Goal: Task Accomplishment & Management: Use online tool/utility

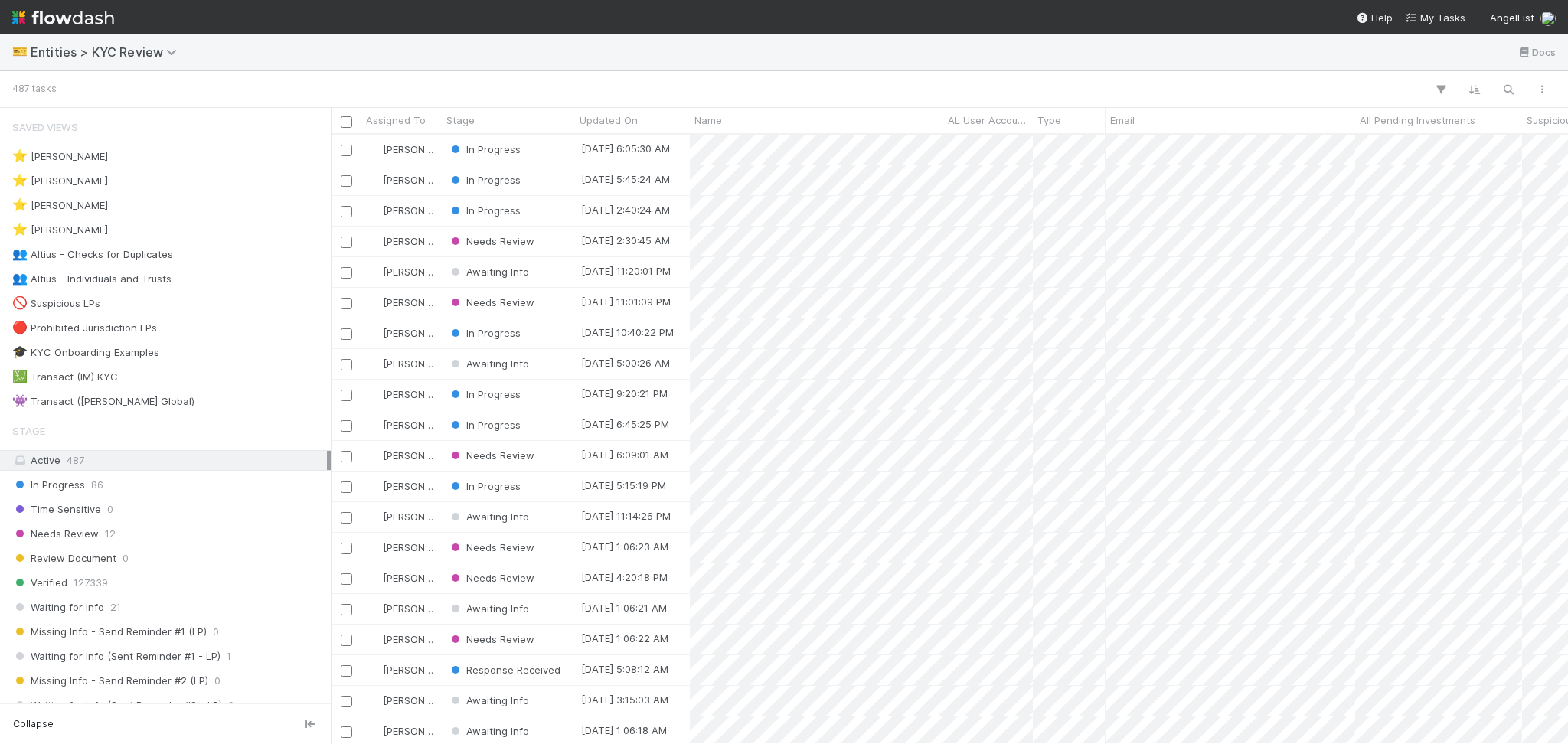
scroll to position [593, 1221]
click at [228, 257] on div "👥 Altius - Checks for Duplicates 7" at bounding box center [169, 254] width 315 height 19
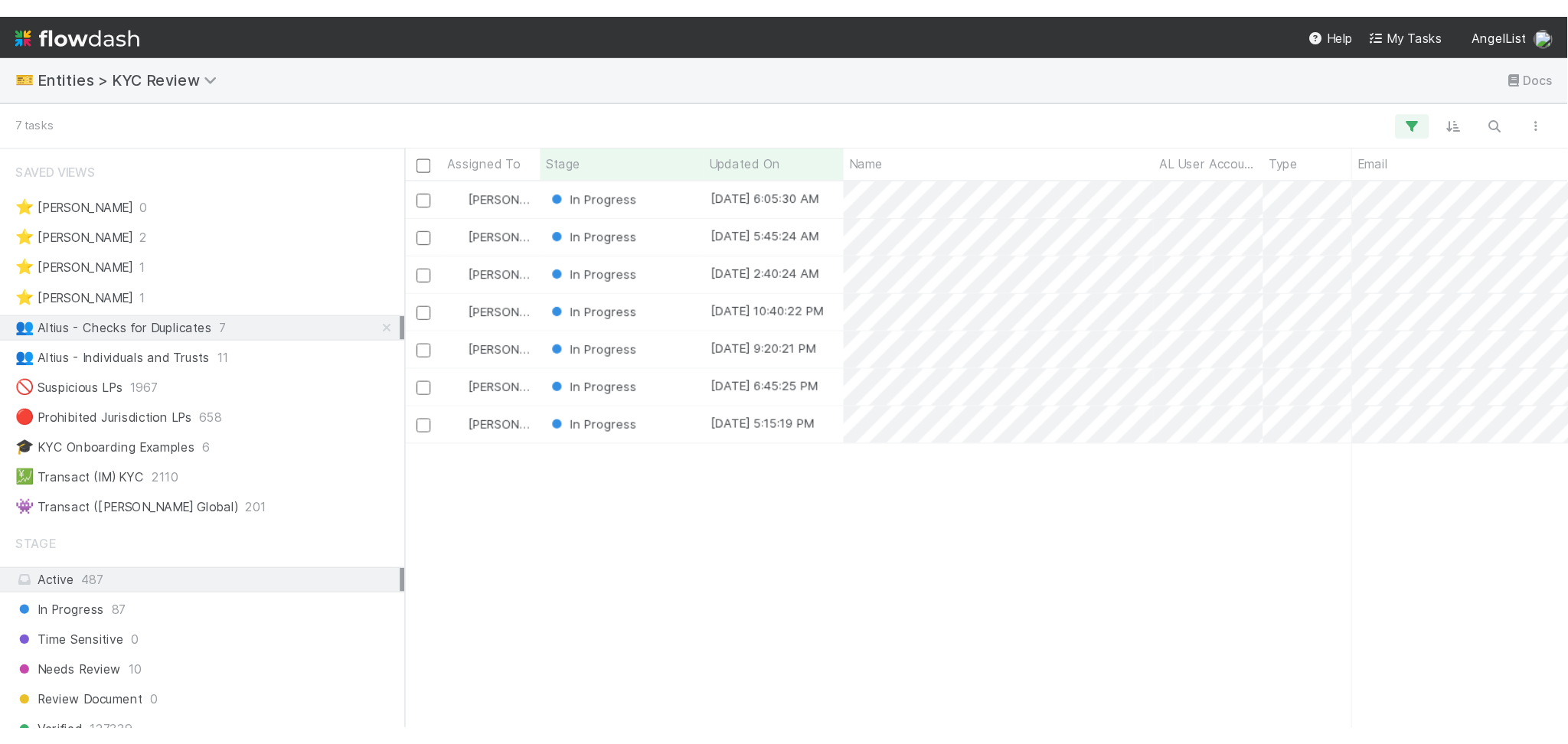
scroll to position [593, 1221]
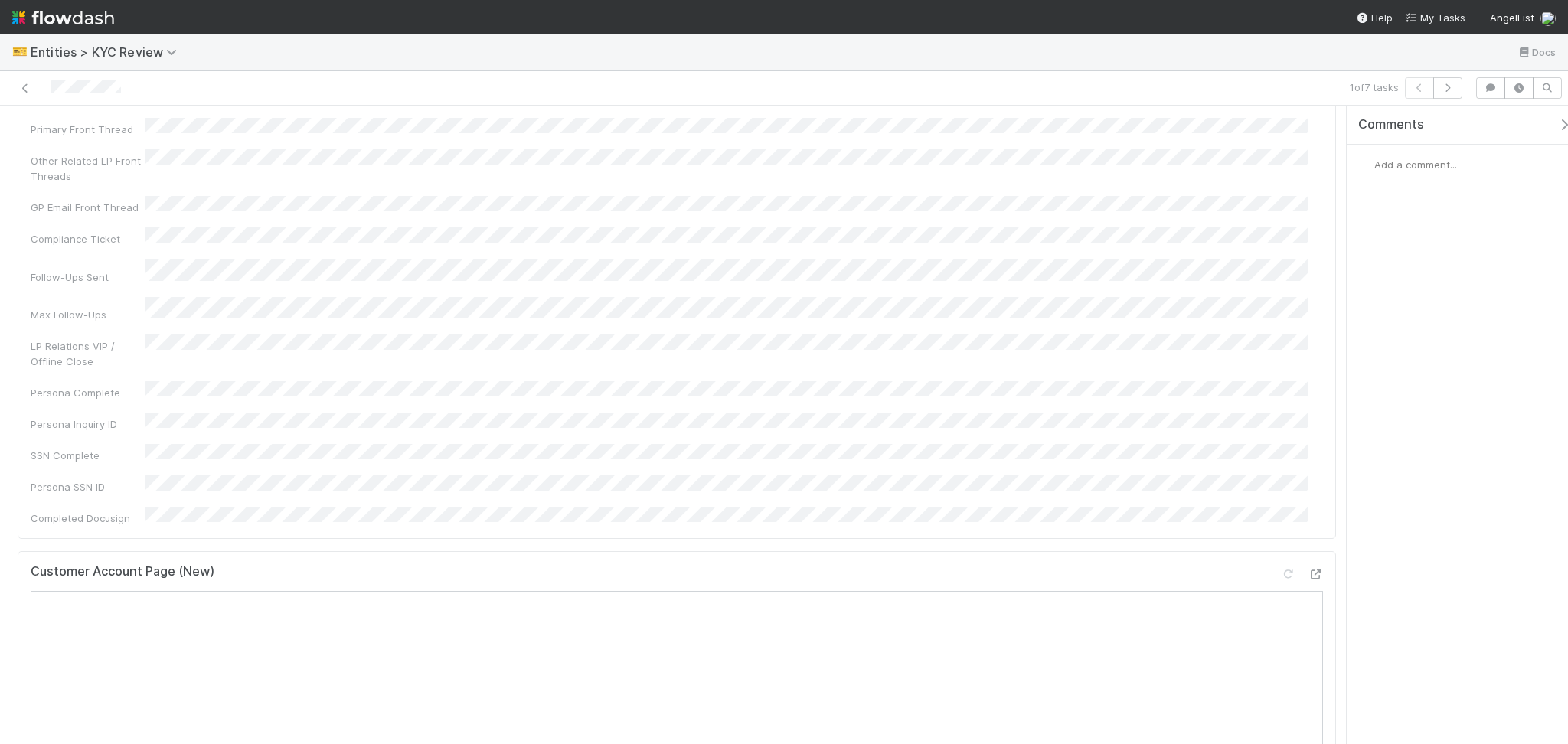
scroll to position [203, 0]
click at [1308, 497] on icon at bounding box center [1315, 502] width 16 height 10
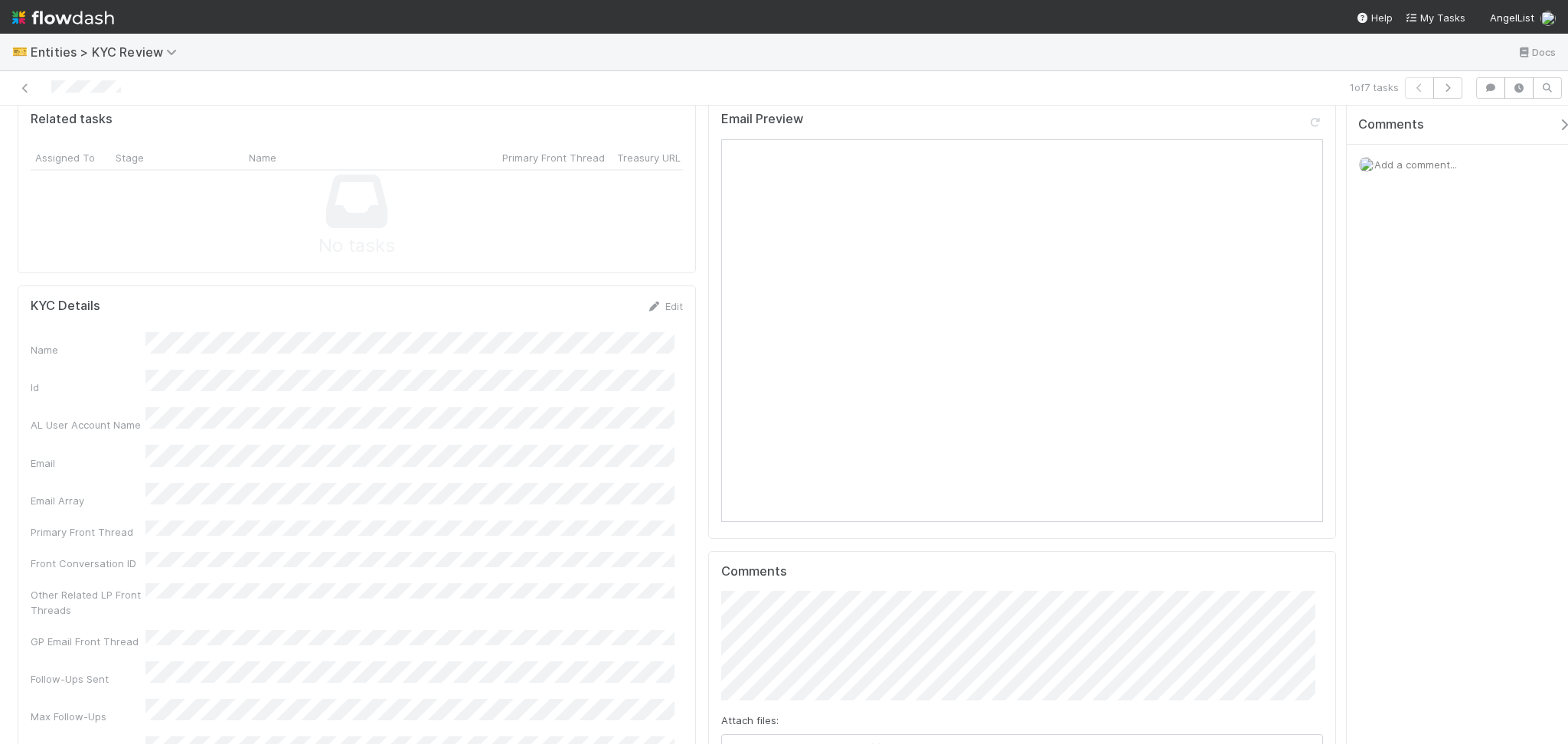
scroll to position [1429, 0]
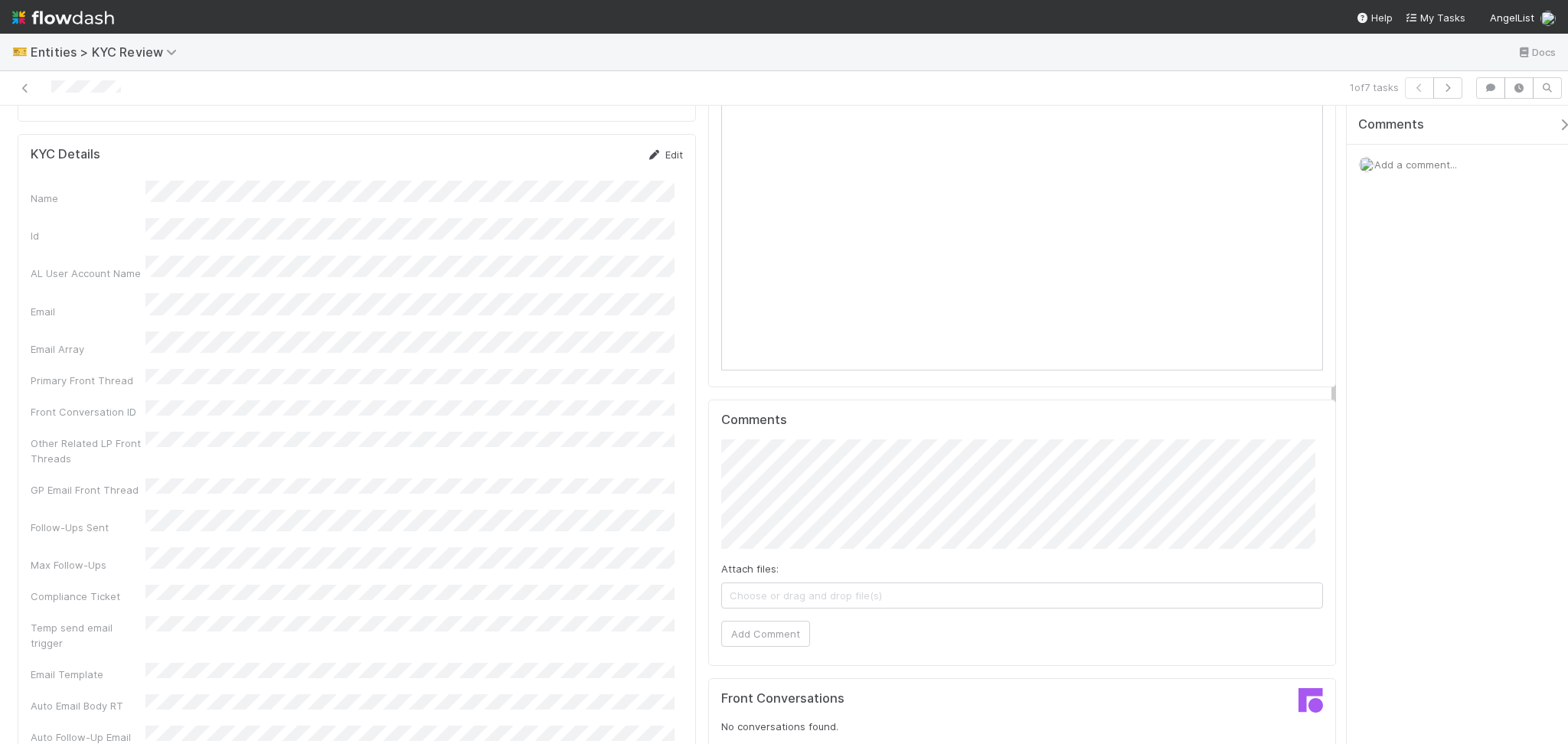
click at [647, 150] on icon at bounding box center [654, 155] width 16 height 10
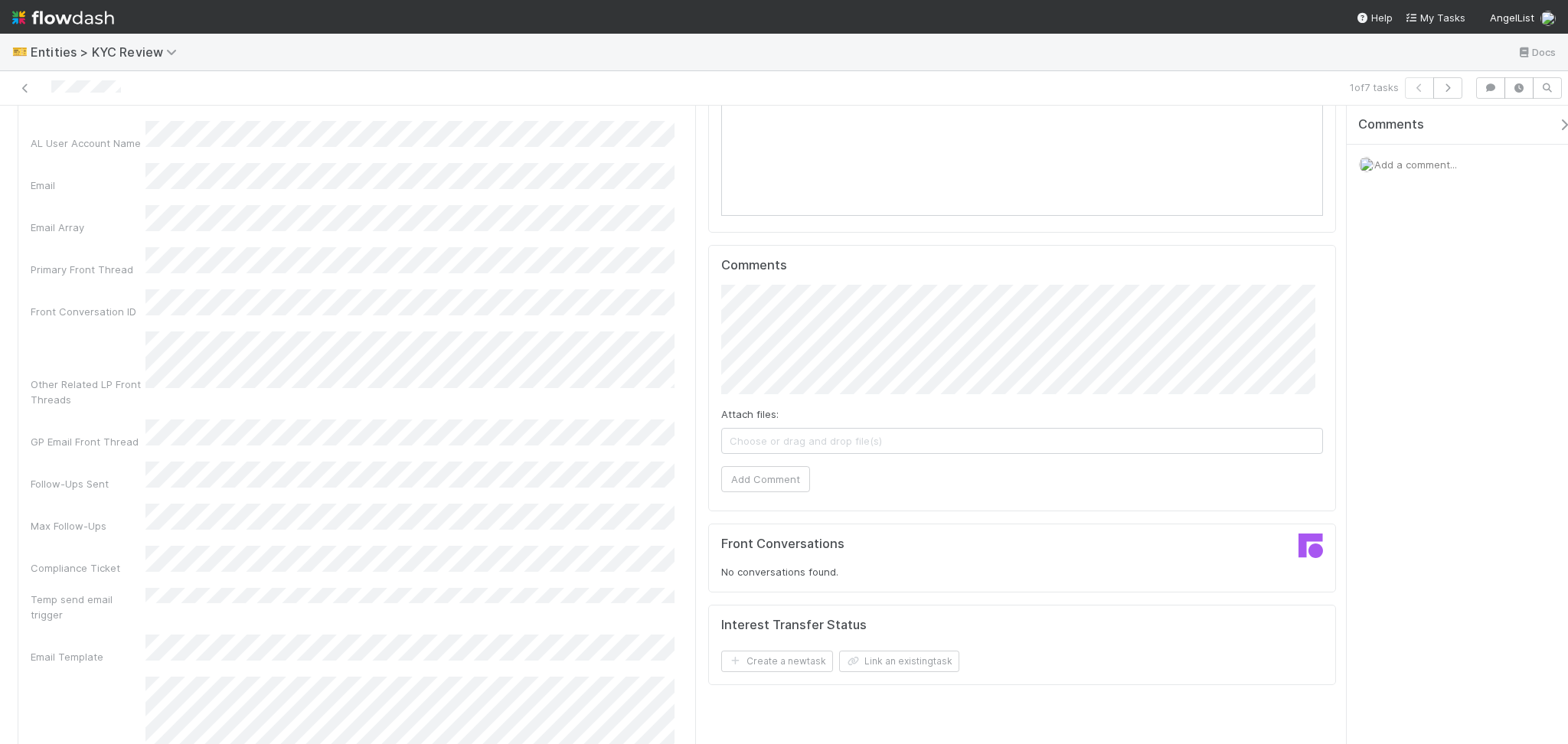
scroll to position [1434, 0]
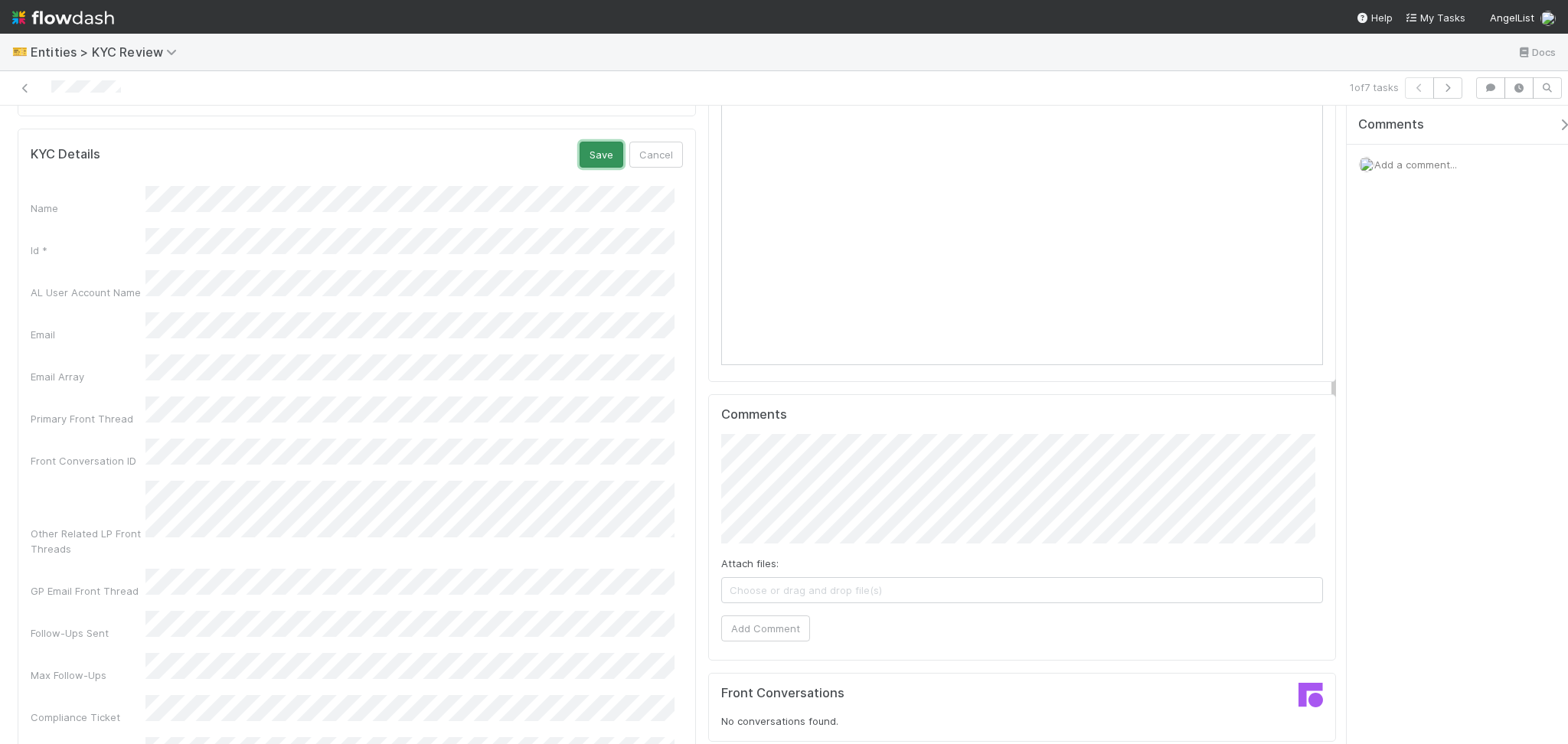
click at [591, 141] on button "Save" at bounding box center [601, 154] width 44 height 26
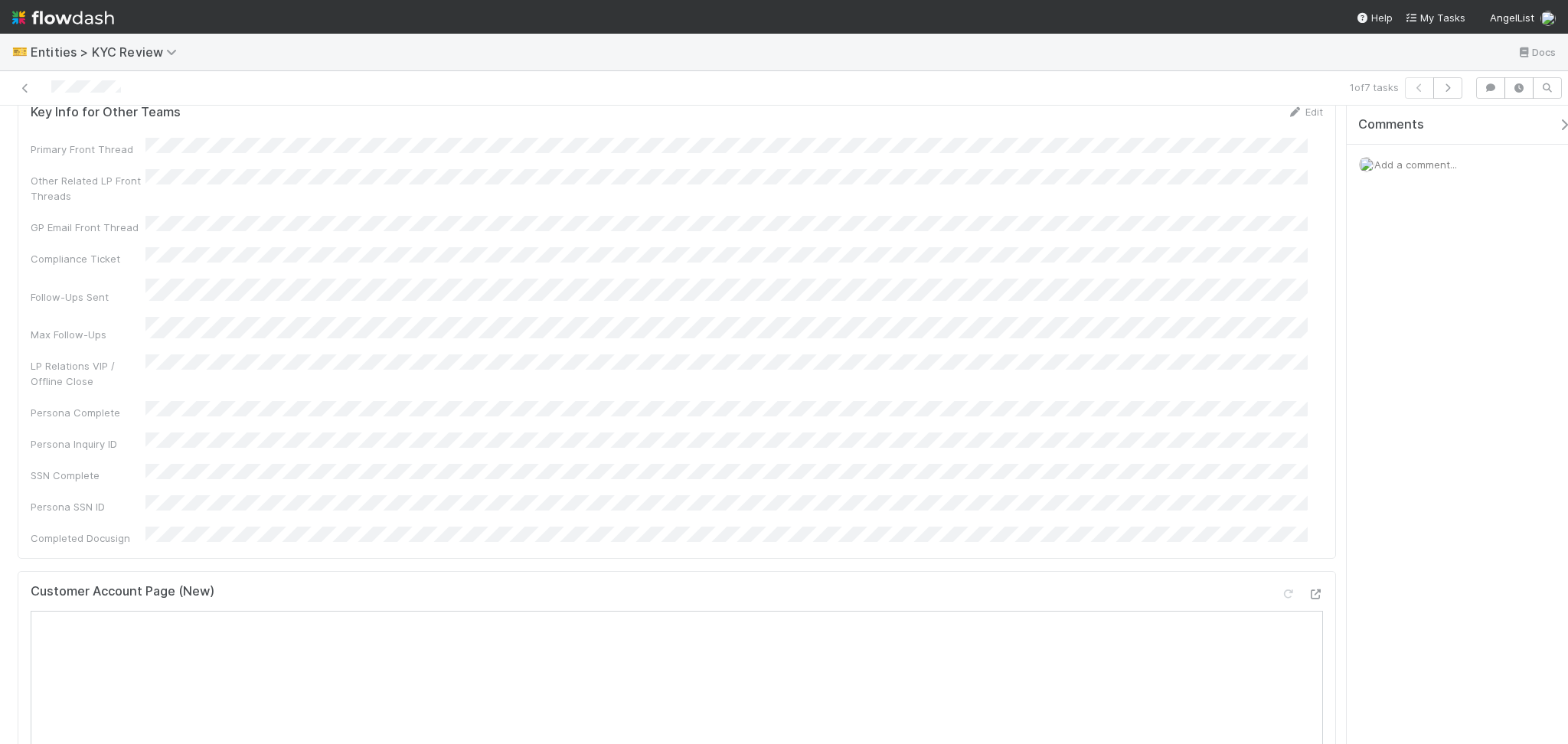
scroll to position [0, 0]
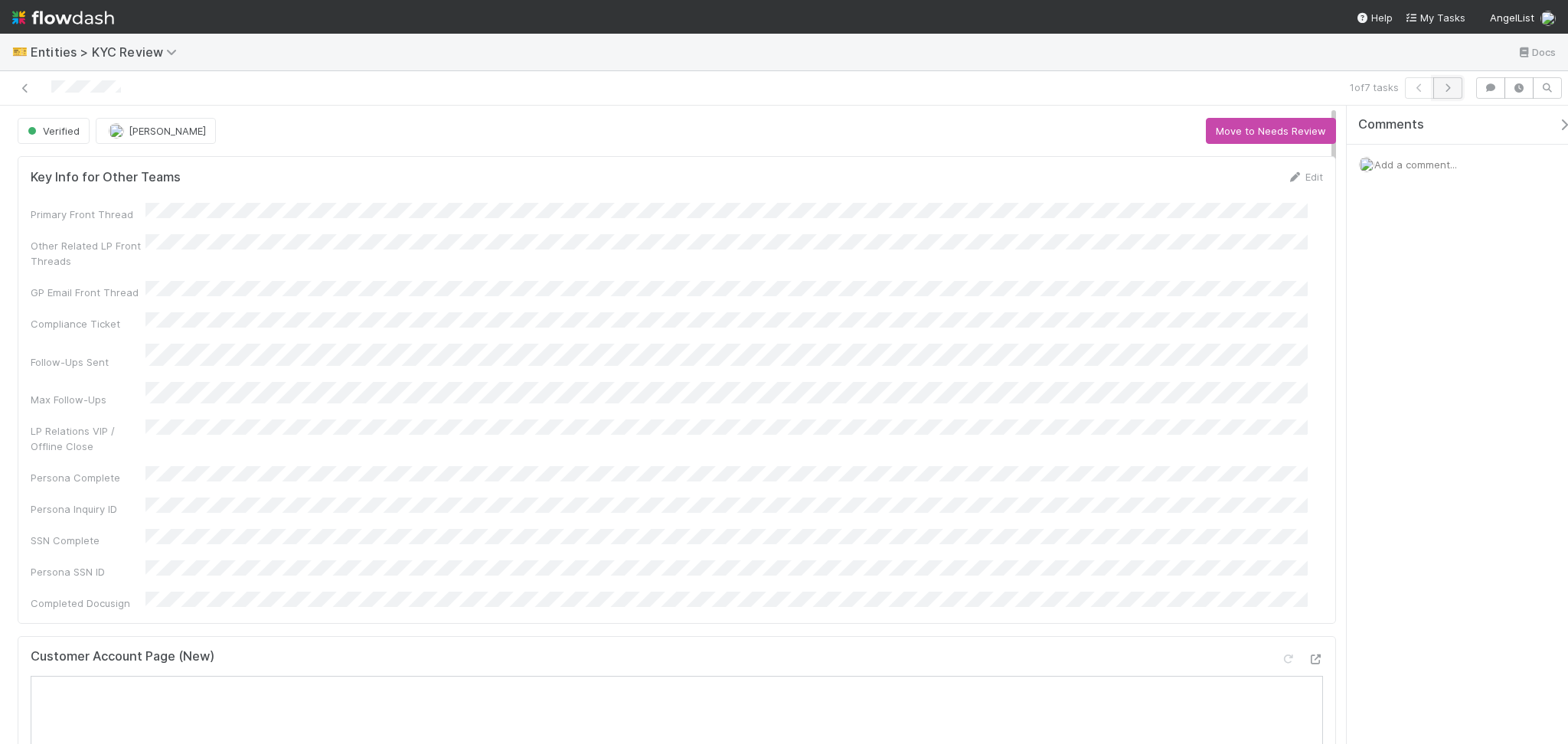
click at [1461, 84] on button "button" at bounding box center [1448, 88] width 29 height 22
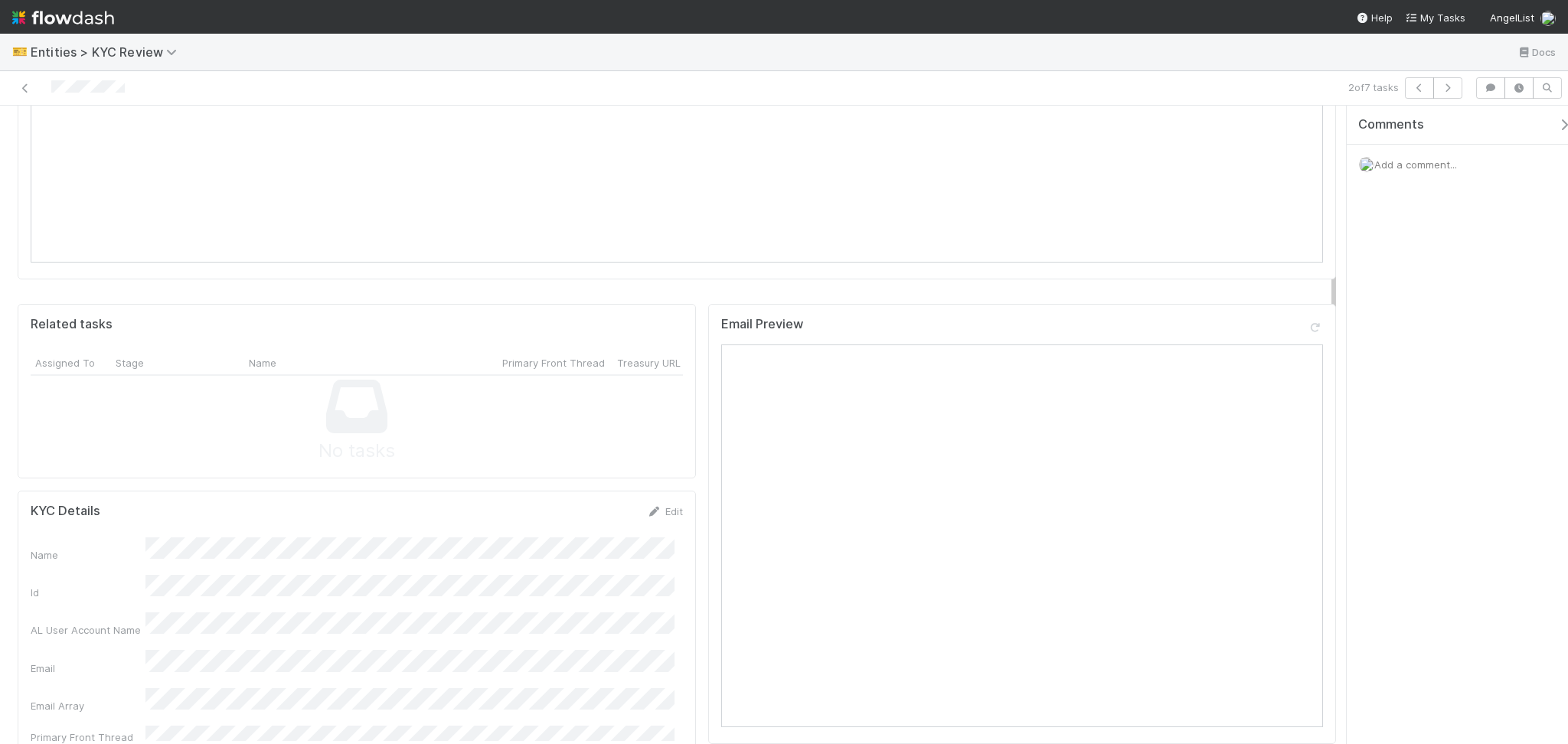
scroll to position [1225, 0]
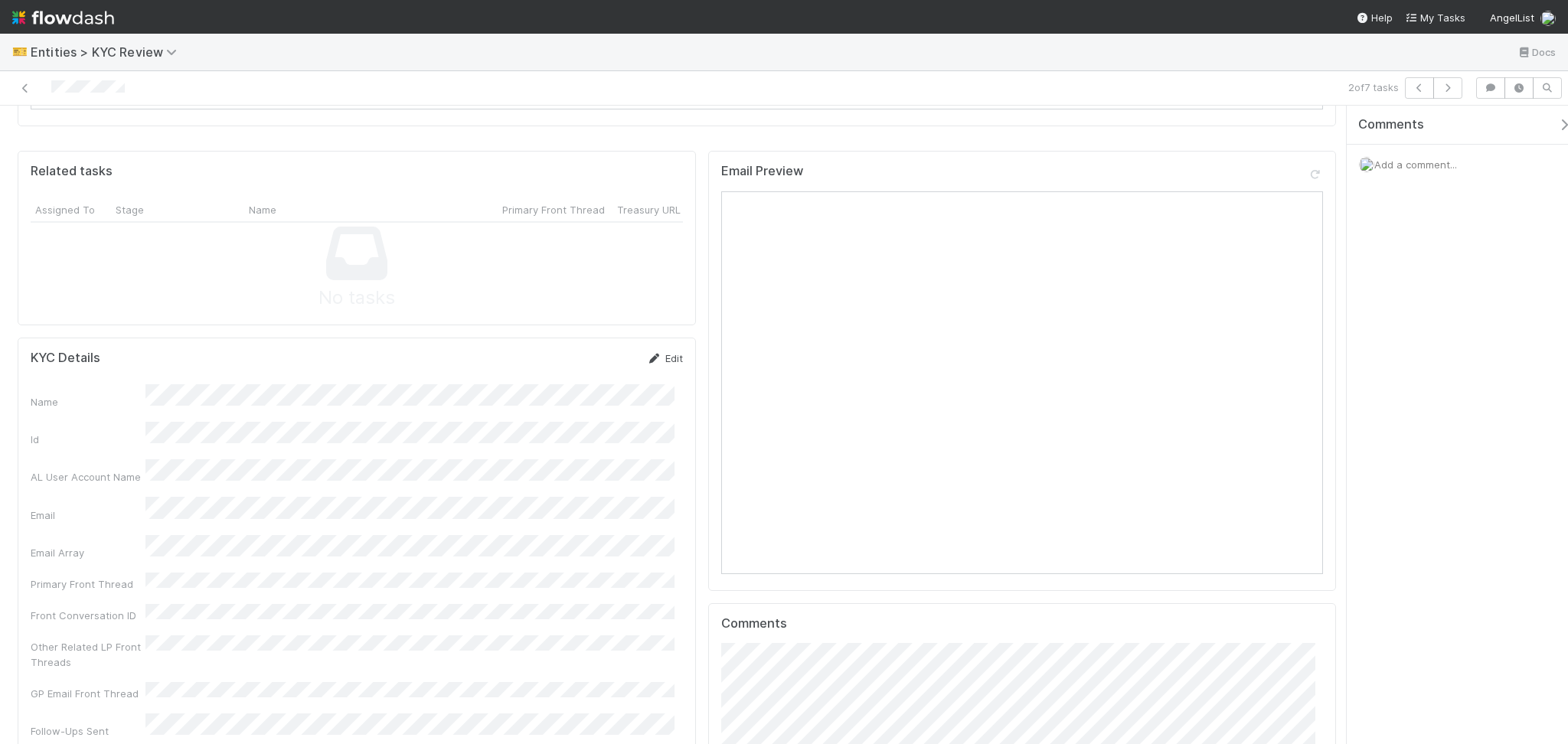
click at [657, 353] on link "Edit" at bounding box center [665, 359] width 36 height 12
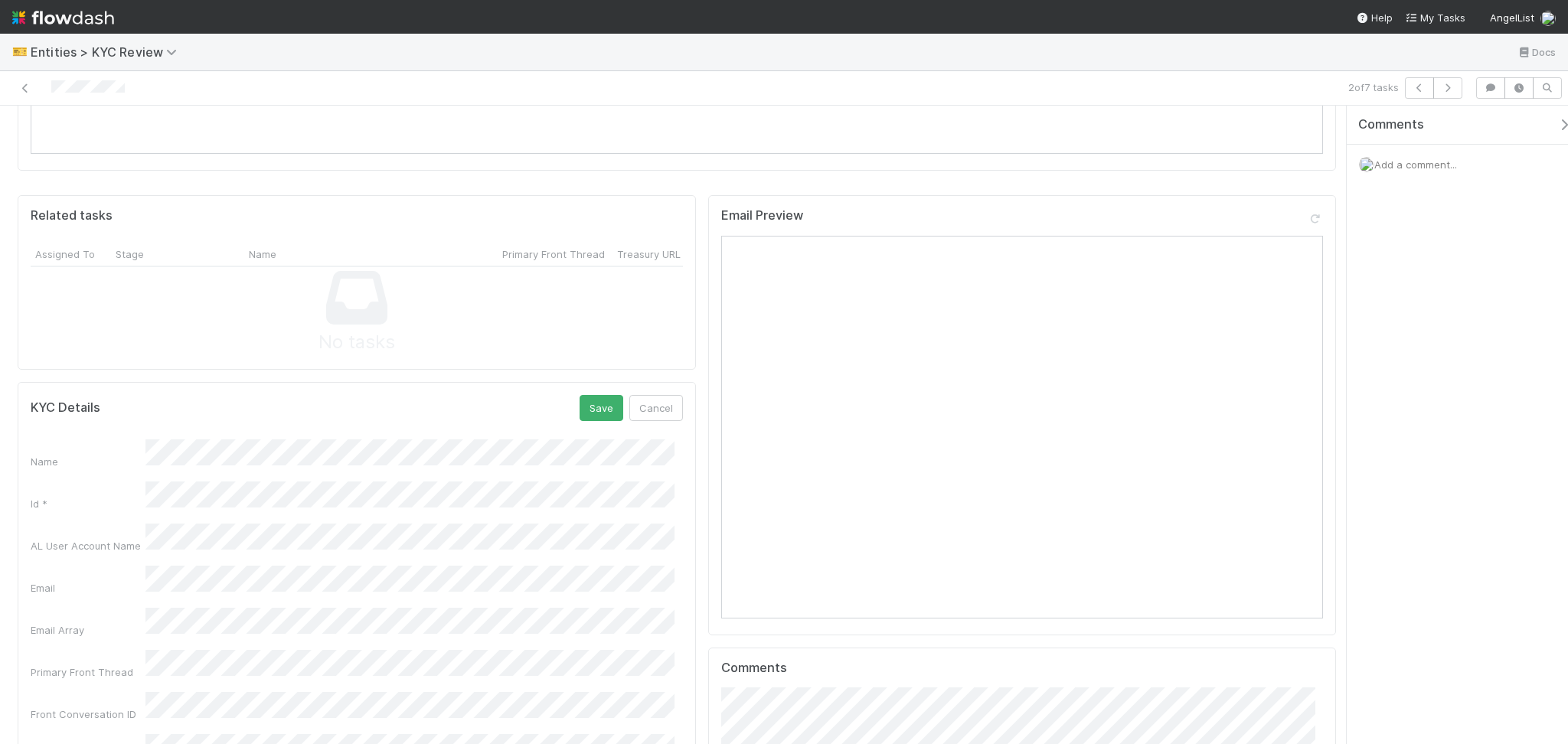
scroll to position [1122, 0]
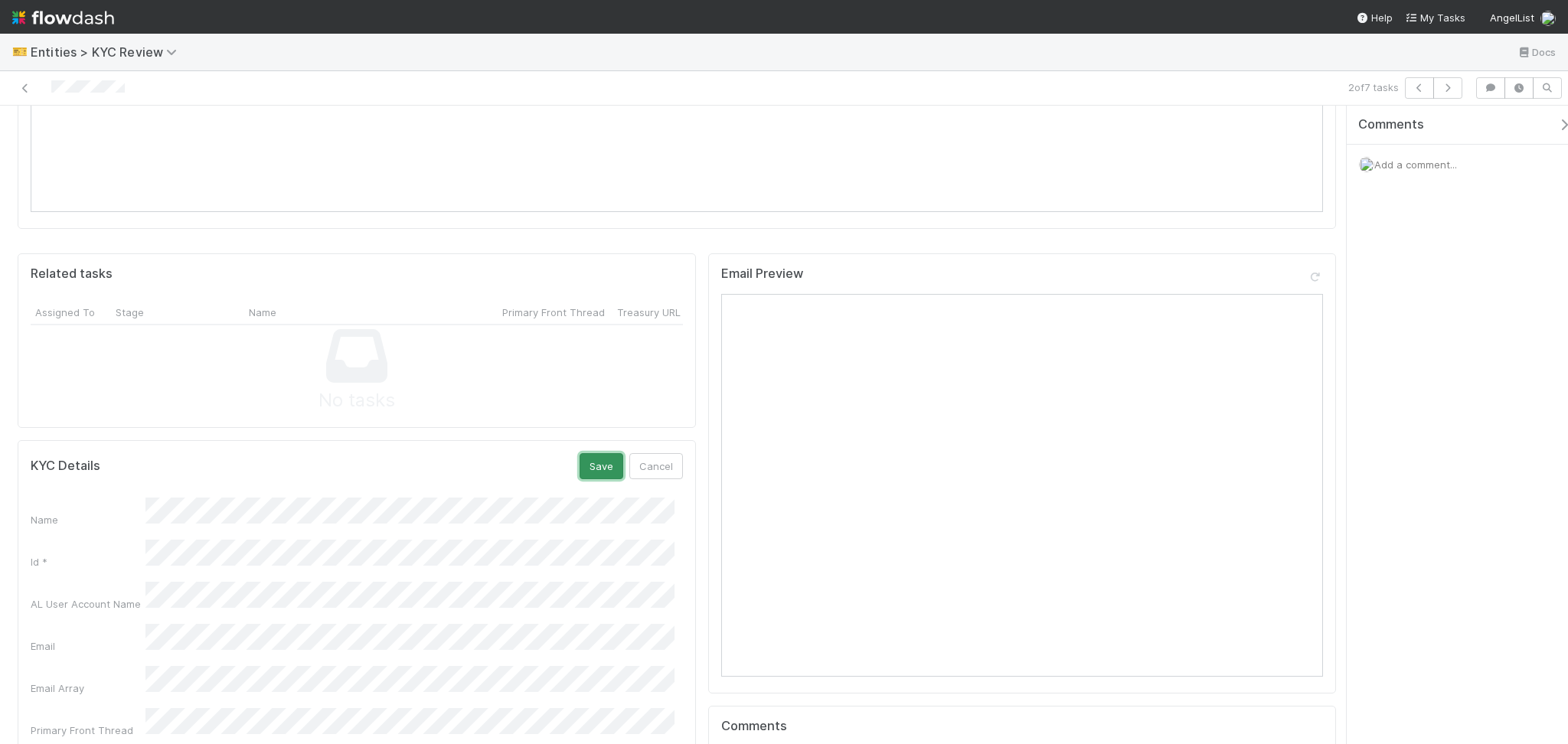
click at [590, 453] on button "Save" at bounding box center [601, 466] width 44 height 26
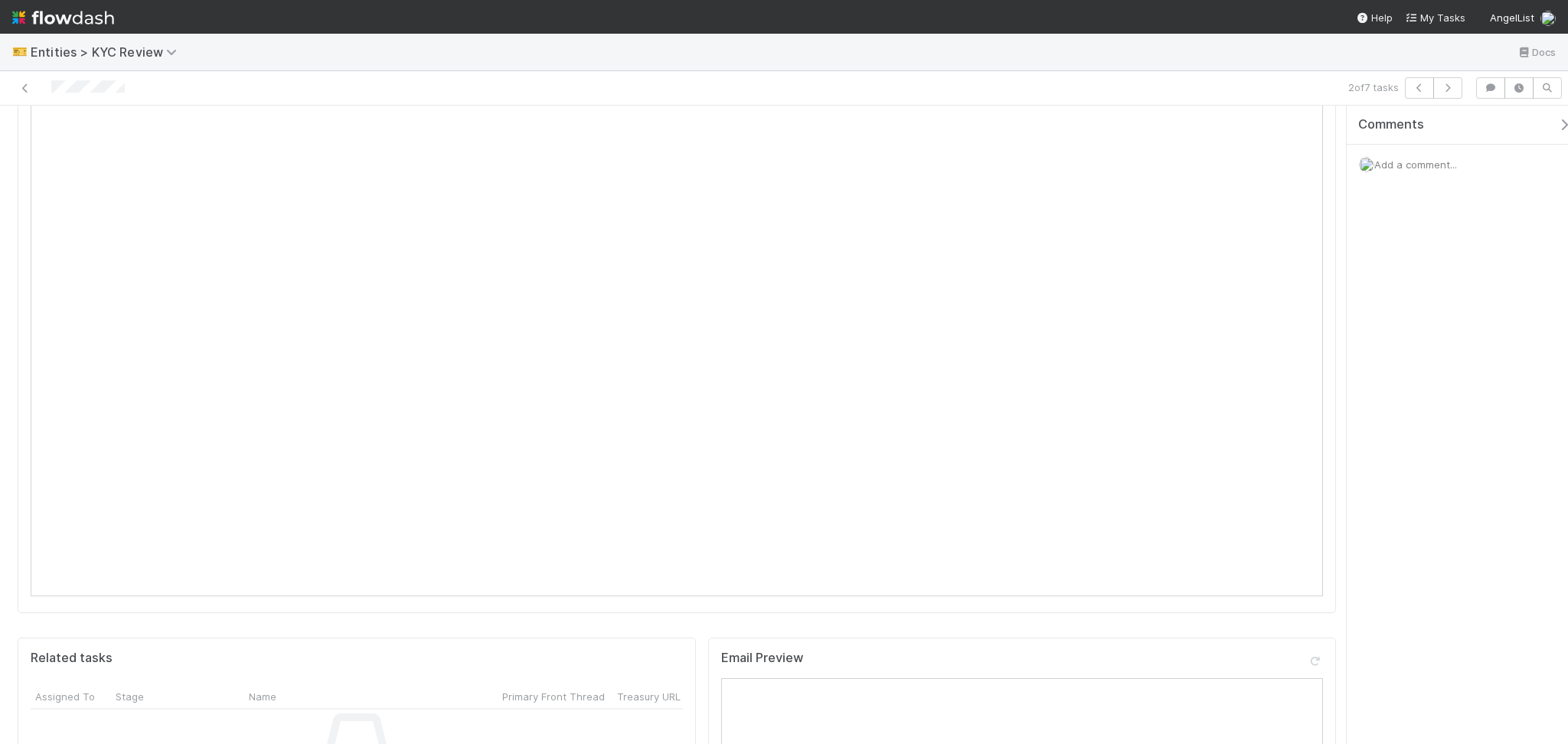
scroll to position [612, 0]
click at [1461, 79] on button "button" at bounding box center [1448, 88] width 29 height 22
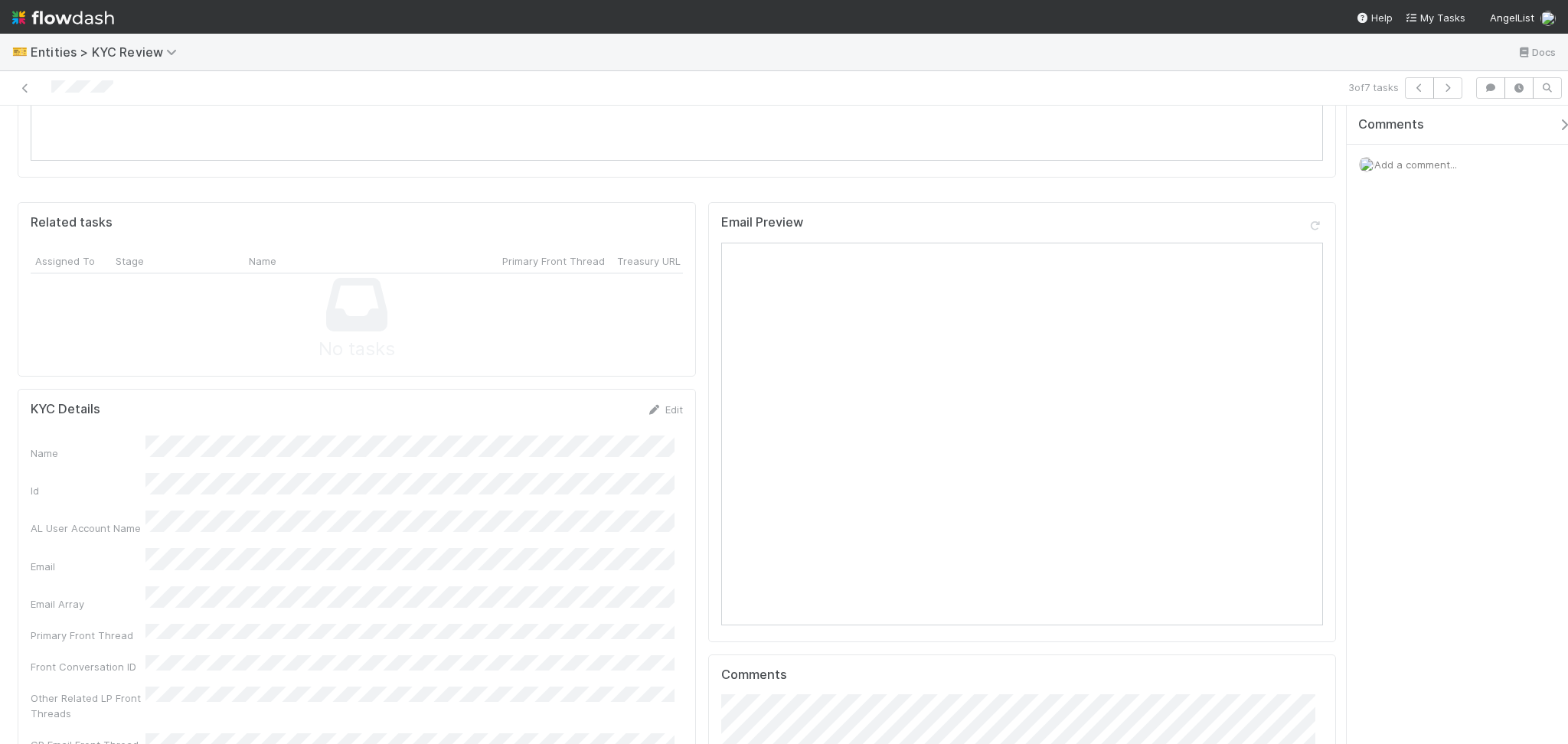
scroll to position [1327, 0]
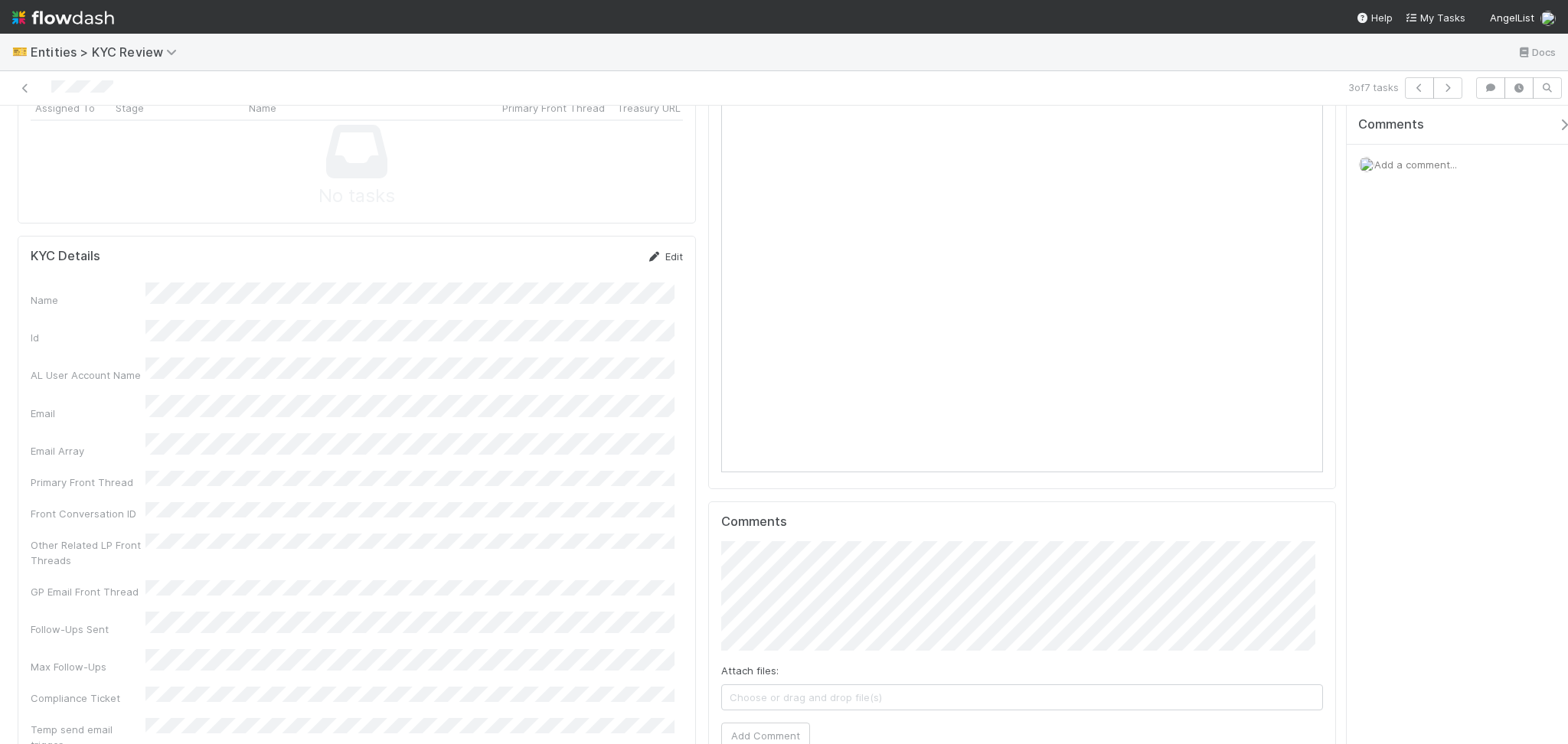
click at [657, 250] on link "Edit" at bounding box center [665, 256] width 36 height 12
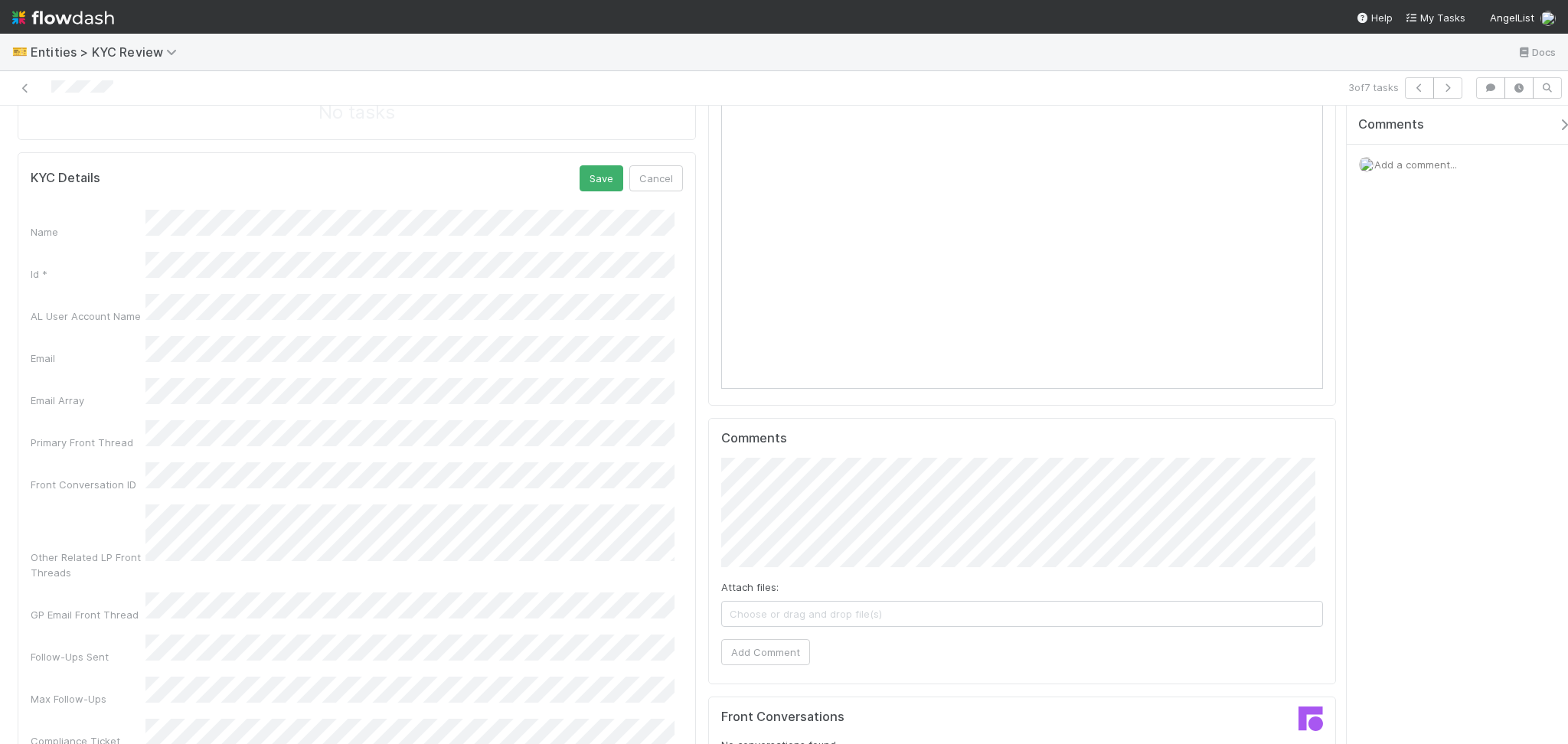
scroll to position [1122, 0]
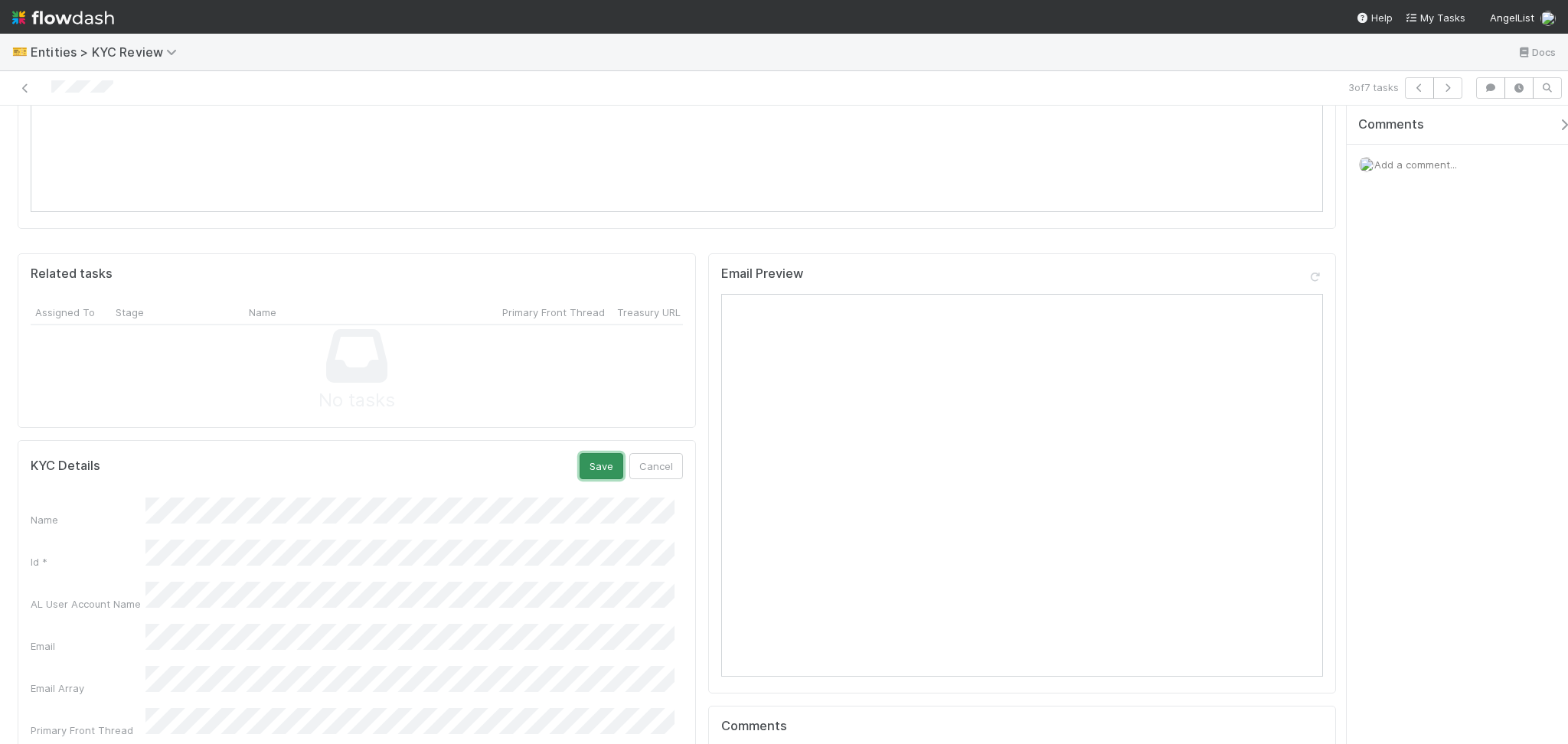
click at [603, 453] on button "Save" at bounding box center [601, 466] width 44 height 26
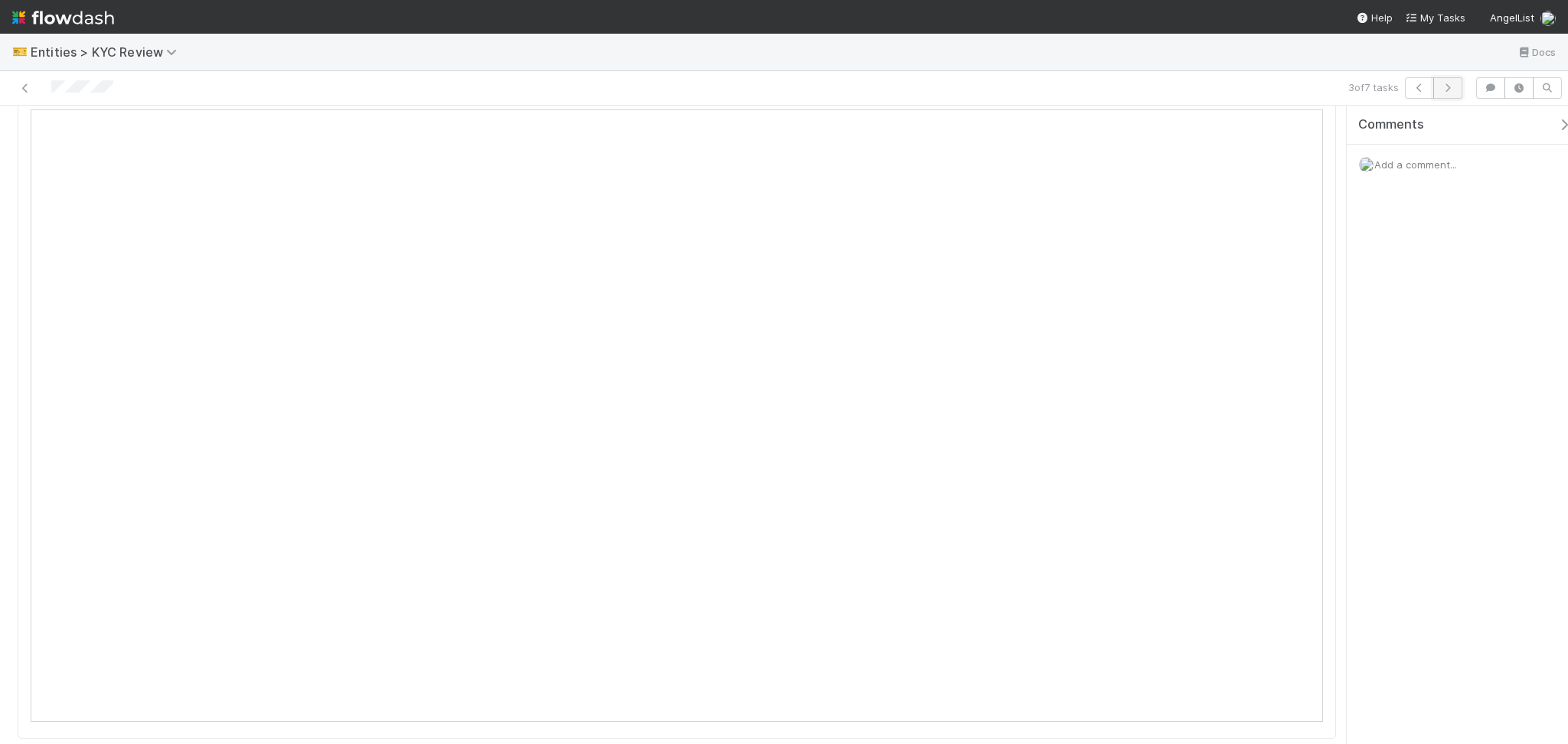
click at [1444, 80] on button "button" at bounding box center [1448, 88] width 29 height 22
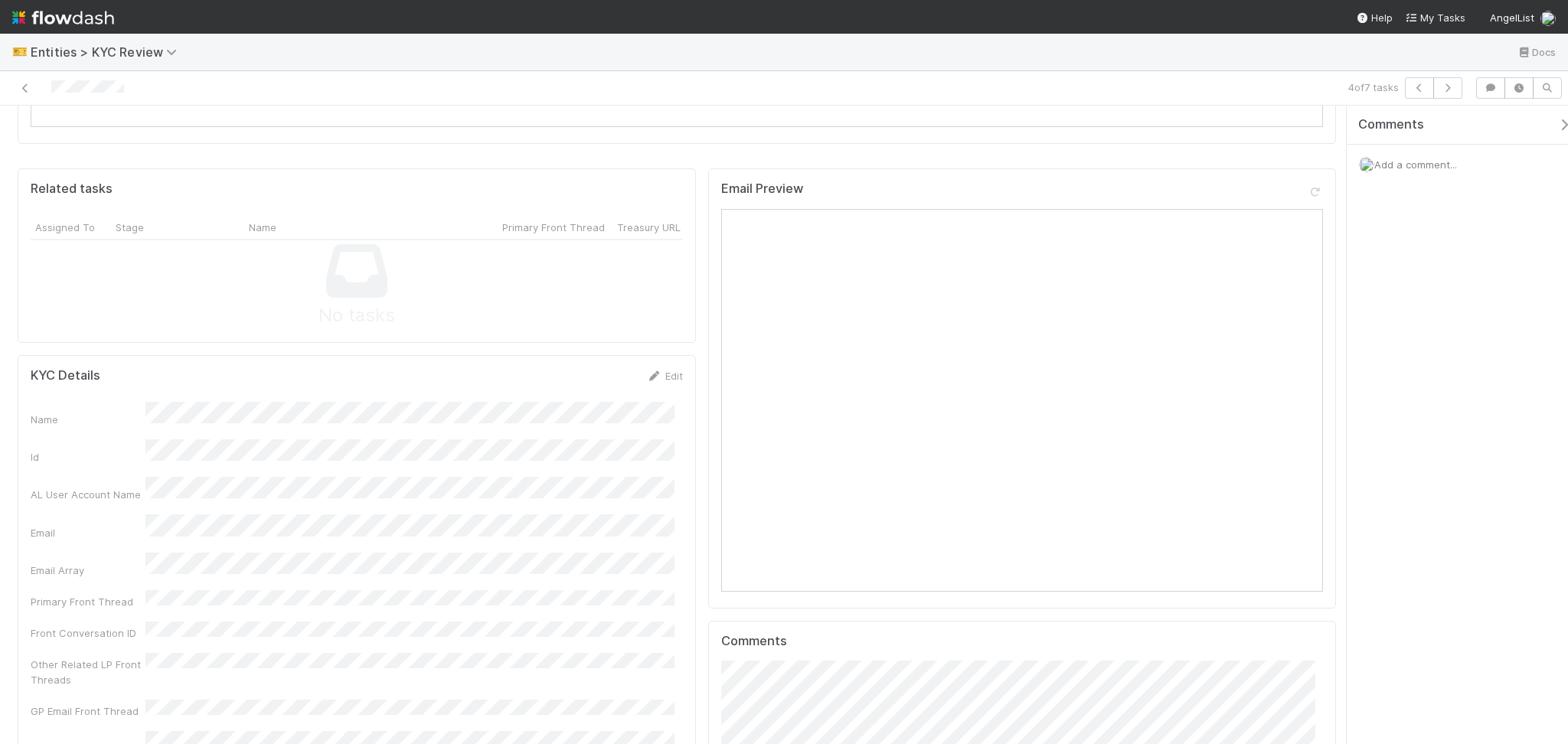
scroll to position [1327, 0]
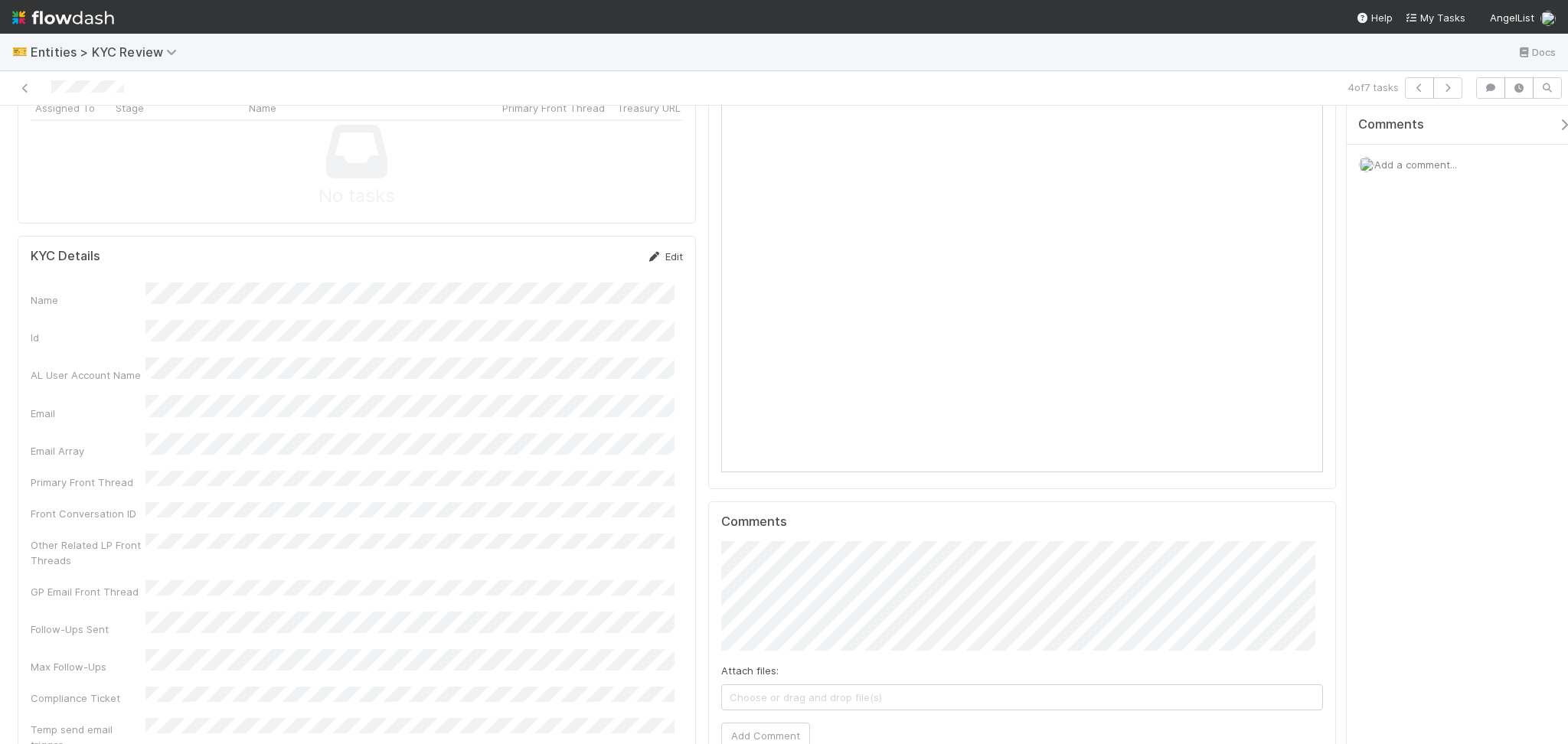
click at [662, 250] on link "Edit" at bounding box center [665, 256] width 36 height 12
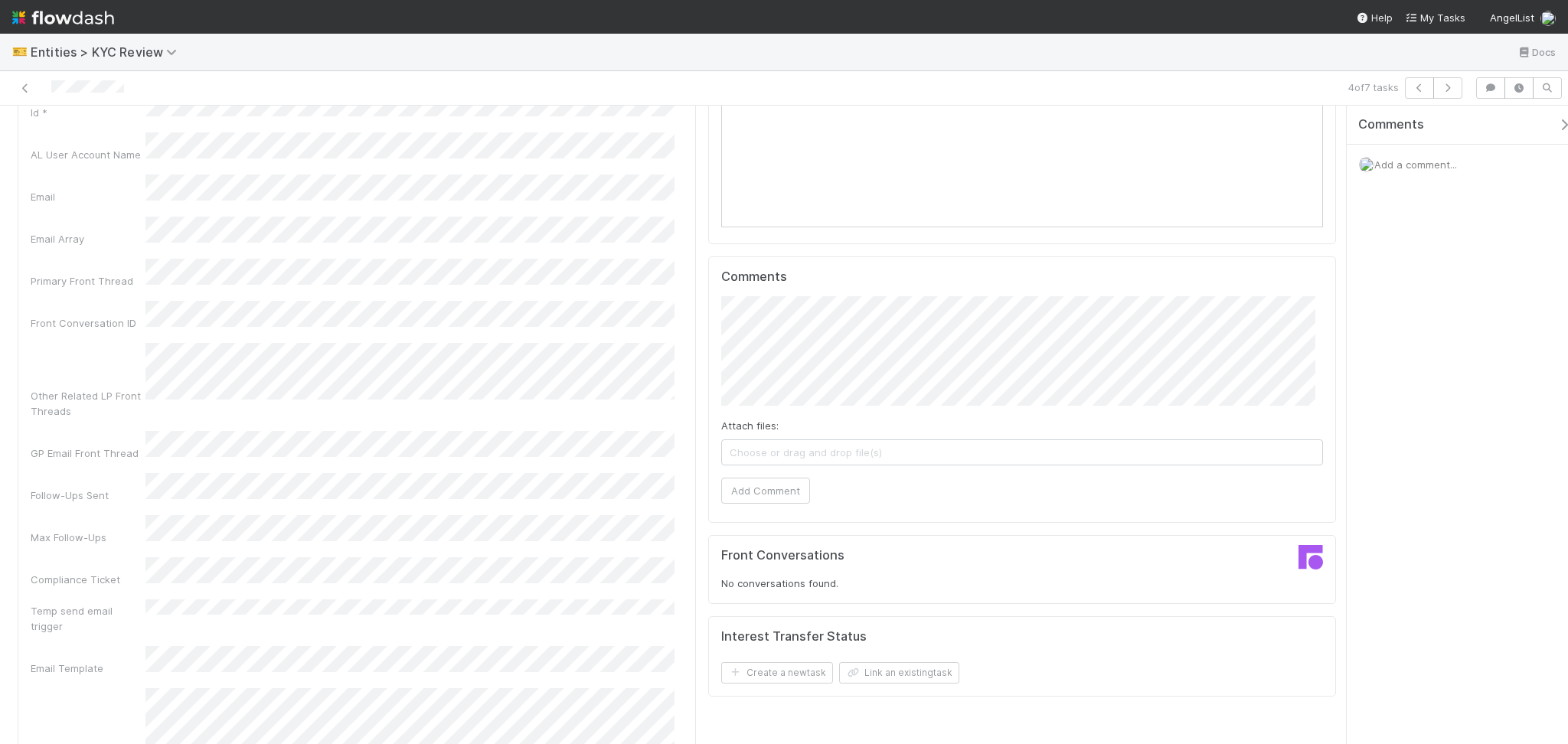
scroll to position [1429, 0]
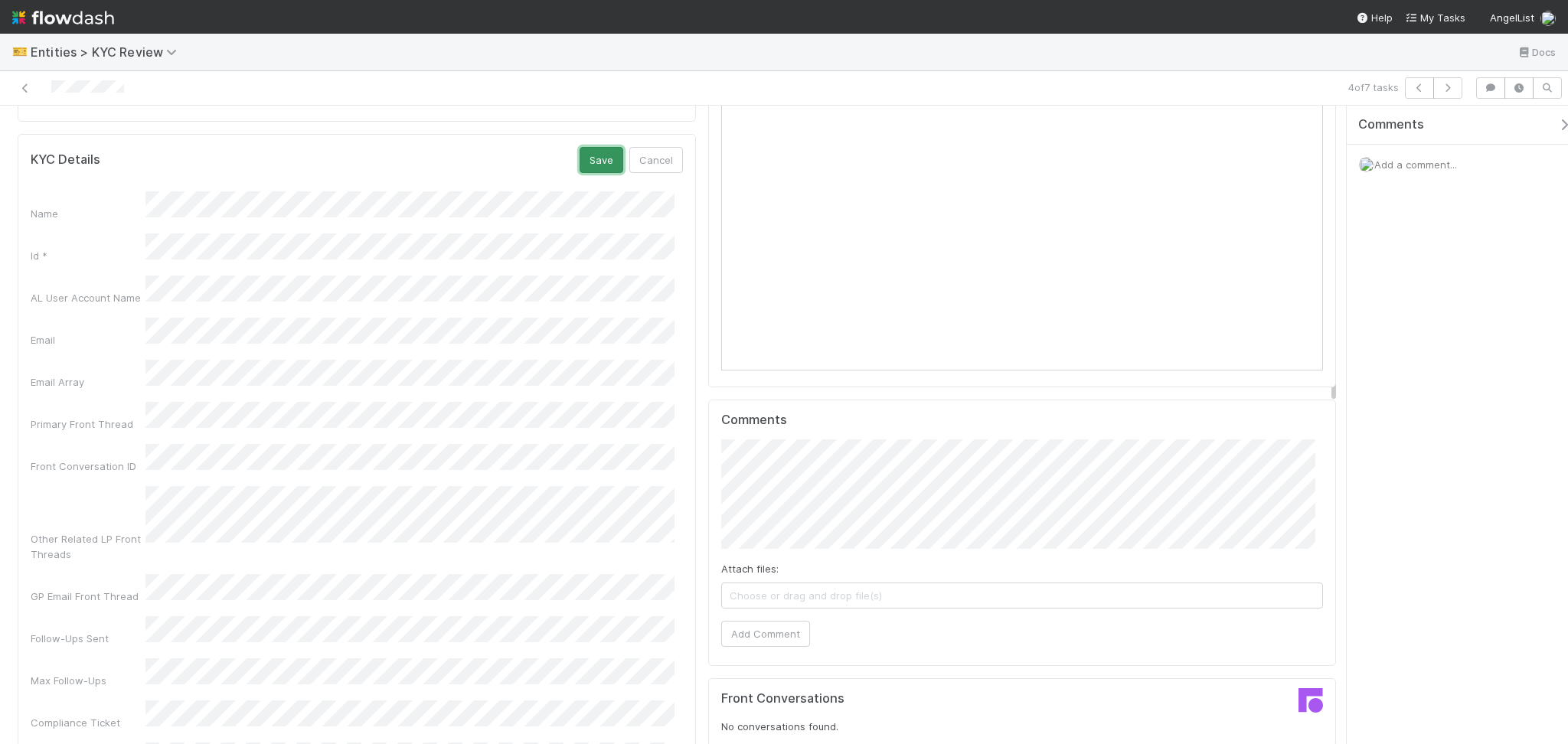
click at [581, 147] on button "Save" at bounding box center [601, 160] width 44 height 26
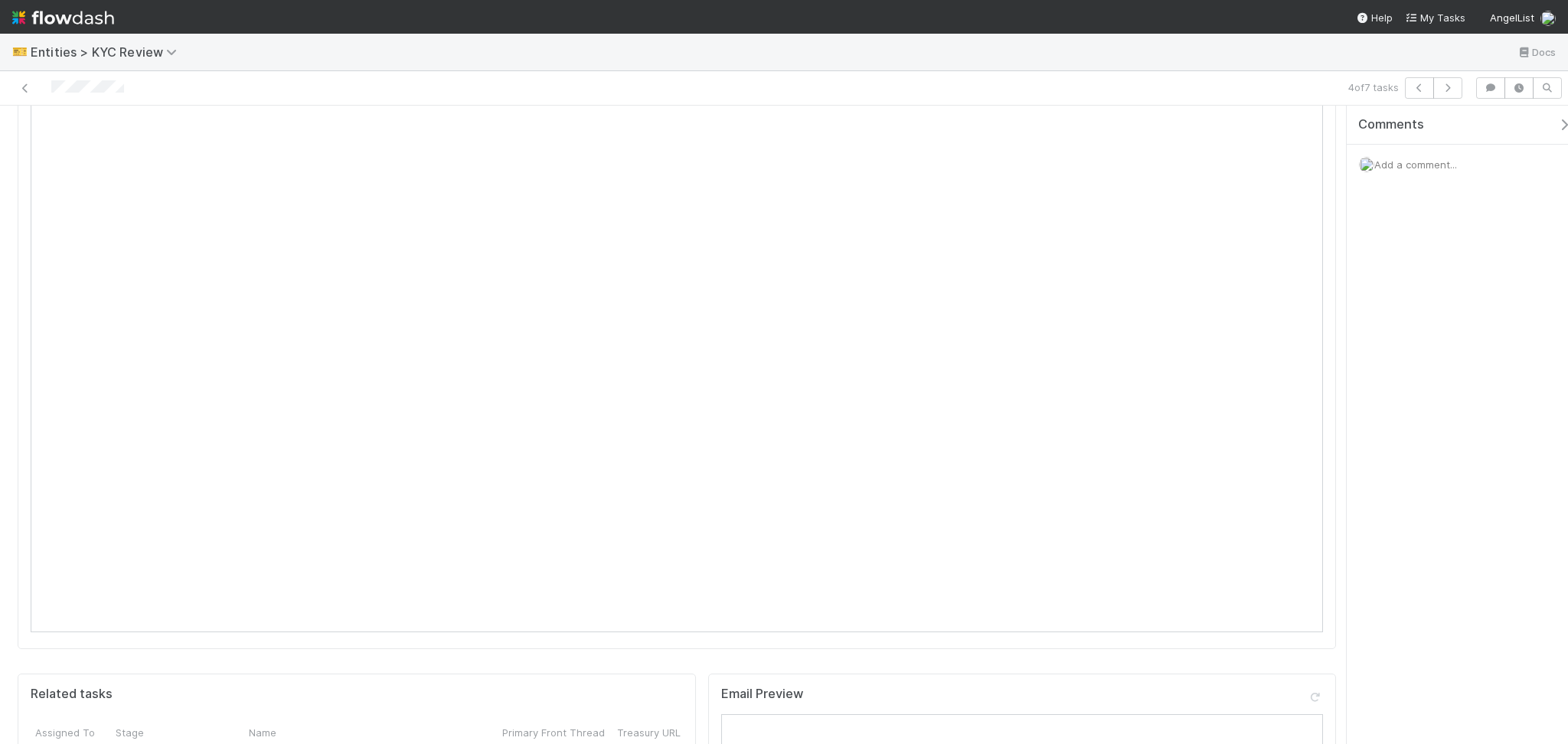
scroll to position [510, 0]
click at [1458, 84] on button "button" at bounding box center [1448, 88] width 29 height 22
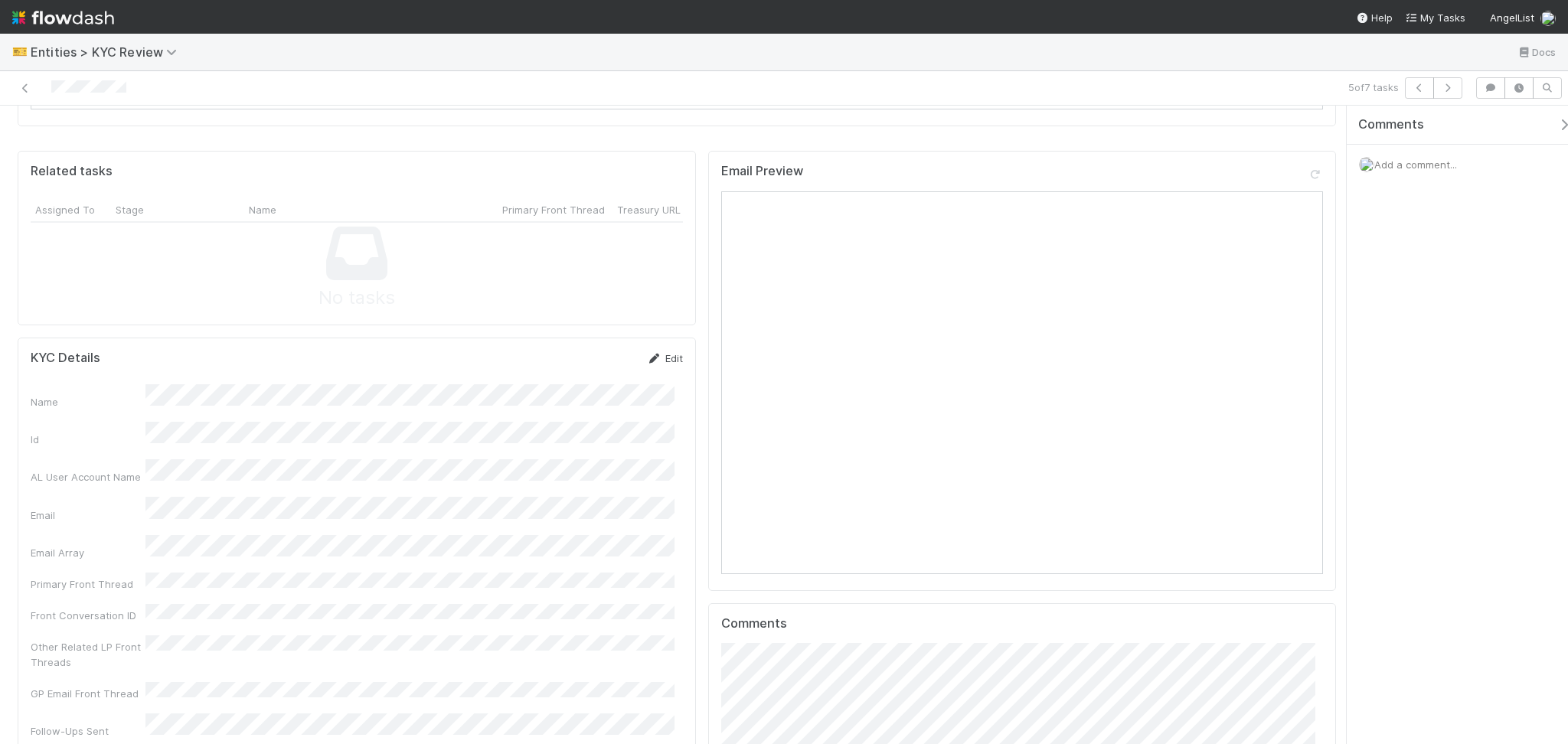
click at [654, 353] on link "Edit" at bounding box center [665, 359] width 36 height 12
click at [591, 351] on button "Save" at bounding box center [601, 364] width 44 height 26
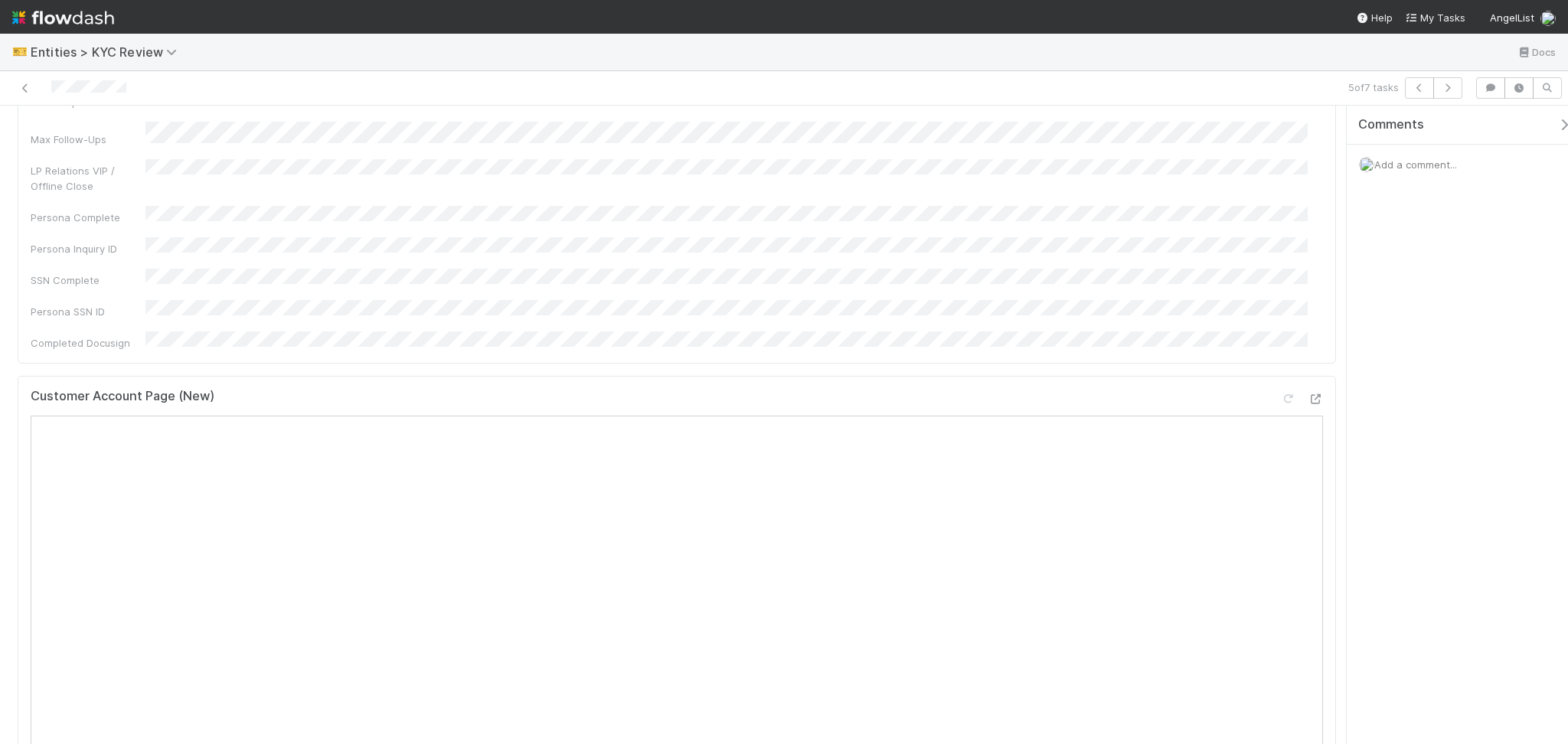
scroll to position [816, 0]
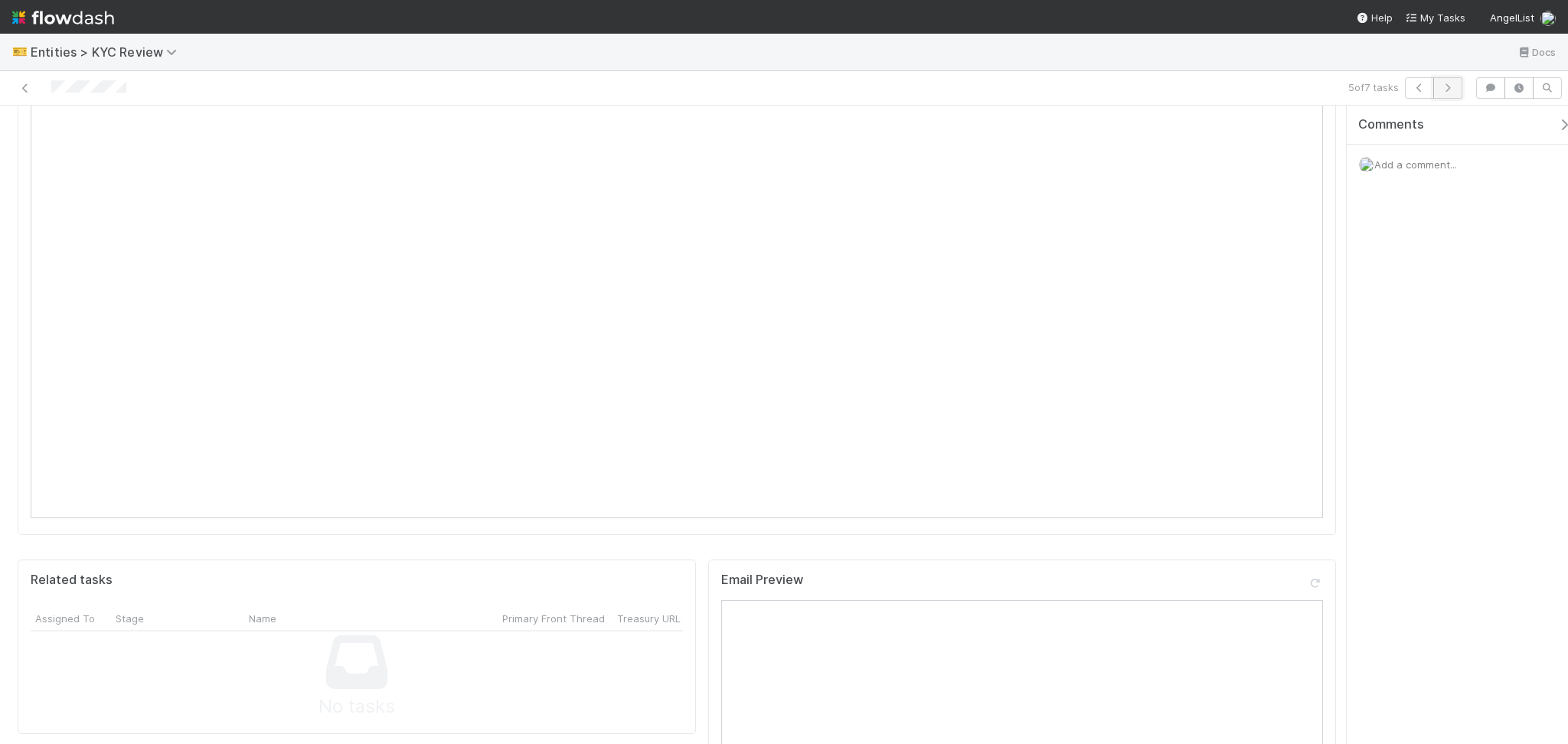
click at [1458, 91] on button "button" at bounding box center [1448, 88] width 29 height 22
click at [647, 558] on icon at bounding box center [654, 563] width 16 height 10
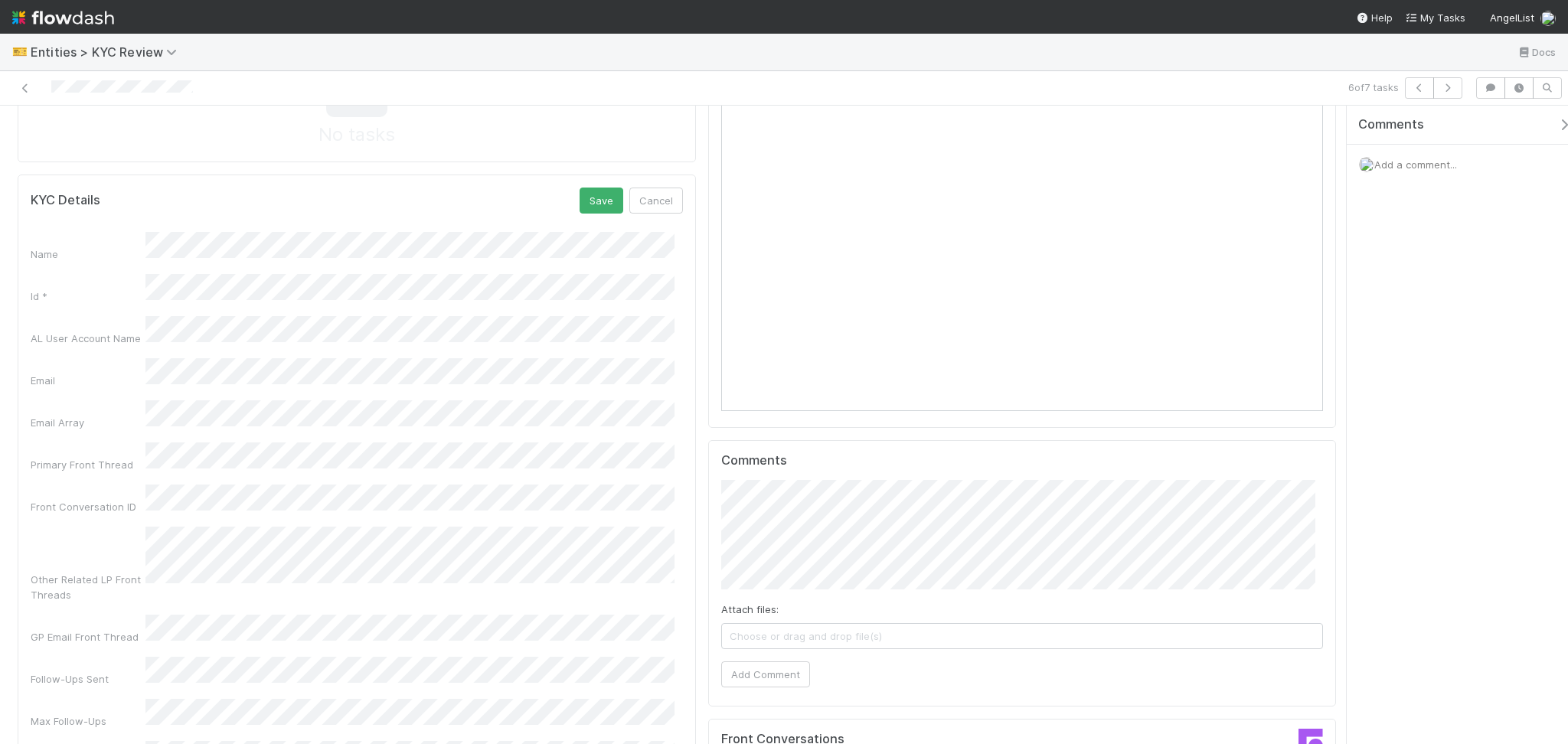
scroll to position [1225, 0]
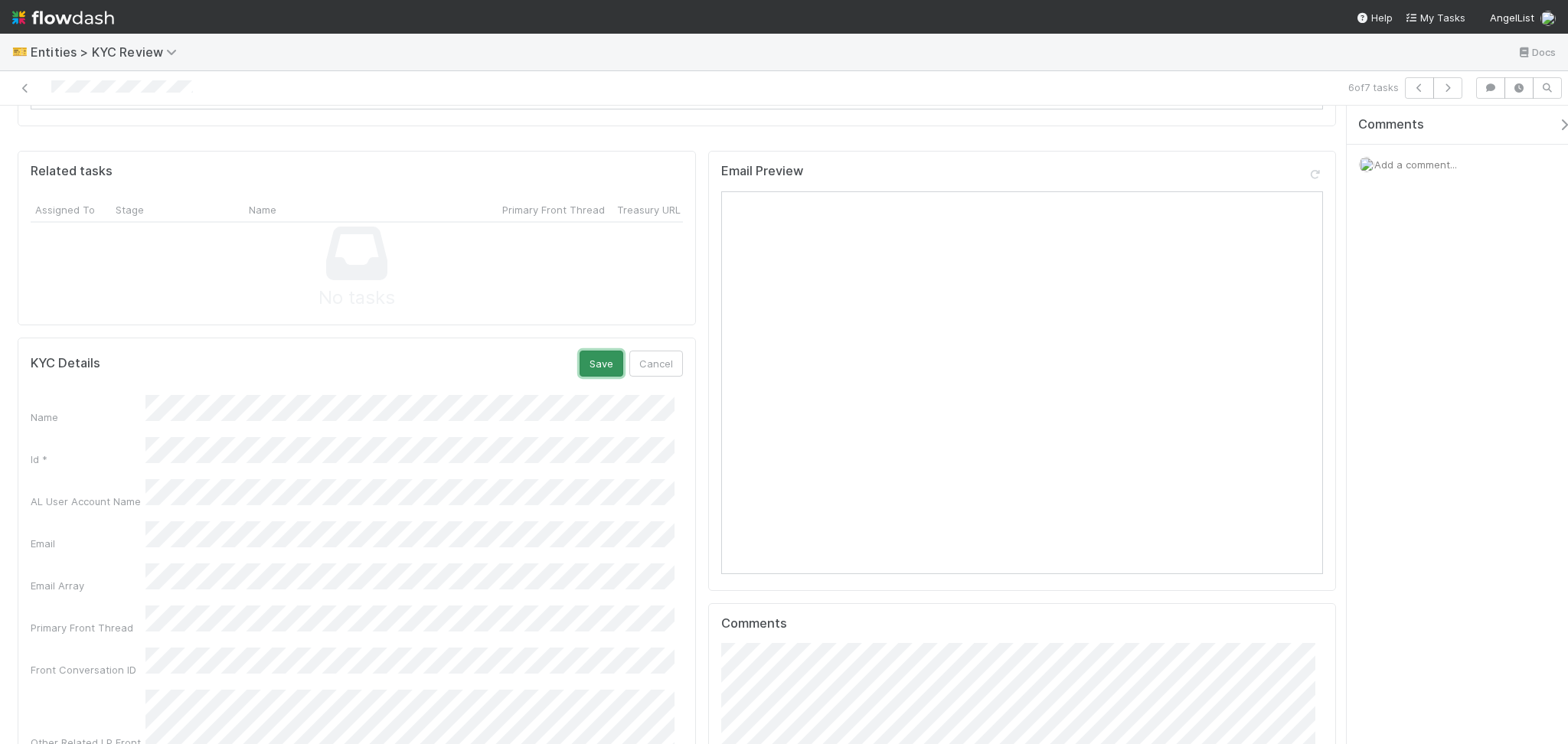
click at [602, 351] on button "Save" at bounding box center [601, 364] width 44 height 26
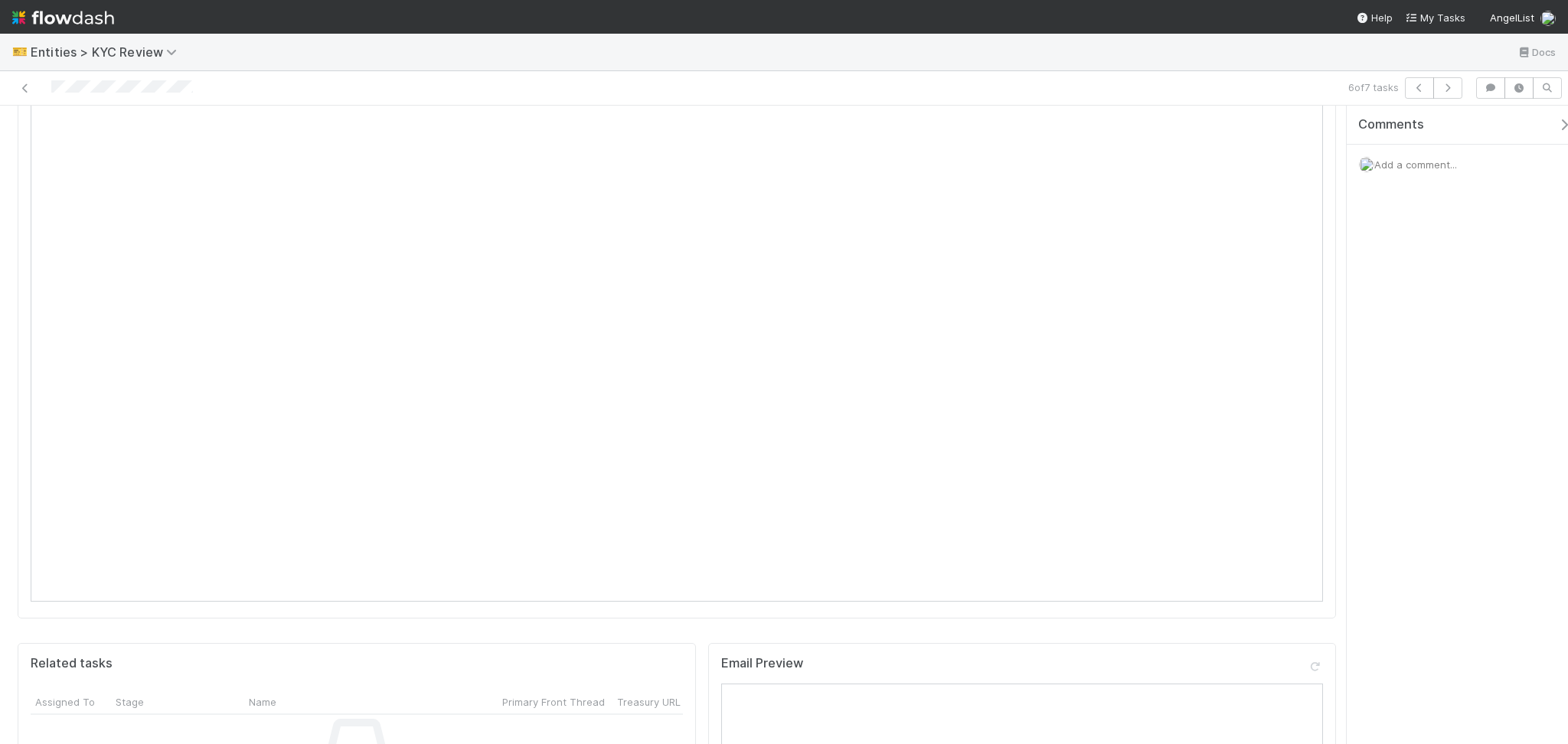
scroll to position [715, 0]
click at [1452, 92] on icon "button" at bounding box center [1448, 88] width 16 height 9
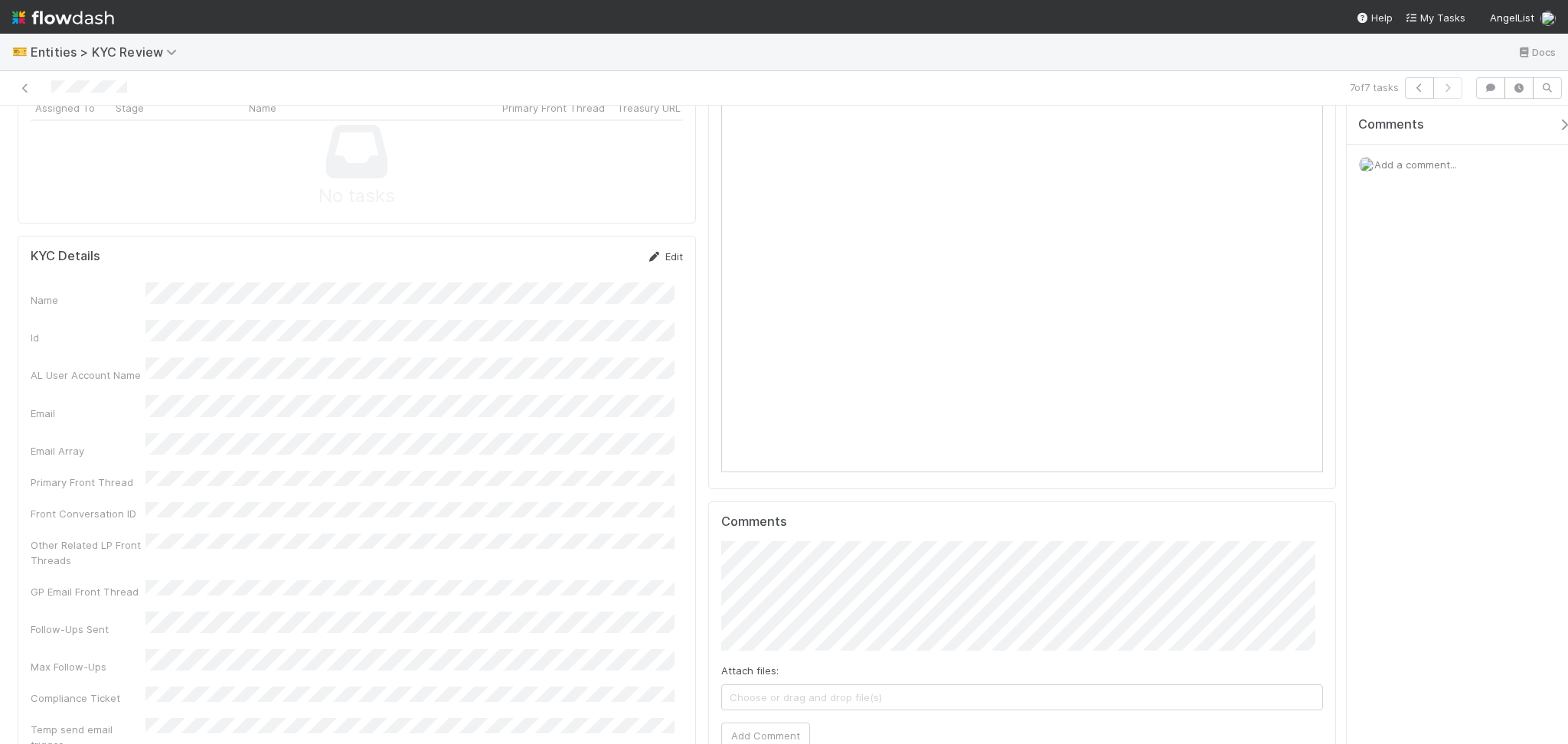
click at [659, 250] on link "Edit" at bounding box center [665, 256] width 36 height 12
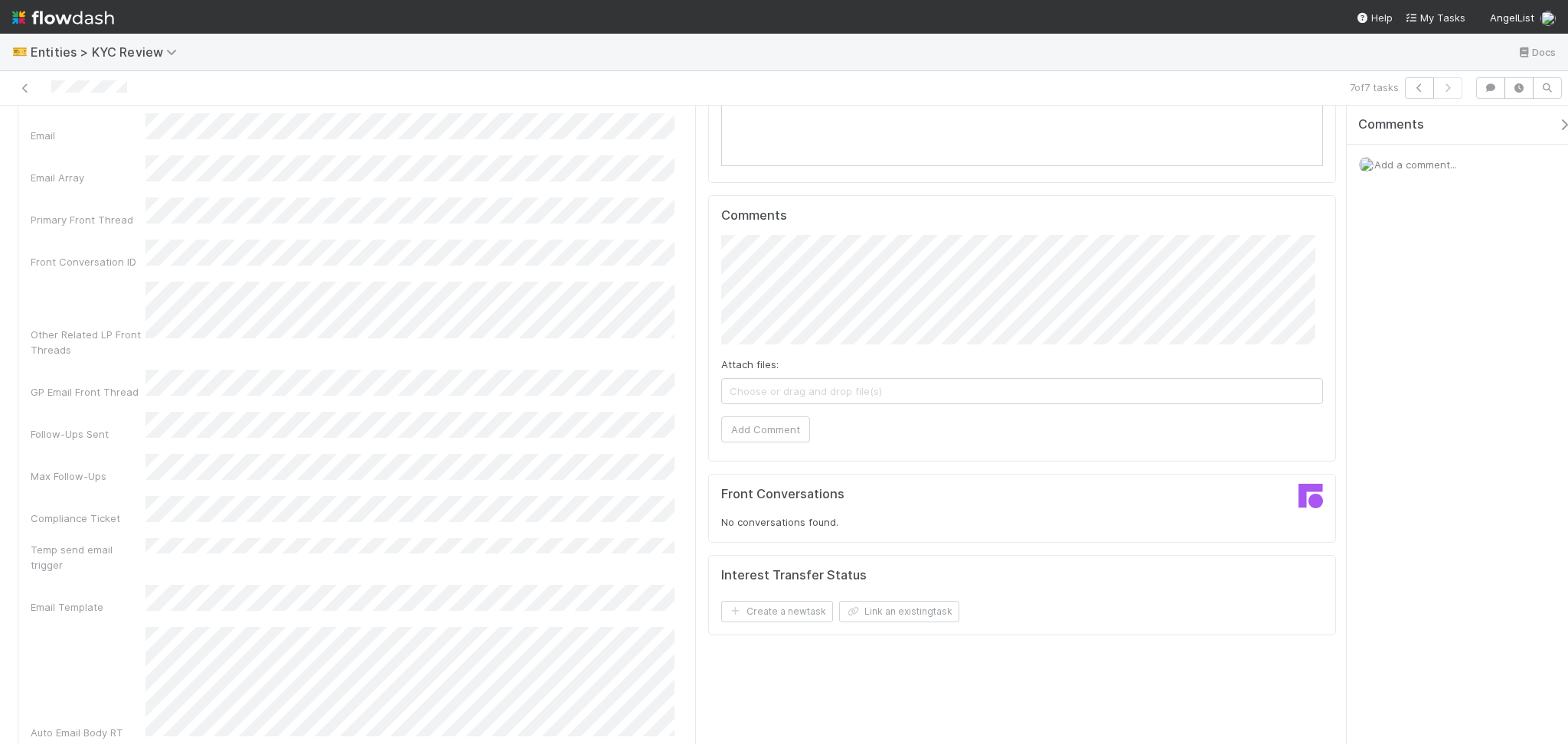
scroll to position [1225, 0]
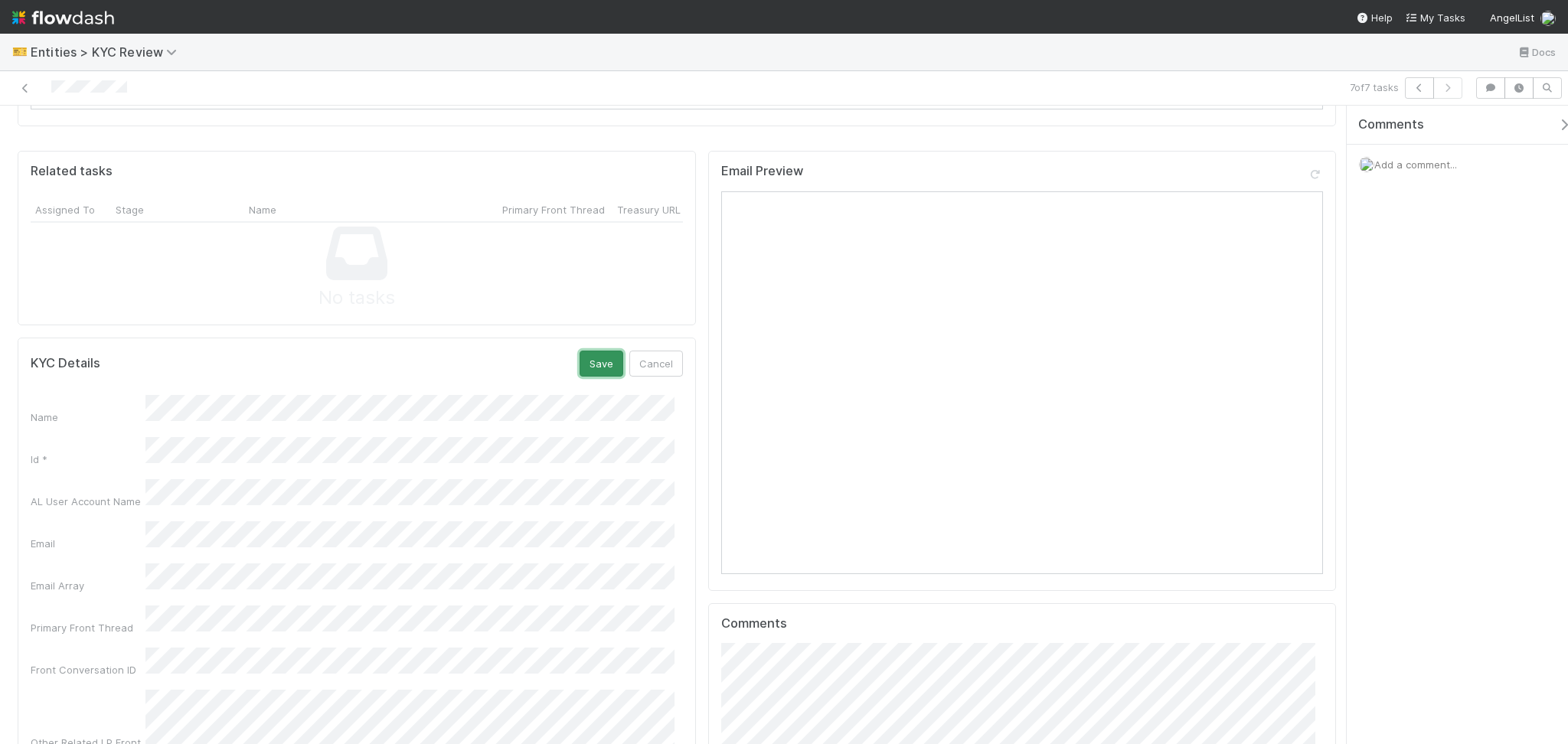
click at [583, 351] on button "Save" at bounding box center [601, 364] width 44 height 26
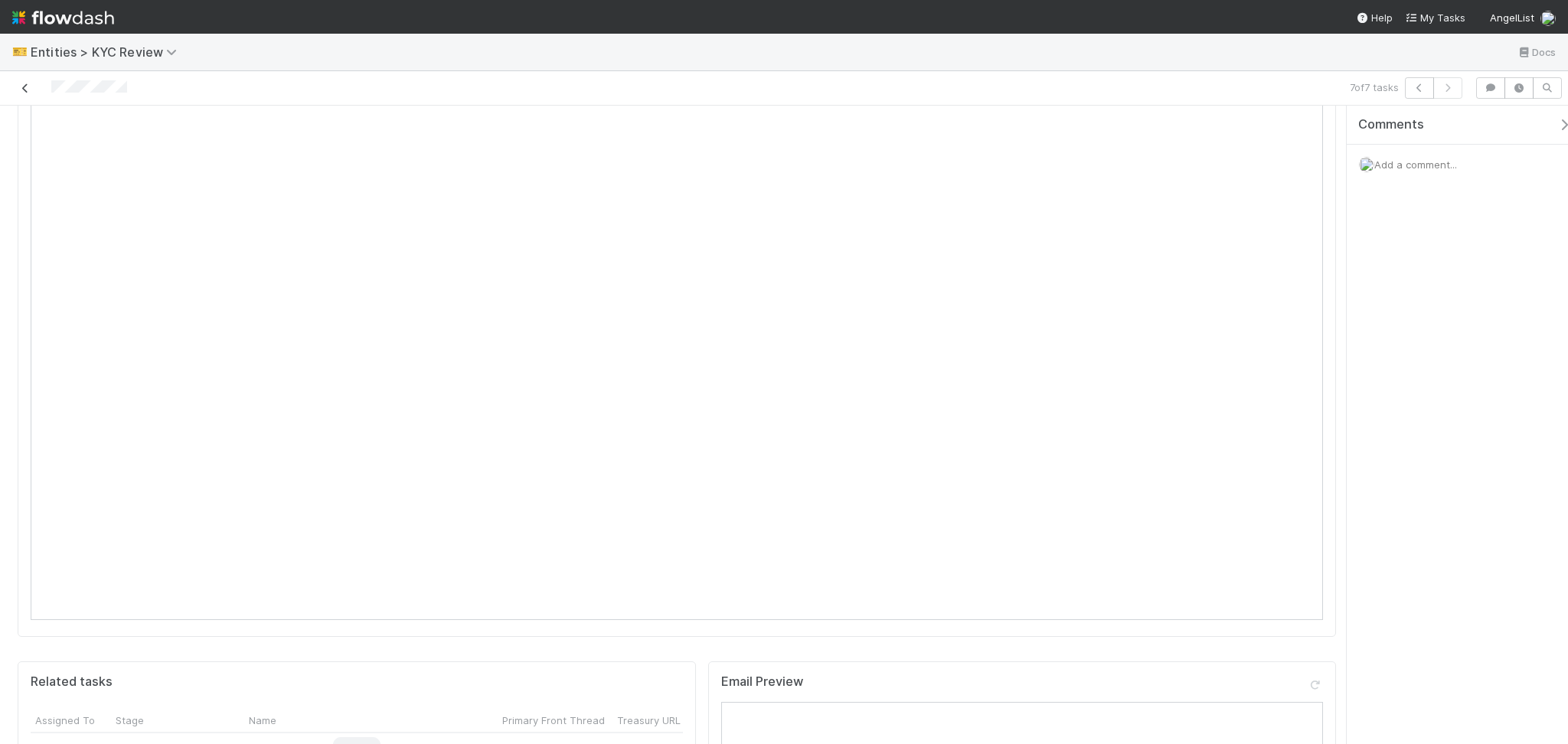
click at [25, 85] on icon at bounding box center [25, 89] width 16 height 10
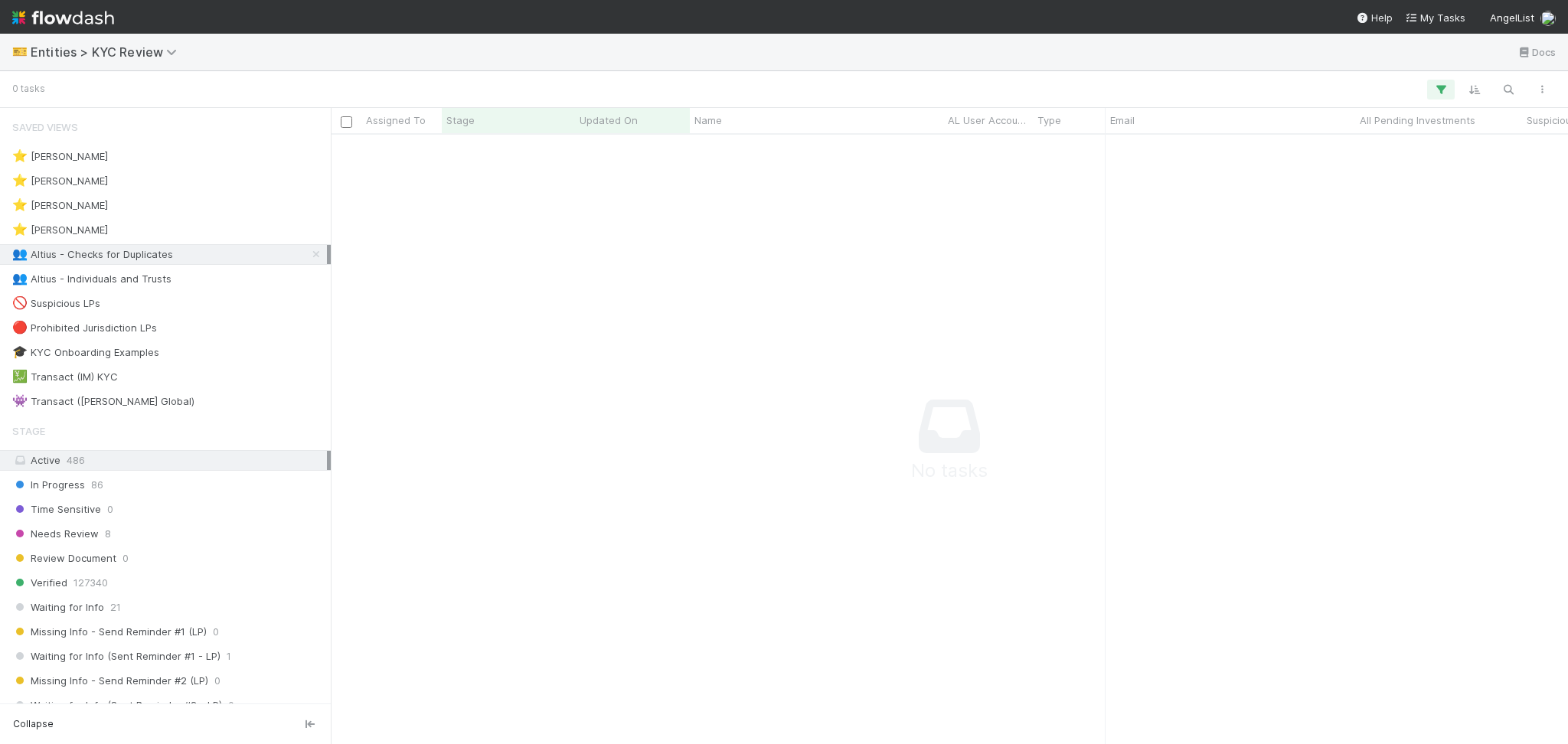
scroll to position [578, 1206]
click at [234, 280] on div "👥 Altius - Individuals and Trusts 9" at bounding box center [169, 279] width 315 height 19
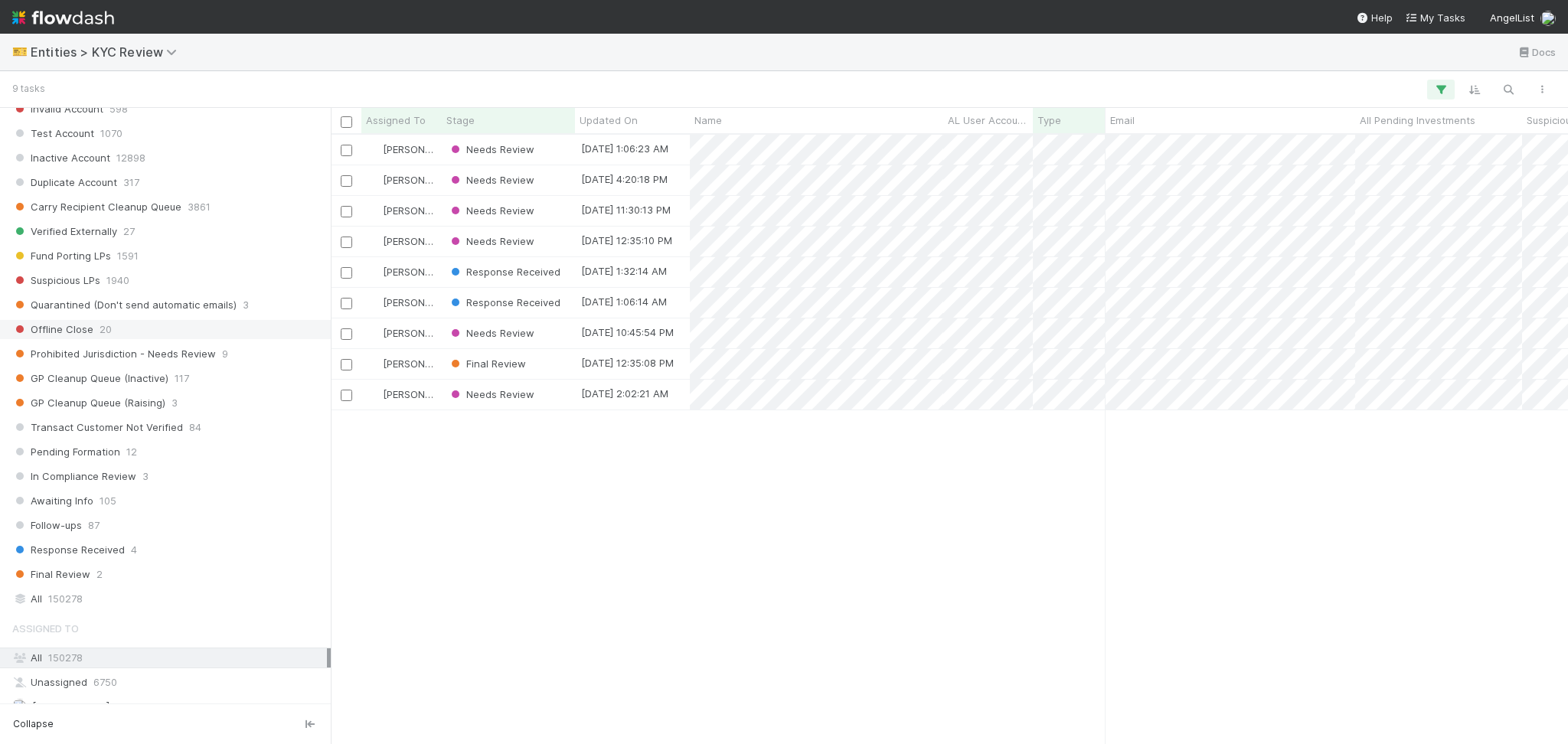
scroll to position [1021, 0]
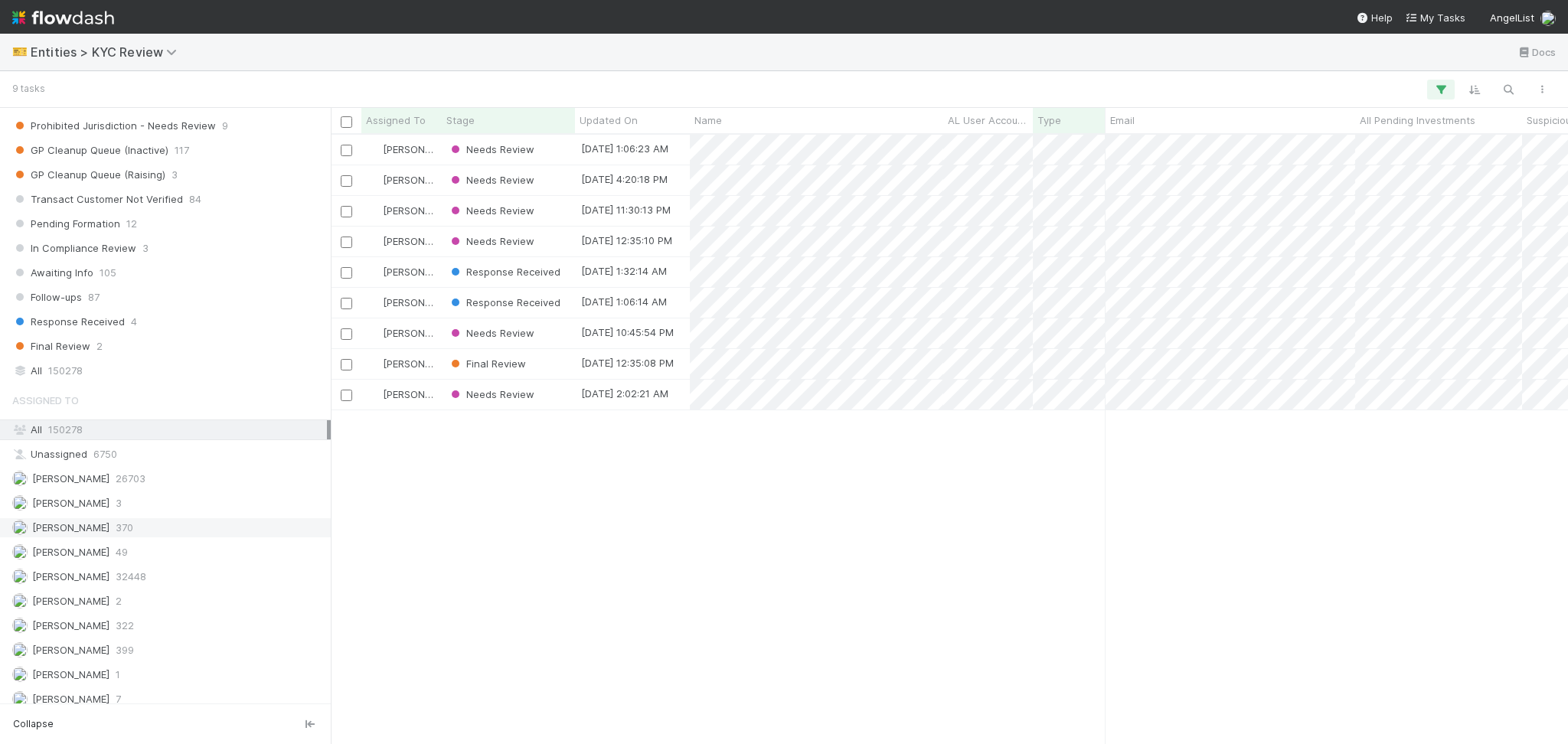
click at [154, 528] on div "Febbie Cervantes 370" at bounding box center [169, 528] width 315 height 19
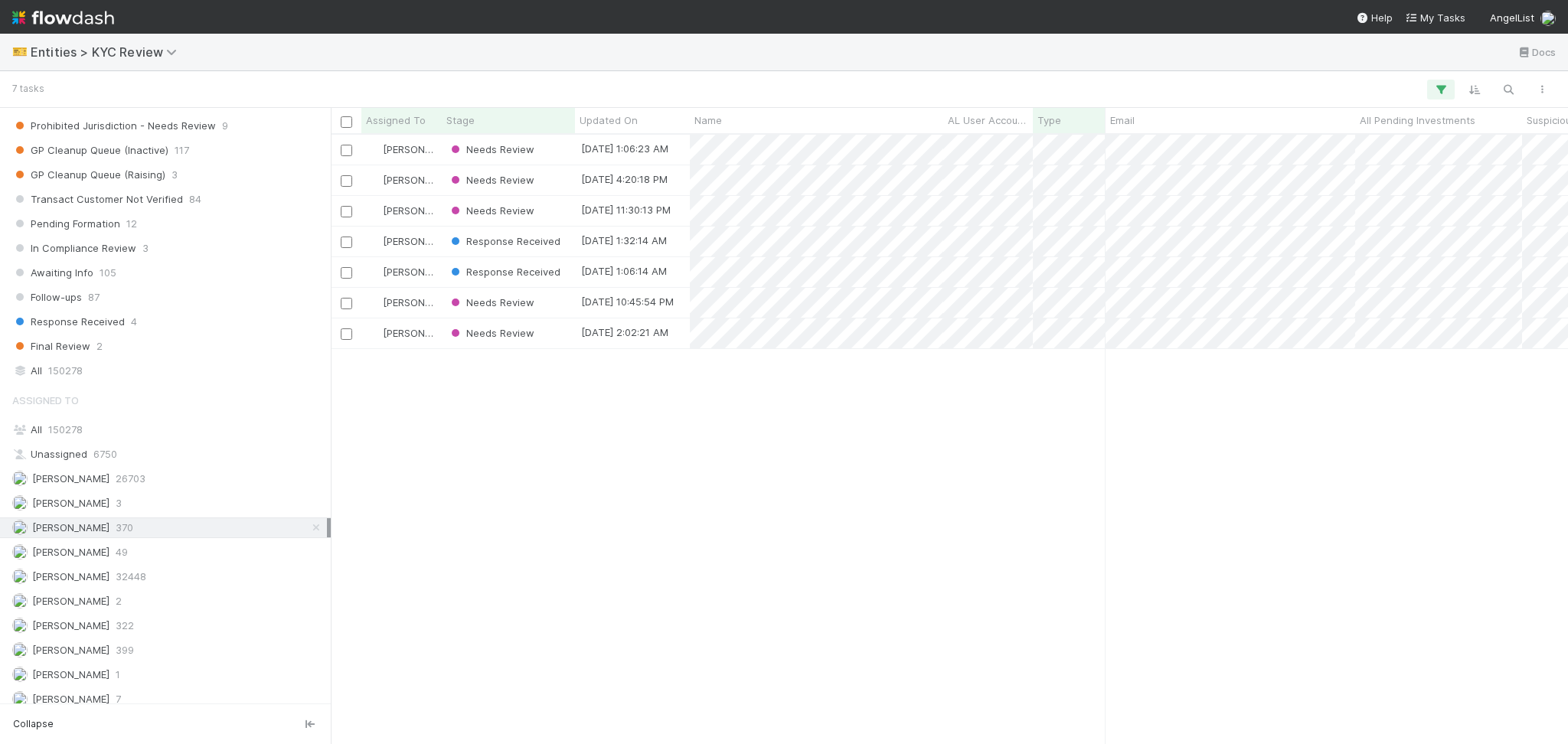
scroll to position [593, 1221]
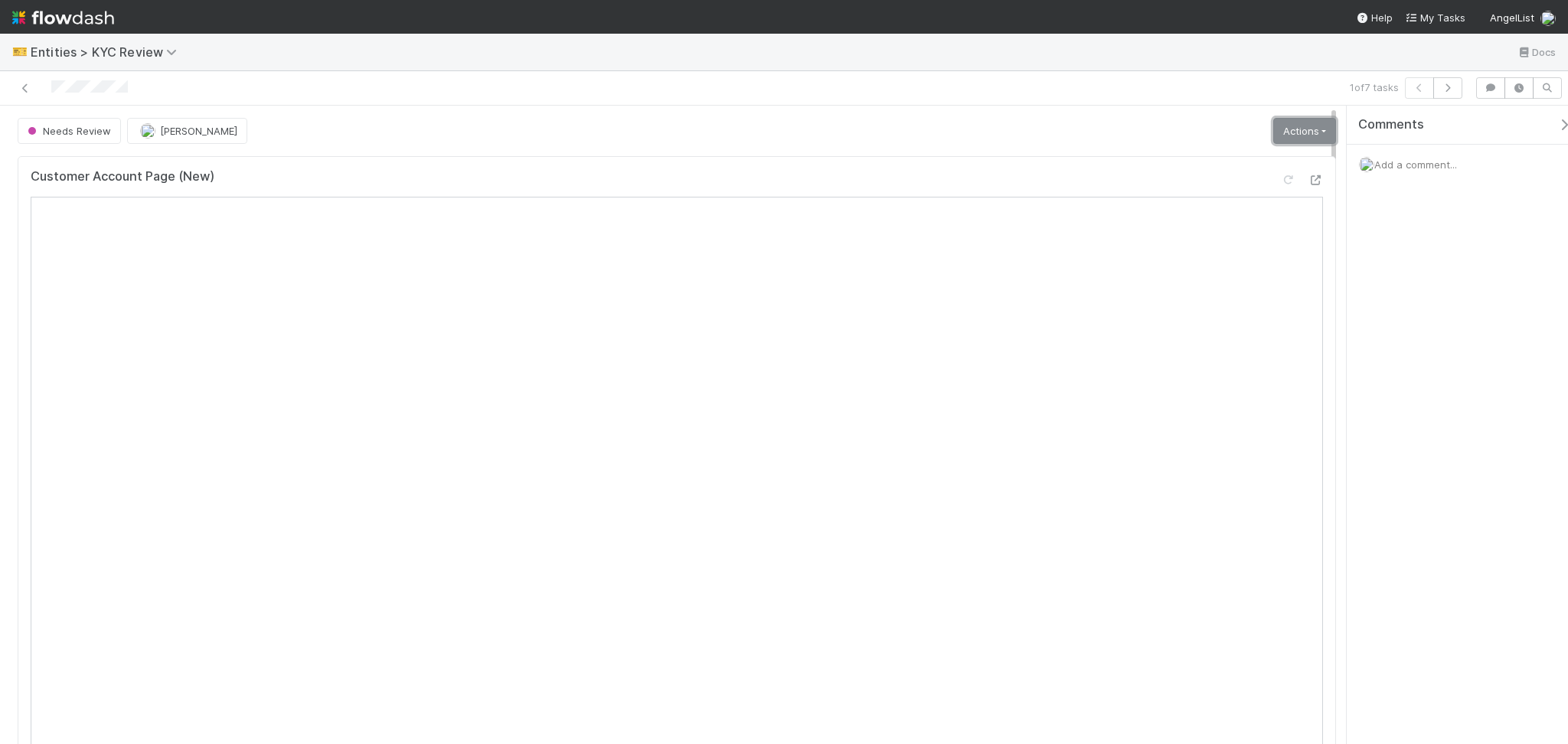
click at [1307, 128] on link "Actions" at bounding box center [1304, 131] width 63 height 26
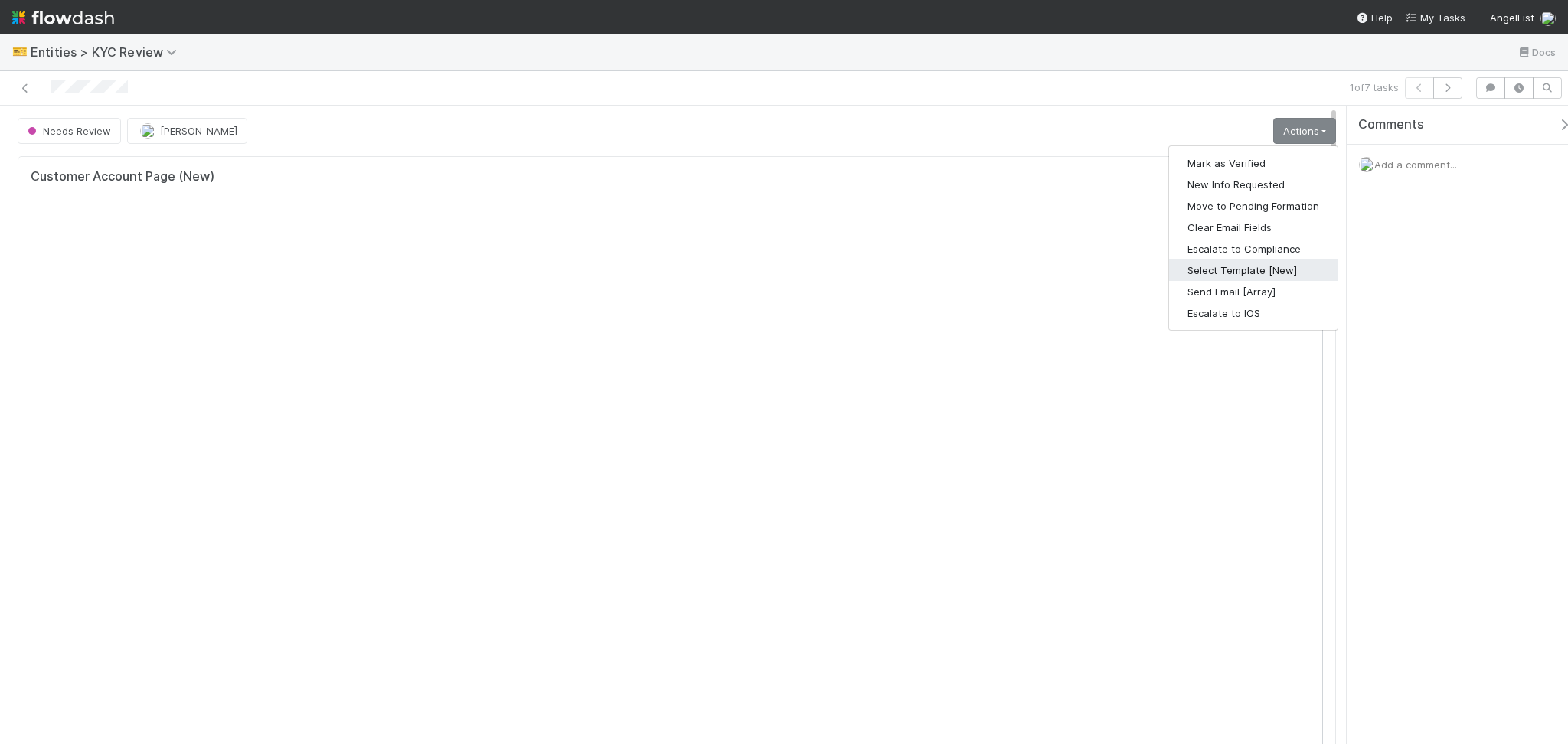
click at [1234, 271] on button "Select Template [New]" at bounding box center [1253, 270] width 168 height 22
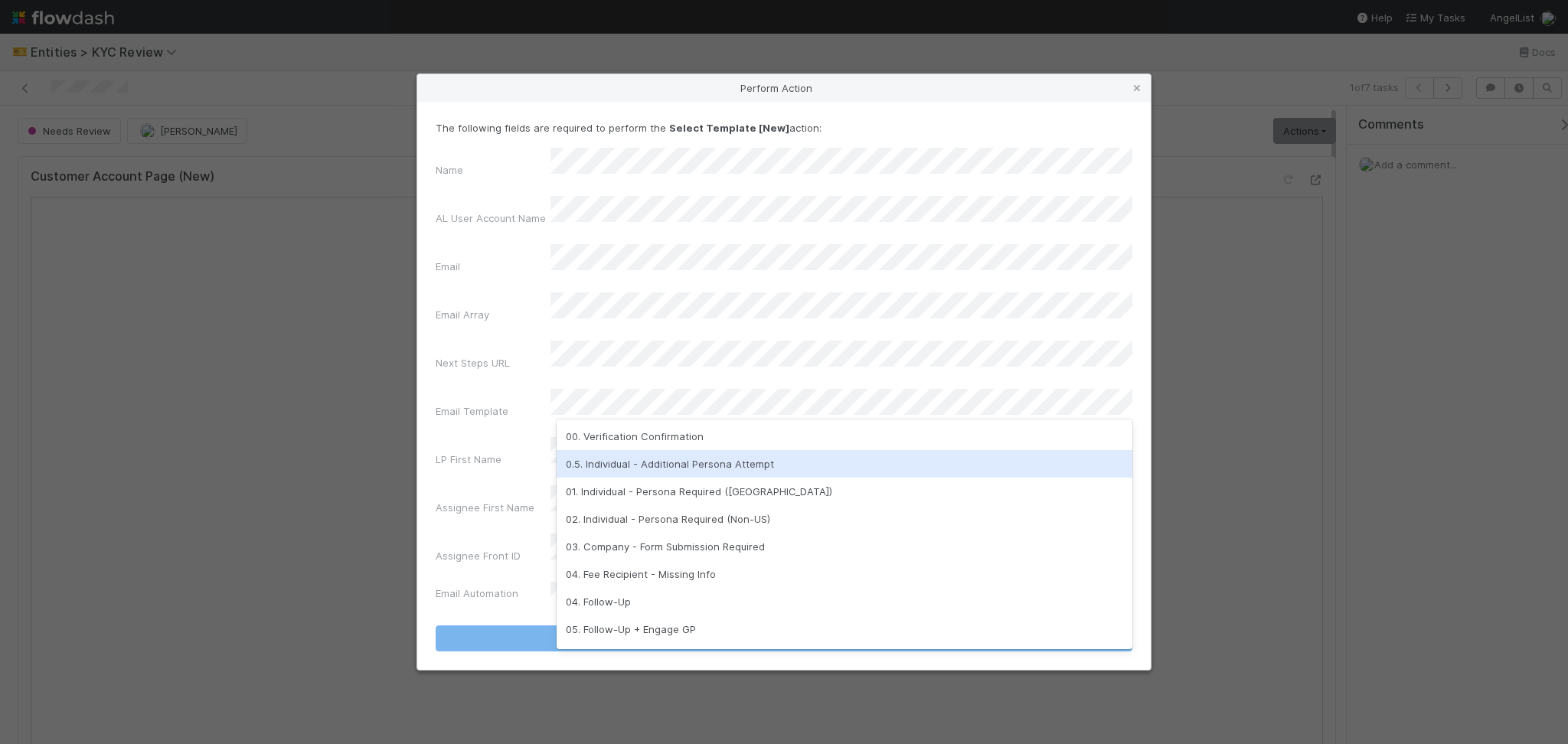
click at [768, 460] on div "0.5. Individual - Additional Persona Attempt" at bounding box center [845, 464] width 576 height 28
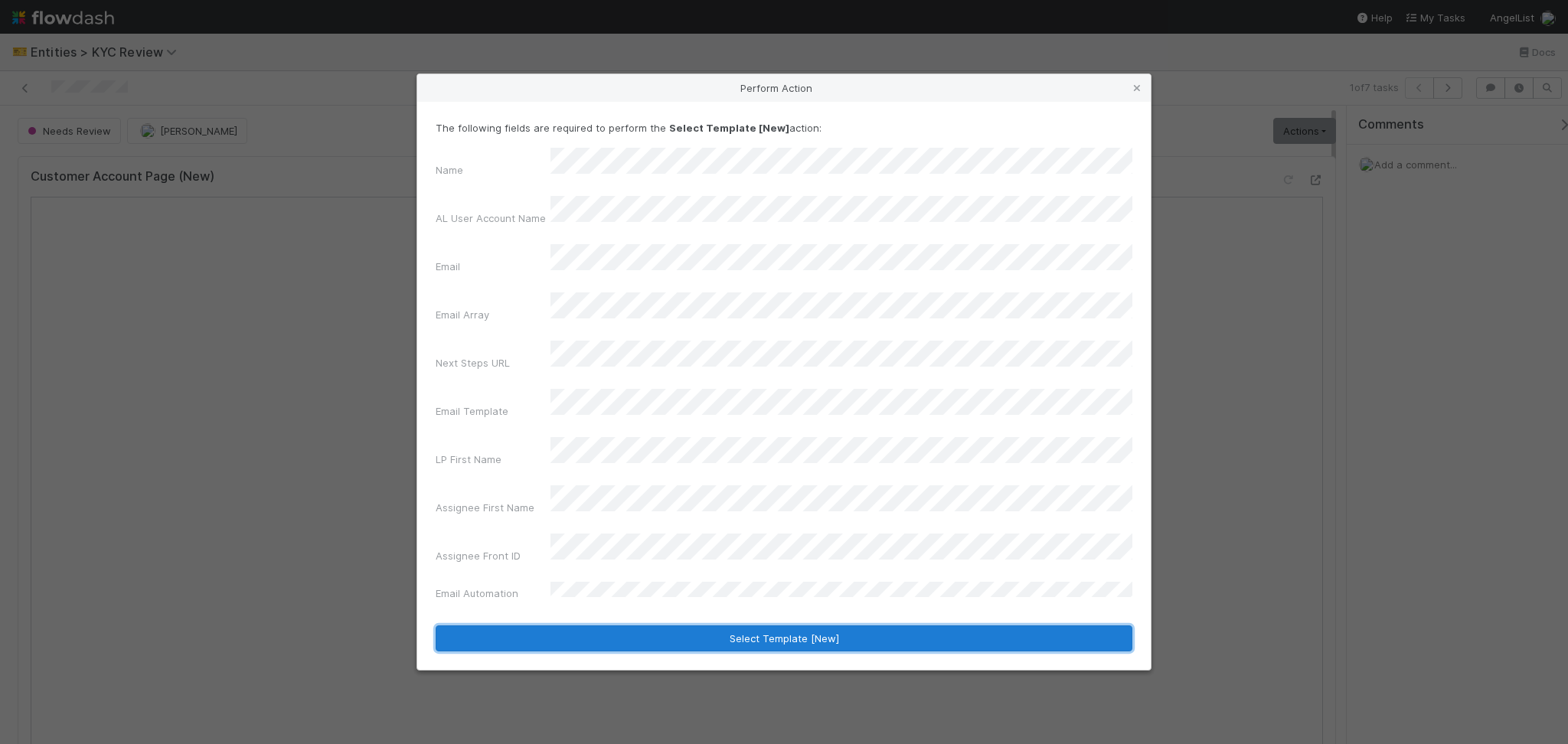
click at [811, 626] on button "Select Template [New]" at bounding box center [784, 639] width 697 height 26
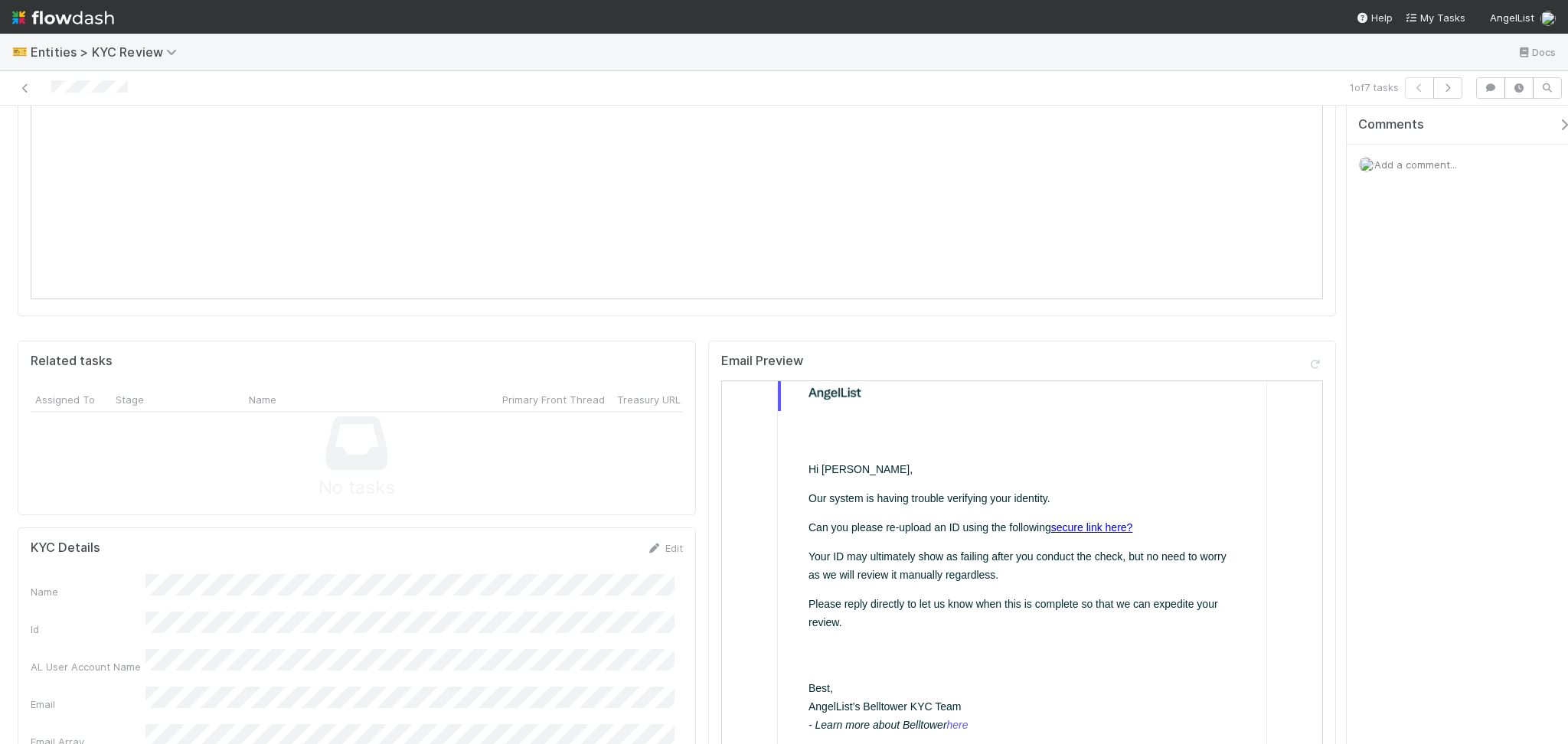
scroll to position [102, 0]
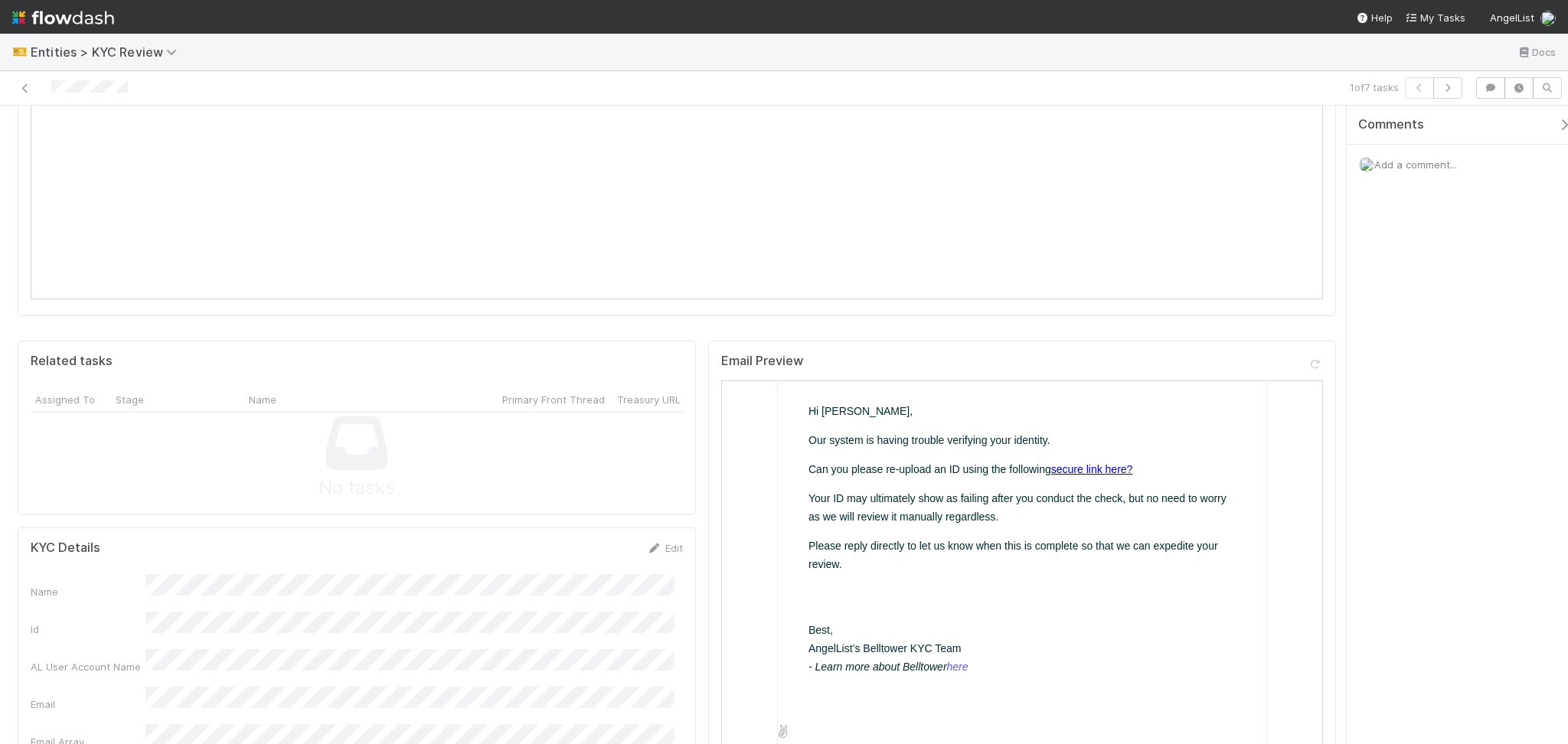
click at [1075, 468] on link "secure link here?" at bounding box center [1090, 468] width 82 height 12
click at [1308, 371] on div at bounding box center [1315, 365] width 16 height 16
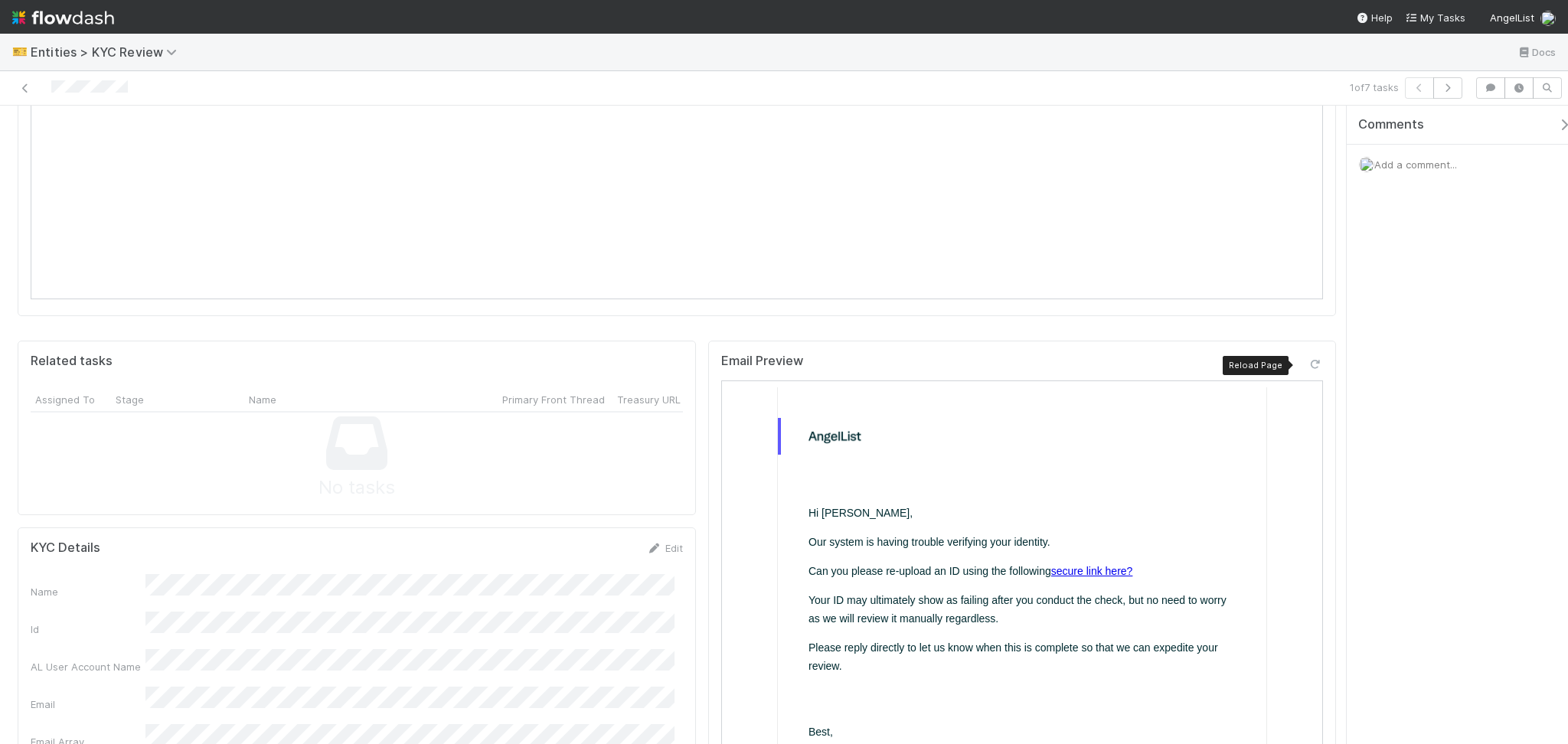
scroll to position [0, 0]
click at [1107, 566] on link "secure link here?" at bounding box center [1090, 571] width 82 height 12
click at [1050, 570] on link "secure link here?" at bounding box center [1090, 571] width 82 height 12
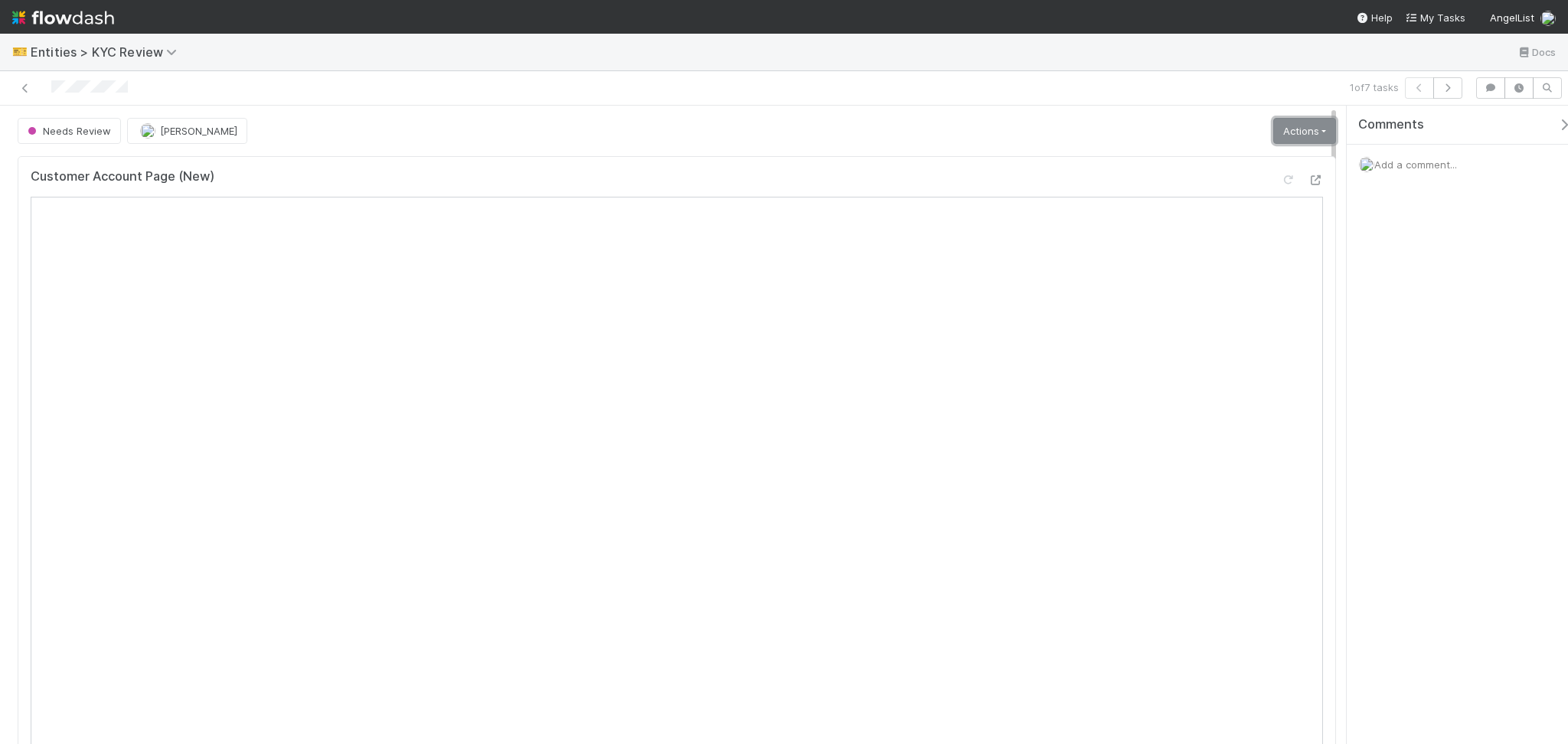
drag, startPoint x: 1306, startPoint y: 141, endPoint x: 1266, endPoint y: 250, distance: 116.1
click at [1306, 141] on link "Actions" at bounding box center [1304, 131] width 63 height 26
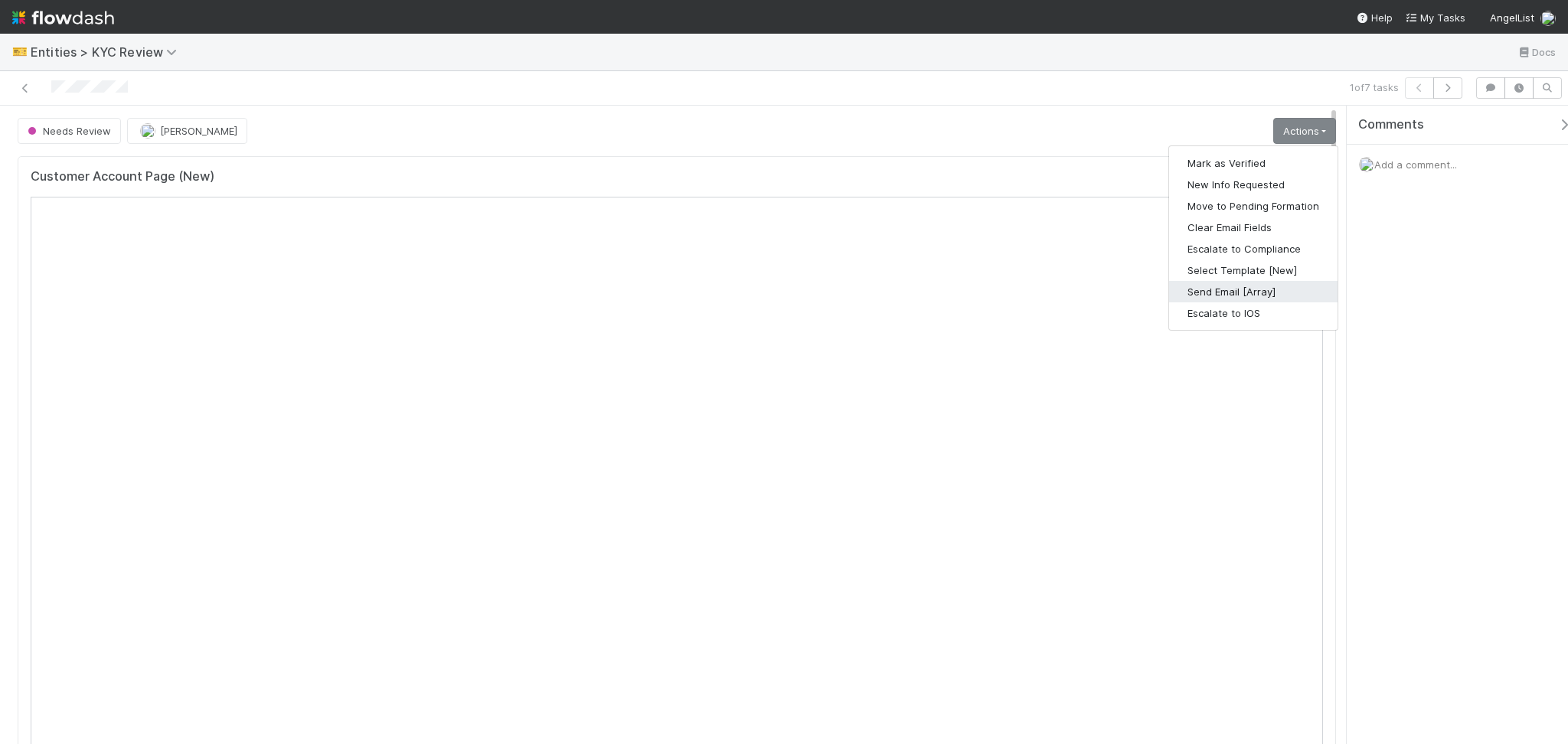
click at [1246, 284] on button "Send Email [Array]" at bounding box center [1253, 291] width 168 height 22
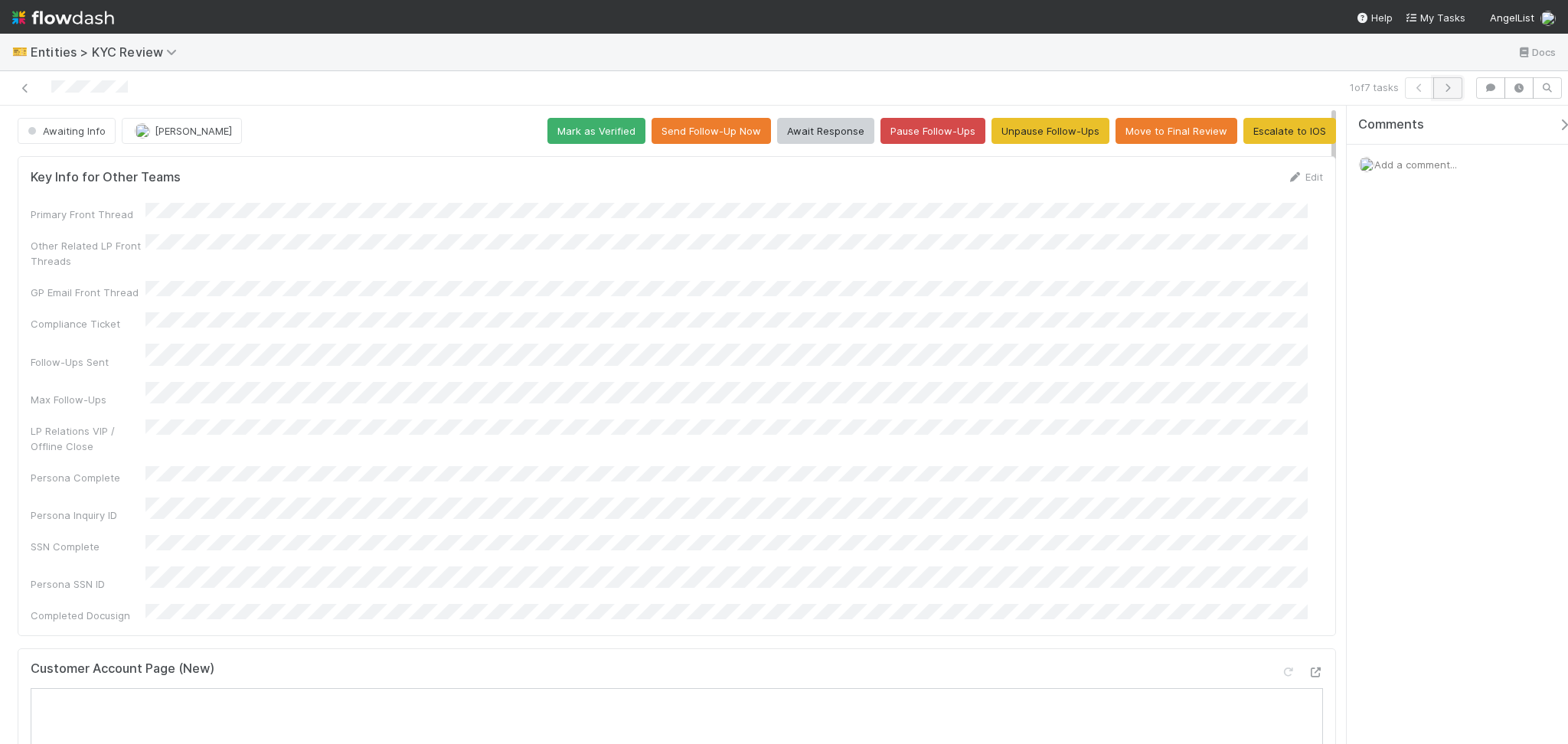
click at [1442, 95] on button "button" at bounding box center [1448, 88] width 29 height 22
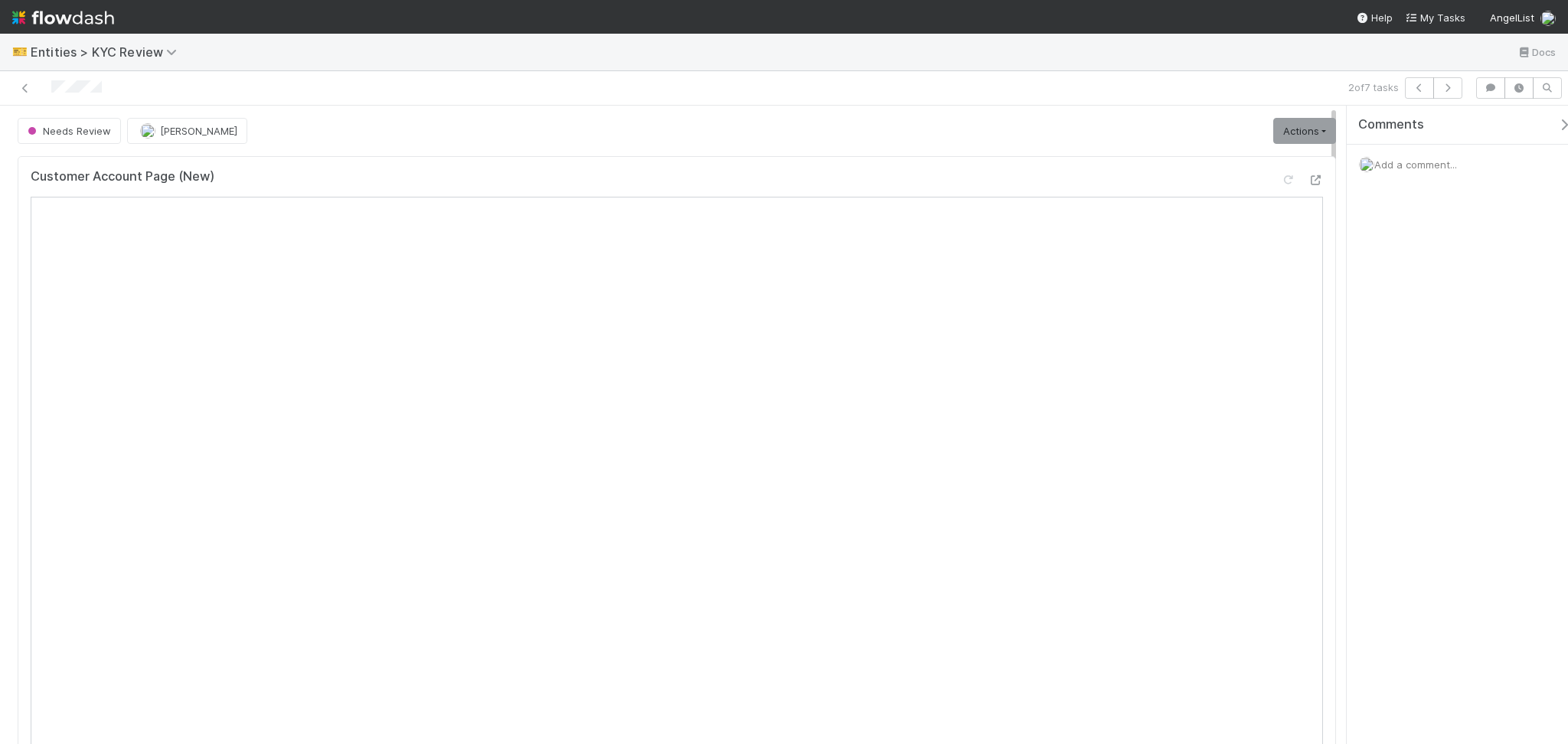
click at [430, 150] on div "Customer Account Page (New)" at bounding box center [677, 497] width 1331 height 695
click at [1306, 144] on link "Actions" at bounding box center [1304, 131] width 63 height 26
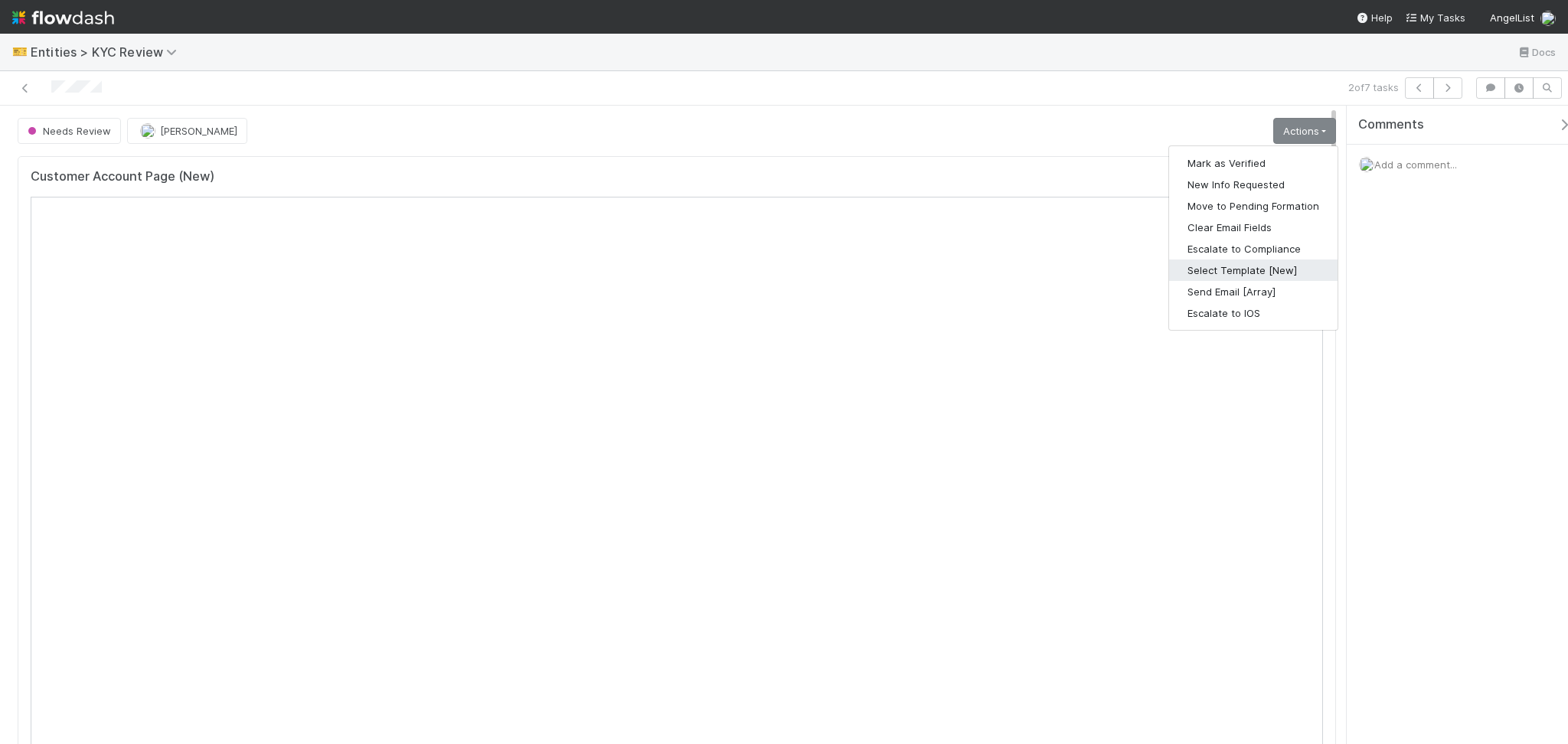
click at [1213, 280] on button "Select Template [New]" at bounding box center [1253, 270] width 168 height 22
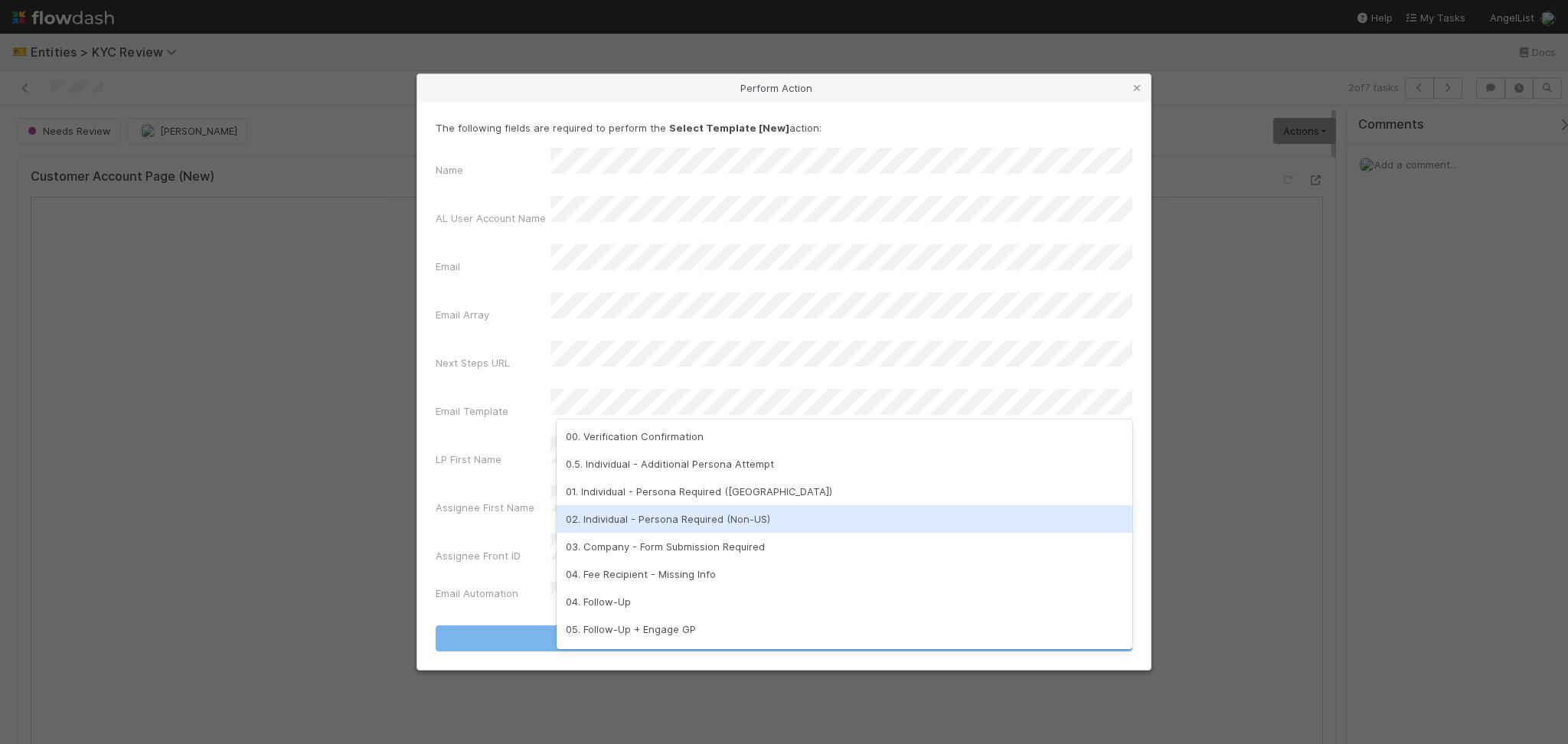
click at [702, 522] on div "02. Individual - Persona Required (Non-US)" at bounding box center [845, 519] width 576 height 28
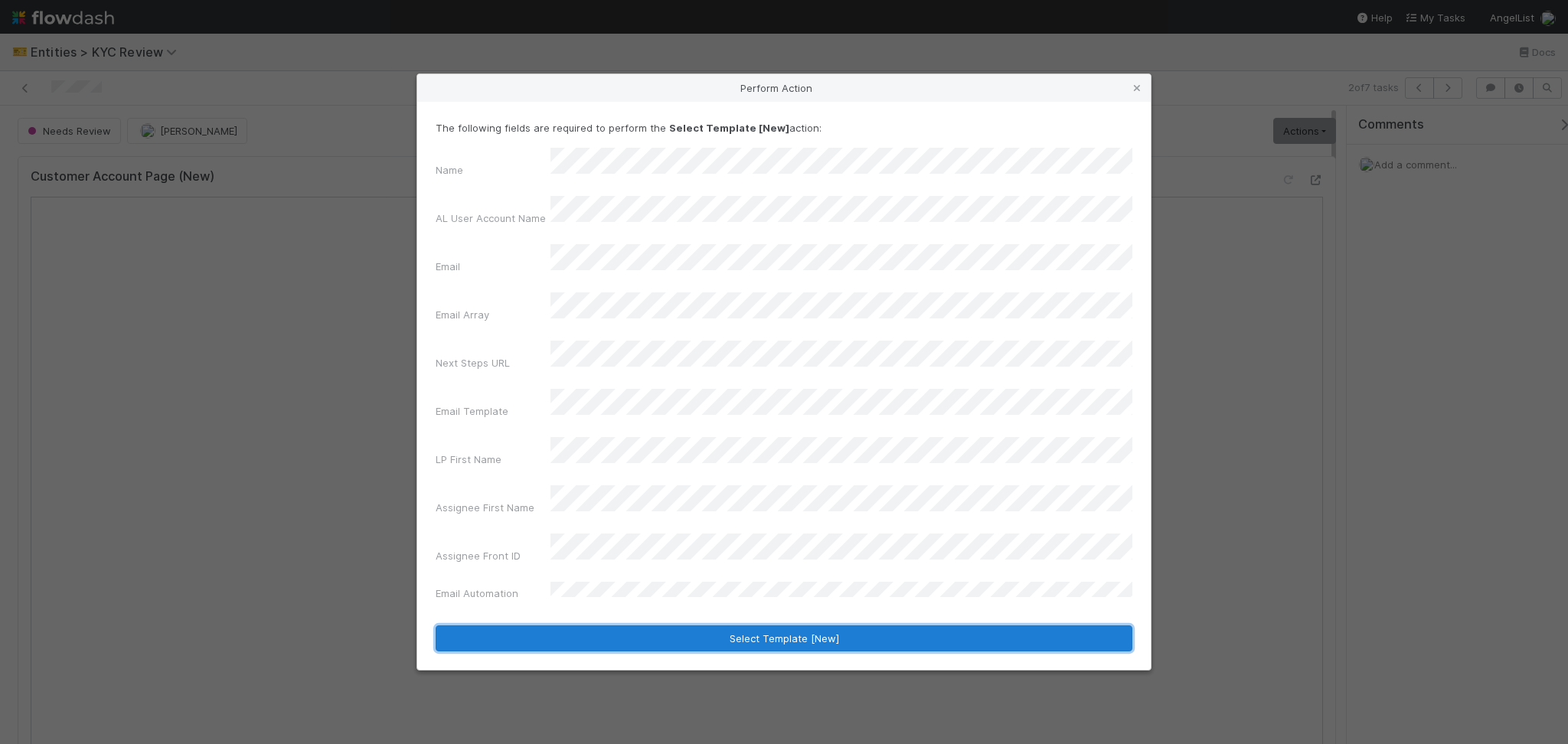
click at [742, 626] on button "Select Template [New]" at bounding box center [784, 639] width 697 height 26
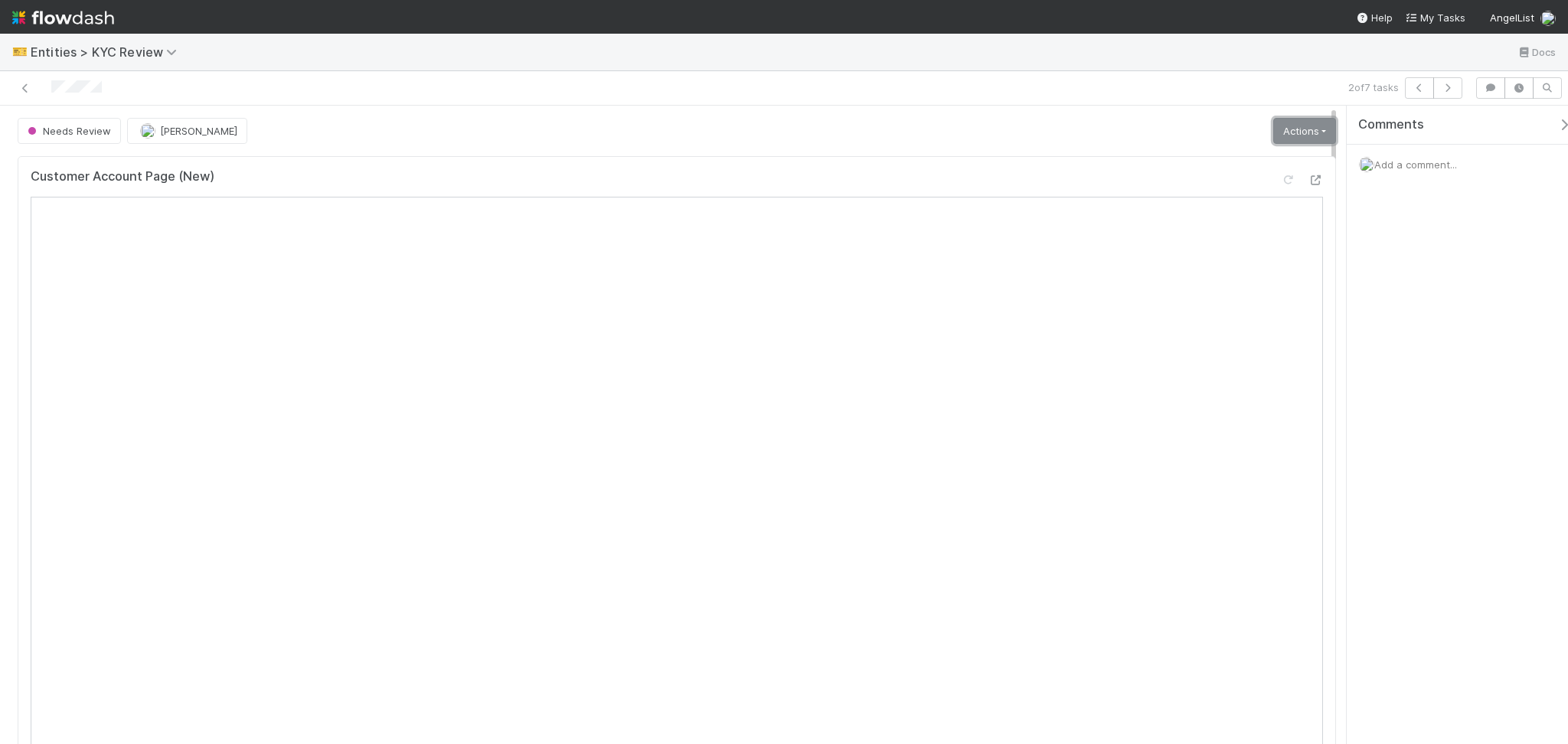
click at [1291, 123] on link "Actions" at bounding box center [1304, 131] width 63 height 26
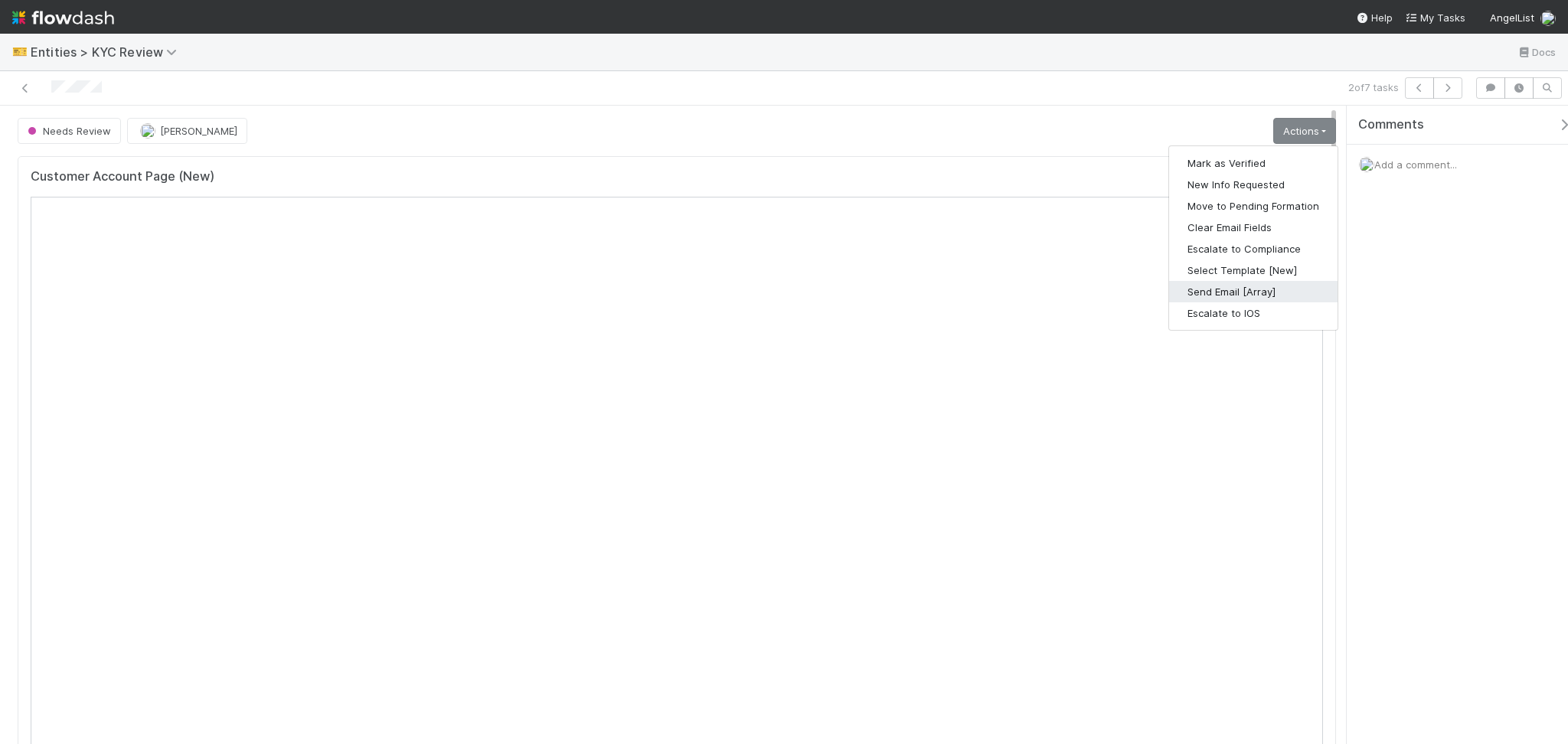
click at [1246, 287] on button "Send Email [Array]" at bounding box center [1253, 291] width 168 height 22
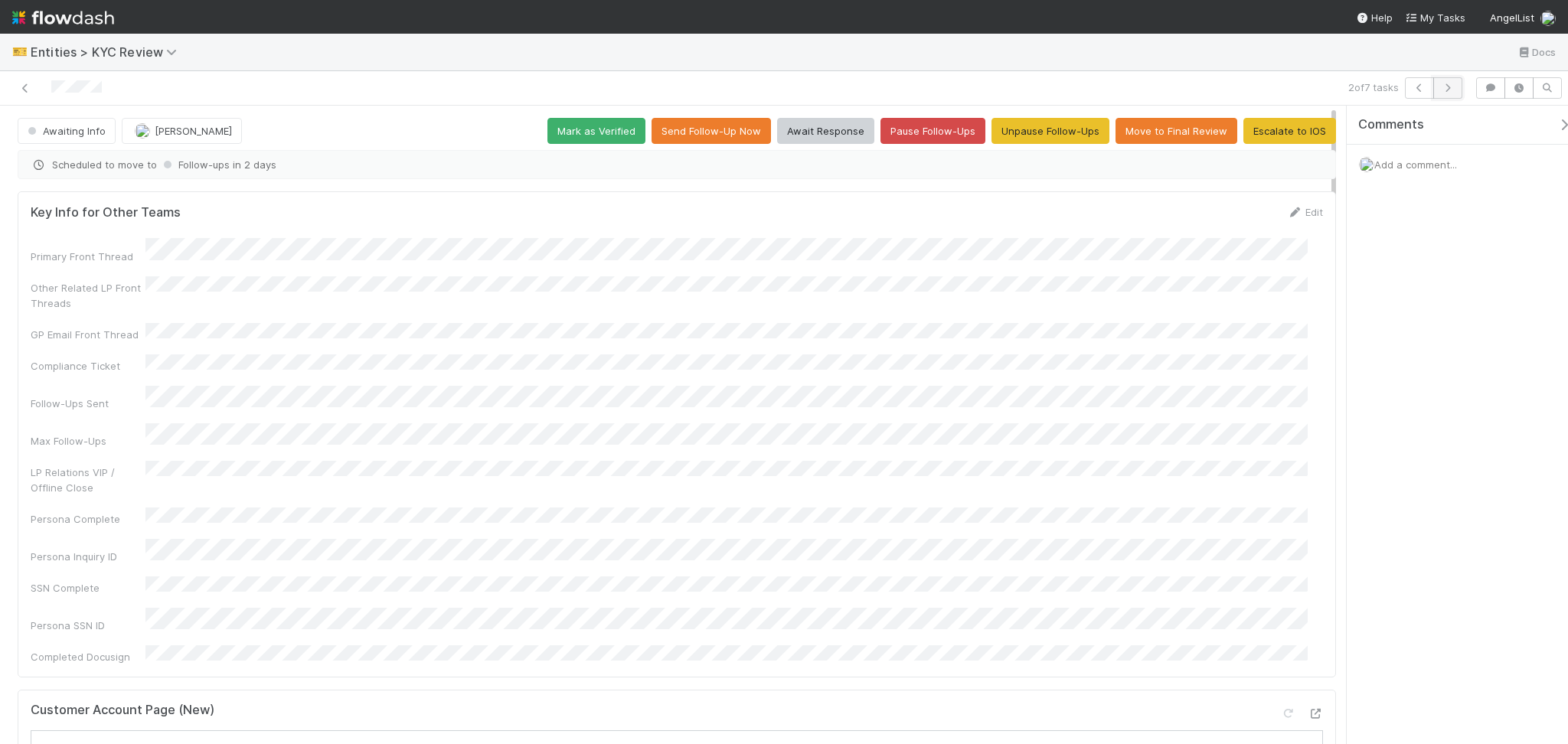
click at [1451, 85] on icon "button" at bounding box center [1448, 88] width 16 height 9
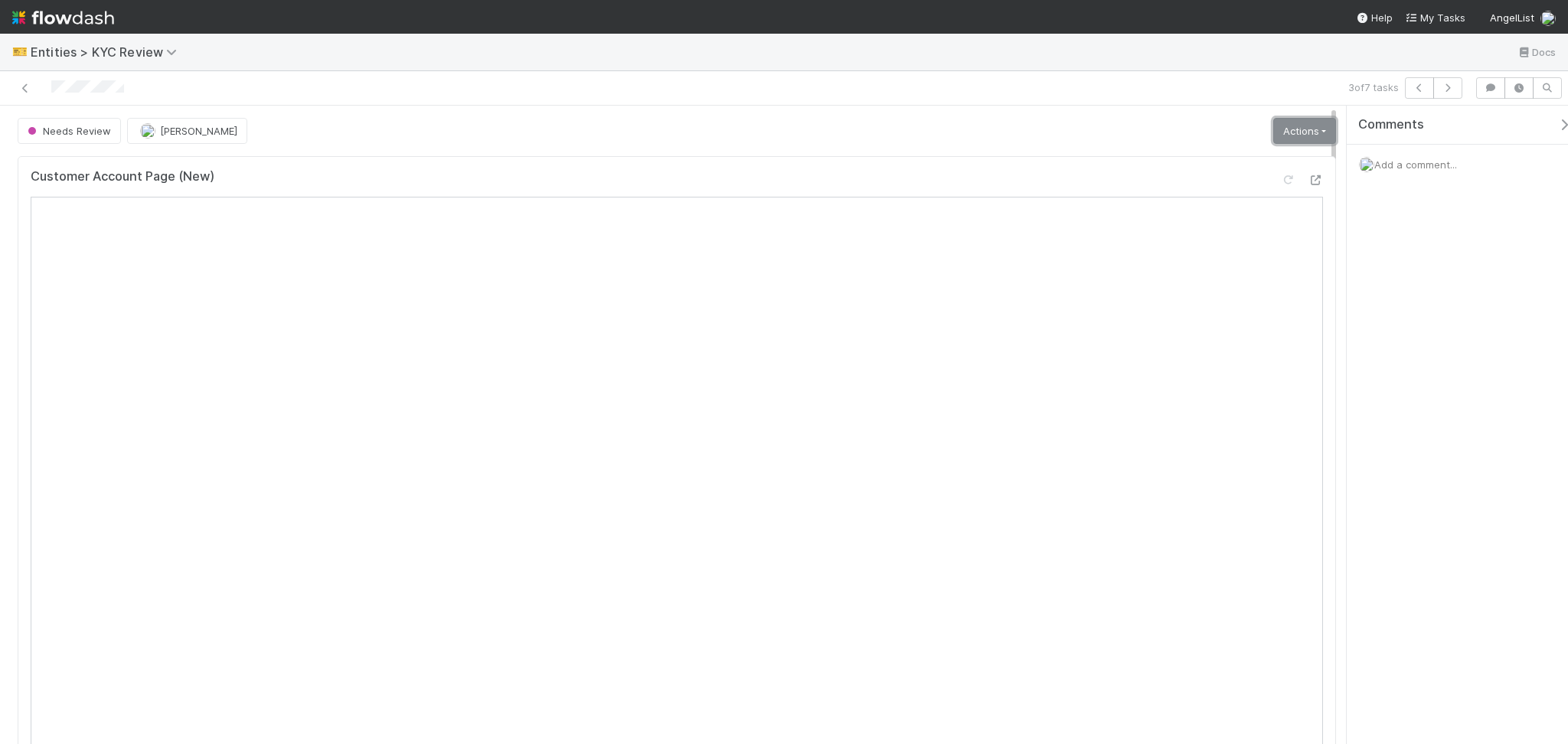
click at [1295, 128] on link "Actions" at bounding box center [1304, 131] width 63 height 26
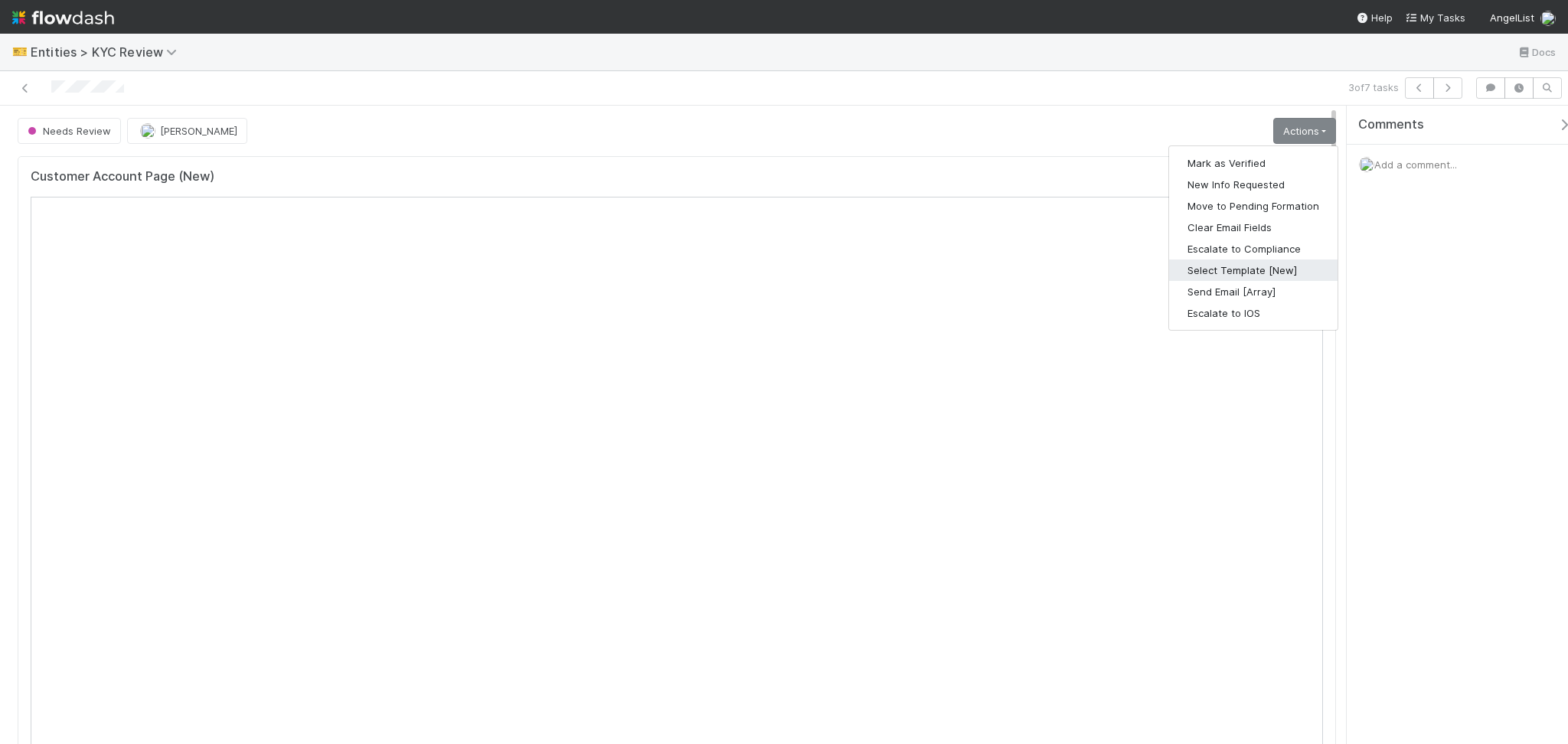
click at [1240, 274] on button "Select Template [New]" at bounding box center [1253, 270] width 168 height 22
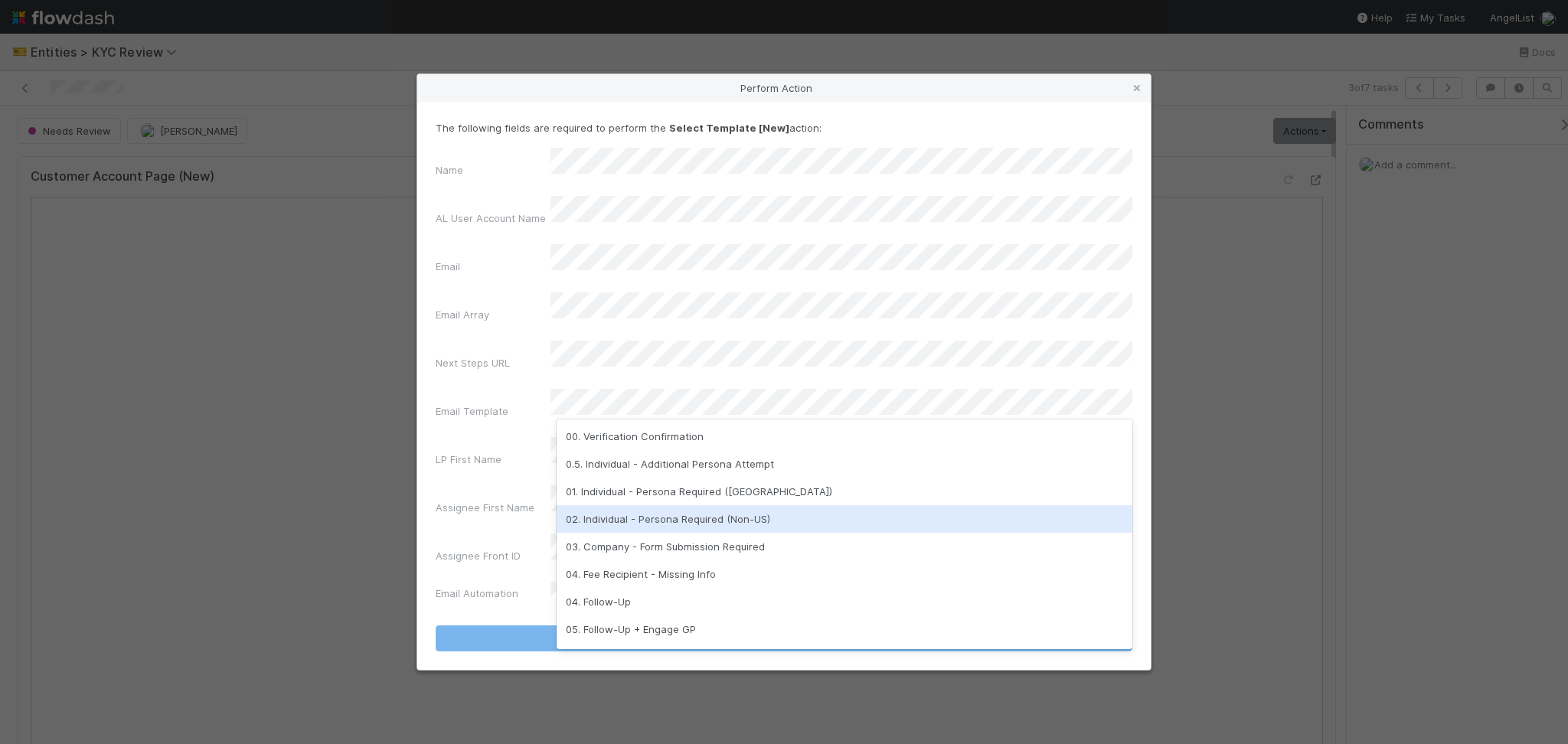
click at [706, 519] on div "02. Individual - Persona Required (Non-US)" at bounding box center [845, 519] width 576 height 28
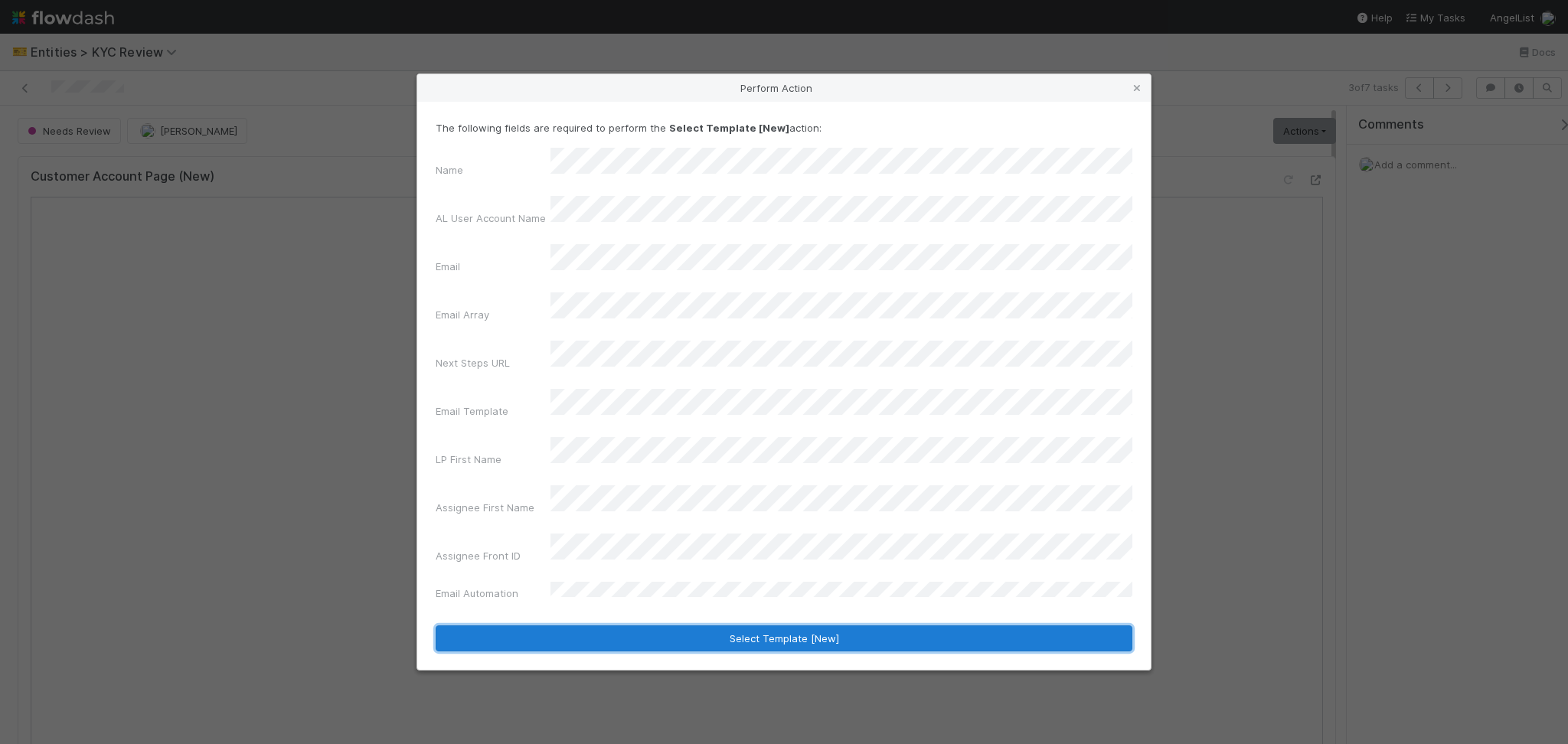
click at [796, 626] on button "Select Template [New]" at bounding box center [784, 639] width 697 height 26
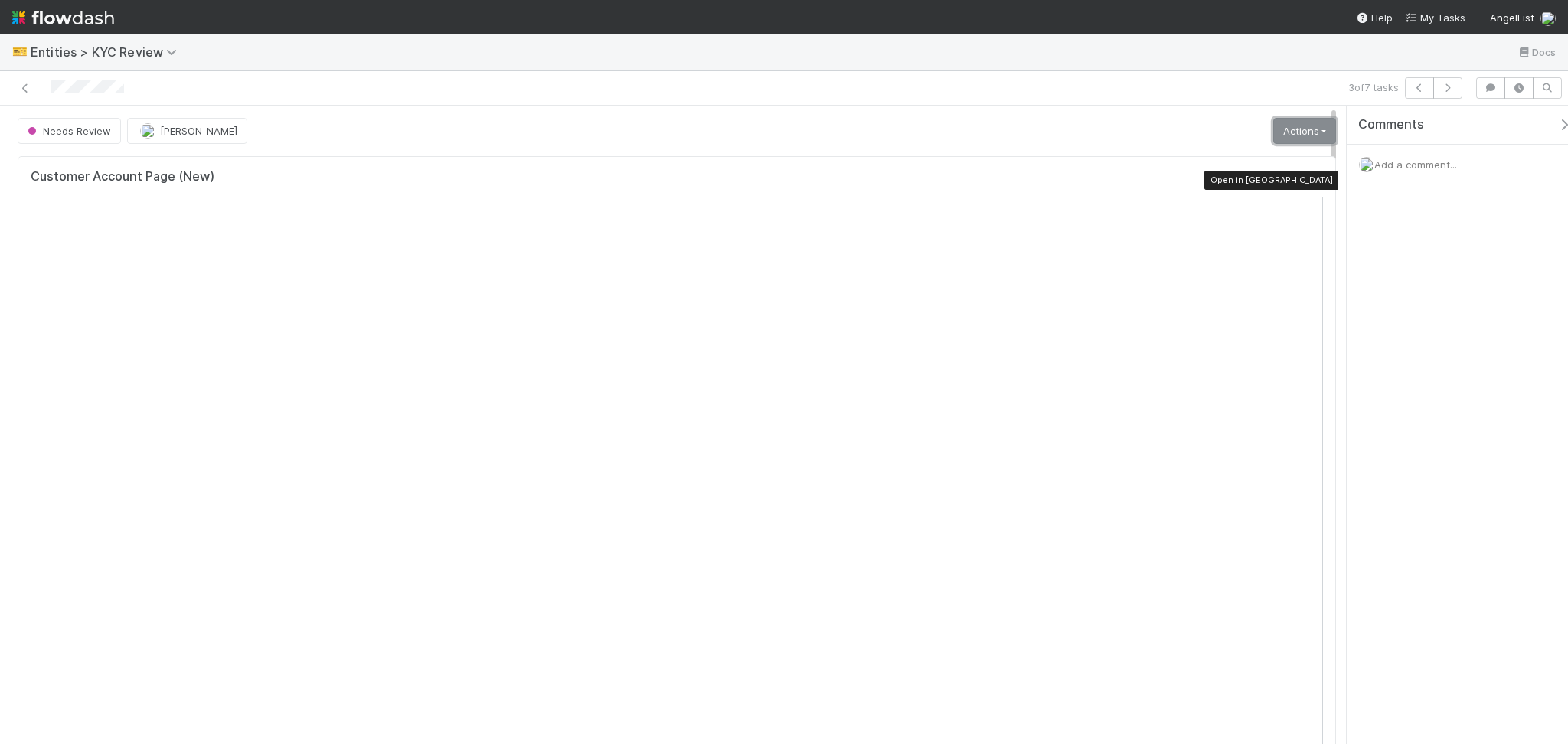
click at [1289, 141] on link "Actions" at bounding box center [1304, 131] width 63 height 26
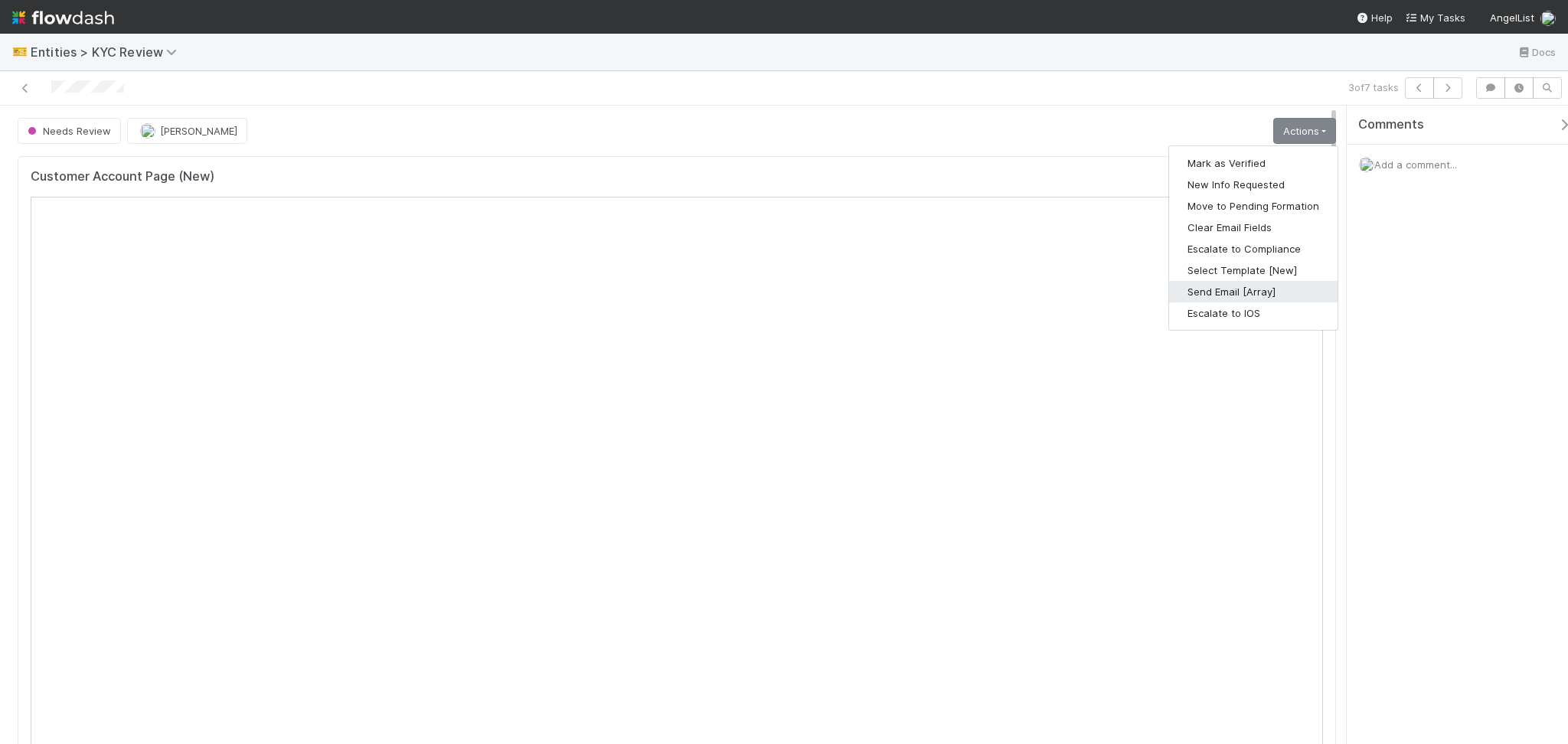
click at [1218, 297] on button "Send Email [Array]" at bounding box center [1253, 291] width 168 height 22
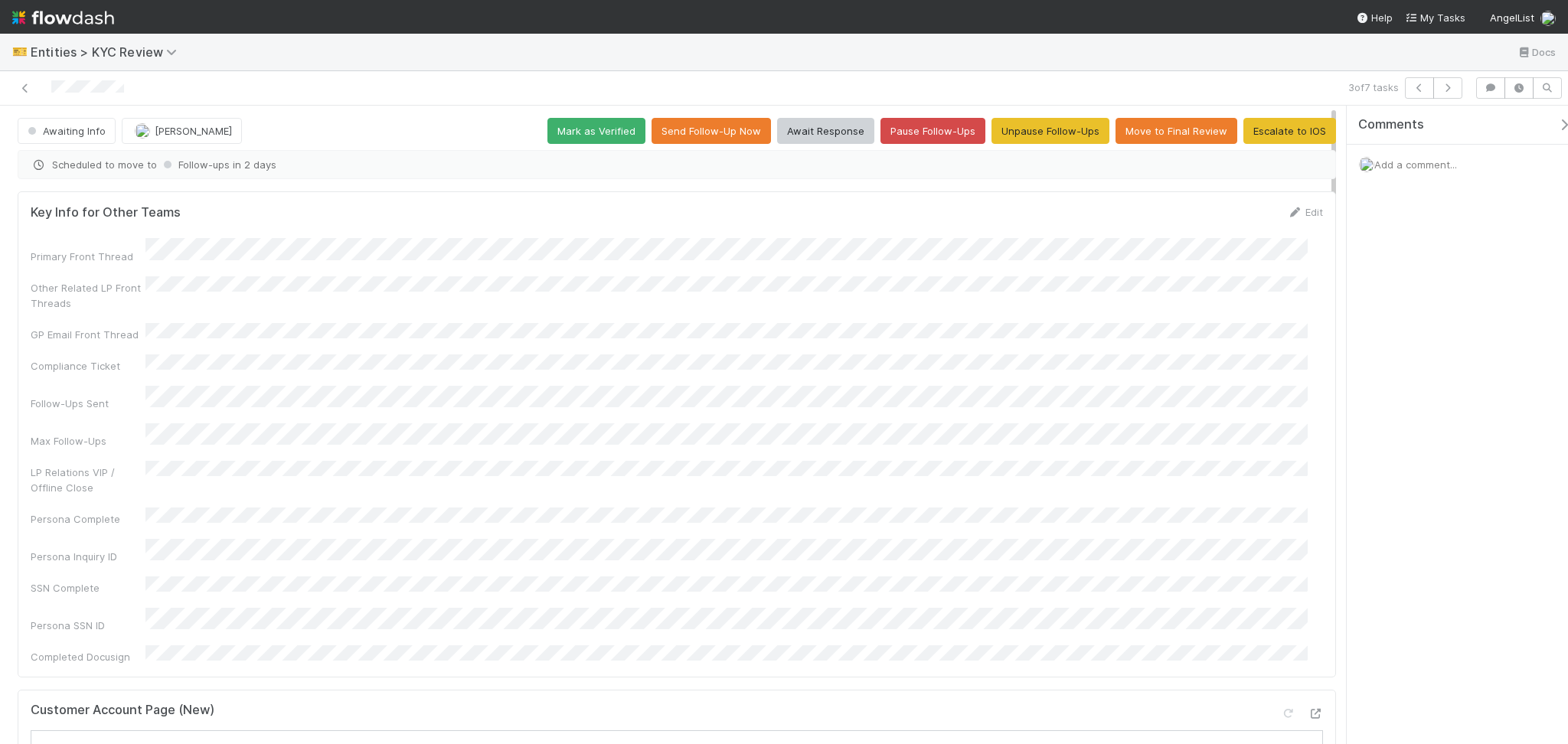
click at [1463, 85] on div "3 of 7 tasks" at bounding box center [1104, 88] width 728 height 22
click at [1458, 87] on button "button" at bounding box center [1448, 88] width 29 height 22
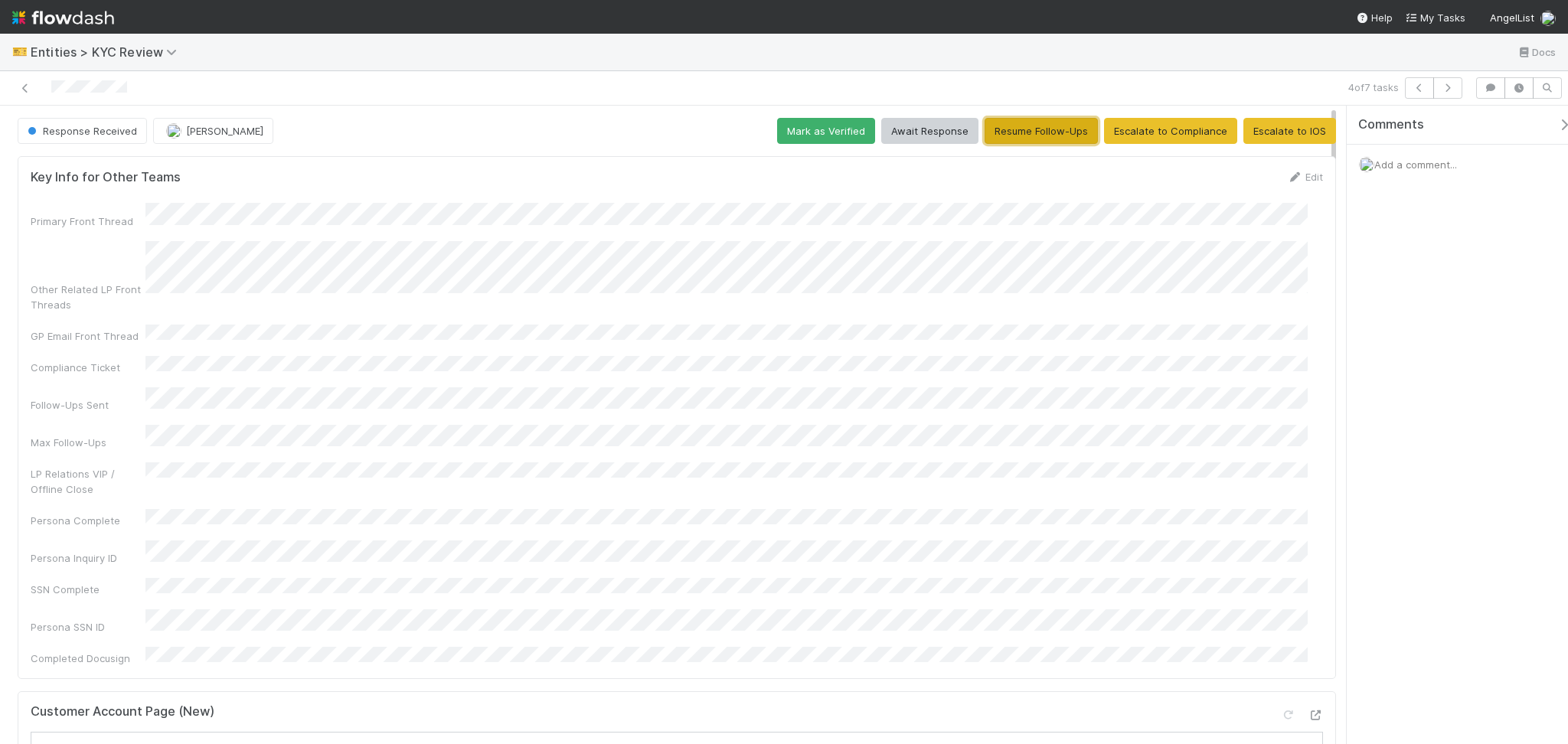
click at [1030, 140] on button "Resume Follow-Ups" at bounding box center [1040, 131] width 113 height 26
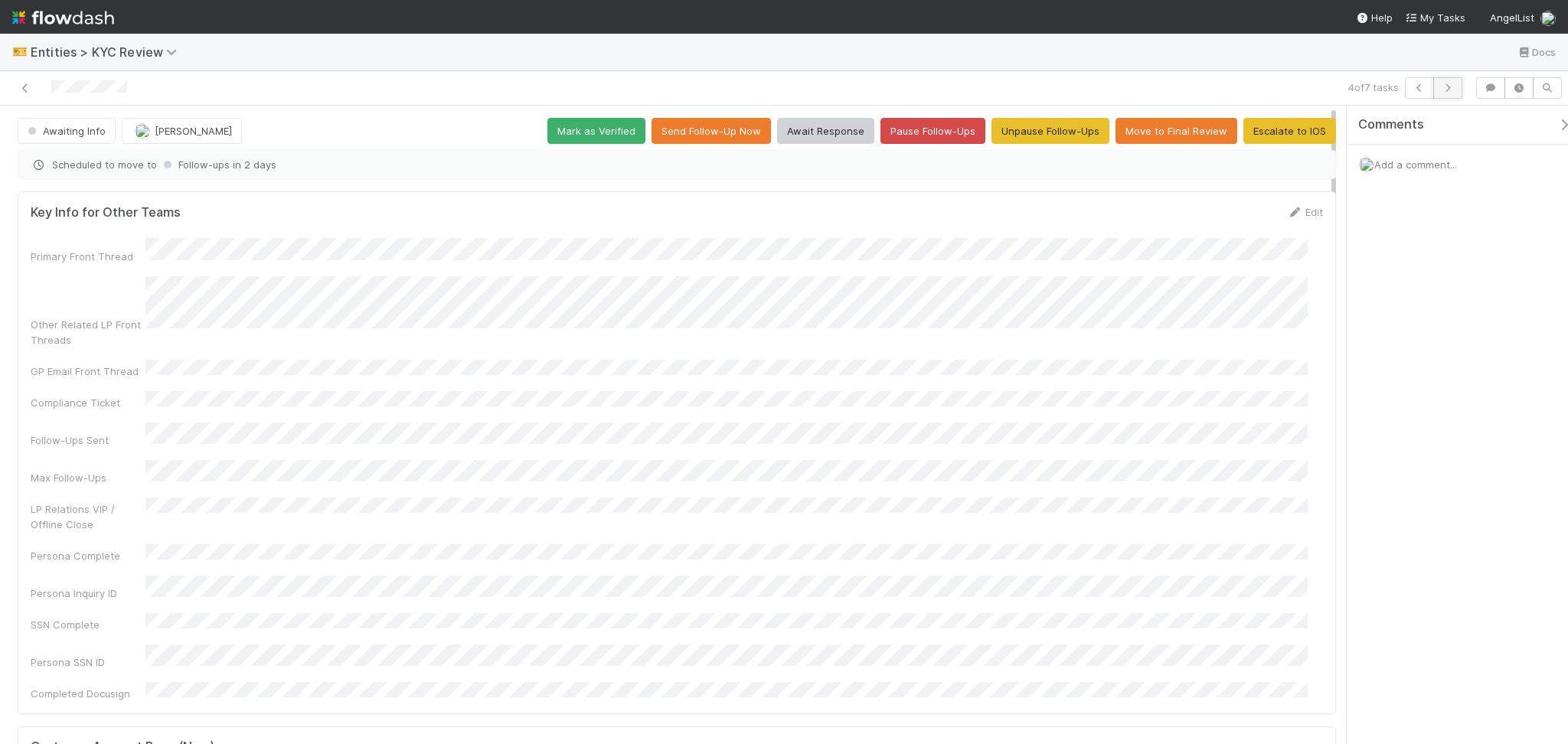
click at [1443, 88] on icon "button" at bounding box center [1448, 88] width 16 height 9
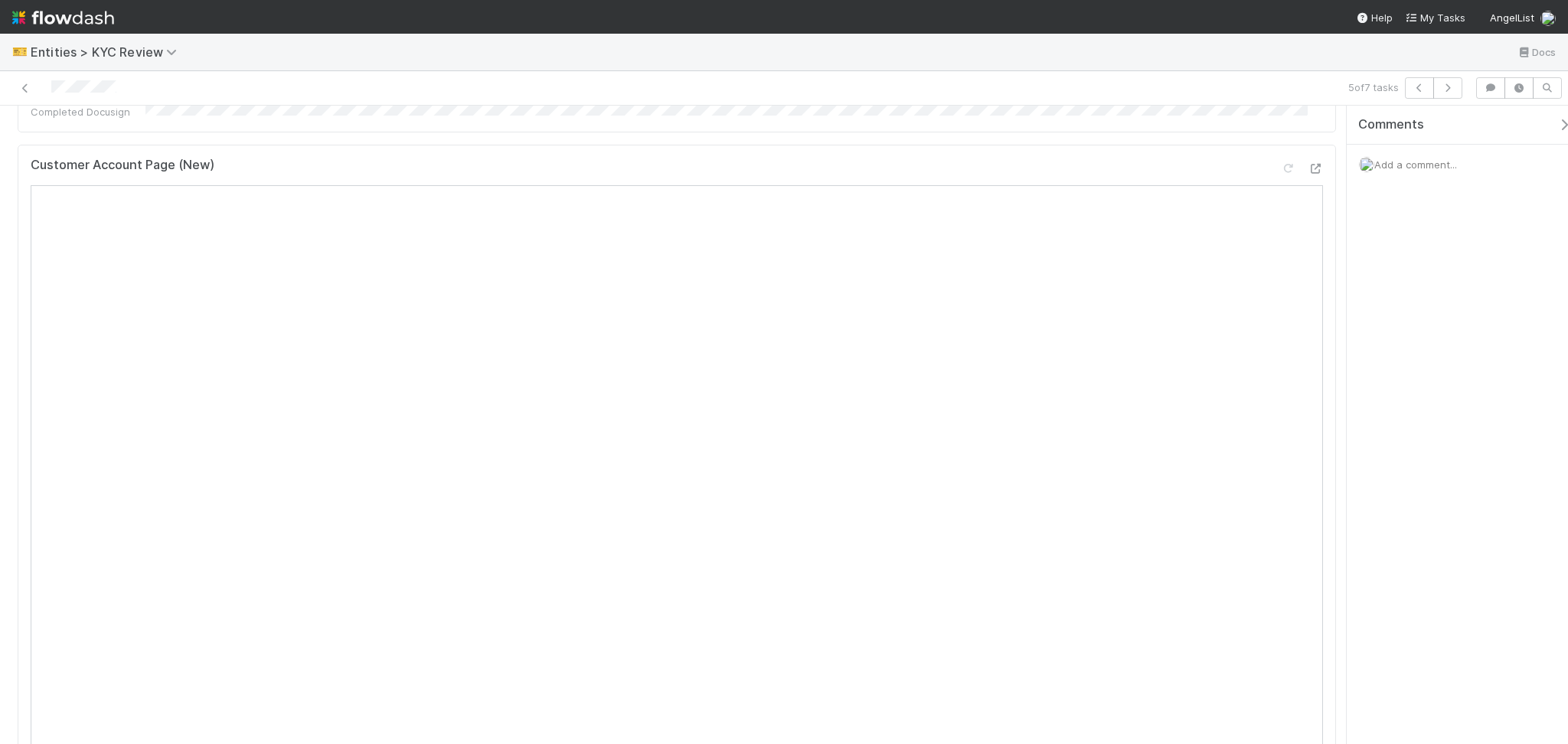
scroll to position [203, 0]
click at [1440, 95] on button "button" at bounding box center [1448, 88] width 29 height 22
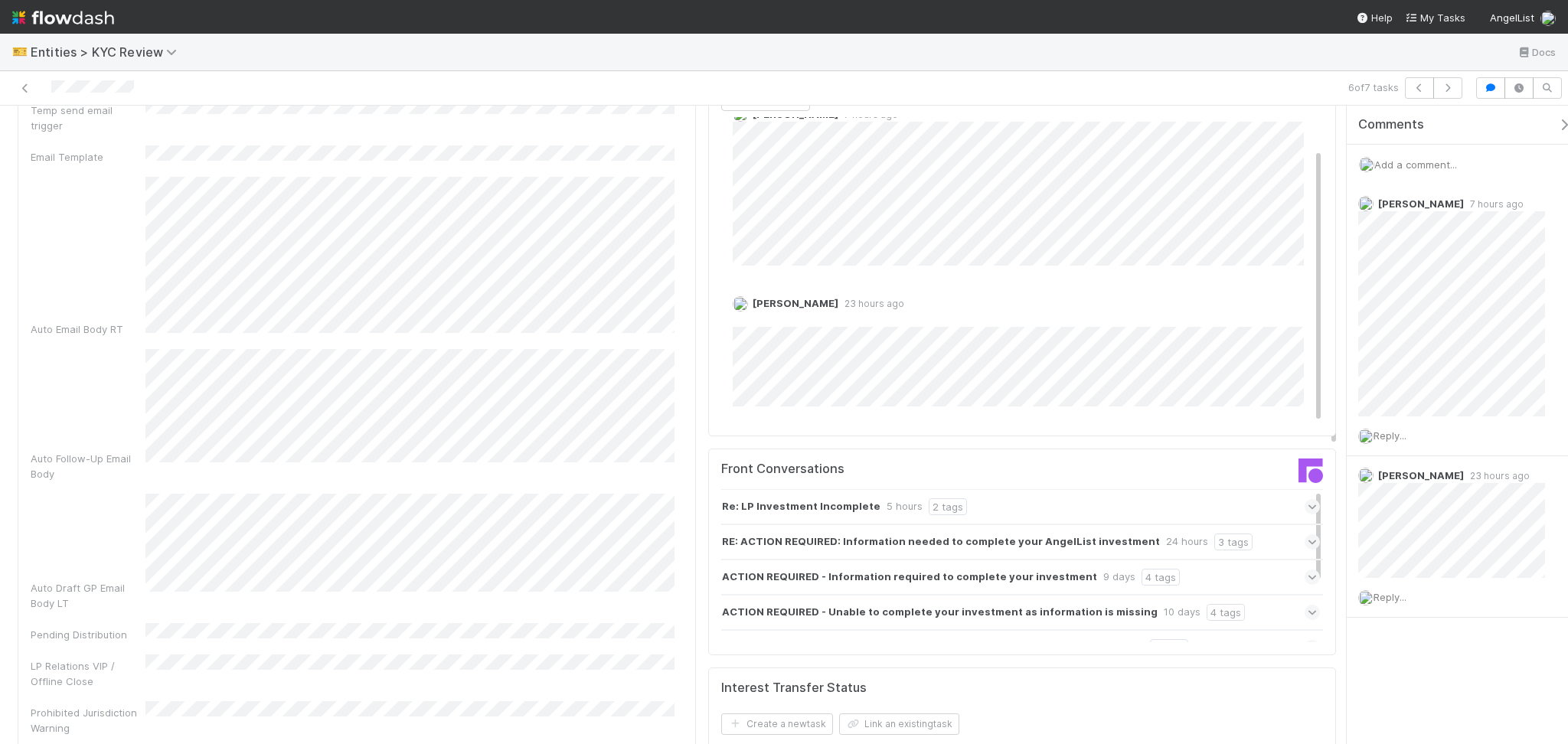
scroll to position [1531, 0]
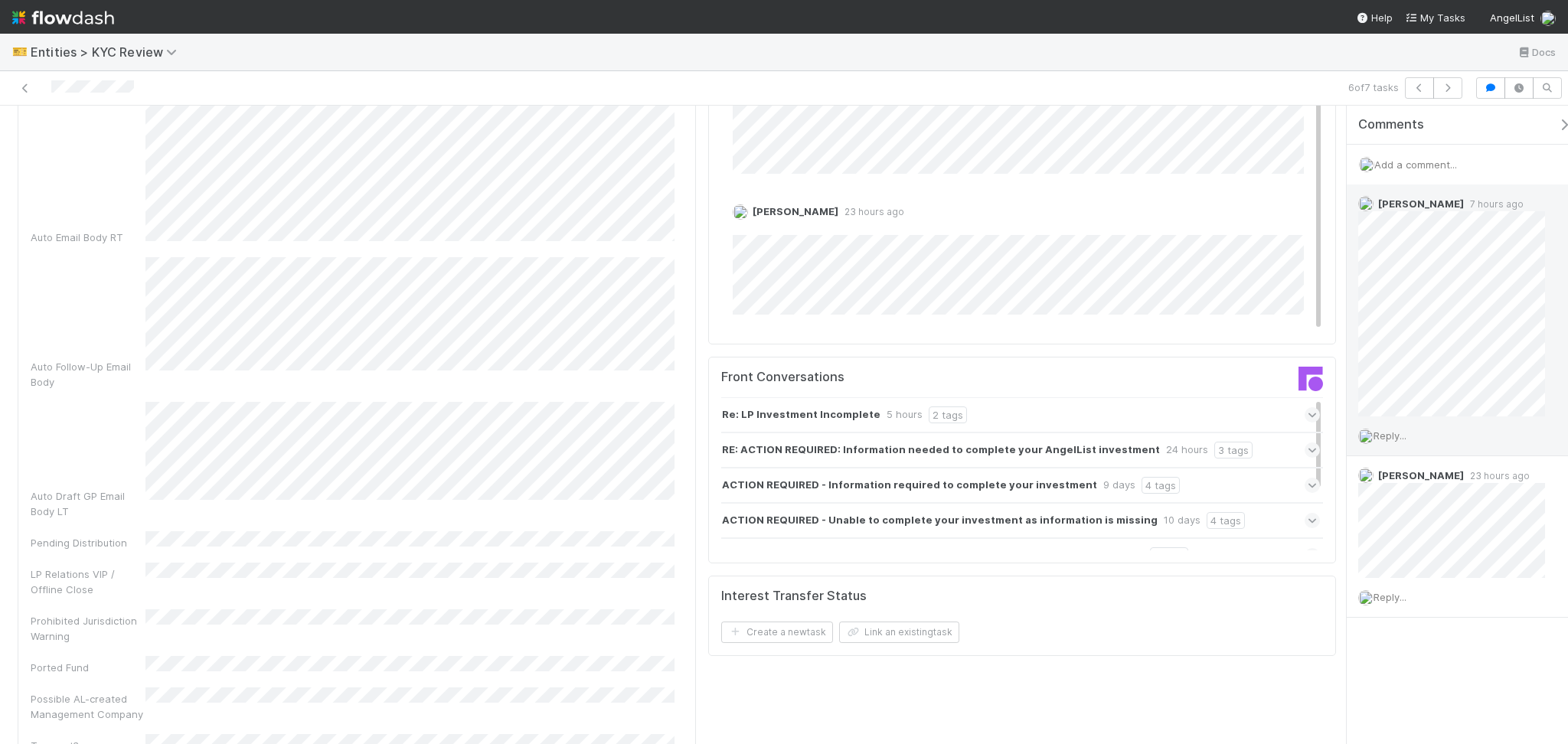
click at [1389, 436] on span "Reply..." at bounding box center [1390, 435] width 33 height 12
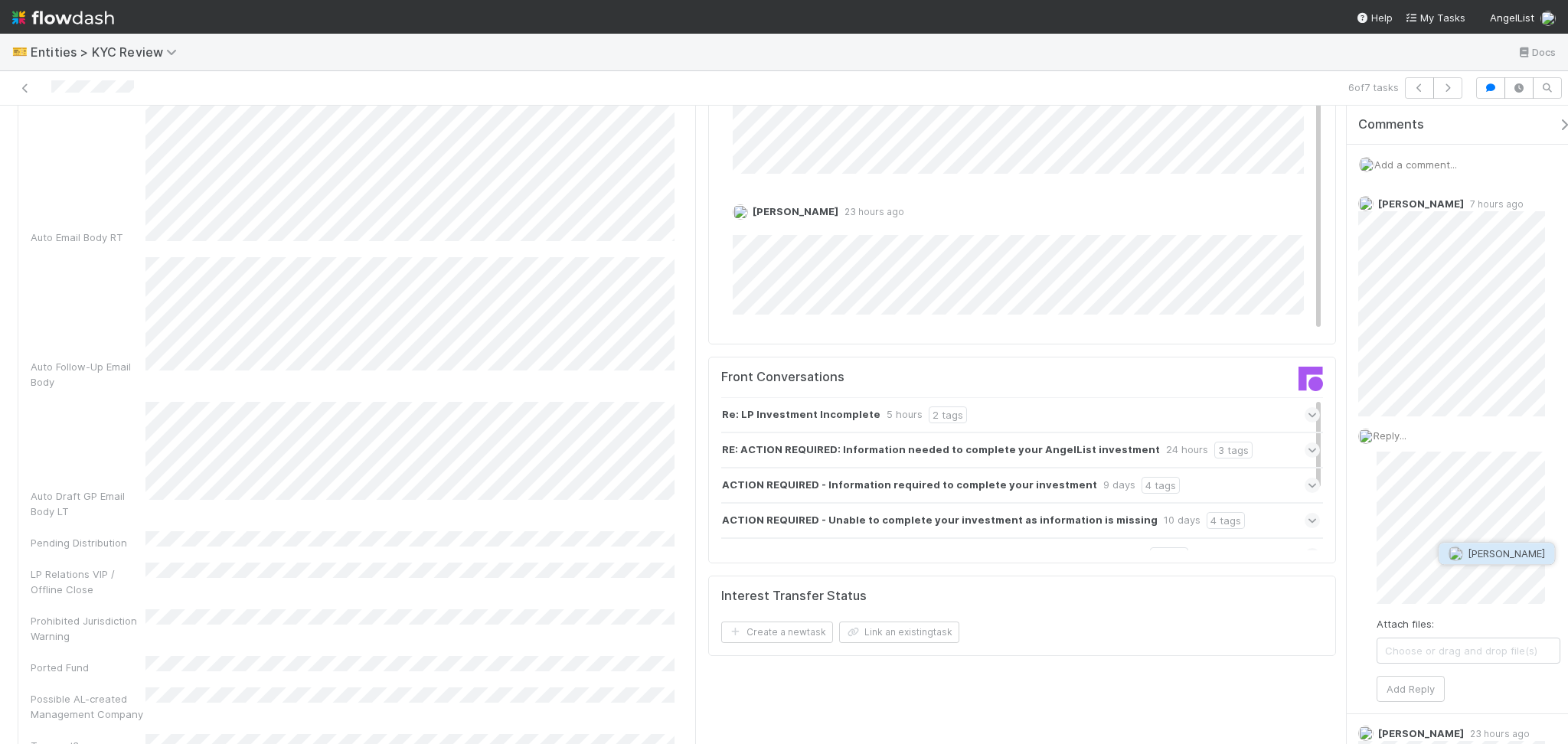
click at [1465, 564] on button "[PERSON_NAME]" at bounding box center [1496, 553] width 116 height 22
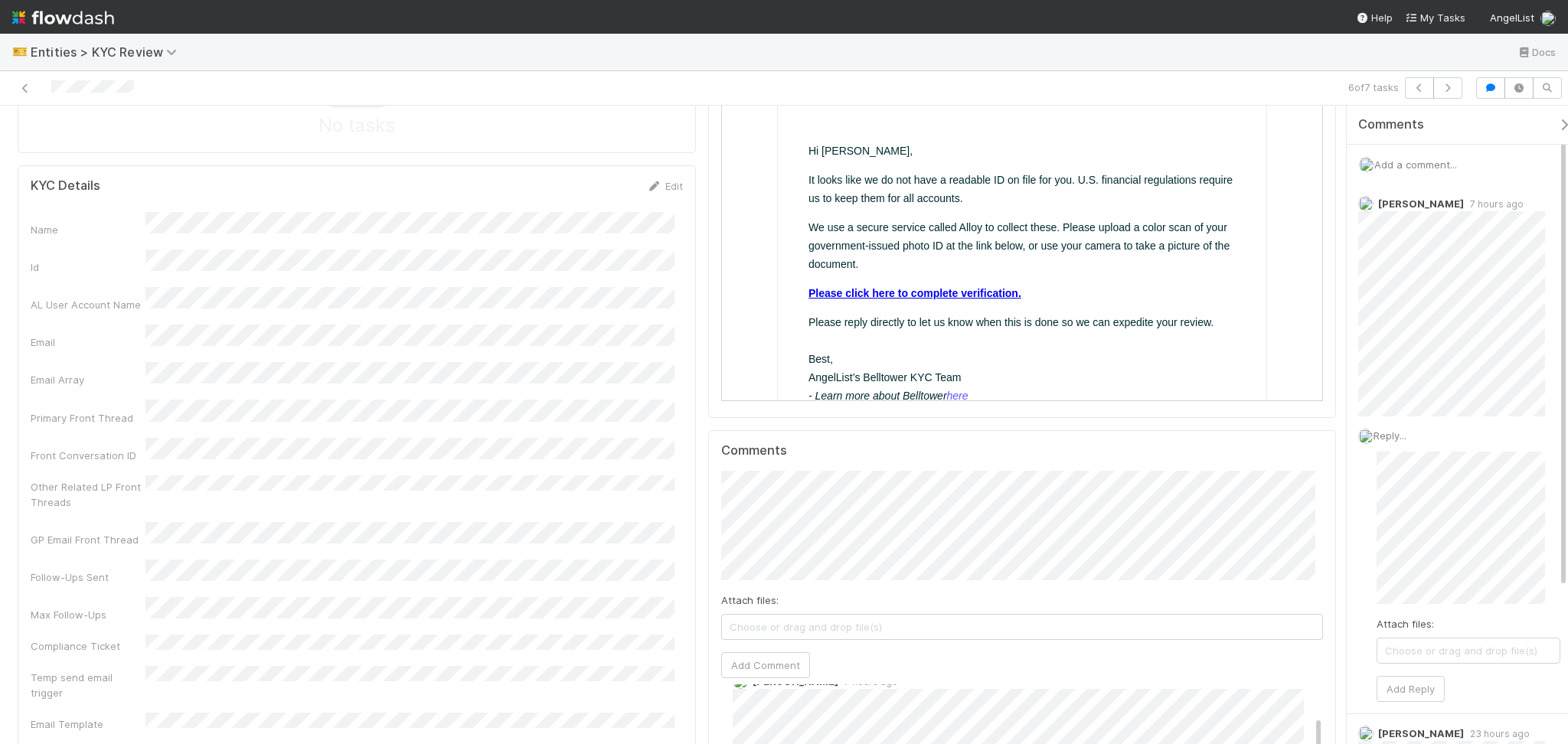
scroll to position [715, 0]
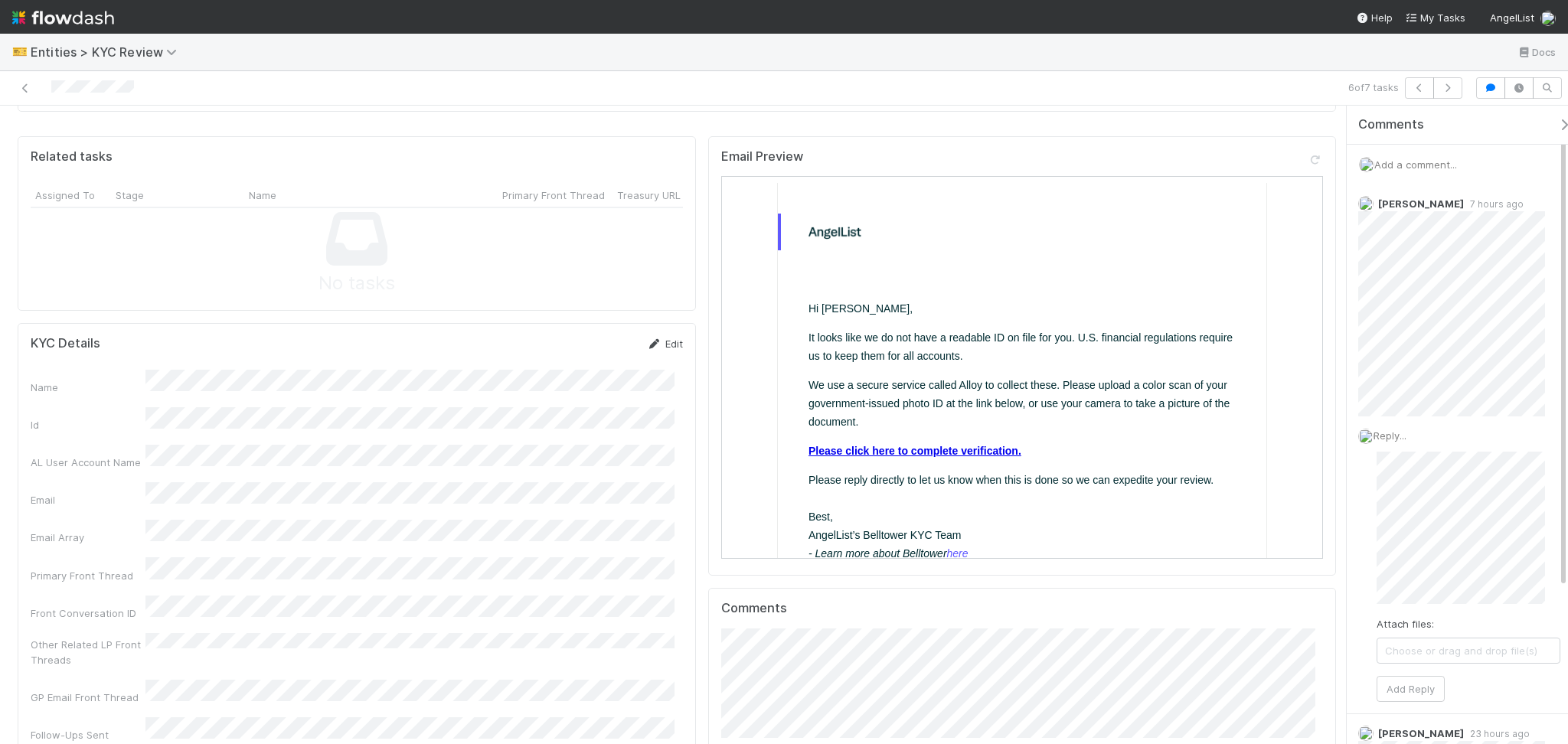
click at [647, 344] on icon at bounding box center [654, 344] width 16 height 10
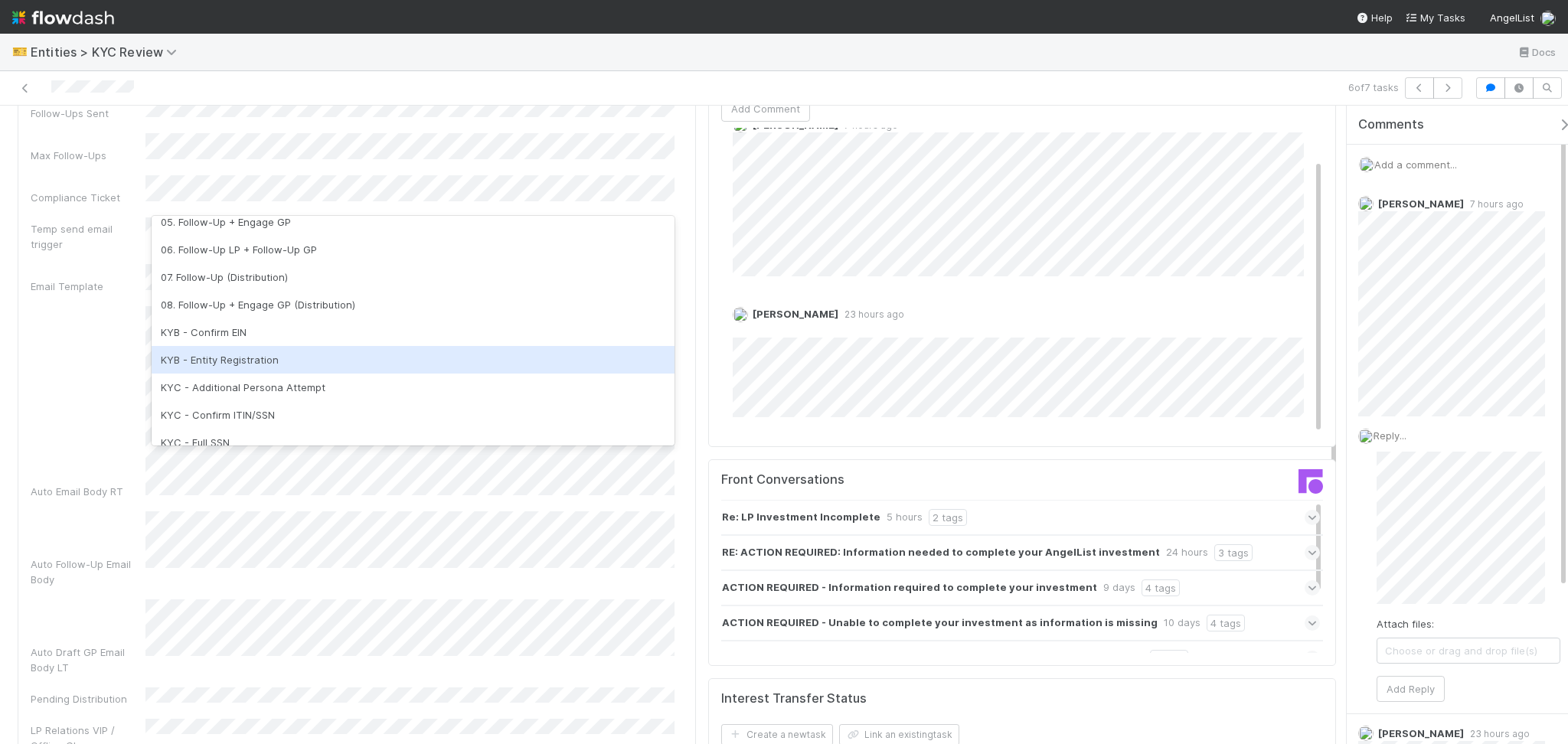
scroll to position [306, 0]
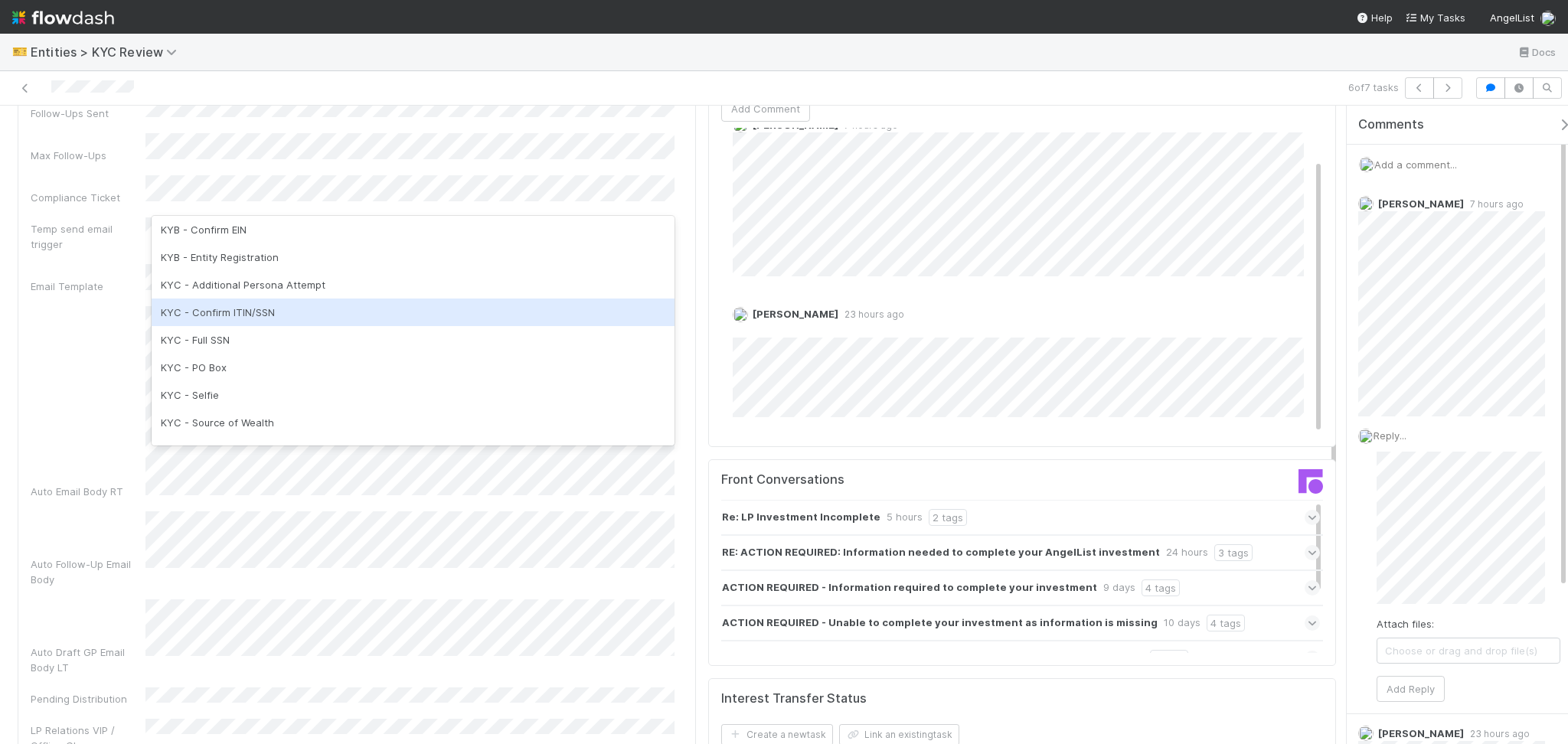
click at [318, 311] on div "KYC - Confirm ITIN/SSN" at bounding box center [413, 312] width 523 height 28
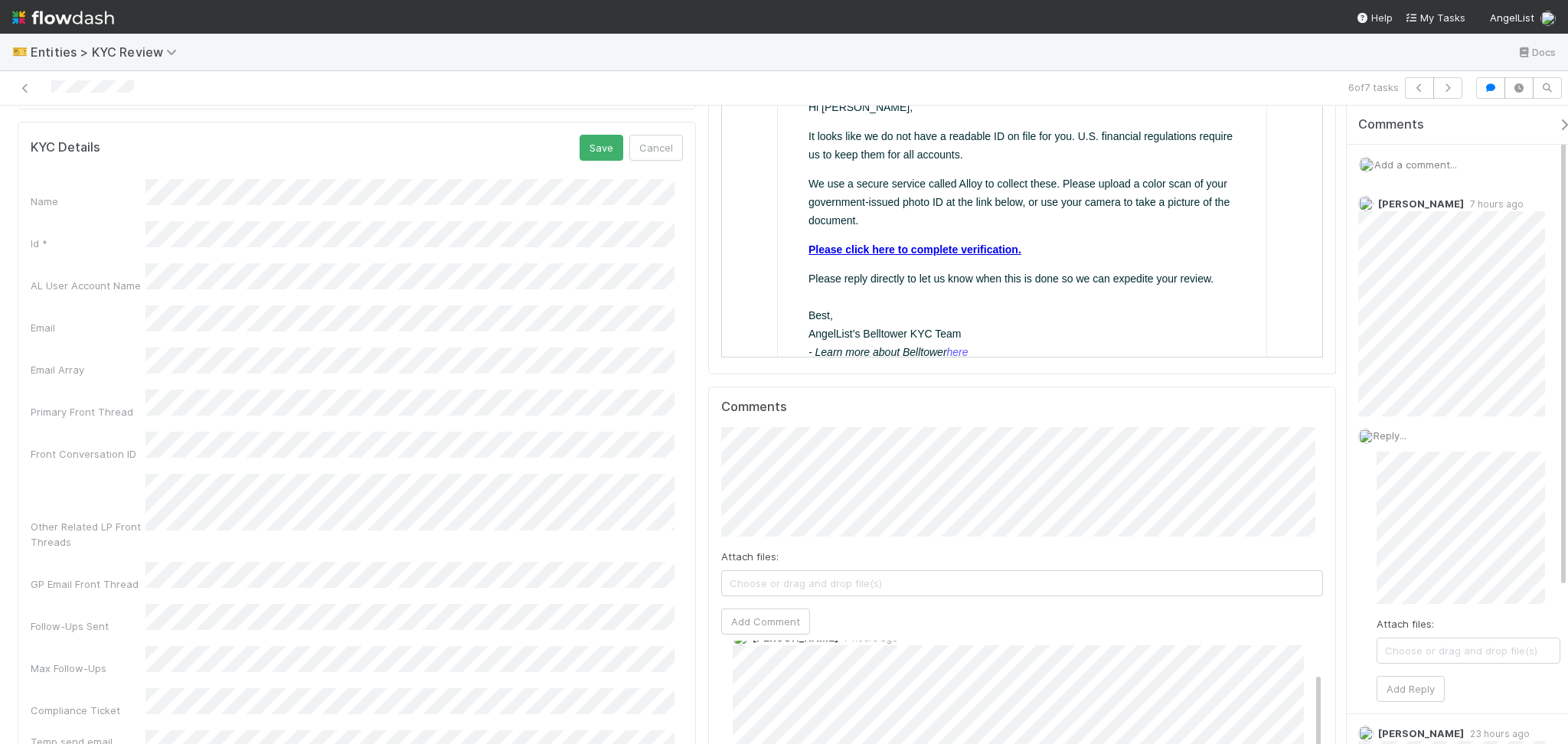
scroll to position [816, 0]
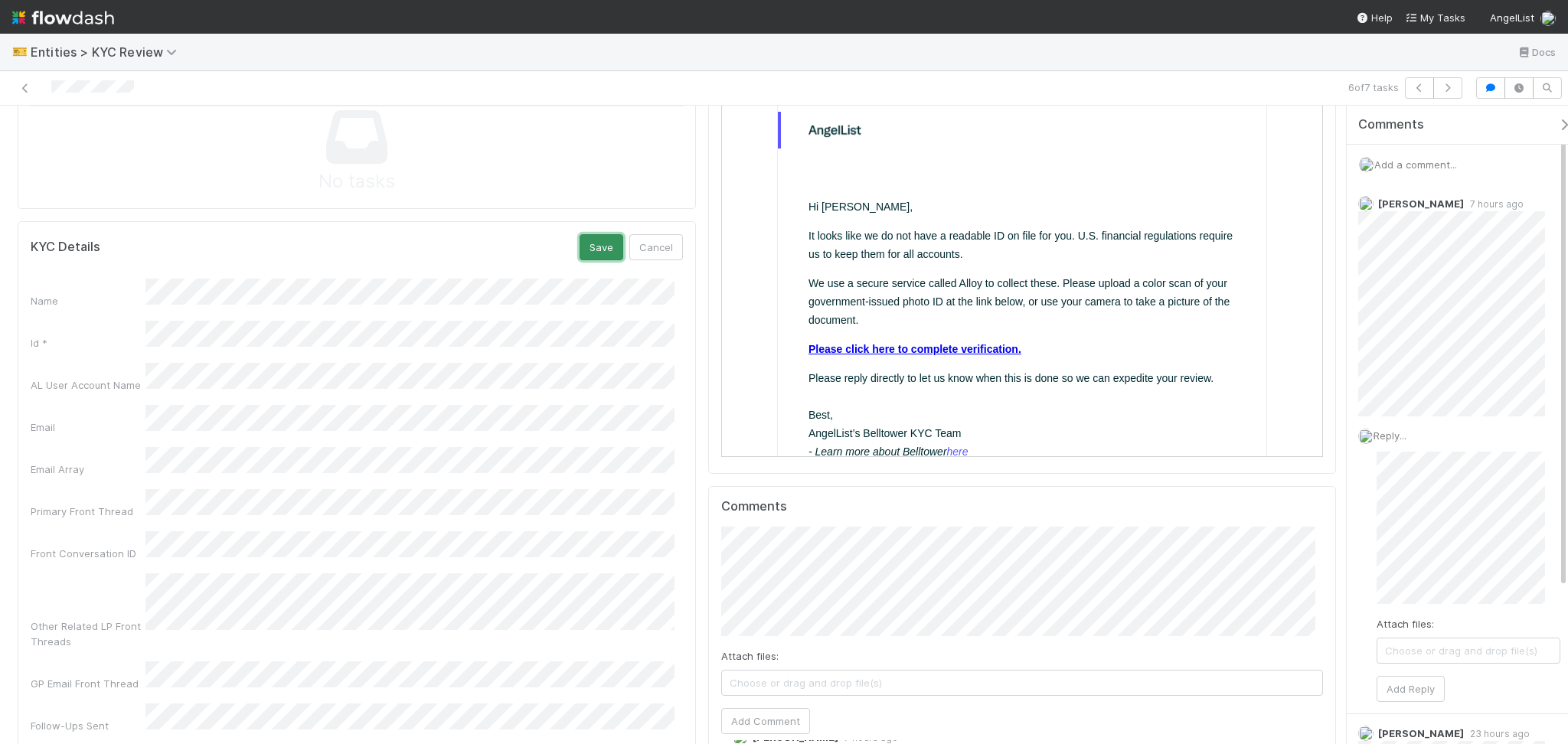
click at [590, 247] on button "Save" at bounding box center [601, 247] width 44 height 26
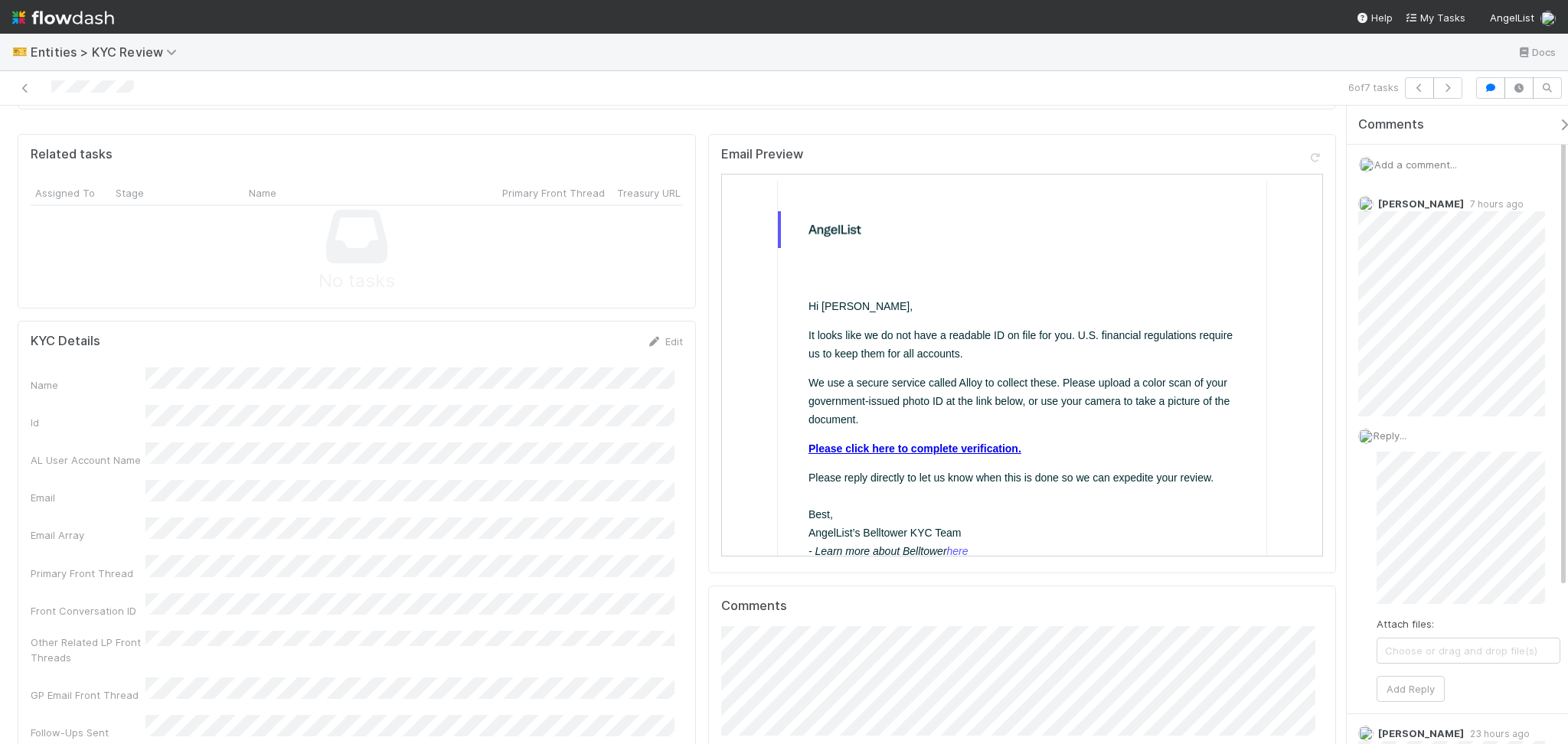
scroll to position [715, 0]
click at [647, 338] on link "Edit" at bounding box center [665, 344] width 36 height 12
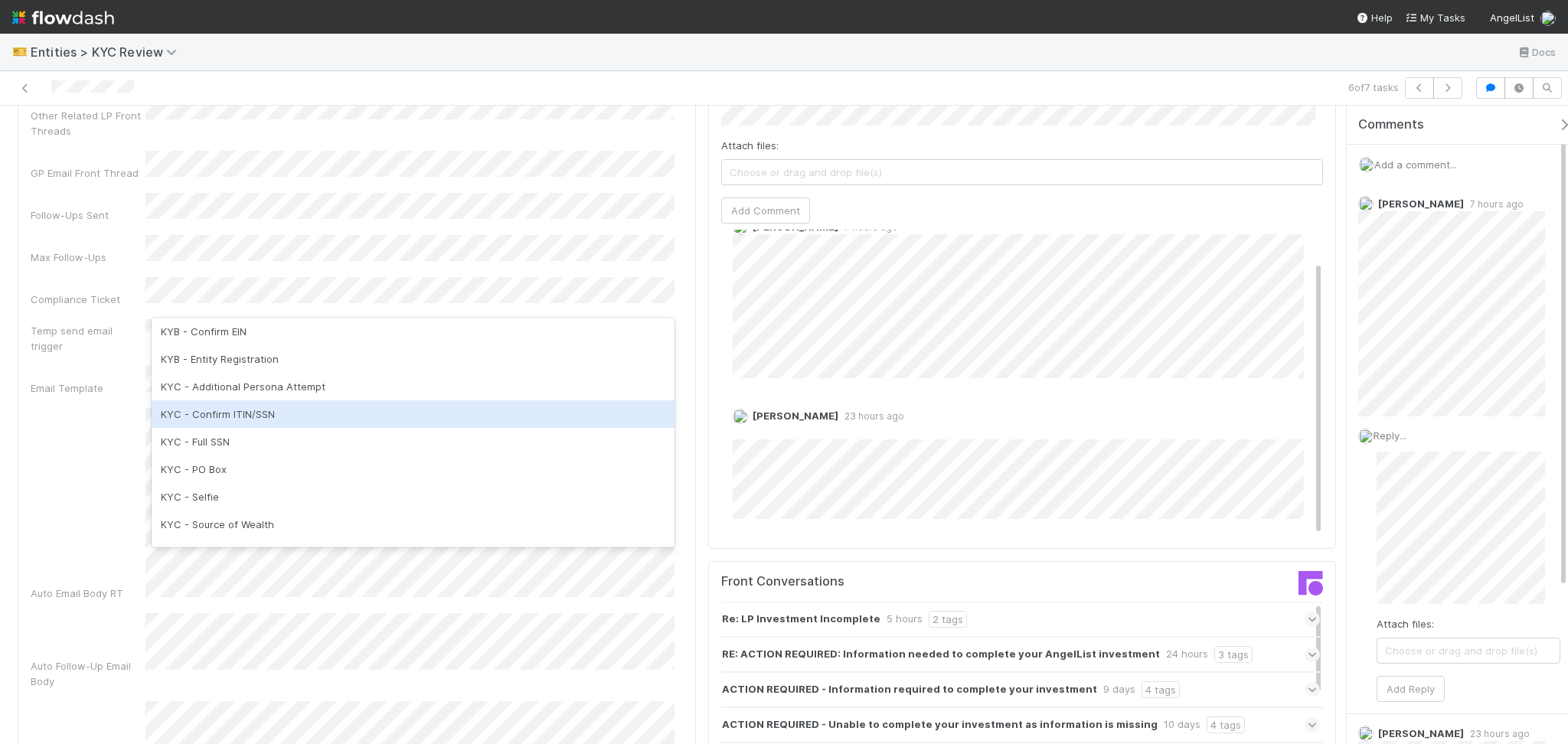
scroll to position [383, 0]
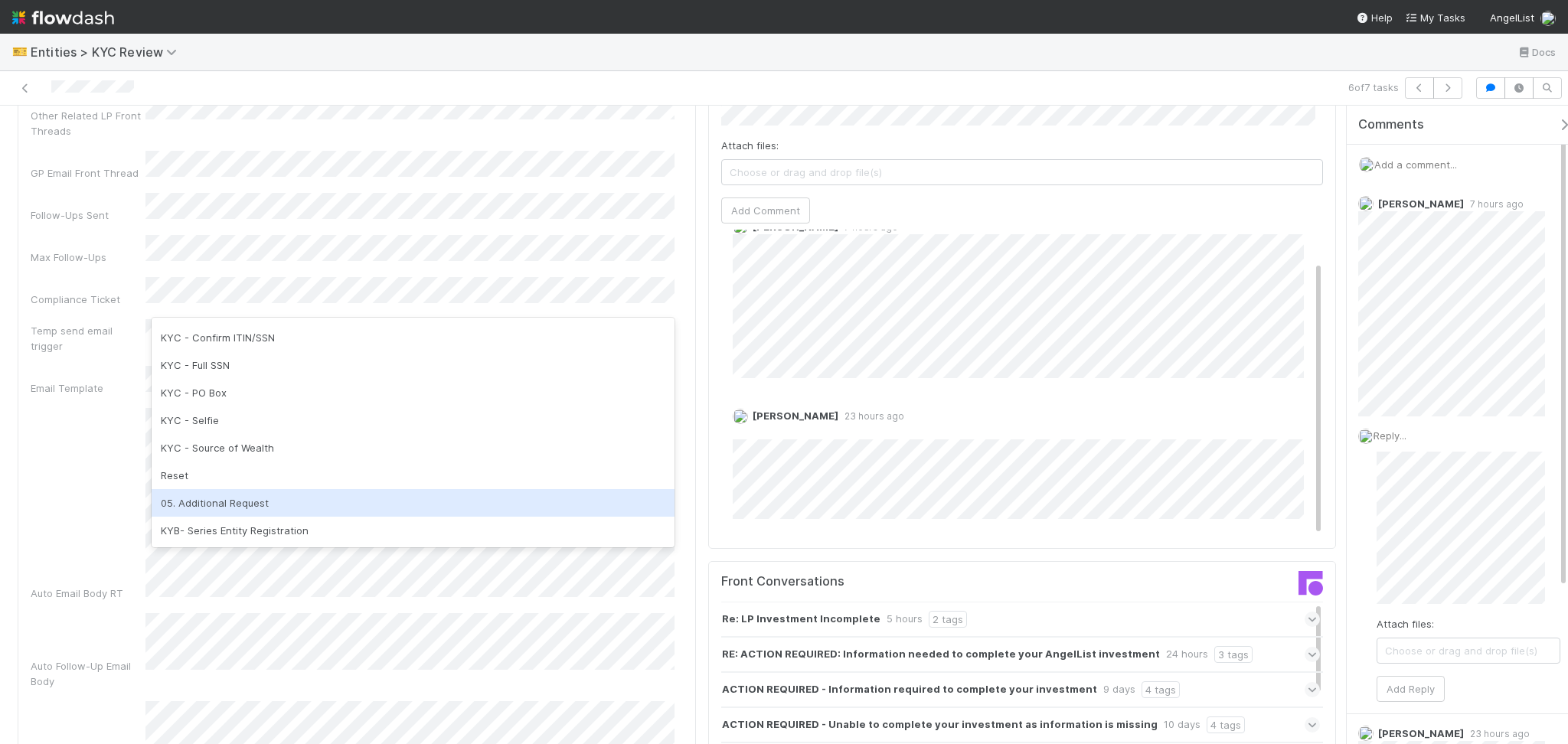
click at [259, 509] on div "05. Additional Request" at bounding box center [413, 503] width 523 height 28
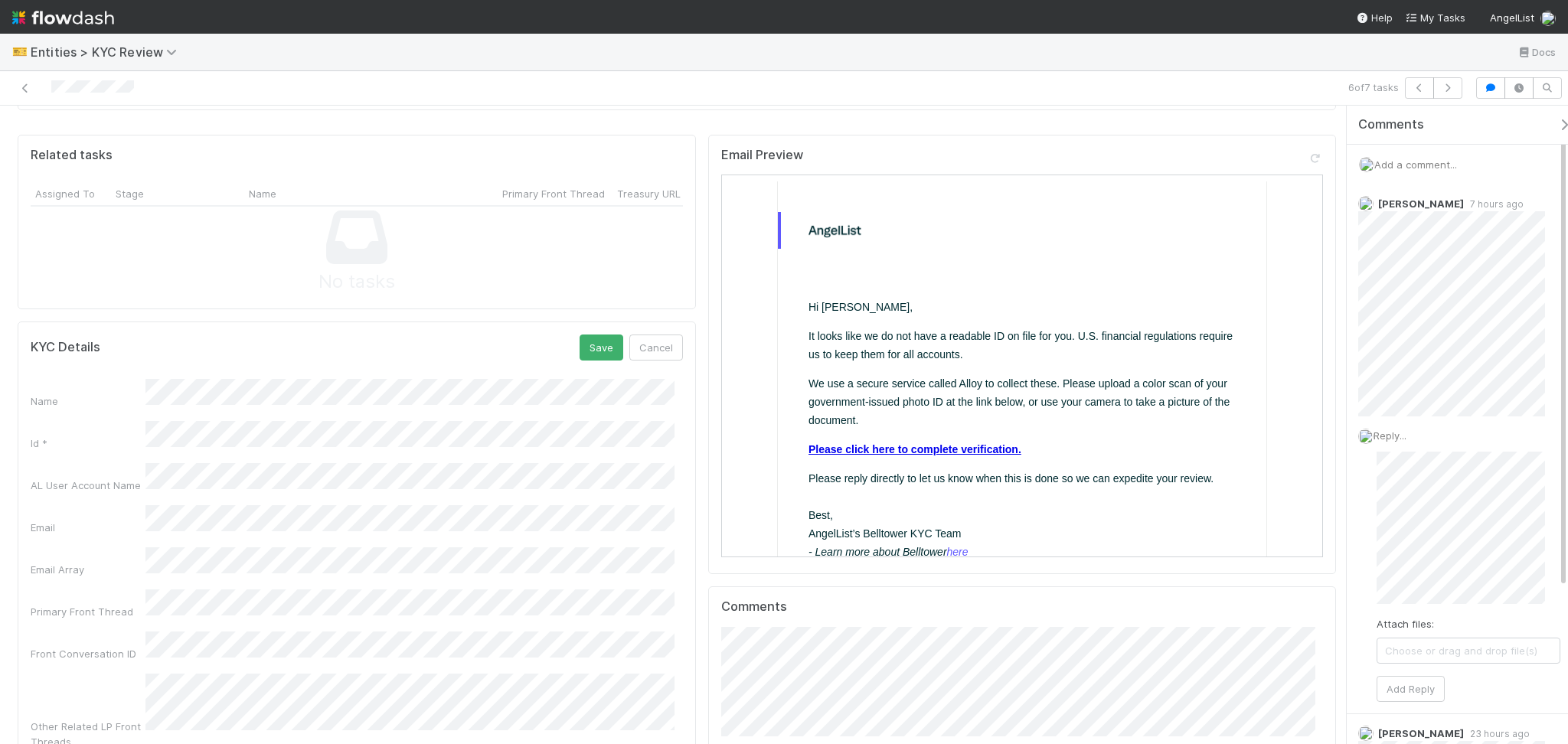
scroll to position [715, 0]
click at [583, 354] on button "Save" at bounding box center [601, 349] width 44 height 26
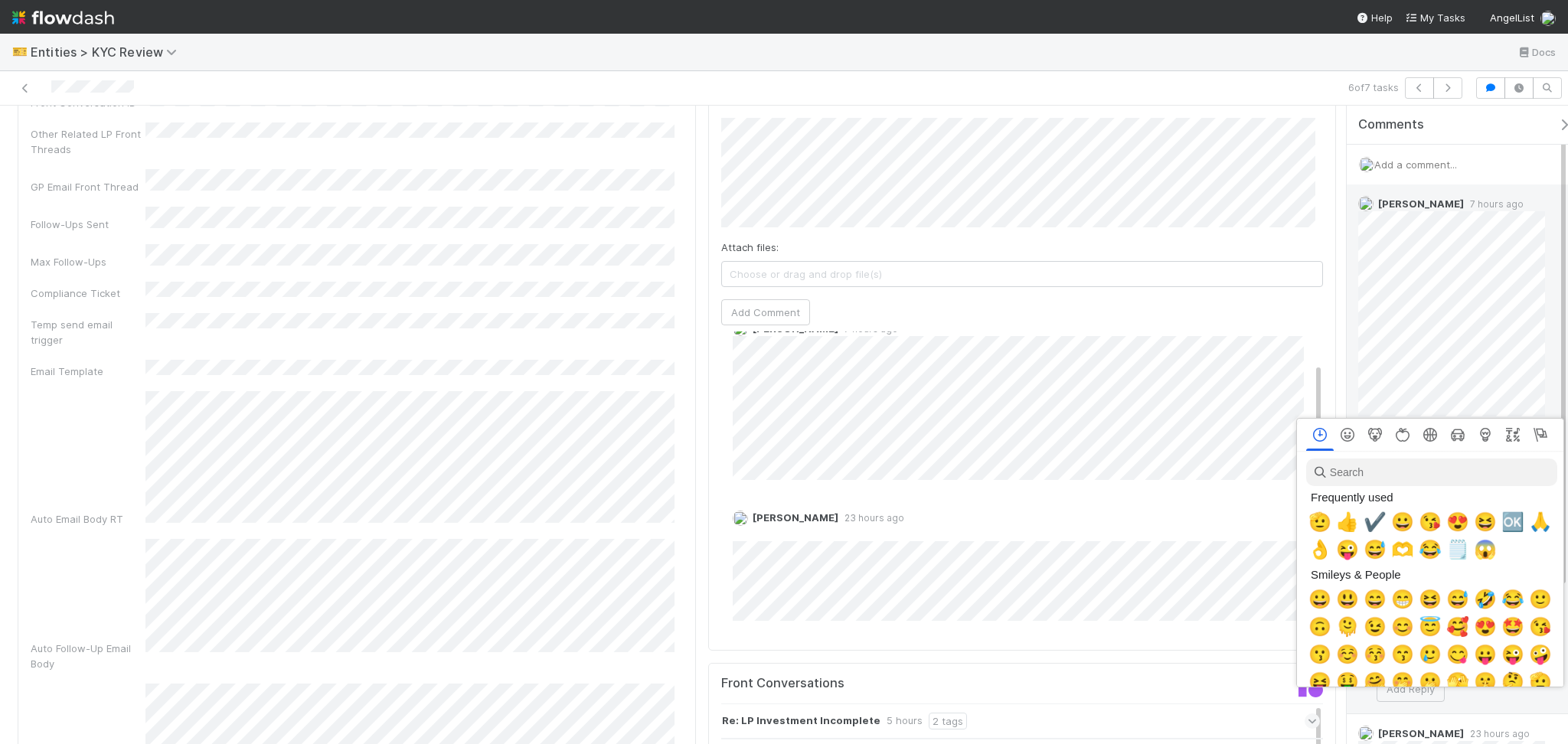
scroll to position [0, 9]
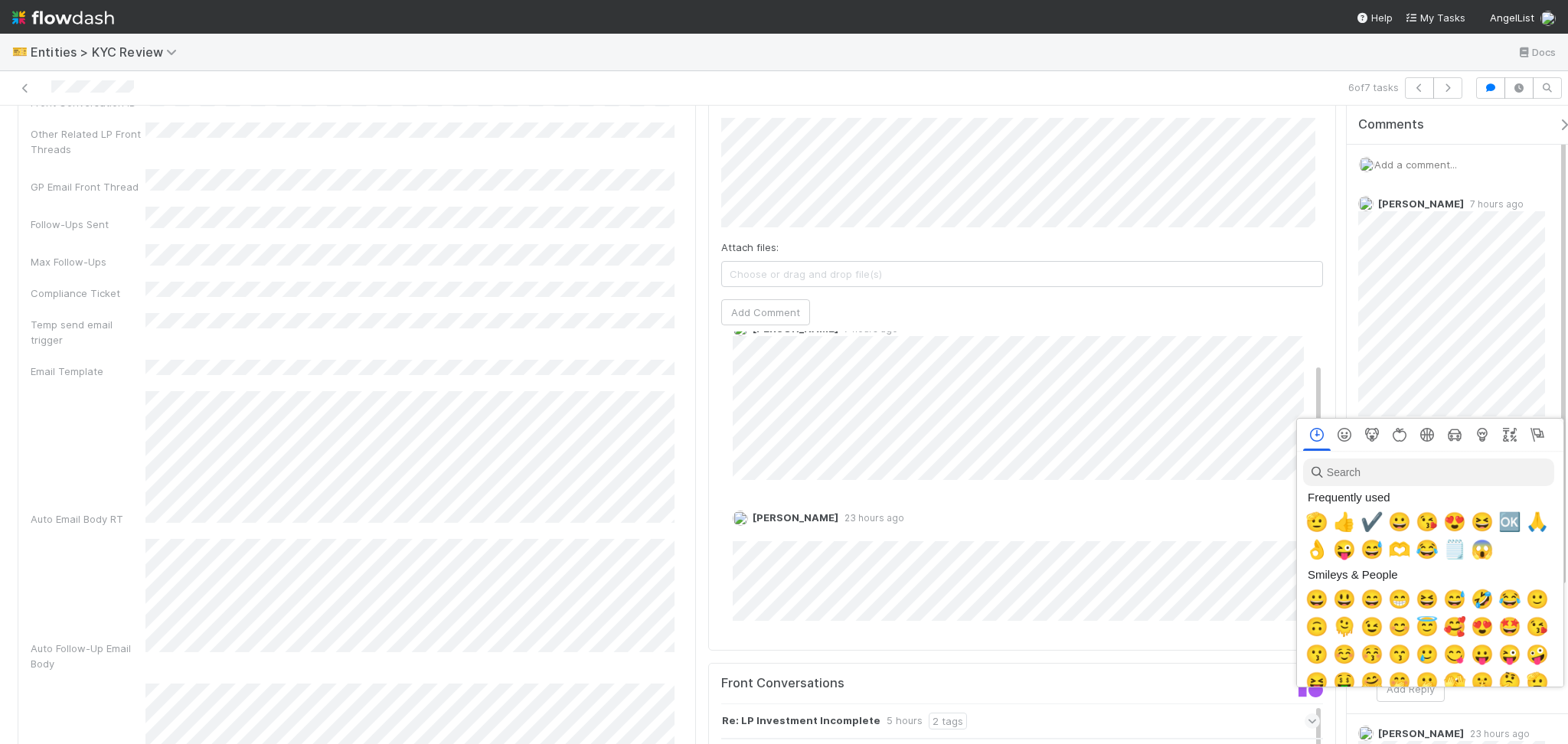
click at [1369, 269] on div at bounding box center [784, 372] width 1568 height 744
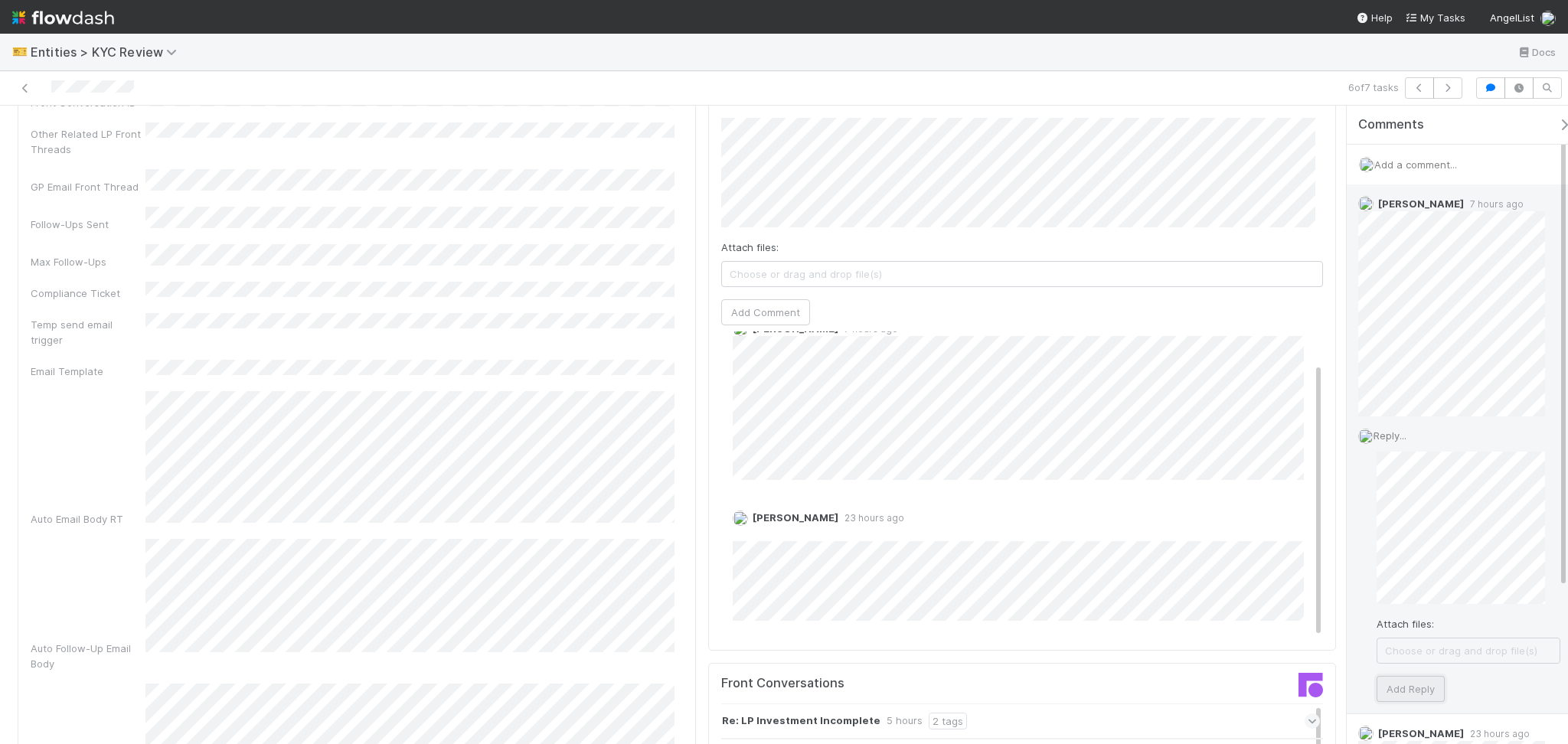
click at [1406, 691] on button "Add Reply" at bounding box center [1410, 689] width 68 height 26
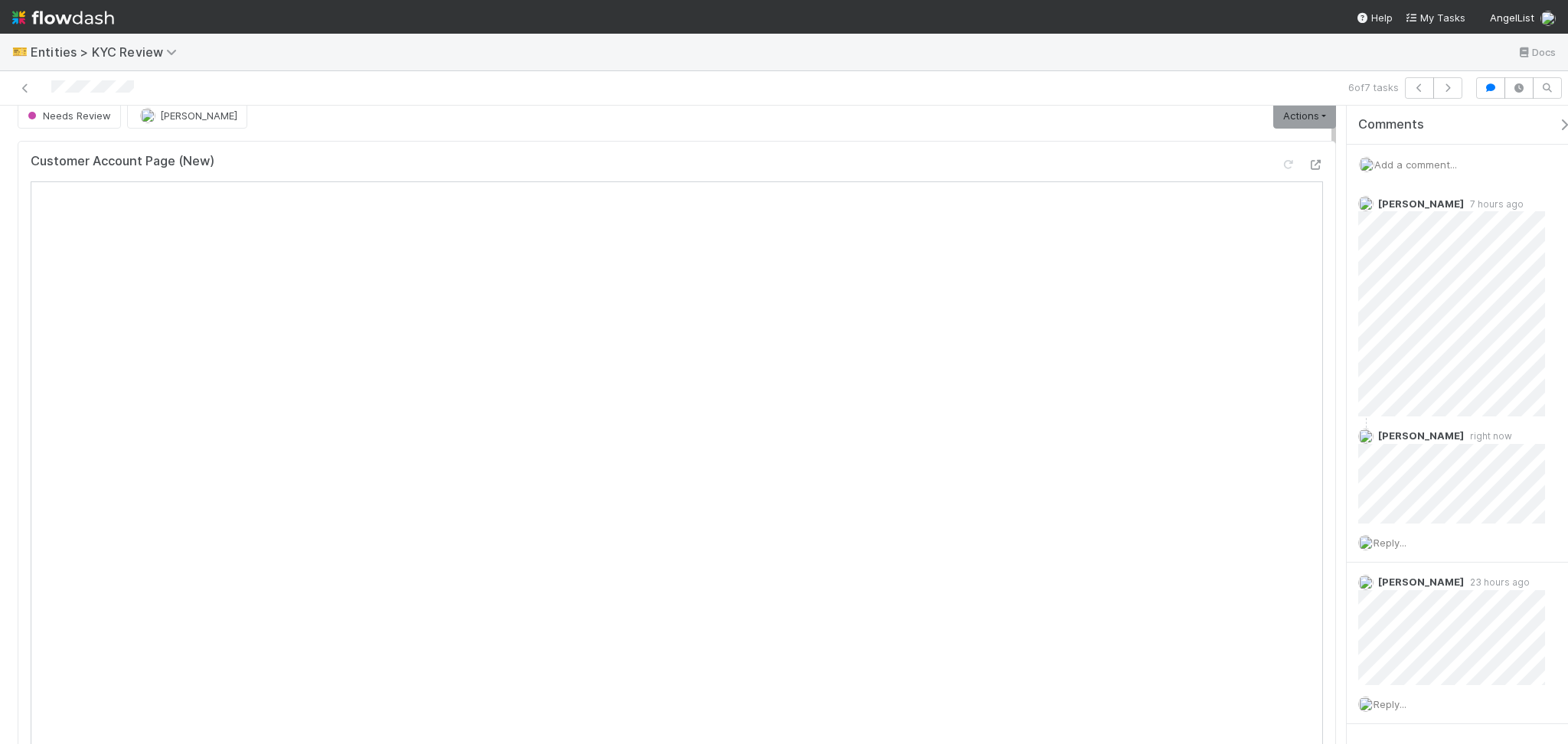
scroll to position [0, 0]
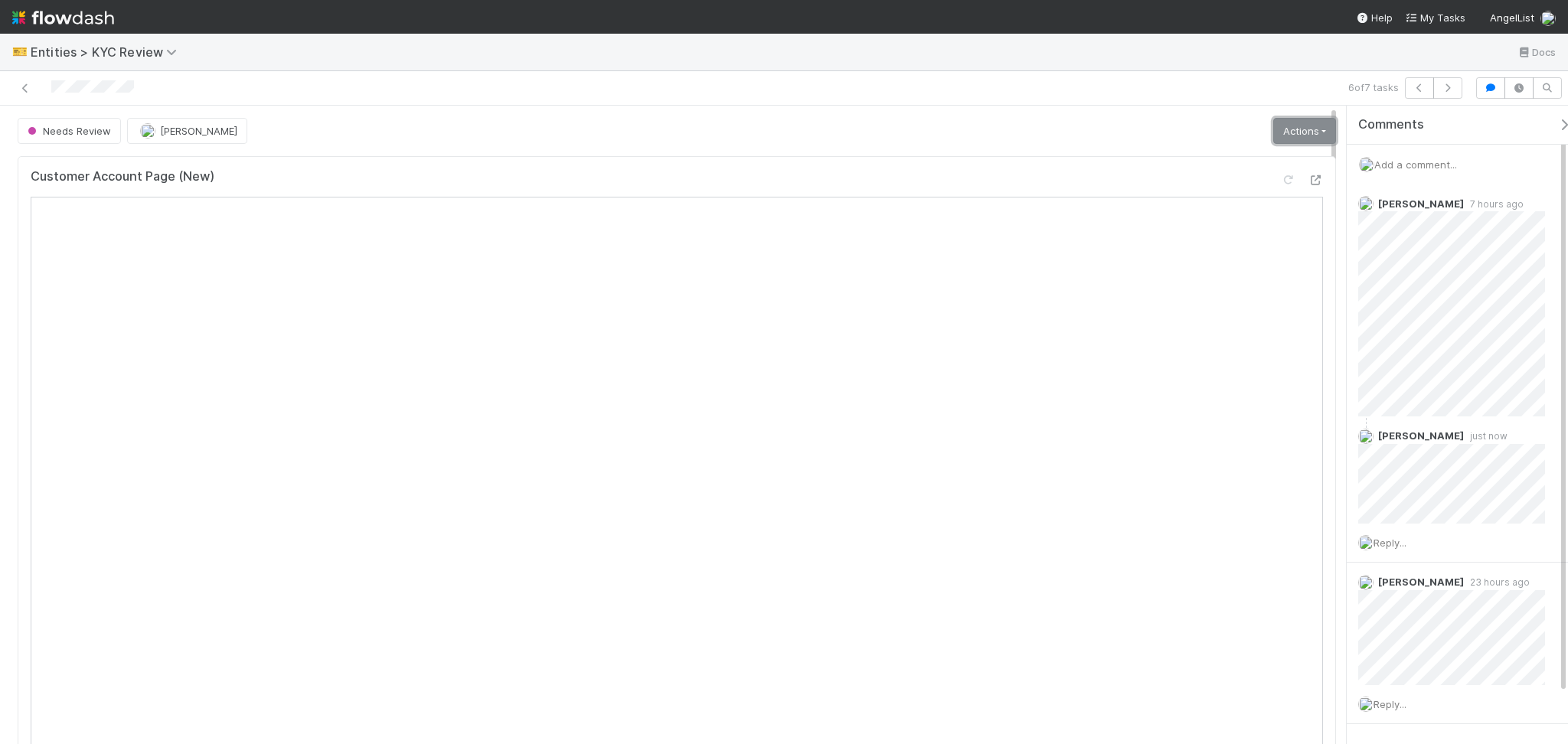
click at [1283, 127] on link "Actions" at bounding box center [1304, 131] width 63 height 26
click at [1008, 195] on div "Customer Account Page (New)" at bounding box center [677, 183] width 1292 height 28
click at [91, 132] on span "Needs Review" at bounding box center [67, 131] width 86 height 12
click at [128, 174] on div "Awaiting Info" at bounding box center [120, 169] width 216 height 28
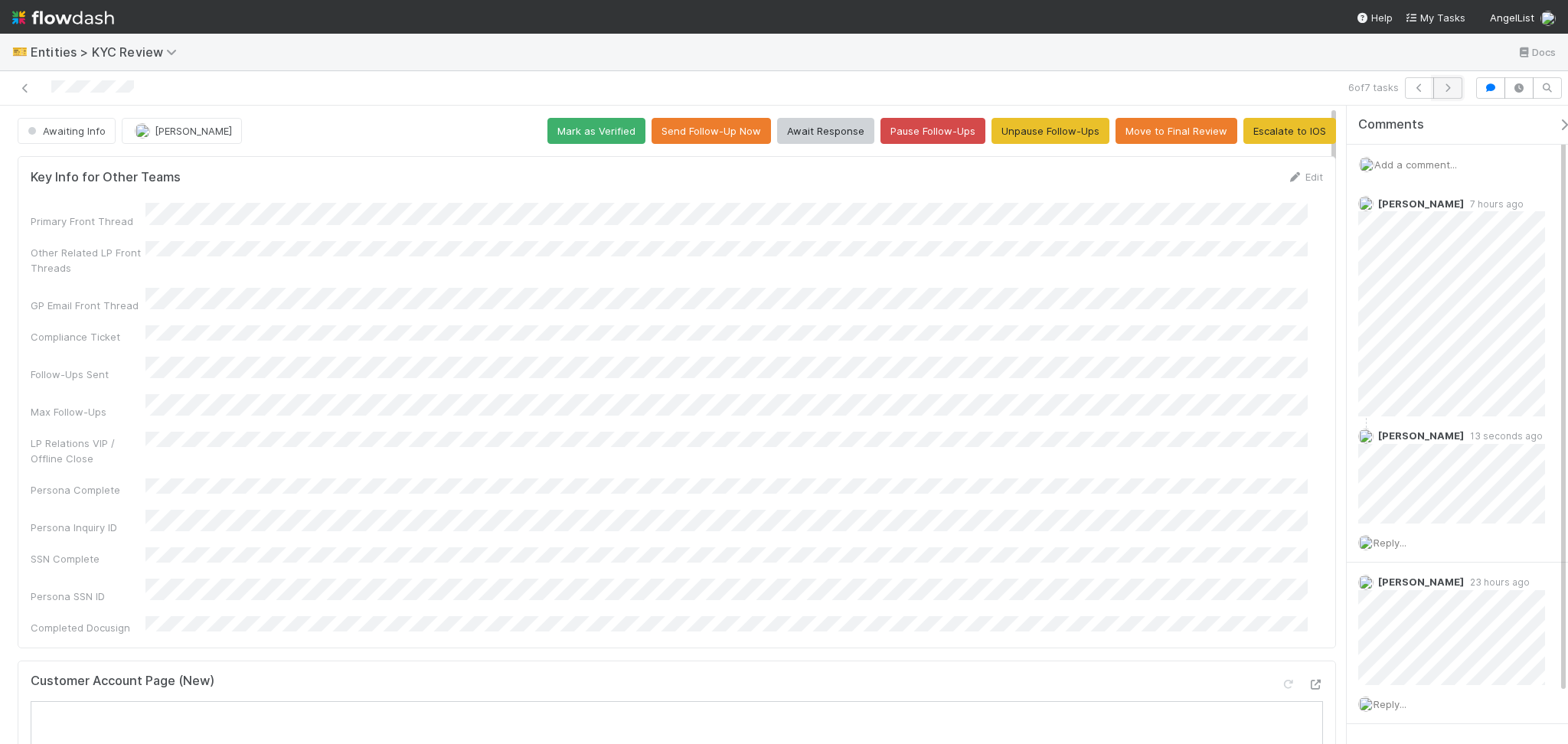
click at [1440, 97] on button "button" at bounding box center [1448, 88] width 29 height 22
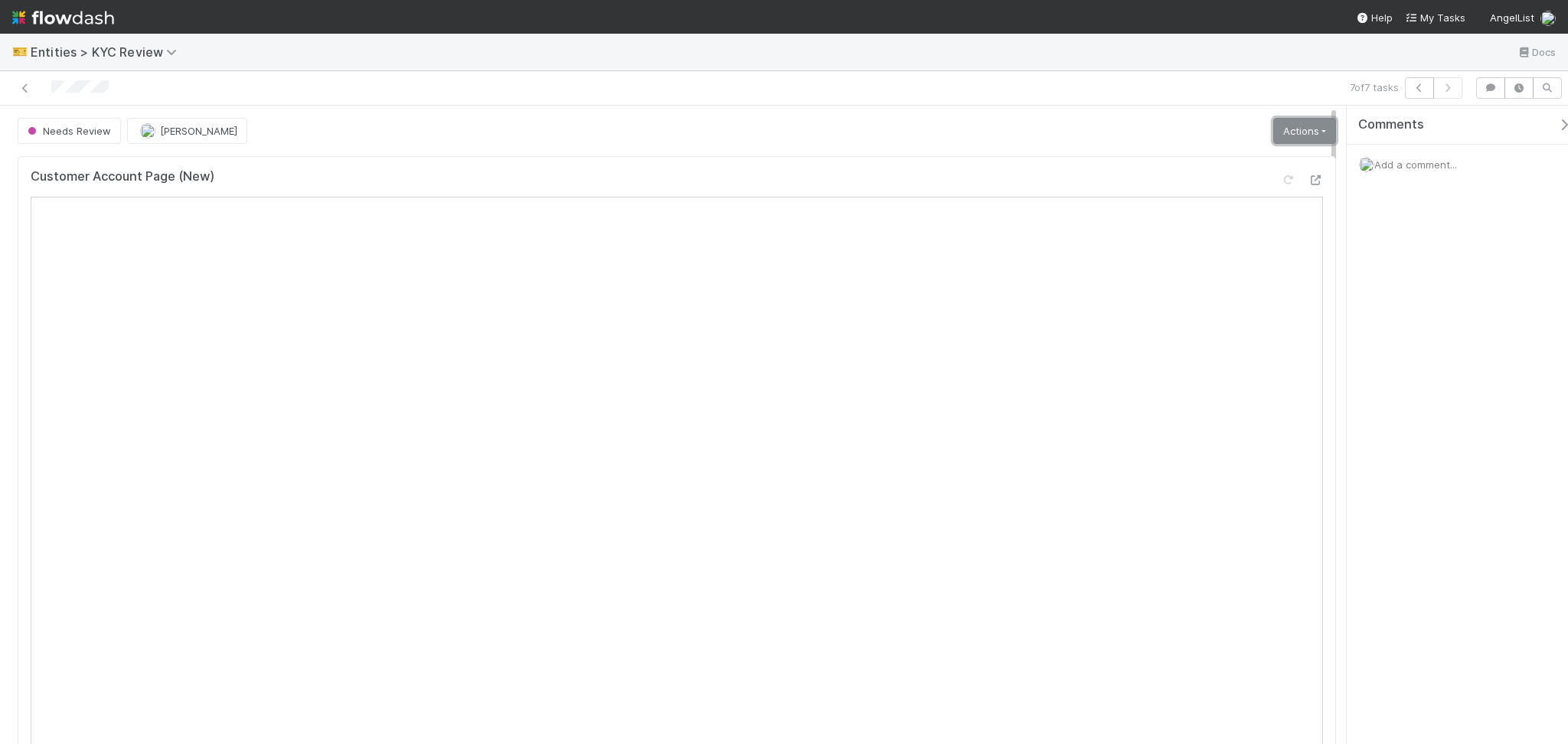
drag, startPoint x: 1275, startPoint y: 132, endPoint x: 1272, endPoint y: 179, distance: 47.1
click at [1275, 133] on link "Actions" at bounding box center [1304, 131] width 63 height 26
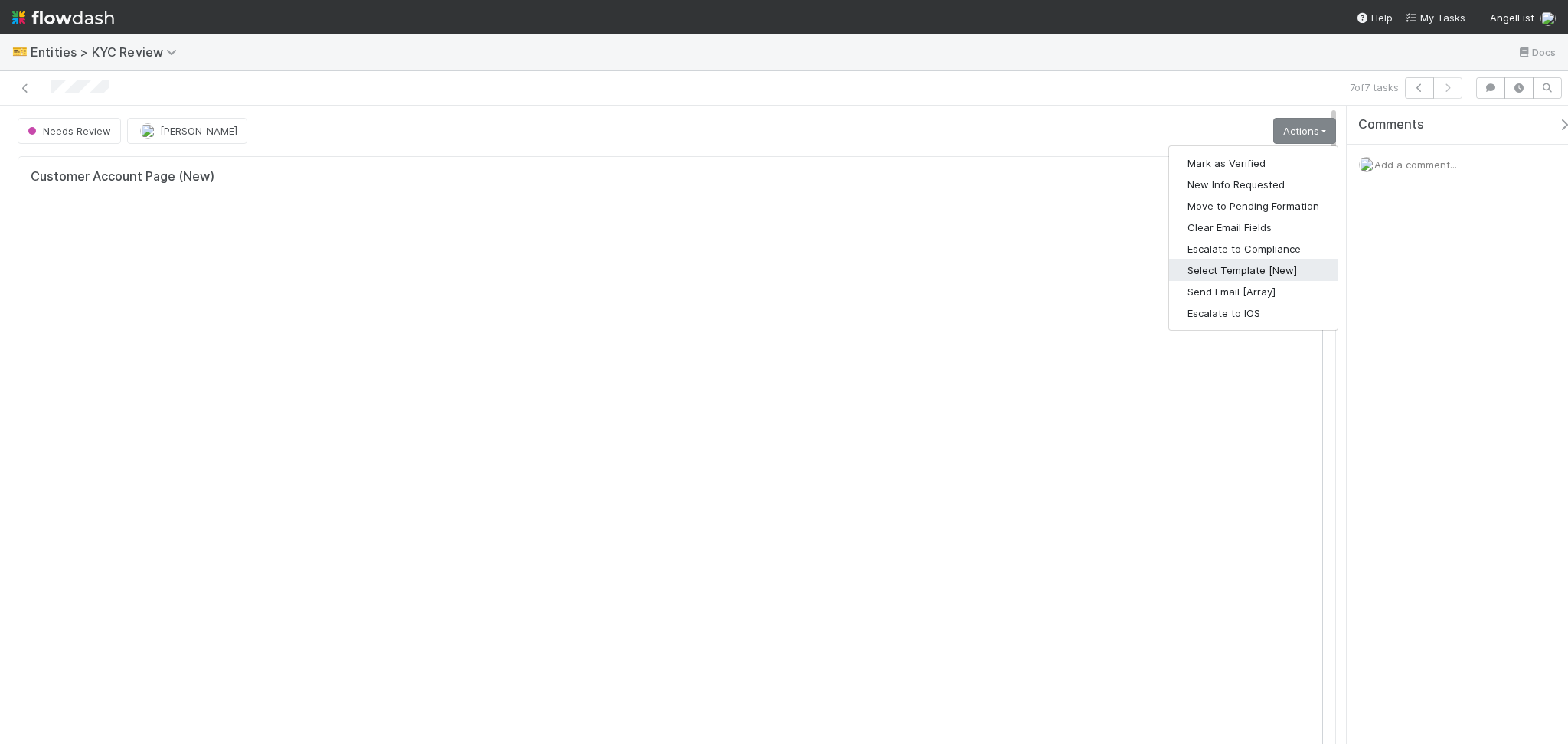
click at [1250, 272] on button "Select Template [New]" at bounding box center [1253, 270] width 168 height 22
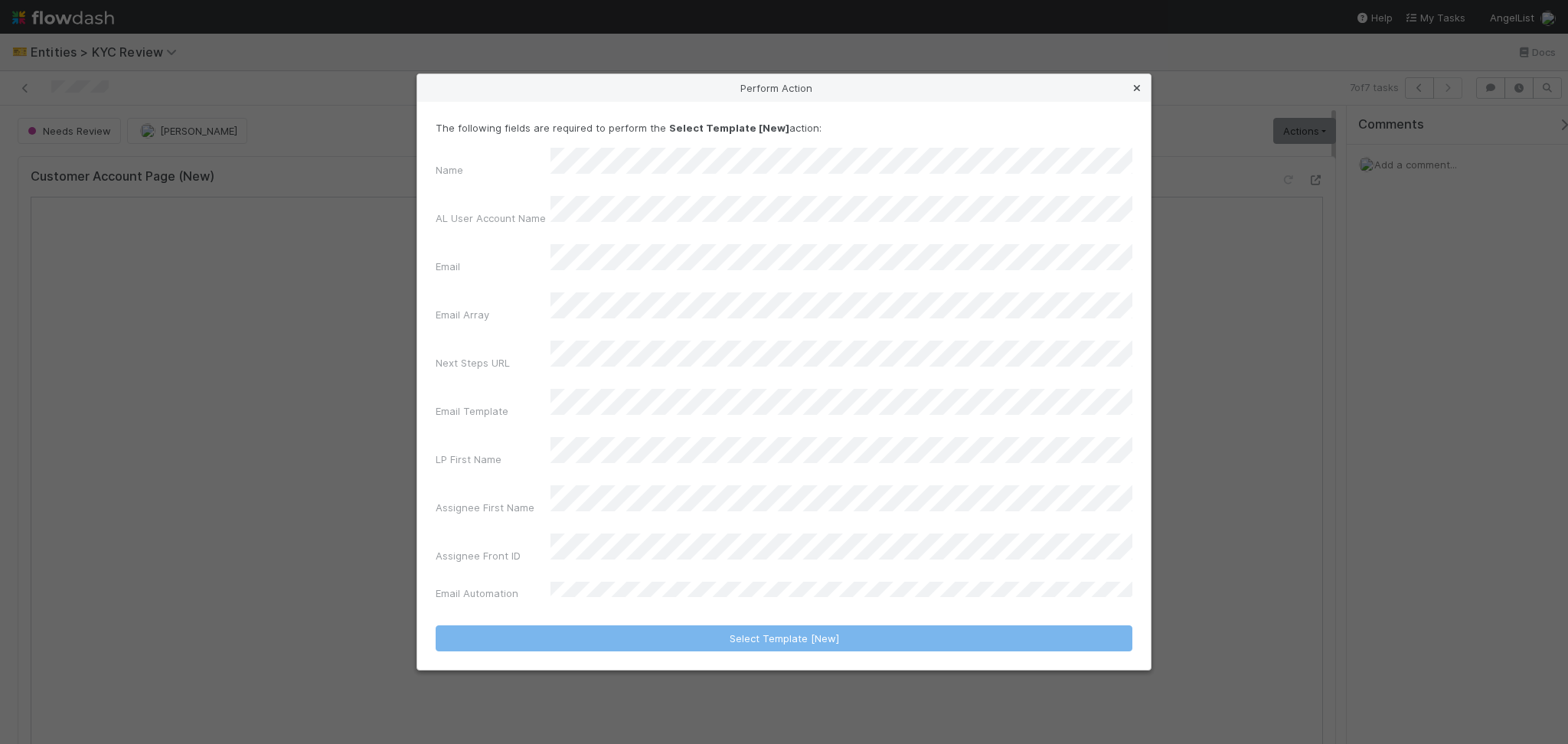
click at [1134, 93] on icon at bounding box center [1137, 89] width 16 height 10
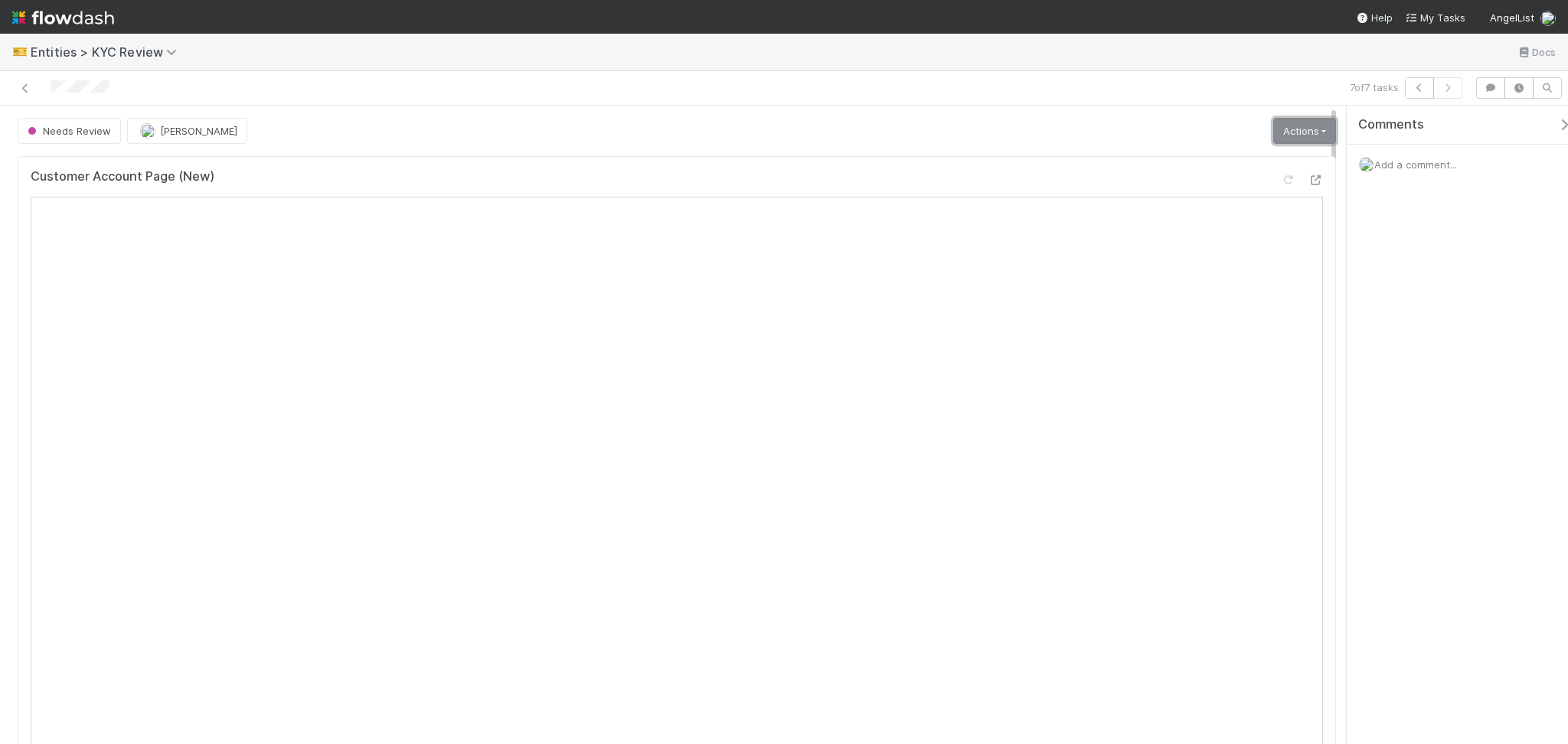
click at [1291, 127] on link "Actions" at bounding box center [1304, 131] width 63 height 26
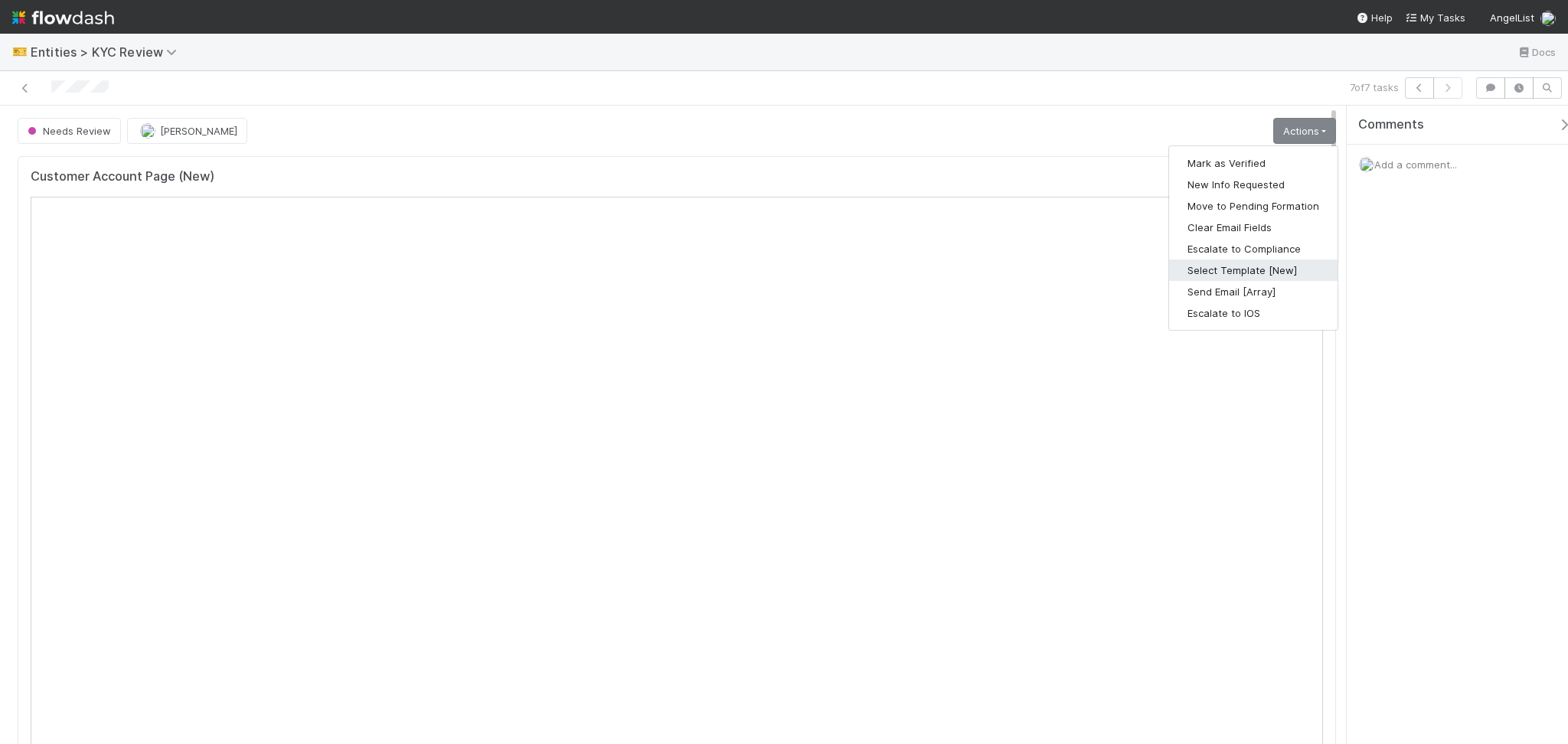
click at [1246, 270] on button "Select Template [New]" at bounding box center [1253, 270] width 168 height 22
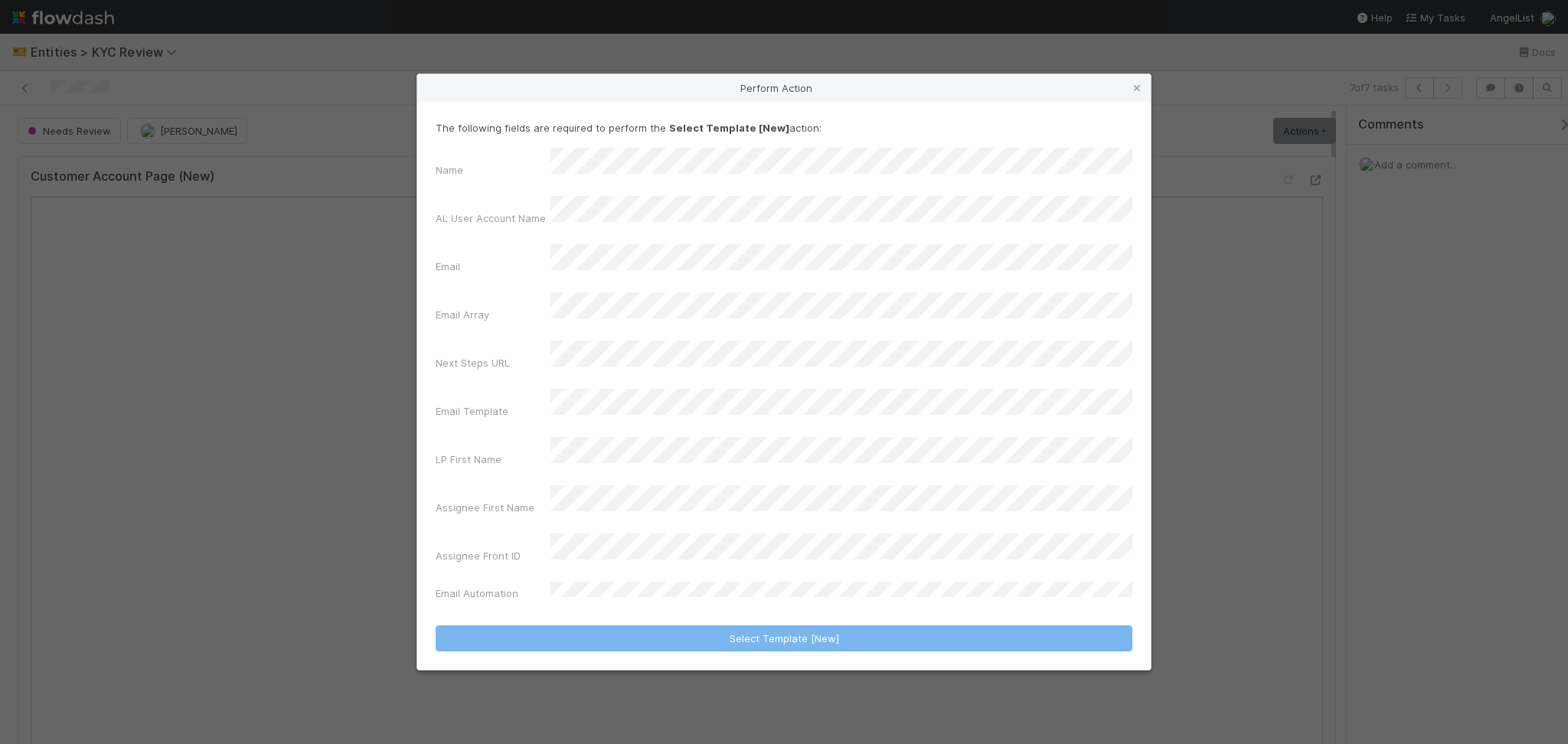
click at [359, 36] on div "Perform Action The following fields are required to perform the Select Template…" at bounding box center [784, 372] width 1568 height 744
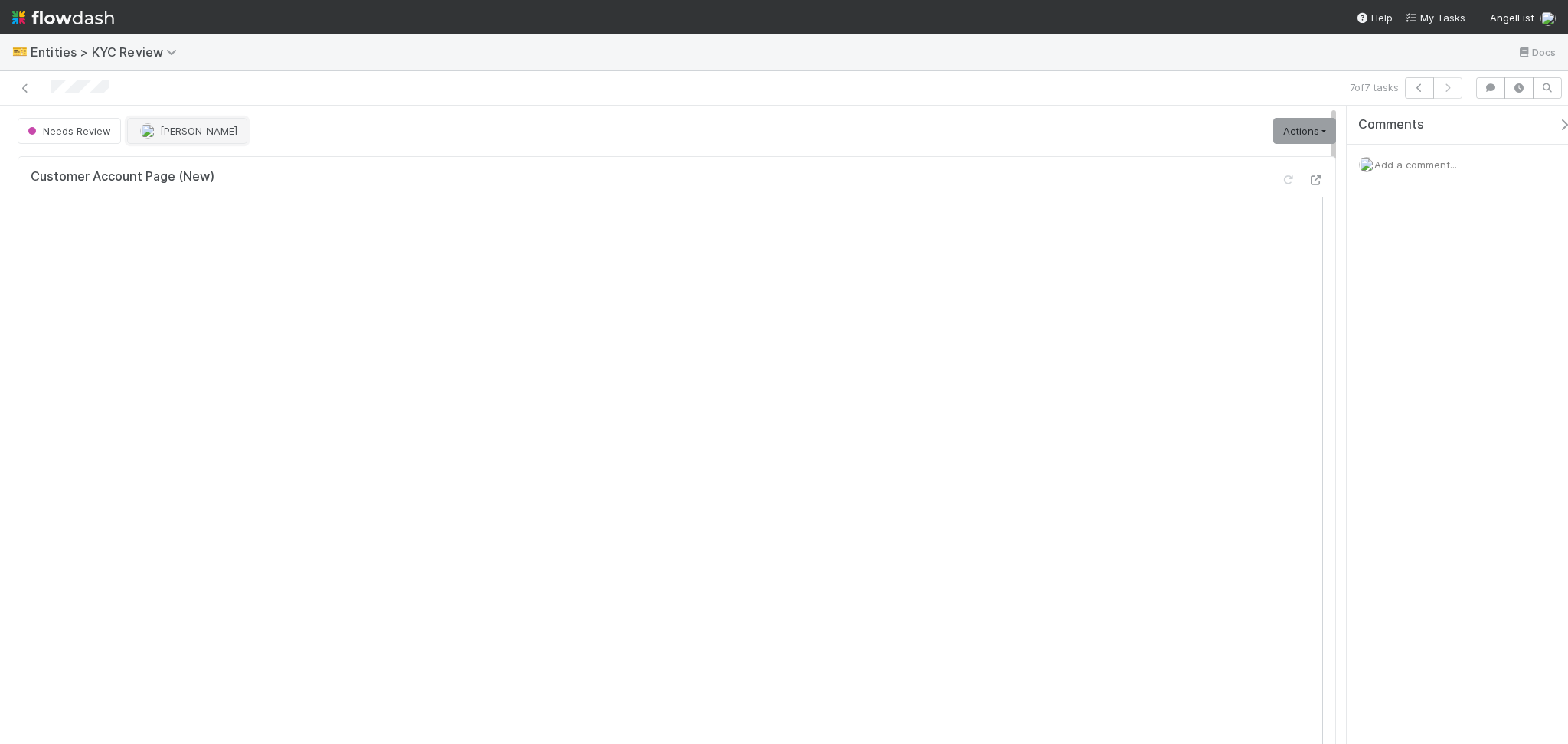
click at [166, 135] on span "[PERSON_NAME]" at bounding box center [199, 131] width 78 height 12
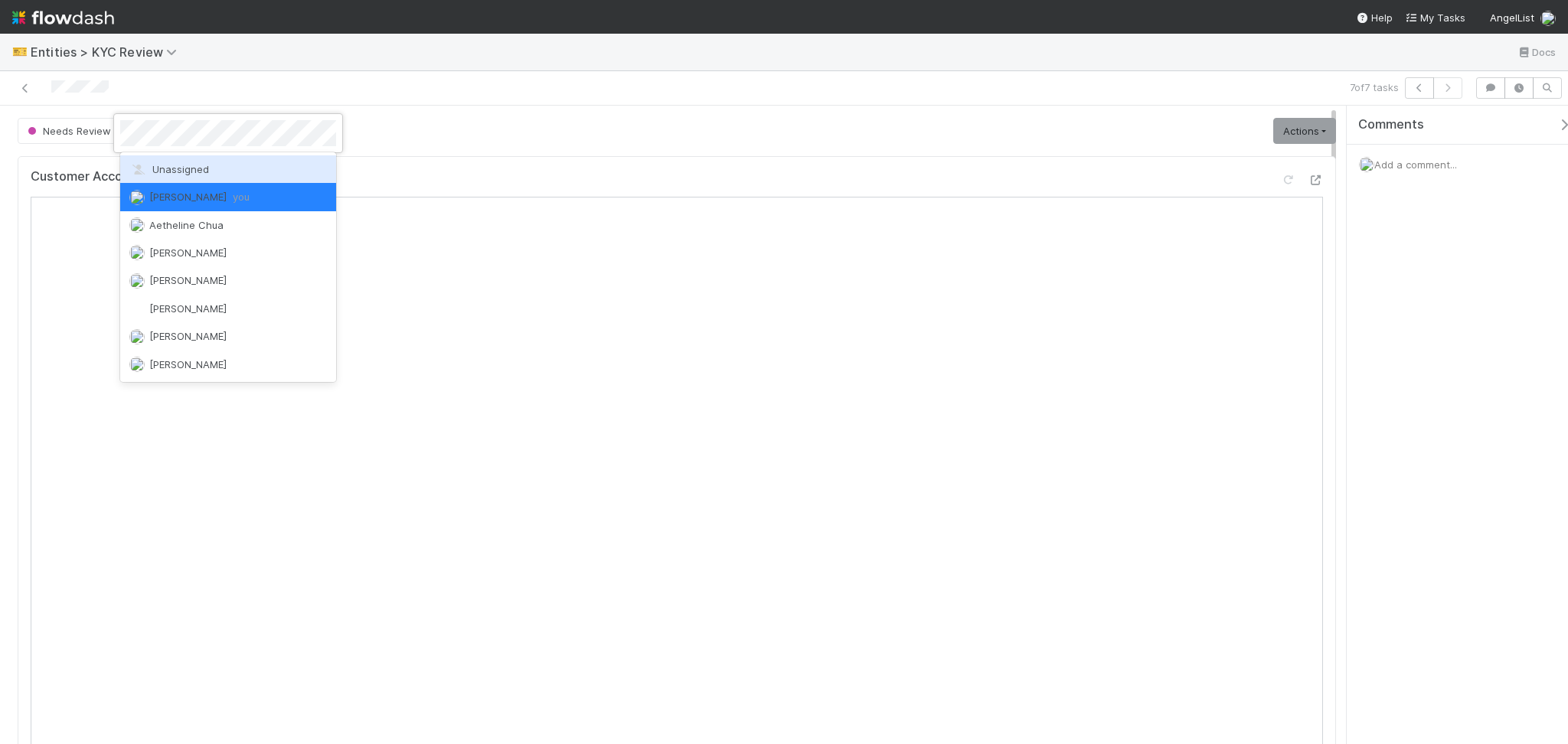
click at [178, 164] on span "Unassigned" at bounding box center [169, 169] width 79 height 12
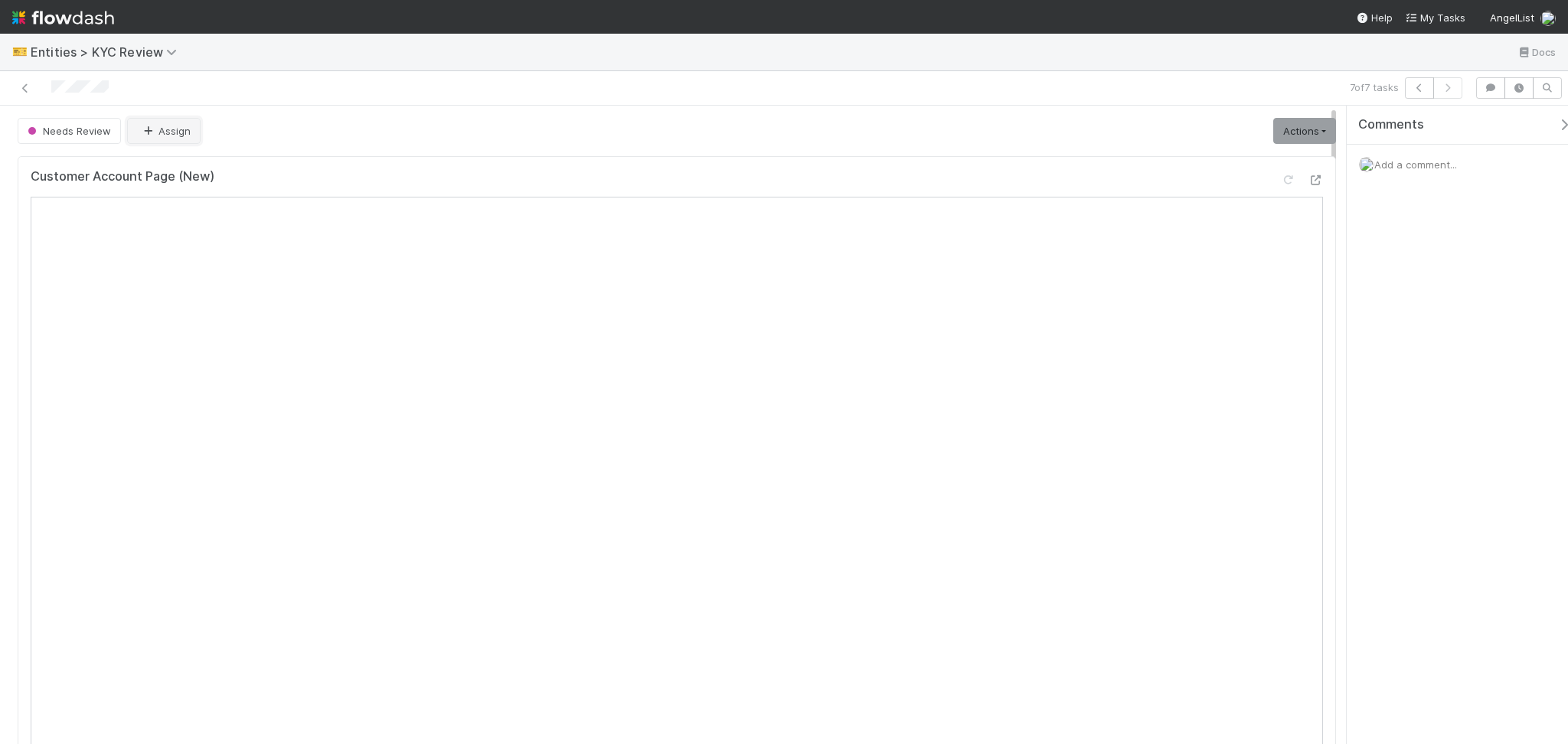
click at [179, 127] on button "Assign" at bounding box center [163, 131] width 73 height 26
click at [185, 170] on span "Febbie Cervantes you" at bounding box center [199, 169] width 100 height 12
click at [1295, 140] on link "Actions" at bounding box center [1304, 131] width 63 height 26
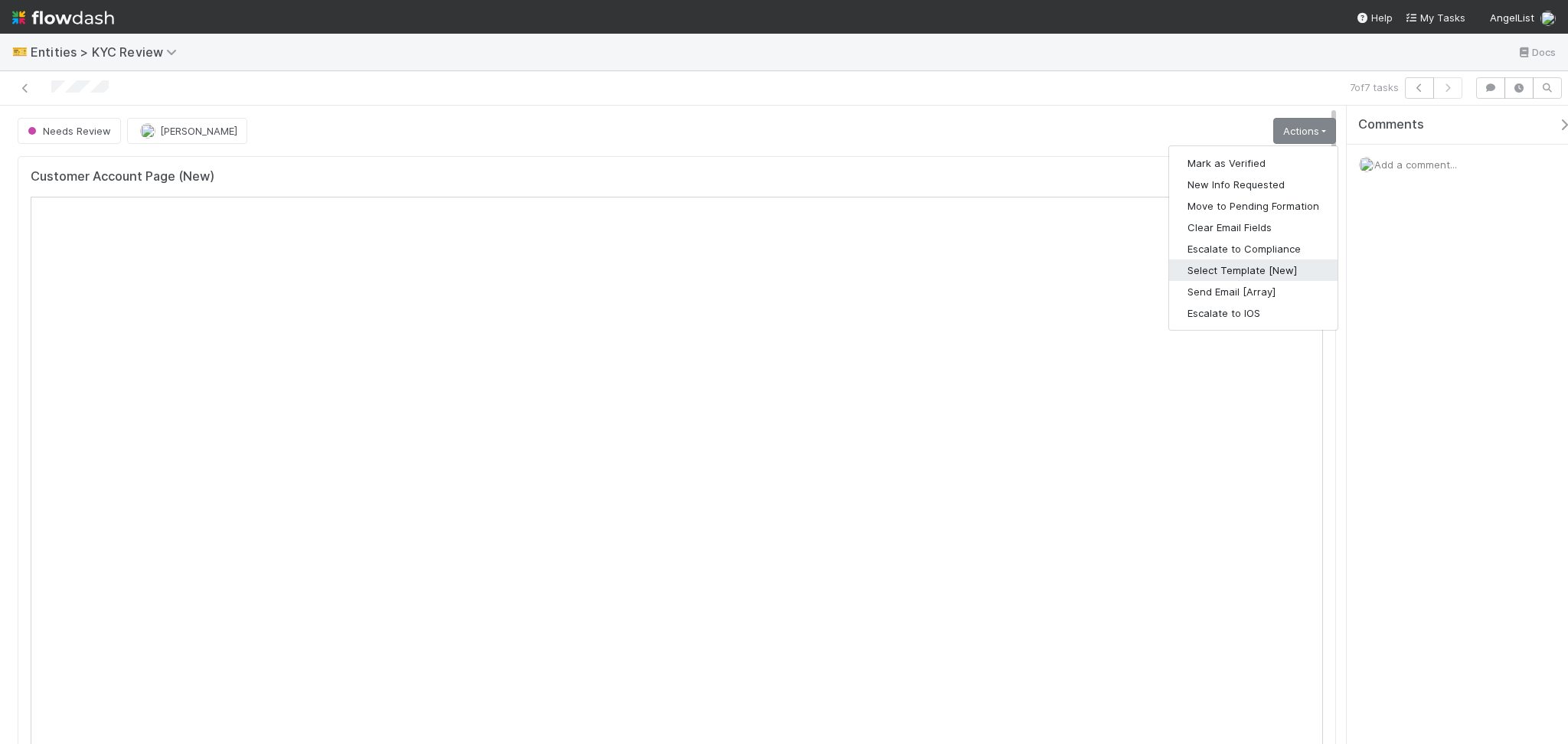
click at [1235, 280] on button "Select Template [New]" at bounding box center [1253, 270] width 168 height 22
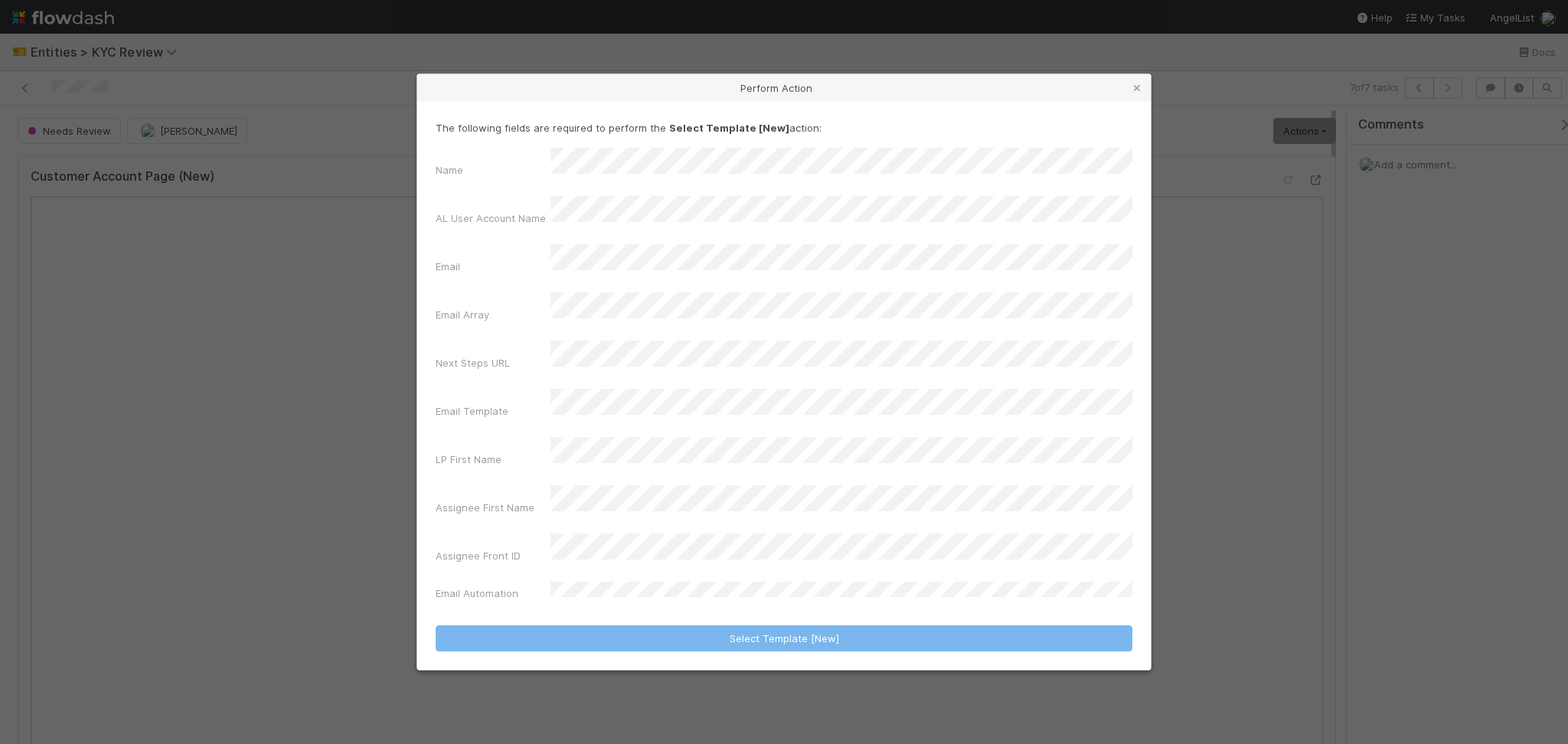
click at [1024, 65] on div "Perform Action The following fields are required to perform the Select Template…" at bounding box center [784, 372] width 1568 height 744
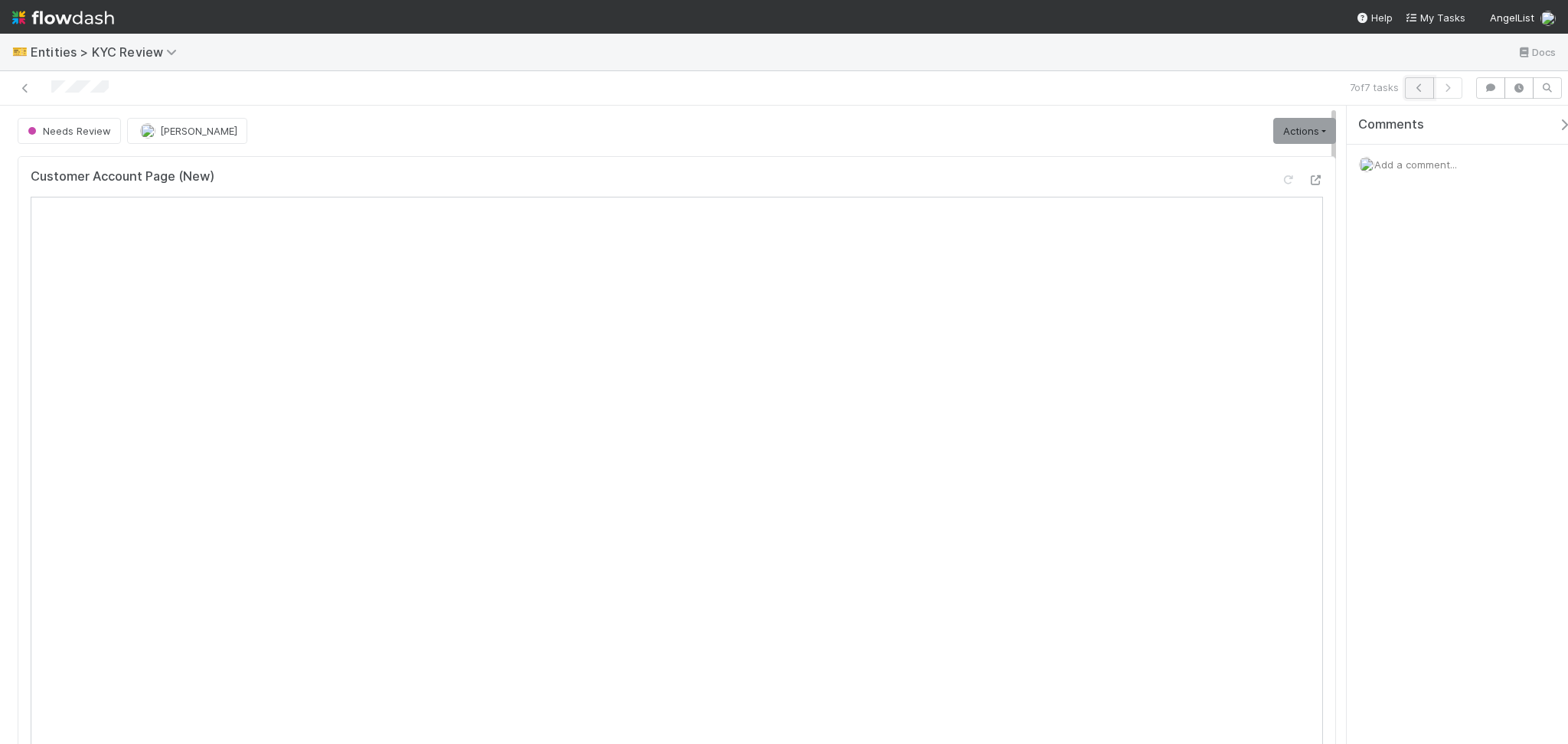
click at [1421, 90] on icon "button" at bounding box center [1420, 88] width 16 height 9
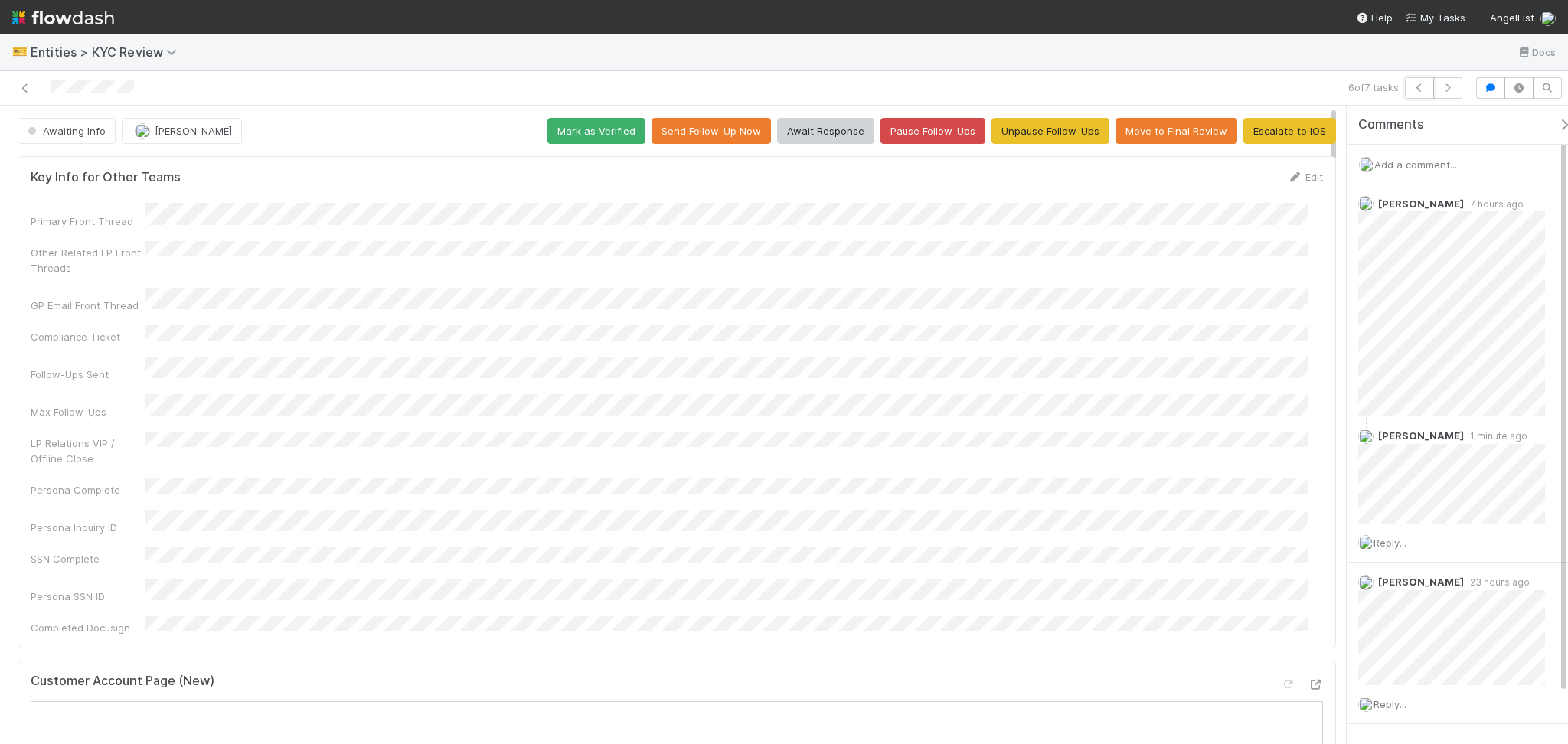
click at [1421, 90] on icon "button" at bounding box center [1420, 88] width 16 height 9
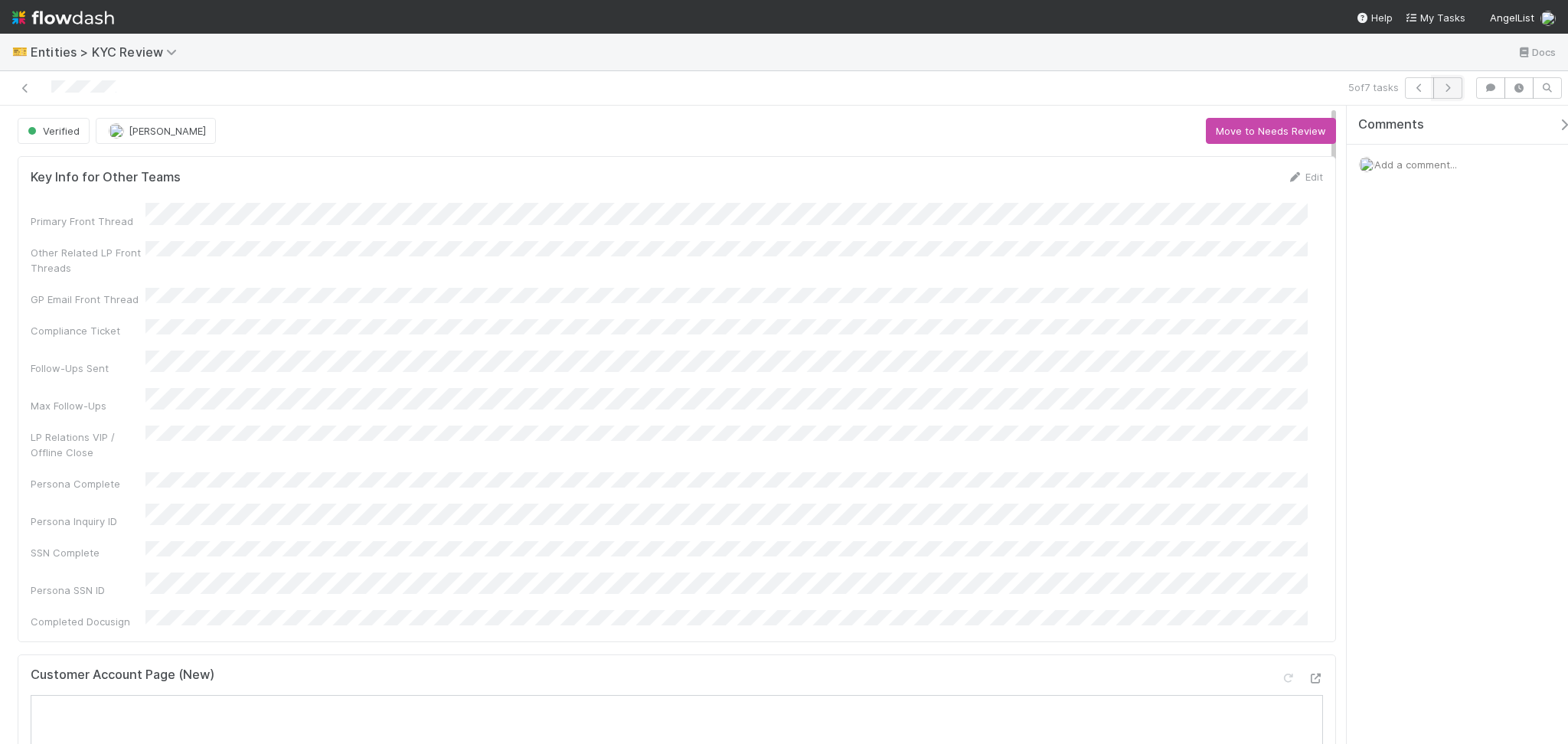
click at [1453, 86] on icon "button" at bounding box center [1448, 88] width 16 height 9
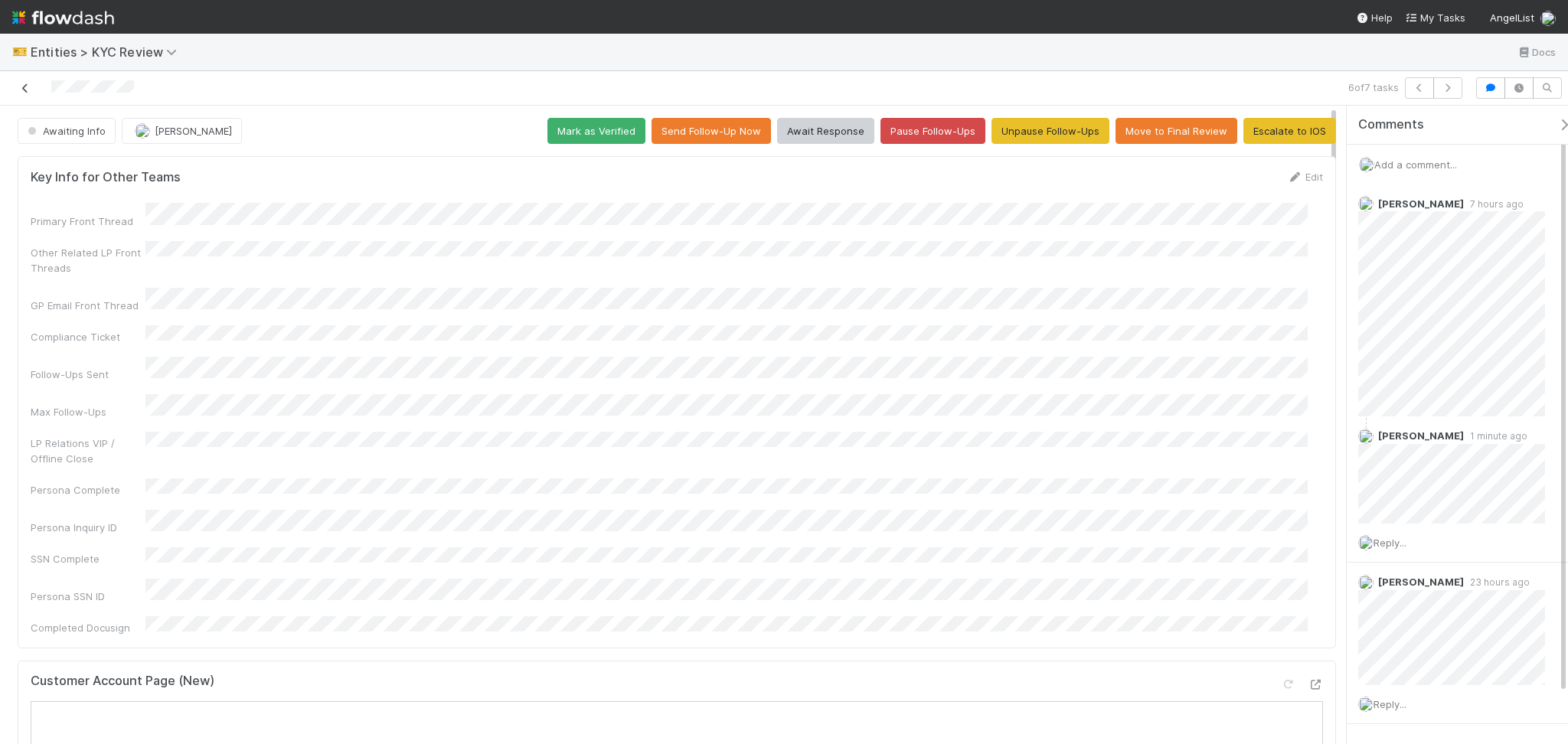
click at [17, 87] on icon at bounding box center [25, 89] width 16 height 10
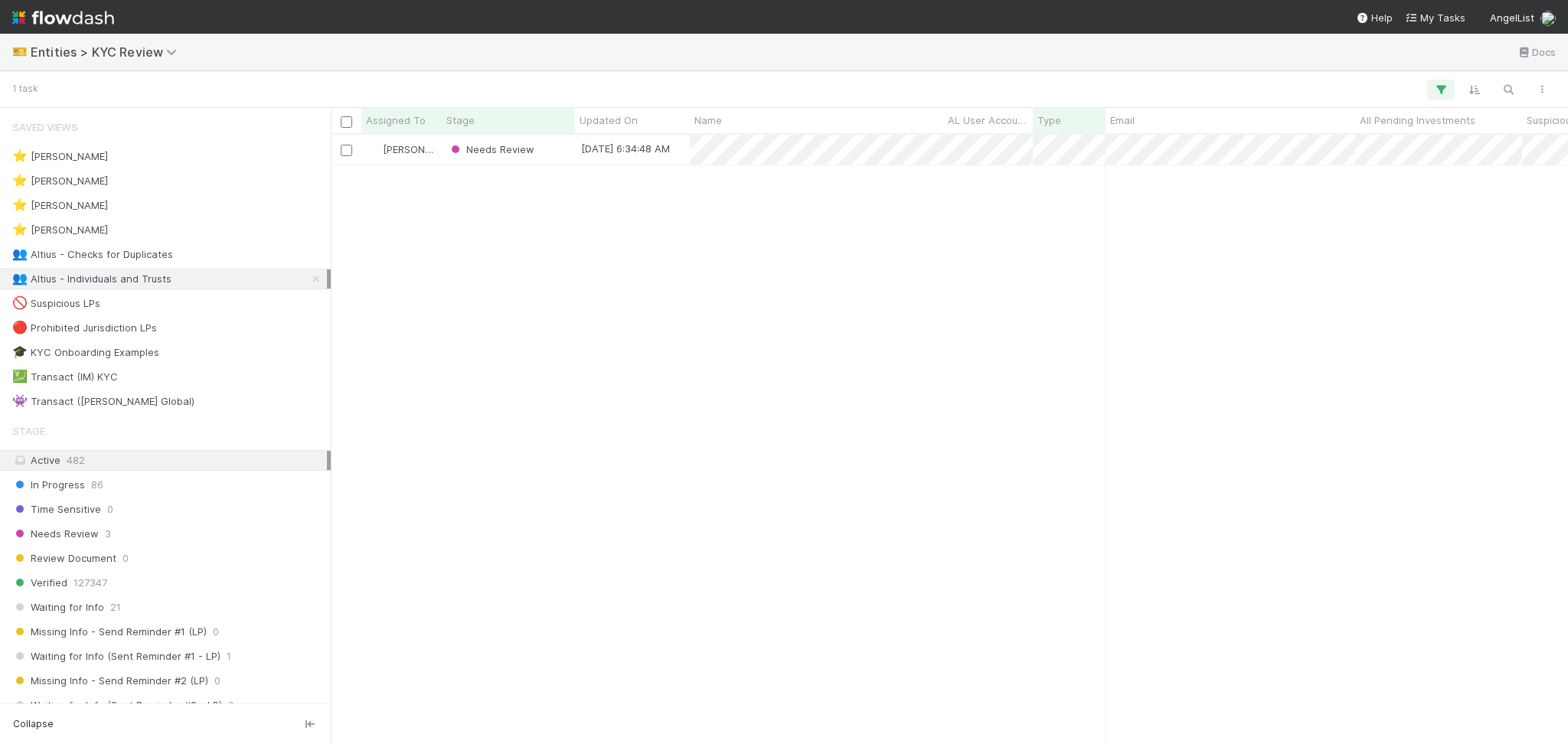
scroll to position [593, 1221]
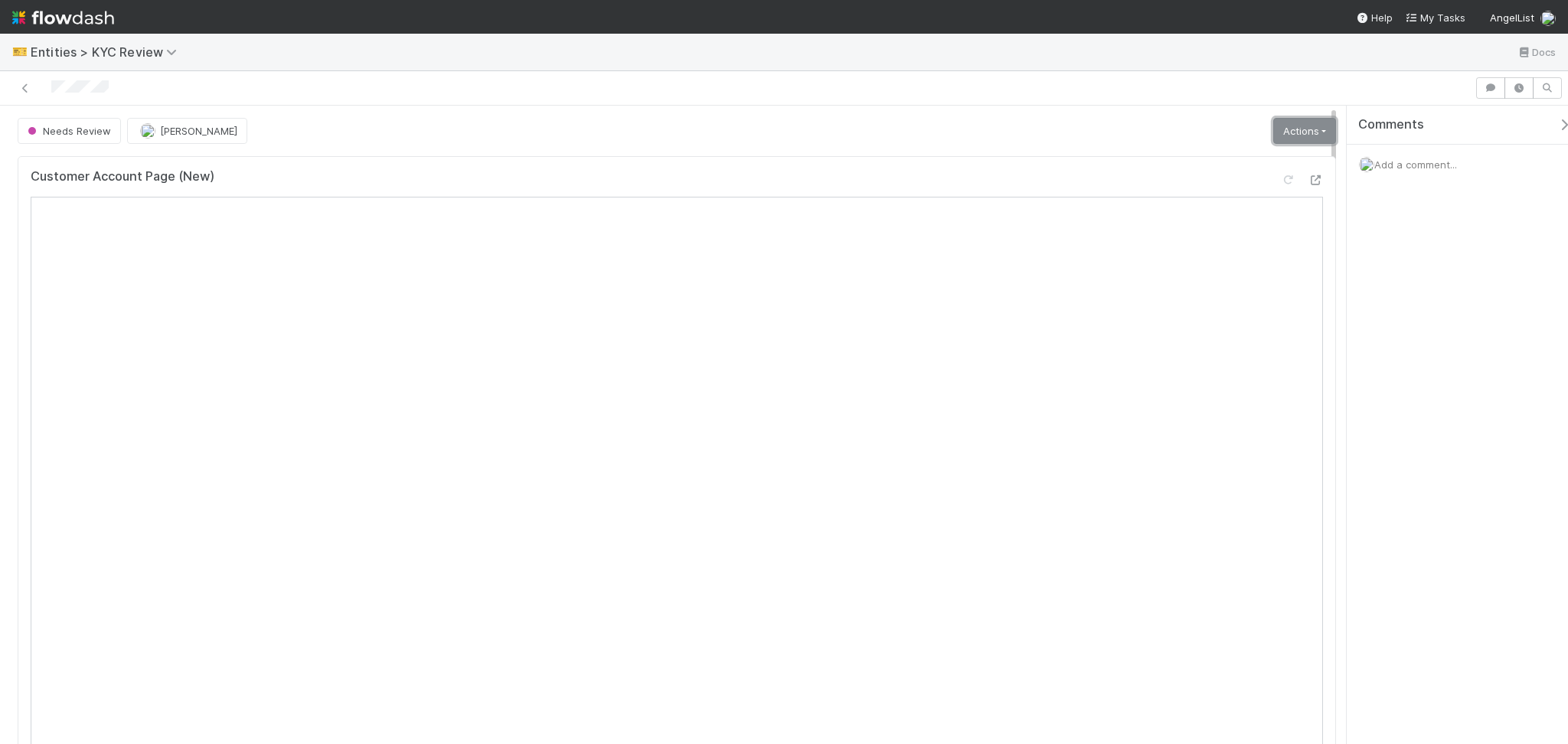
click at [1294, 135] on link "Actions" at bounding box center [1304, 131] width 63 height 26
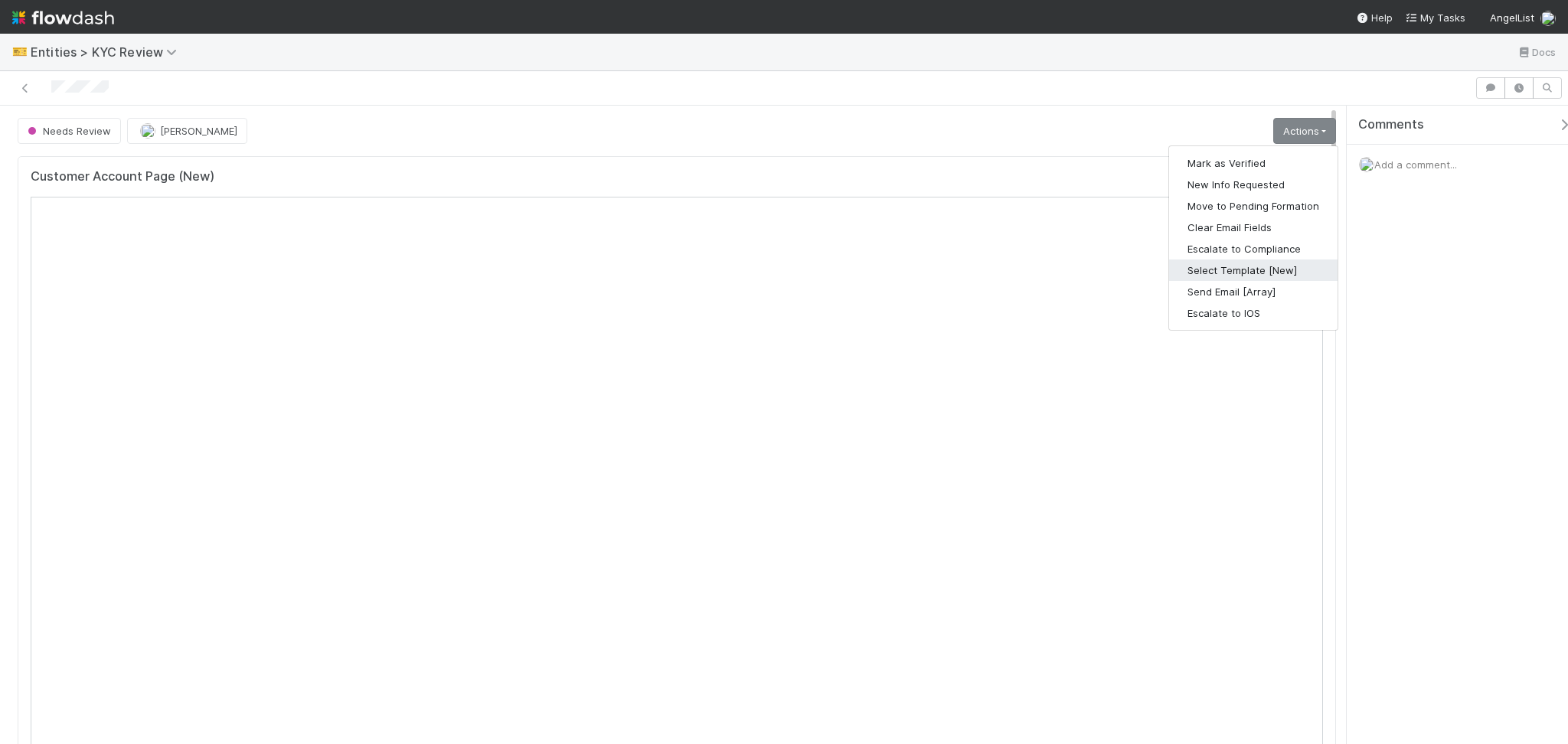
click at [1226, 267] on button "Select Template [New]" at bounding box center [1253, 270] width 168 height 22
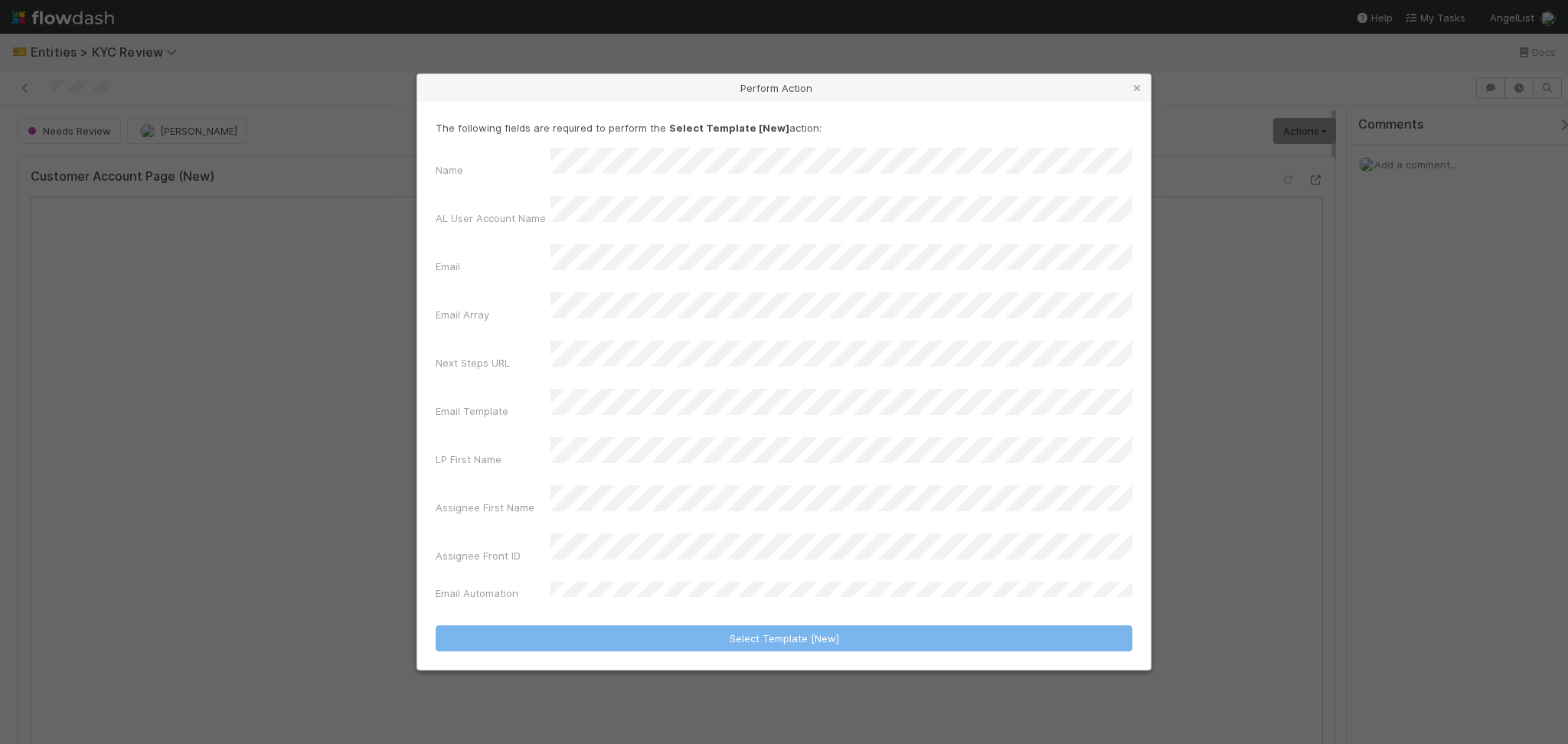
click at [519, 452] on div "LP First Name" at bounding box center [492, 462] width 115 height 22
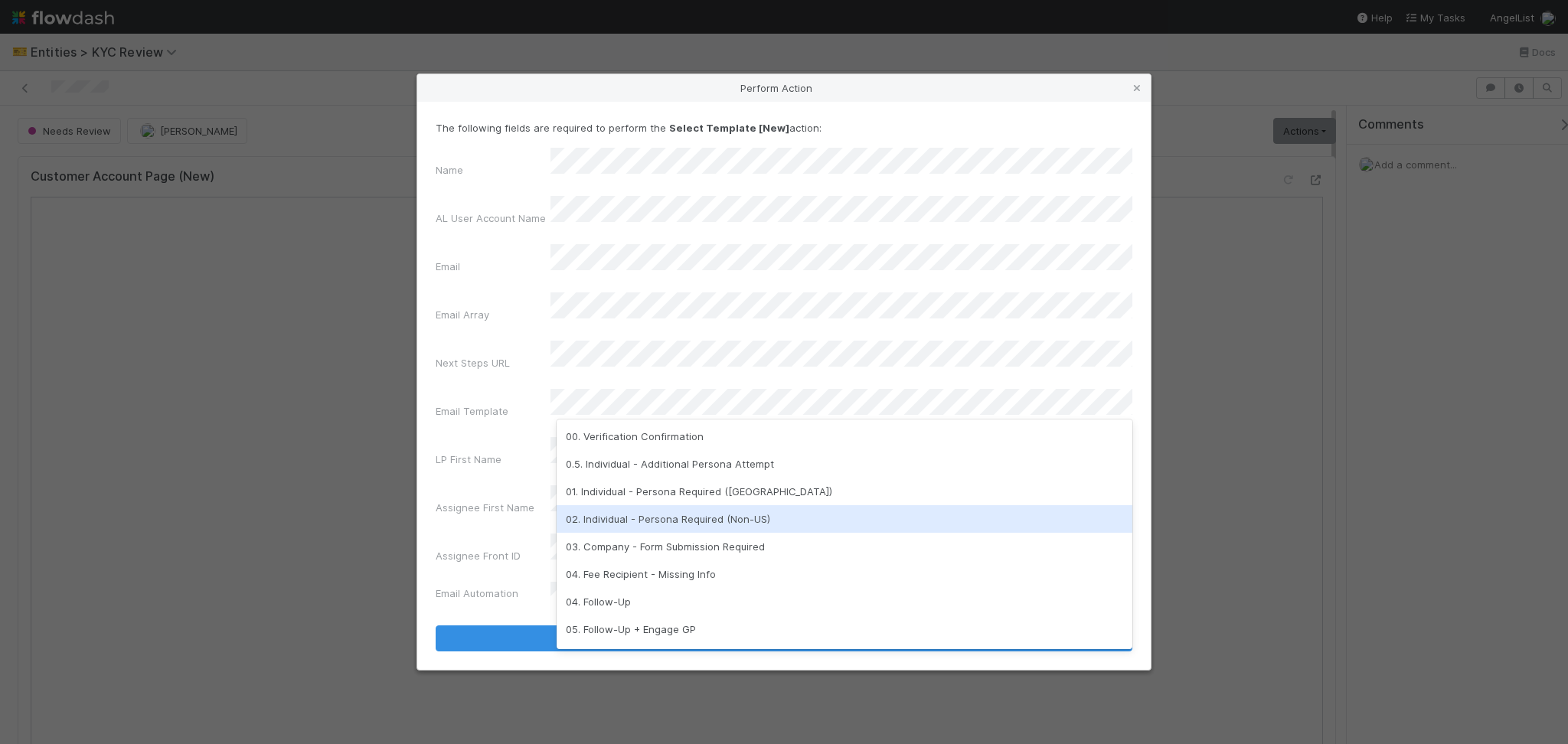
click at [677, 524] on div "02. Individual - Persona Required (Non-US)" at bounding box center [845, 519] width 576 height 28
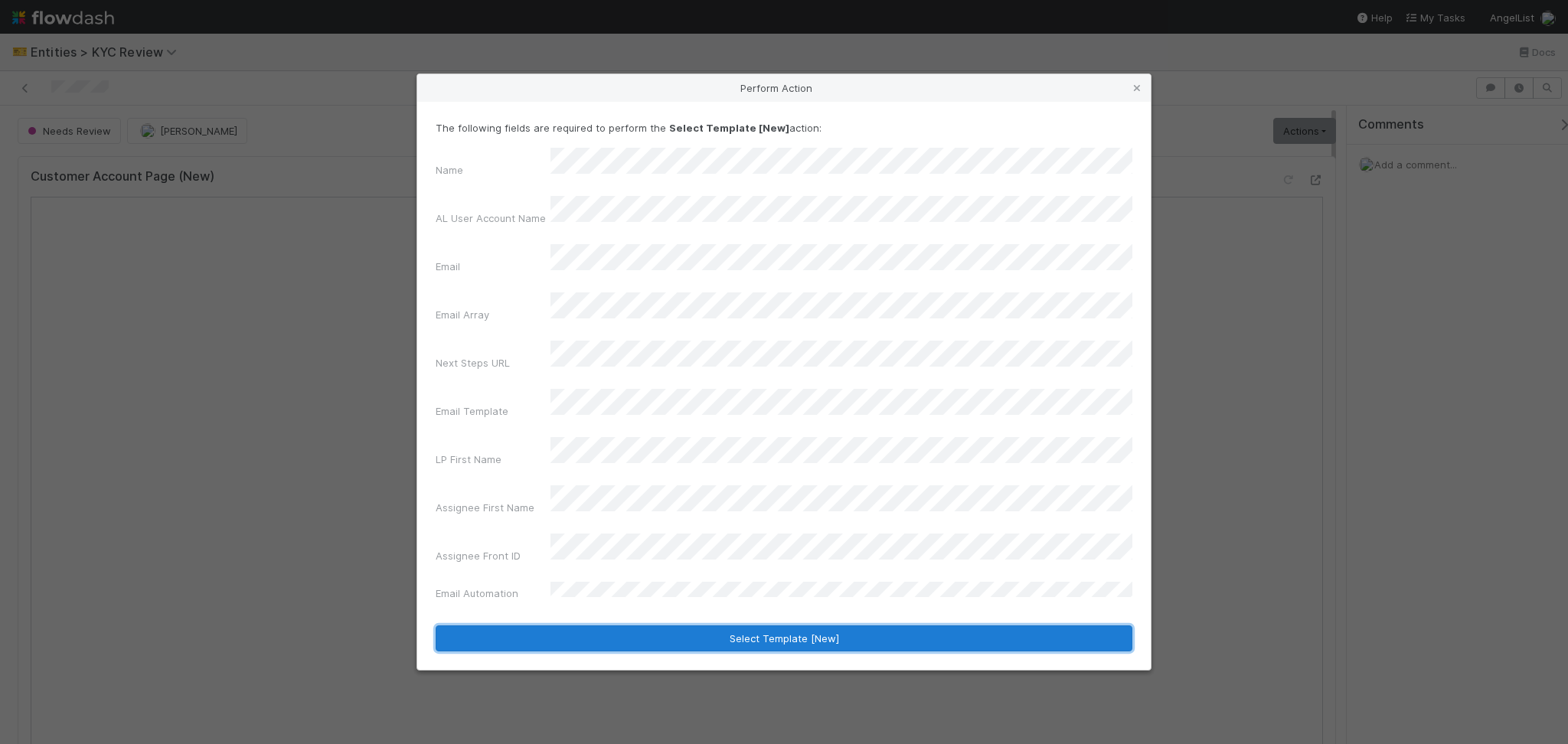
click at [684, 626] on button "Select Template [New]" at bounding box center [784, 639] width 697 height 26
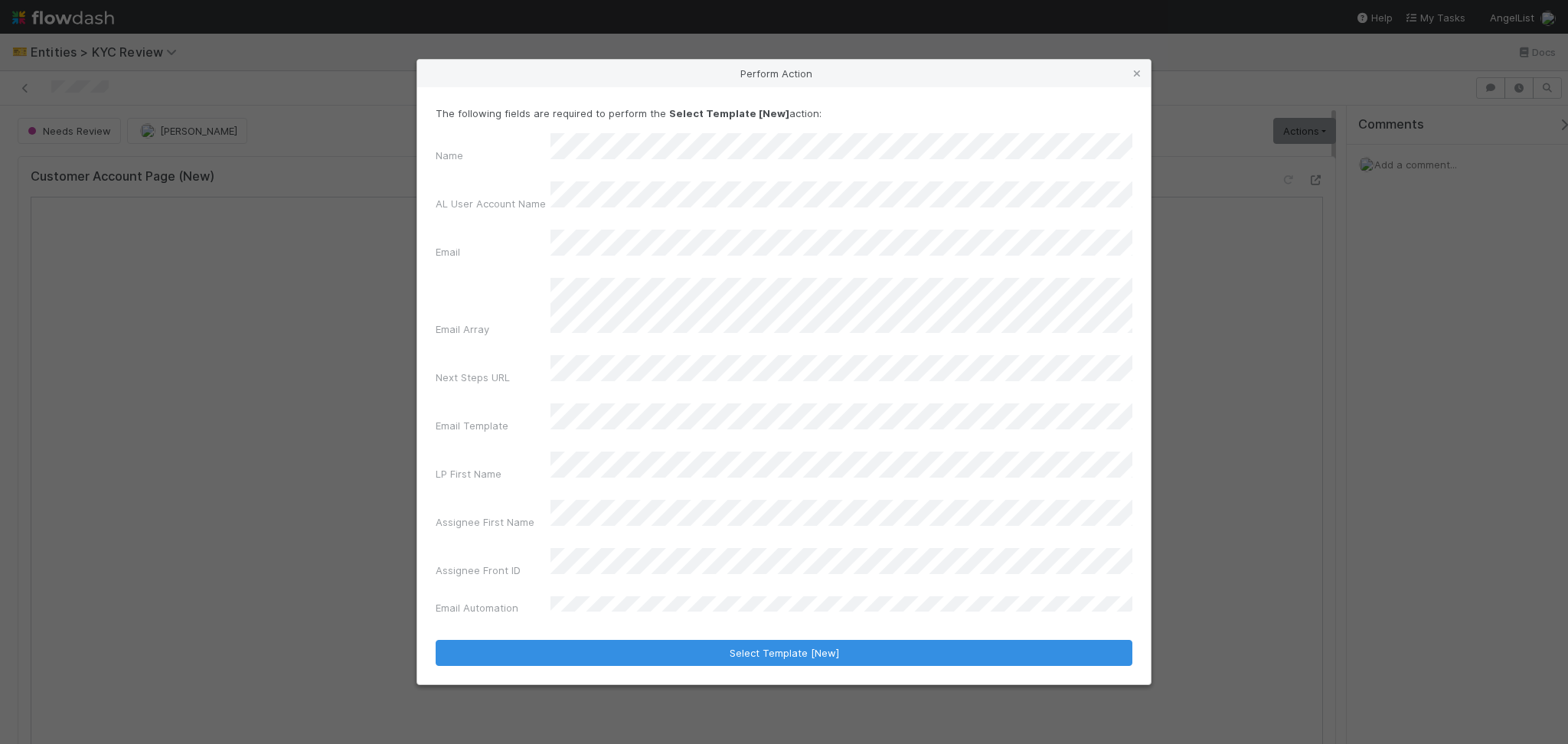
click at [549, 266] on div "Email" at bounding box center [784, 247] width 697 height 36
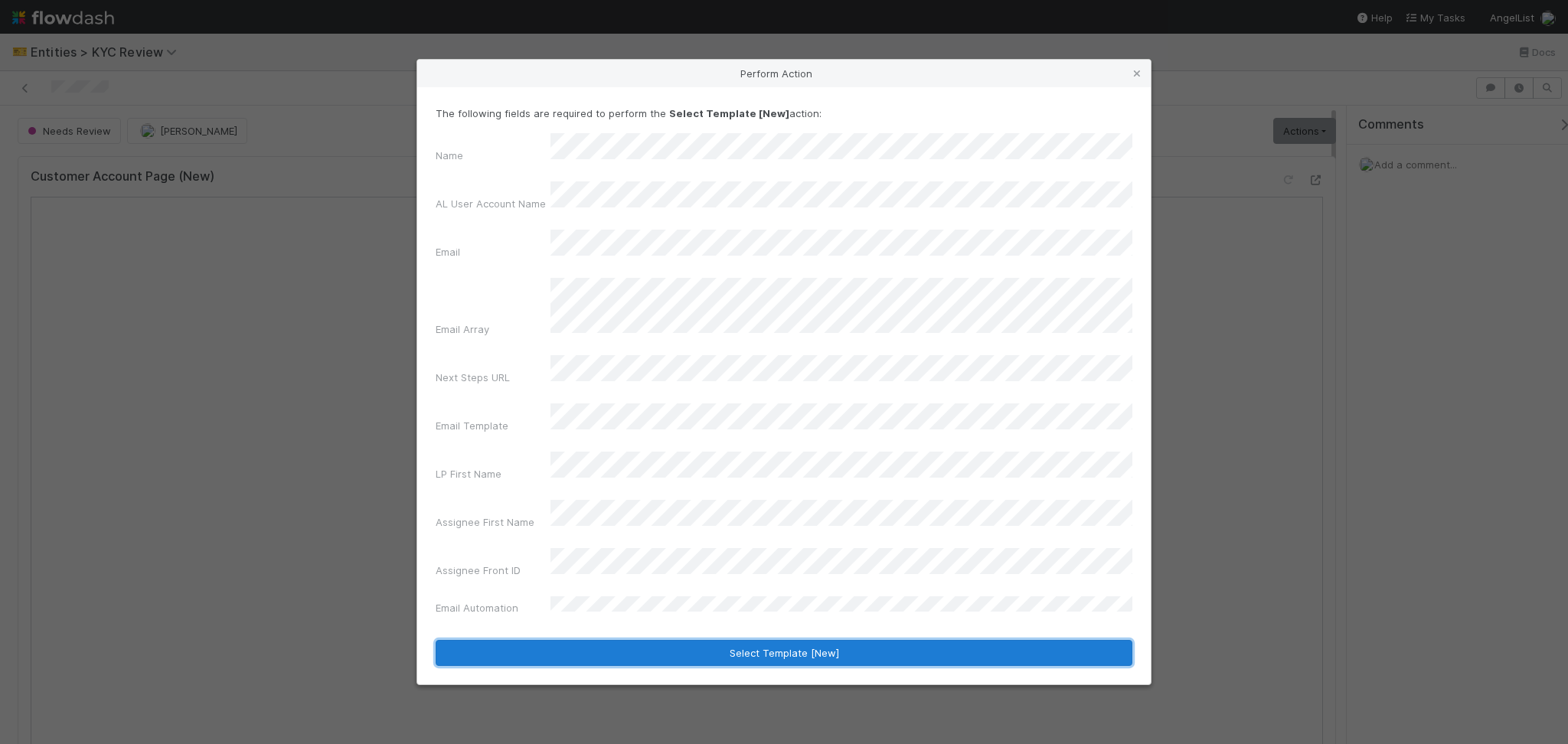
click at [716, 640] on button "Select Template [New]" at bounding box center [784, 653] width 697 height 26
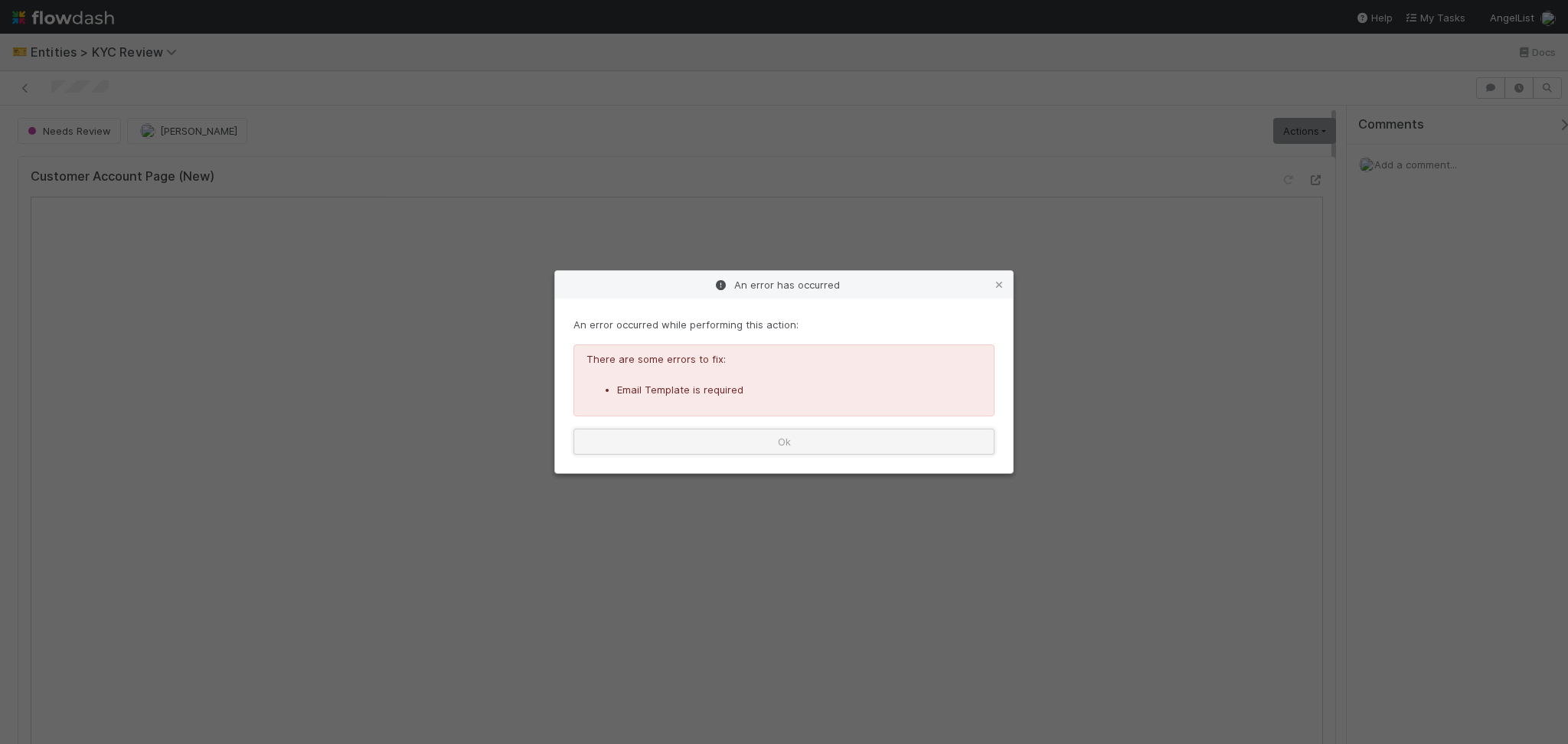
click at [804, 432] on button "Ok" at bounding box center [784, 441] width 421 height 26
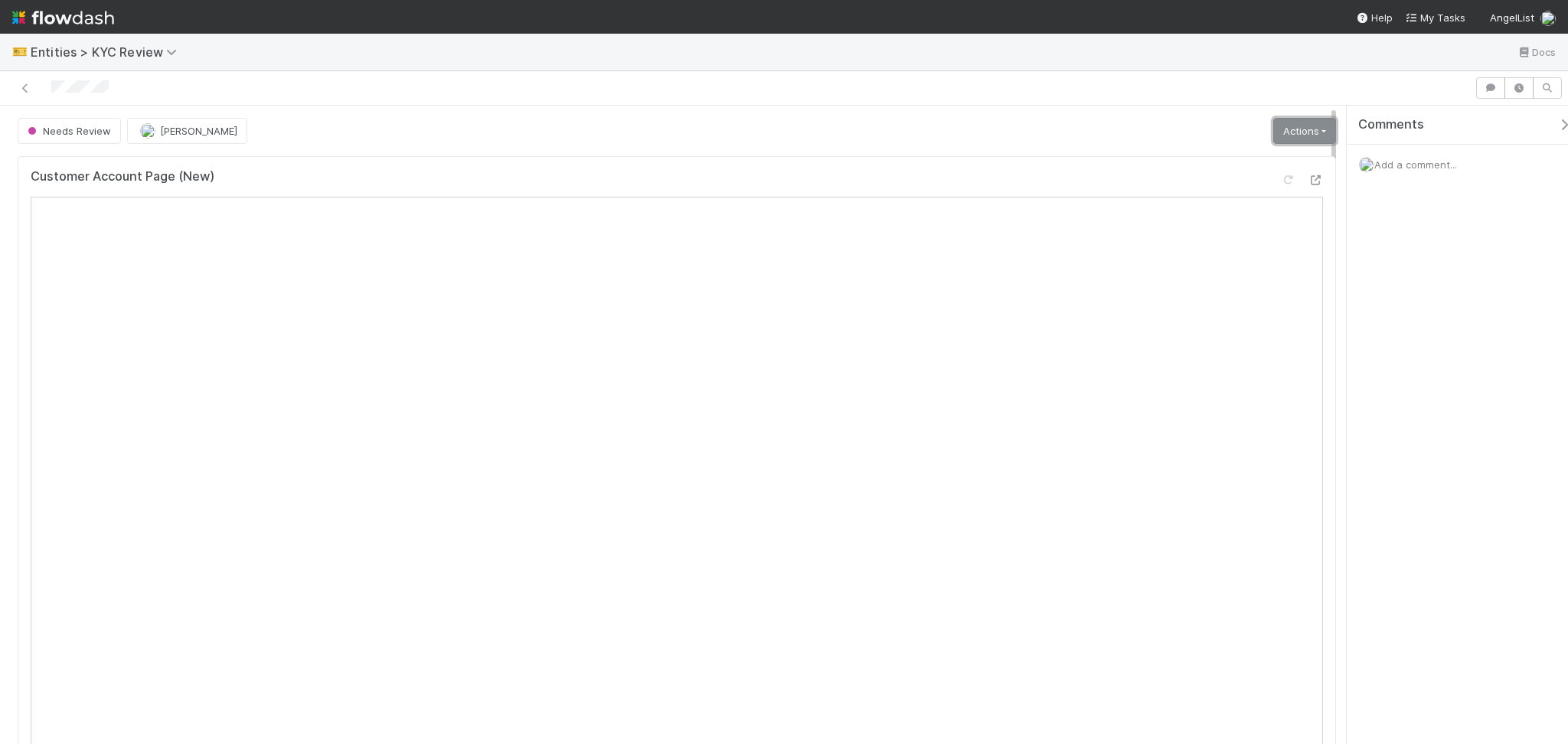
click at [1286, 132] on link "Actions" at bounding box center [1304, 131] width 63 height 26
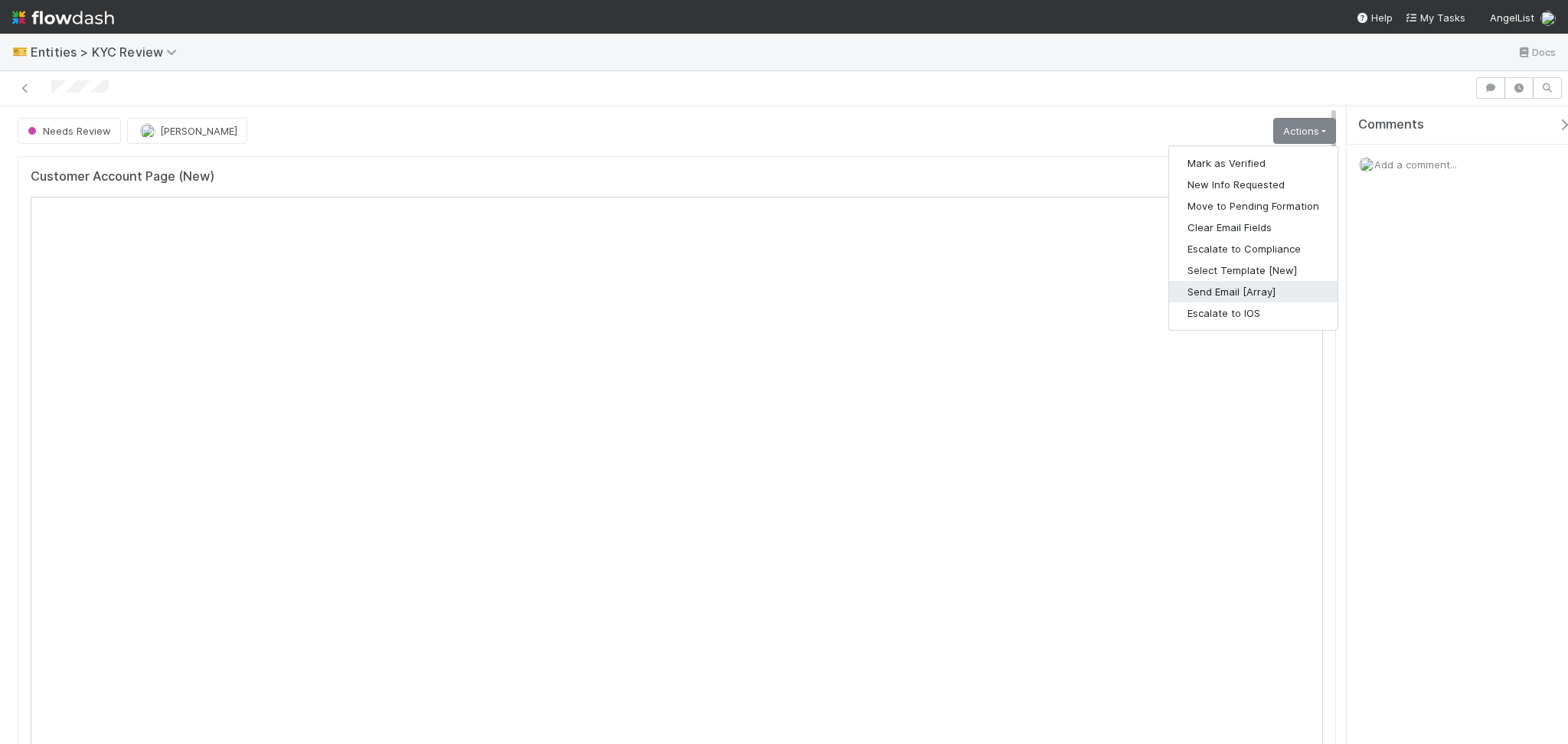
click at [1225, 291] on button "Send Email [Array]" at bounding box center [1253, 291] width 168 height 22
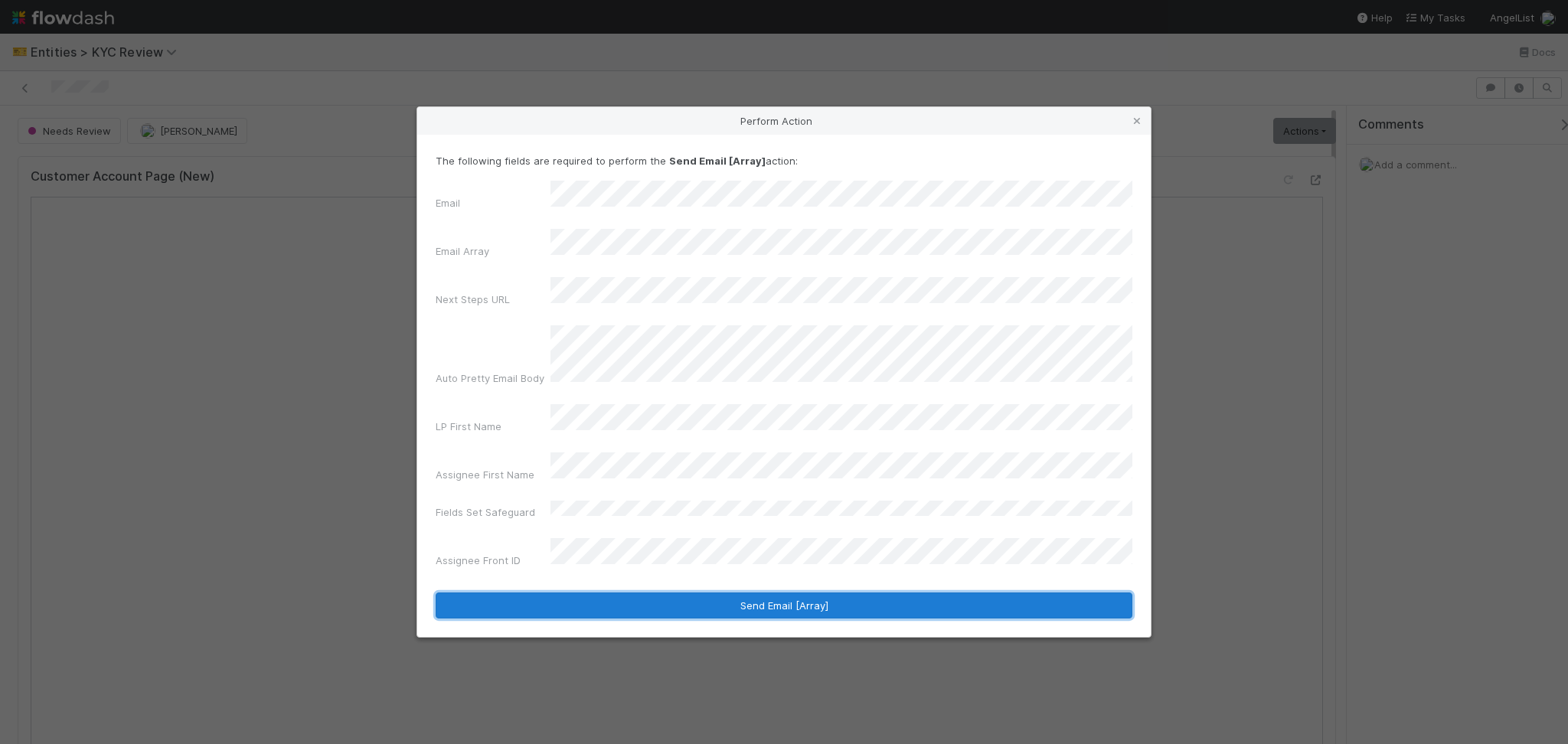
click at [653, 592] on button "Send Email [Array]" at bounding box center [784, 605] width 697 height 26
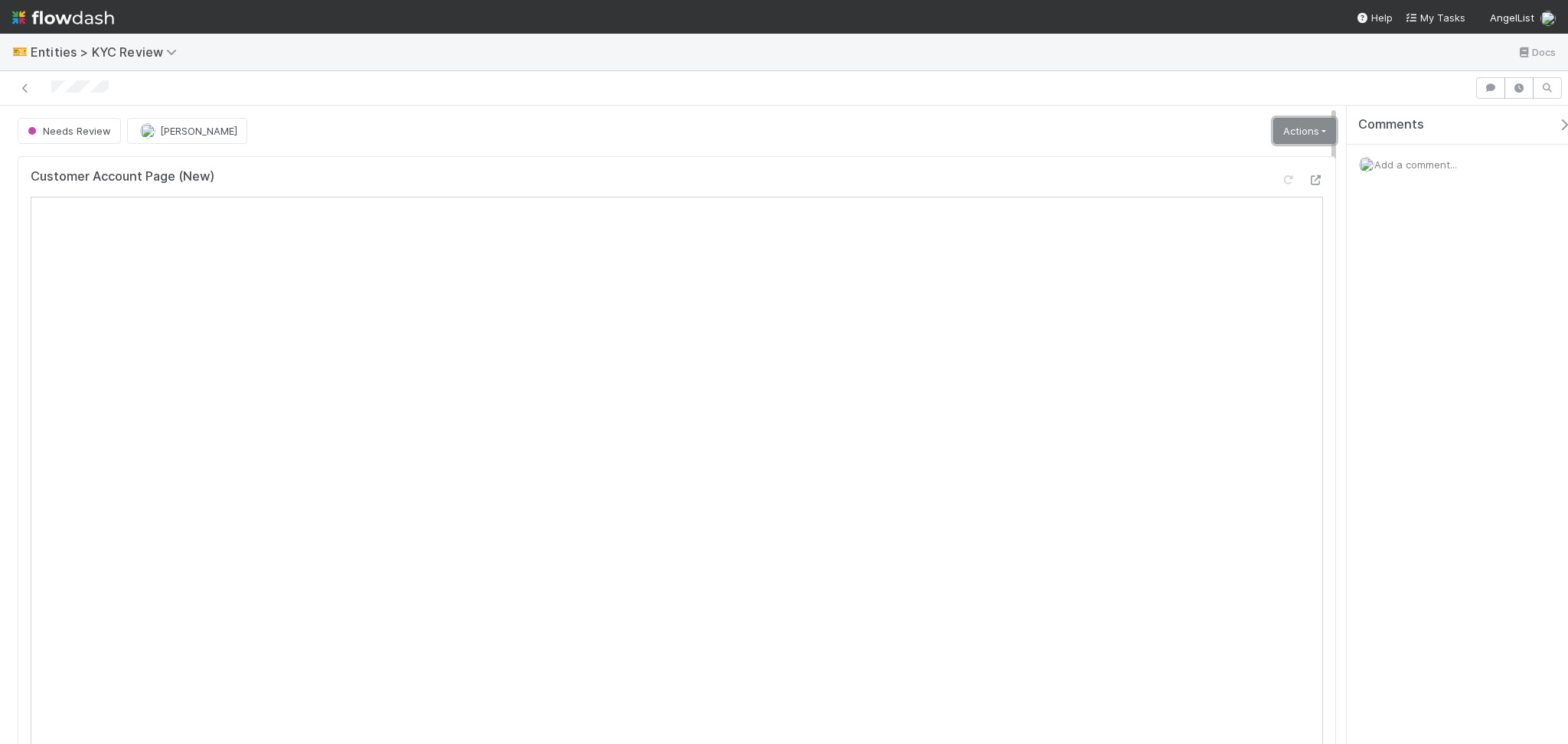
click at [1307, 134] on link "Actions" at bounding box center [1304, 131] width 63 height 26
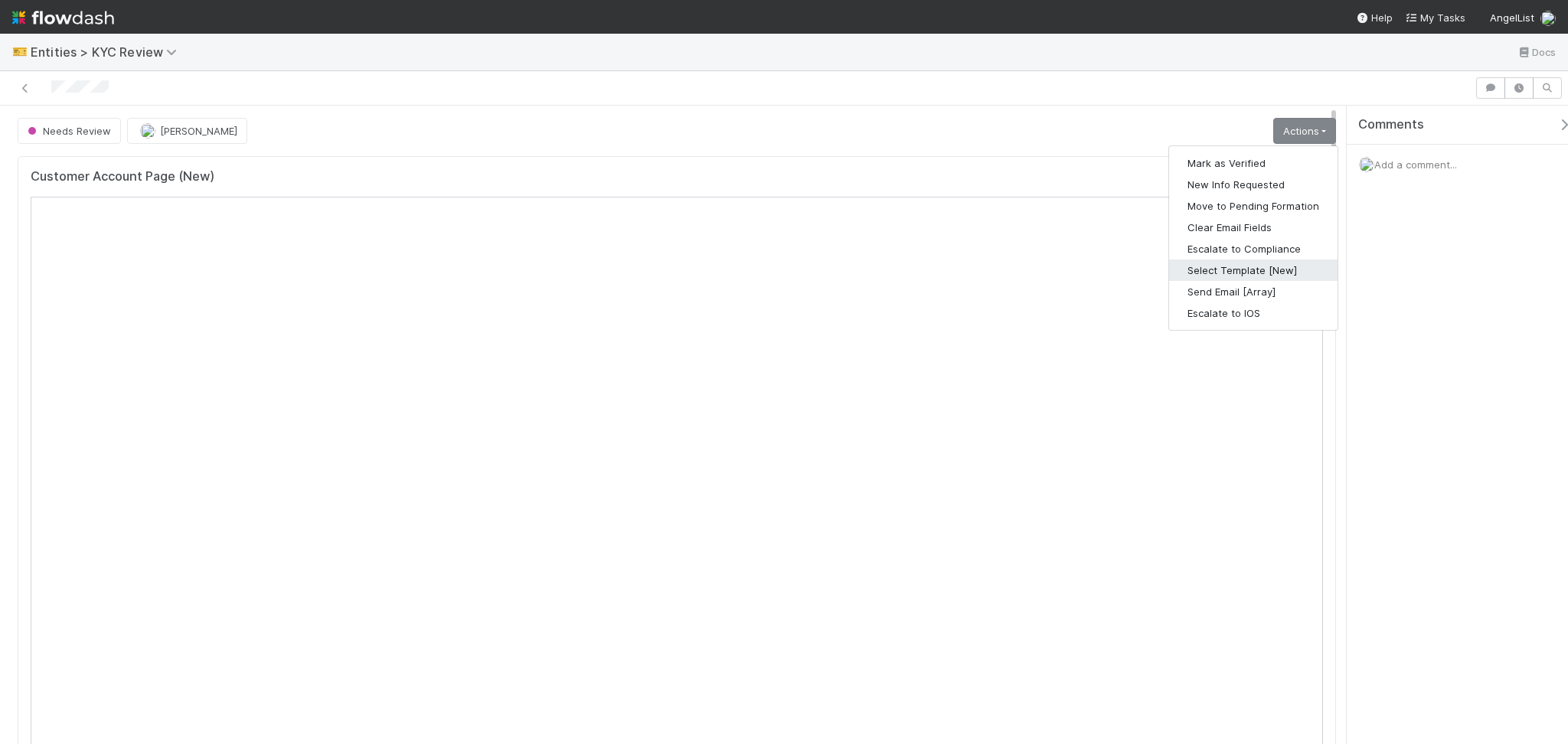
click at [1264, 271] on button "Select Template [New]" at bounding box center [1253, 270] width 168 height 22
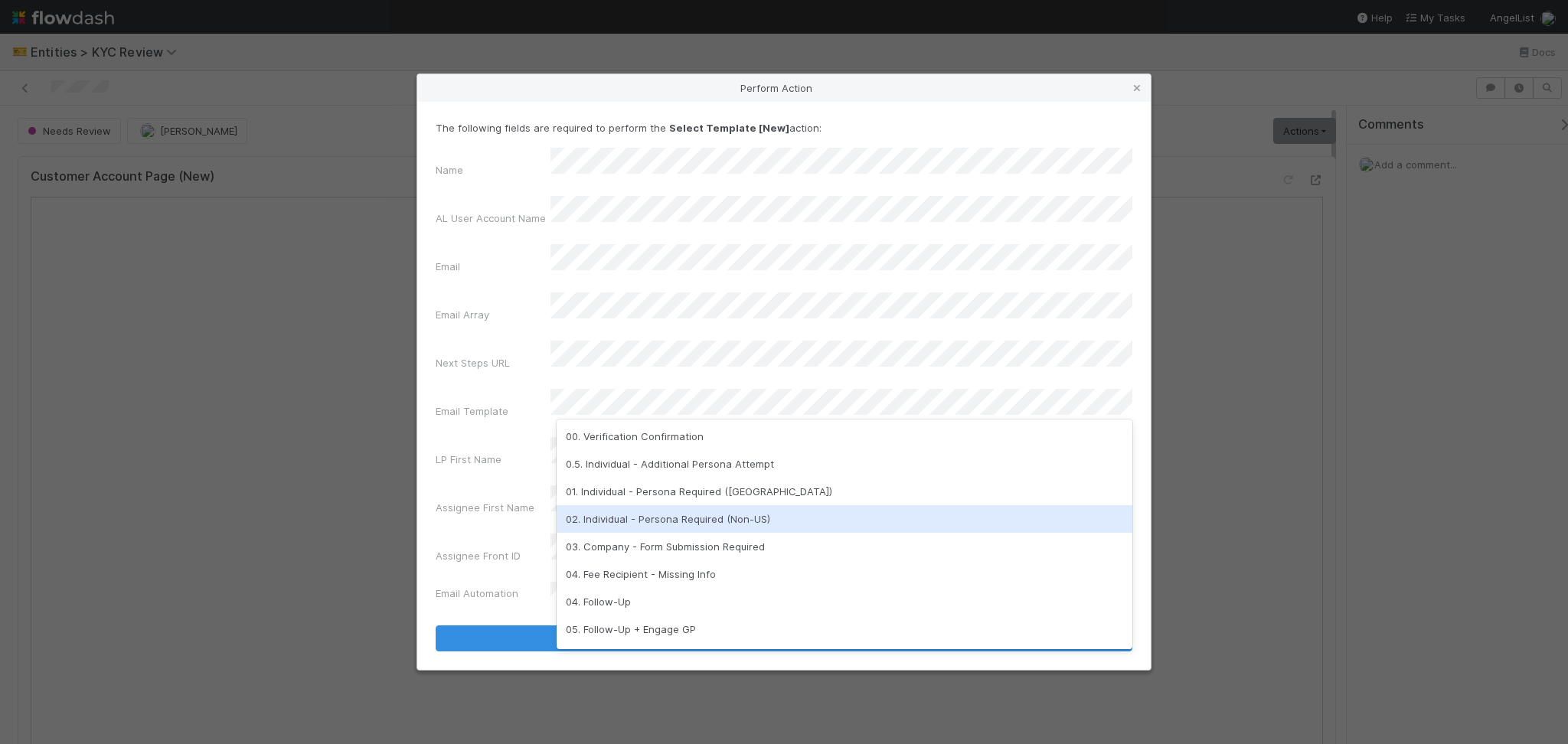
click at [678, 519] on div "02. Individual - Persona Required (Non-US)" at bounding box center [845, 519] width 576 height 28
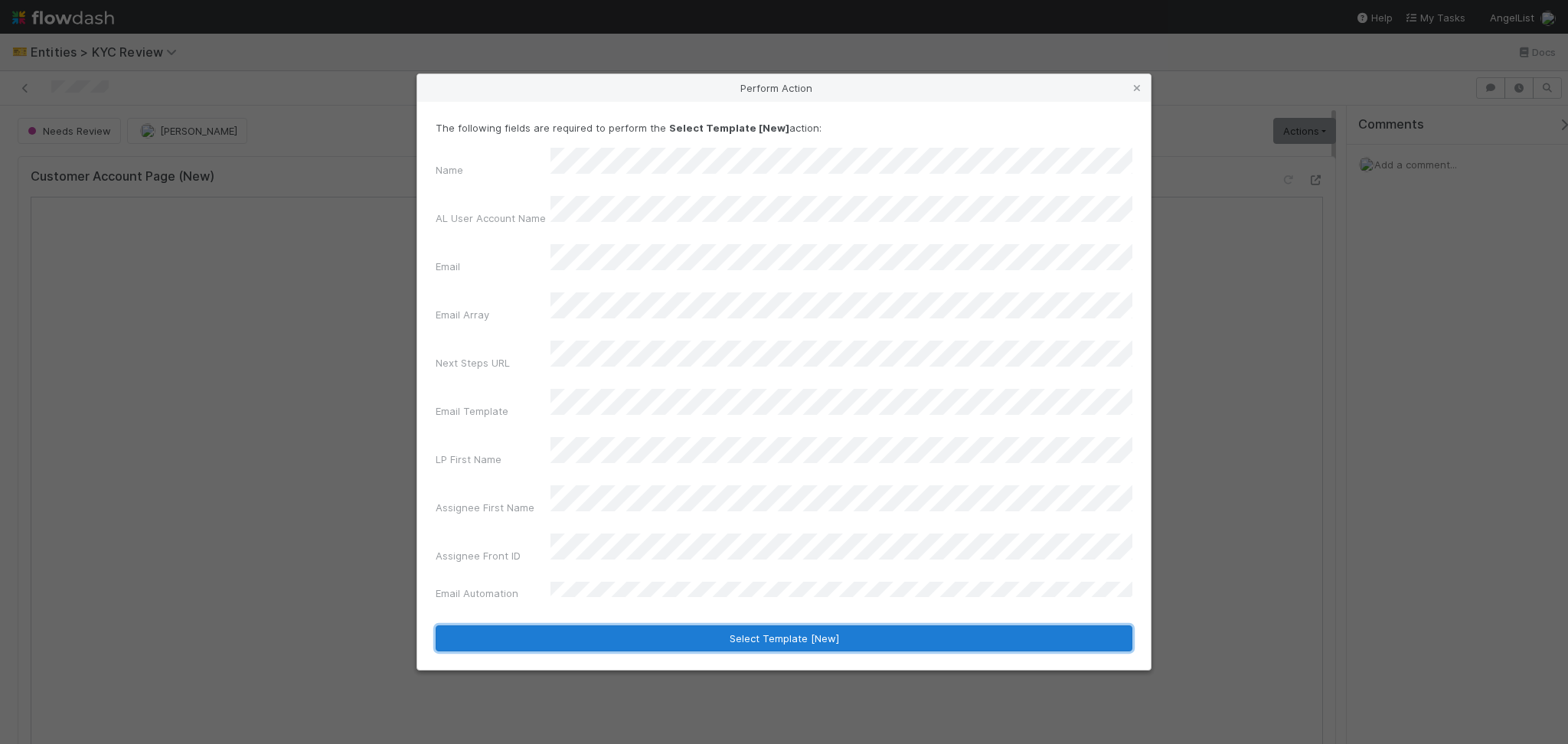
click at [743, 626] on button "Select Template [New]" at bounding box center [784, 639] width 697 height 26
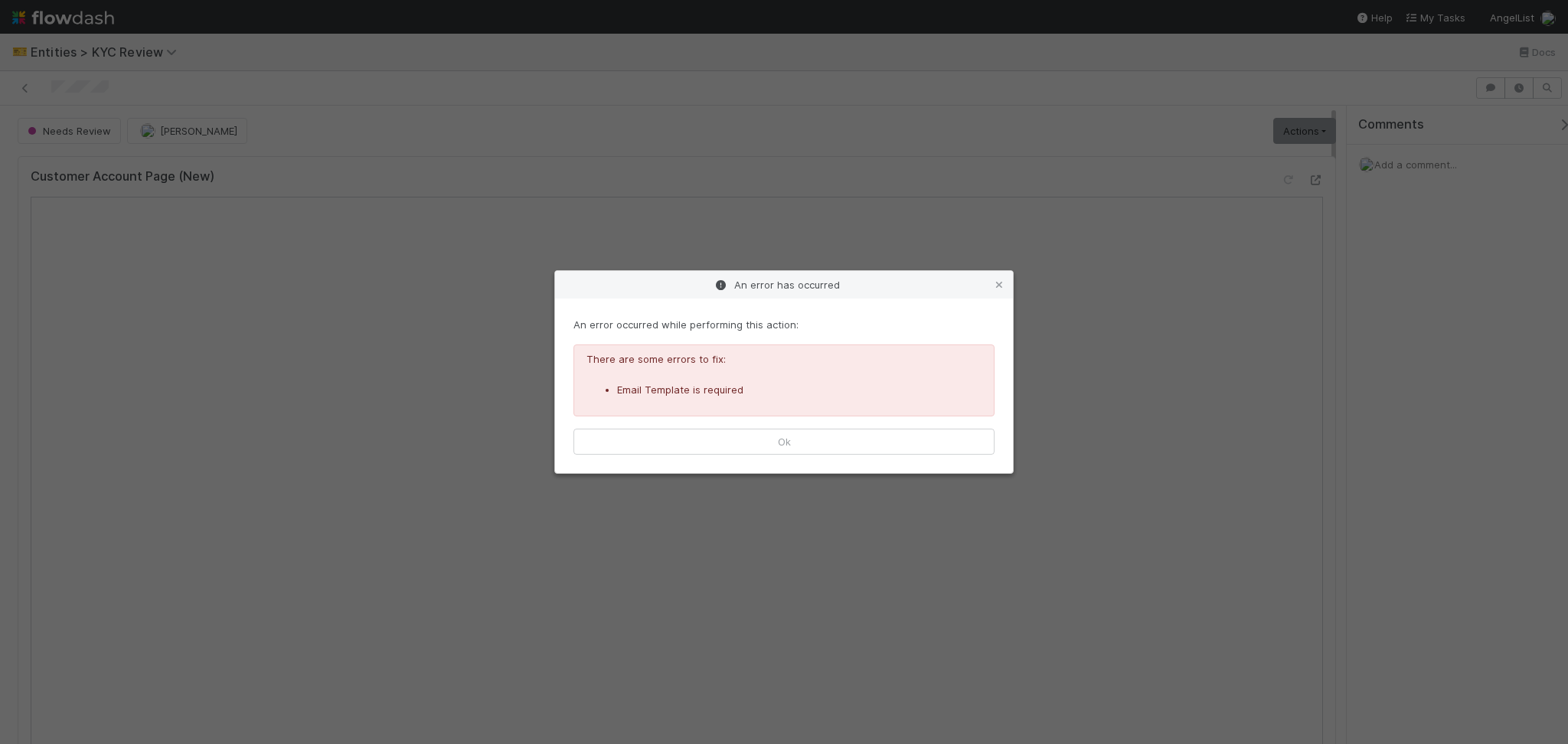
click at [787, 458] on div "An error occurred while performing this action: There are some errors to fix: E…" at bounding box center [784, 385] width 458 height 174
click at [804, 428] on button "Ok" at bounding box center [784, 441] width 421 height 26
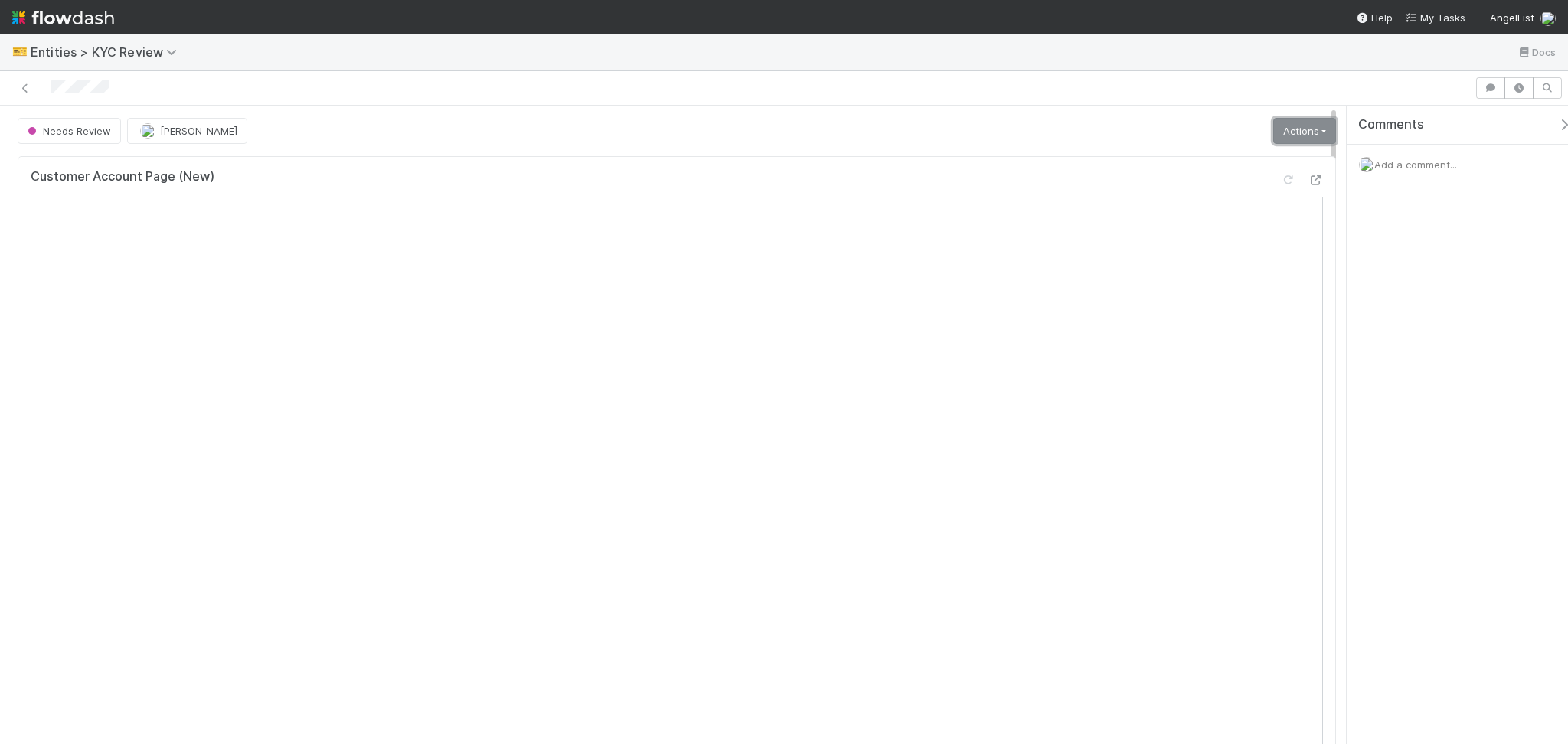
click at [1282, 132] on link "Actions" at bounding box center [1304, 131] width 63 height 26
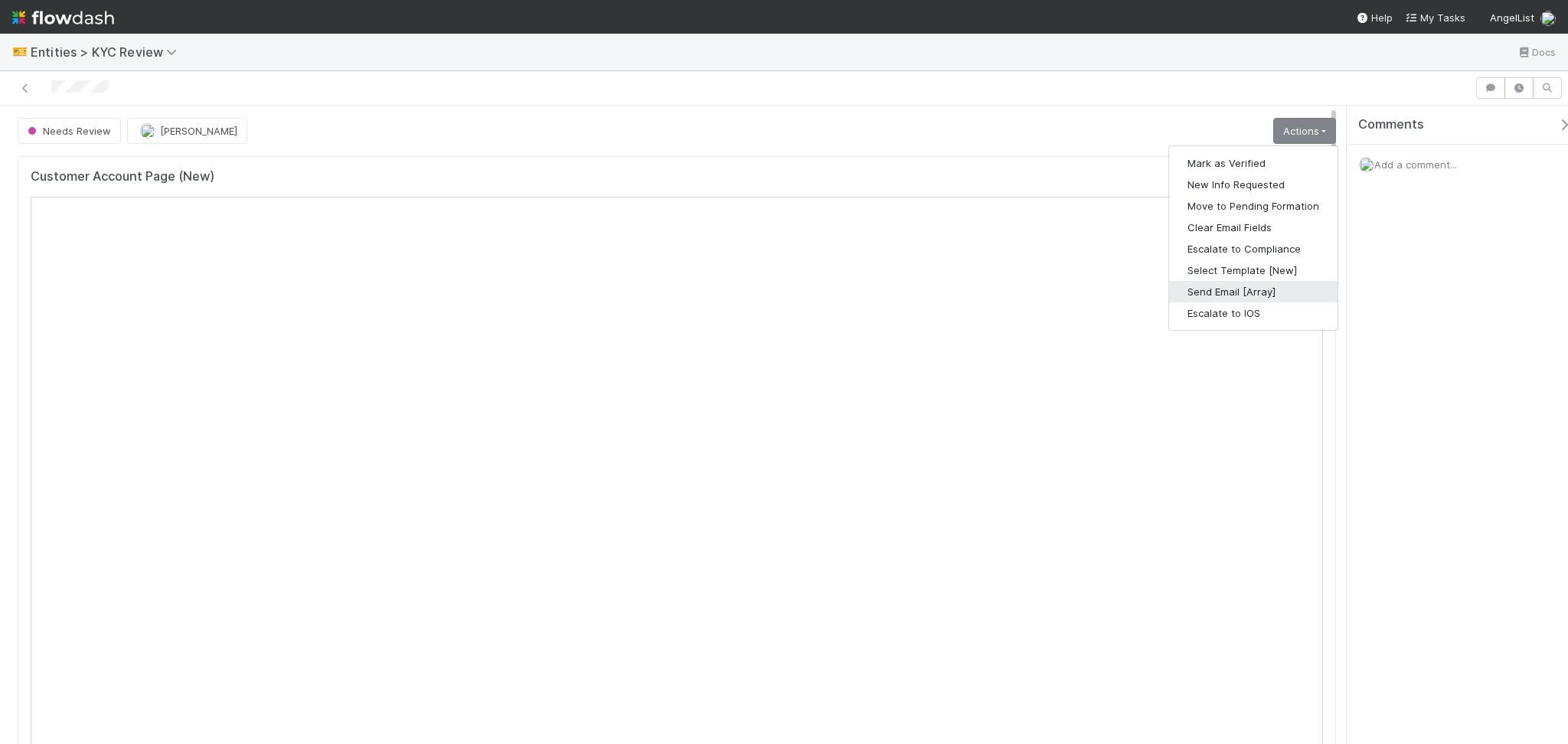
click at [1217, 290] on button "Send Email [Array]" at bounding box center [1253, 291] width 168 height 22
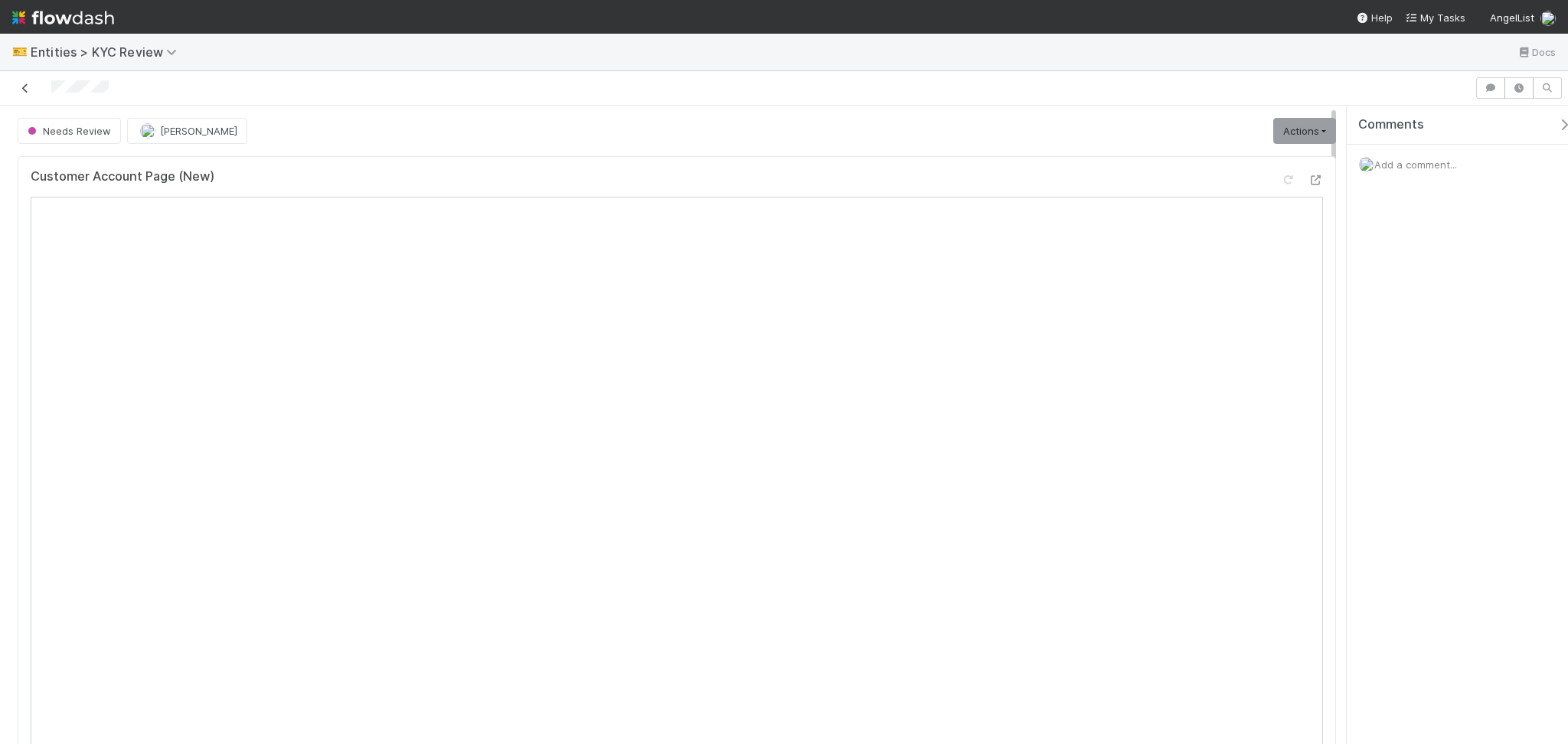
click at [23, 93] on link at bounding box center [25, 88] width 16 height 16
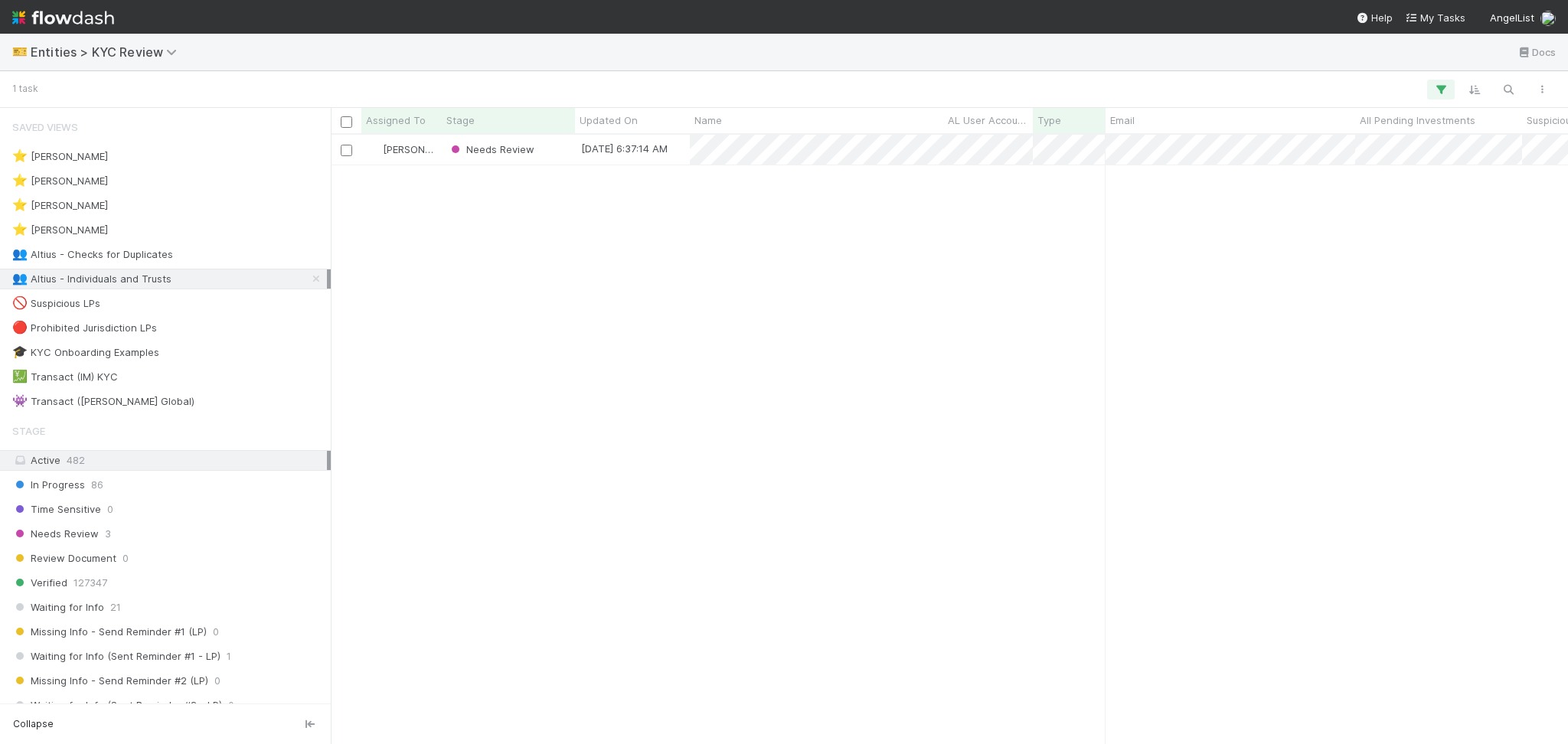
scroll to position [593, 1221]
click at [728, 278] on div "[PERSON_NAME] Needs Review [DATE] 6:37:14 AM [DATE] 5:55:24 AM 0 0 0" at bounding box center [949, 439] width 1237 height 609
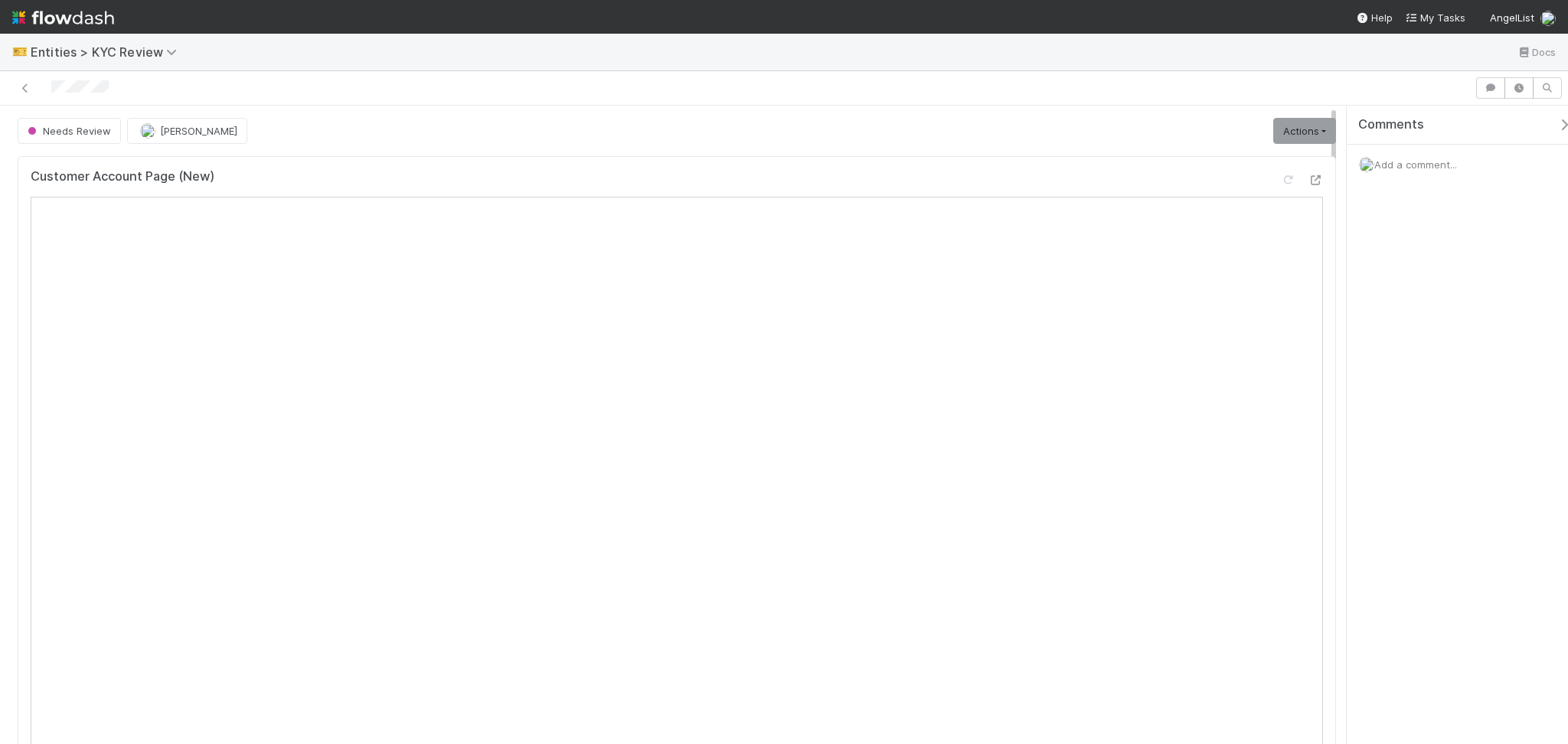
drag, startPoint x: 1446, startPoint y: 170, endPoint x: 1441, endPoint y: 161, distance: 10.3
click at [1441, 161] on div "Add a comment..." at bounding box center [1465, 165] width 236 height 40
click at [1442, 162] on span "Add a comment..." at bounding box center [1415, 165] width 83 height 12
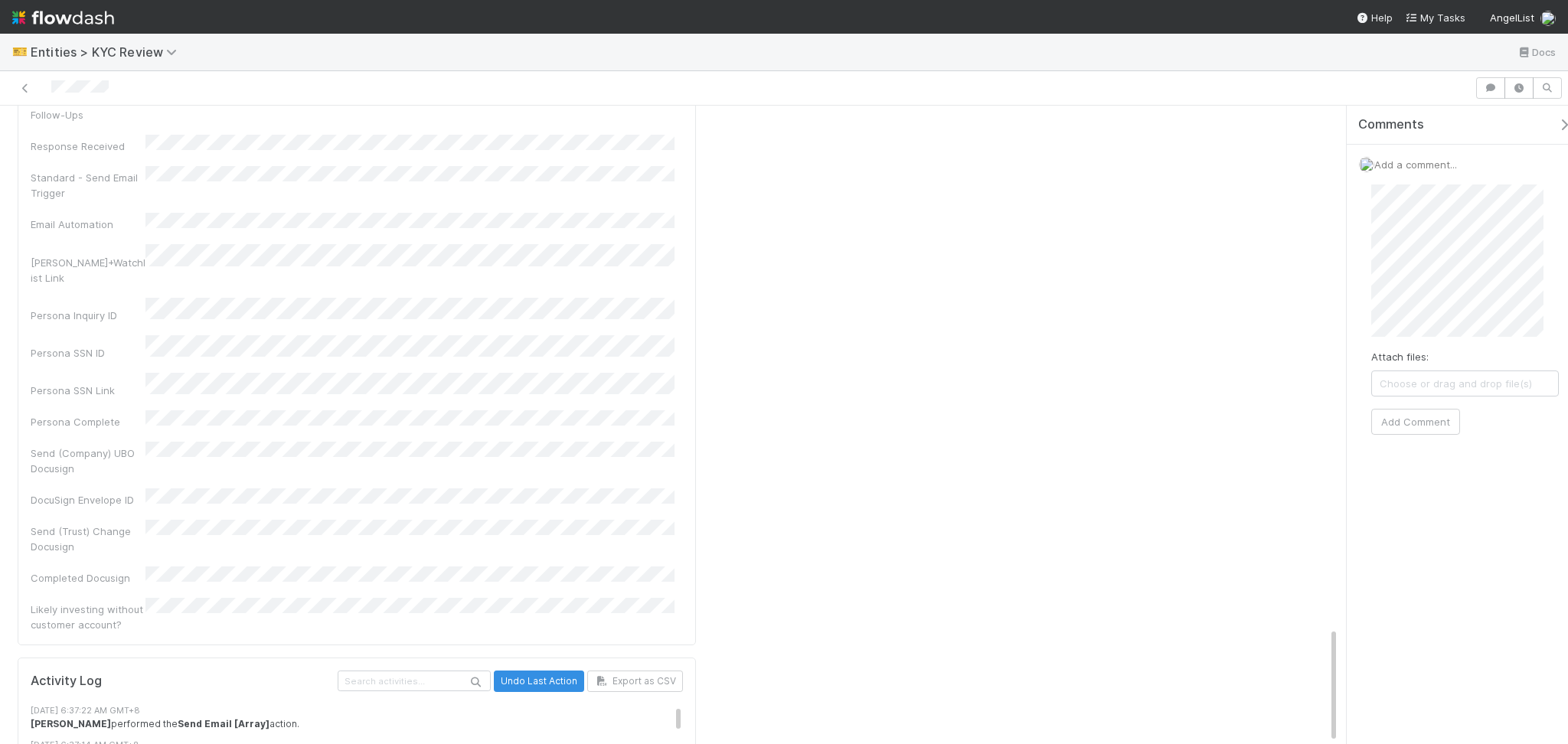
scroll to position [2681, 0]
click at [1402, 423] on button "Add Comment" at bounding box center [1415, 422] width 89 height 26
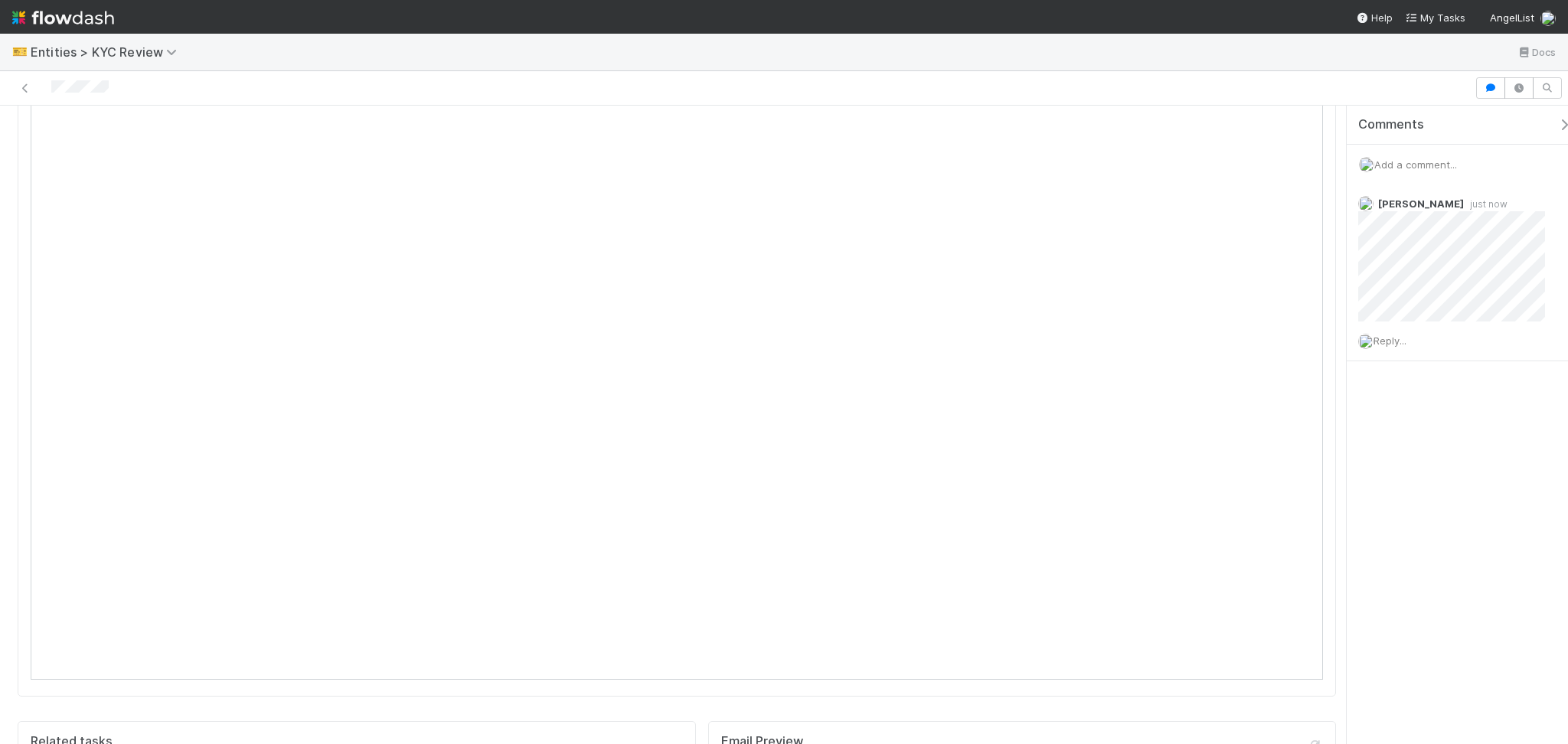
scroll to position [0, 0]
click at [1273, 134] on link "Actions" at bounding box center [1304, 131] width 63 height 26
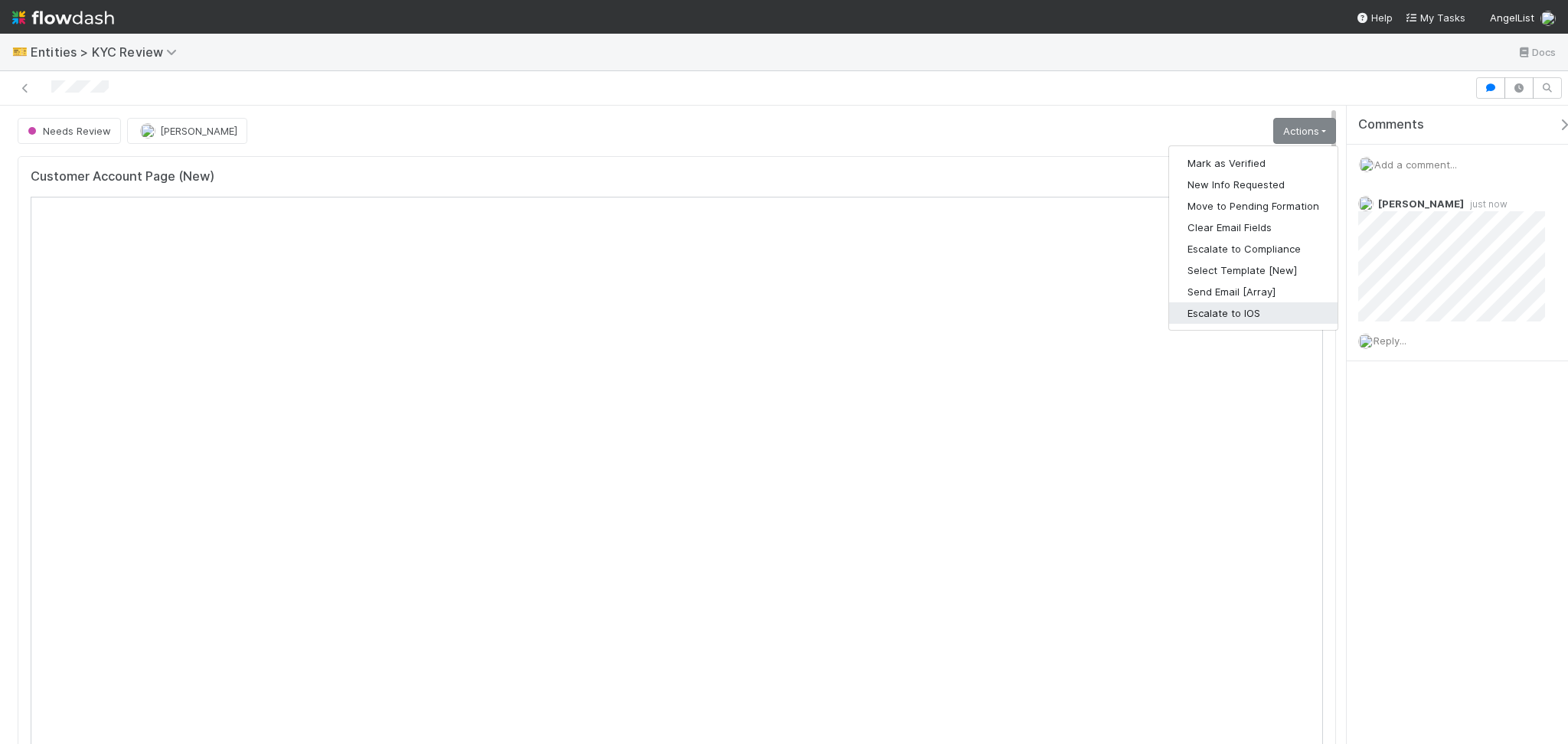
click at [1221, 308] on button "Escalate to IOS" at bounding box center [1253, 313] width 168 height 22
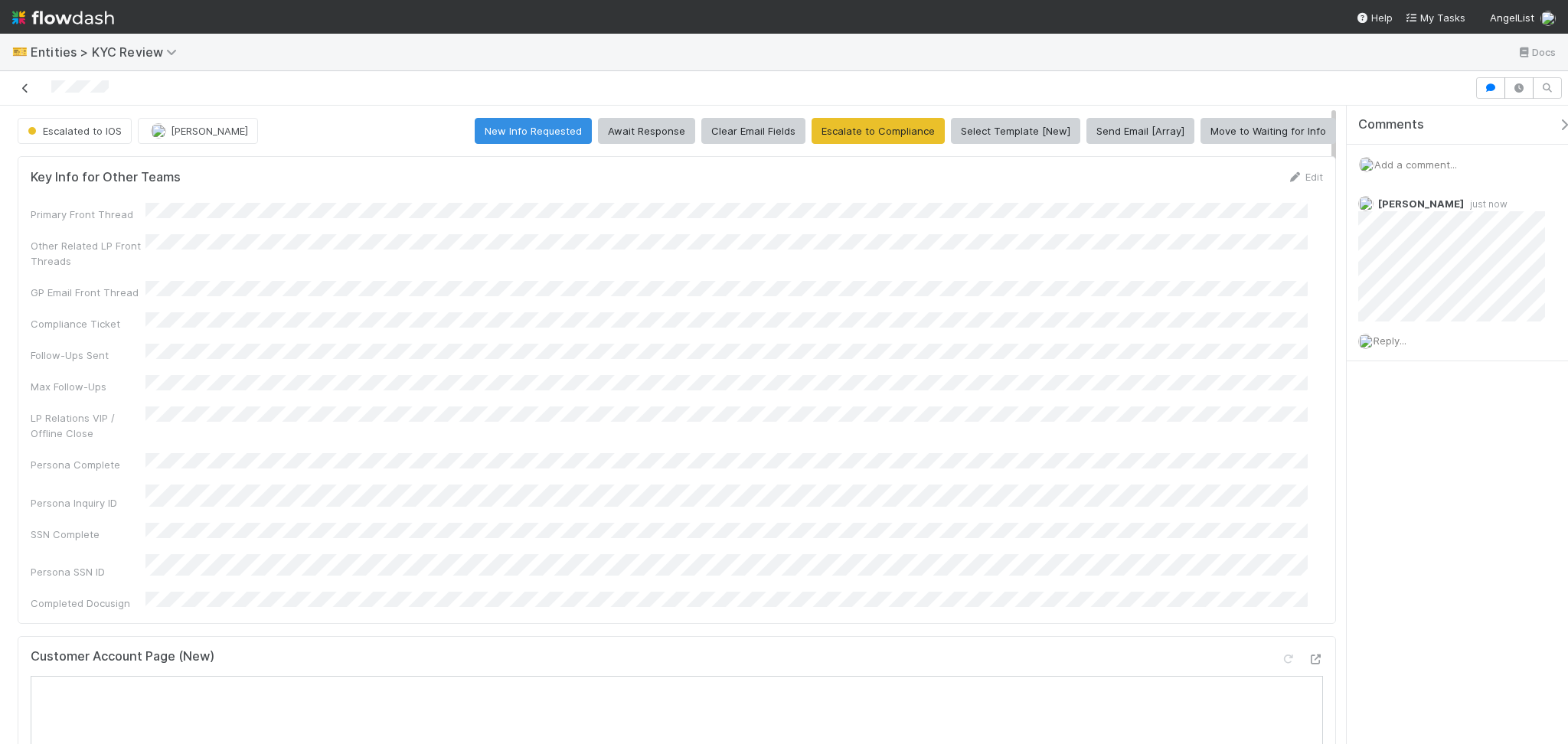
click at [28, 96] on link at bounding box center [25, 88] width 16 height 16
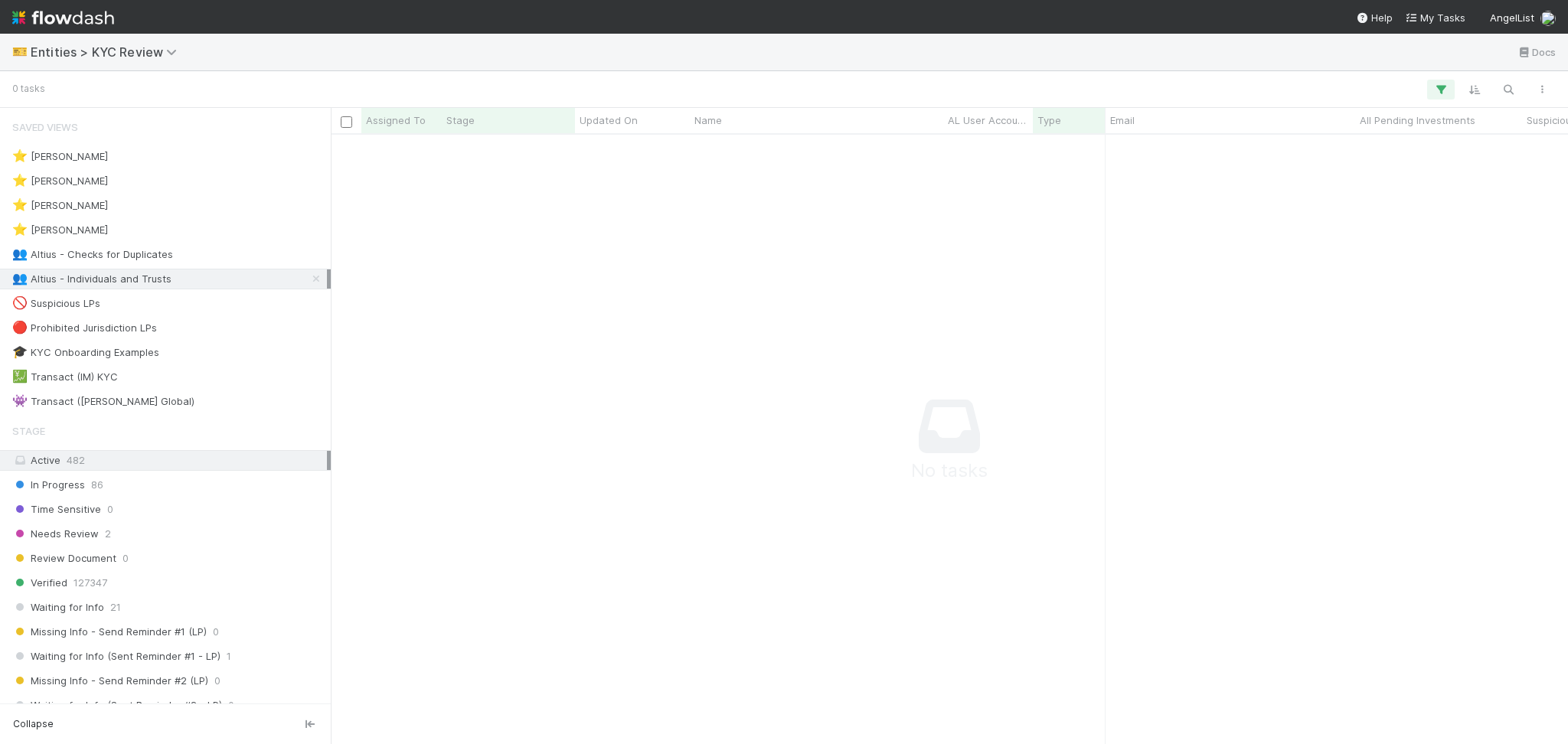
scroll to position [578, 1206]
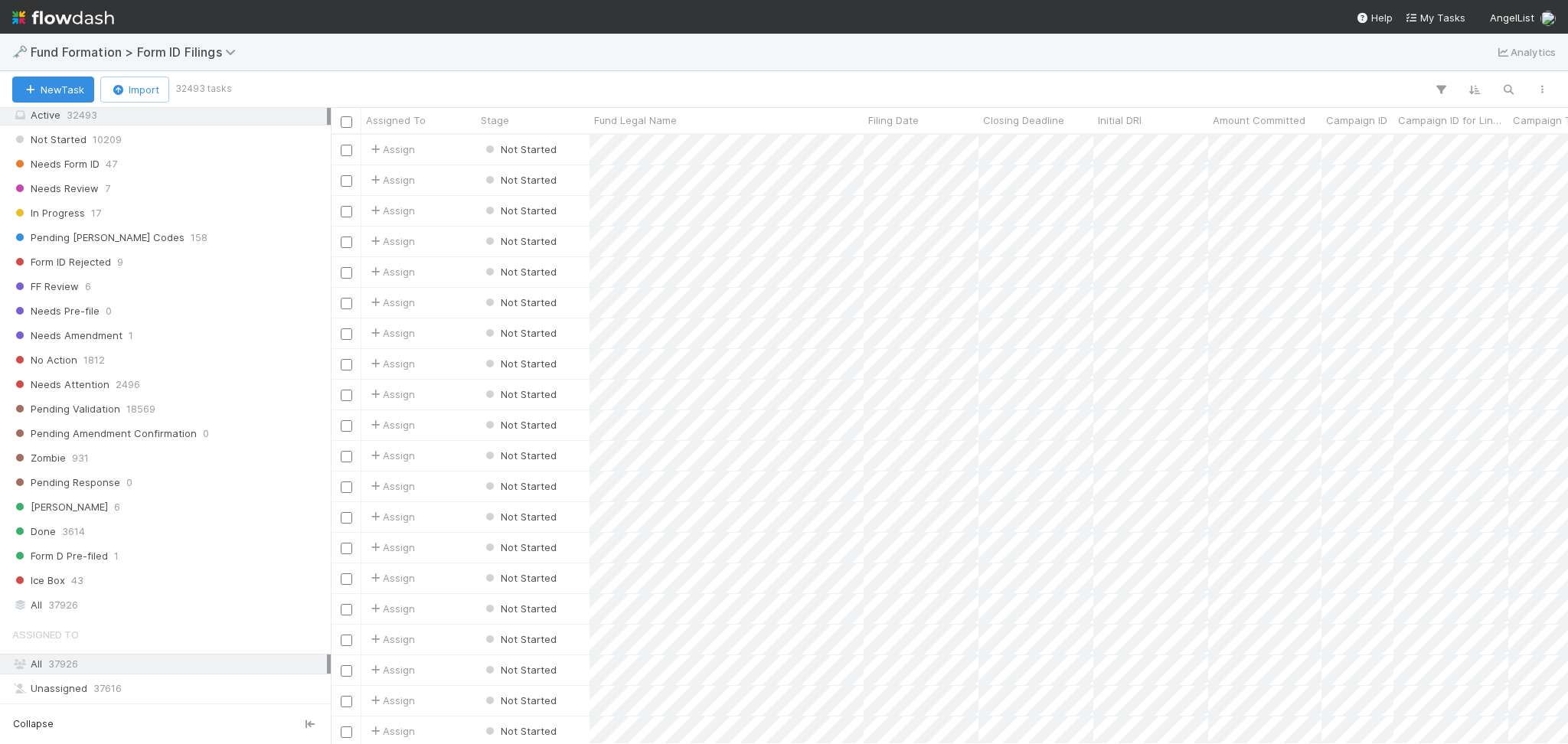
scroll to position [203, 0]
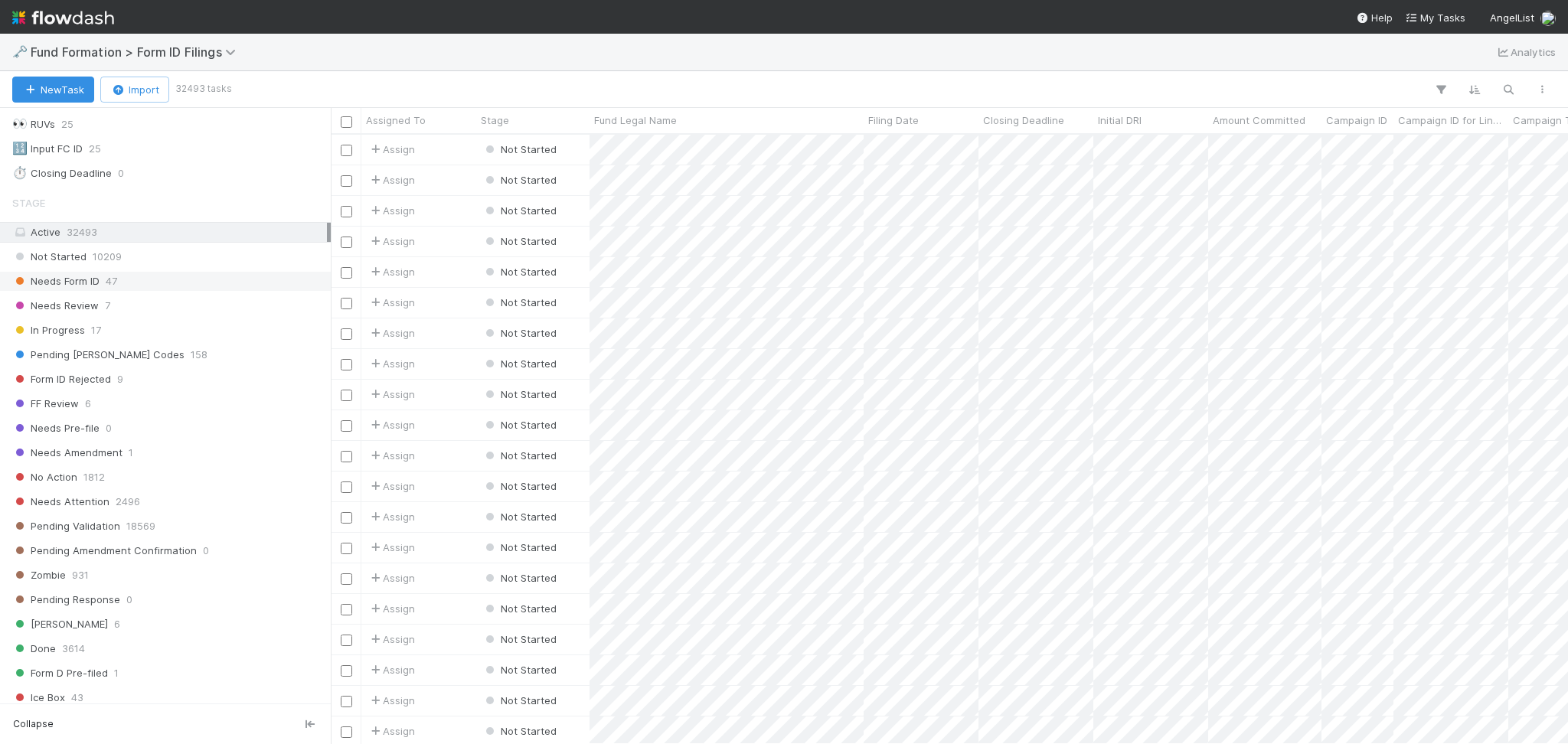
click at [154, 272] on div "Needs Form ID 47" at bounding box center [169, 281] width 315 height 19
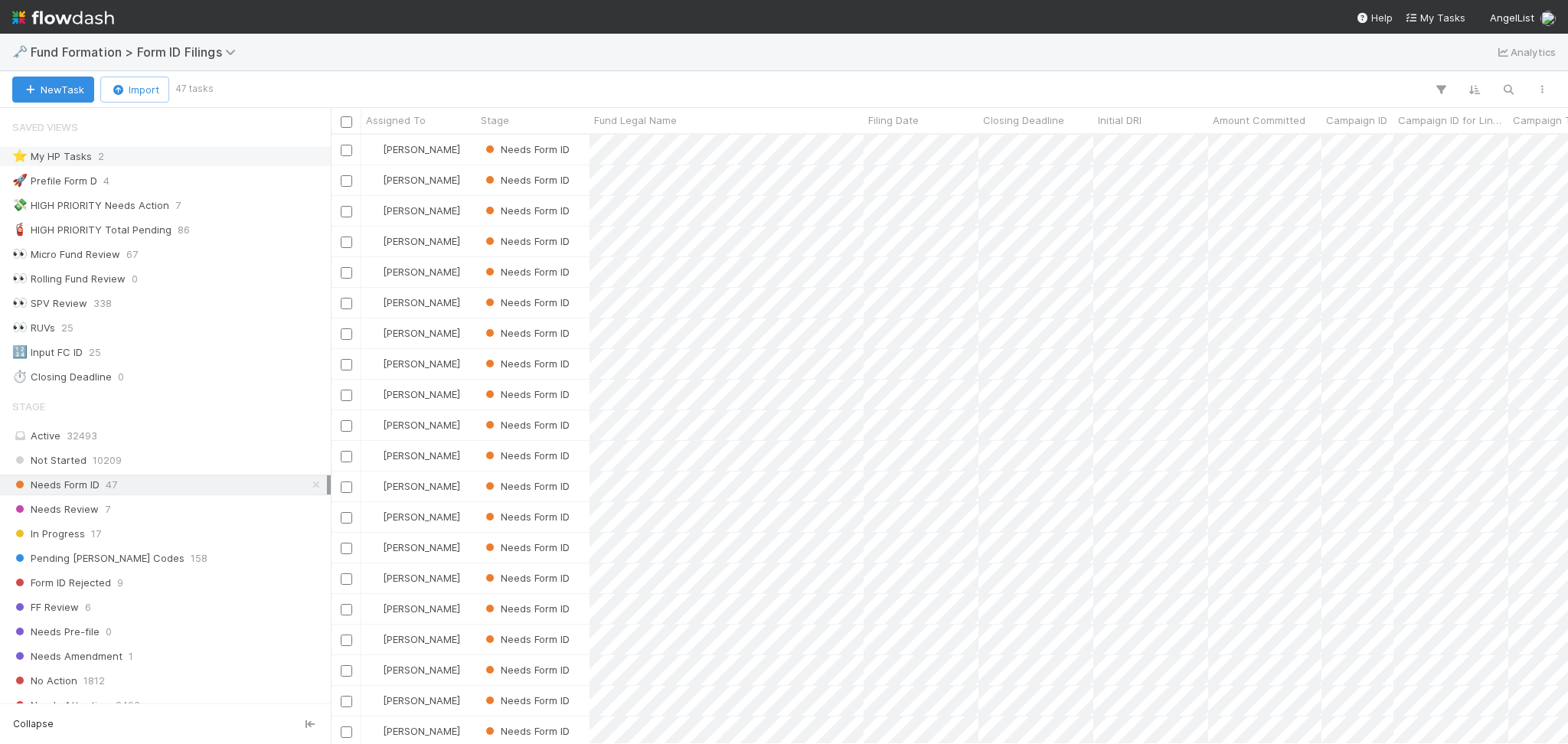
scroll to position [593, 1221]
click at [145, 150] on div "⭐ My HP Tasks 2" at bounding box center [169, 157] width 315 height 19
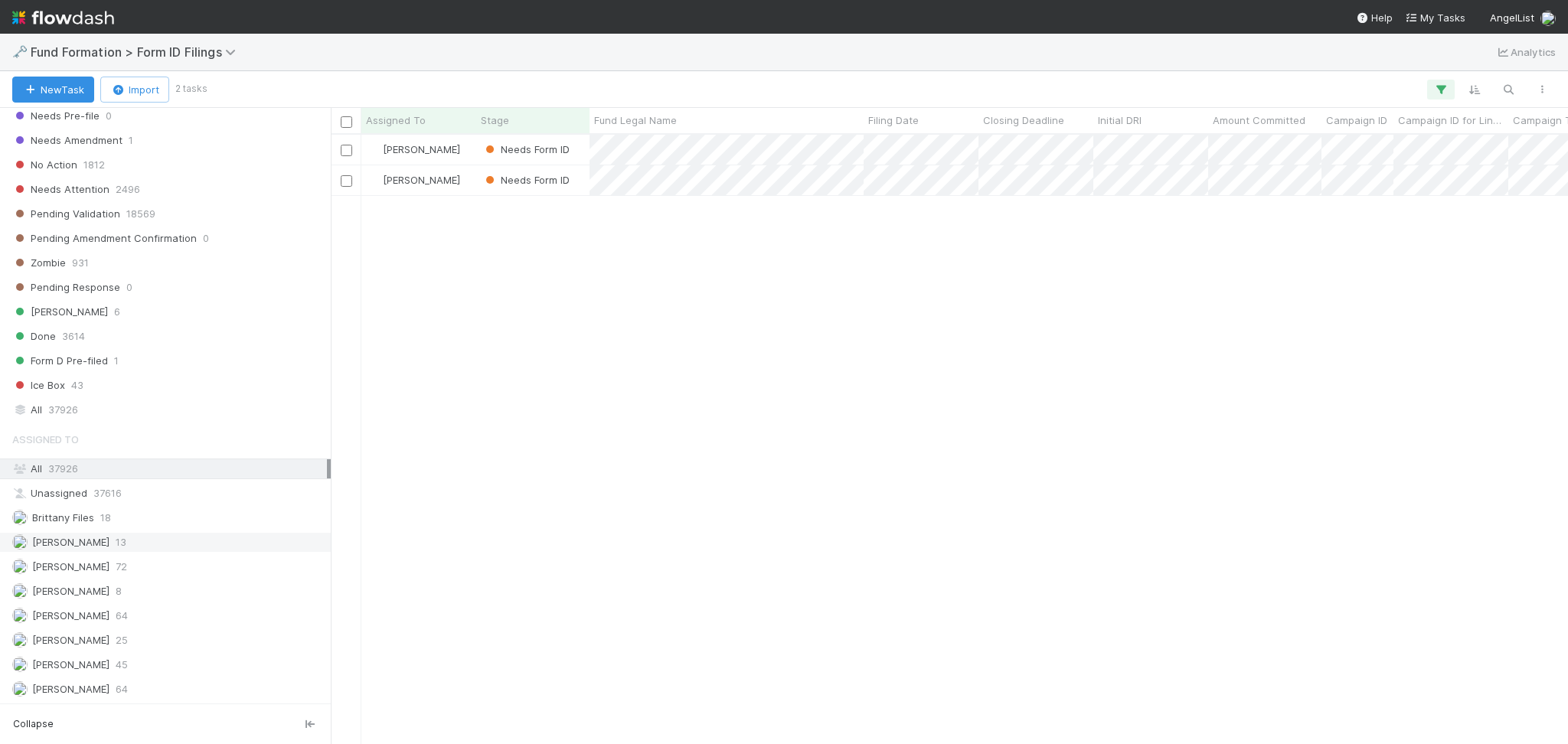
scroll to position [593, 1221]
click at [173, 577] on div "Febbie Cervantes 72" at bounding box center [166, 567] width 331 height 21
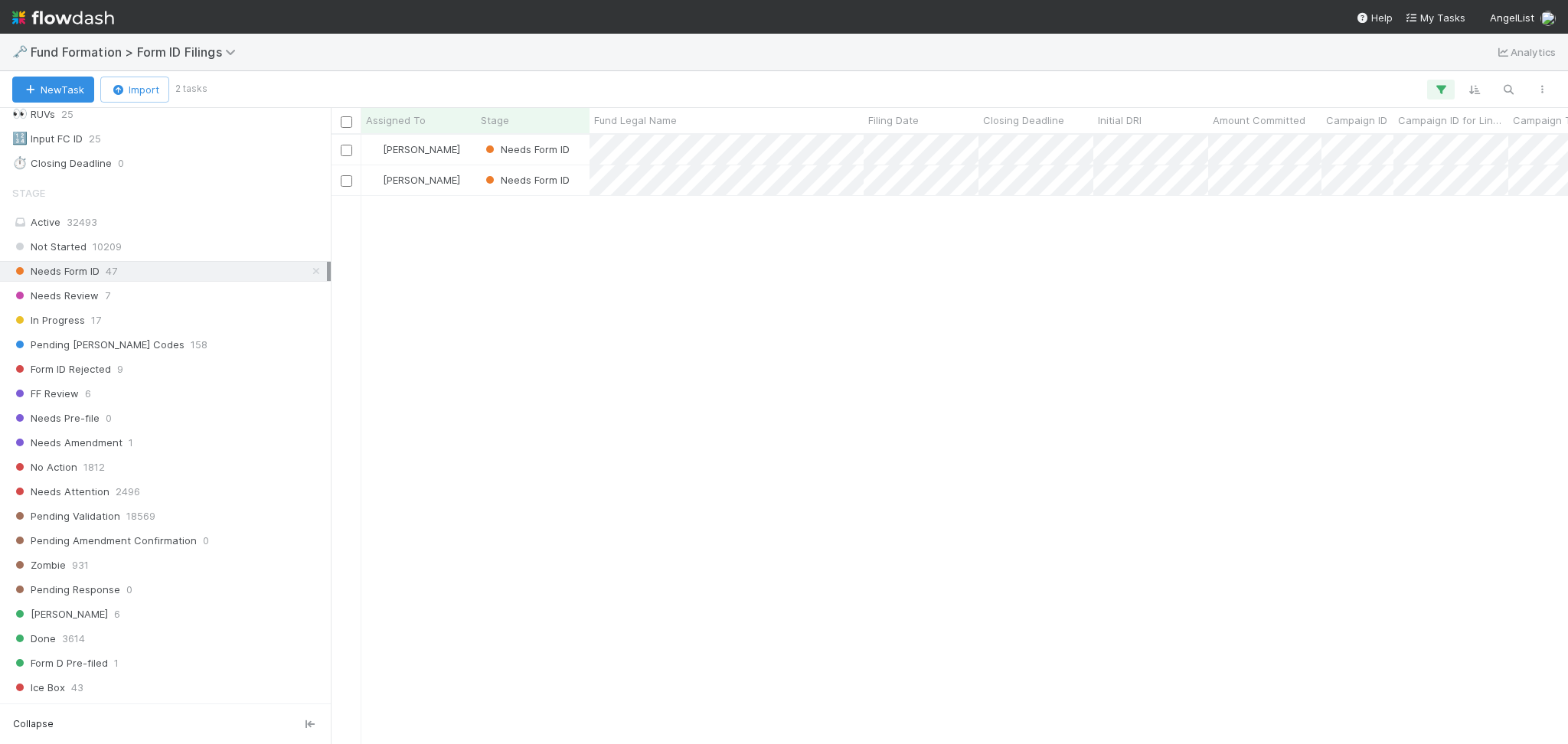
scroll to position [593, 1221]
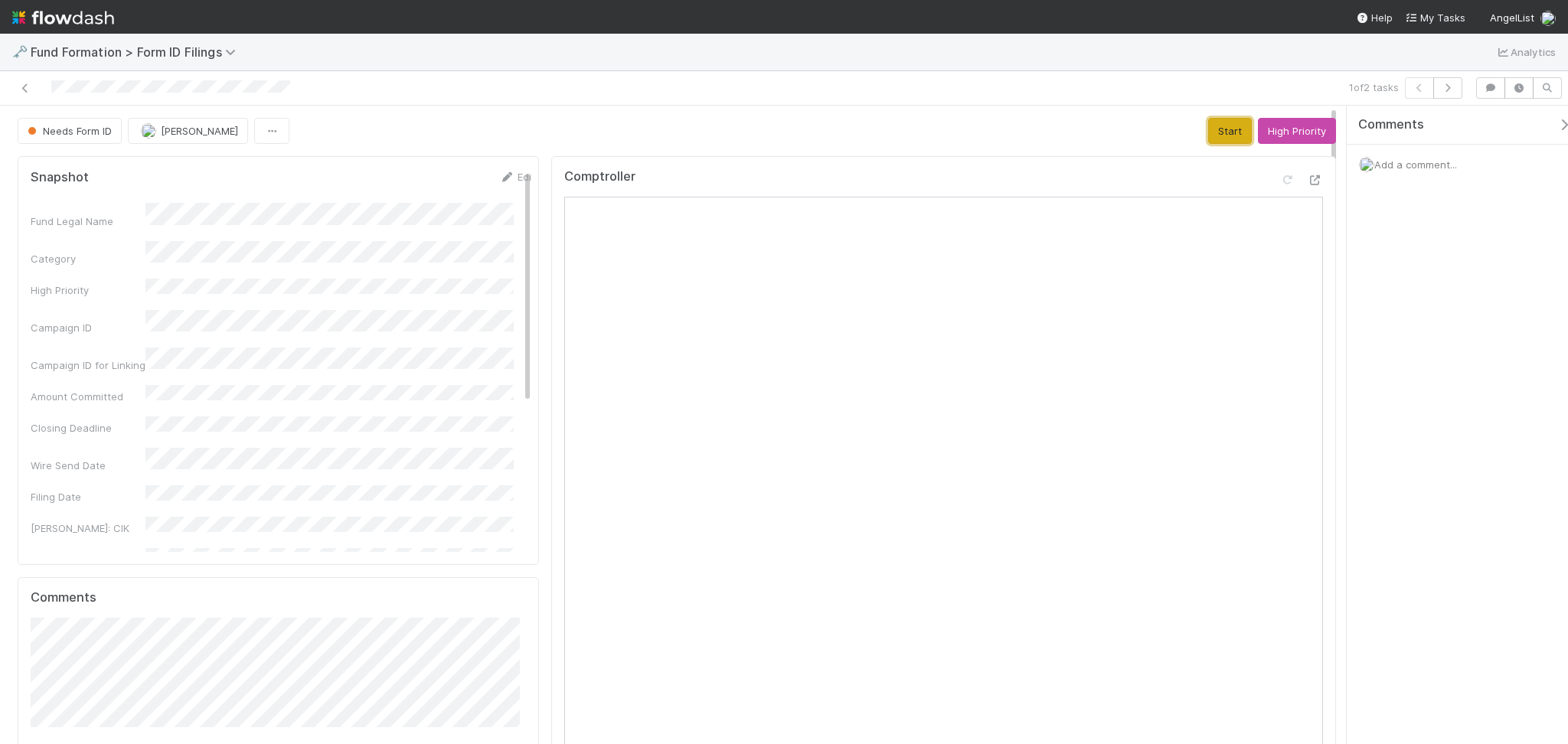
click at [1208, 125] on button "Start" at bounding box center [1229, 131] width 44 height 26
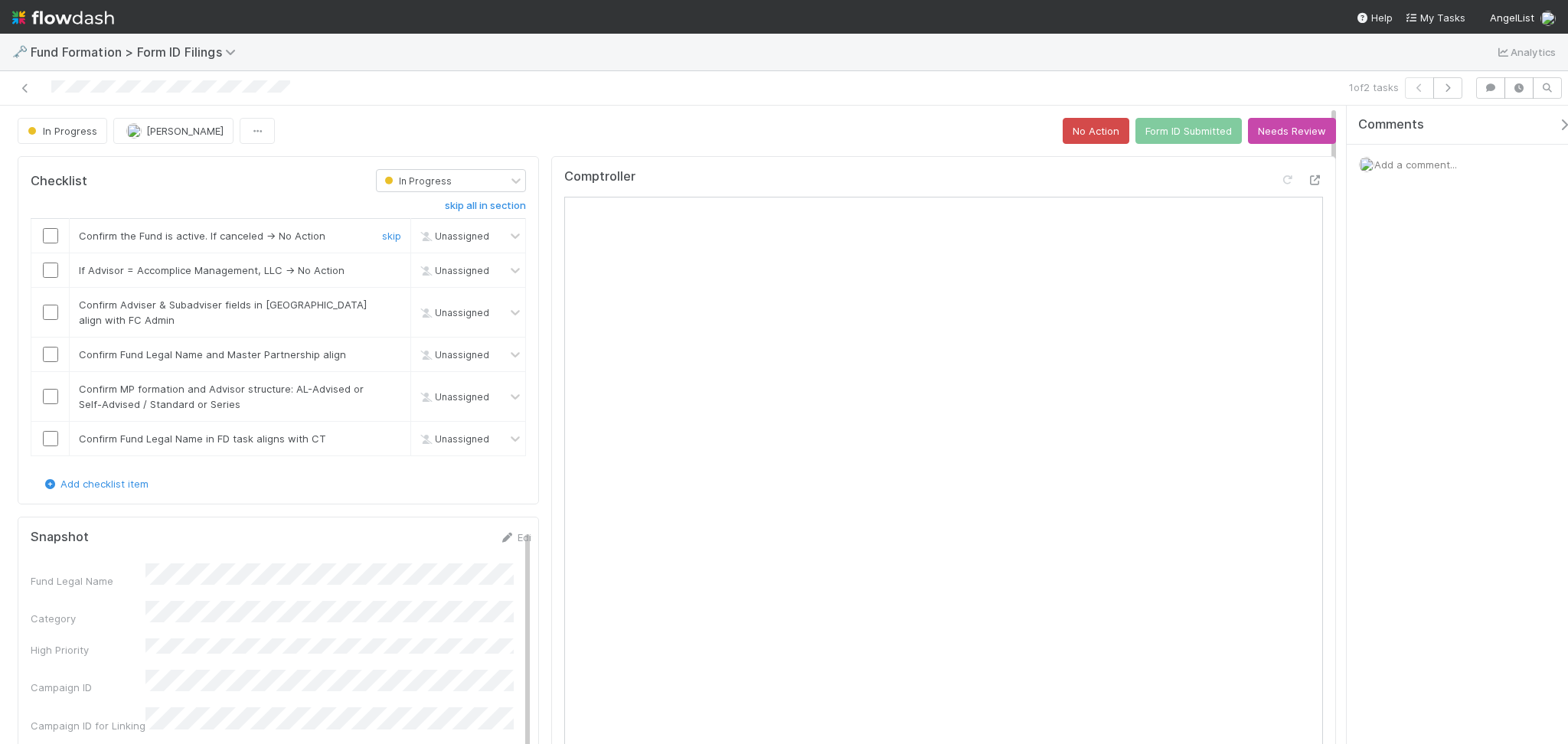
click at [52, 237] on input "checkbox" at bounding box center [51, 236] width 16 height 16
click at [45, 271] on input "checkbox" at bounding box center [51, 271] width 16 height 16
click at [51, 319] on input "checkbox" at bounding box center [51, 312] width 16 height 16
click at [46, 353] on input "checkbox" at bounding box center [51, 354] width 16 height 16
click at [49, 397] on input "checkbox" at bounding box center [51, 397] width 16 height 16
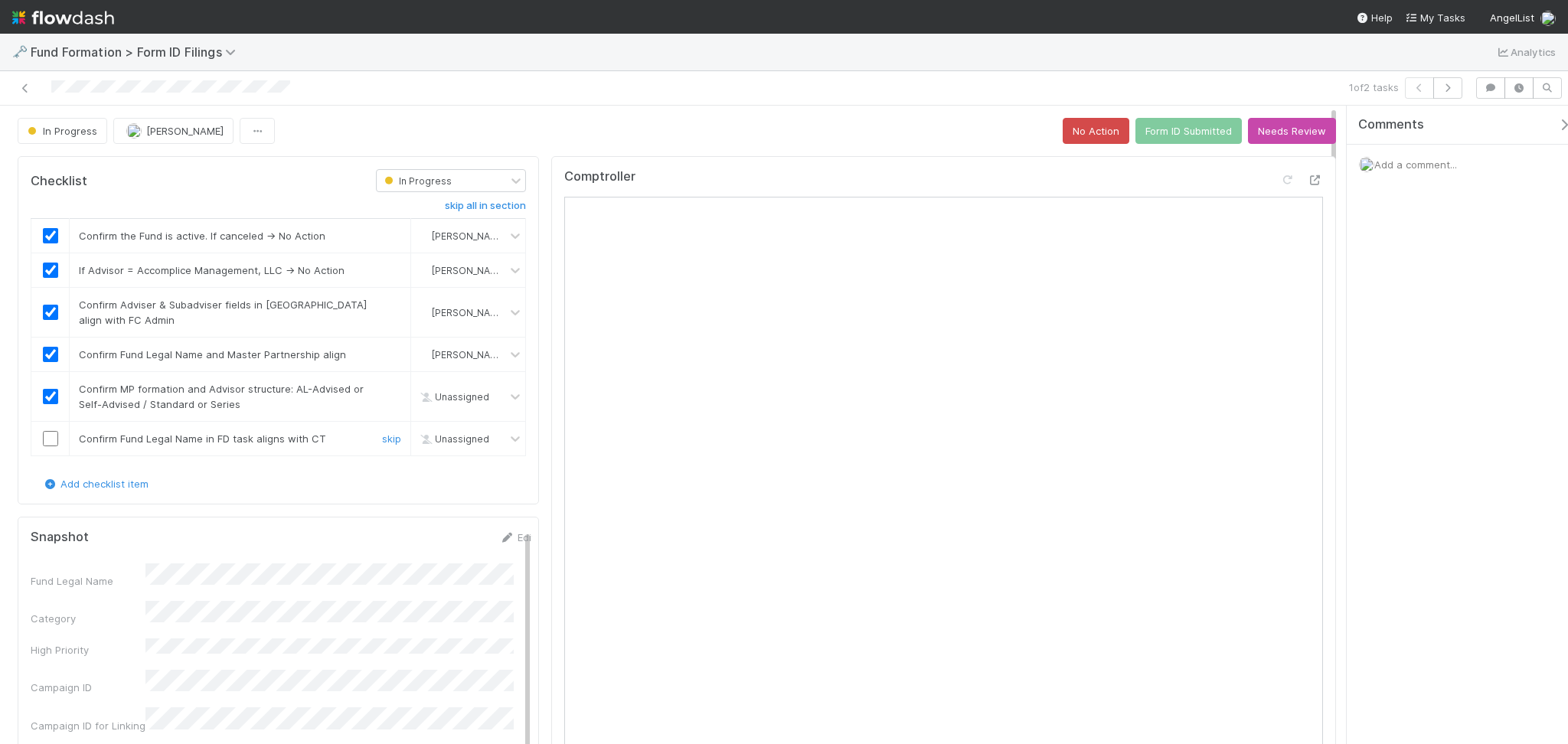
checkbox input "true"
click at [50, 441] on input "checkbox" at bounding box center [51, 439] width 16 height 16
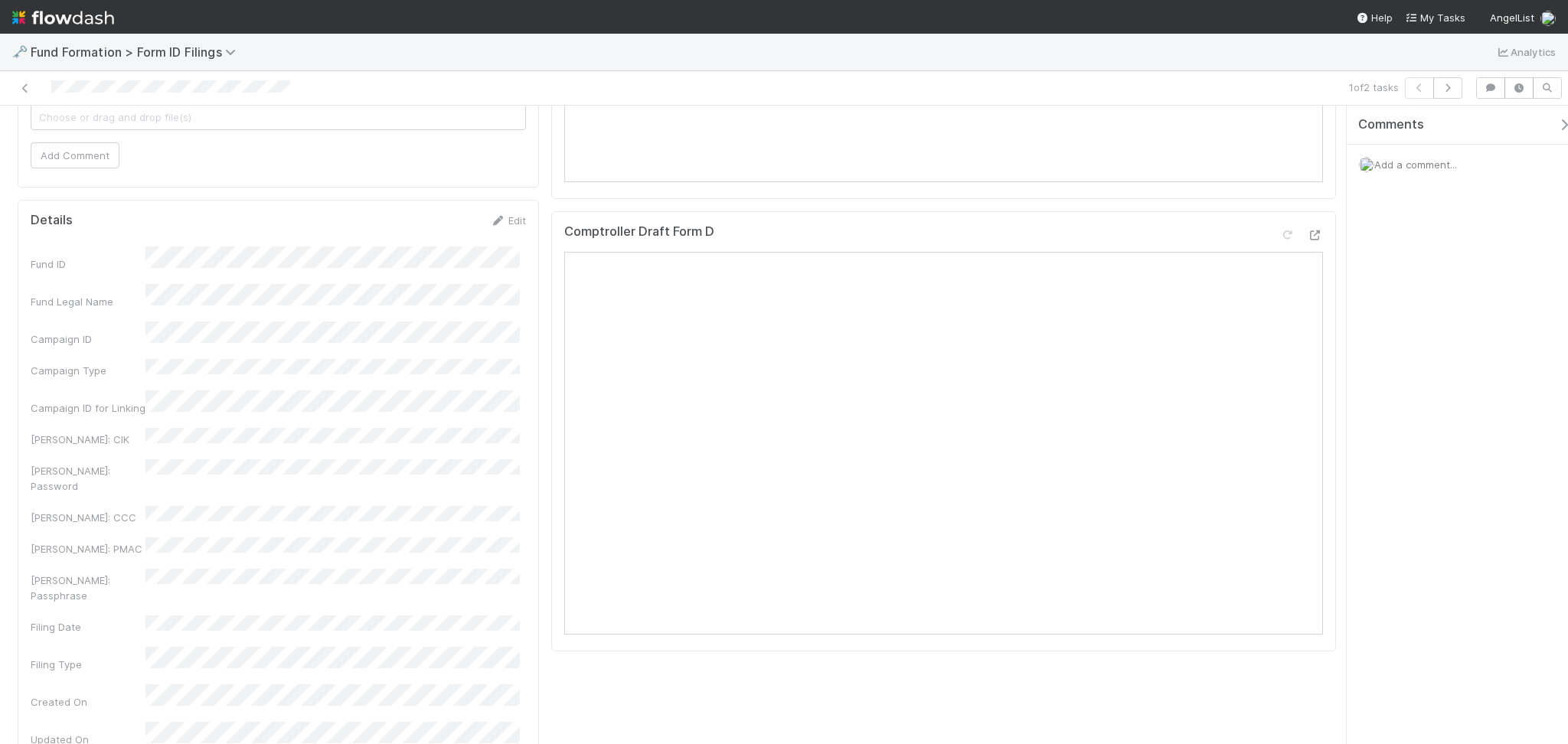
scroll to position [1021, 0]
click at [435, 213] on button "Save" at bounding box center [444, 222] width 44 height 26
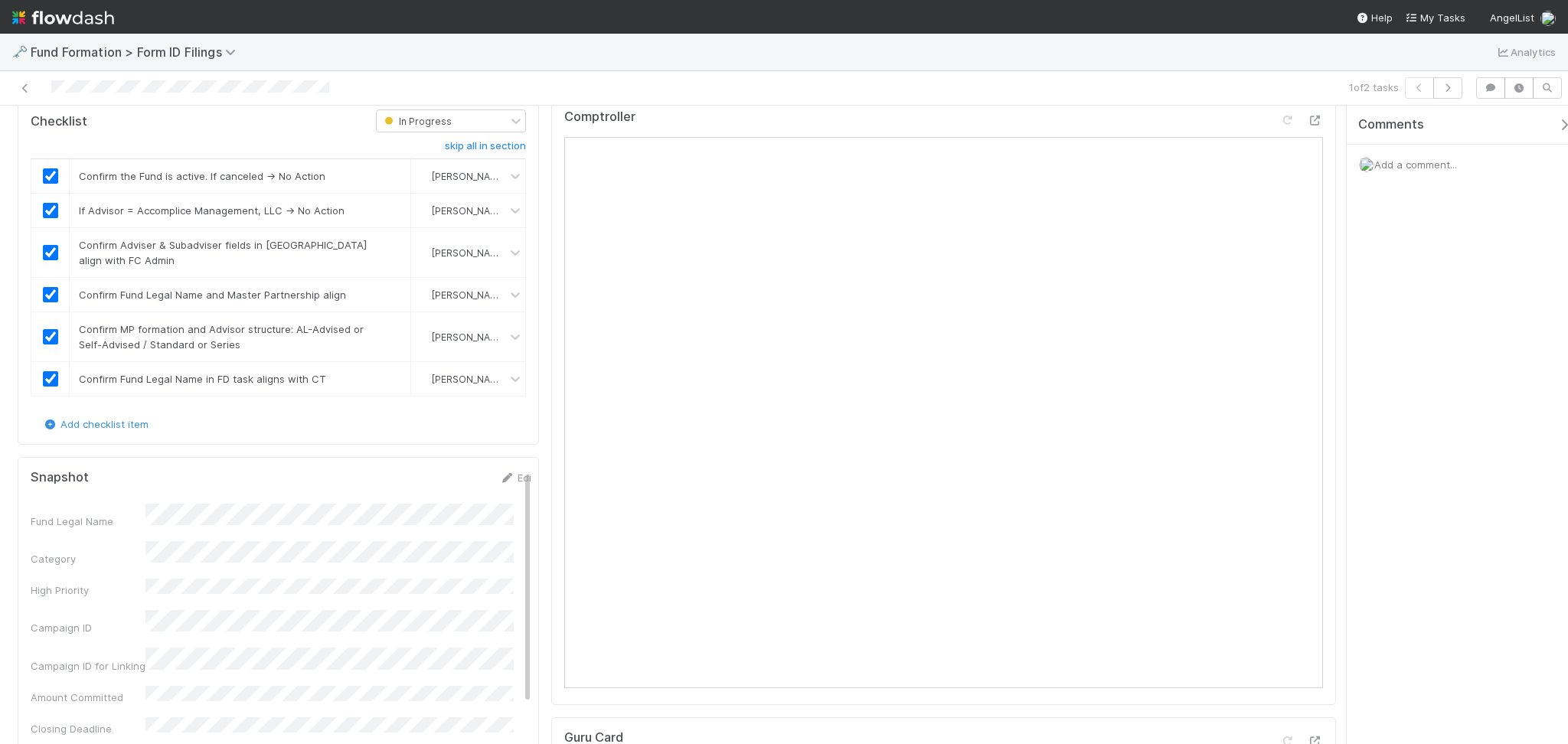
scroll to position [0, 0]
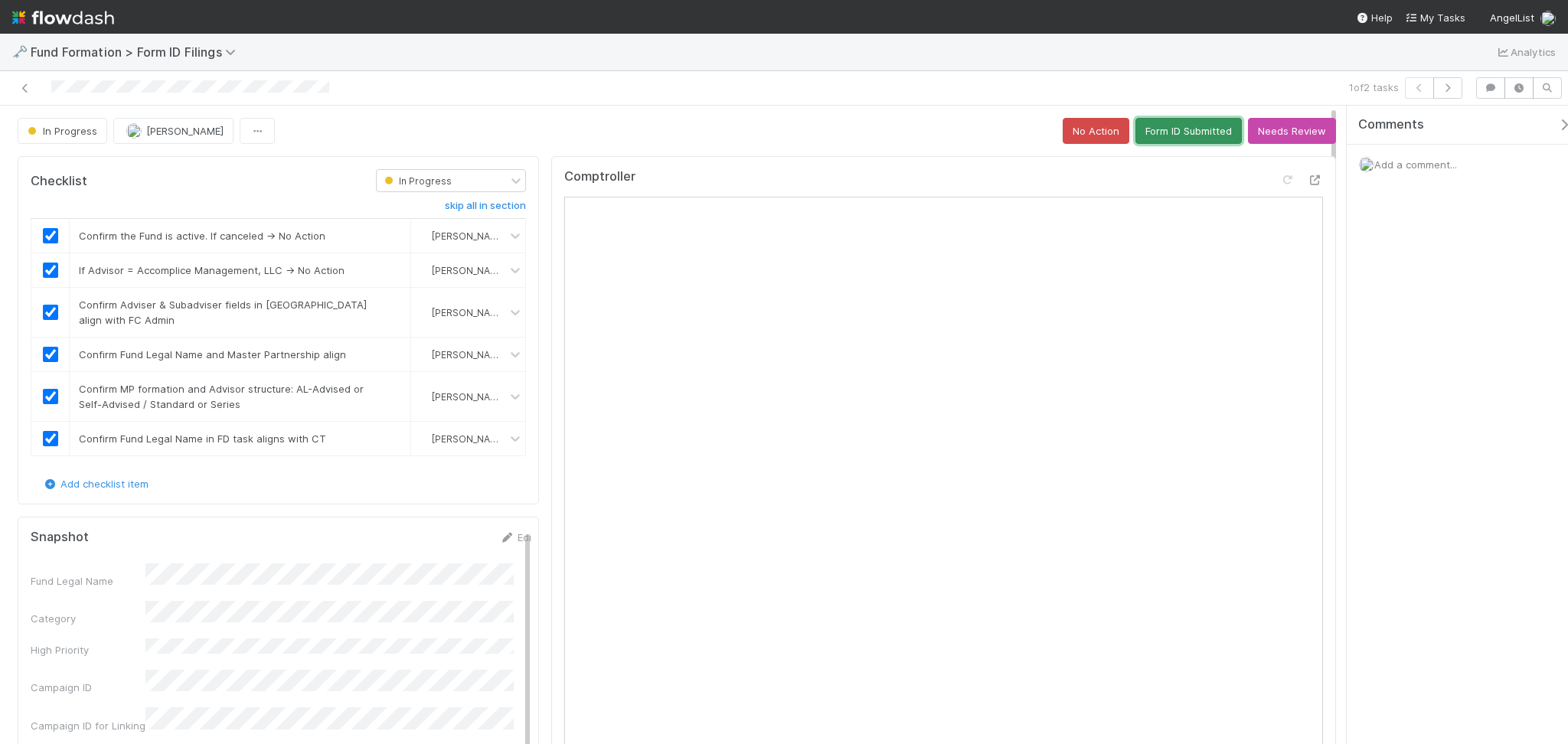
click at [1172, 142] on button "Form ID Submitted" at bounding box center [1188, 131] width 106 height 26
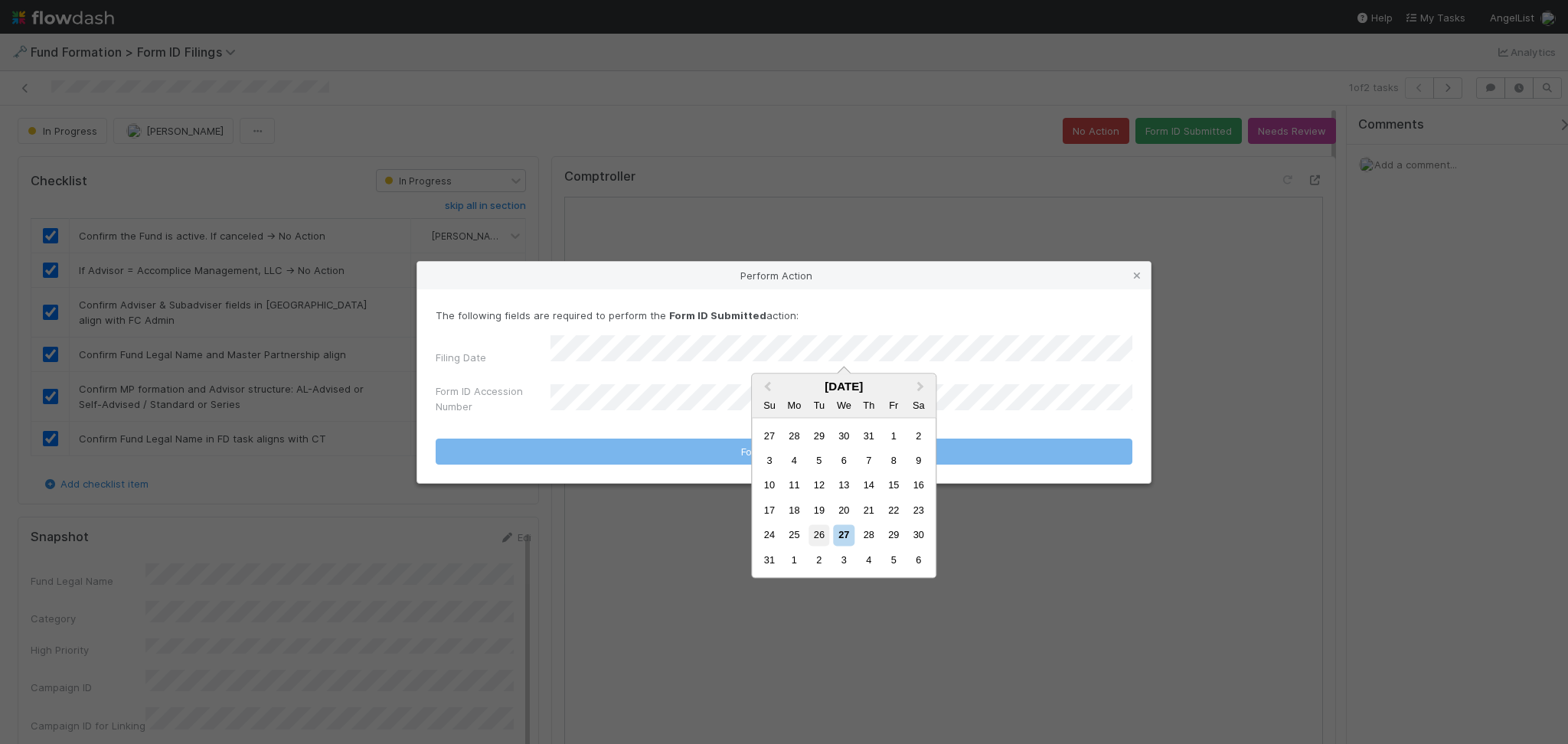
click at [821, 541] on div "26" at bounding box center [819, 535] width 21 height 21
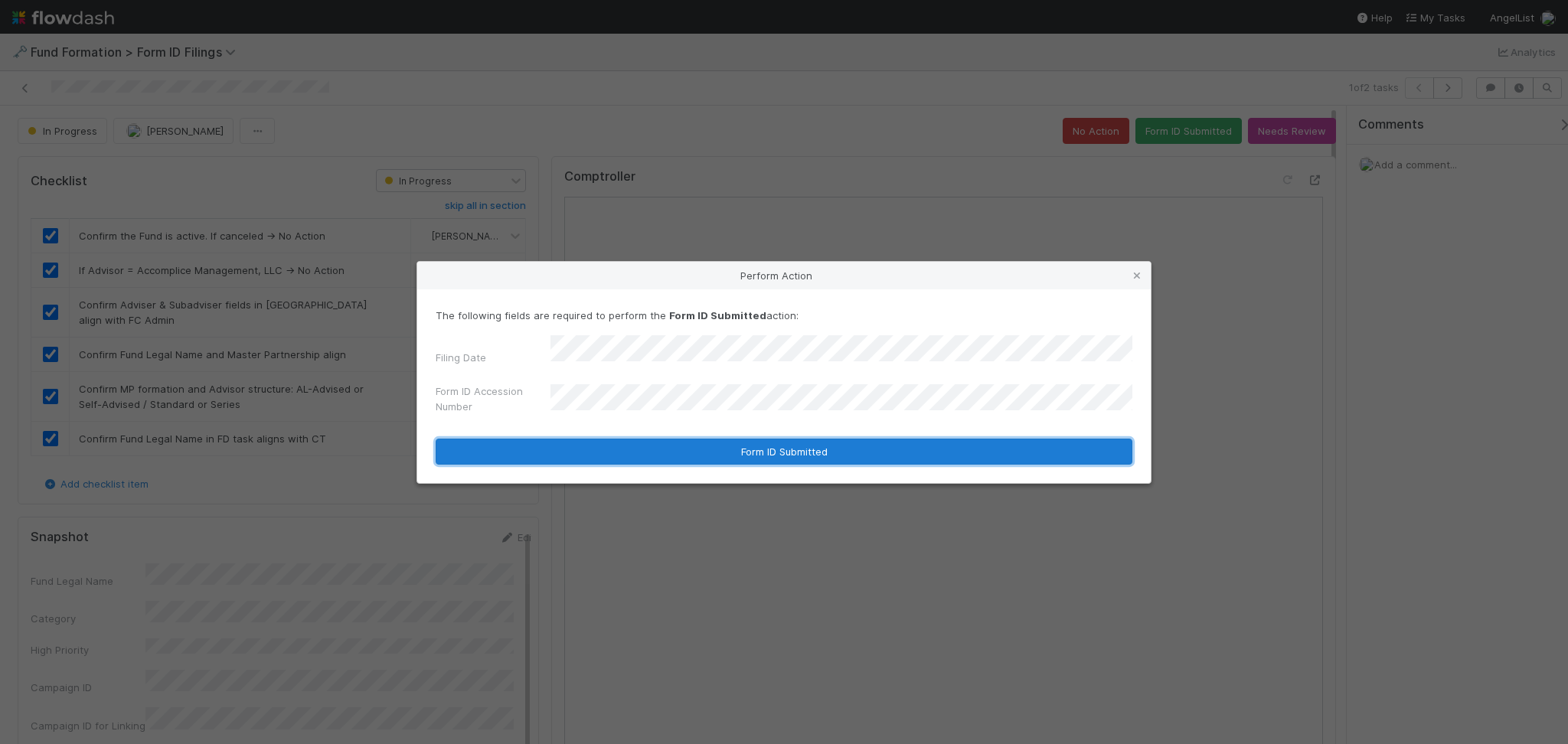
click at [766, 439] on button "Form ID Submitted" at bounding box center [784, 452] width 697 height 26
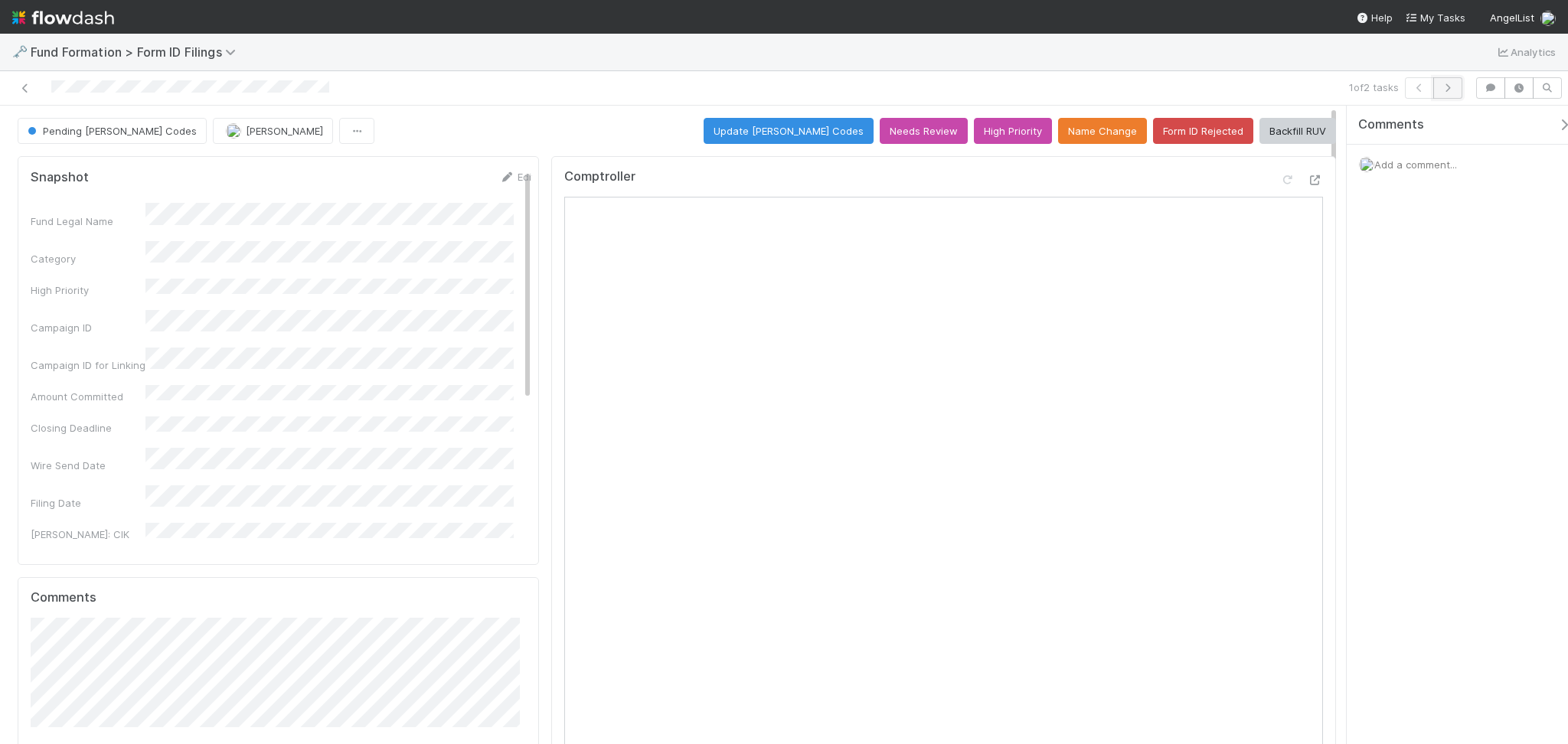
click at [1449, 92] on button "button" at bounding box center [1448, 88] width 29 height 22
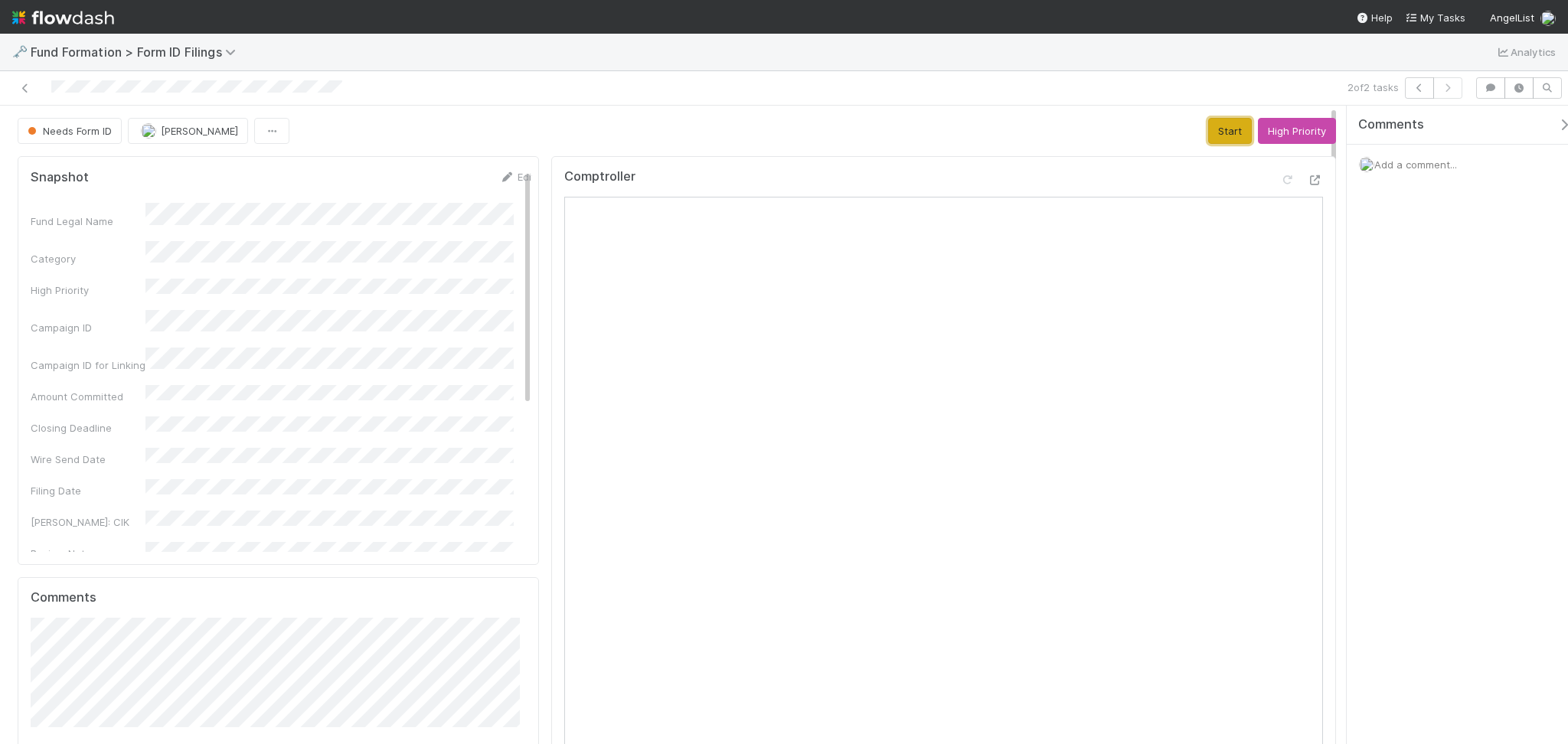
click at [1208, 136] on button "Start" at bounding box center [1229, 131] width 44 height 26
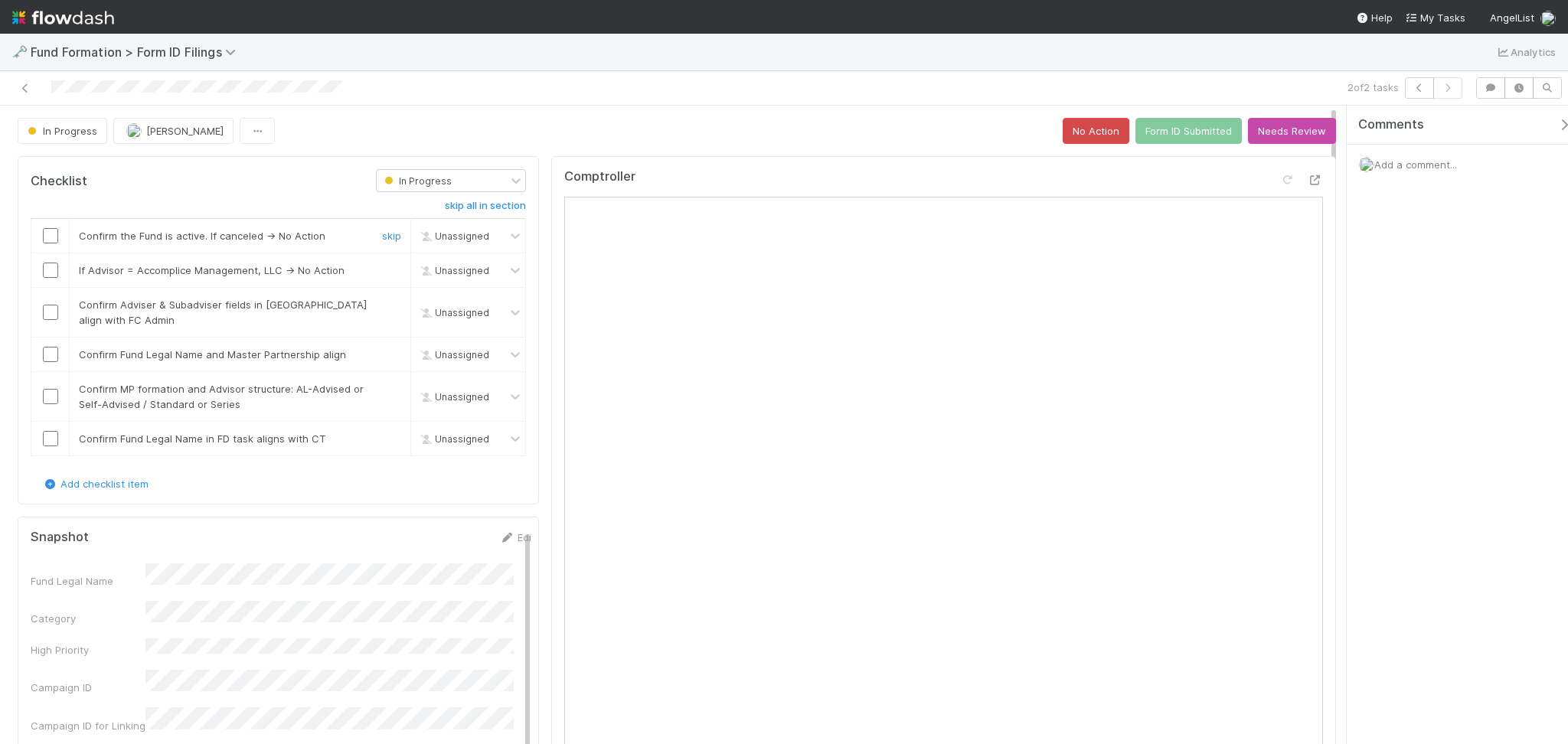
click at [52, 228] on input "checkbox" at bounding box center [51, 236] width 16 height 16
click at [52, 269] on input "checkbox" at bounding box center [51, 271] width 16 height 16
click at [51, 308] on input "checkbox" at bounding box center [51, 312] width 16 height 16
checkbox input "true"
click at [50, 357] on input "checkbox" at bounding box center [51, 354] width 16 height 16
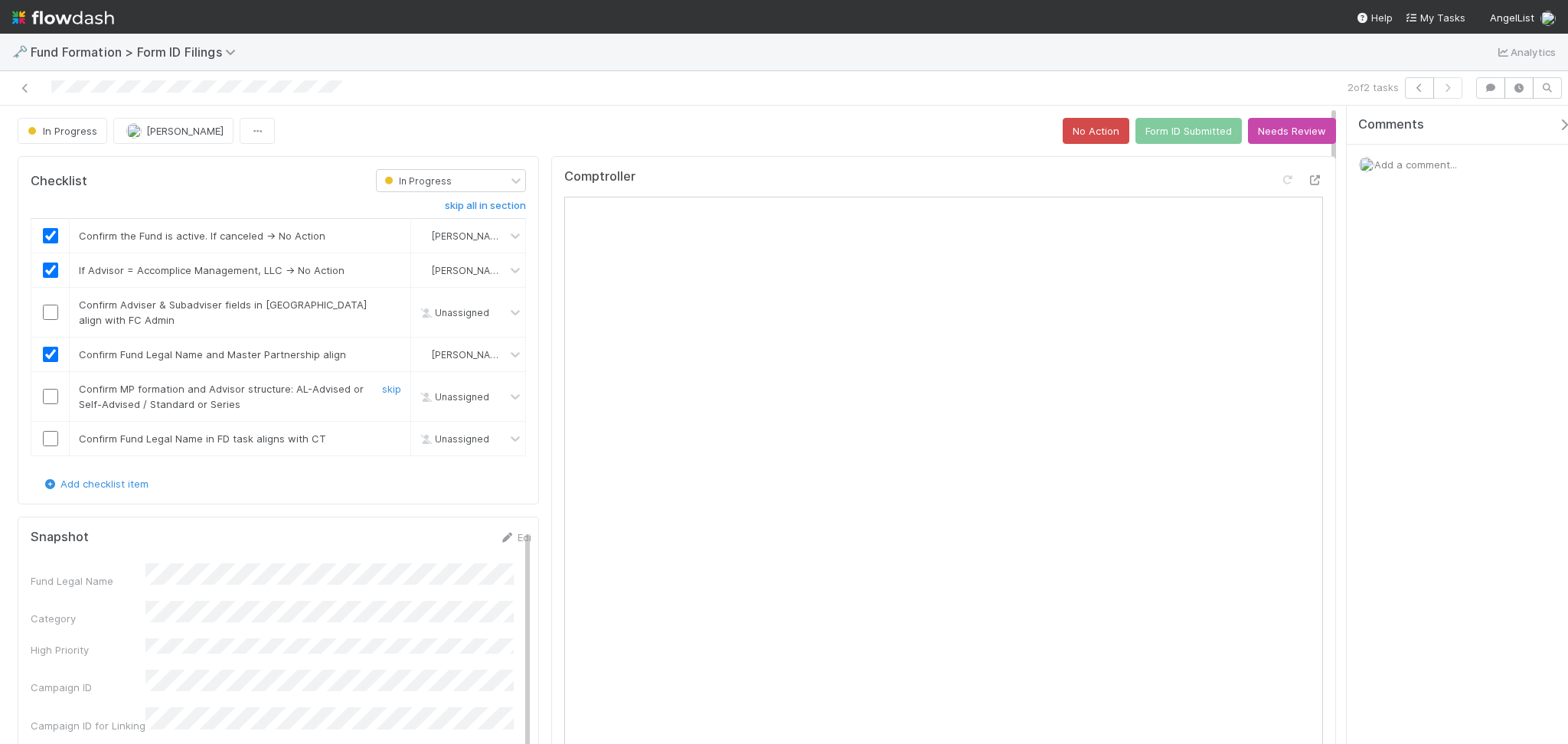
click at [52, 397] on input "checkbox" at bounding box center [51, 397] width 16 height 16
click at [52, 441] on input "checkbox" at bounding box center [51, 439] width 16 height 16
click at [46, 311] on input "checkbox" at bounding box center [51, 312] width 16 height 16
click at [1167, 133] on button "Form ID Submitted" at bounding box center [1188, 131] width 106 height 26
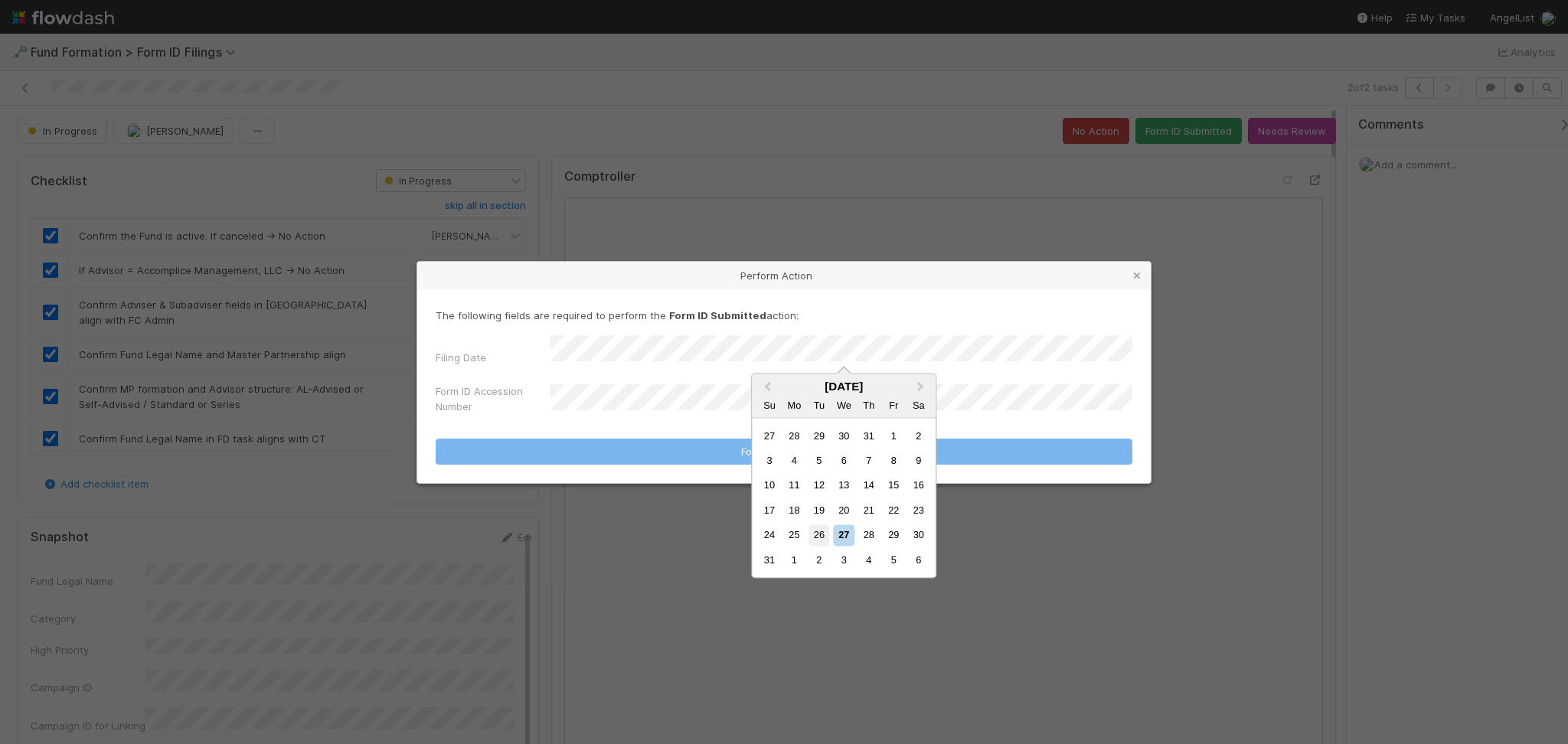
click at [810, 544] on div "26" at bounding box center [819, 535] width 21 height 21
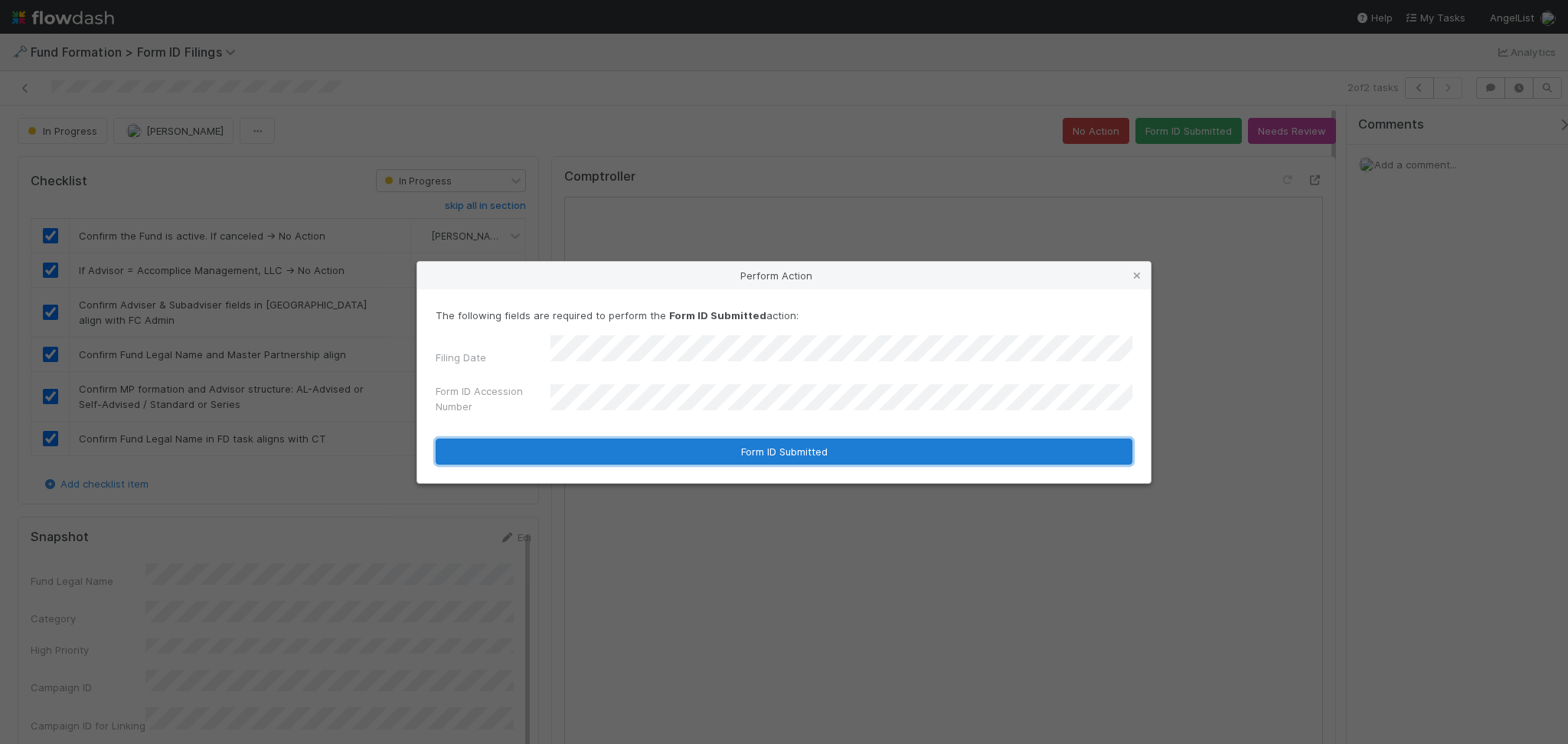
click at [688, 439] on button "Form ID Submitted" at bounding box center [784, 452] width 697 height 26
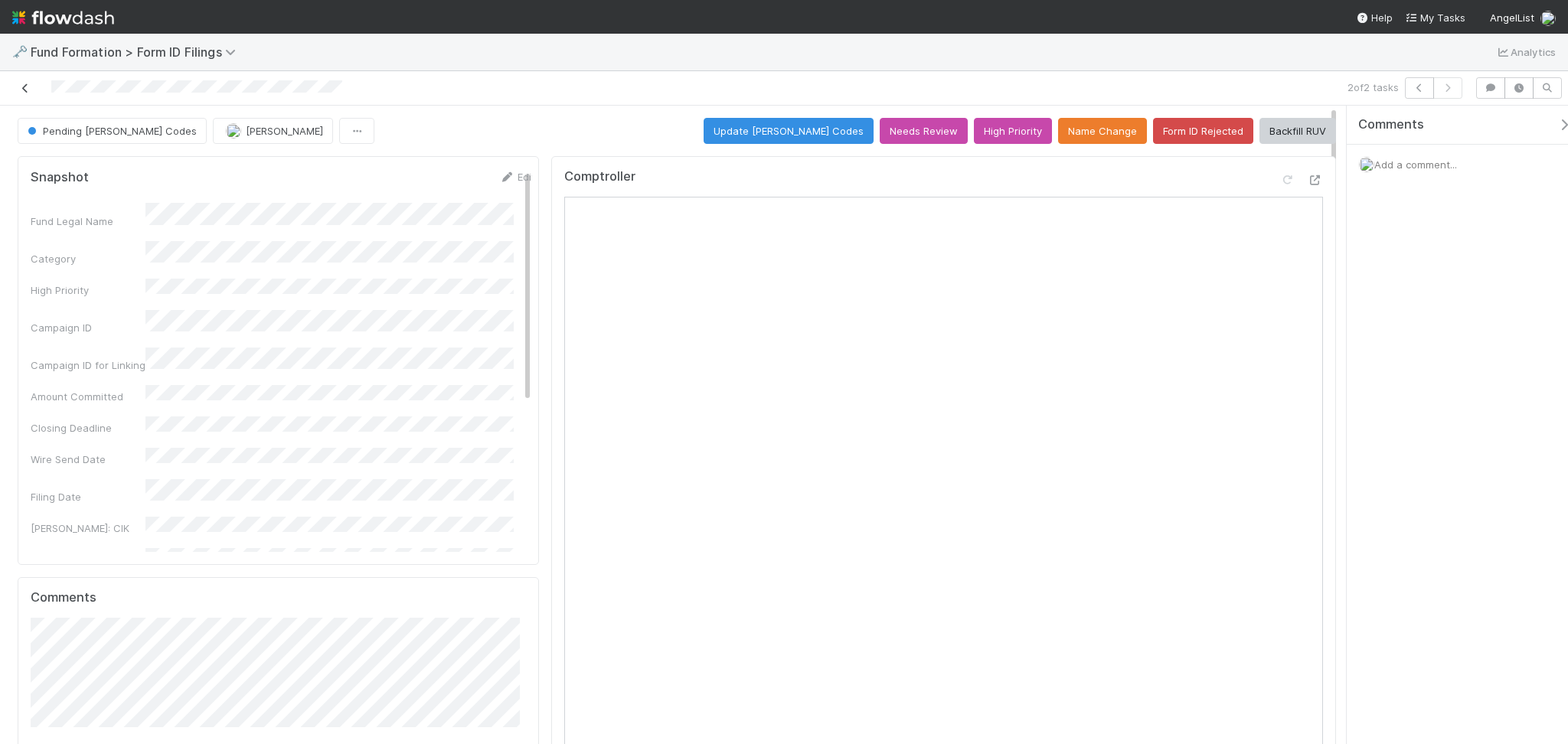
click at [26, 93] on link at bounding box center [25, 88] width 16 height 16
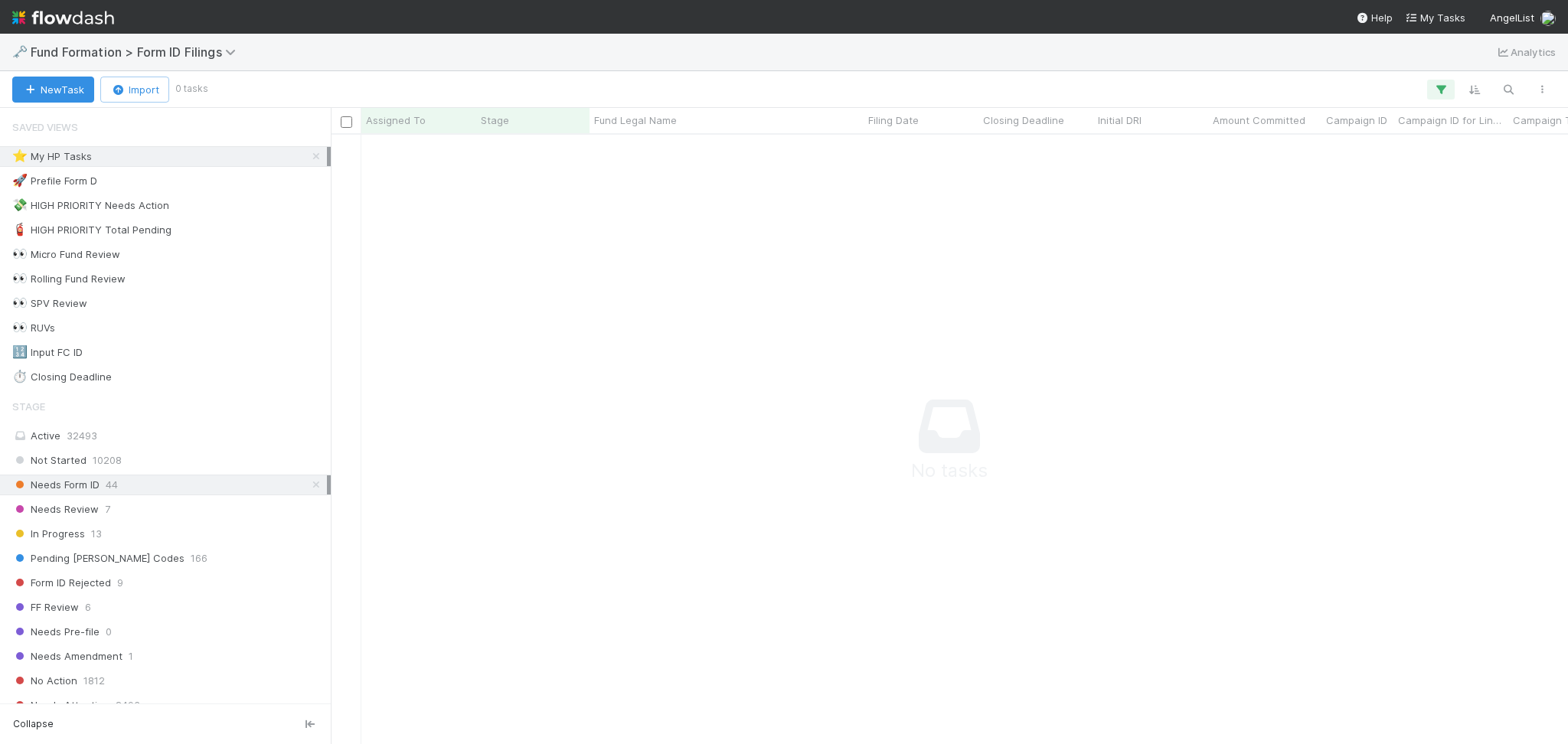
scroll to position [578, 1206]
click at [309, 153] on icon at bounding box center [316, 157] width 16 height 10
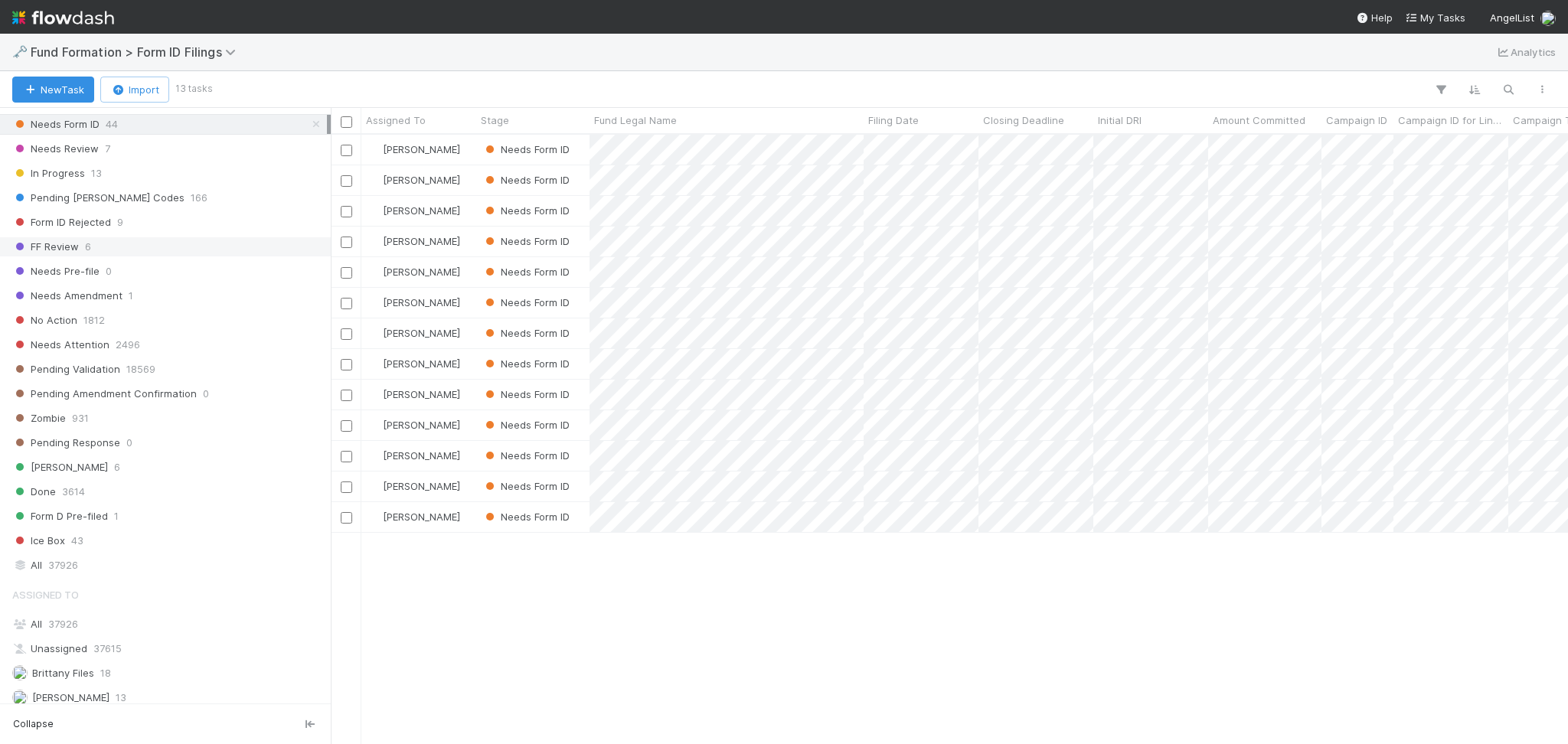
scroll to position [520, 0]
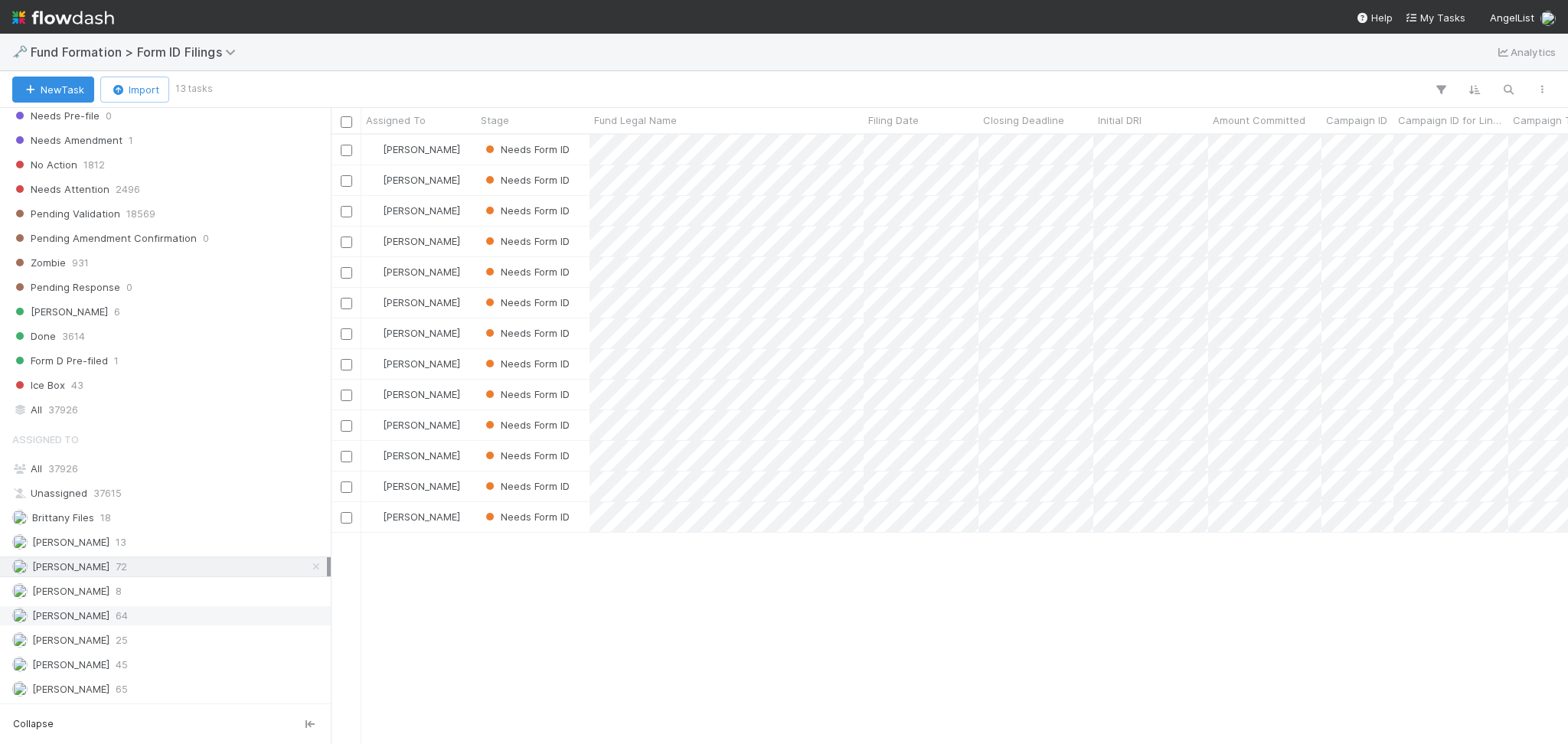
click at [147, 606] on div "Meg Castanare 64" at bounding box center [169, 616] width 315 height 19
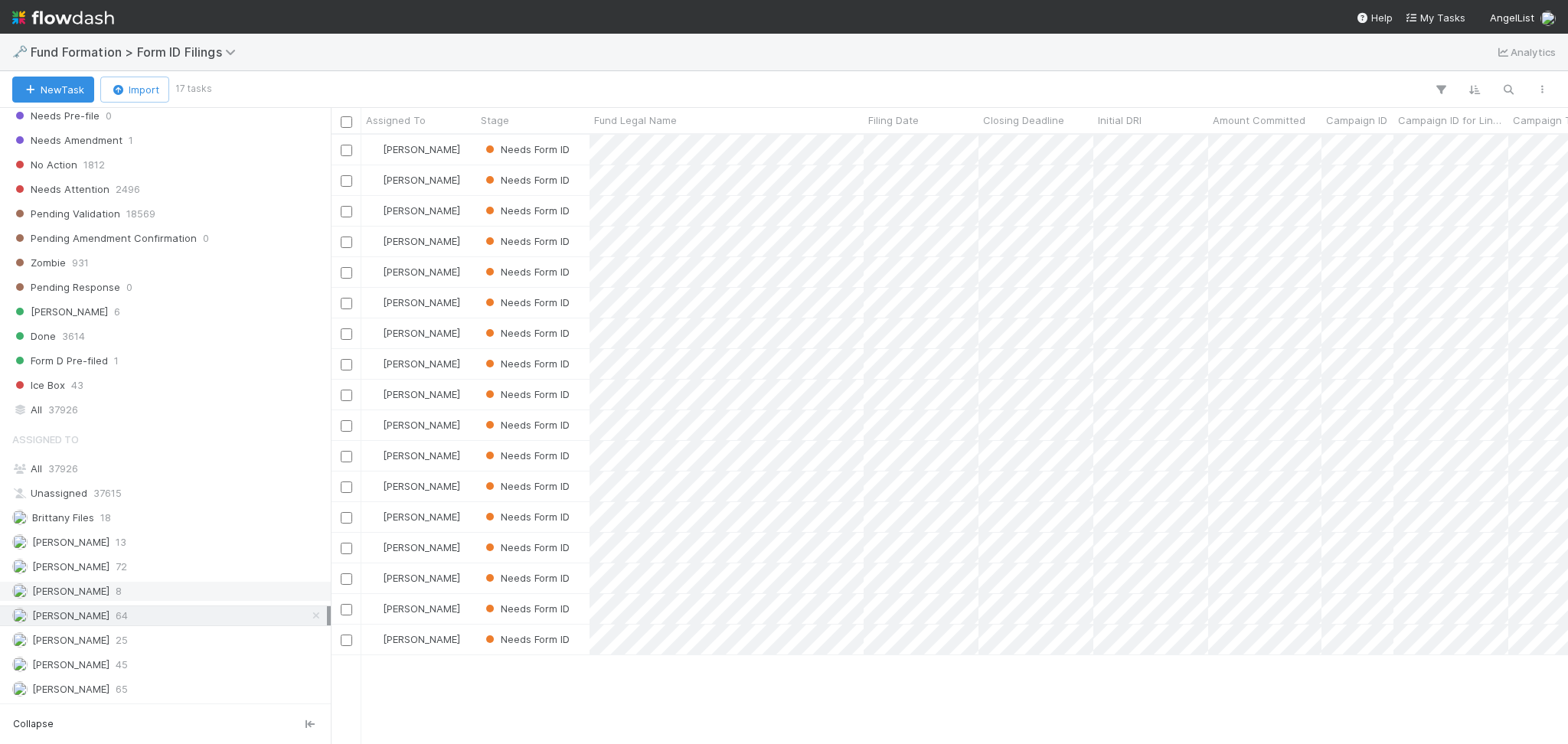
scroll to position [593, 1221]
click at [159, 592] on div "Karen Jane Salcedo 8" at bounding box center [169, 591] width 315 height 19
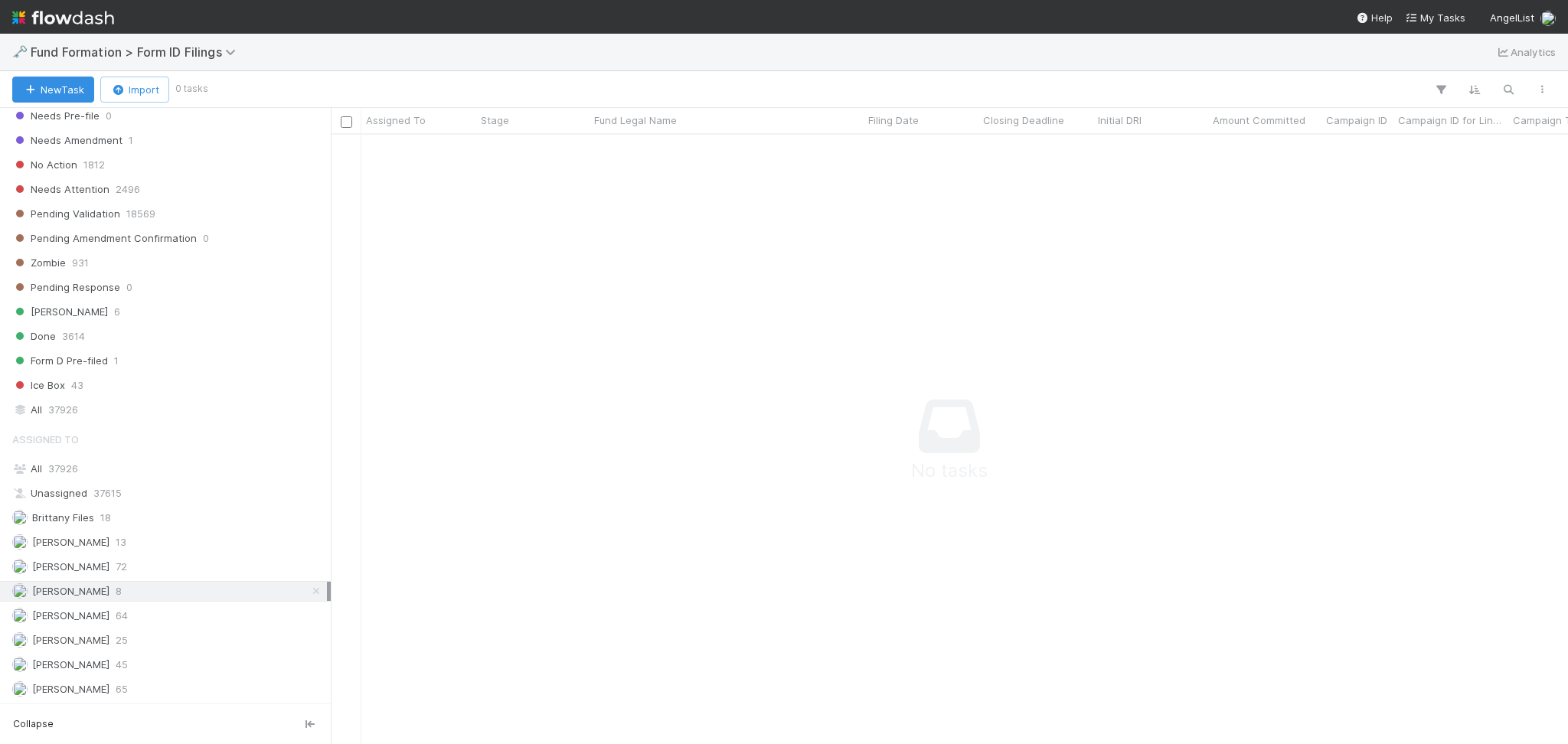
scroll to position [578, 1206]
click at [137, 631] on div "Novia Bautista 25" at bounding box center [169, 641] width 315 height 19
click at [147, 665] on div "Raven Jacinto 45" at bounding box center [169, 665] width 315 height 19
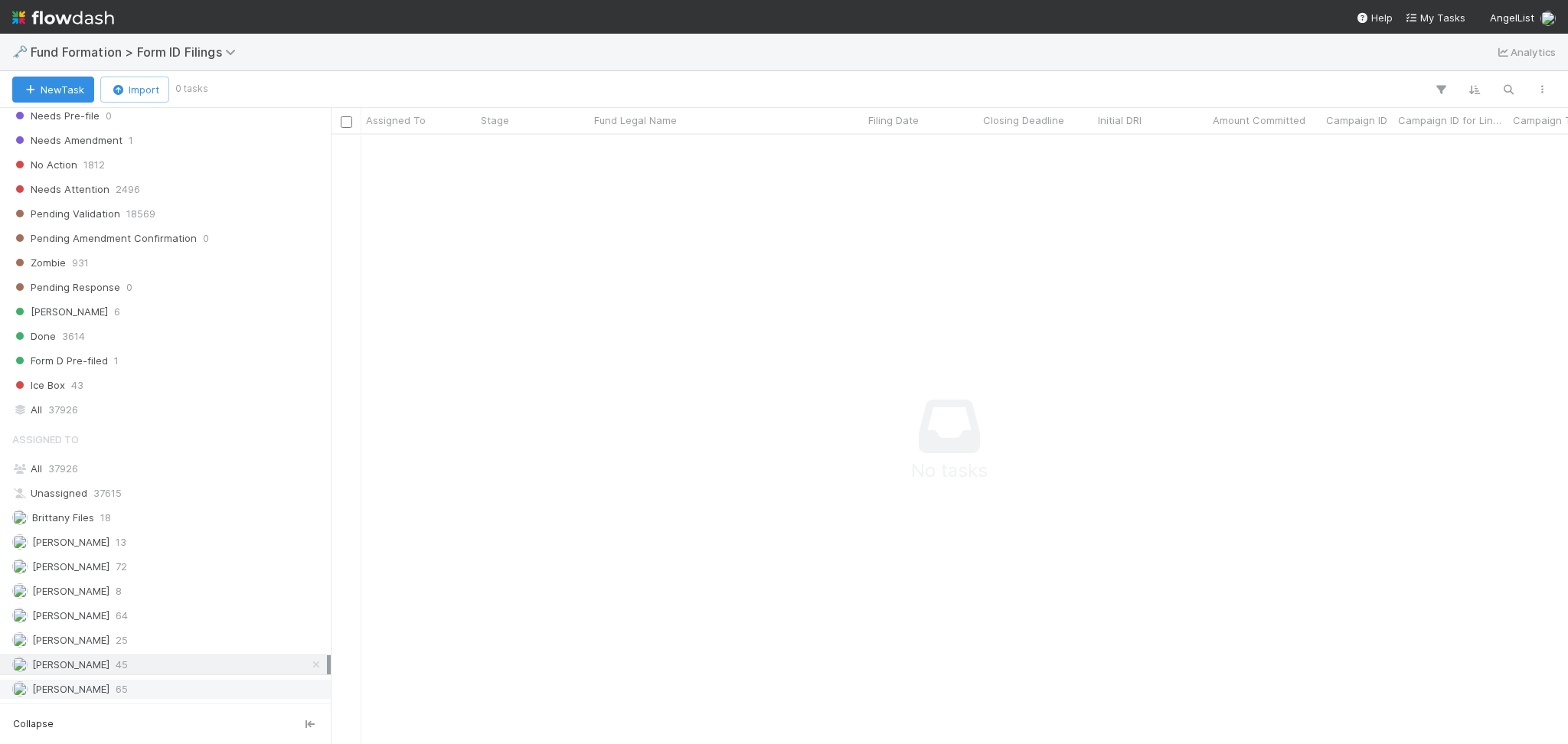
click at [148, 697] on div "Roselyn de Villa 65" at bounding box center [169, 690] width 315 height 19
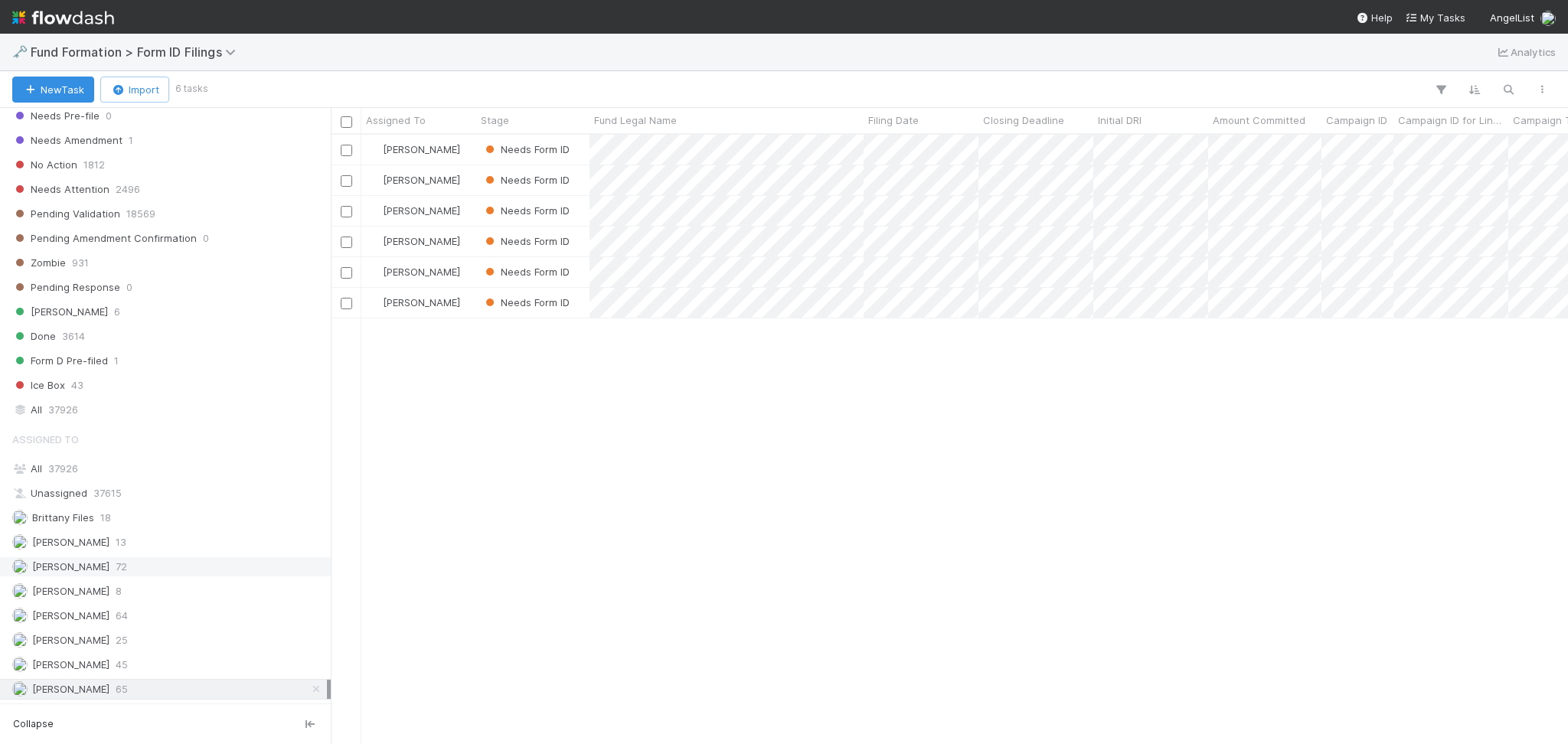
scroll to position [593, 1221]
click at [149, 570] on div "Febbie Cervantes 72" at bounding box center [169, 567] width 315 height 19
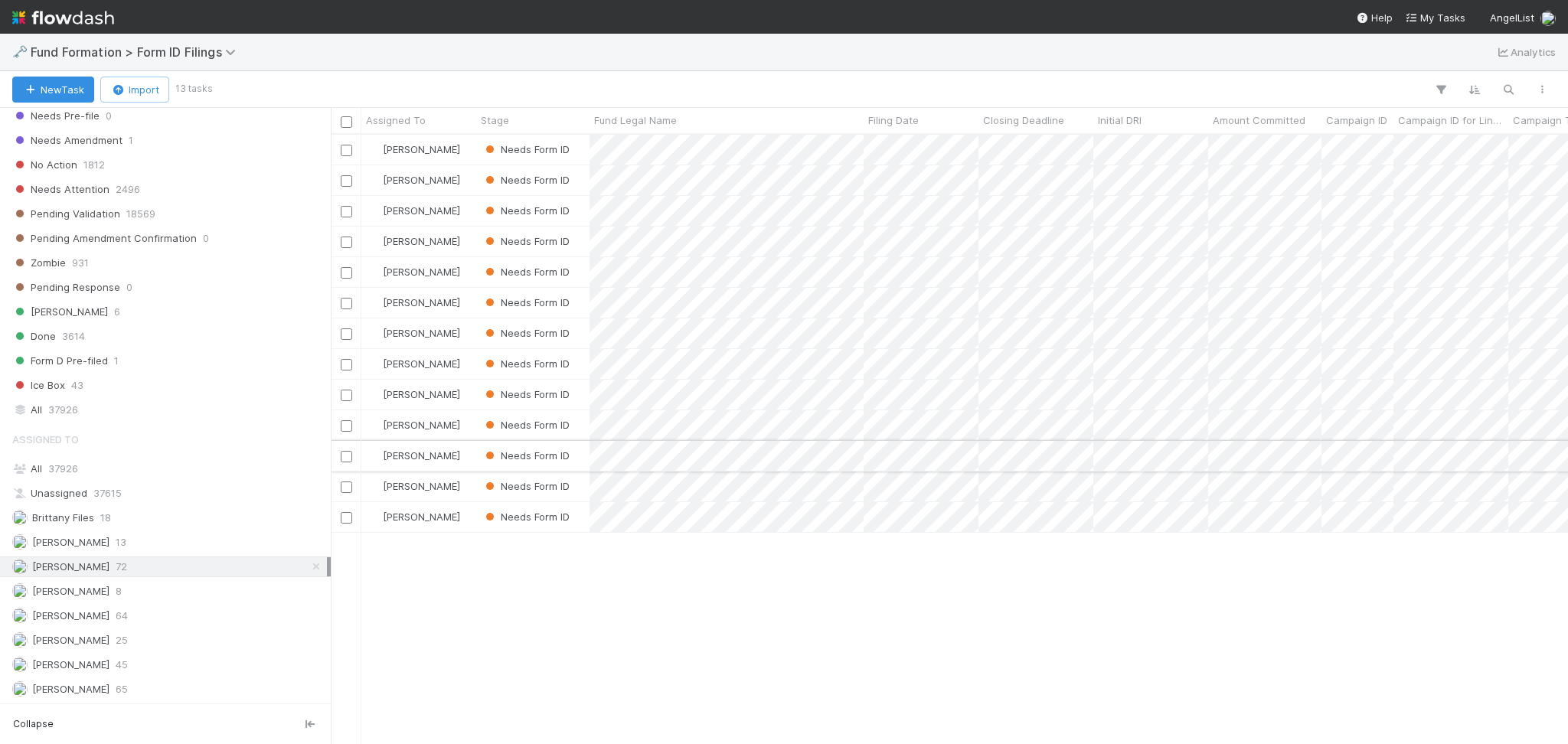
scroll to position [593, 1221]
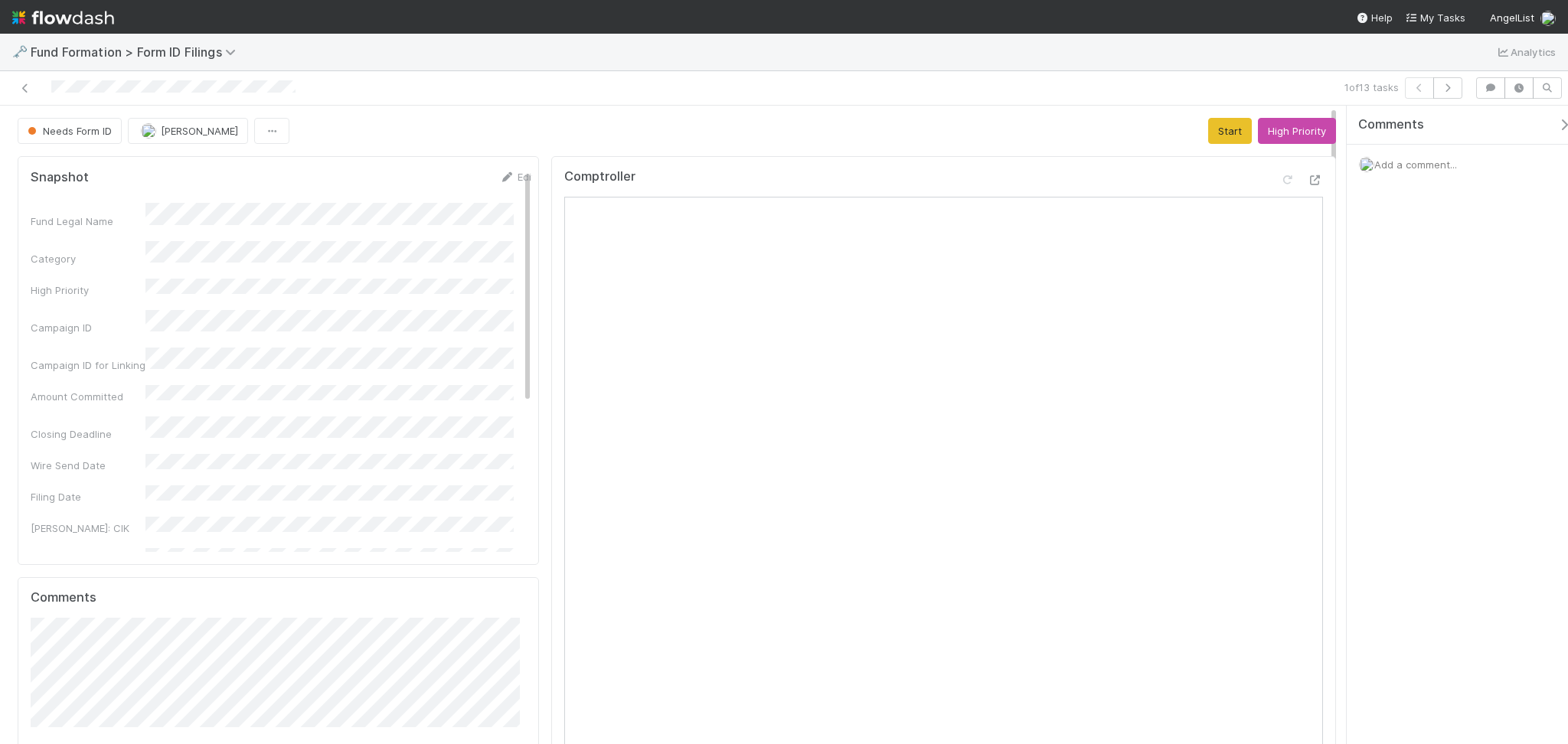
click at [1208, 129] on button "Start" at bounding box center [1229, 131] width 44 height 26
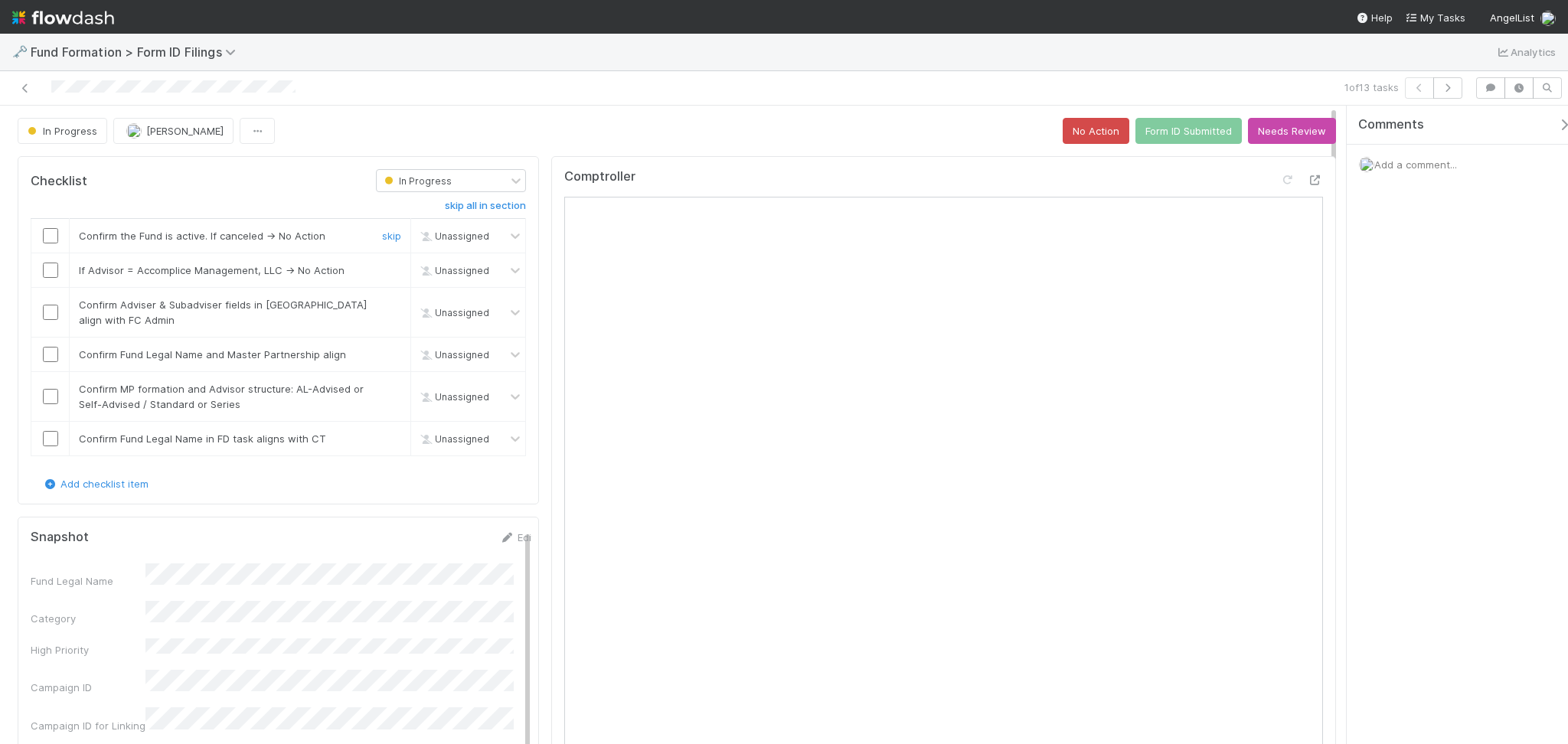
click at [50, 236] on input "checkbox" at bounding box center [51, 236] width 16 height 16
click at [44, 272] on input "checkbox" at bounding box center [51, 271] width 16 height 16
click at [45, 316] on input "checkbox" at bounding box center [51, 312] width 16 height 16
click at [45, 354] on input "checkbox" at bounding box center [51, 354] width 16 height 16
click at [47, 397] on input "checkbox" at bounding box center [51, 397] width 16 height 16
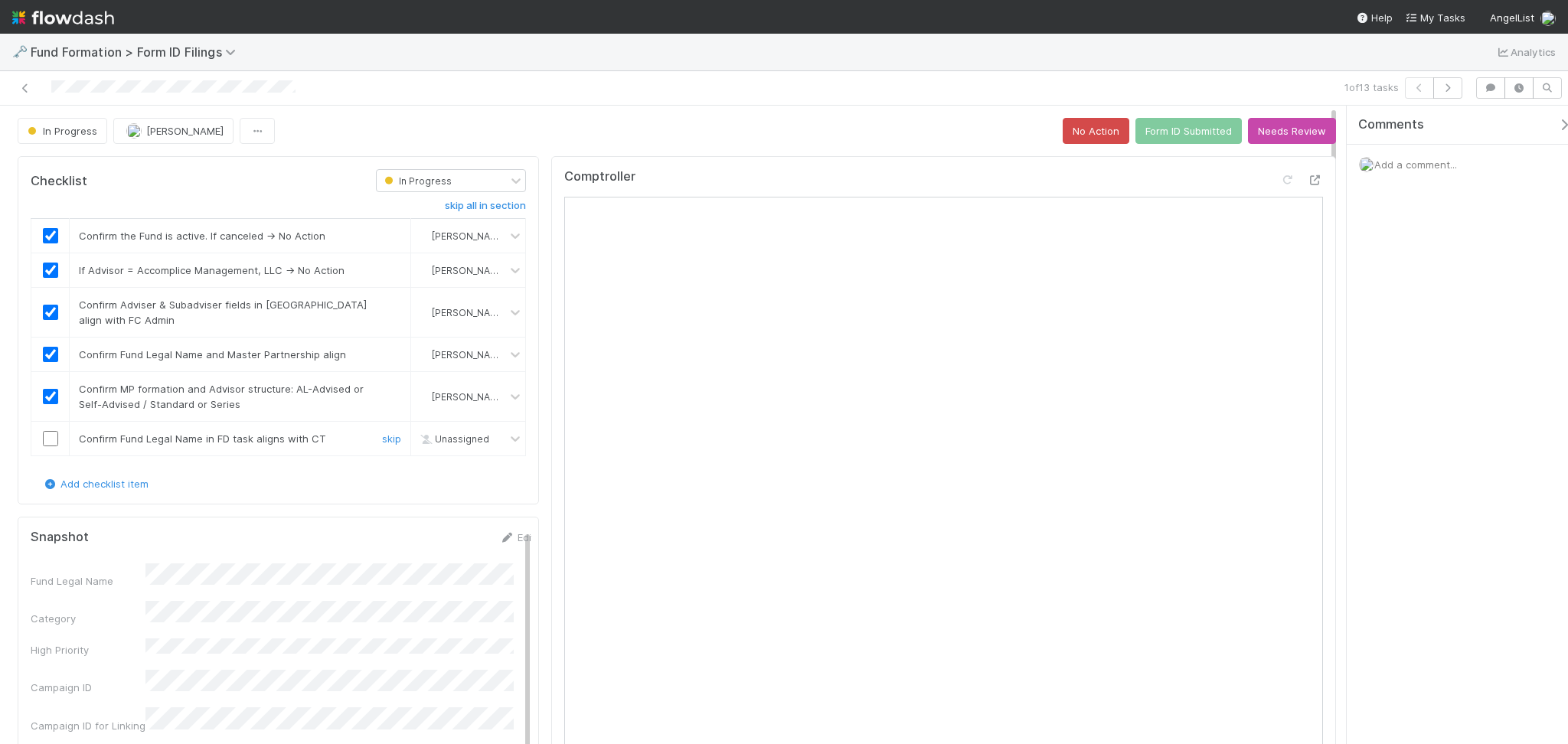
click at [50, 441] on input "checkbox" at bounding box center [51, 439] width 16 height 16
click at [1142, 129] on button "Form ID Submitted" at bounding box center [1188, 131] width 106 height 26
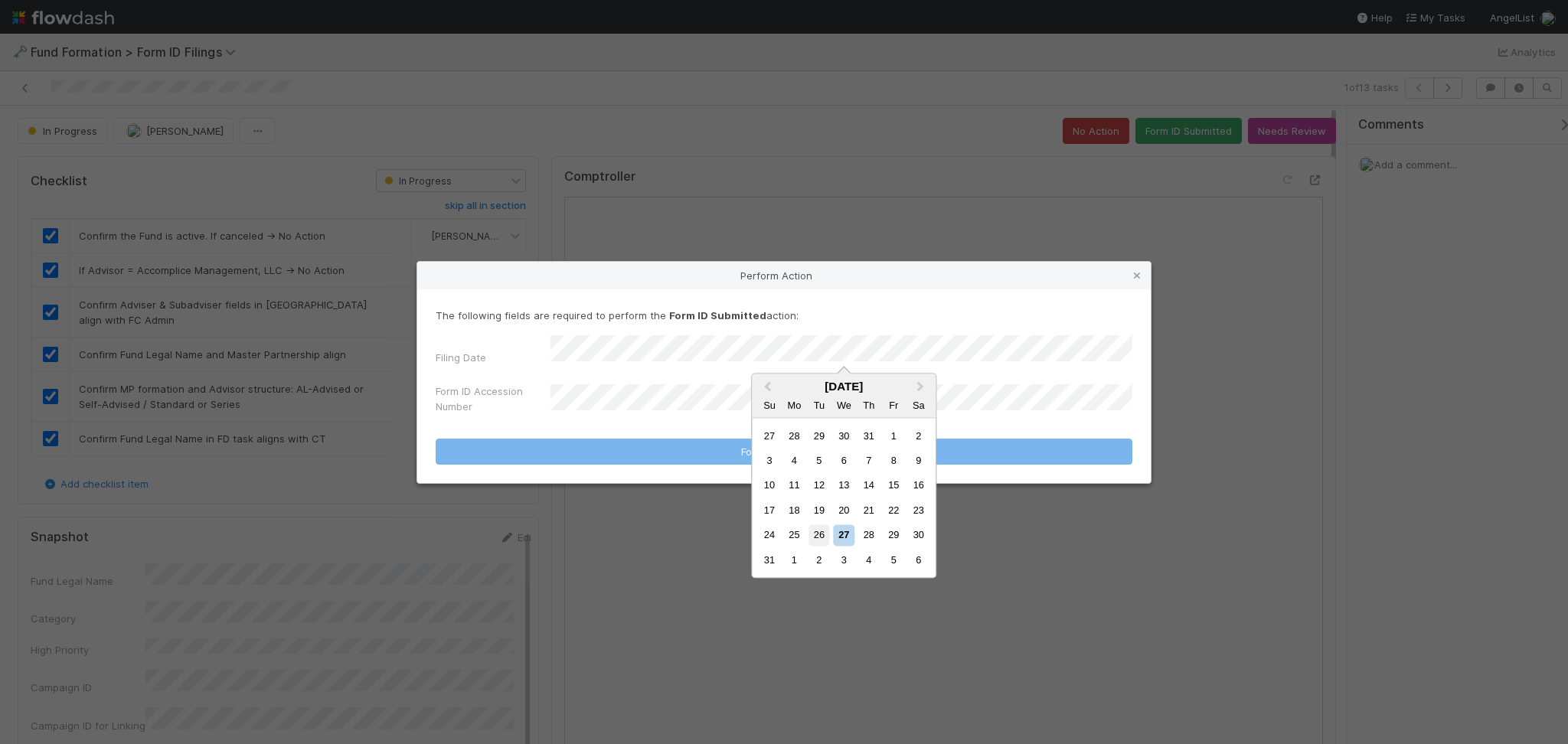
click at [823, 532] on div "26" at bounding box center [819, 535] width 21 height 21
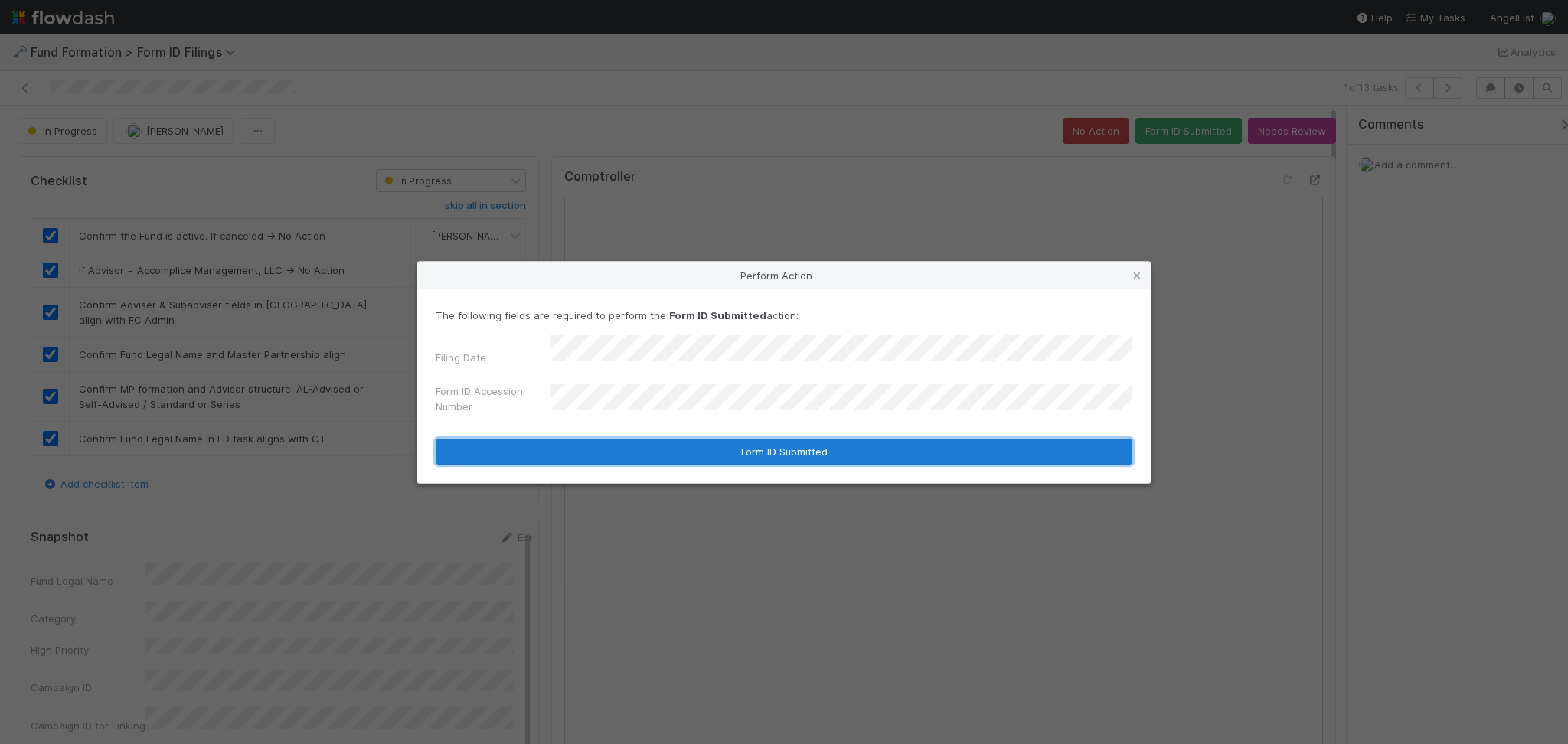
click at [749, 454] on button "Form ID Submitted" at bounding box center [784, 452] width 697 height 26
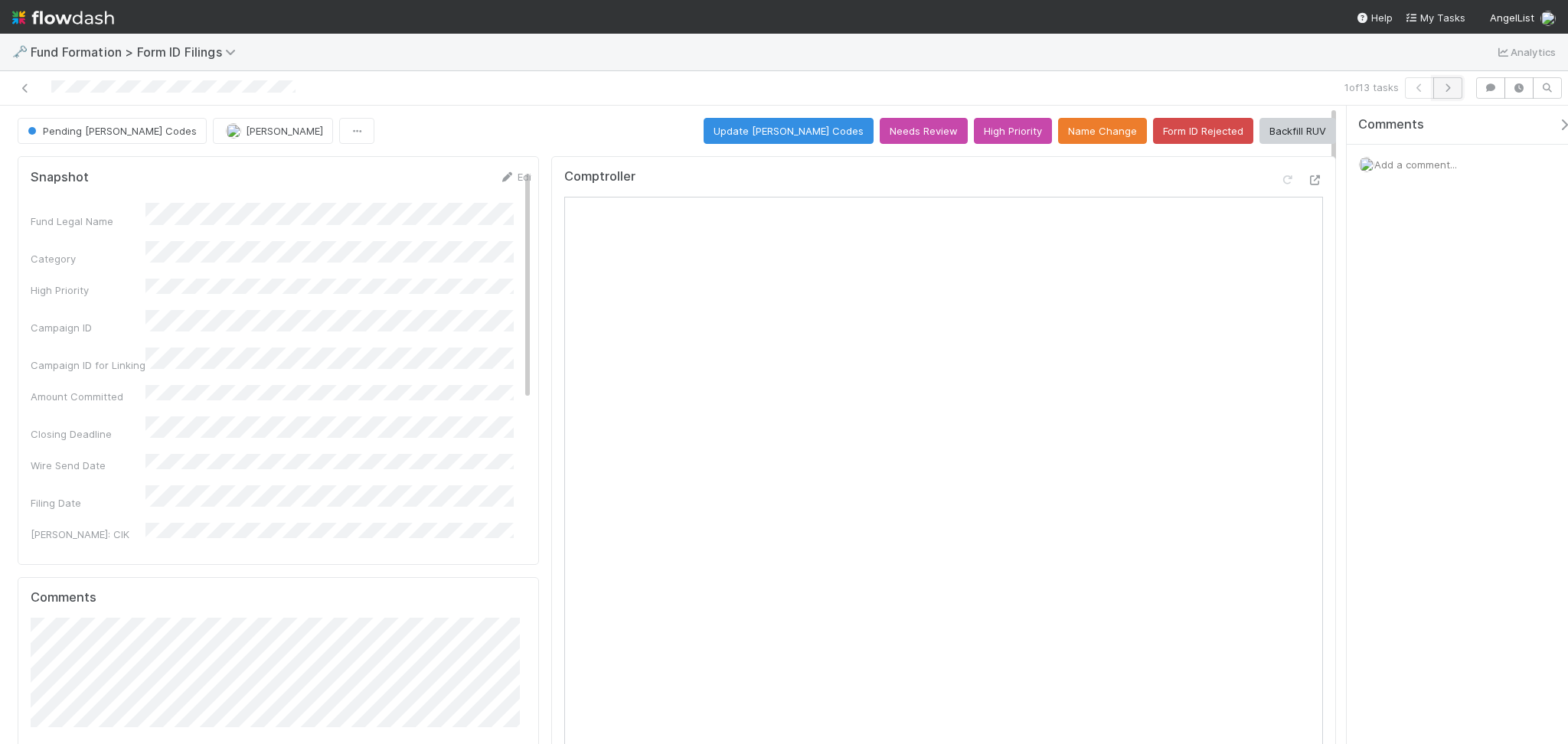
click at [1446, 91] on icon "button" at bounding box center [1448, 88] width 16 height 9
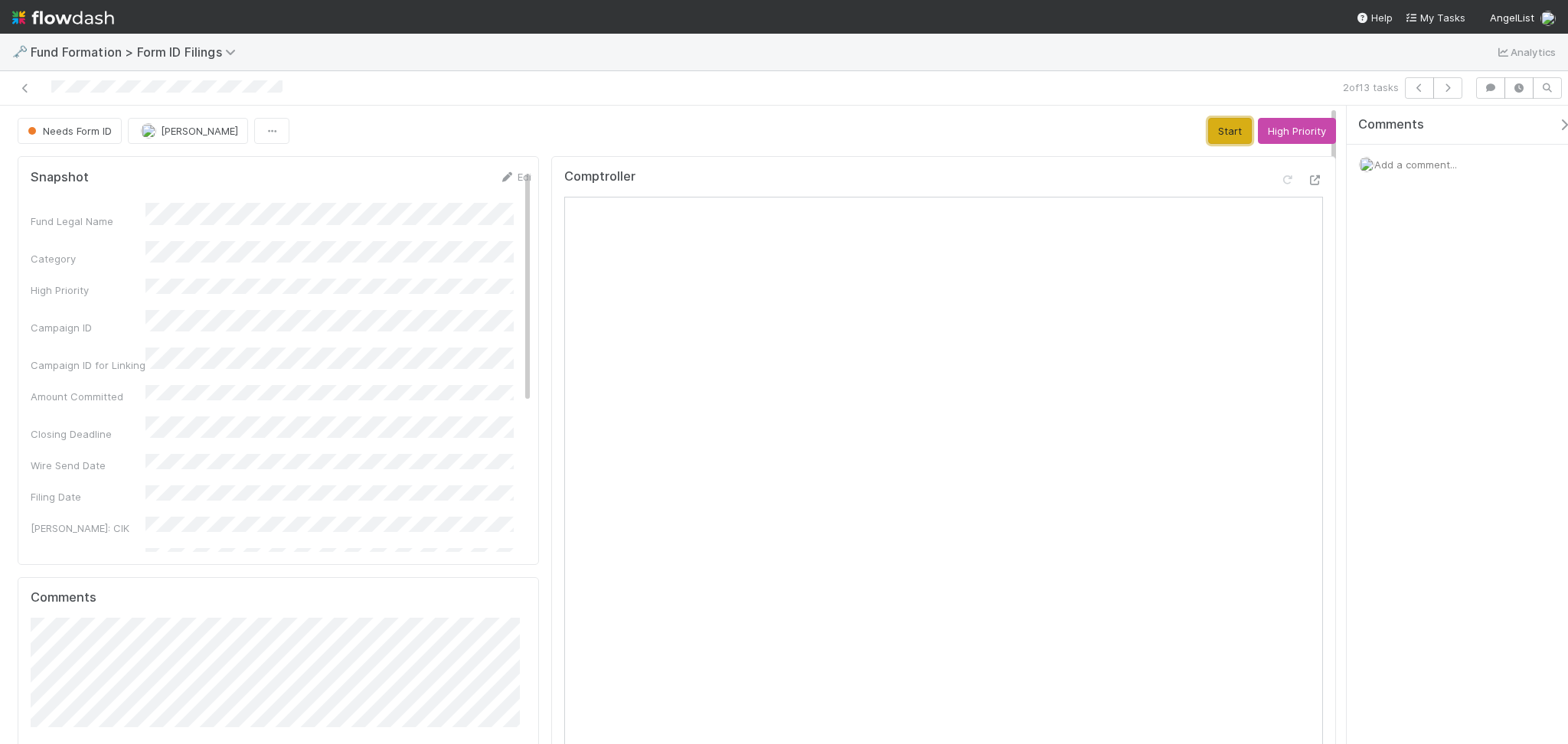
click at [1216, 138] on button "Start" at bounding box center [1229, 131] width 44 height 26
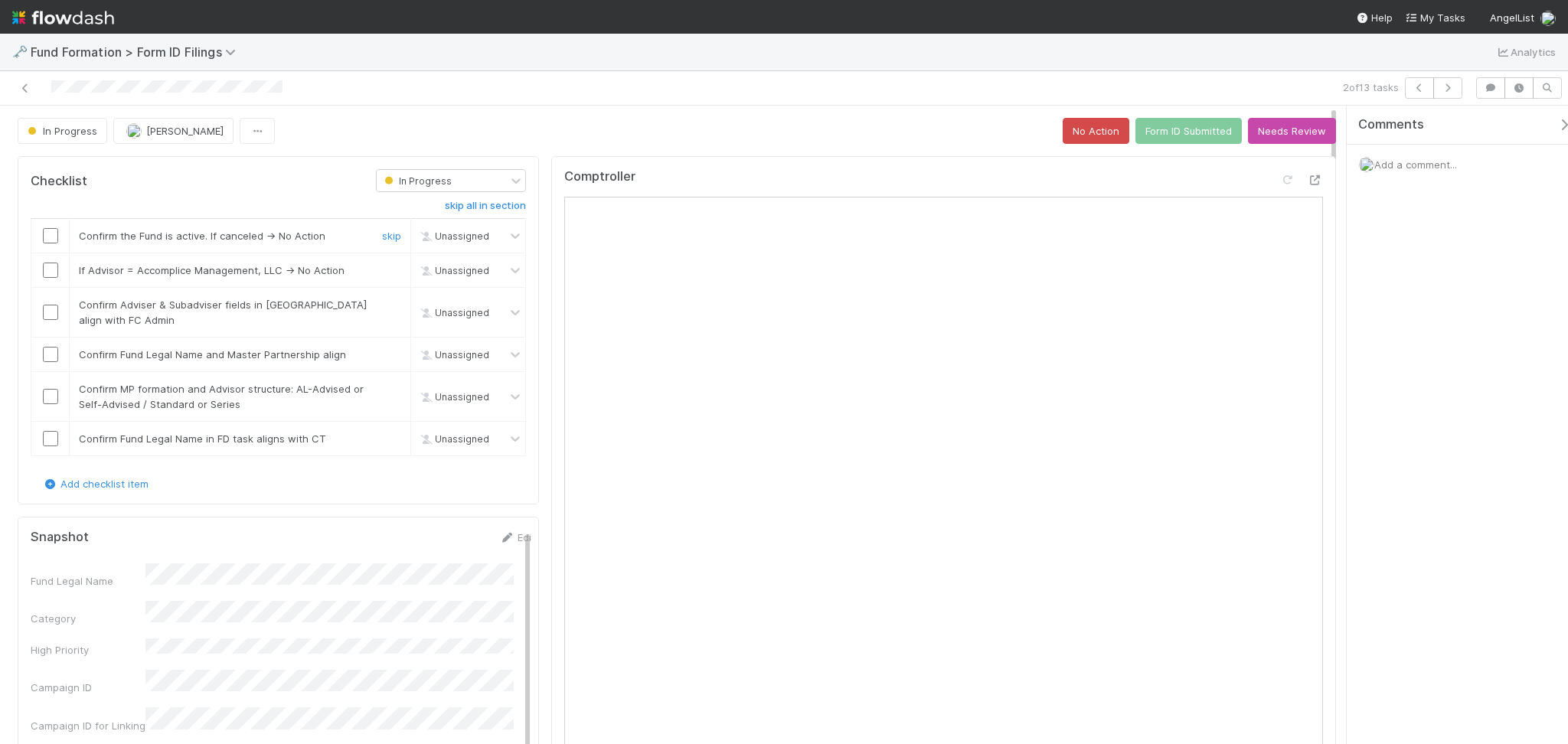
click at [55, 235] on input "checkbox" at bounding box center [51, 236] width 16 height 16
click at [46, 275] on input "checkbox" at bounding box center [51, 271] width 16 height 16
click at [50, 311] on input "checkbox" at bounding box center [51, 312] width 16 height 16
click at [50, 359] on input "checkbox" at bounding box center [51, 354] width 16 height 16
drag, startPoint x: 51, startPoint y: 397, endPoint x: 49, endPoint y: 409, distance: 12.2
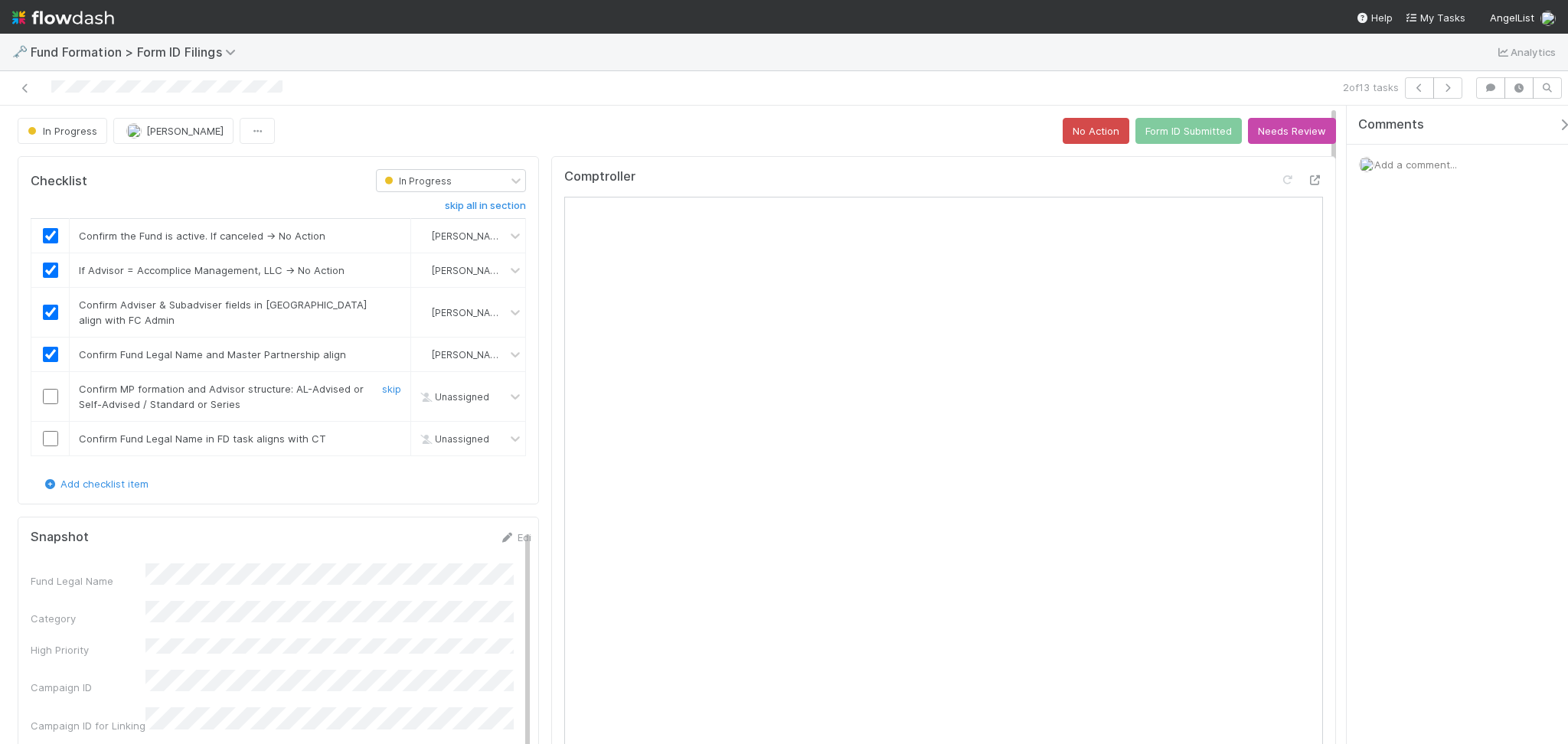
click at [51, 397] on input "checkbox" at bounding box center [51, 397] width 16 height 16
click at [49, 442] on input "checkbox" at bounding box center [51, 439] width 16 height 16
click at [1199, 141] on button "Form ID Submitted" at bounding box center [1188, 131] width 106 height 26
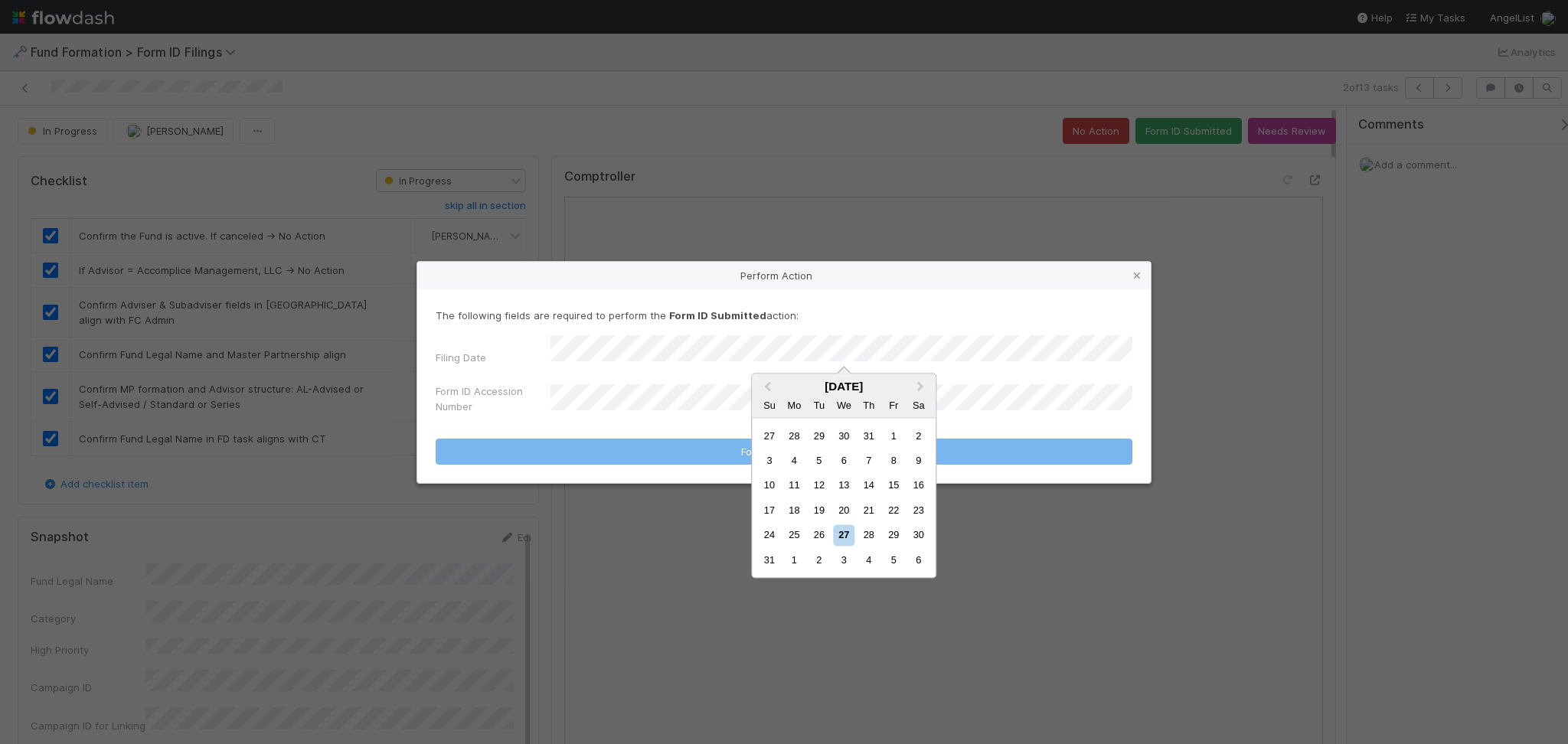
click at [821, 541] on div "26" at bounding box center [819, 535] width 21 height 21
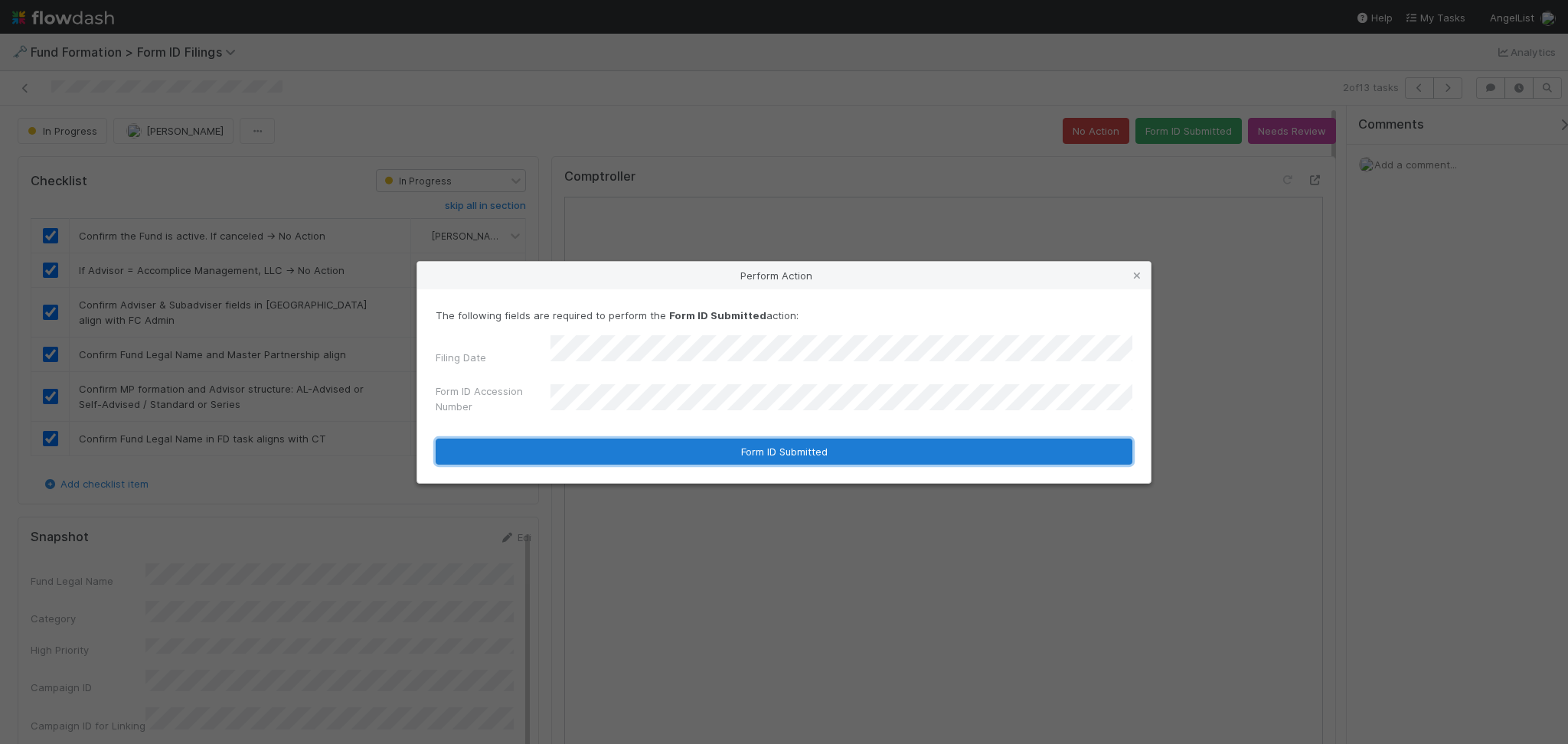
click at [753, 446] on button "Form ID Submitted" at bounding box center [784, 452] width 697 height 26
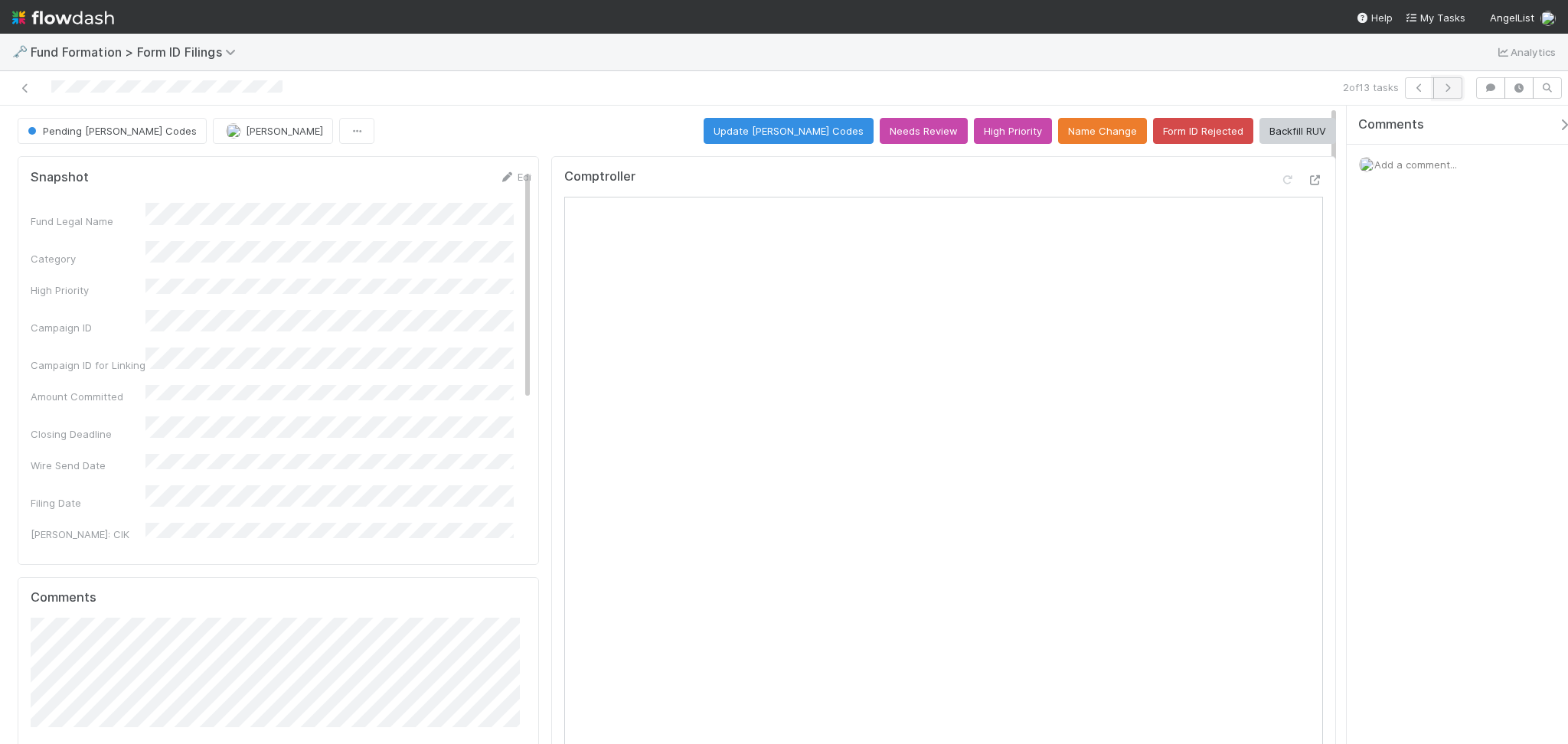
click at [1449, 88] on icon "button" at bounding box center [1448, 88] width 16 height 9
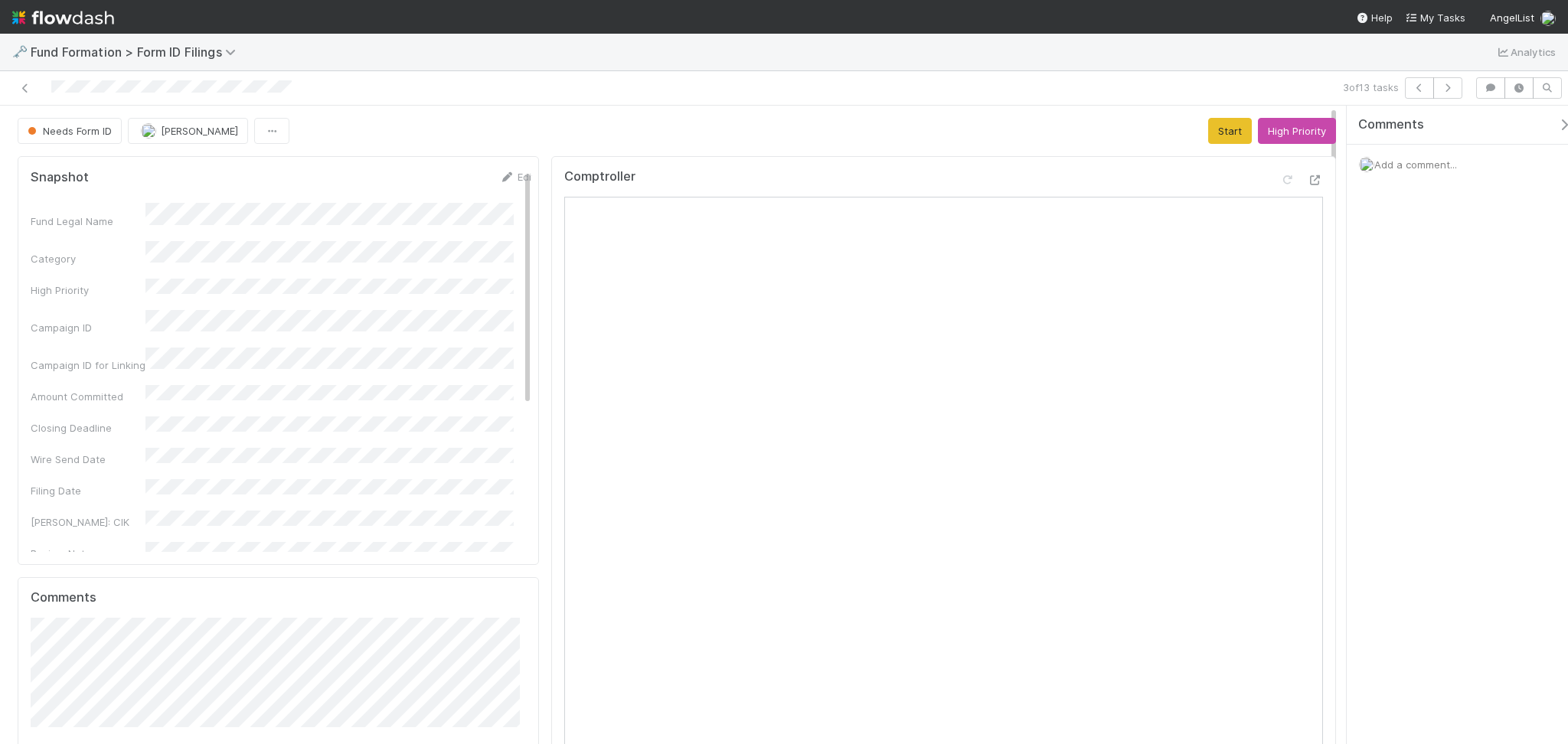
click at [1208, 129] on button "Start" at bounding box center [1229, 131] width 44 height 26
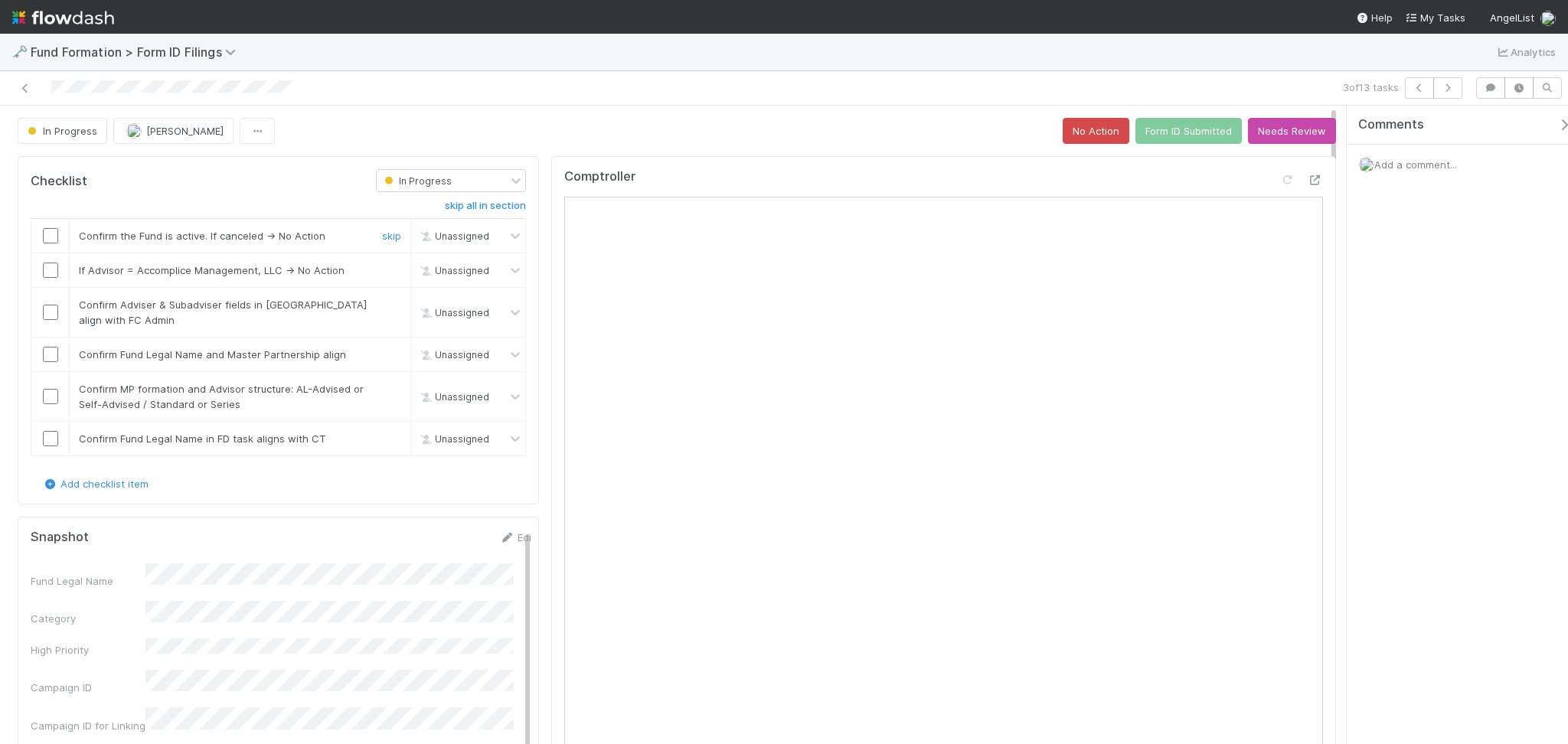
click at [45, 236] on input "checkbox" at bounding box center [51, 236] width 16 height 16
click at [50, 268] on input "checkbox" at bounding box center [51, 271] width 16 height 16
click at [49, 309] on input "checkbox" at bounding box center [51, 312] width 16 height 16
click at [55, 356] on input "checkbox" at bounding box center [51, 354] width 16 height 16
click at [47, 401] on input "checkbox" at bounding box center [51, 397] width 16 height 16
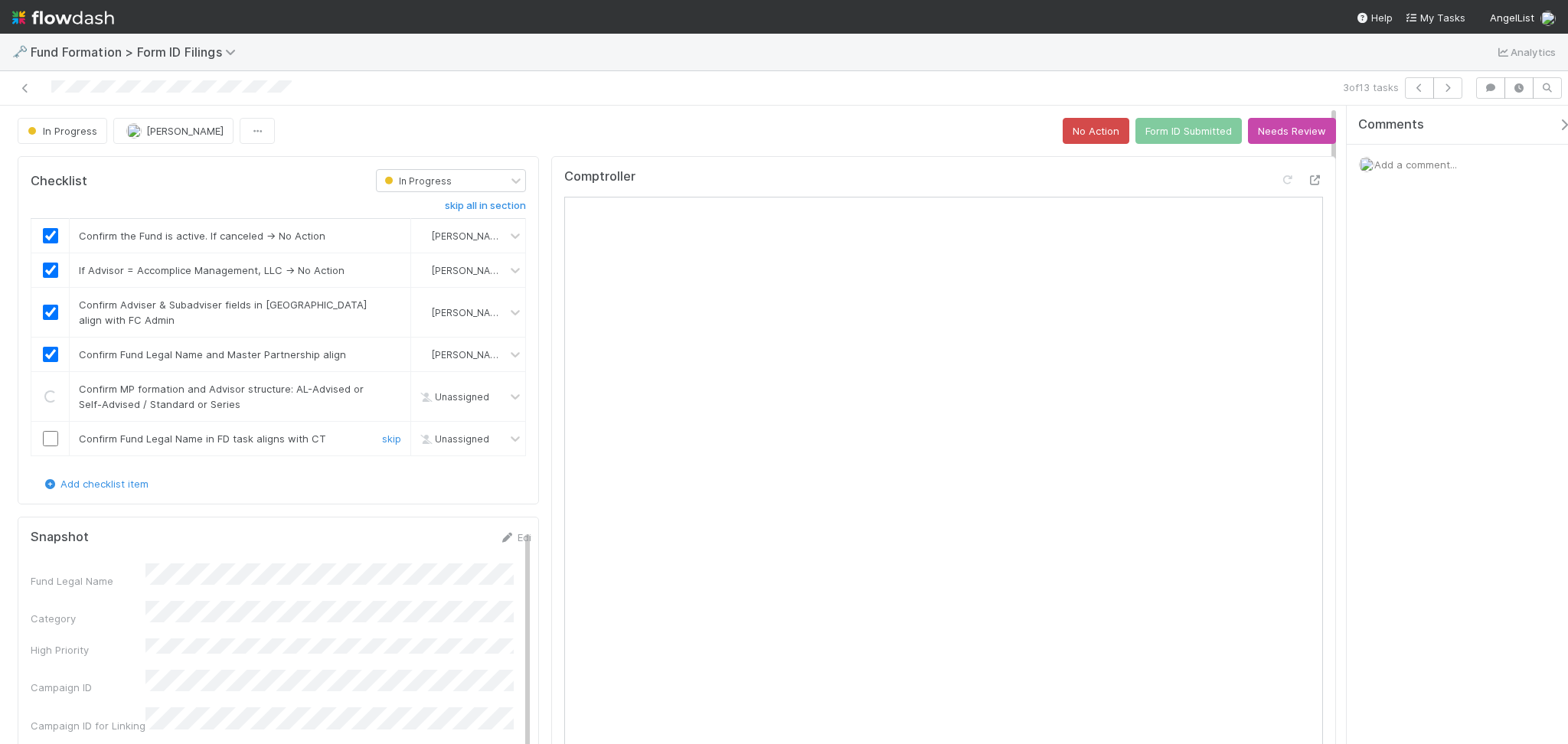
click at [49, 440] on input "checkbox" at bounding box center [51, 439] width 16 height 16
checkbox input "true"
click at [1178, 128] on button "Form ID Submitted" at bounding box center [1188, 131] width 106 height 26
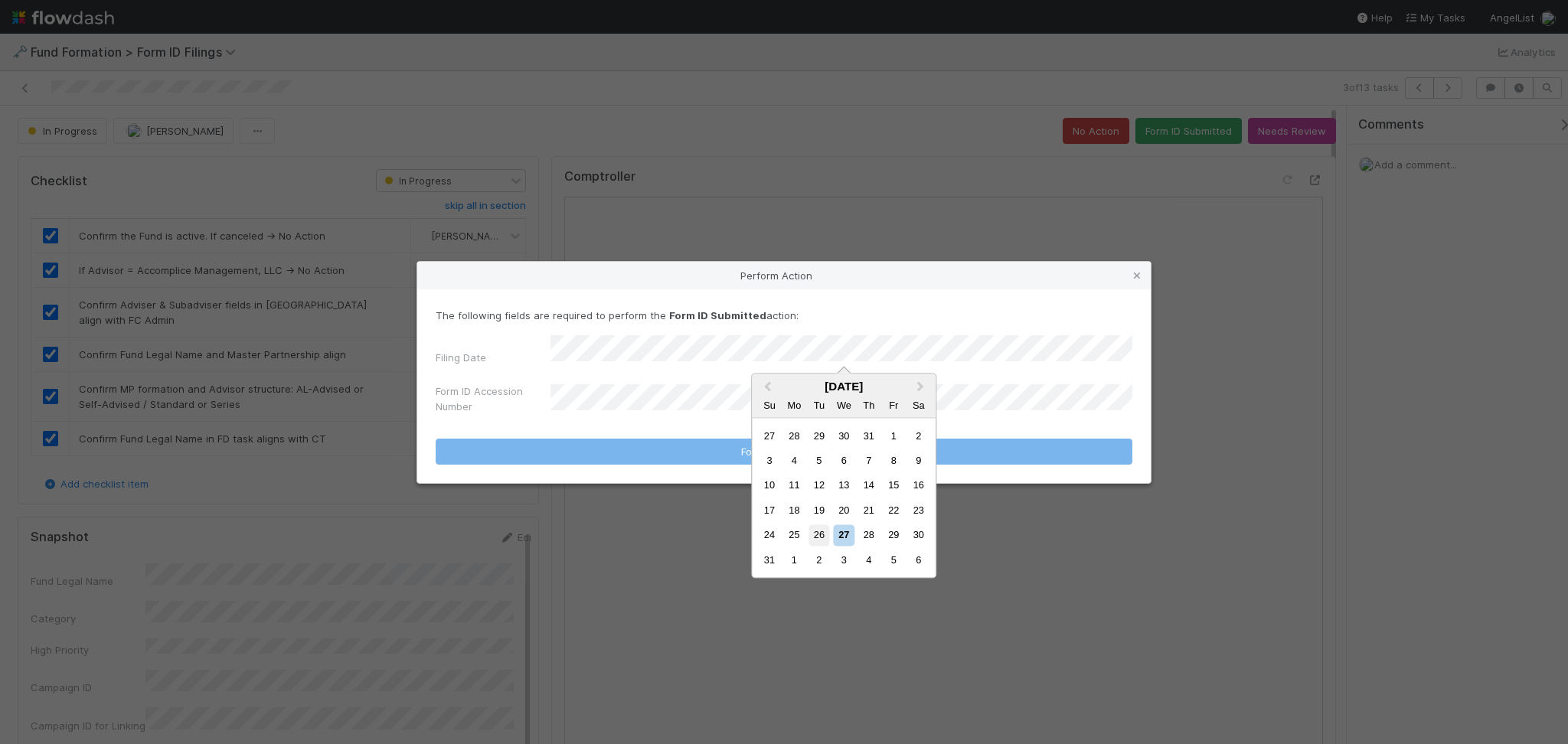
click at [821, 530] on div "26" at bounding box center [819, 535] width 21 height 21
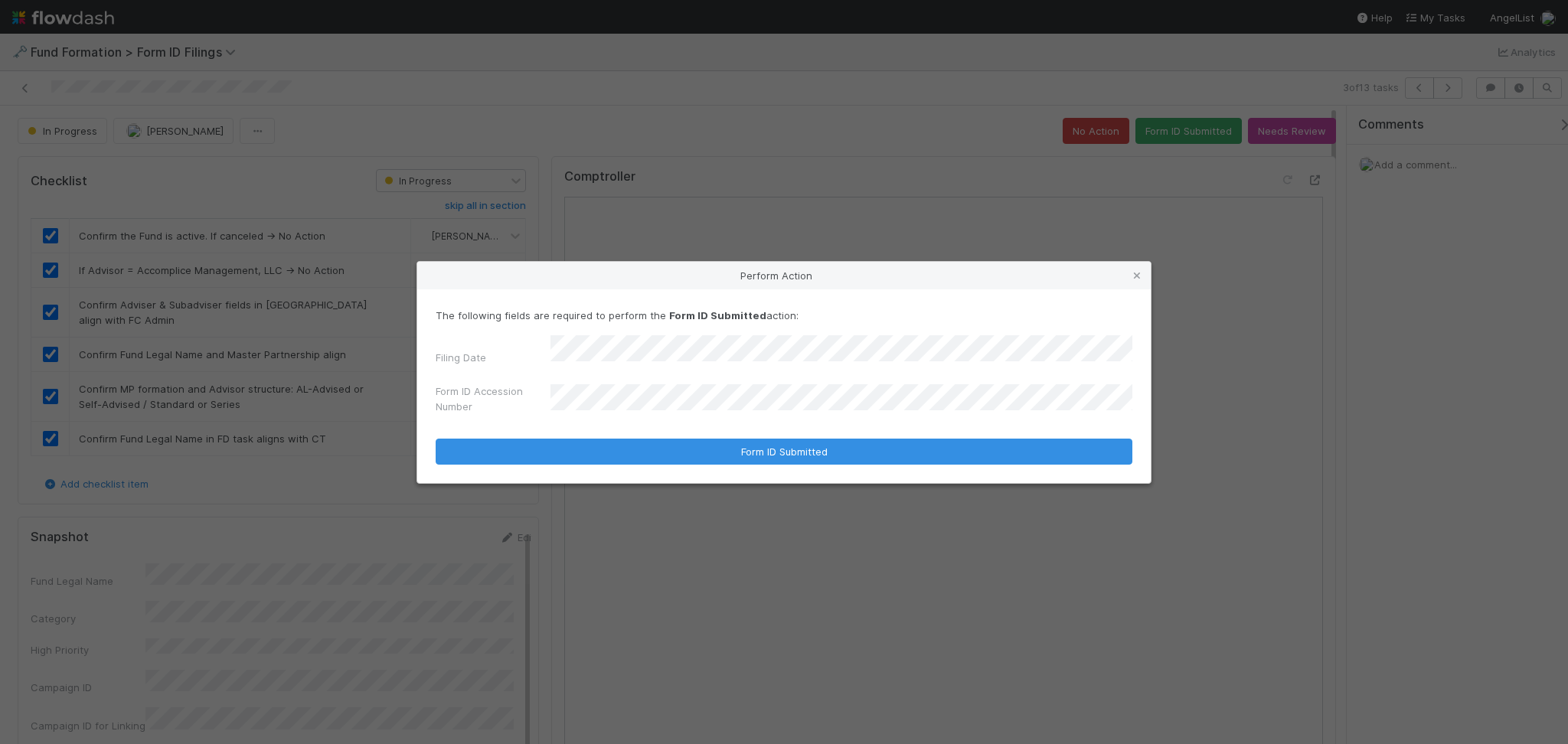
click at [606, 415] on div "Form ID Accession Number" at bounding box center [784, 402] width 697 height 37
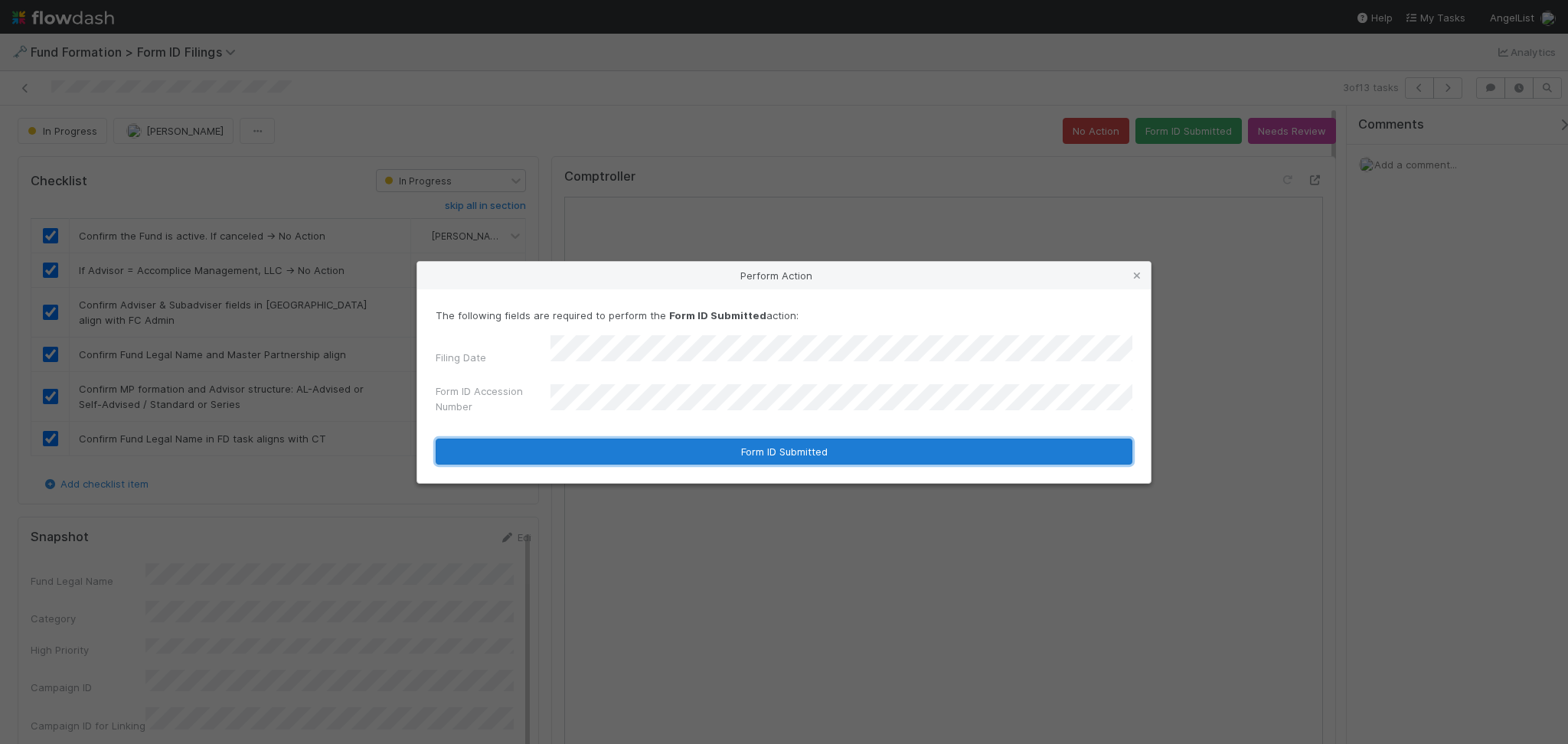
click at [715, 444] on button "Form ID Submitted" at bounding box center [784, 452] width 697 height 26
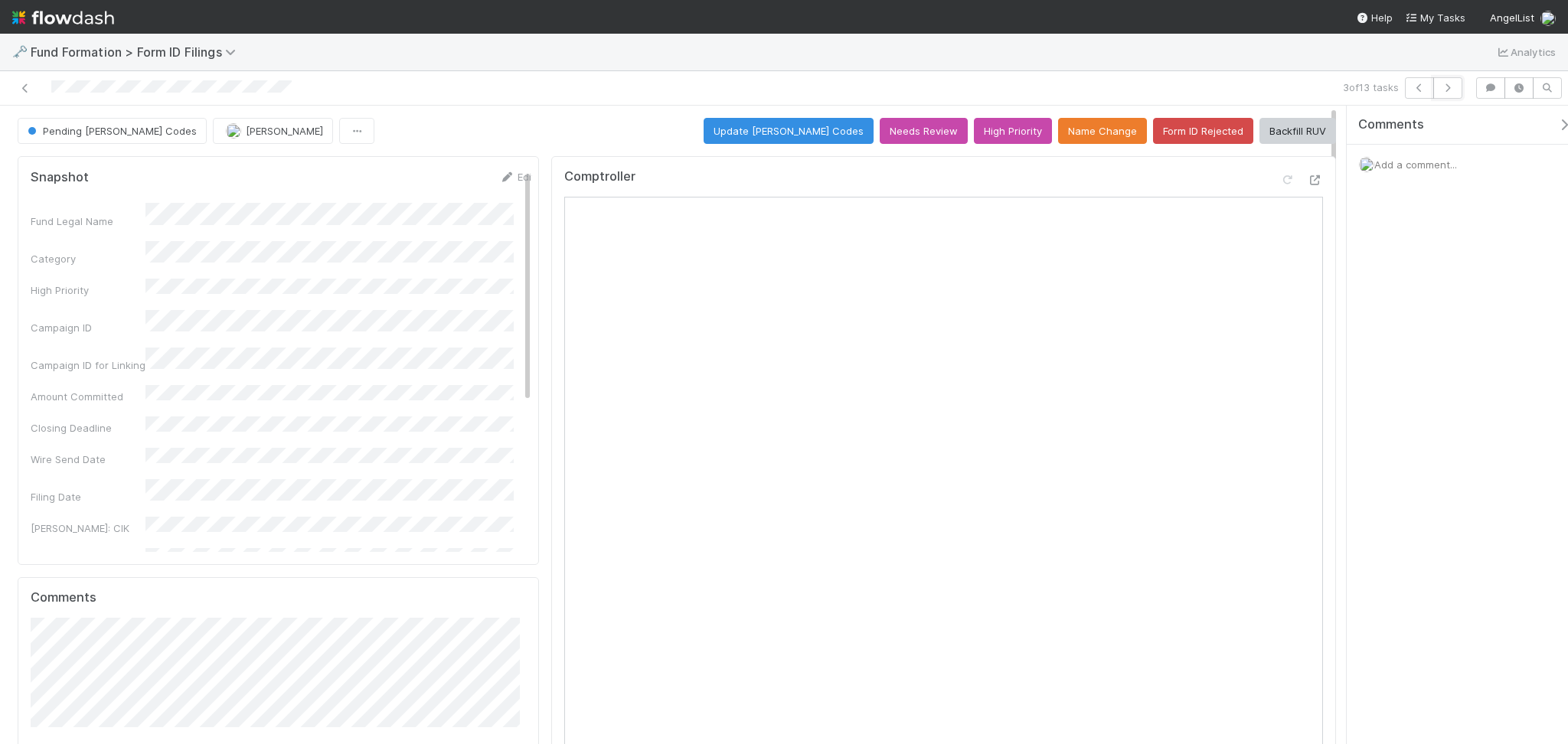
drag, startPoint x: 1441, startPoint y: 92, endPoint x: 1018, endPoint y: 19, distance: 429.3
click at [1440, 92] on button "button" at bounding box center [1448, 88] width 29 height 22
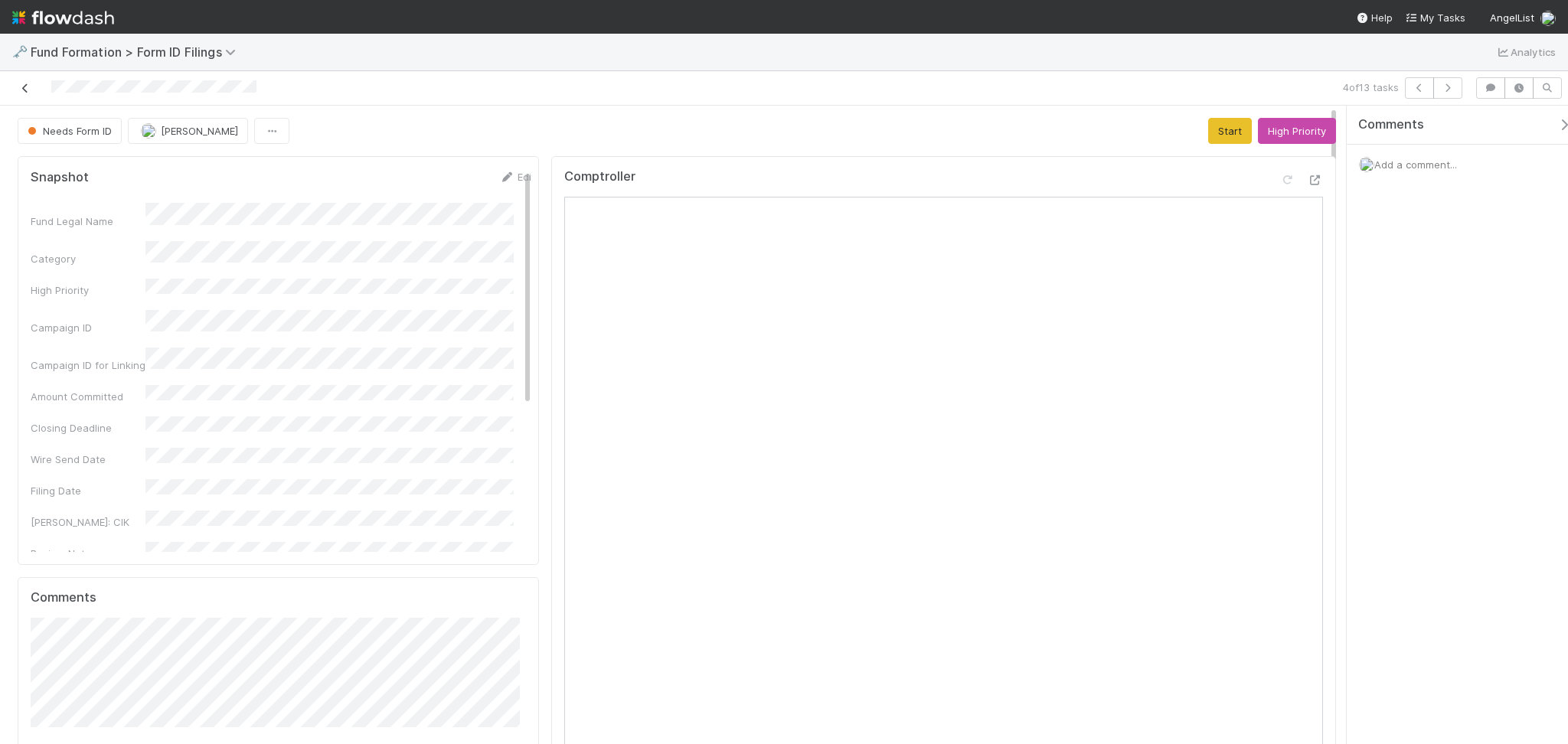
click at [26, 86] on icon at bounding box center [25, 89] width 16 height 10
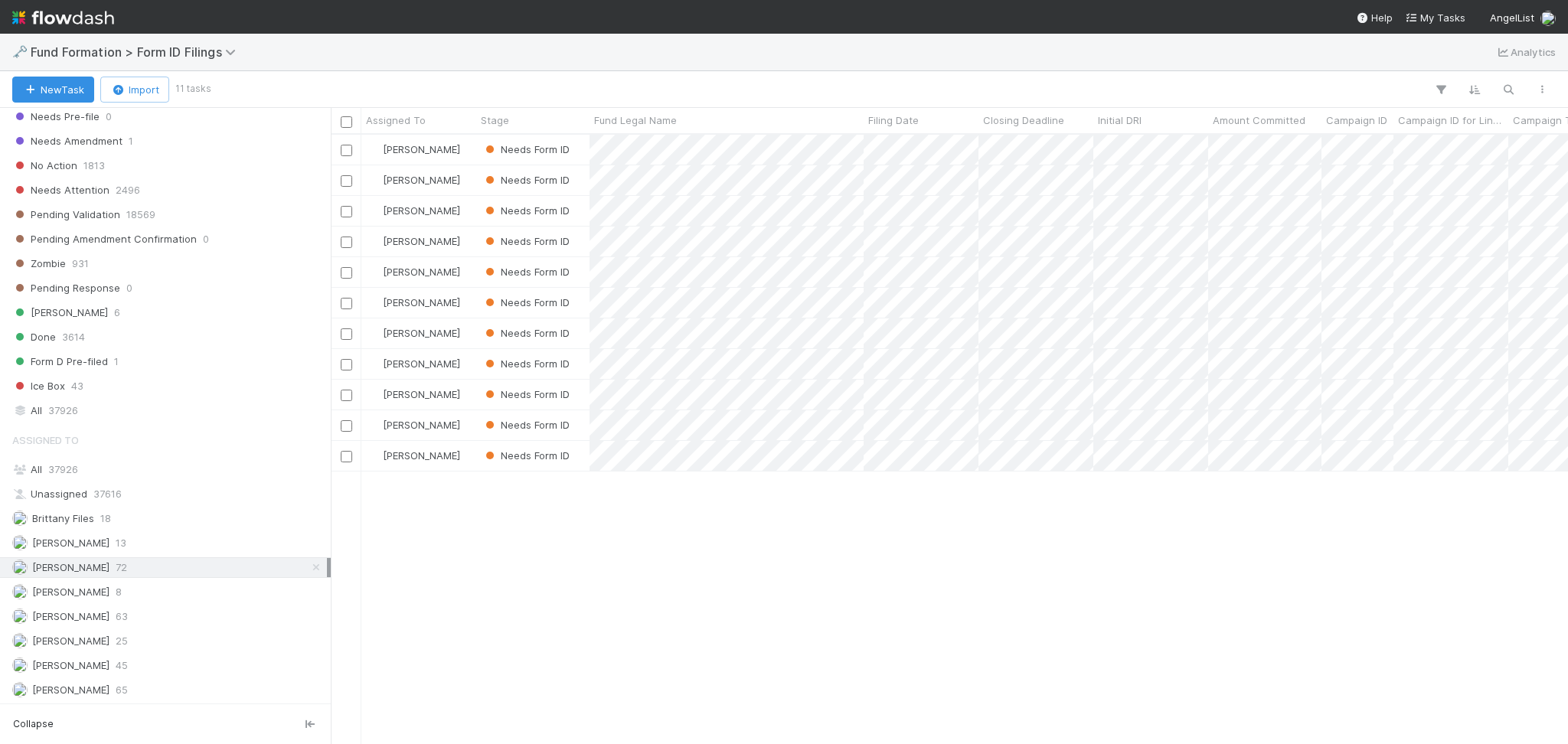
scroll to position [520, 0]
click at [137, 612] on div "Meg Castanare 63" at bounding box center [169, 616] width 315 height 19
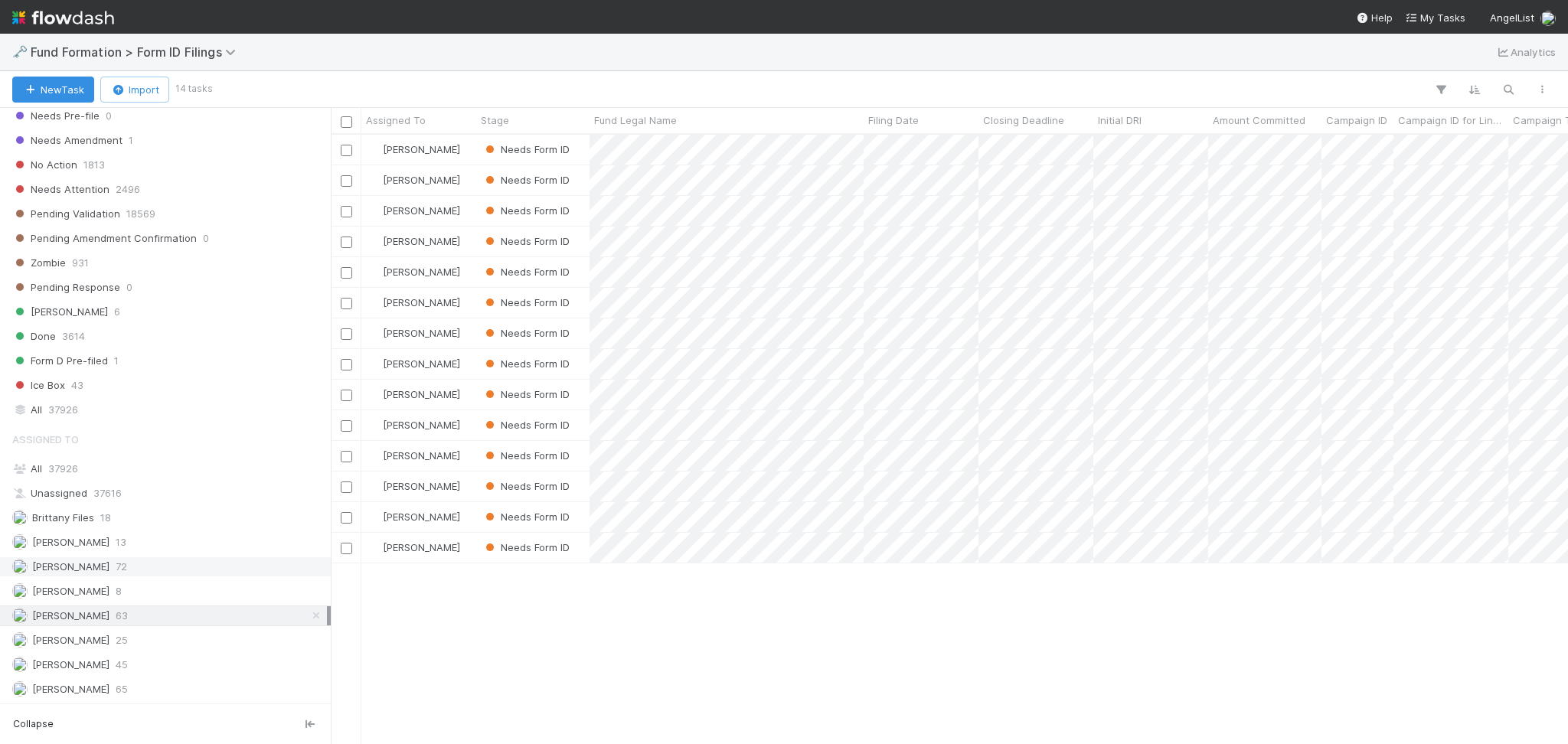
scroll to position [593, 1221]
click at [154, 558] on div "Febbie Cervantes 72" at bounding box center [169, 567] width 315 height 19
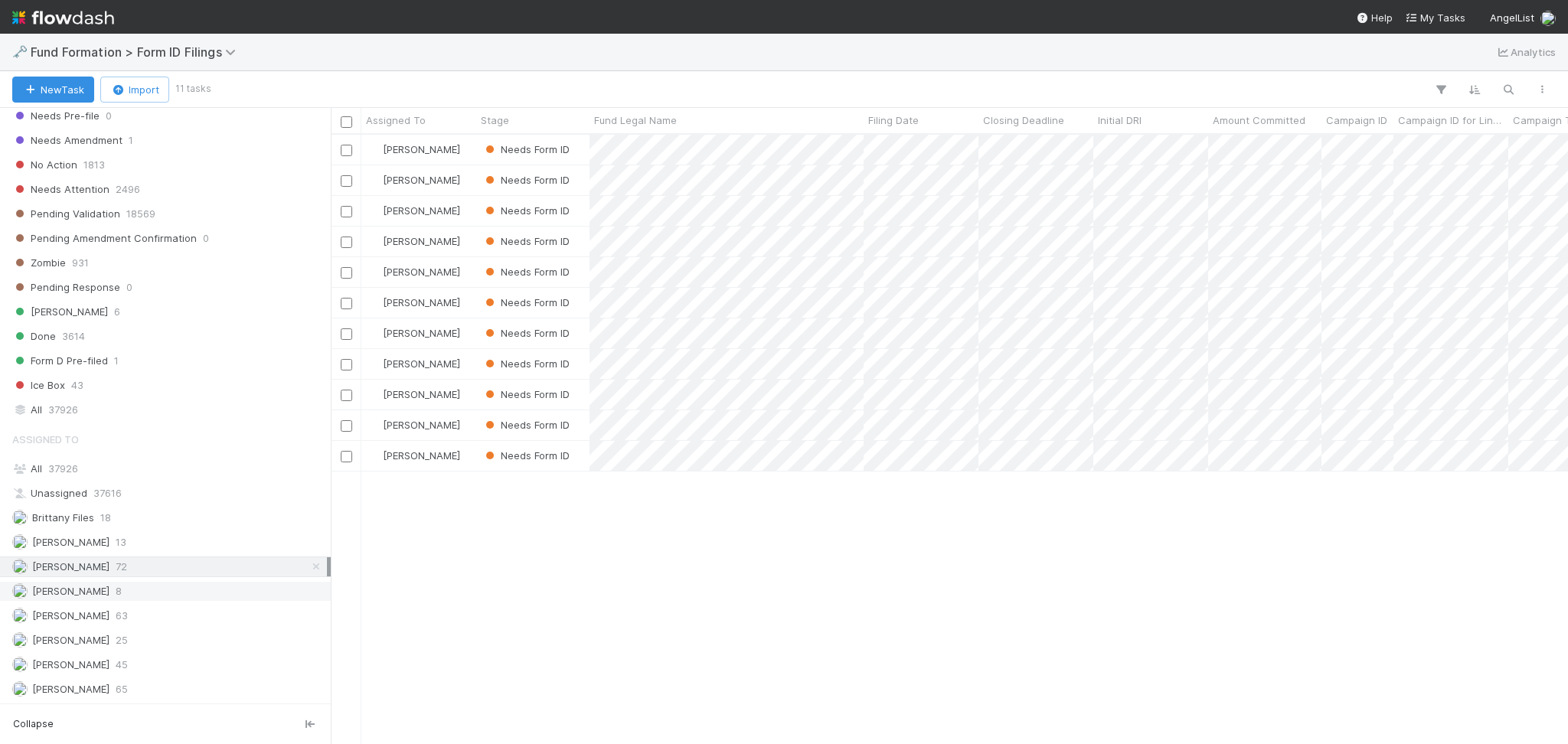
scroll to position [593, 1221]
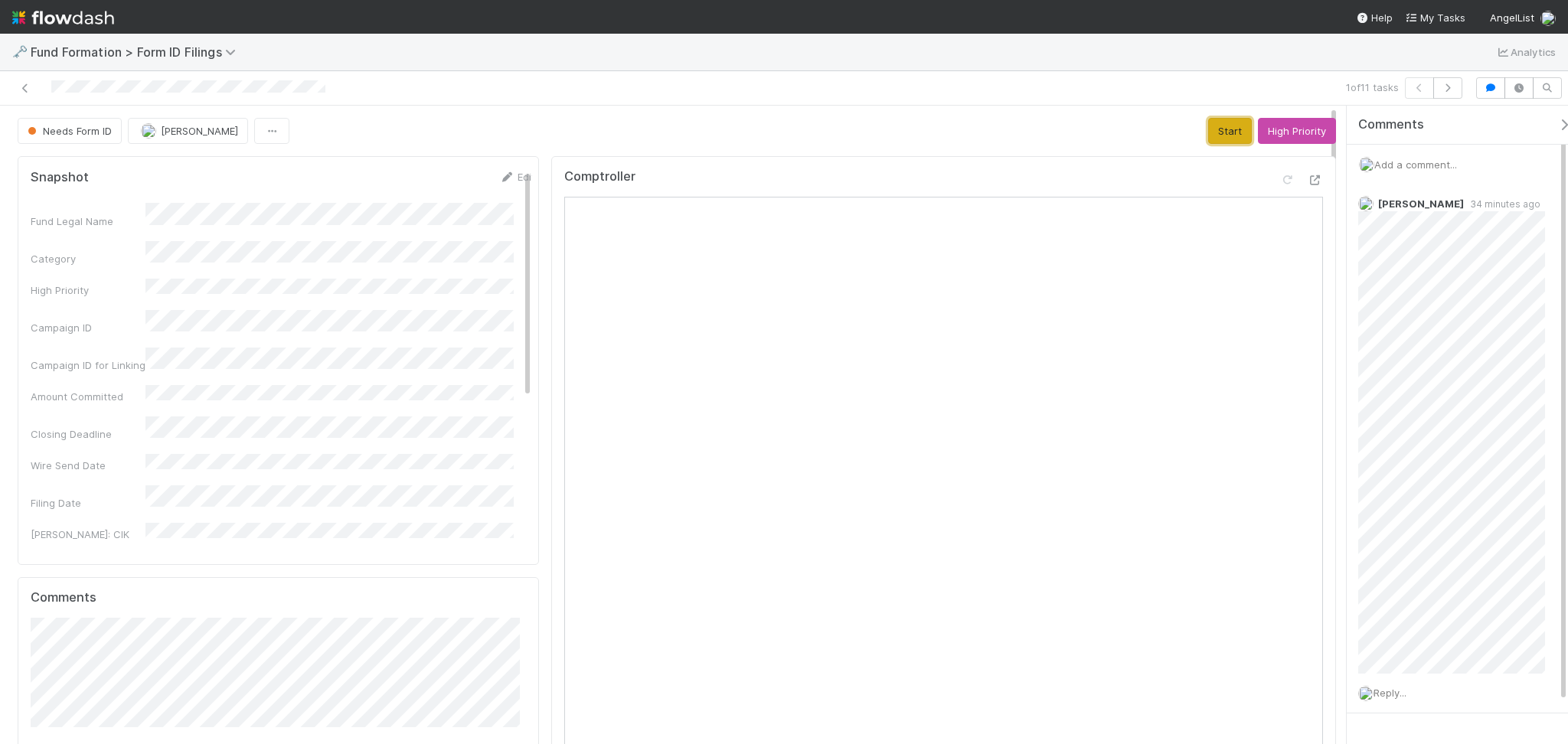
click at [1208, 134] on button "Start" at bounding box center [1229, 131] width 44 height 26
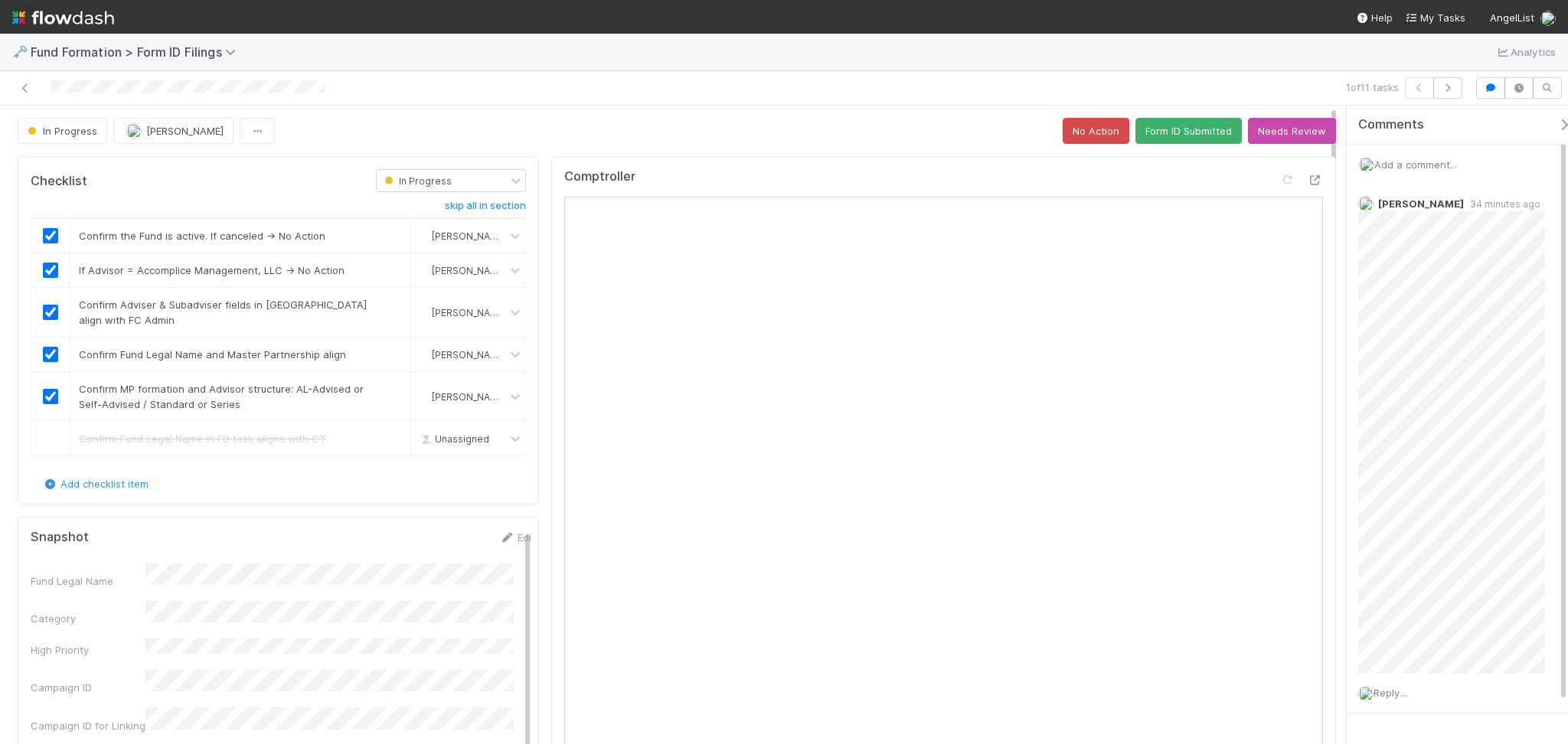
click at [1411, 159] on span "Add a comment..." at bounding box center [1415, 165] width 83 height 12
click at [1160, 129] on button "Form ID Submitted" at bounding box center [1188, 131] width 106 height 26
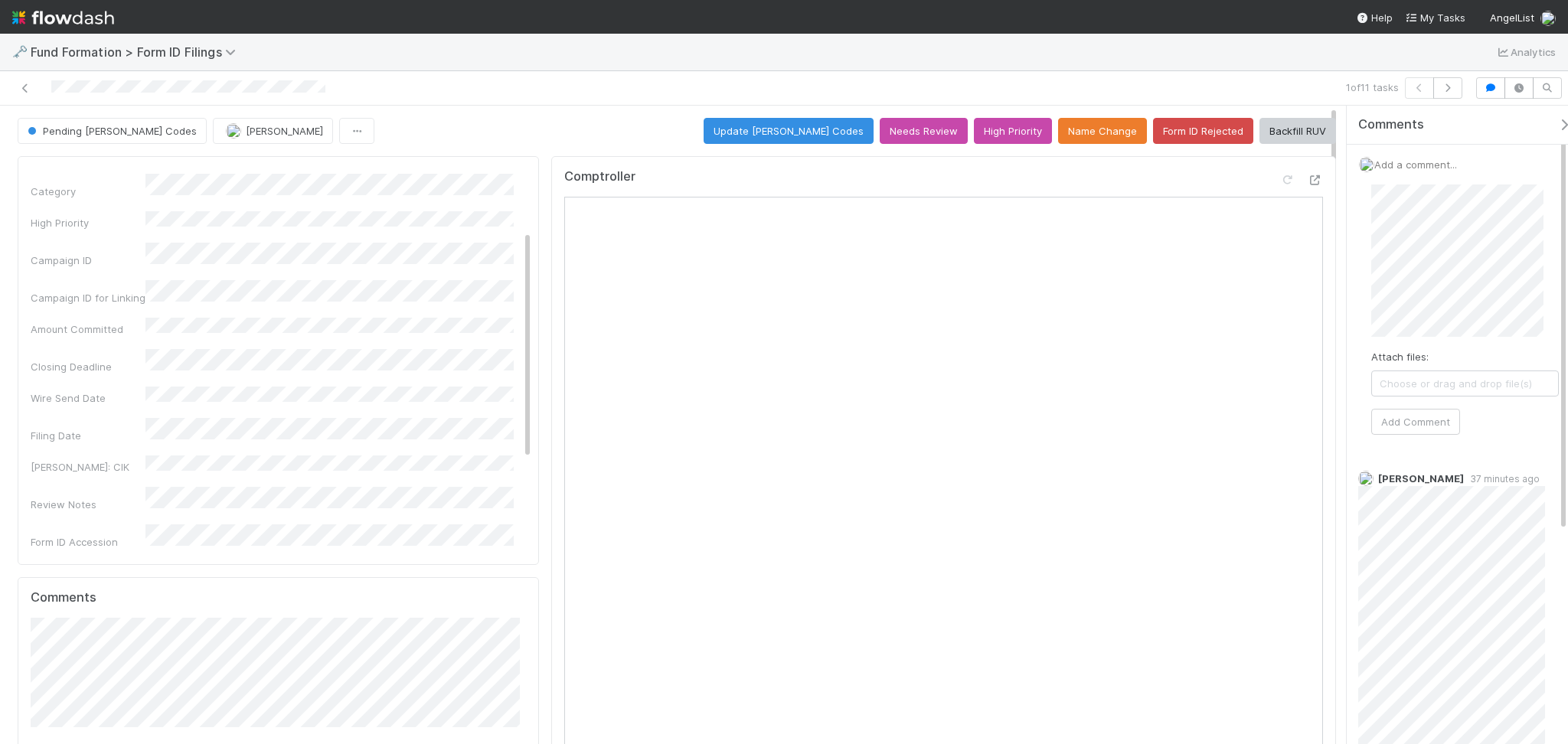
scroll to position [102, 0]
click at [1414, 416] on button "Add Comment" at bounding box center [1415, 422] width 89 height 26
click at [1451, 87] on icon "button" at bounding box center [1448, 88] width 16 height 9
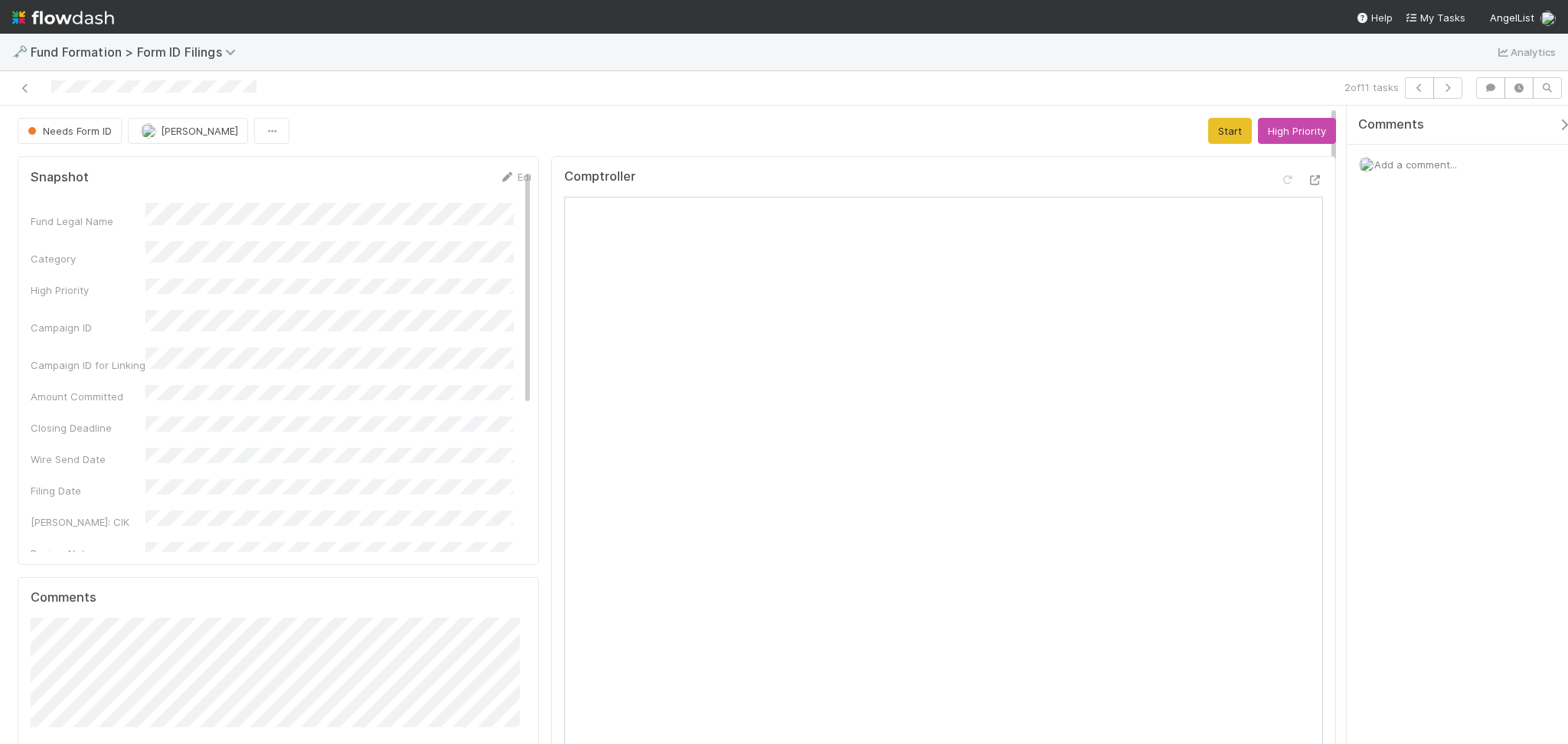
click at [25, 78] on div at bounding box center [373, 88] width 734 height 22
click at [25, 85] on icon at bounding box center [25, 89] width 16 height 10
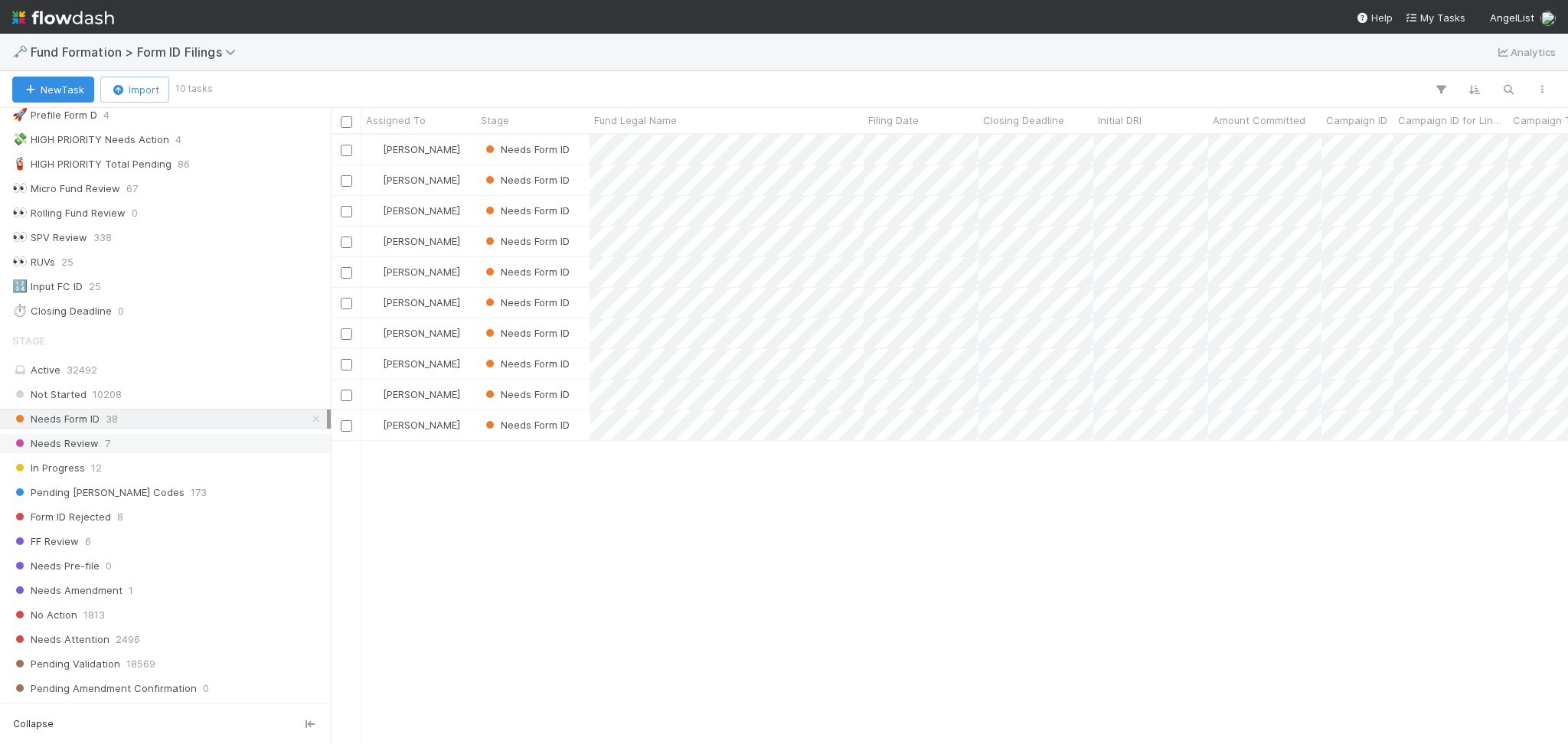
scroll to position [102, 0]
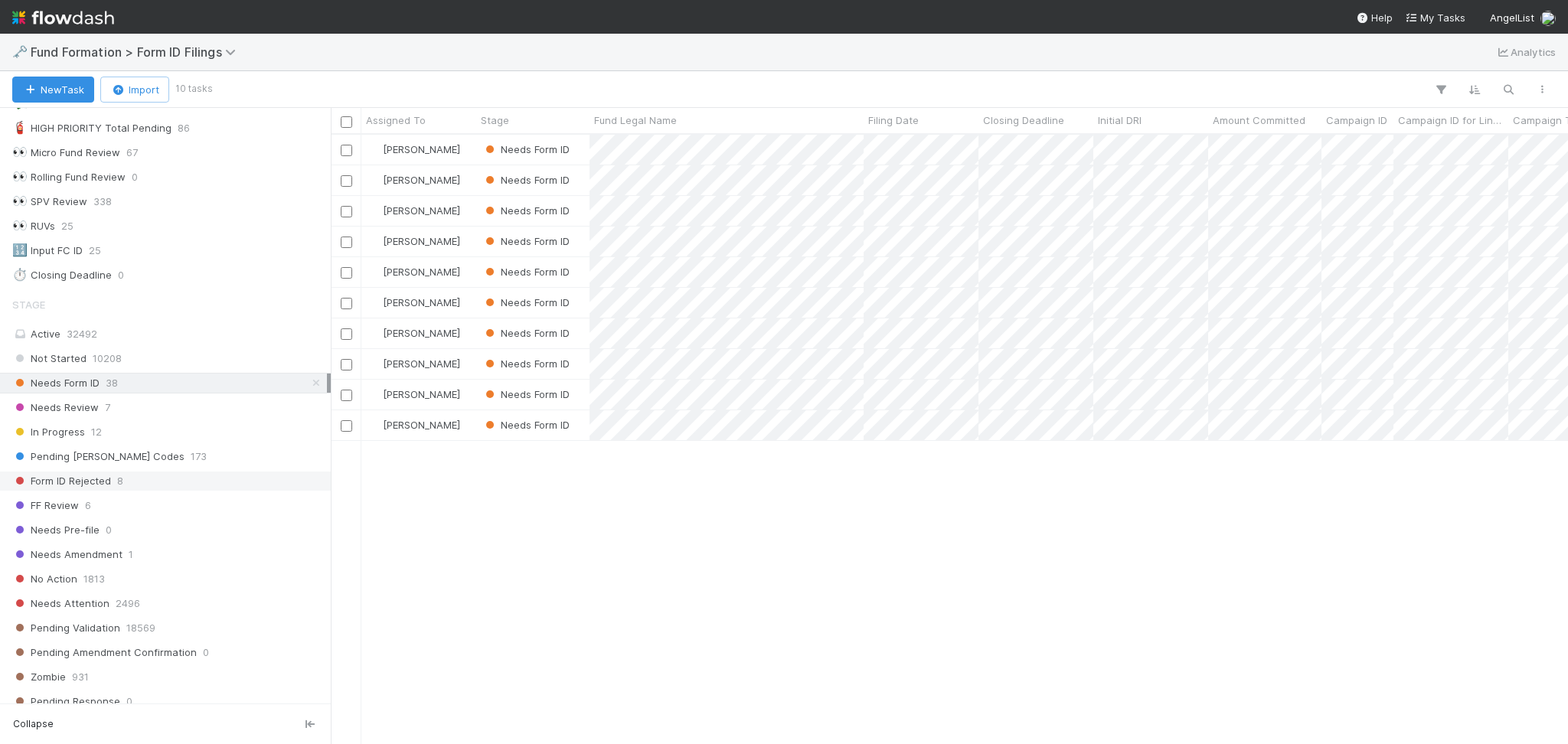
click at [139, 481] on div "Form ID Rejected 8" at bounding box center [169, 481] width 315 height 19
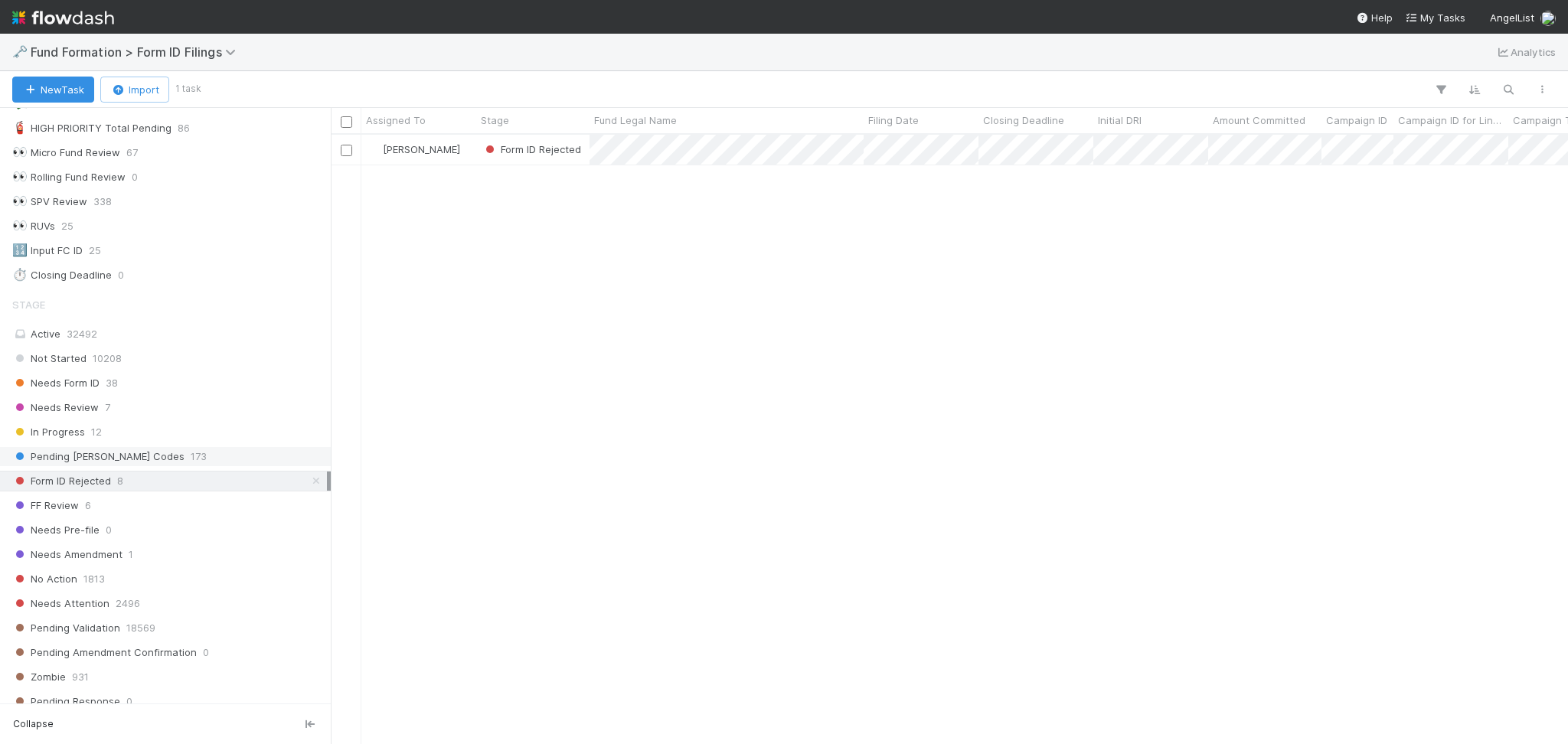
scroll to position [593, 1221]
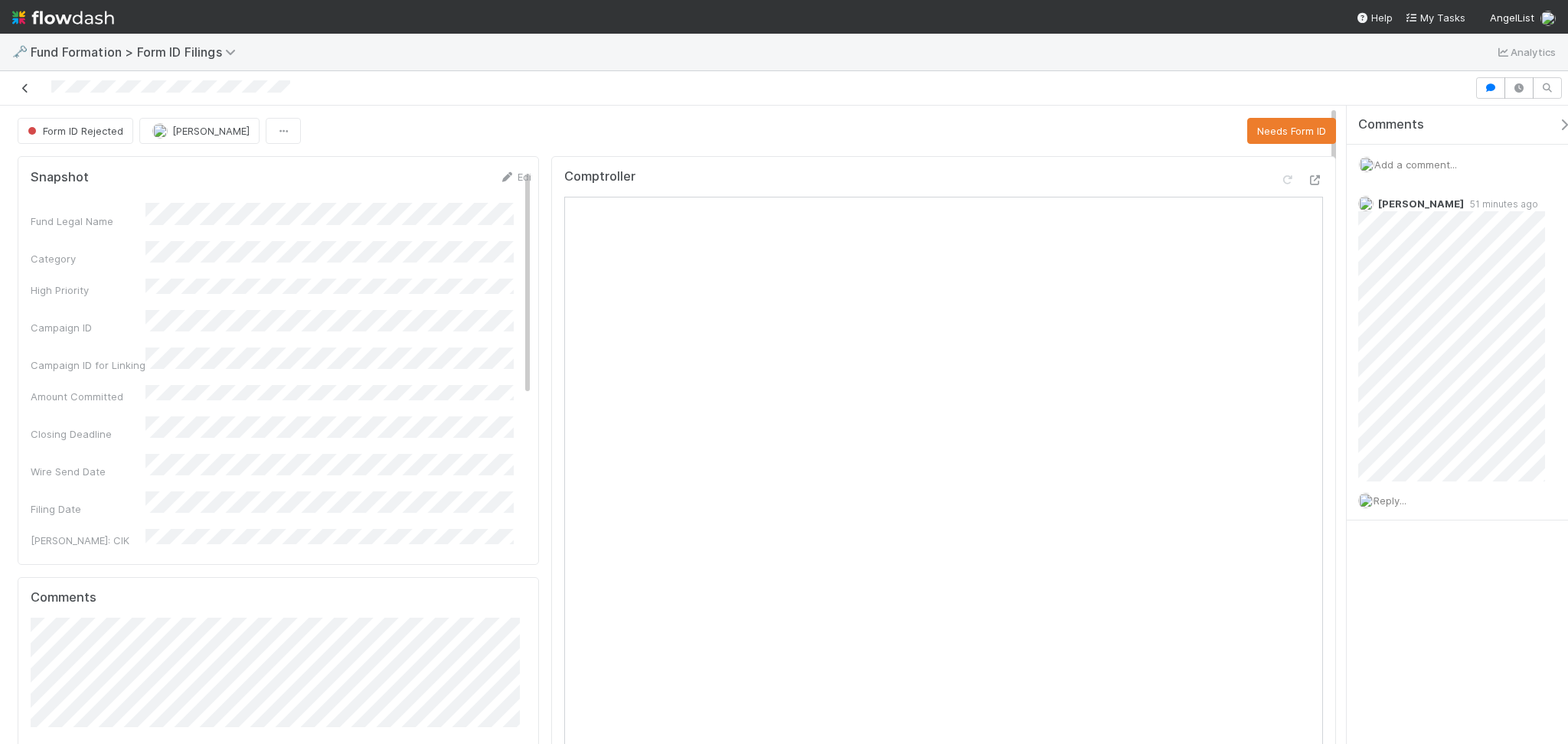
click at [23, 88] on icon at bounding box center [25, 89] width 16 height 10
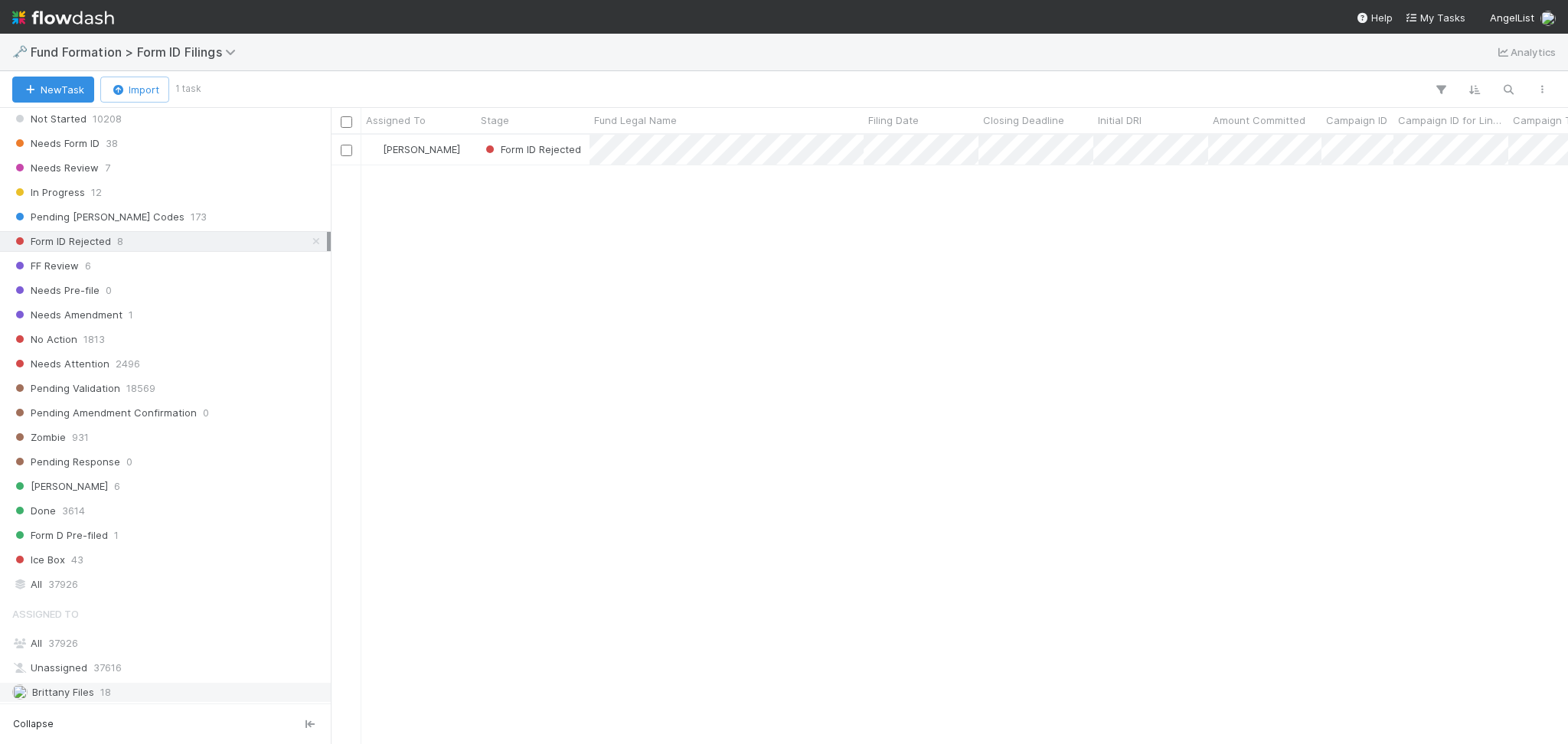
scroll to position [510, 0]
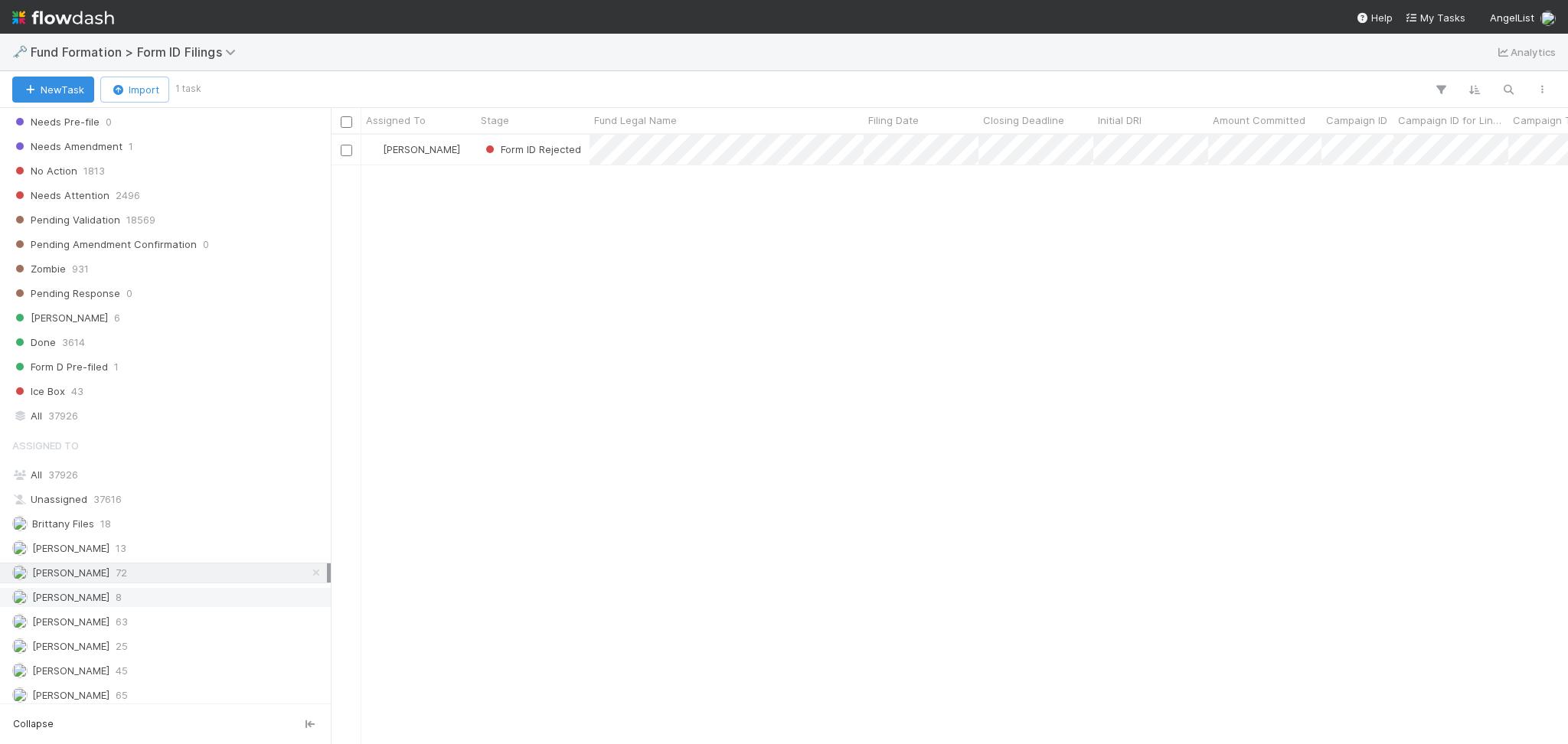
click at [145, 595] on div "Karen Jane Salcedo 8" at bounding box center [169, 597] width 315 height 19
click at [139, 618] on div "Meg Castanare 63" at bounding box center [169, 622] width 315 height 19
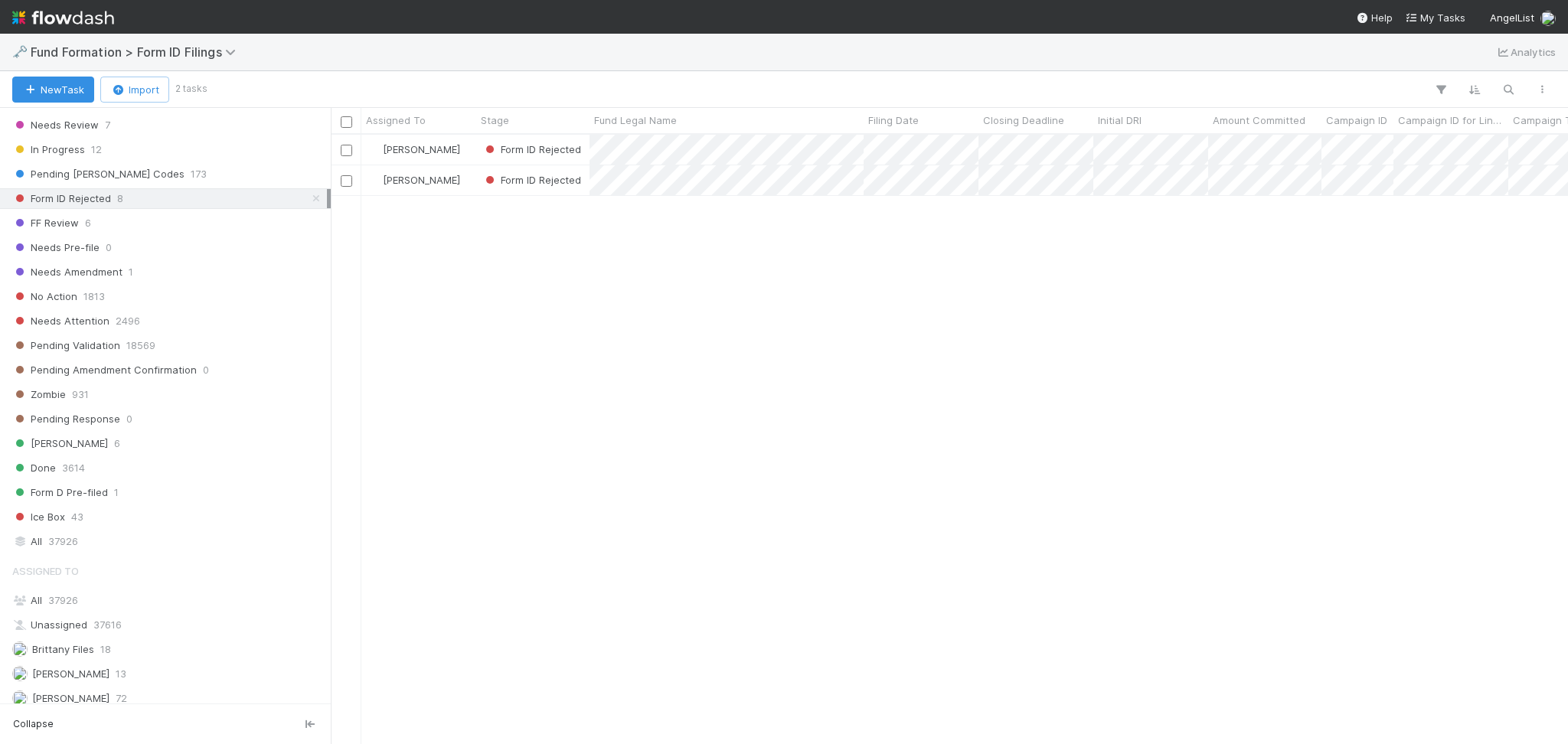
scroll to position [510, 0]
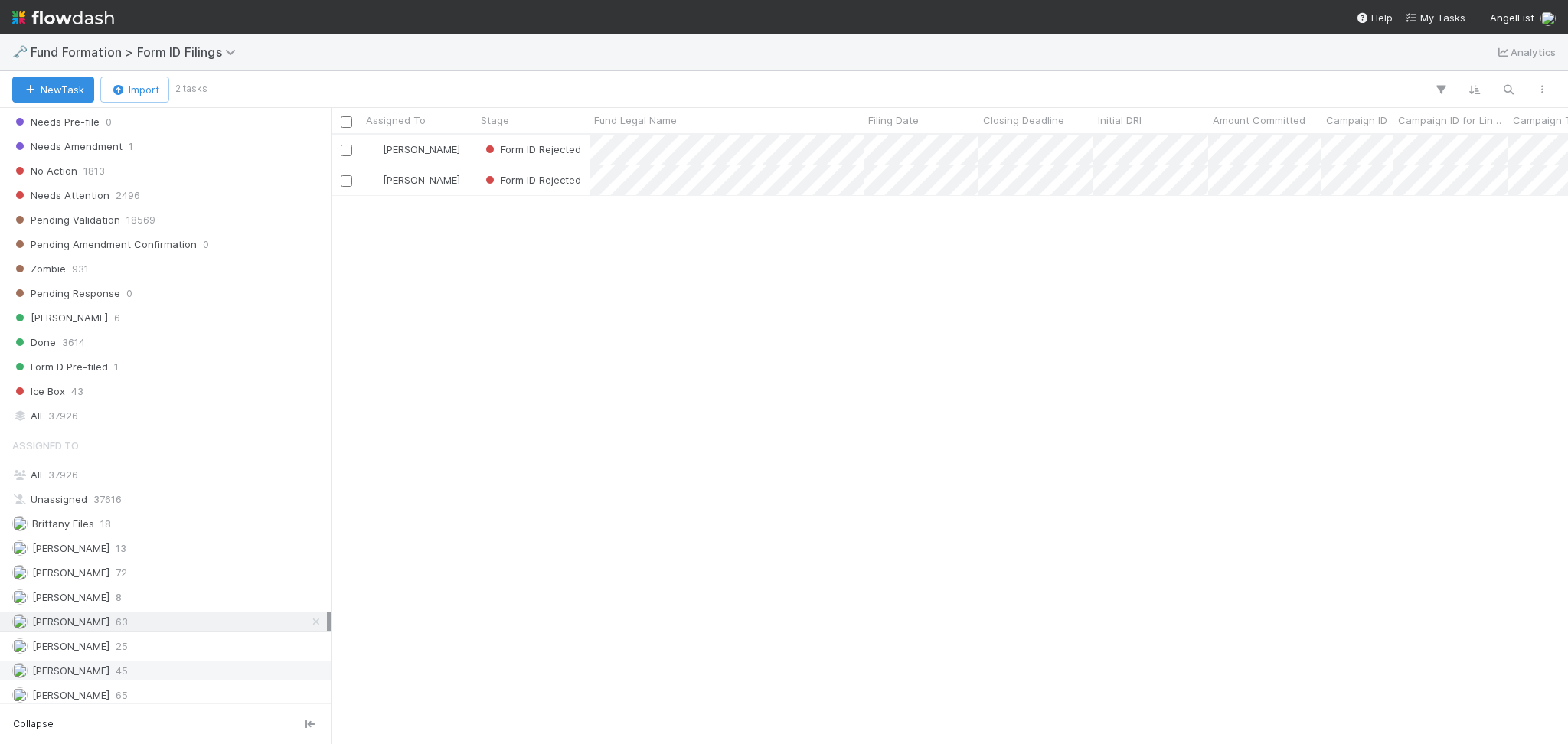
click at [139, 676] on div "Raven Jacinto 45" at bounding box center [169, 671] width 315 height 19
click at [146, 688] on div "Roselyn de Villa 65" at bounding box center [169, 690] width 315 height 19
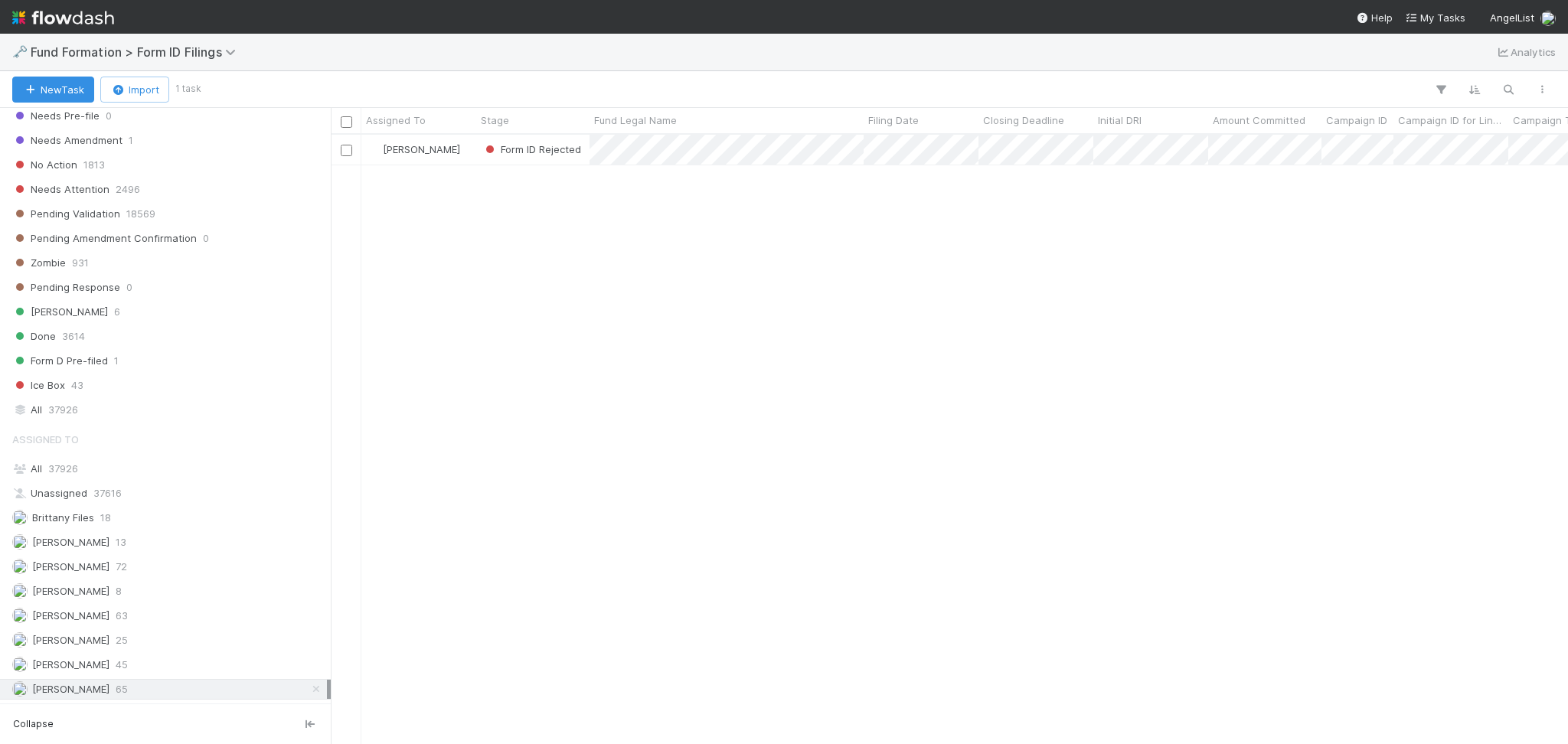
scroll to position [593, 1221]
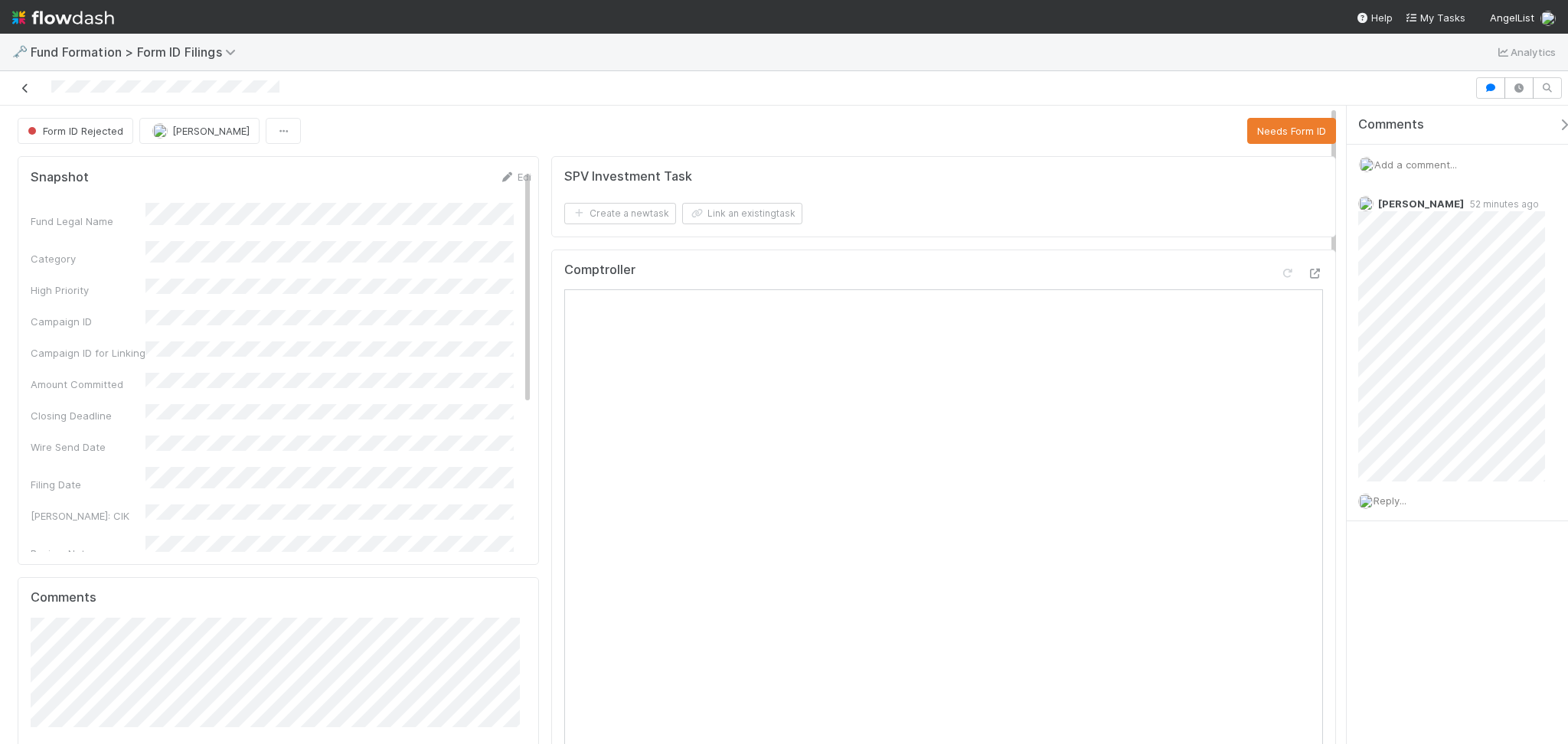
click at [28, 84] on icon at bounding box center [25, 89] width 16 height 10
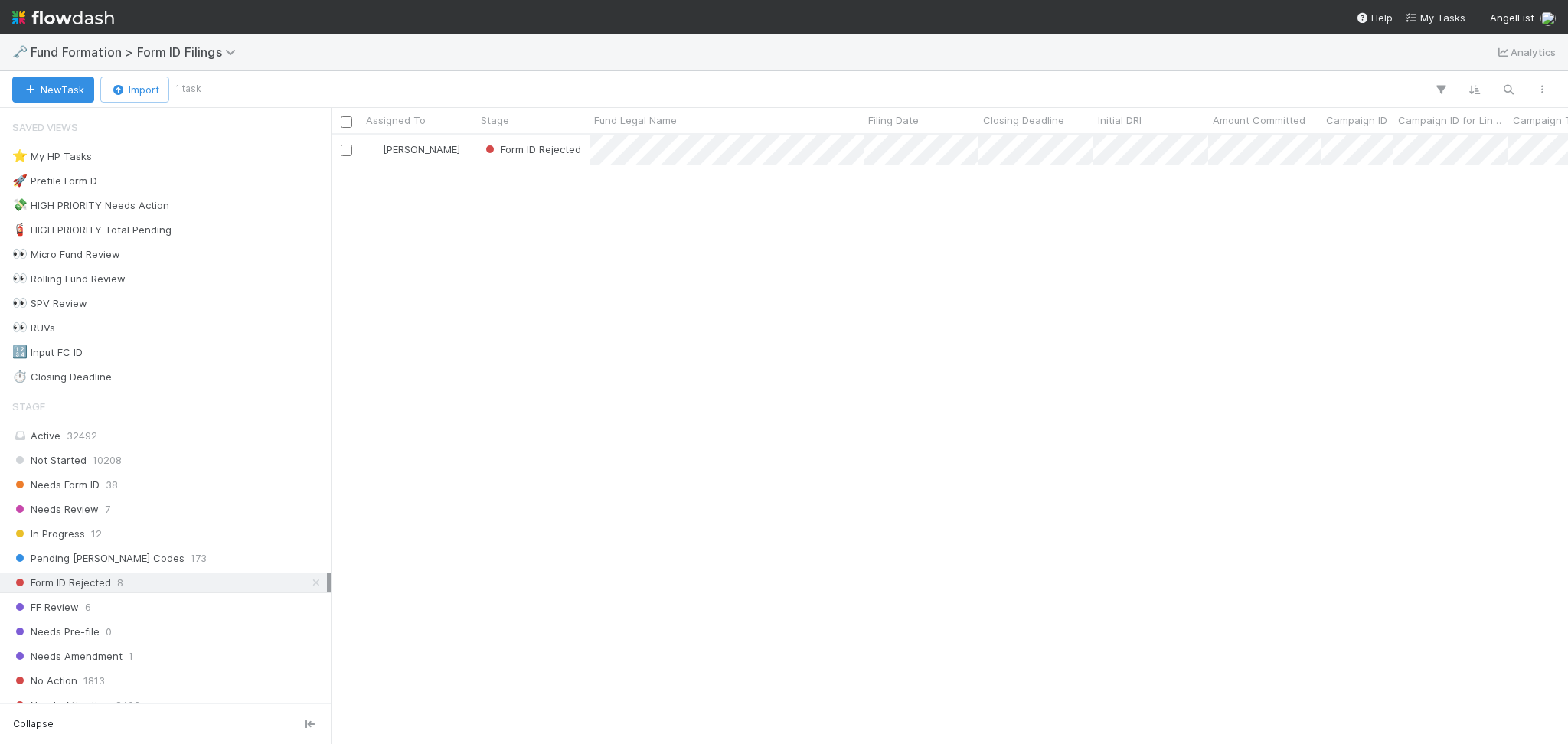
scroll to position [593, 1221]
click at [166, 479] on div "Needs Form ID 38" at bounding box center [169, 485] width 315 height 19
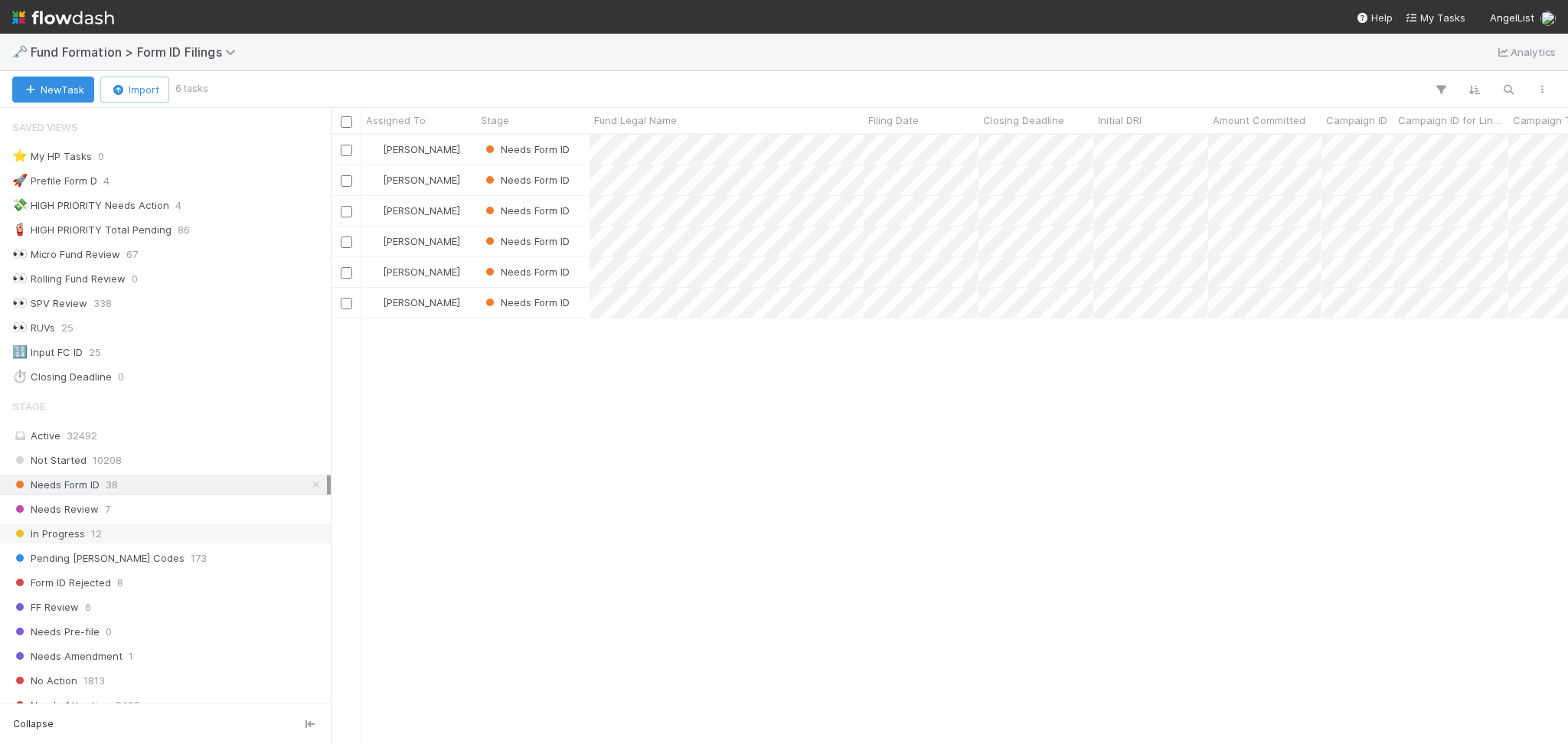
scroll to position [510, 0]
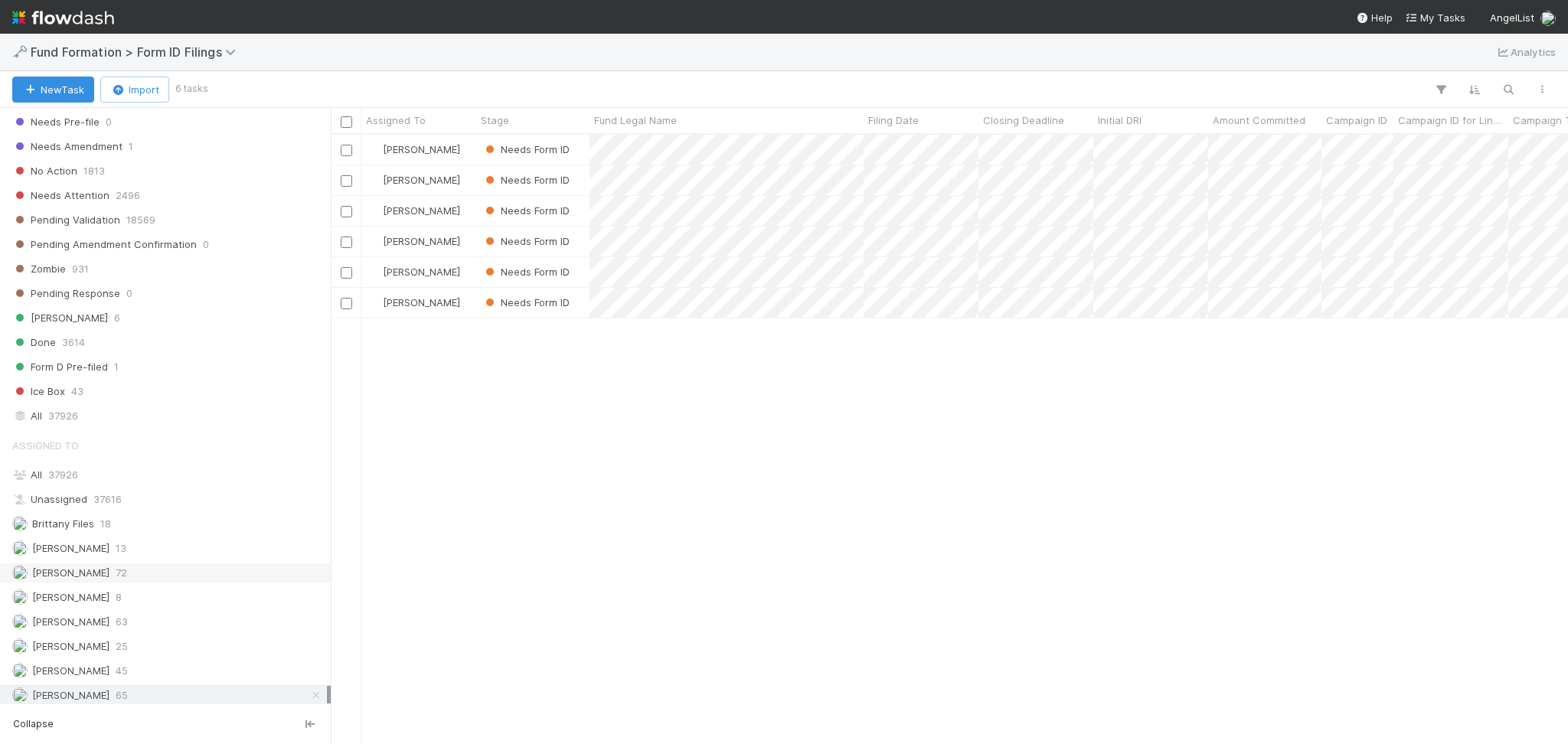
click at [140, 575] on div "Febbie Cervantes 72" at bounding box center [169, 573] width 315 height 19
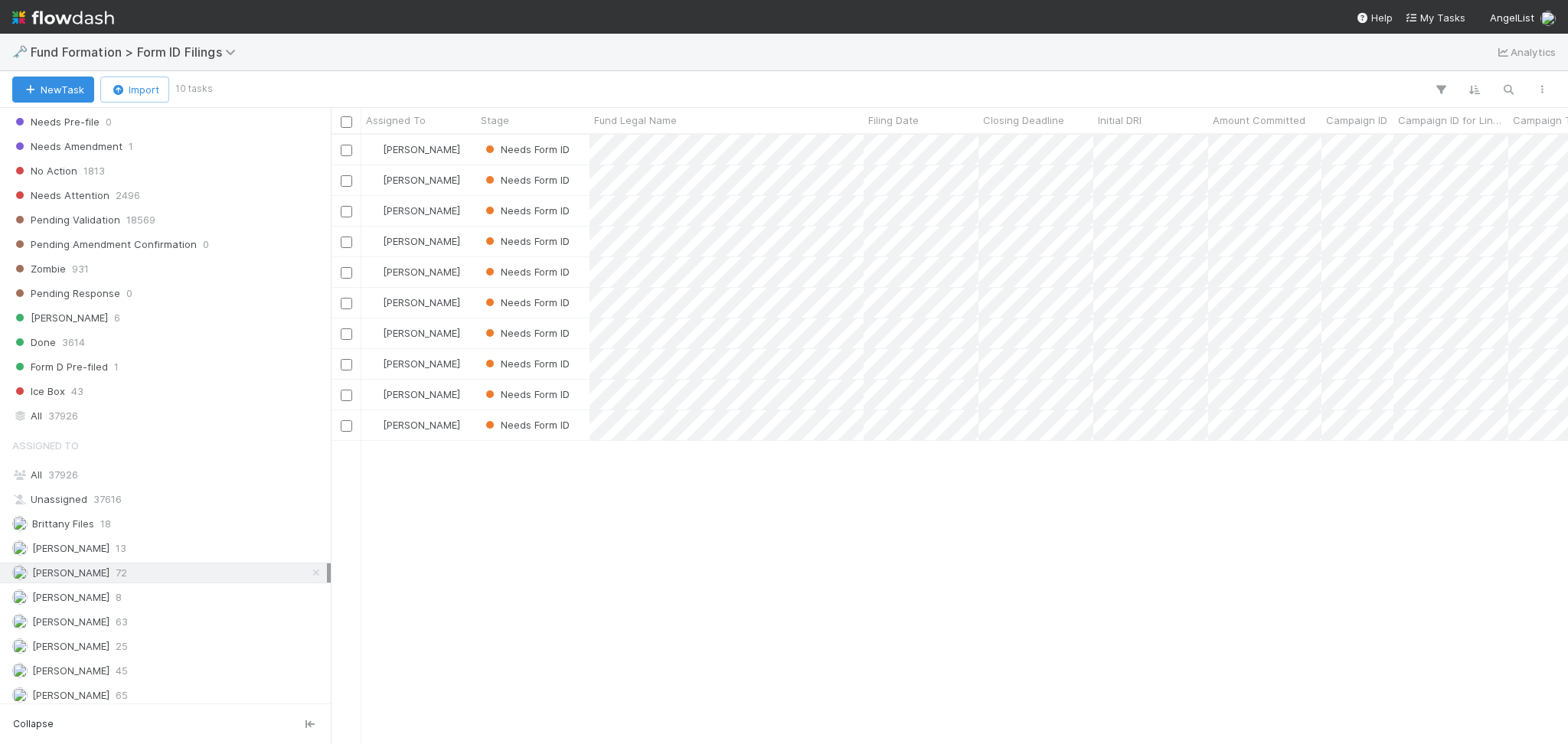
scroll to position [593, 1221]
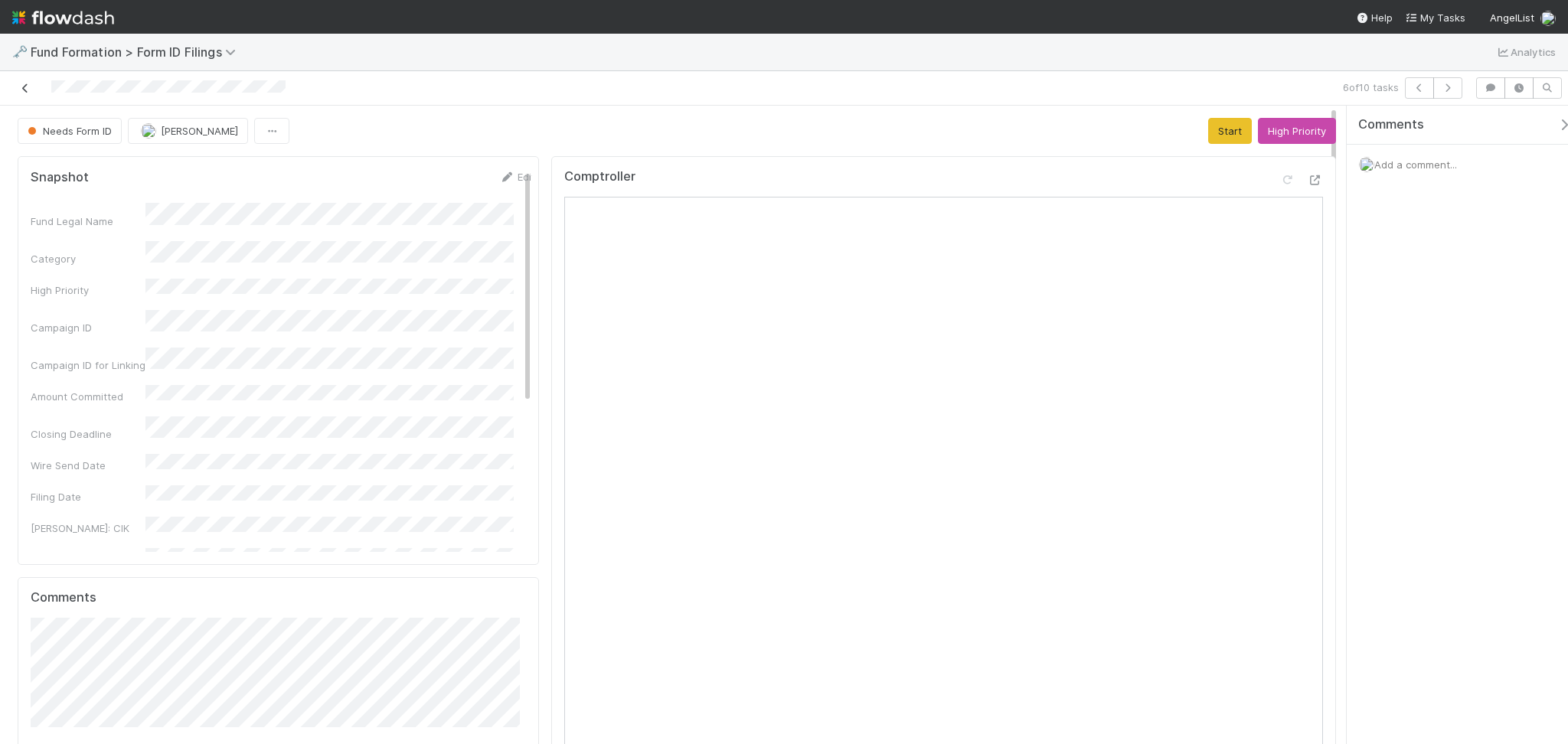
click at [21, 89] on icon at bounding box center [25, 89] width 16 height 10
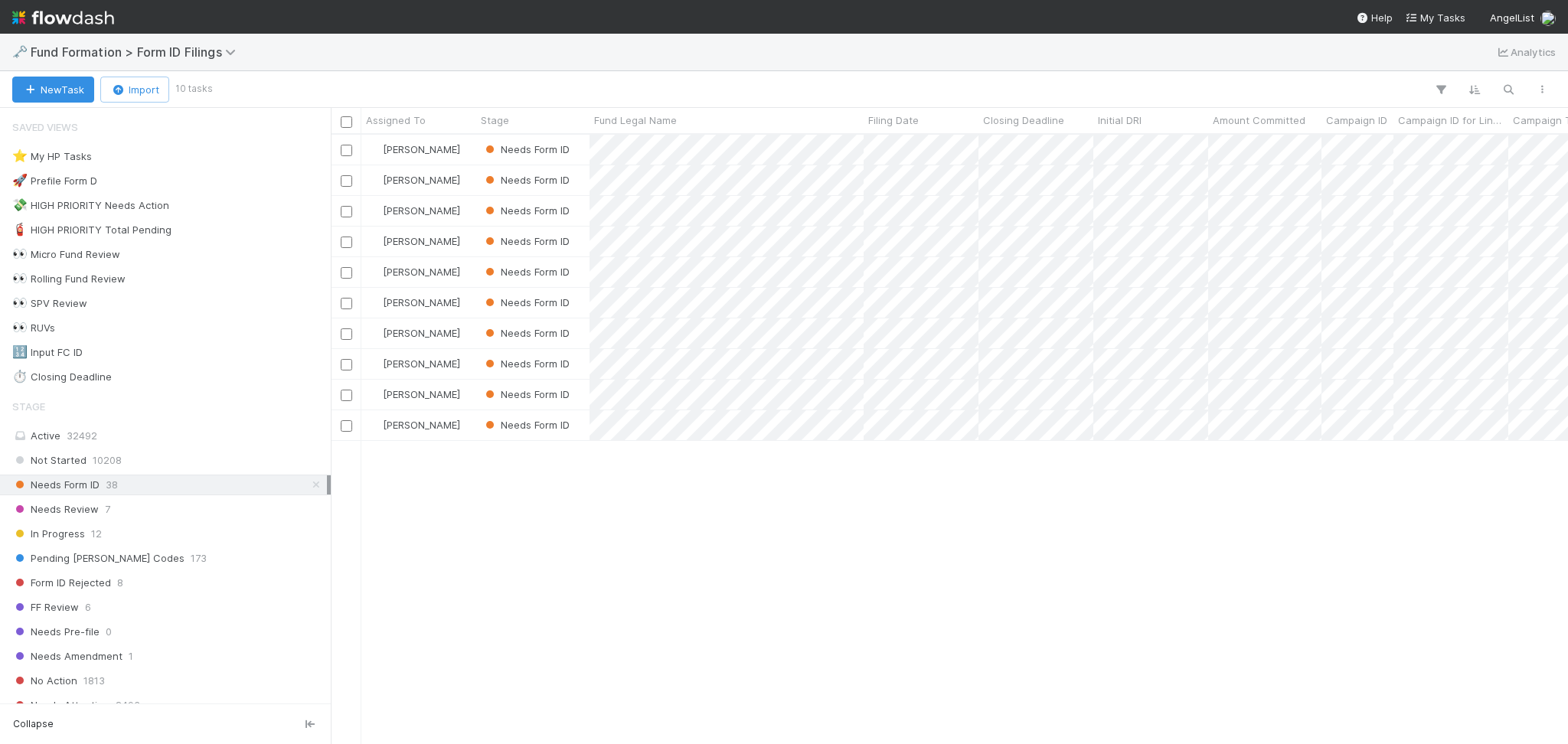
scroll to position [593, 1221]
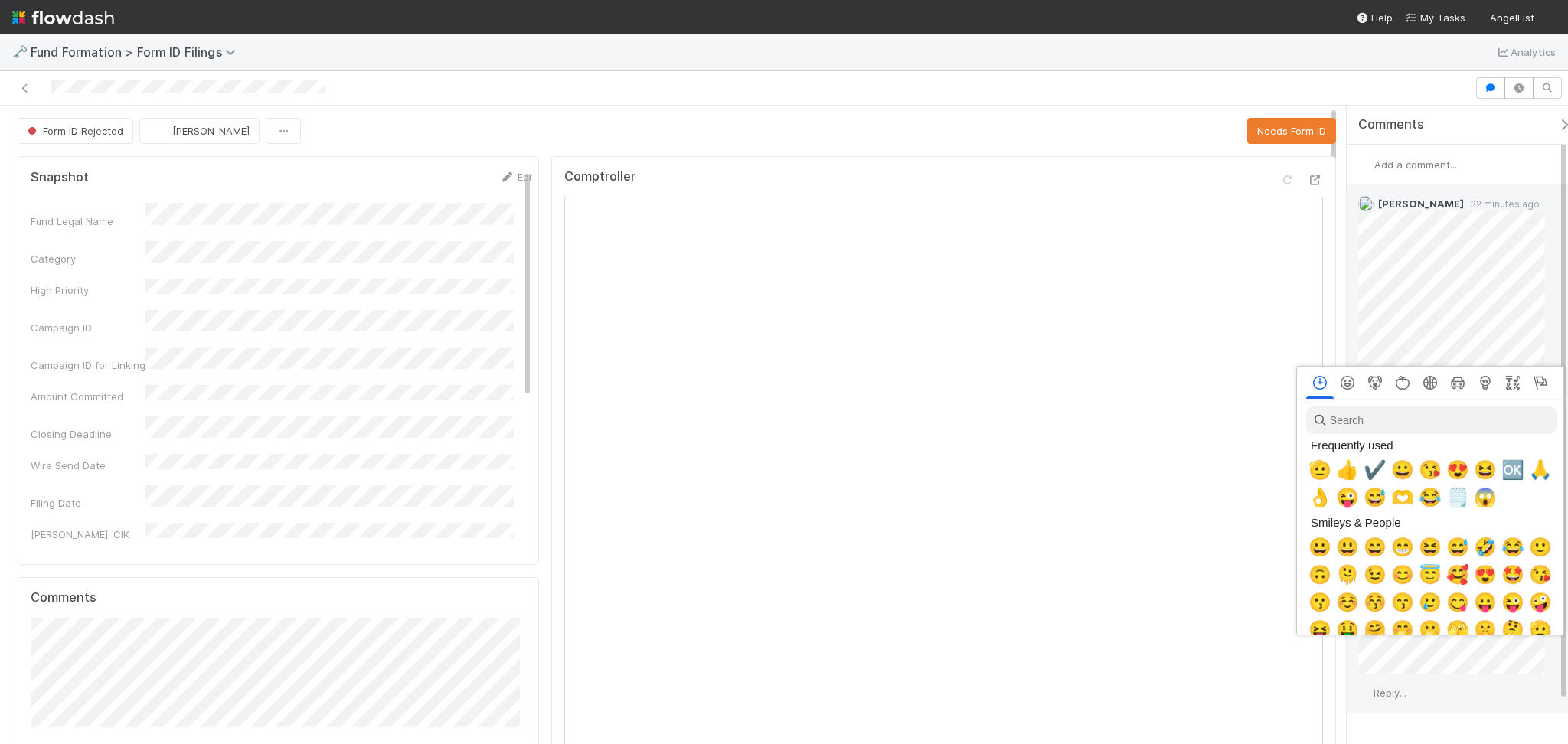
scroll to position [0, 9]
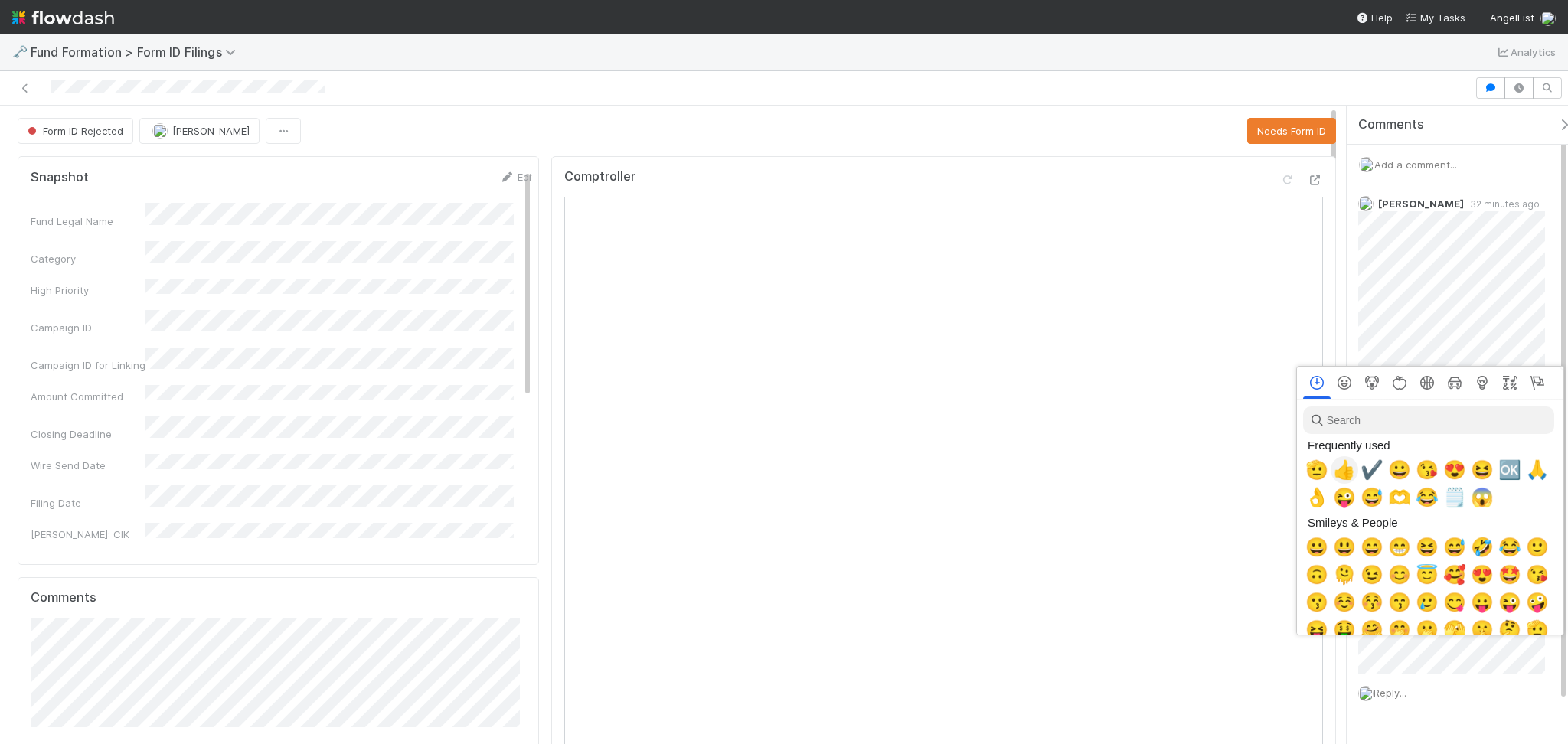
click at [1339, 466] on span "👍" at bounding box center [1344, 470] width 23 height 22
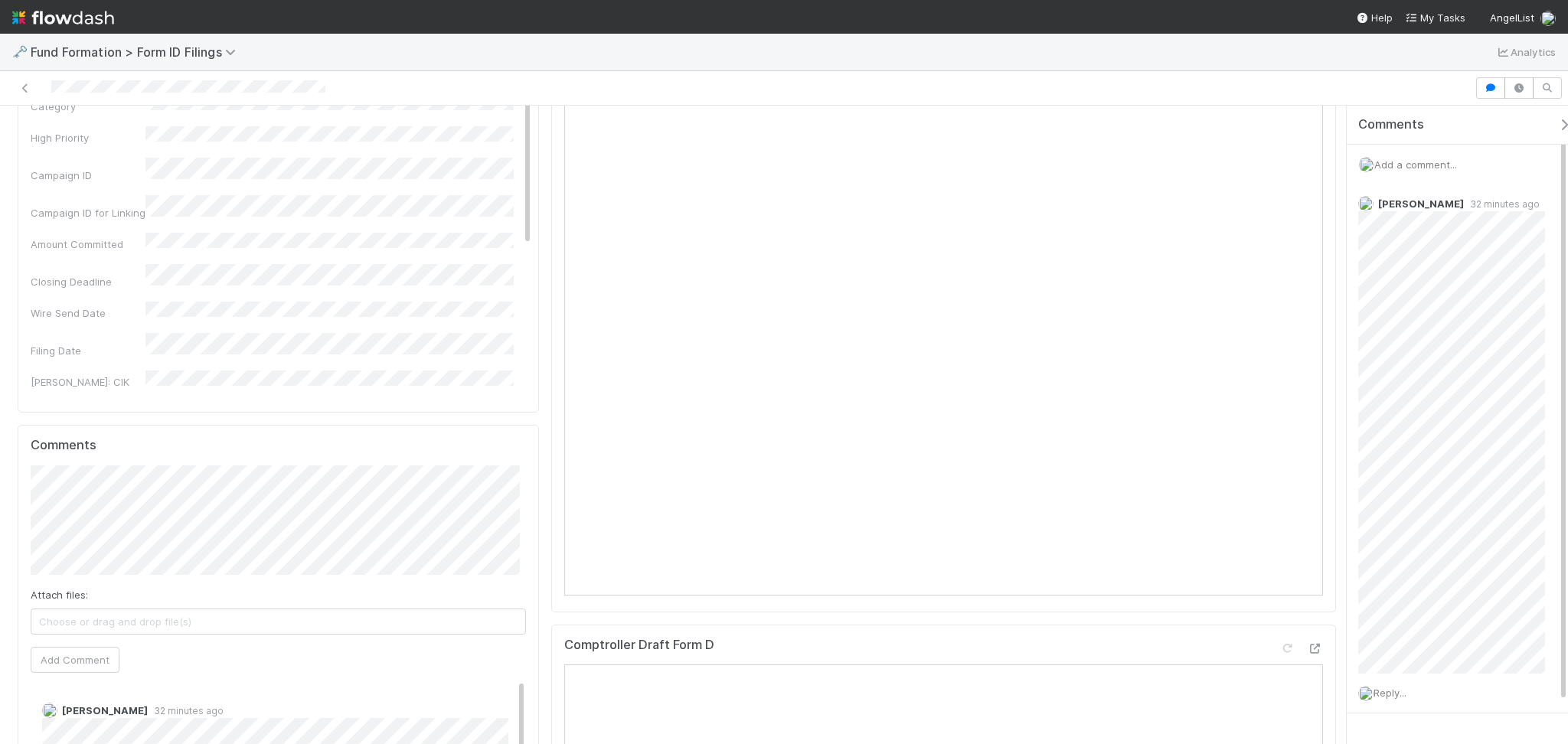
scroll to position [0, 0]
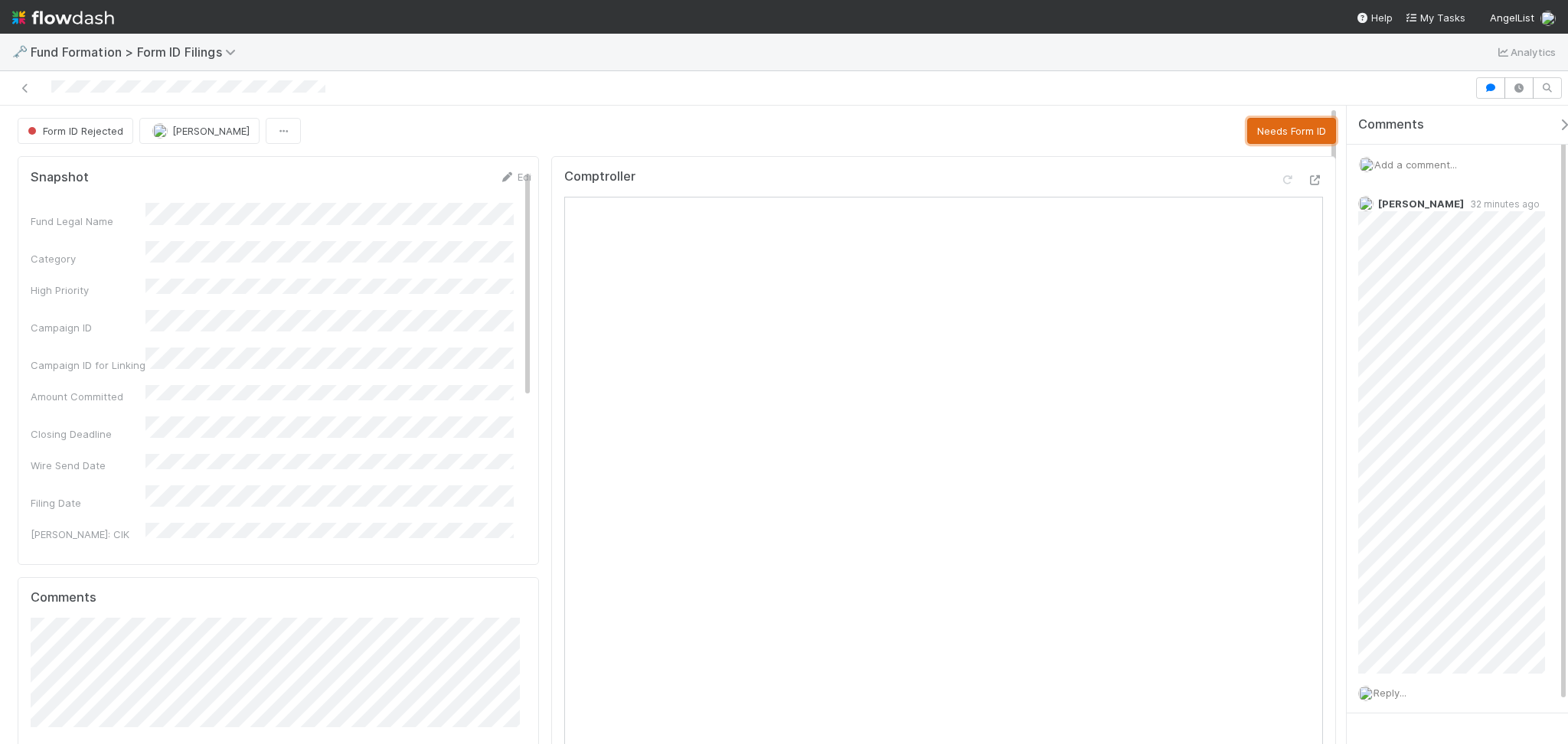
click at [1269, 139] on button "Needs Form ID" at bounding box center [1291, 131] width 89 height 26
click at [25, 84] on icon at bounding box center [25, 89] width 16 height 10
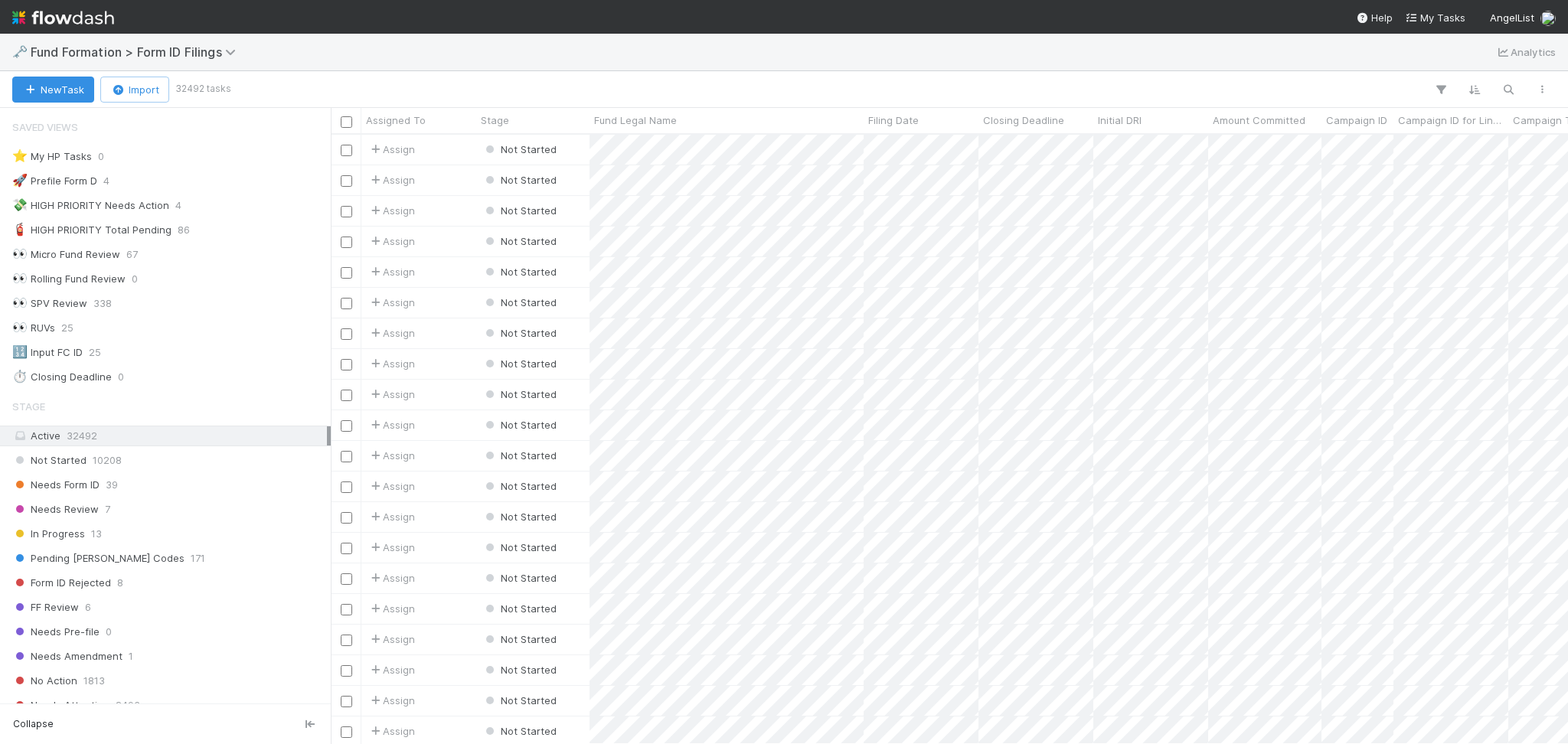
scroll to position [593, 1221]
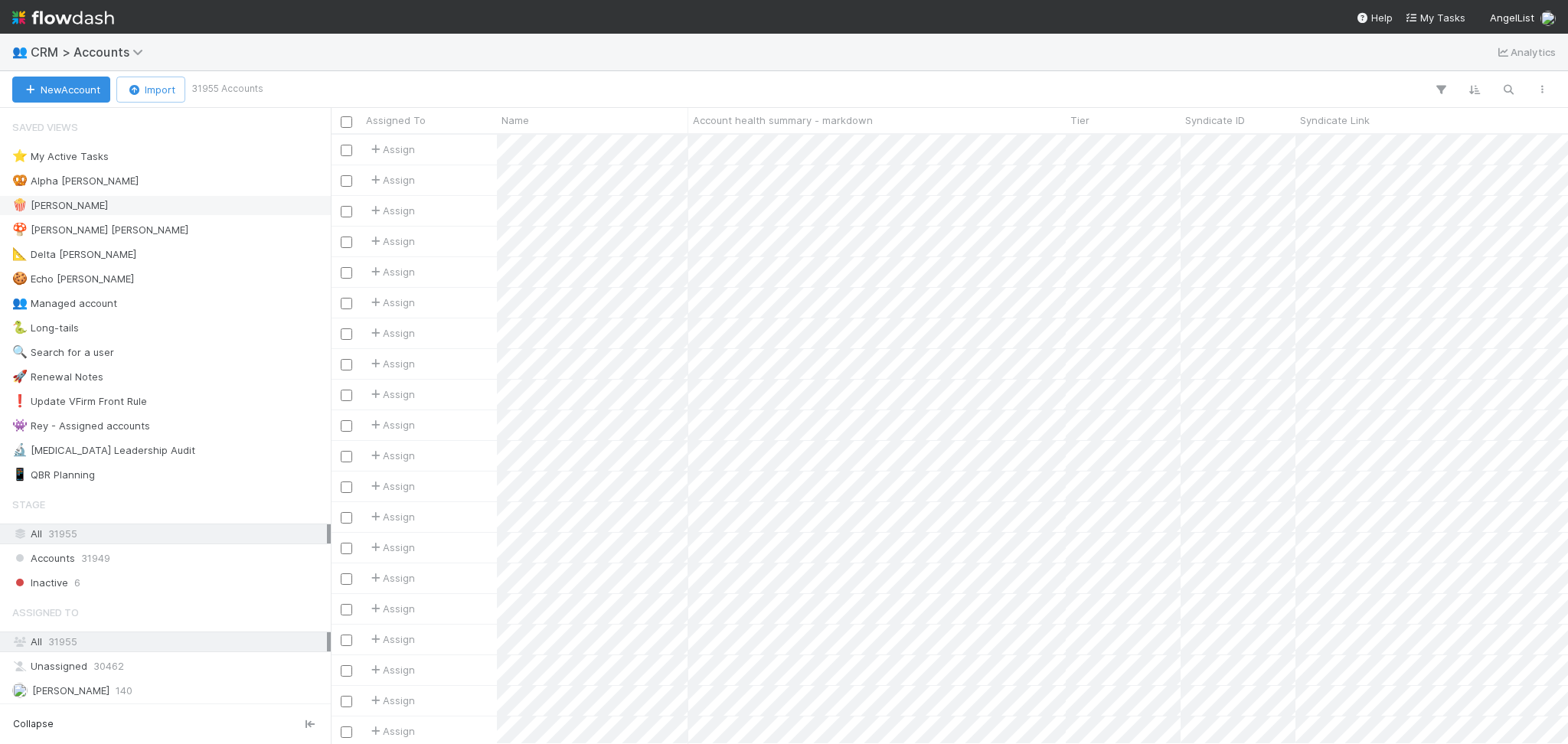
scroll to position [16, 16]
click at [1505, 93] on icon "button" at bounding box center [1509, 90] width 16 height 14
click at [1413, 53] on div at bounding box center [1435, 64] width 172 height 23
click at [1411, 60] on input at bounding box center [1428, 64] width 153 height 18
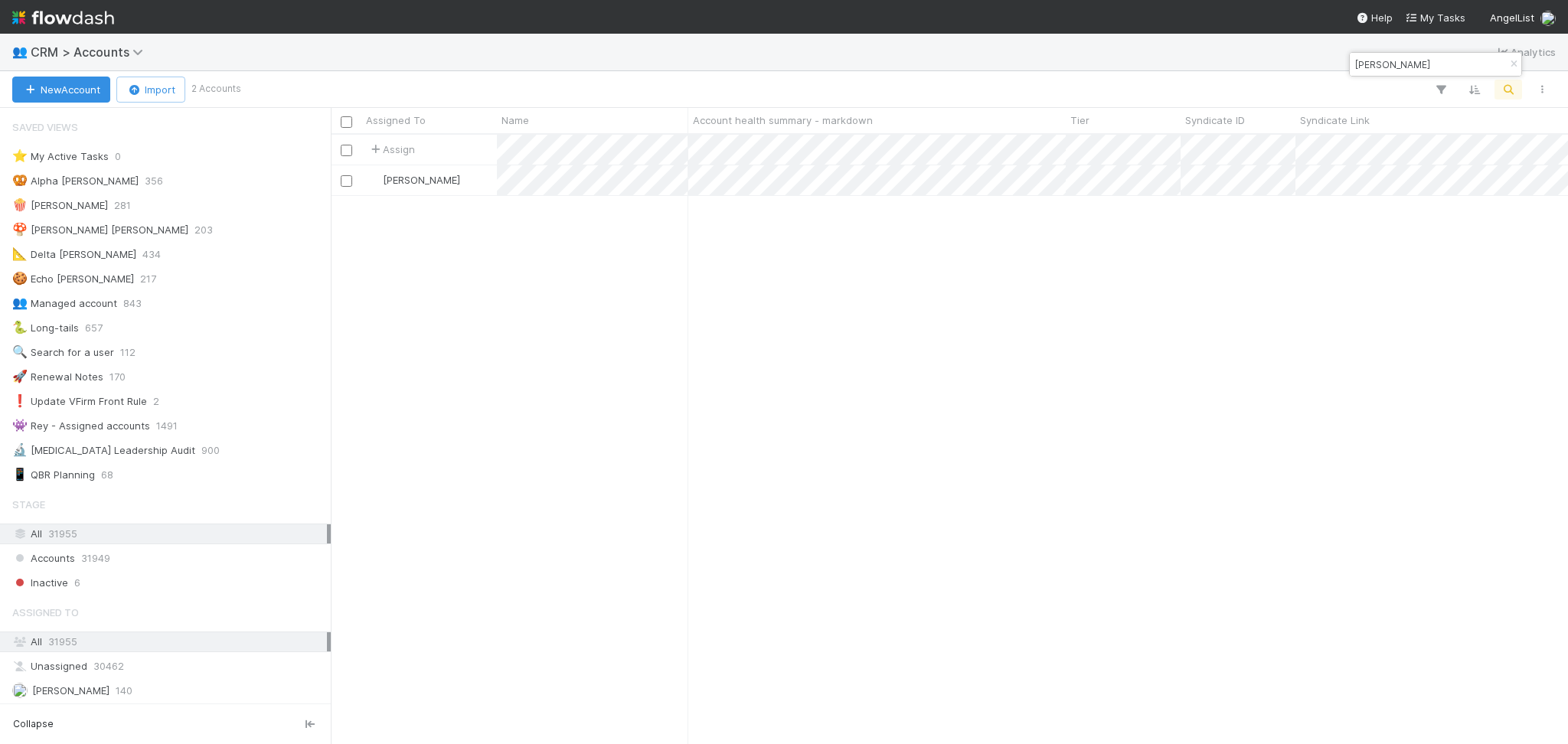
scroll to position [593, 1221]
type input "Lisa Rich"
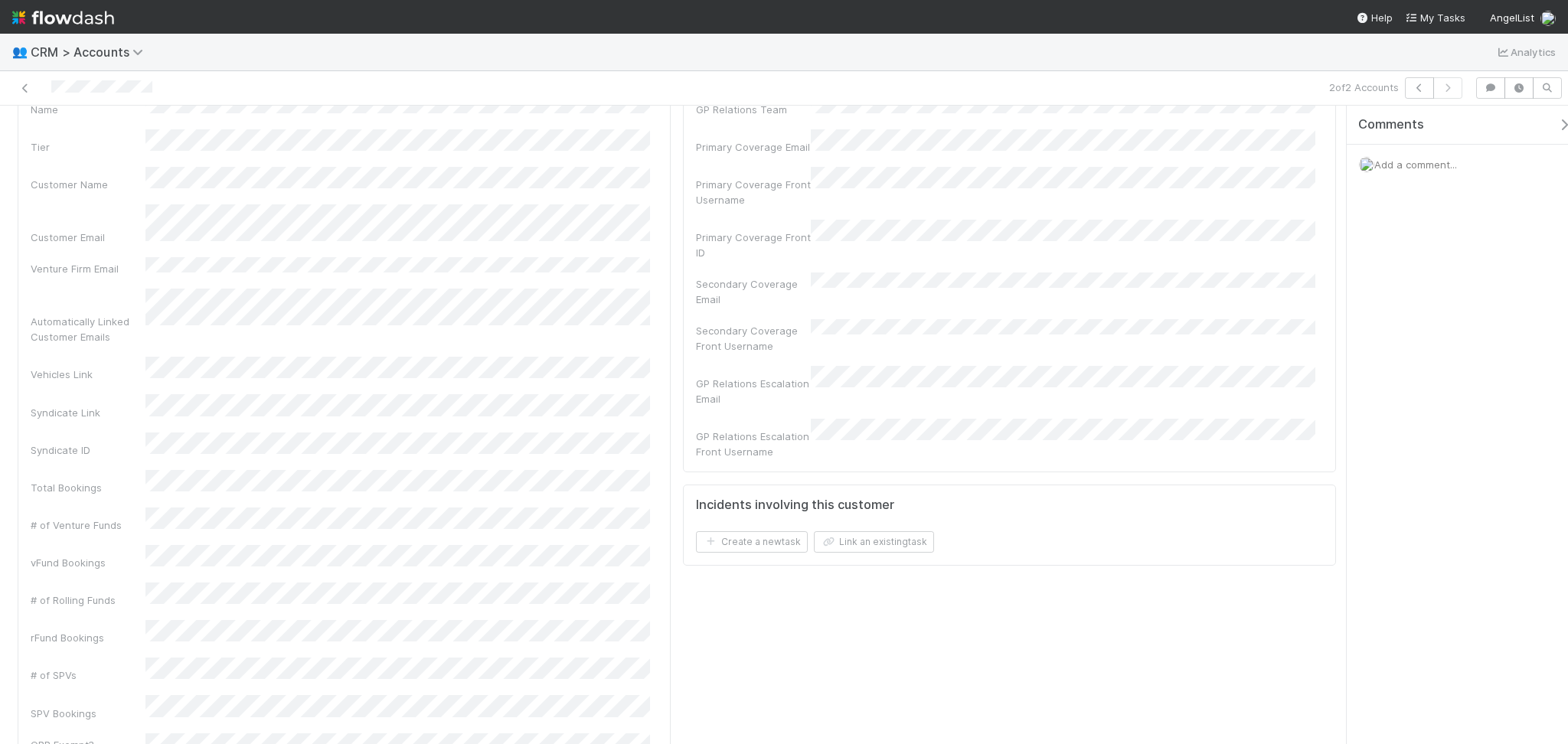
scroll to position [306, 0]
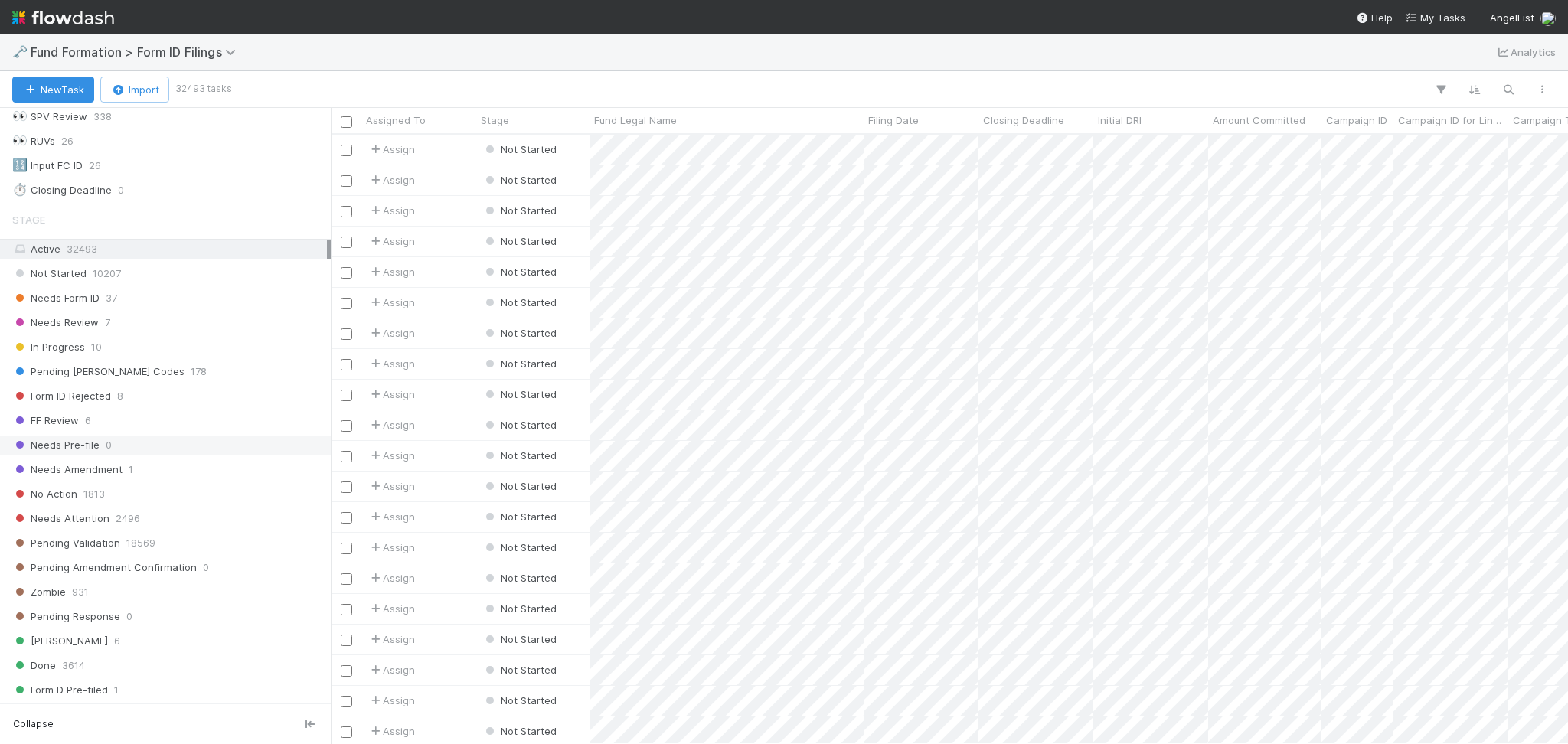
scroll to position [306, 0]
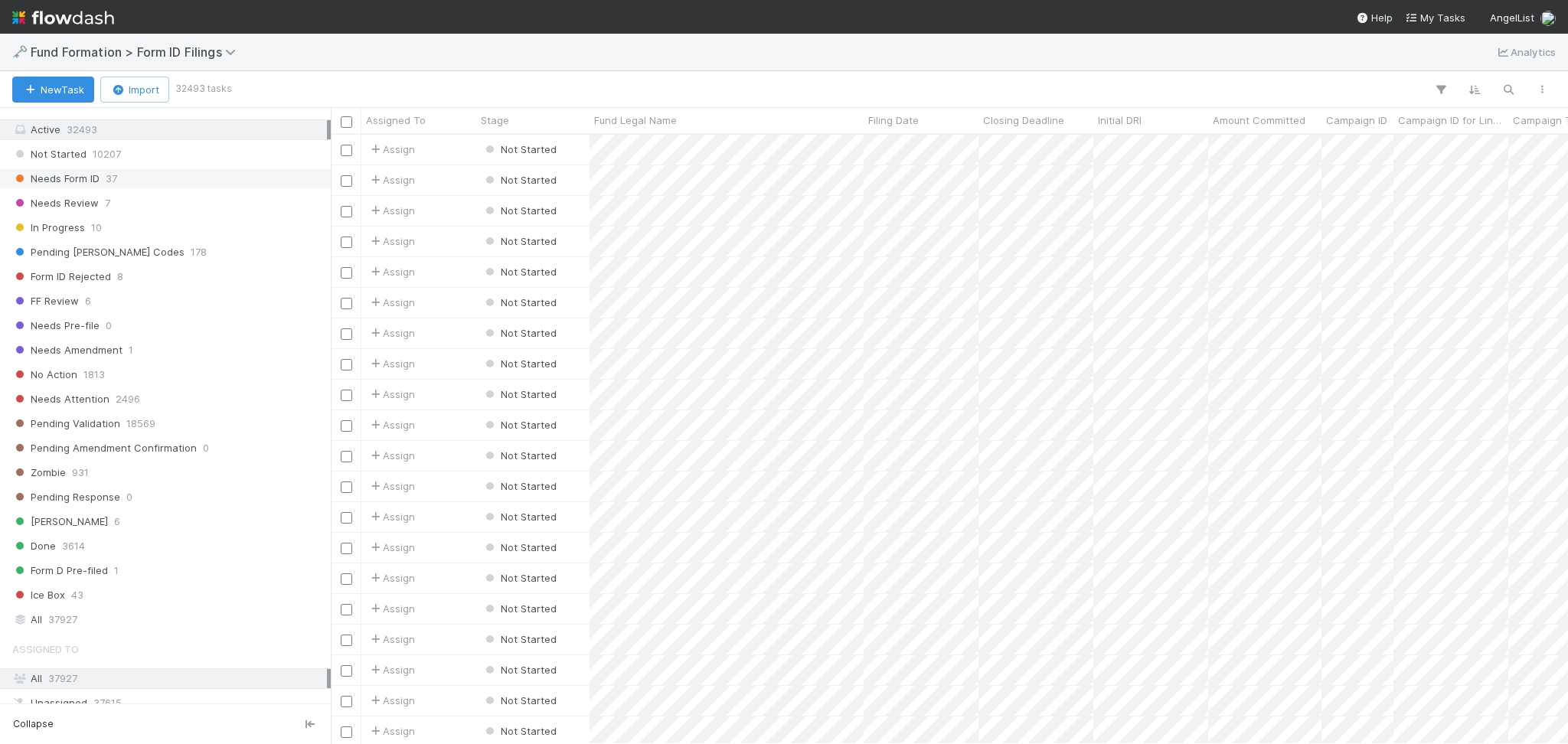
click at [153, 172] on div "Needs Form ID 37" at bounding box center [169, 178] width 315 height 19
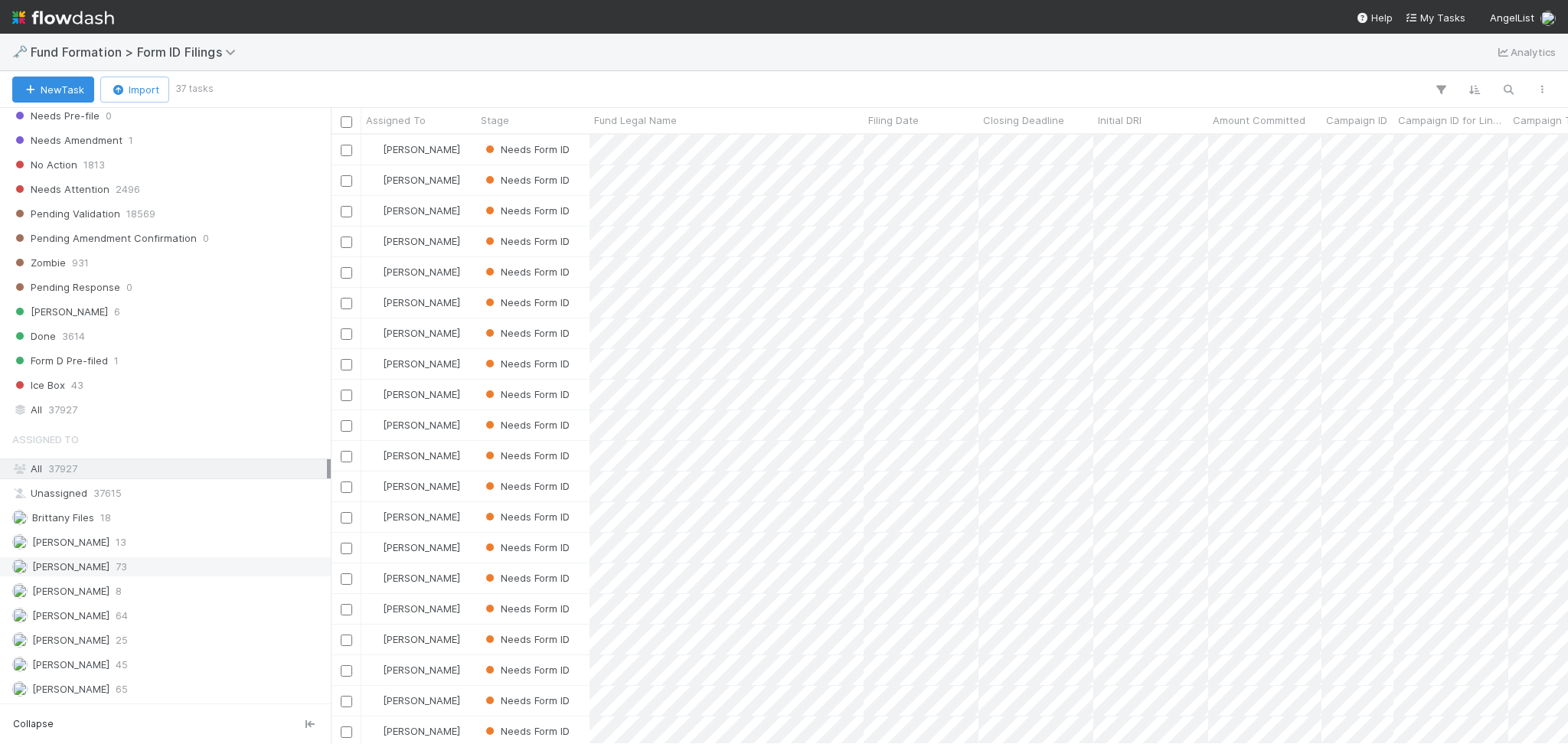
scroll to position [593, 1221]
click at [137, 574] on div "Febbie Cervantes 73" at bounding box center [169, 567] width 315 height 19
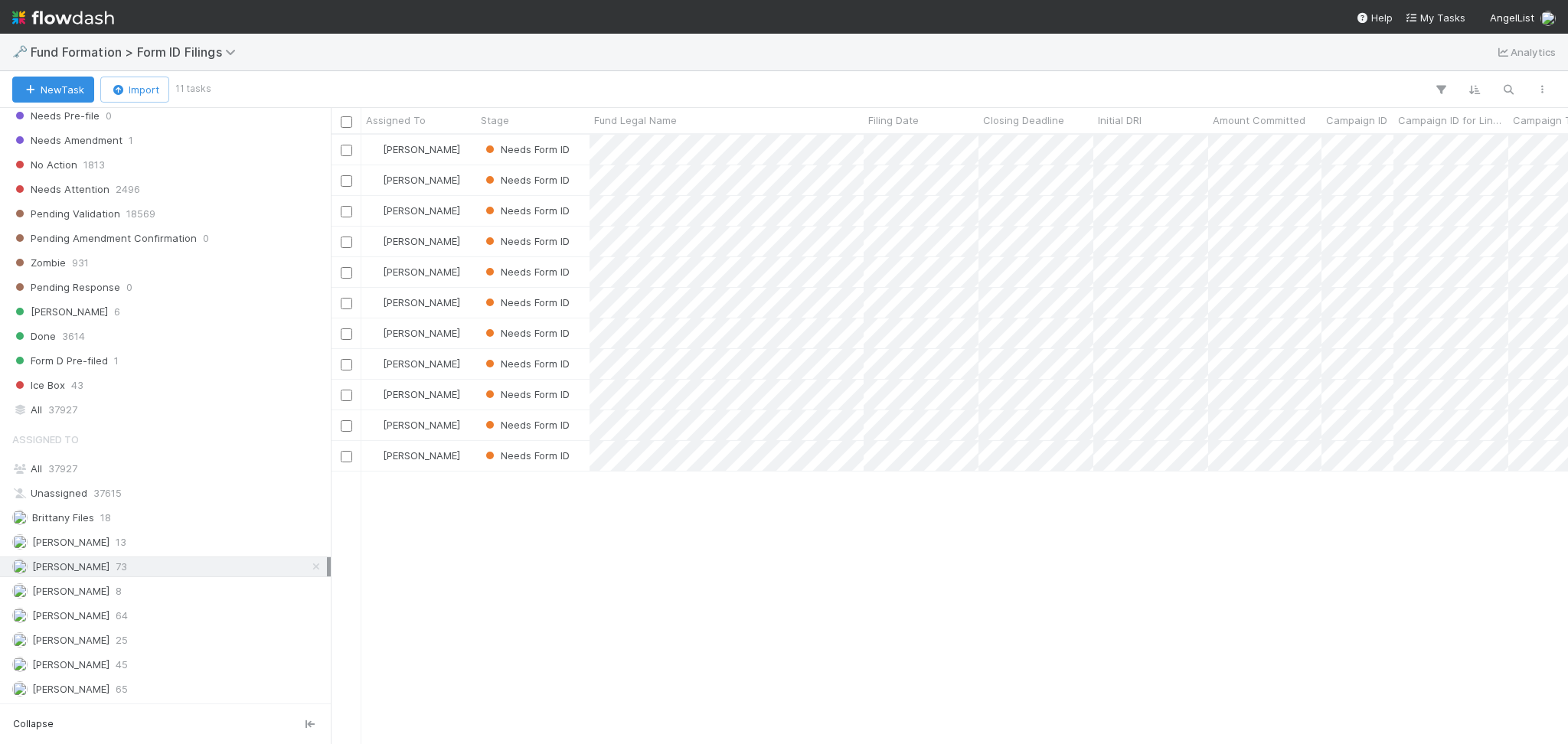
scroll to position [593, 1221]
click at [127, 622] on div "Meg Castanare 64" at bounding box center [169, 616] width 315 height 19
click at [147, 565] on div "Febbie Cervantes 73" at bounding box center [169, 567] width 315 height 19
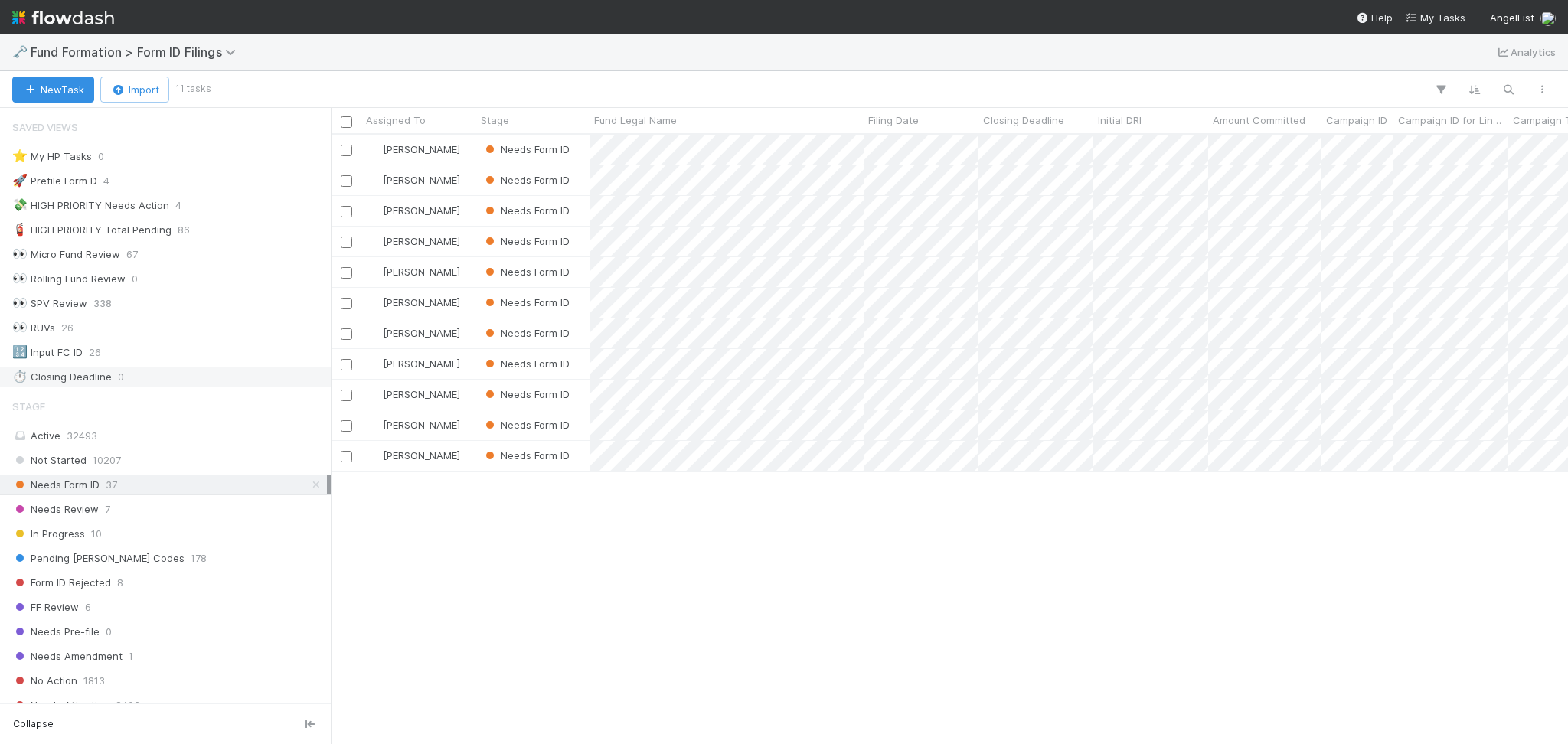
scroll to position [593, 1221]
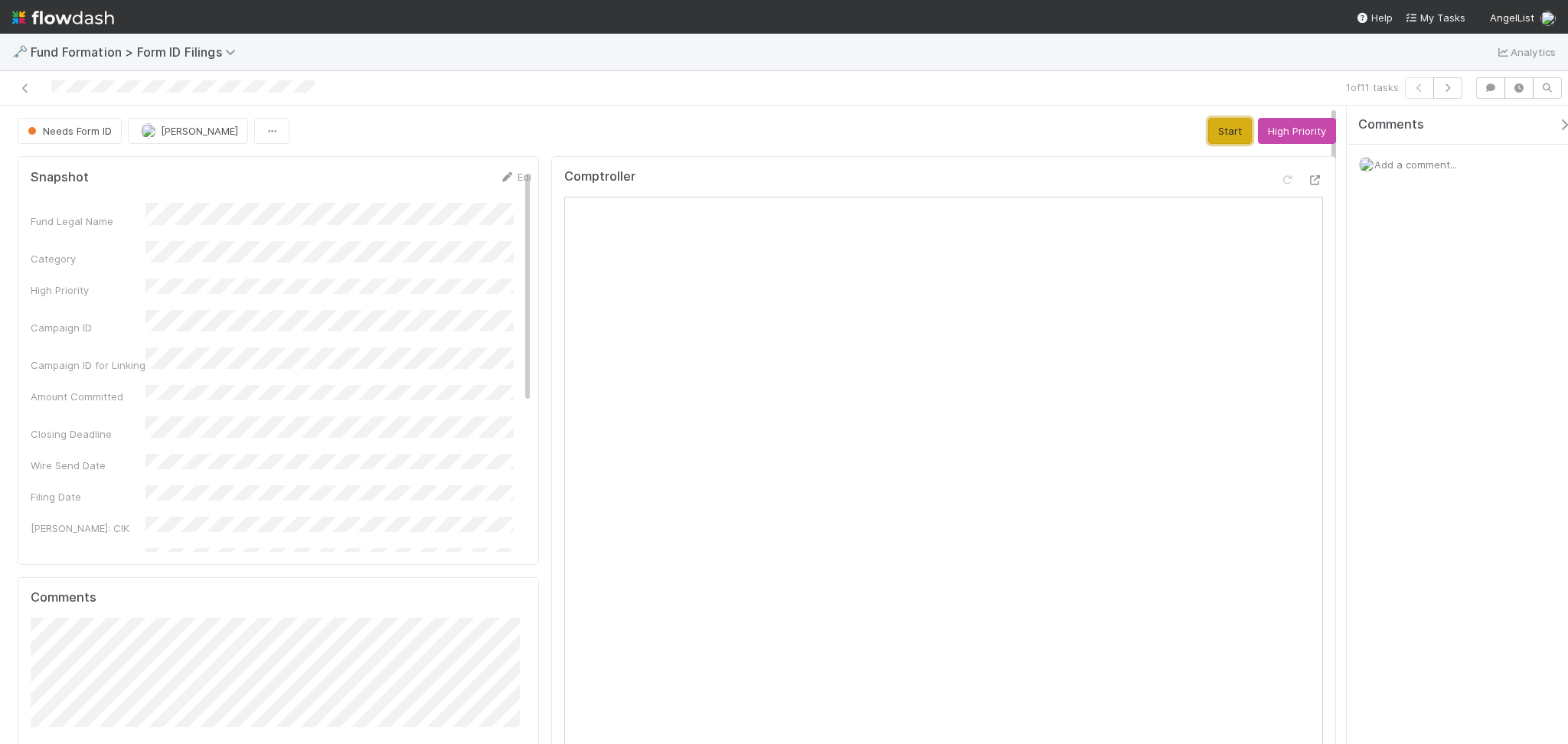
click at [1216, 128] on button "Start" at bounding box center [1229, 131] width 44 height 26
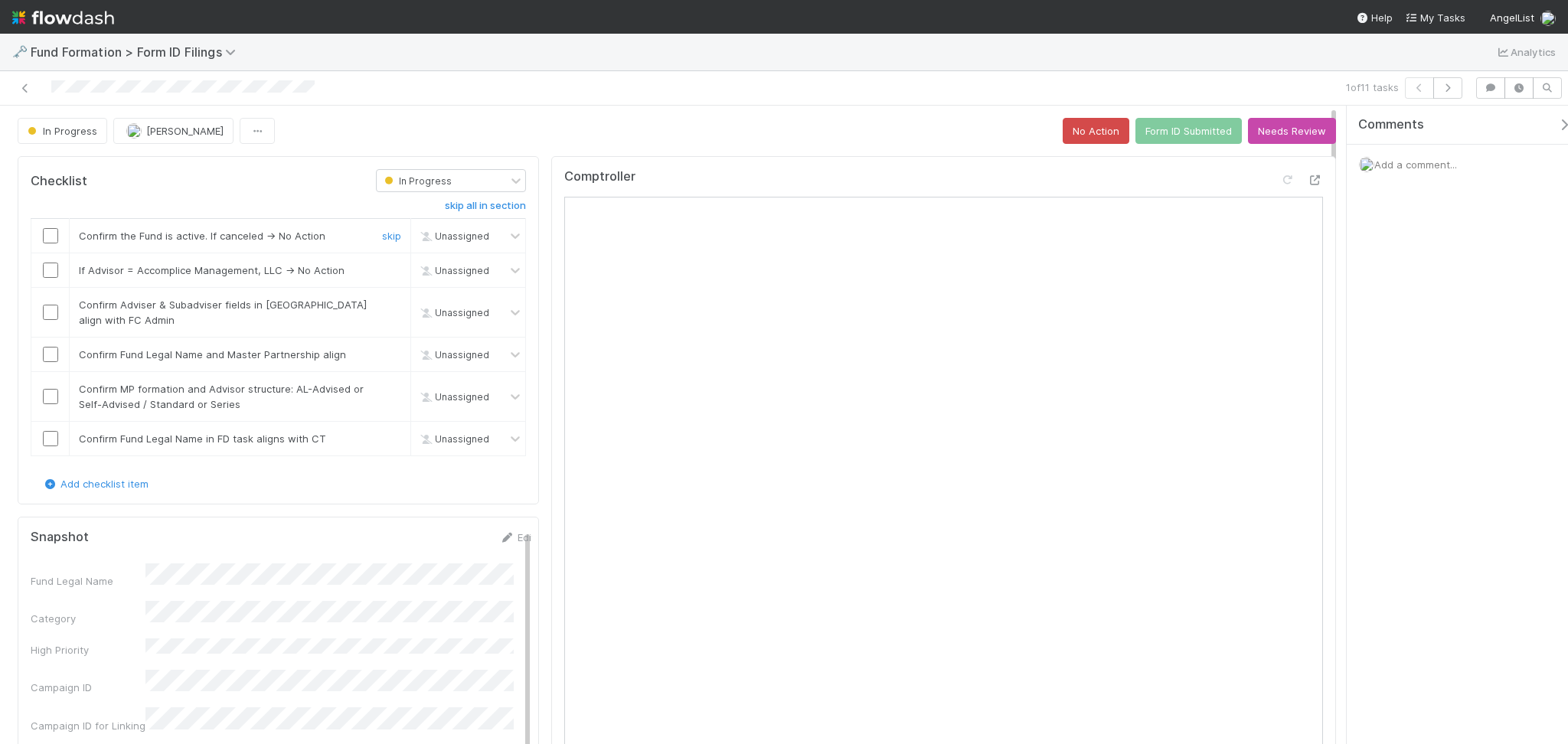
click at [49, 241] on input "checkbox" at bounding box center [51, 236] width 16 height 16
click at [49, 272] on input "checkbox" at bounding box center [51, 271] width 16 height 16
click at [47, 310] on input "checkbox" at bounding box center [51, 312] width 16 height 16
click at [47, 358] on input "checkbox" at bounding box center [51, 354] width 16 height 16
click at [45, 393] on input "checkbox" at bounding box center [51, 397] width 16 height 16
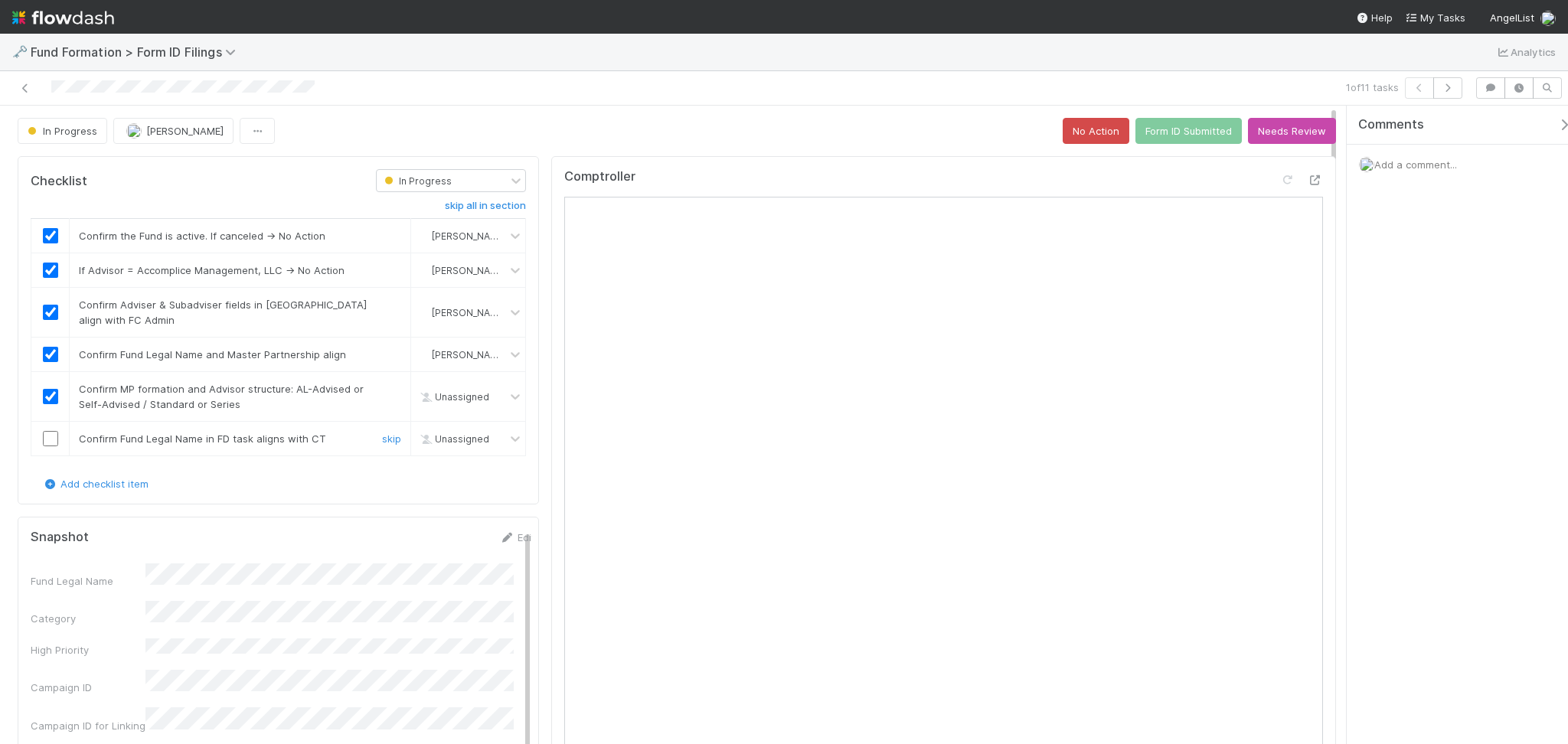
click at [52, 441] on input "checkbox" at bounding box center [51, 439] width 16 height 16
checkbox input "true"
click at [1189, 136] on button "Form ID Submitted" at bounding box center [1188, 131] width 106 height 26
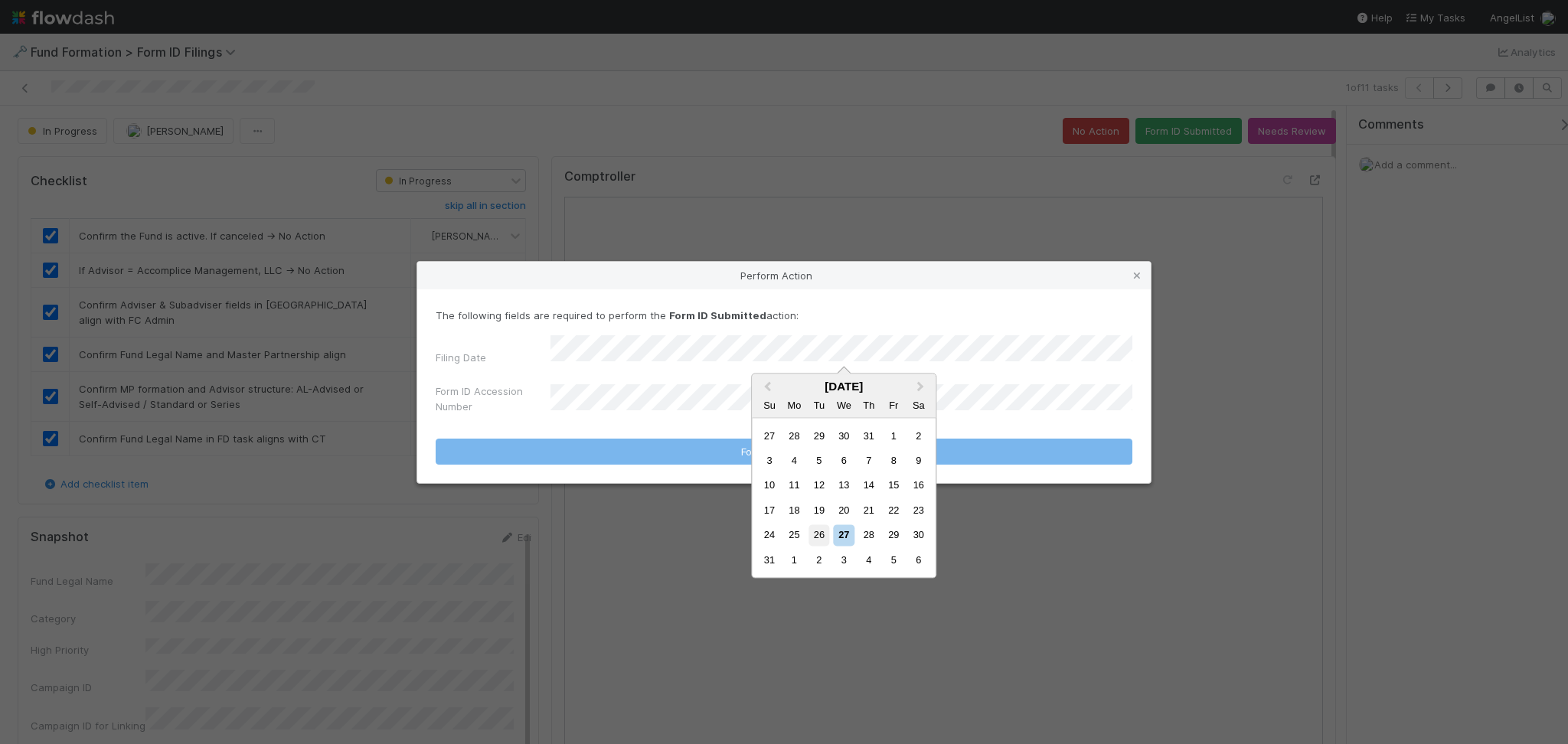
click at [818, 528] on div "26" at bounding box center [819, 535] width 21 height 21
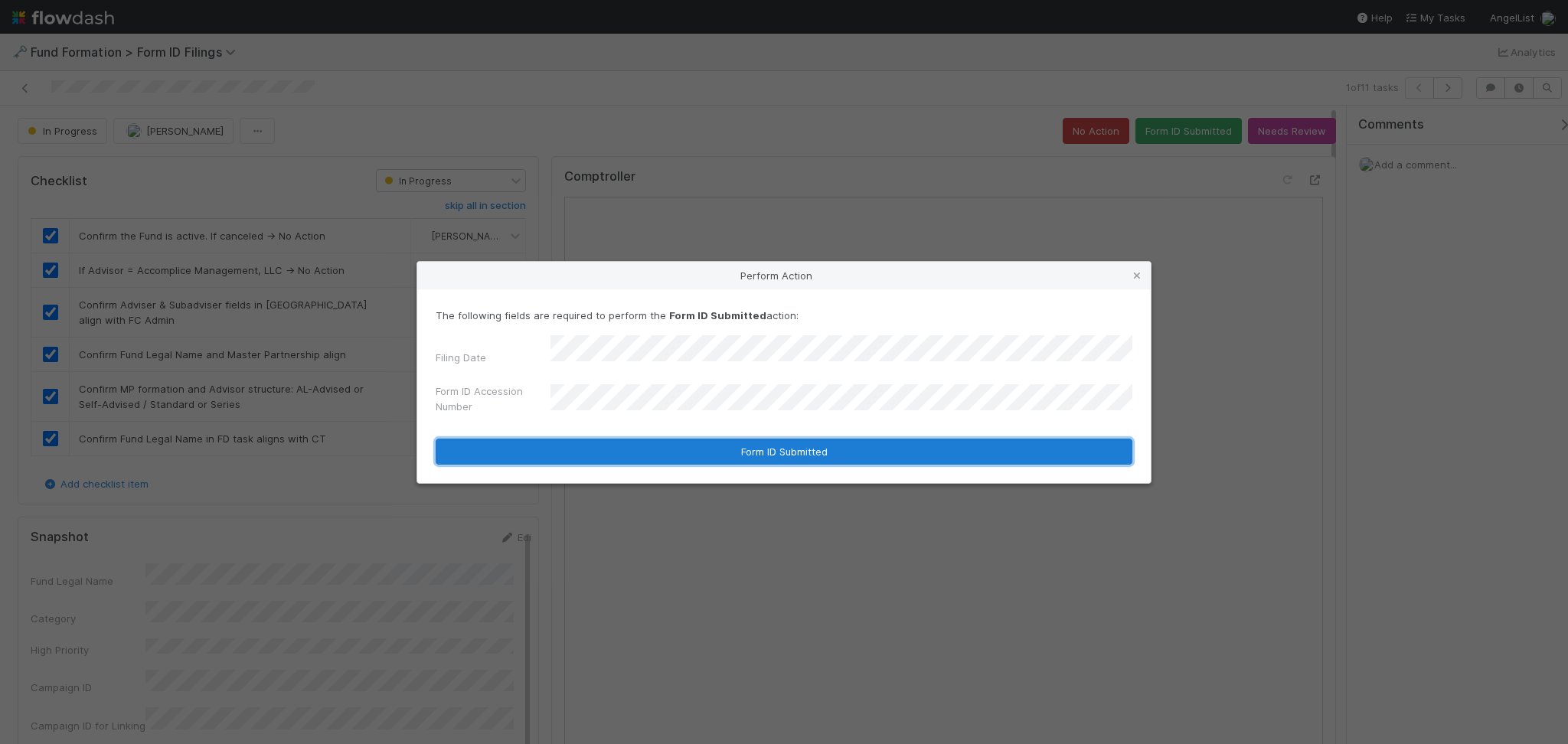
click at [703, 455] on button "Form ID Submitted" at bounding box center [784, 452] width 697 height 26
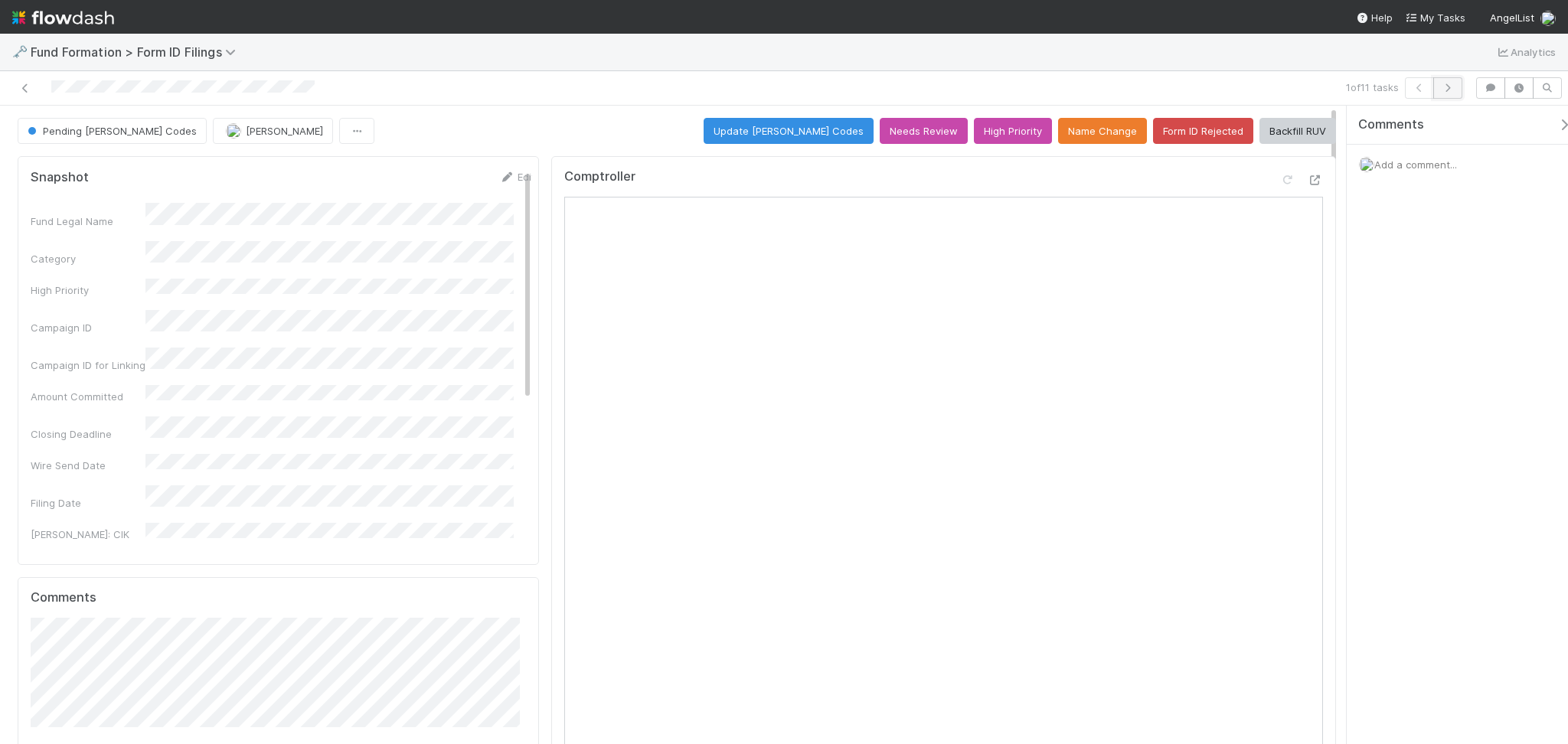
click at [1440, 92] on button "button" at bounding box center [1448, 88] width 29 height 22
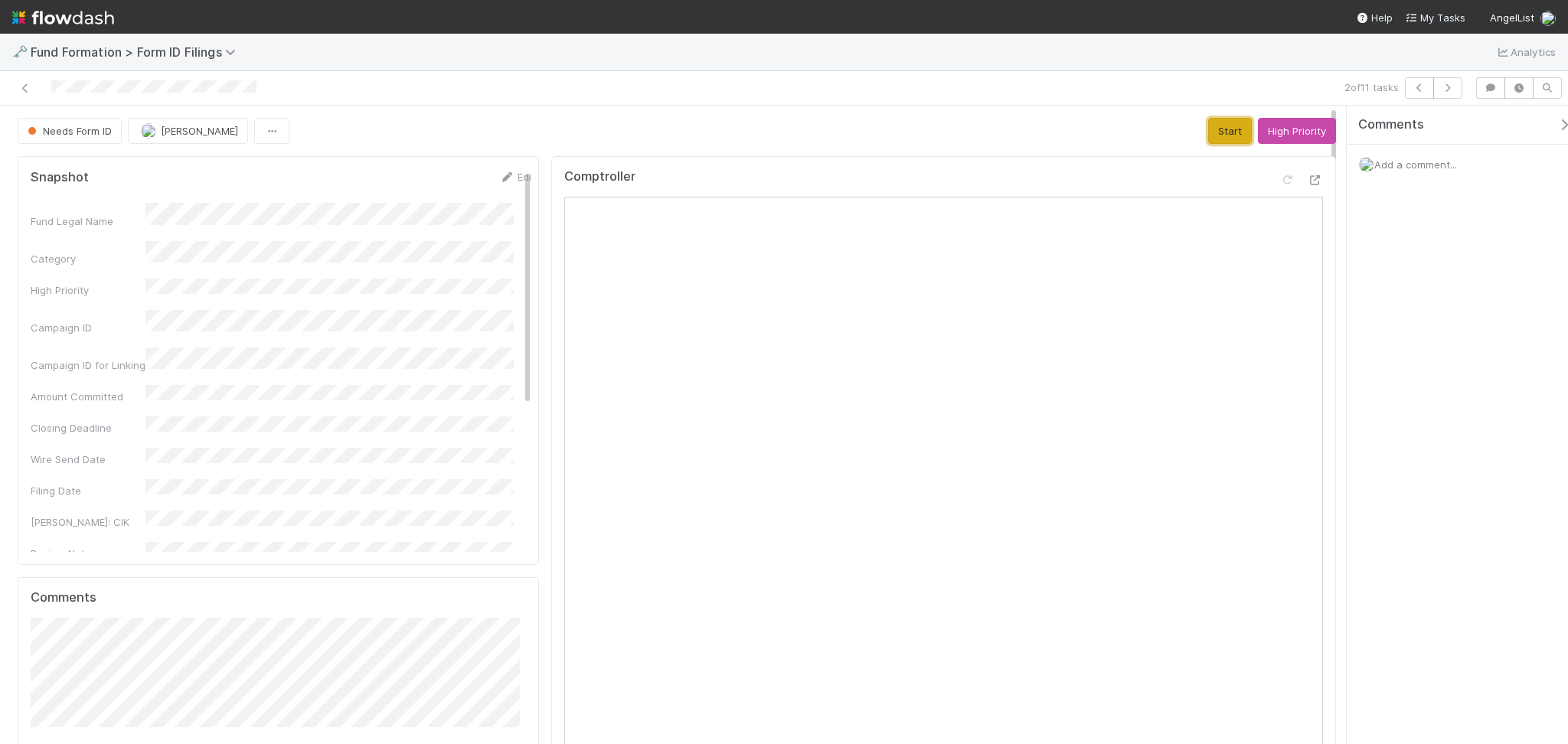
click at [1208, 128] on button "Start" at bounding box center [1229, 131] width 44 height 26
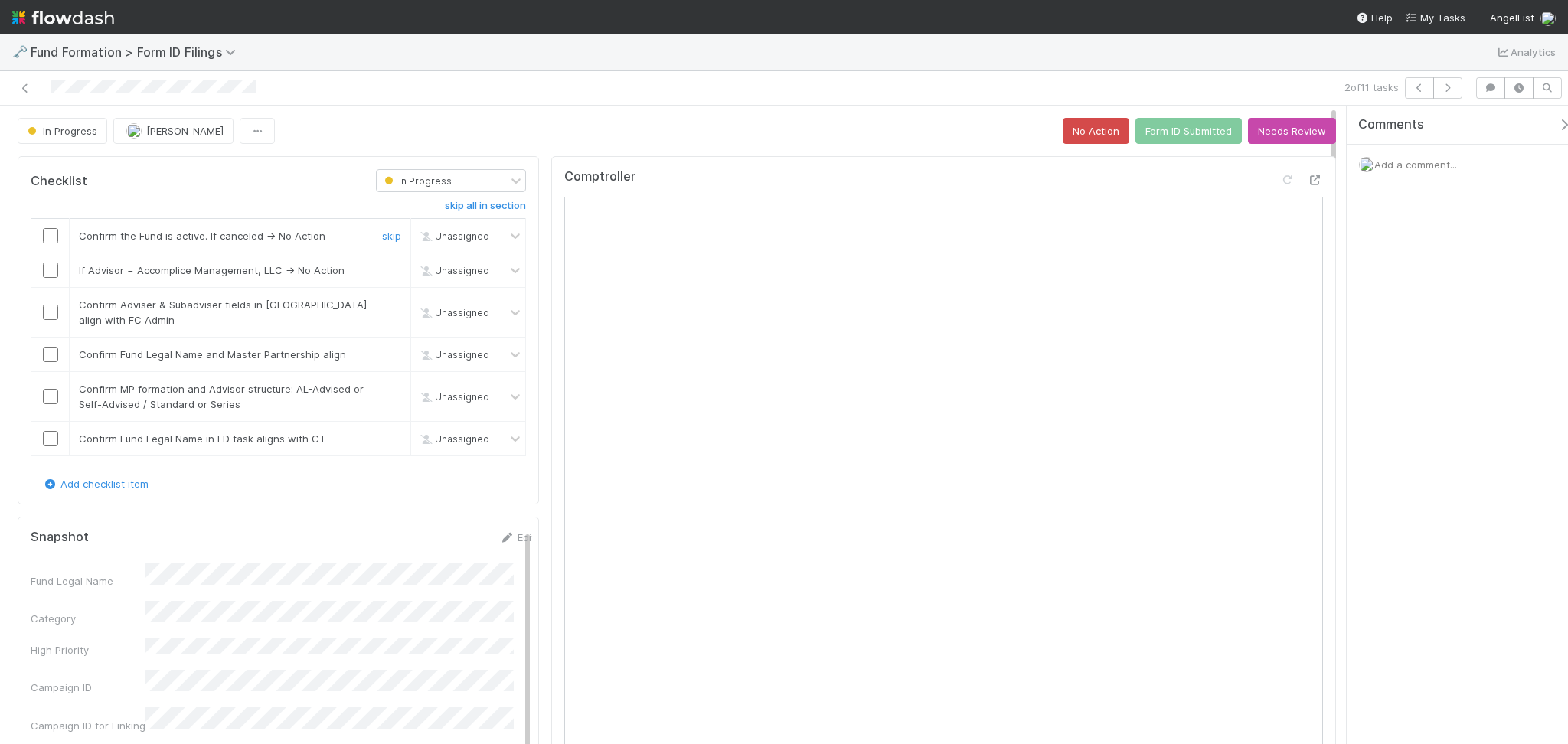
click at [52, 234] on input "checkbox" at bounding box center [51, 236] width 16 height 16
click at [53, 274] on input "checkbox" at bounding box center [51, 271] width 16 height 16
click at [43, 316] on input "checkbox" at bounding box center [51, 312] width 16 height 16
click at [46, 353] on input "checkbox" at bounding box center [51, 354] width 16 height 16
click at [46, 397] on input "checkbox" at bounding box center [51, 397] width 16 height 16
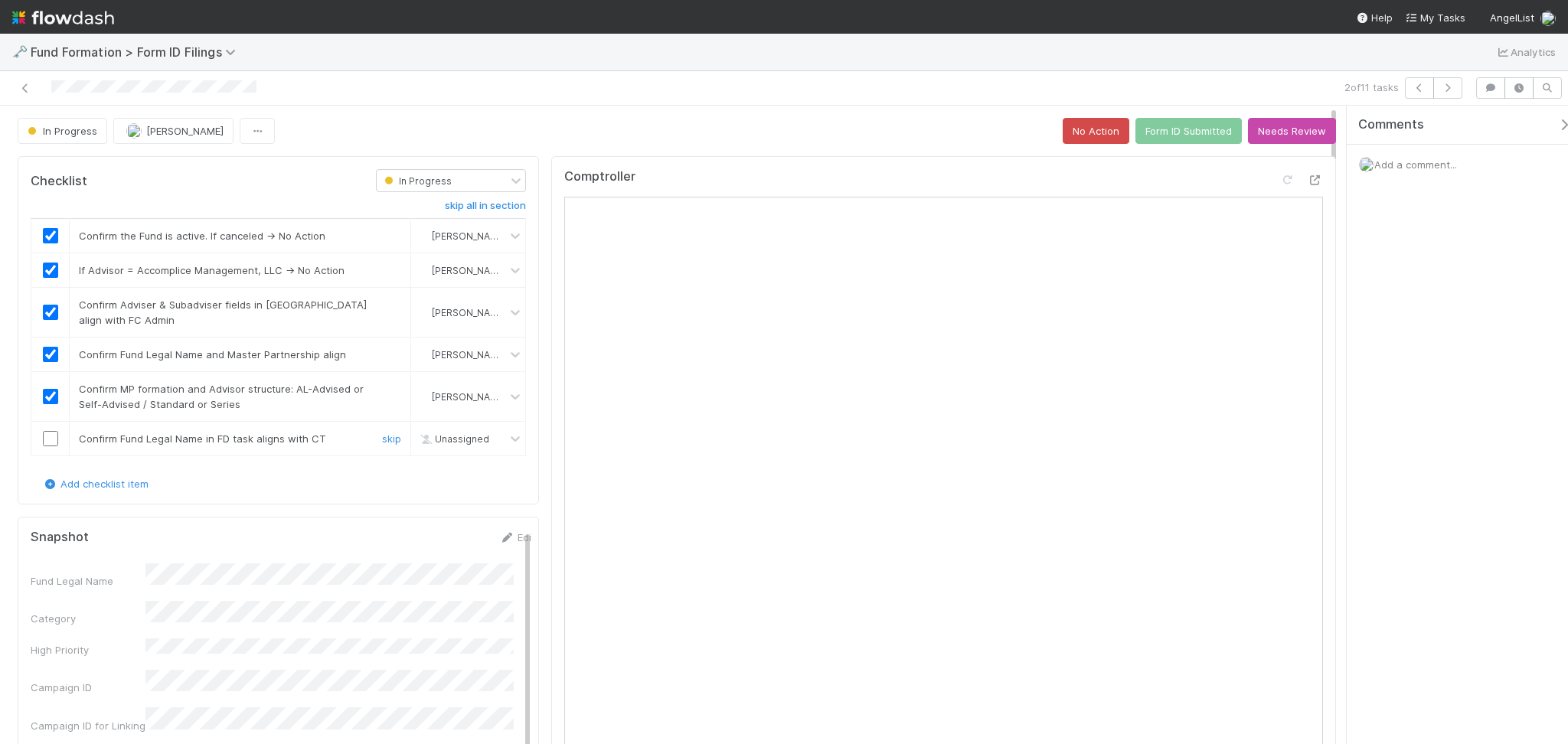
click at [52, 446] on input "checkbox" at bounding box center [51, 439] width 16 height 16
click at [1160, 141] on button "Form ID Submitted" at bounding box center [1188, 131] width 106 height 26
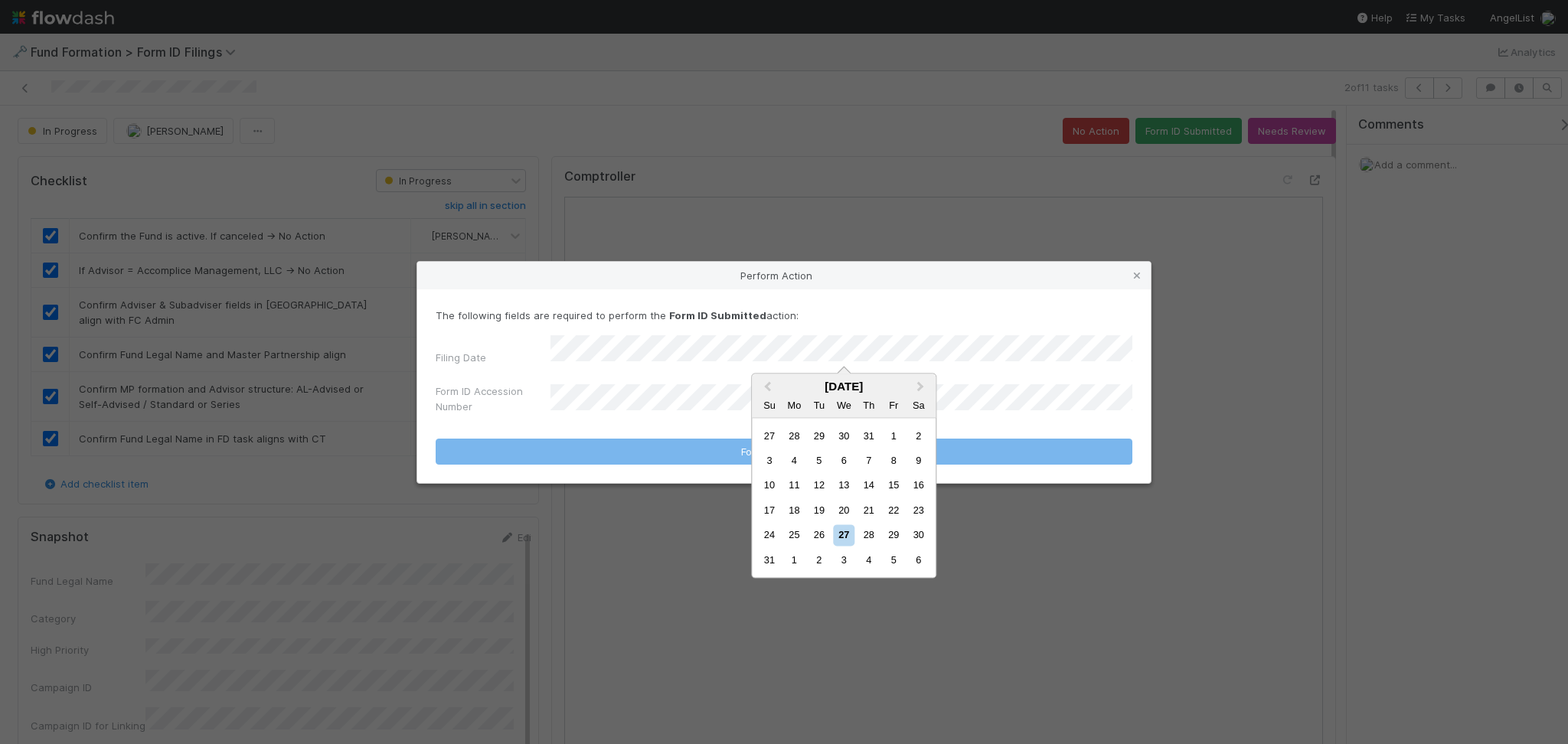
click at [825, 537] on div "26" at bounding box center [819, 535] width 21 height 21
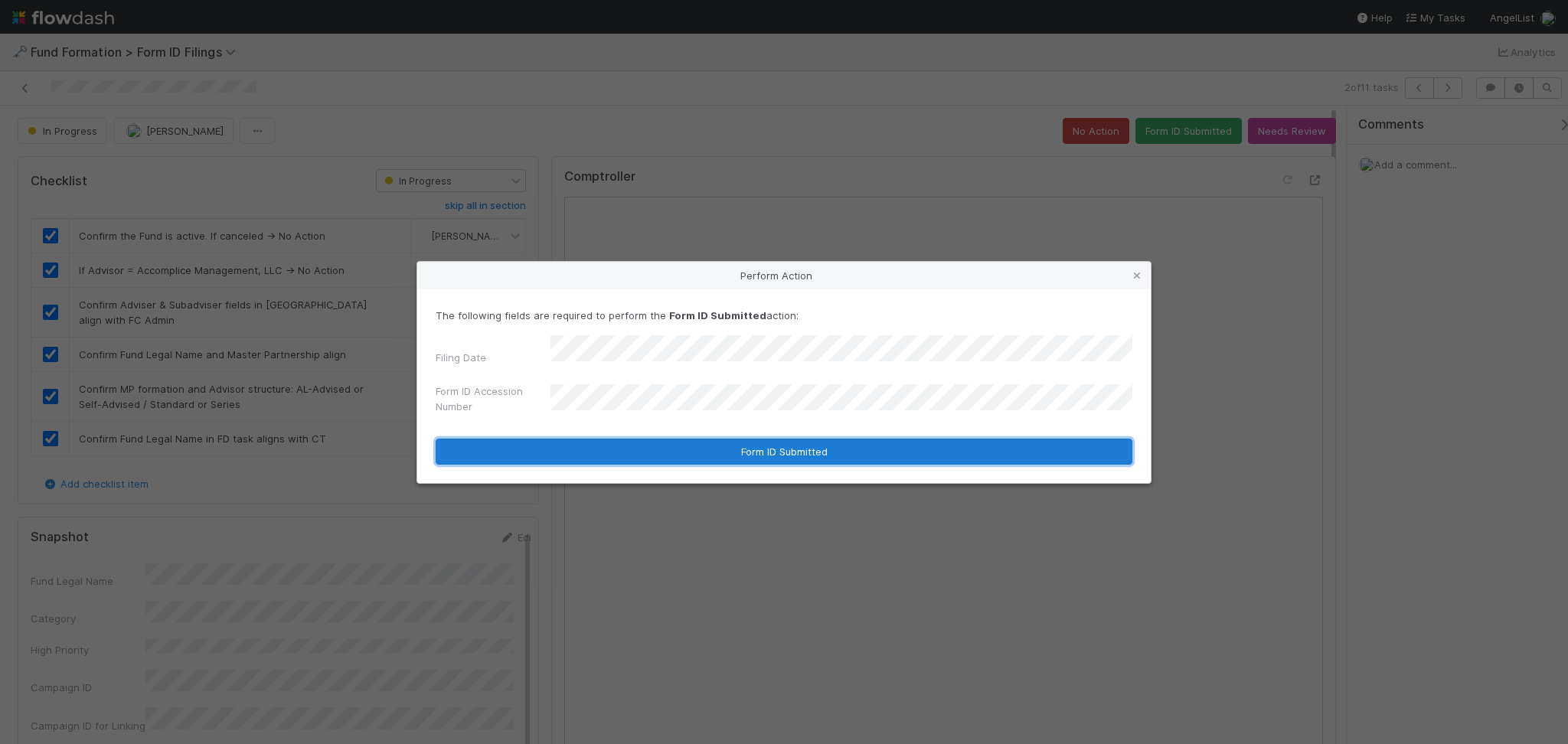
click at [681, 451] on button "Form ID Submitted" at bounding box center [784, 452] width 697 height 26
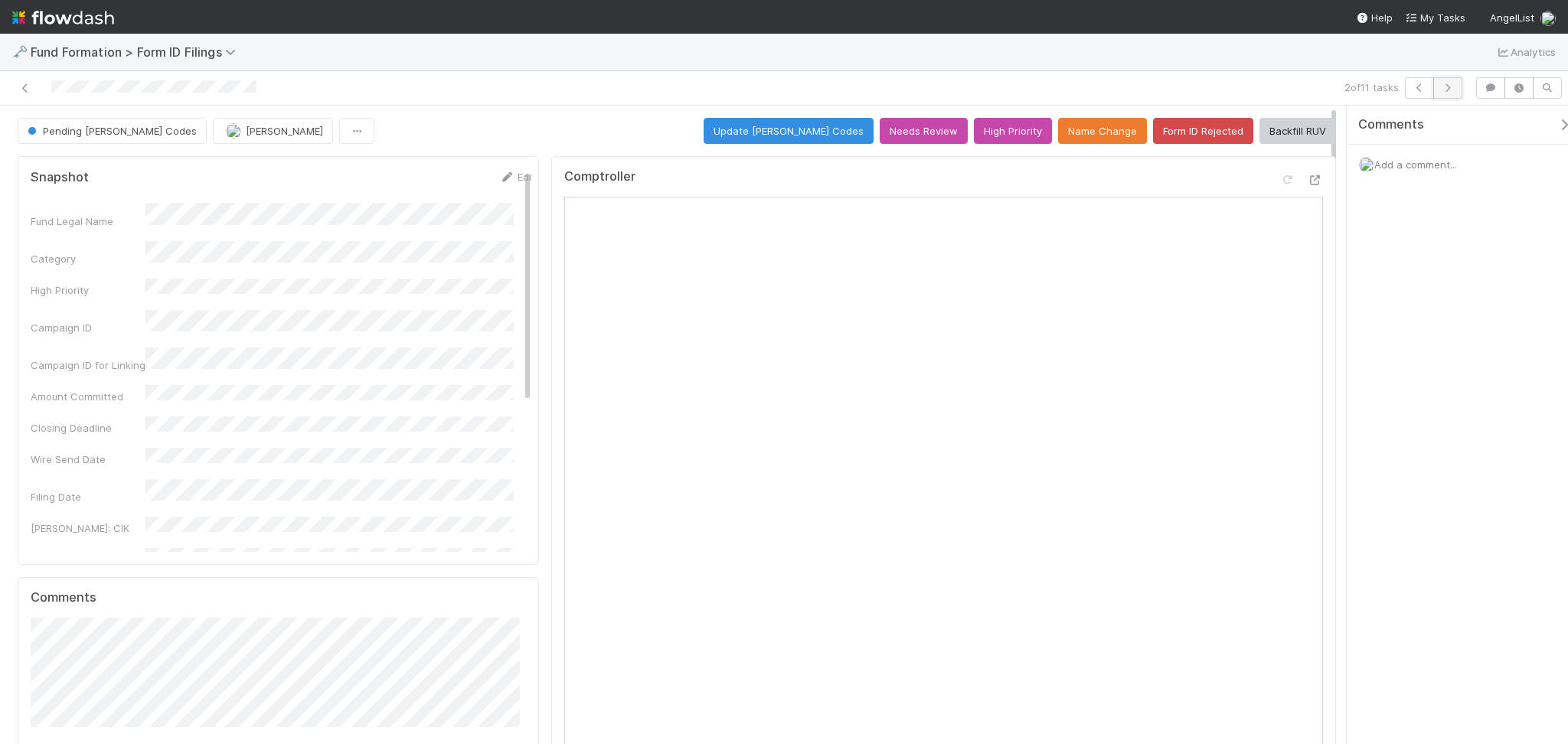
click at [1441, 85] on icon "button" at bounding box center [1448, 88] width 16 height 9
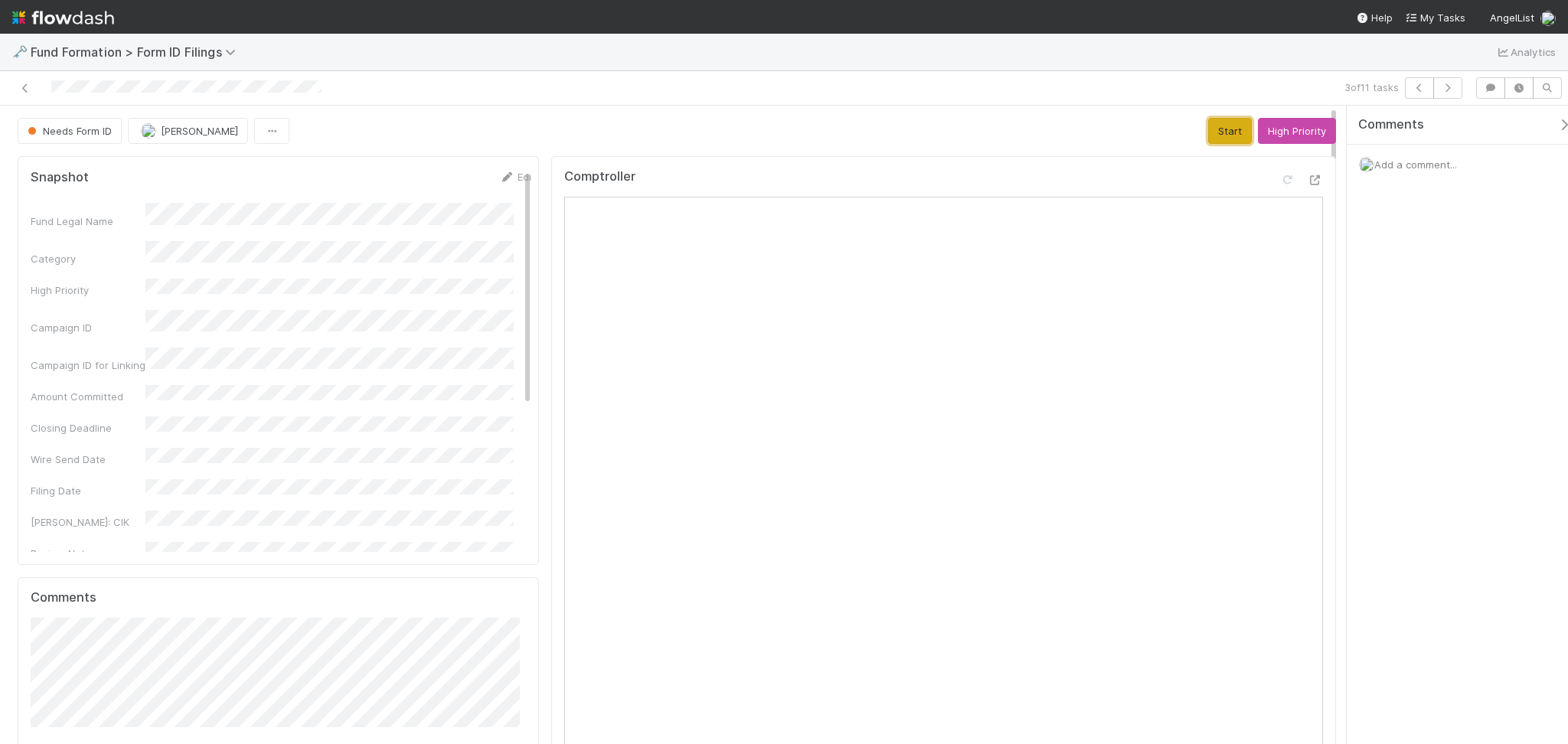
click at [1228, 135] on button "Start" at bounding box center [1229, 131] width 44 height 26
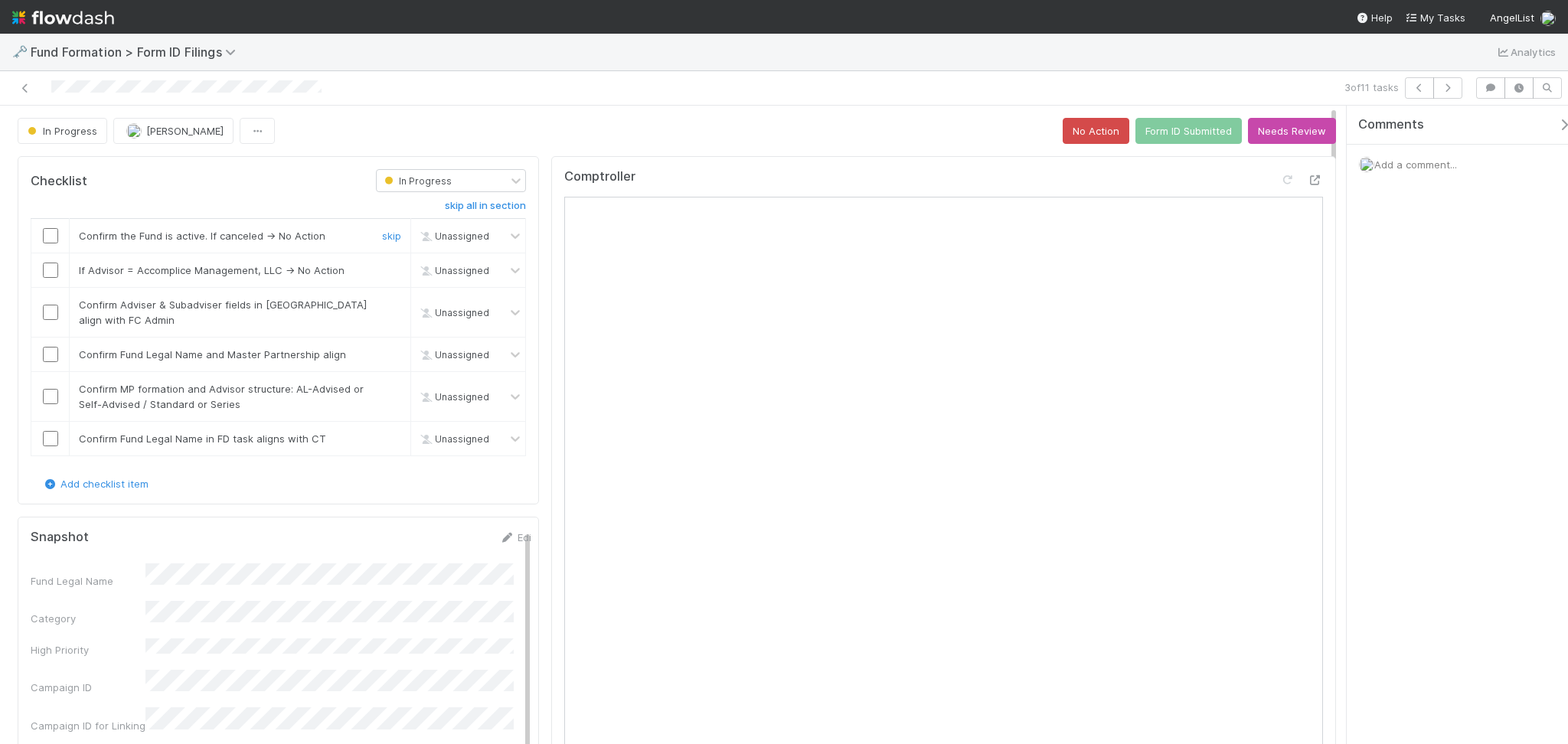
click at [41, 234] on div at bounding box center [50, 236] width 38 height 16
click at [45, 226] on td at bounding box center [50, 236] width 38 height 34
click at [52, 238] on input "checkbox" at bounding box center [51, 236] width 16 height 16
click at [47, 270] on input "checkbox" at bounding box center [51, 271] width 16 height 16
click at [52, 316] on input "checkbox" at bounding box center [51, 312] width 16 height 16
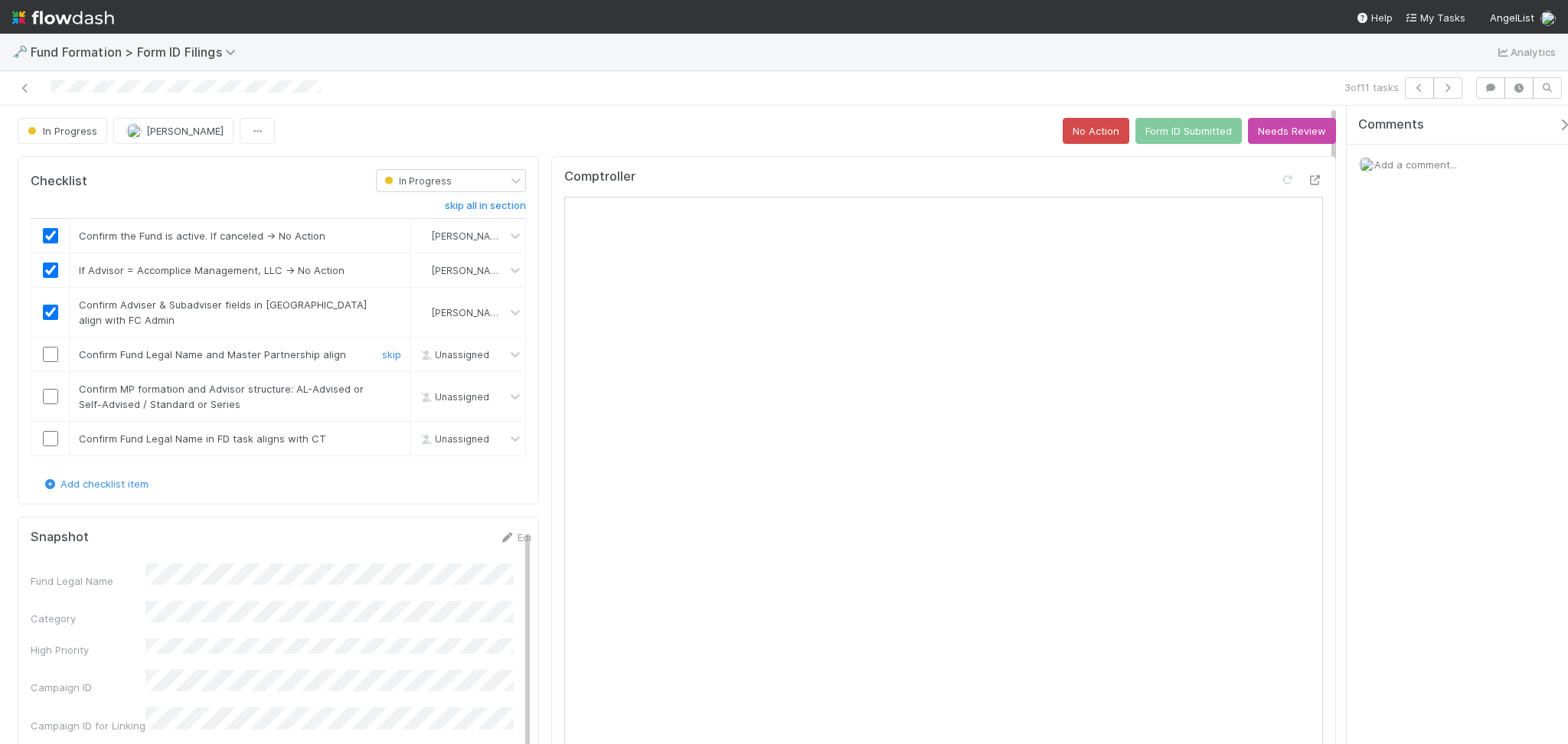
click at [47, 355] on input "checkbox" at bounding box center [51, 354] width 16 height 16
click at [45, 394] on input "checkbox" at bounding box center [51, 397] width 16 height 16
click at [52, 433] on input "checkbox" at bounding box center [51, 439] width 16 height 16
click at [1171, 129] on button "Form ID Submitted" at bounding box center [1188, 131] width 106 height 26
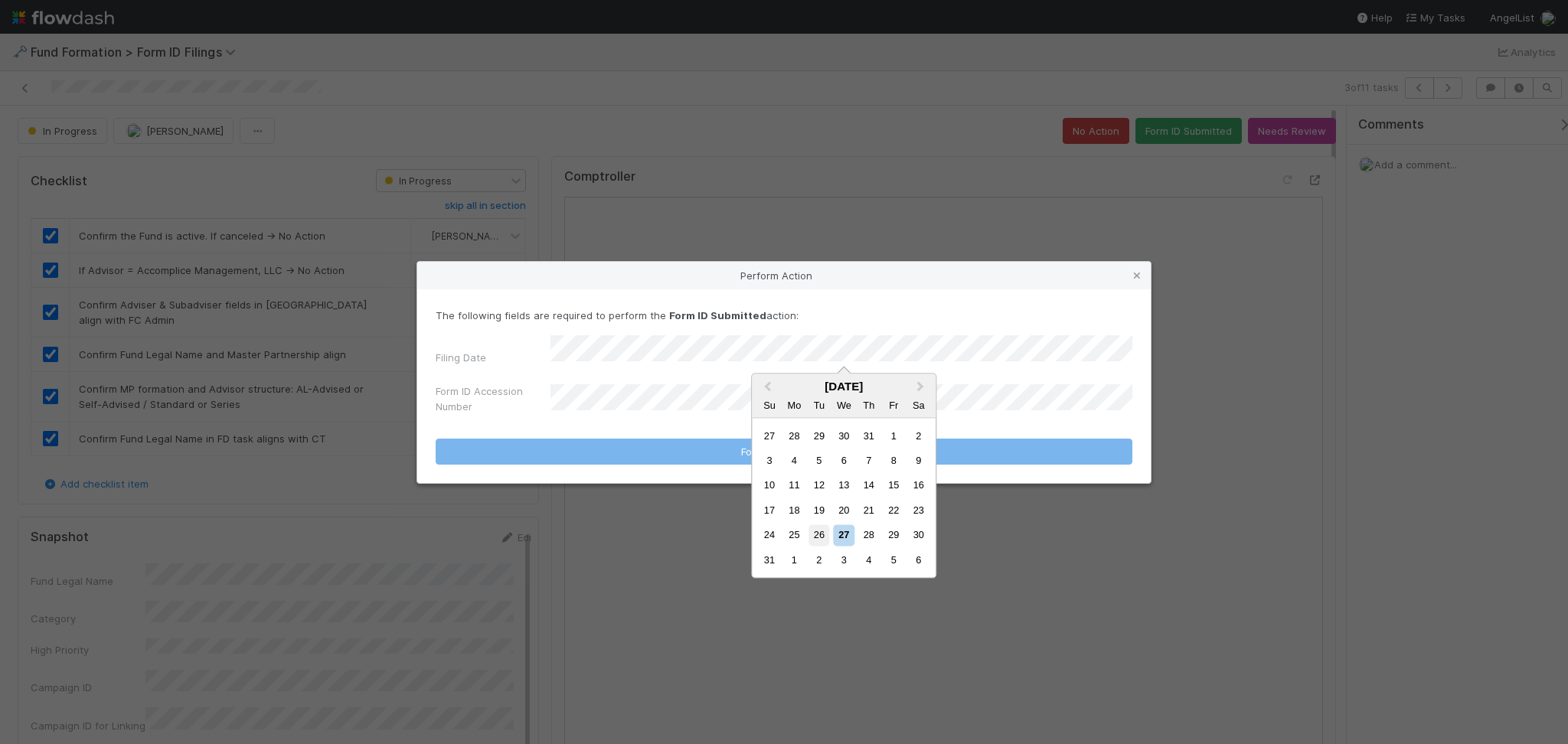
click at [815, 530] on div "26" at bounding box center [819, 535] width 21 height 21
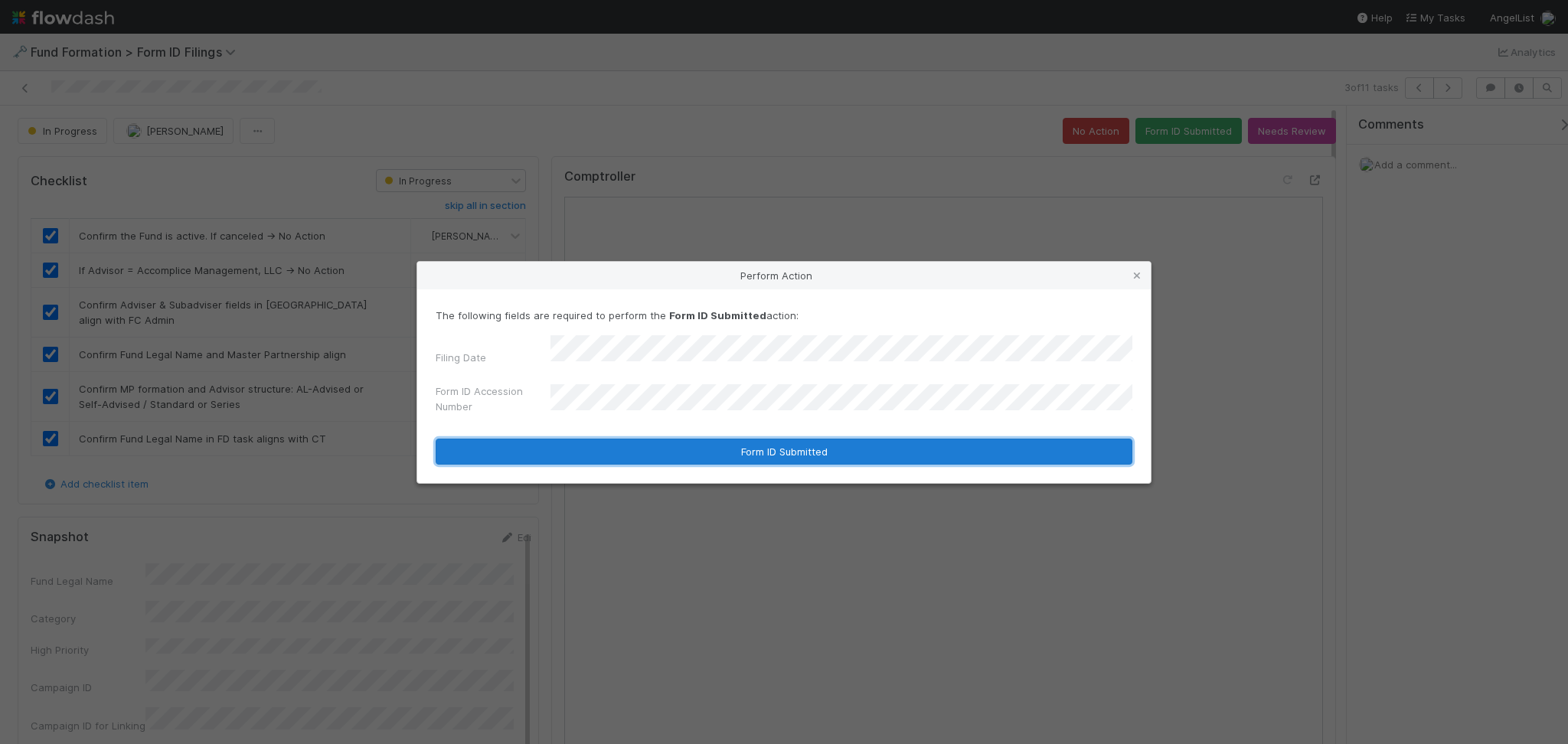
click at [705, 441] on button "Form ID Submitted" at bounding box center [784, 452] width 697 height 26
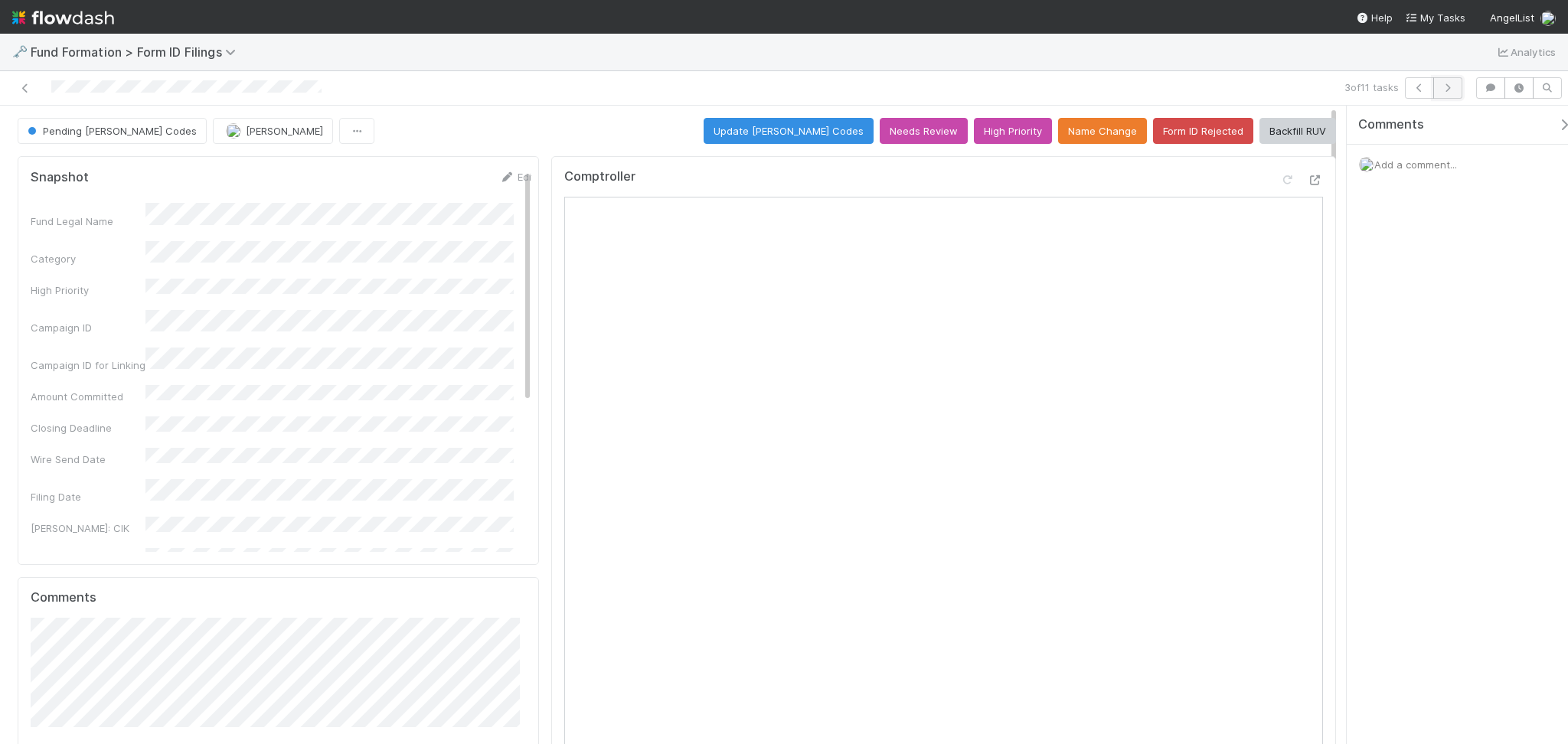
click at [1447, 92] on icon "button" at bounding box center [1448, 88] width 16 height 9
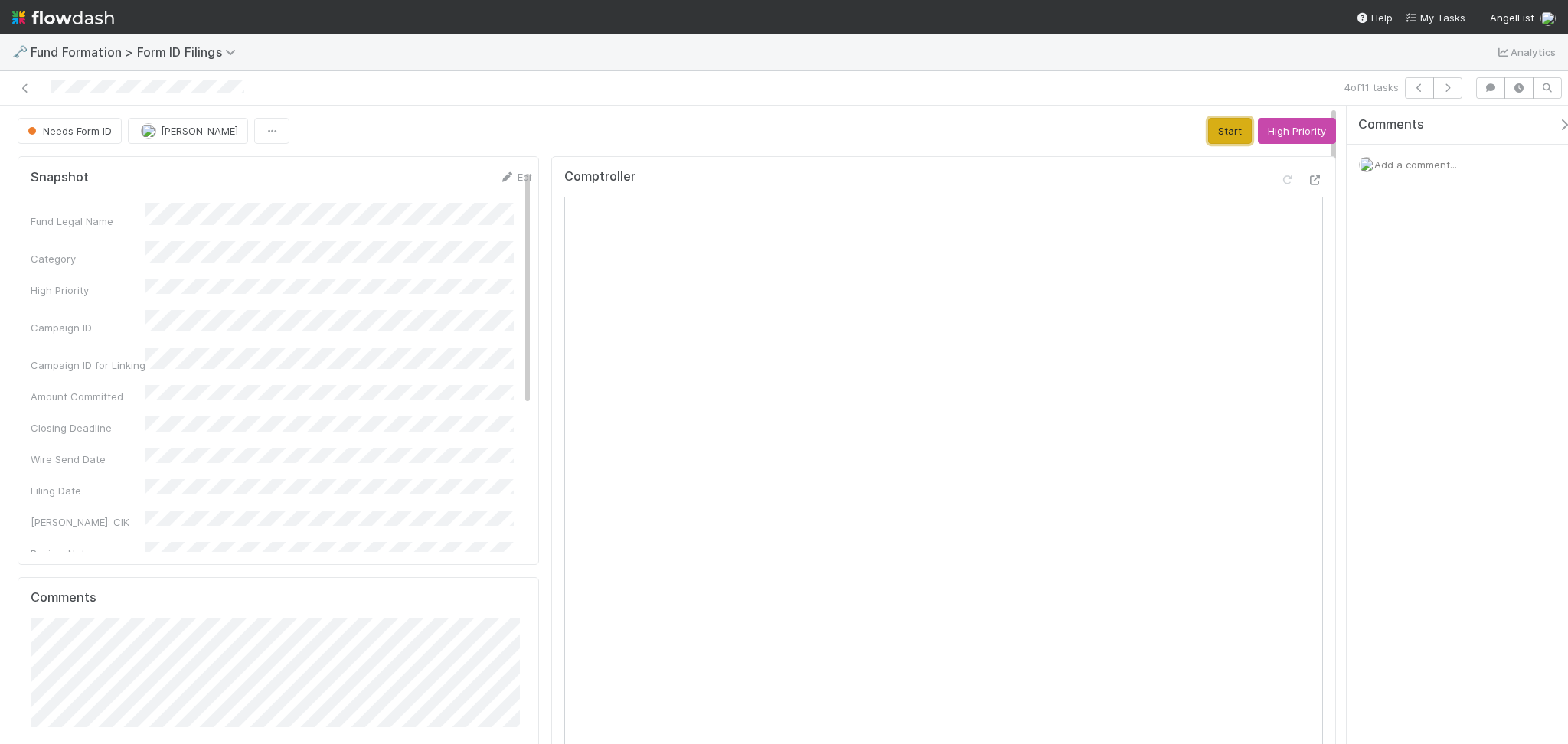
drag, startPoint x: 1196, startPoint y: 136, endPoint x: 1140, endPoint y: 193, distance: 79.9
click at [1208, 135] on button "Start" at bounding box center [1229, 131] width 44 height 26
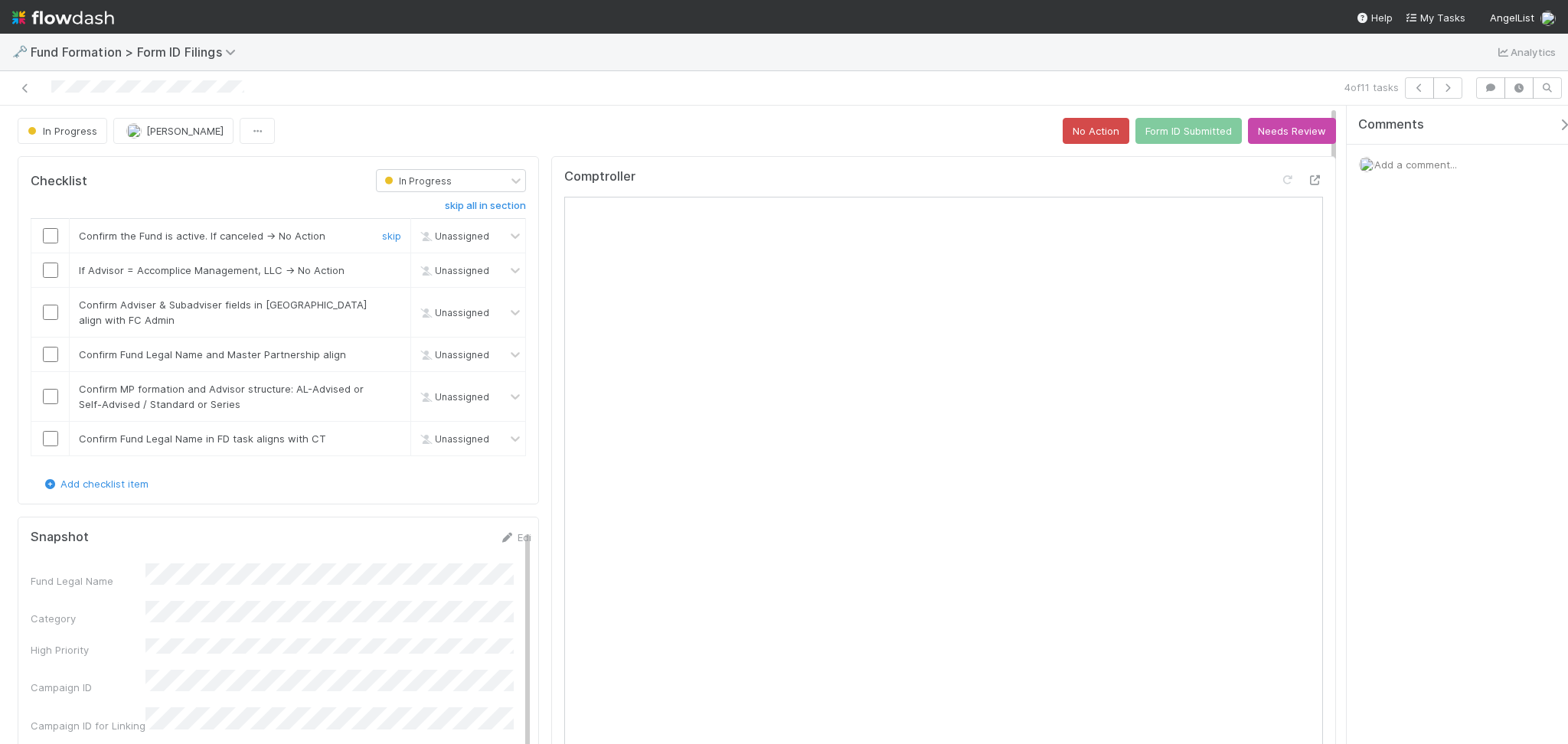
click at [49, 234] on input "checkbox" at bounding box center [51, 236] width 16 height 16
click at [56, 272] on input "checkbox" at bounding box center [51, 271] width 16 height 16
click at [45, 316] on input "checkbox" at bounding box center [51, 312] width 16 height 16
click at [49, 355] on input "checkbox" at bounding box center [51, 354] width 16 height 16
click at [52, 397] on input "checkbox" at bounding box center [51, 397] width 16 height 16
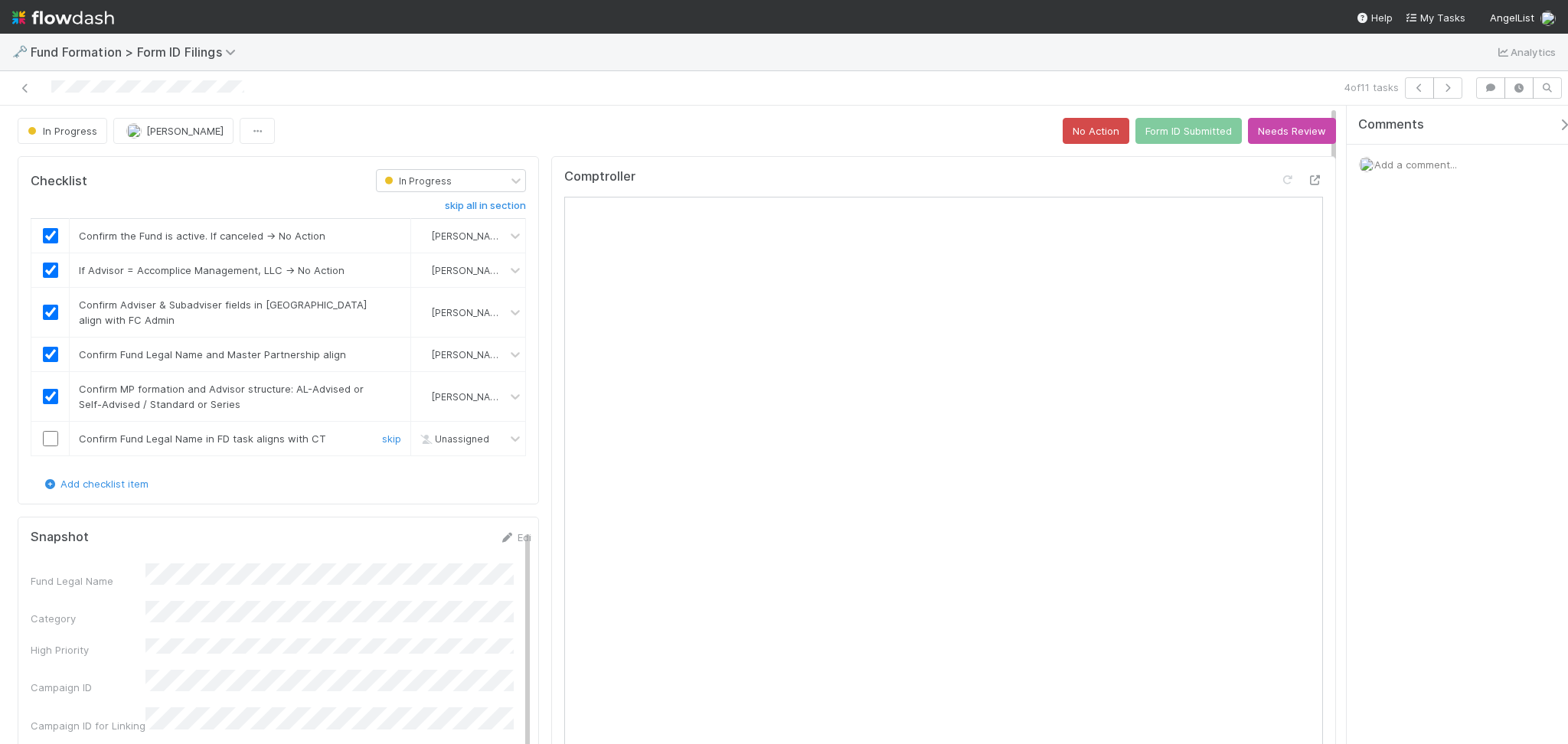
click at [53, 440] on input "checkbox" at bounding box center [51, 439] width 16 height 16
click at [1165, 134] on button "Form ID Submitted" at bounding box center [1188, 131] width 106 height 26
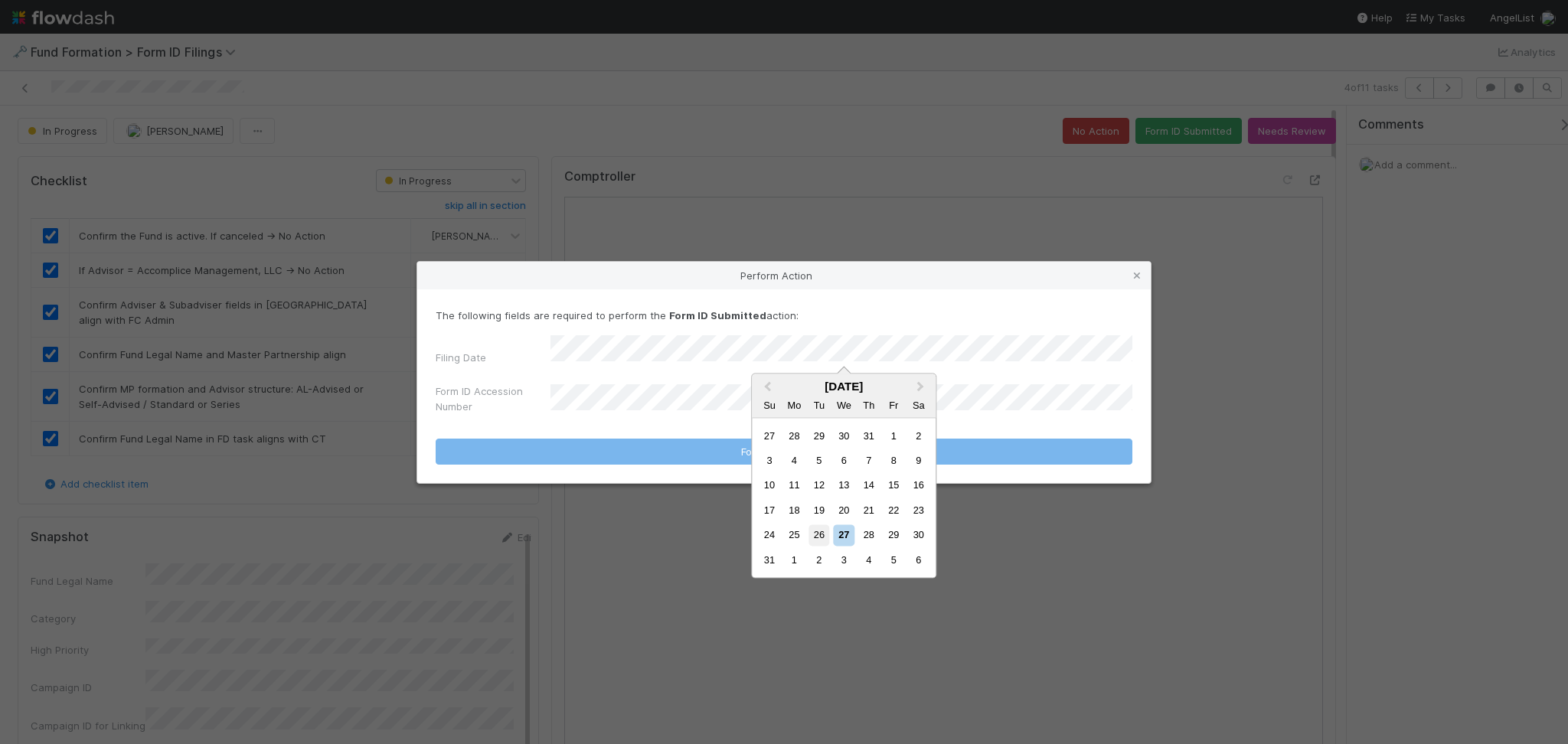
click at [815, 531] on div "26" at bounding box center [819, 535] width 21 height 21
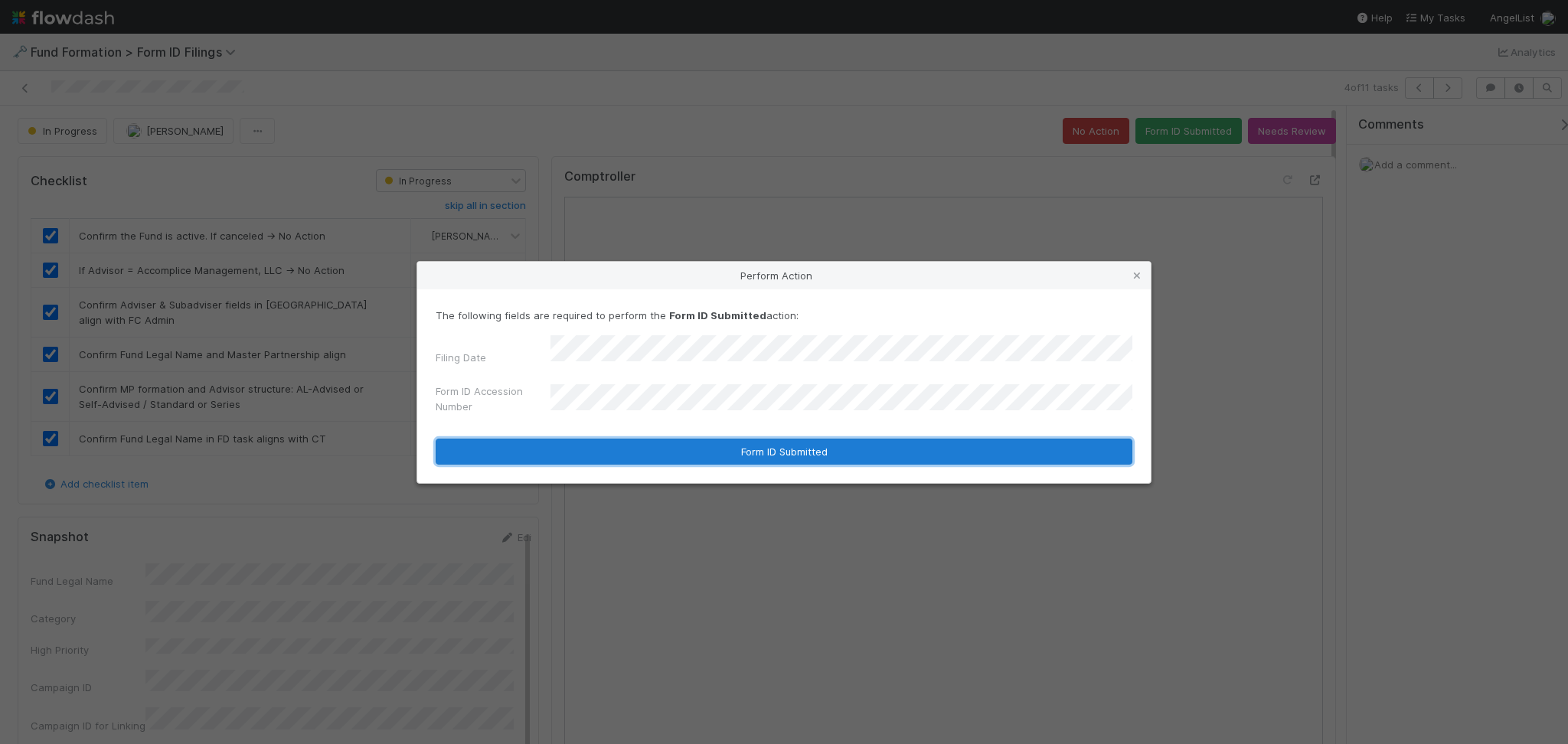
click at [690, 441] on button "Form ID Submitted" at bounding box center [784, 452] width 697 height 26
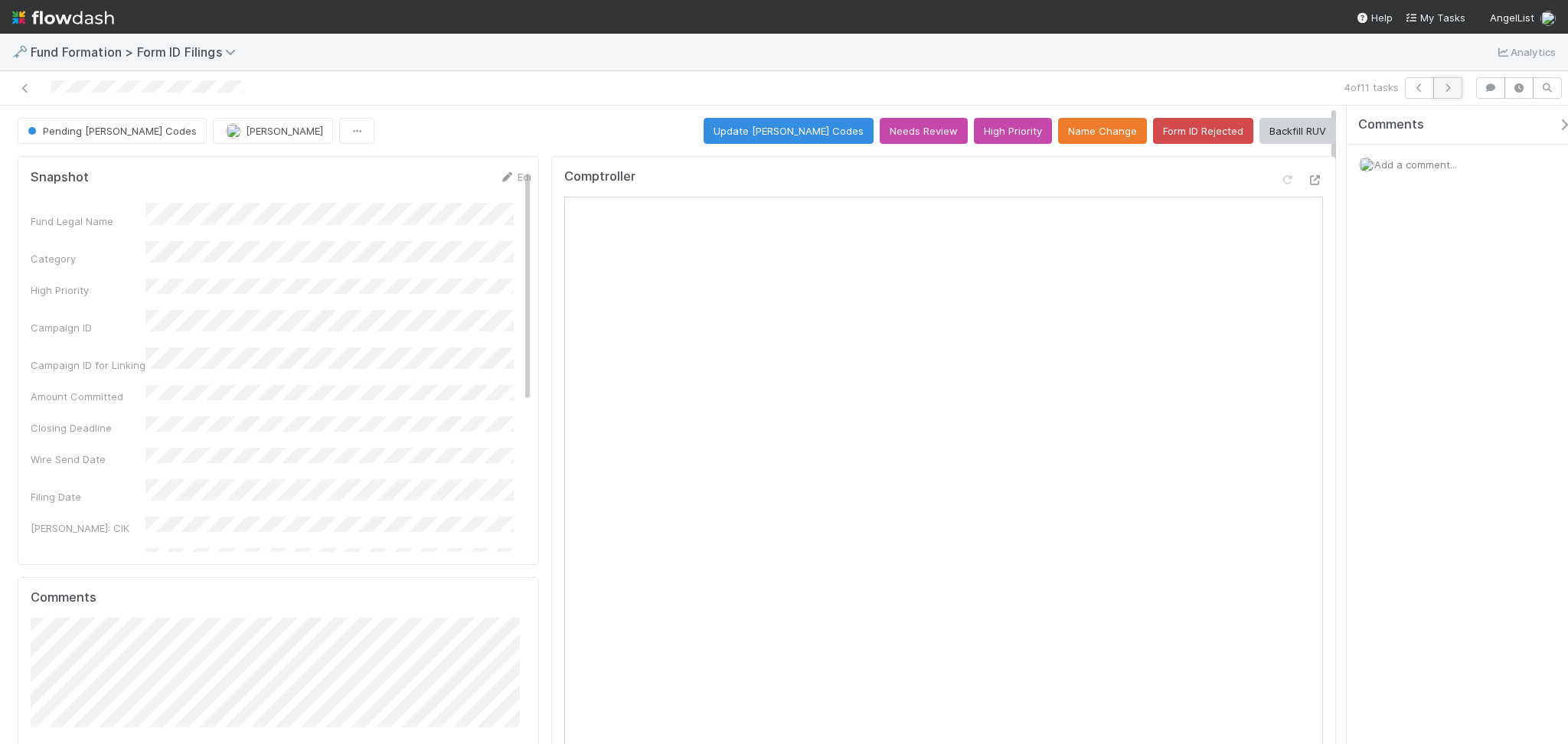
click at [1440, 93] on button "button" at bounding box center [1448, 88] width 29 height 22
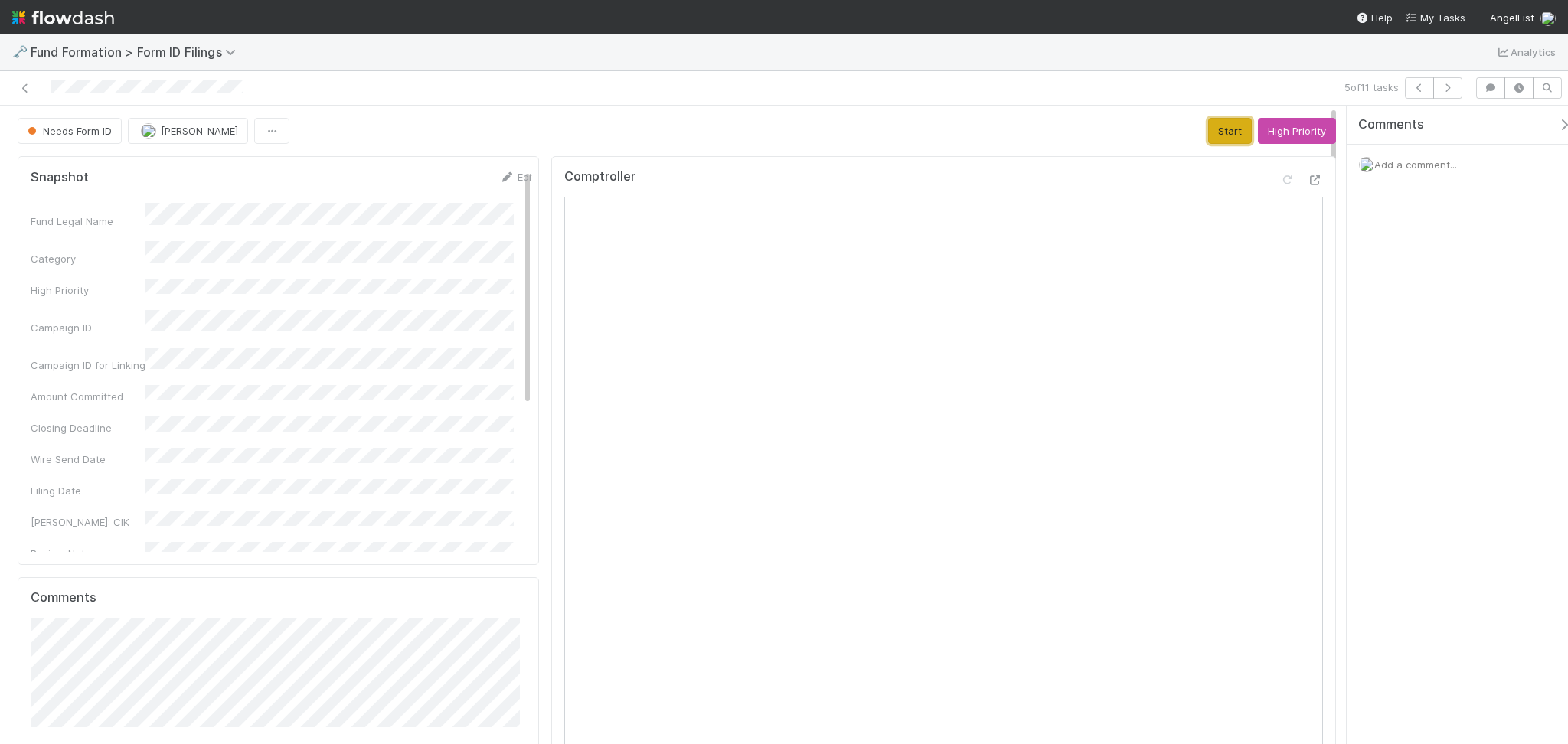
click at [1209, 132] on button "Start" at bounding box center [1229, 131] width 44 height 26
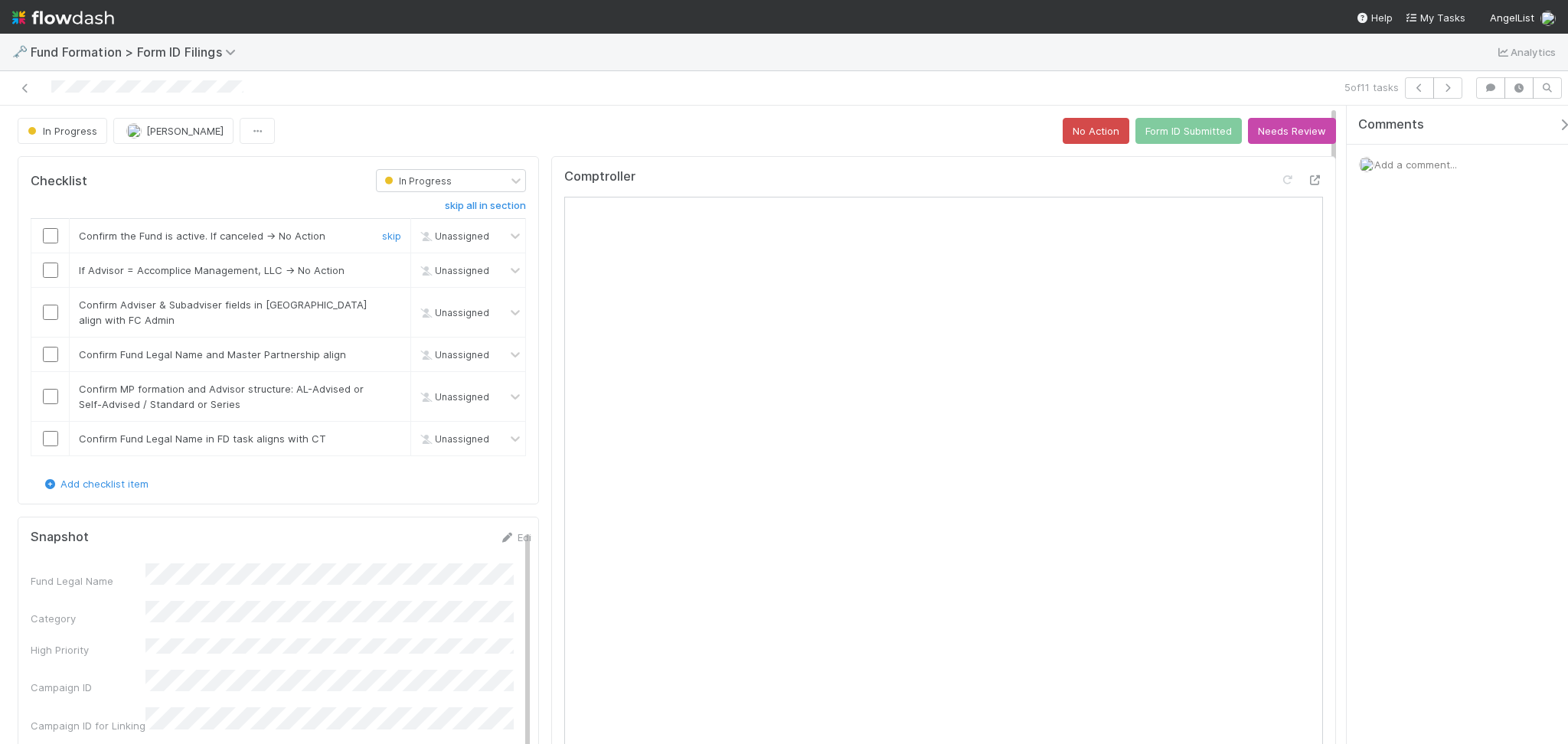
click at [47, 234] on input "checkbox" at bounding box center [51, 236] width 16 height 16
click at [45, 272] on input "checkbox" at bounding box center [51, 271] width 16 height 16
click at [50, 312] on input "checkbox" at bounding box center [51, 312] width 16 height 16
click at [56, 242] on input "checkbox" at bounding box center [51, 236] width 16 height 16
click at [47, 362] on td at bounding box center [50, 355] width 38 height 34
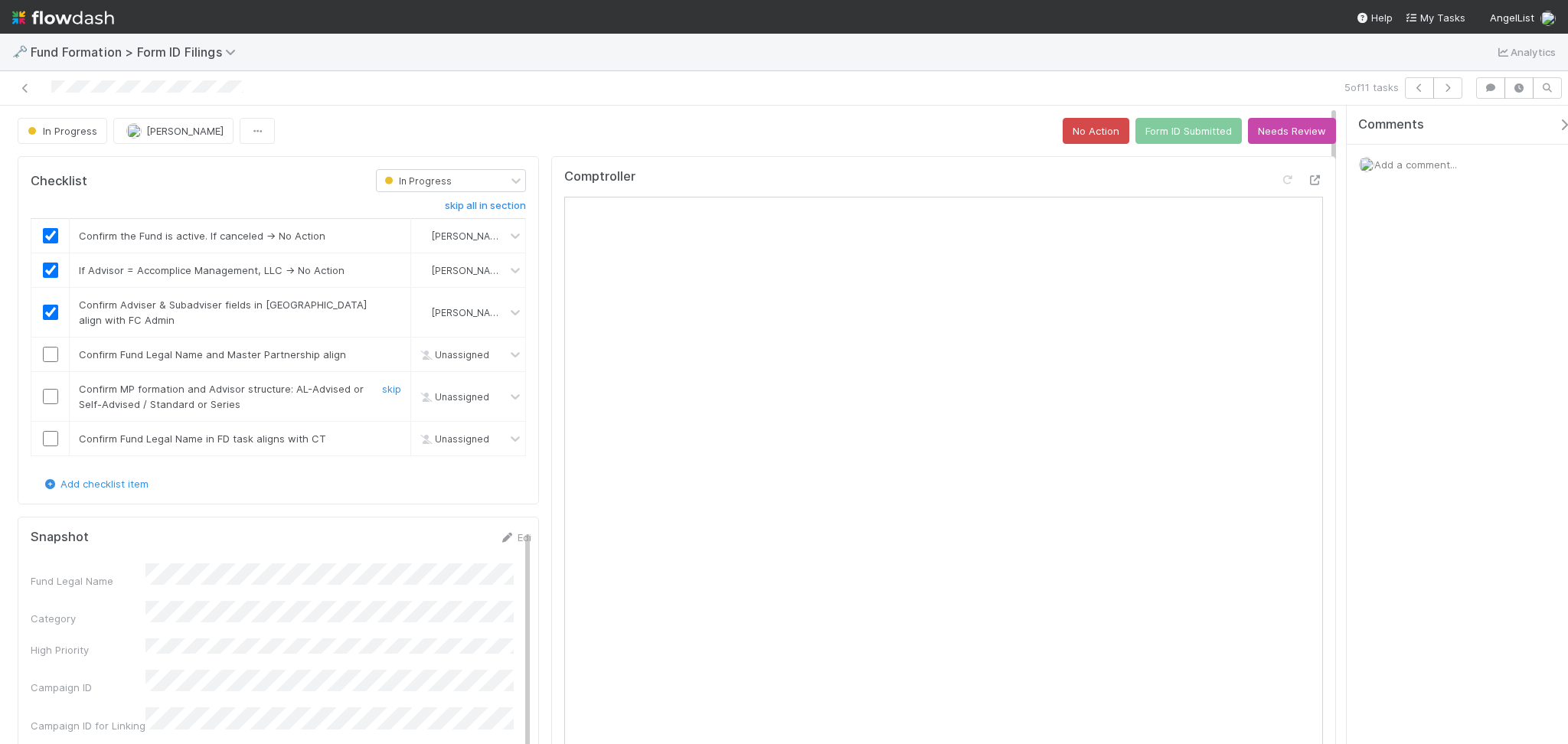
click at [53, 396] on input "checkbox" at bounding box center [51, 397] width 16 height 16
drag, startPoint x: 47, startPoint y: 442, endPoint x: 50, endPoint y: 421, distance: 21.2
click at [50, 442] on input "checkbox" at bounding box center [51, 439] width 16 height 16
click at [52, 350] on input "checkbox" at bounding box center [51, 354] width 16 height 16
drag, startPoint x: 1140, startPoint y: 138, endPoint x: 1141, endPoint y: 130, distance: 8.1
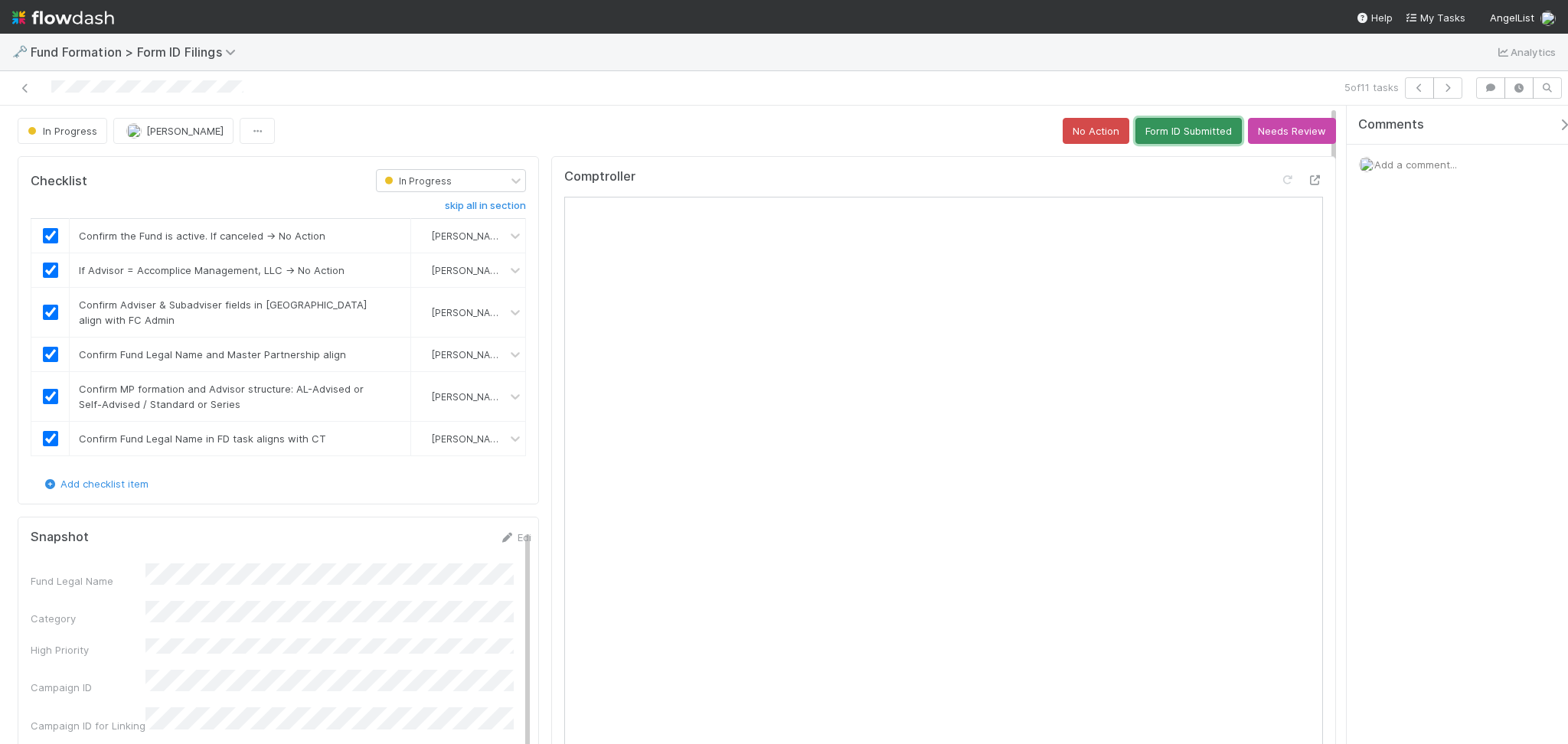
click at [1141, 130] on button "Form ID Submitted" at bounding box center [1188, 131] width 106 height 26
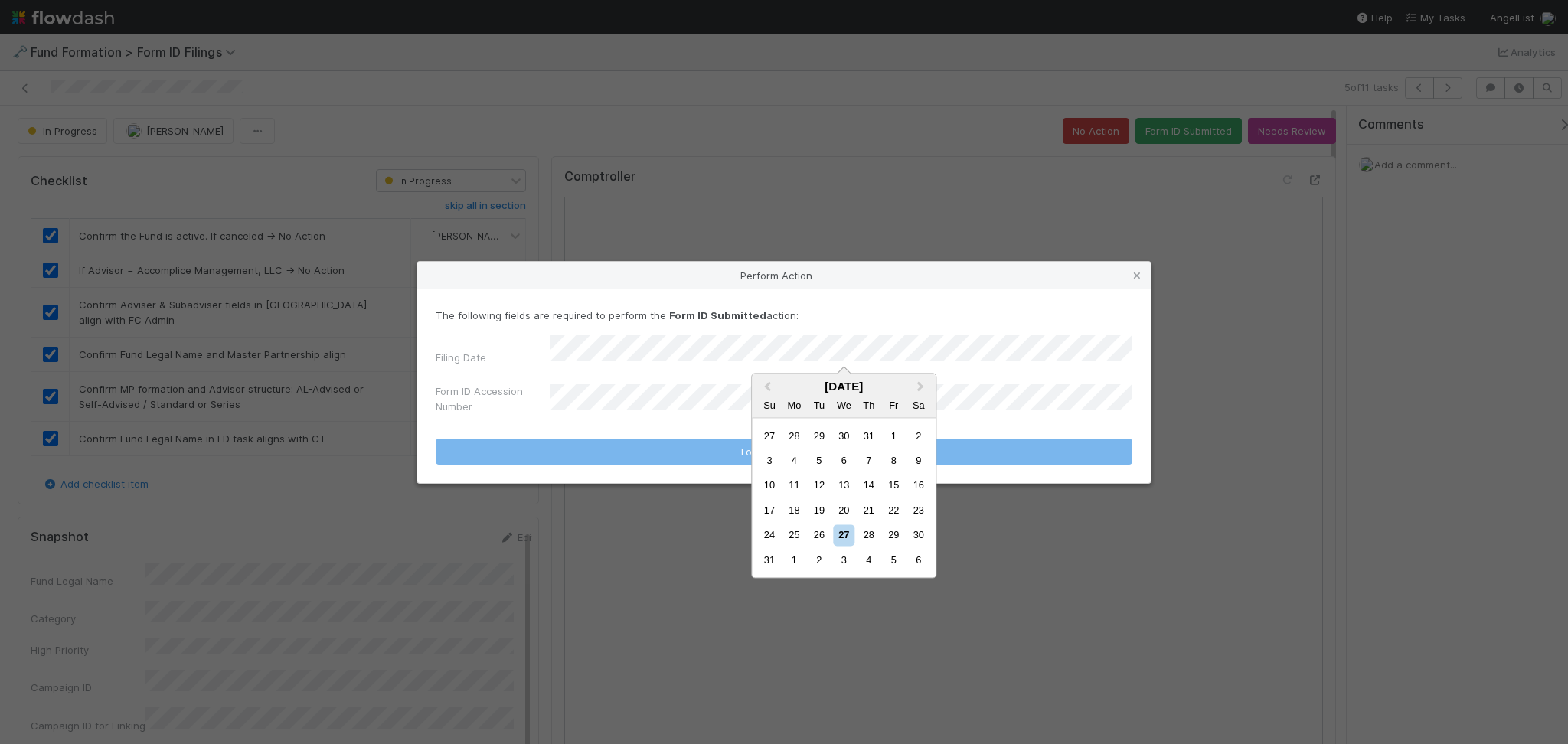
click at [814, 527] on div "26" at bounding box center [819, 535] width 21 height 21
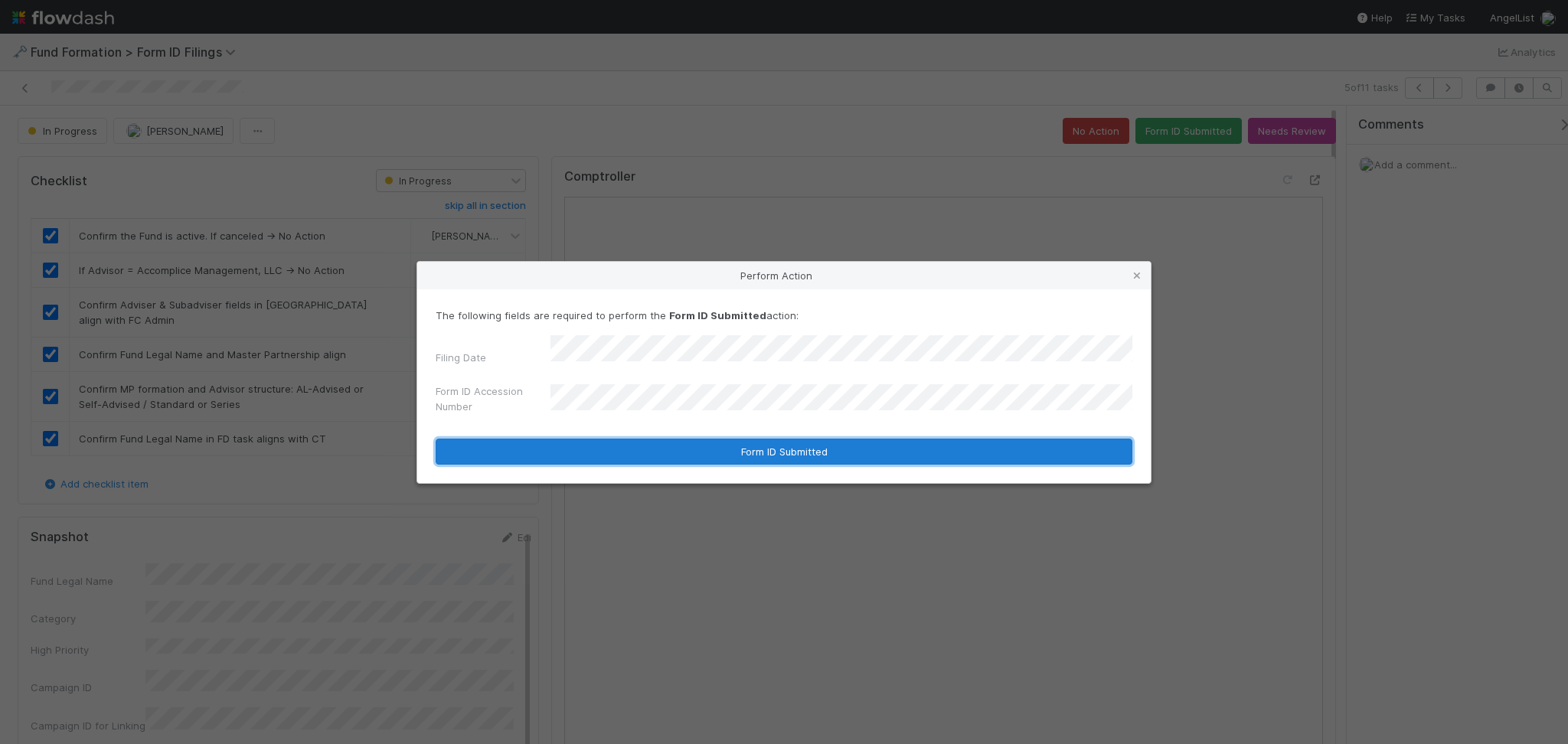
click at [791, 455] on button "Form ID Submitted" at bounding box center [784, 452] width 697 height 26
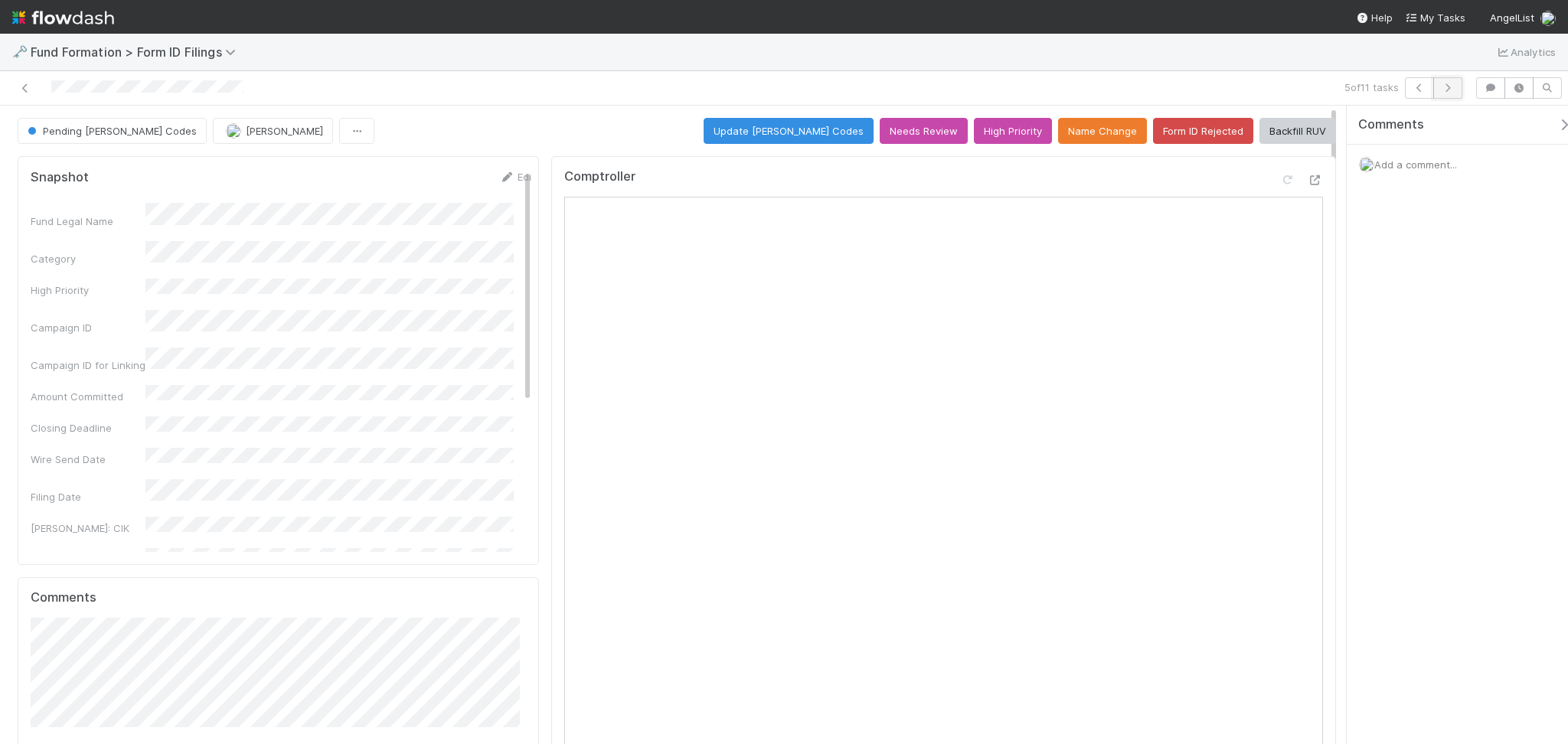
click at [1446, 85] on icon "button" at bounding box center [1448, 88] width 16 height 9
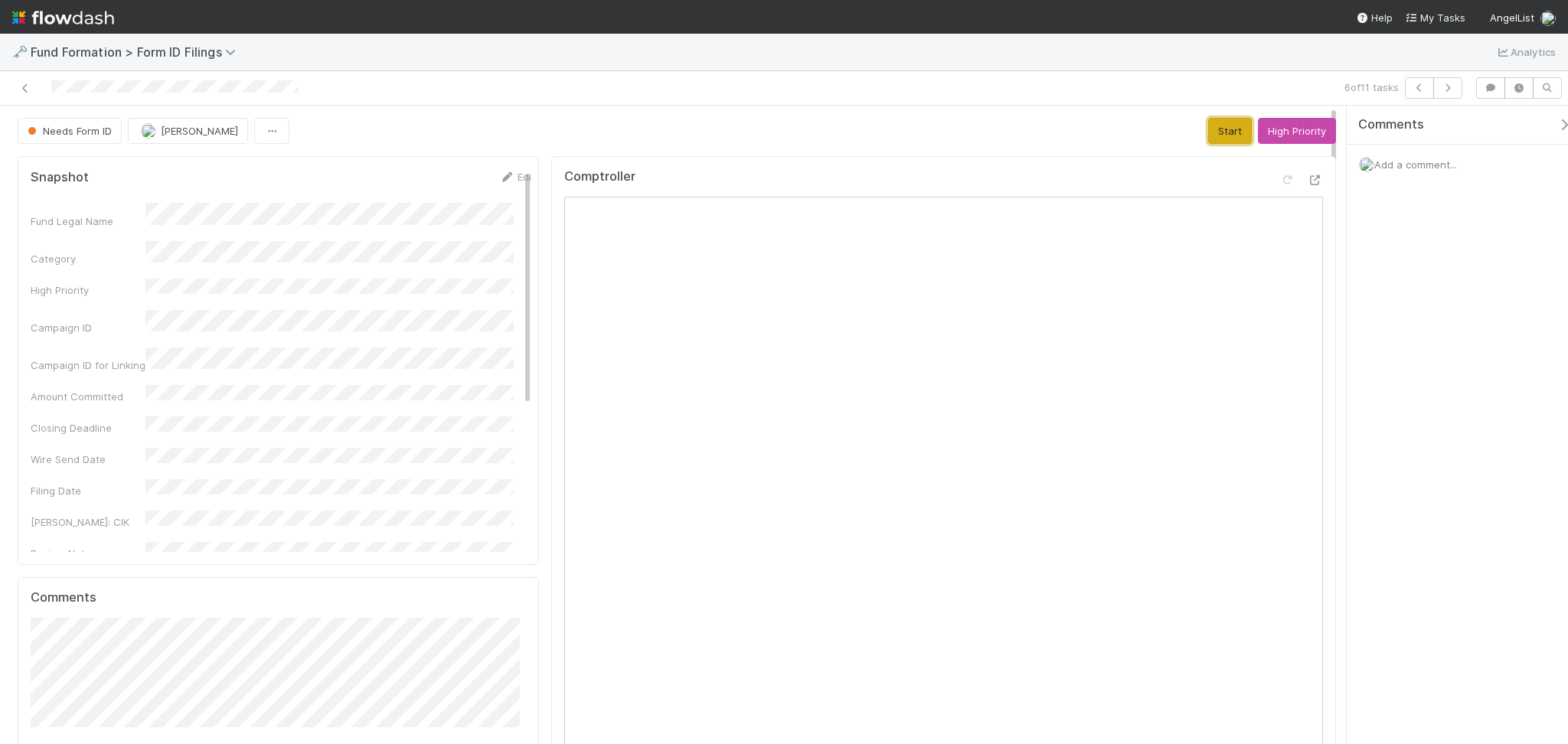
click at [1215, 134] on button "Start" at bounding box center [1229, 131] width 44 height 26
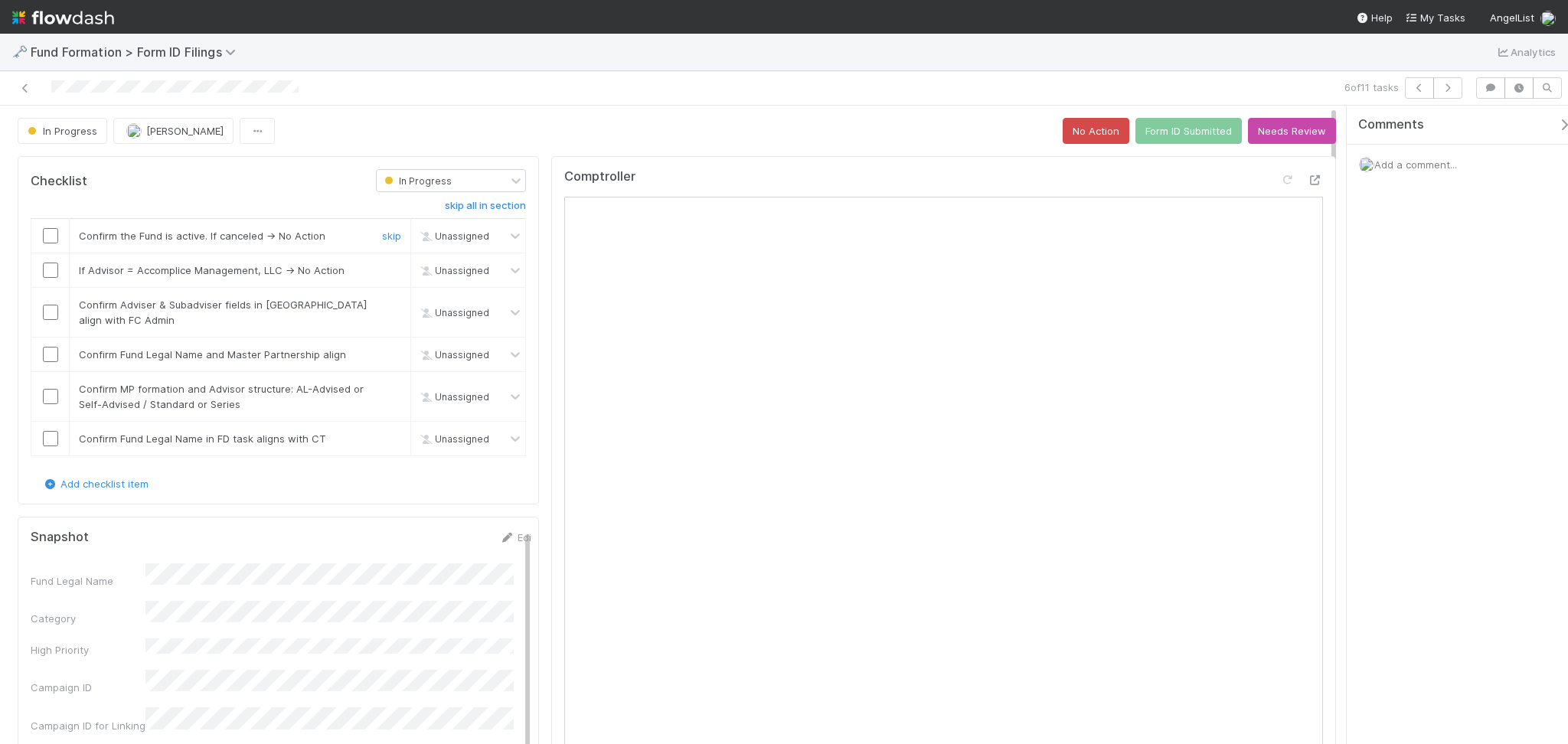
click at [50, 236] on input "checkbox" at bounding box center [51, 236] width 16 height 16
click at [50, 271] on input "checkbox" at bounding box center [51, 271] width 16 height 16
click at [52, 311] on input "checkbox" at bounding box center [51, 312] width 16 height 16
click at [45, 350] on input "checkbox" at bounding box center [51, 354] width 16 height 16
click at [44, 391] on input "checkbox" at bounding box center [51, 397] width 16 height 16
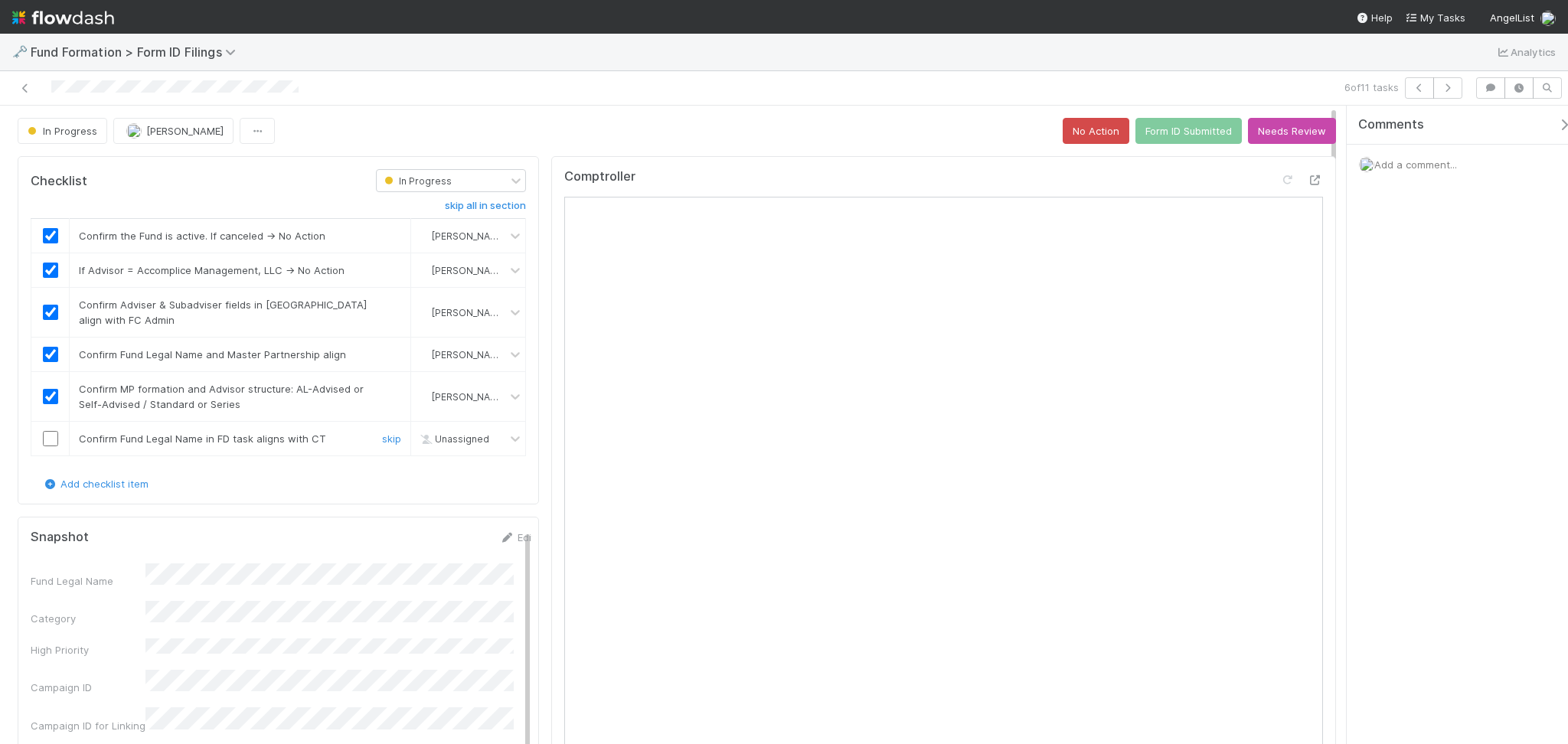
click at [50, 442] on input "checkbox" at bounding box center [51, 439] width 16 height 16
click at [1171, 141] on button "Form ID Submitted" at bounding box center [1188, 131] width 106 height 26
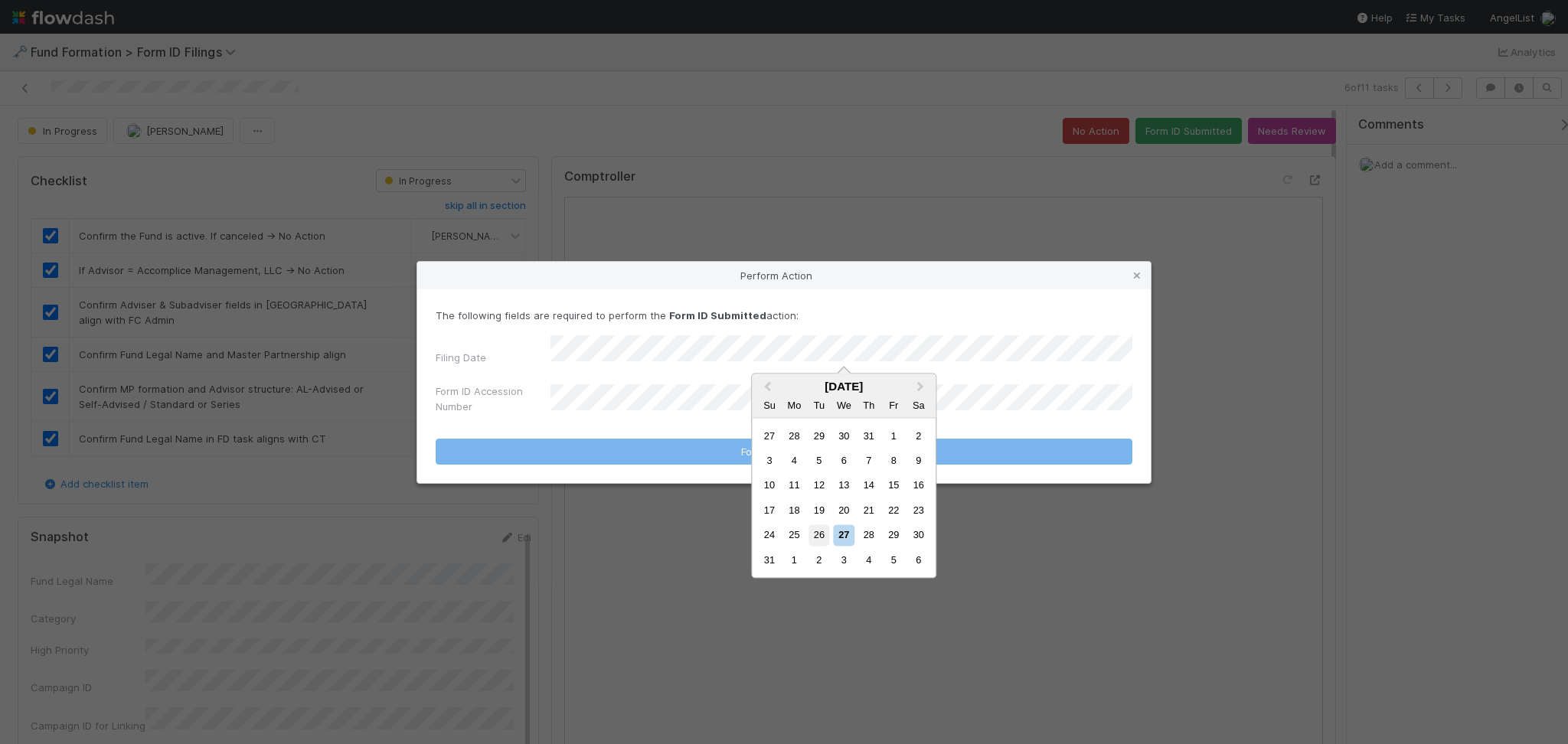
click at [812, 528] on div "26" at bounding box center [819, 535] width 21 height 21
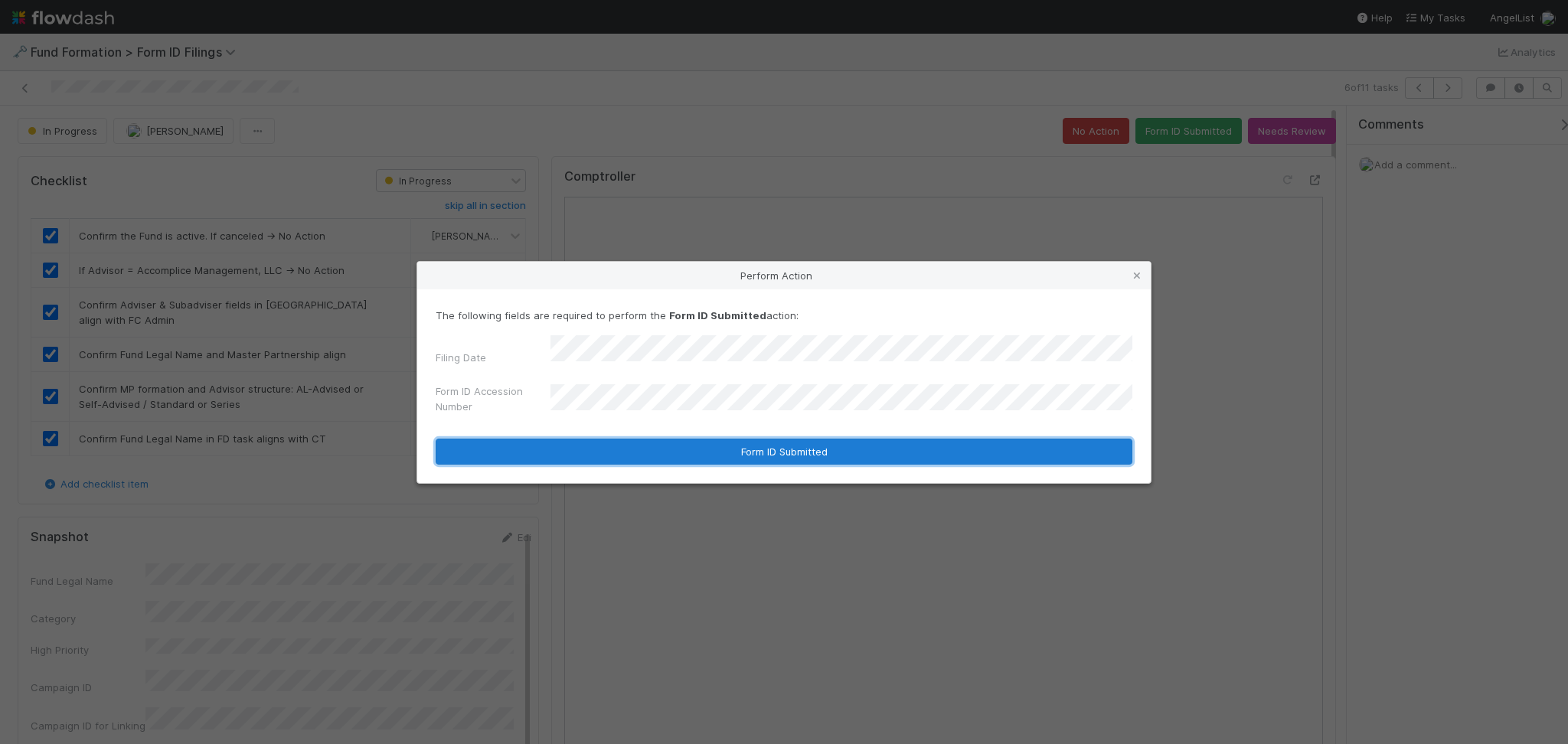
click at [712, 444] on button "Form ID Submitted" at bounding box center [784, 452] width 697 height 26
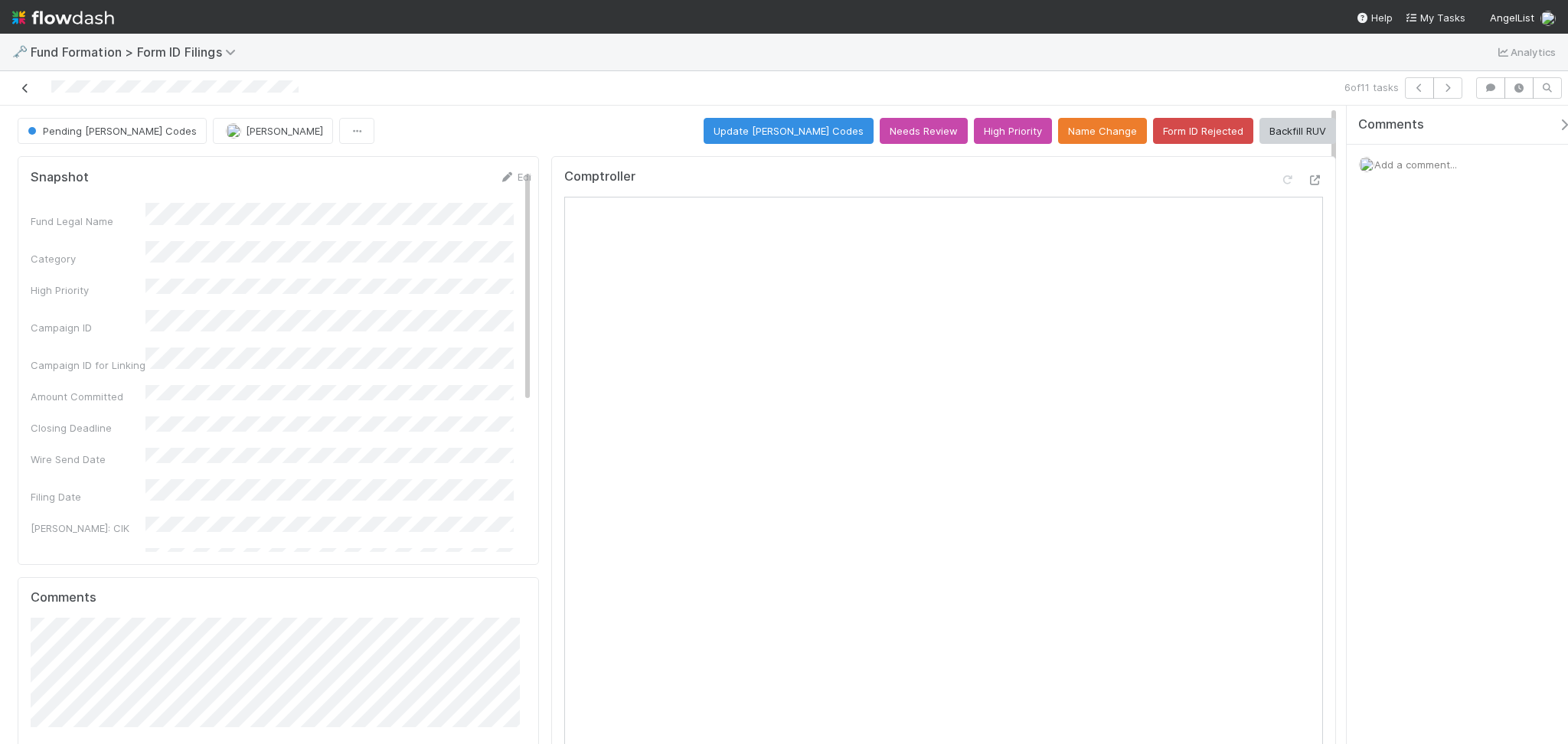
click at [22, 87] on icon at bounding box center [25, 89] width 16 height 10
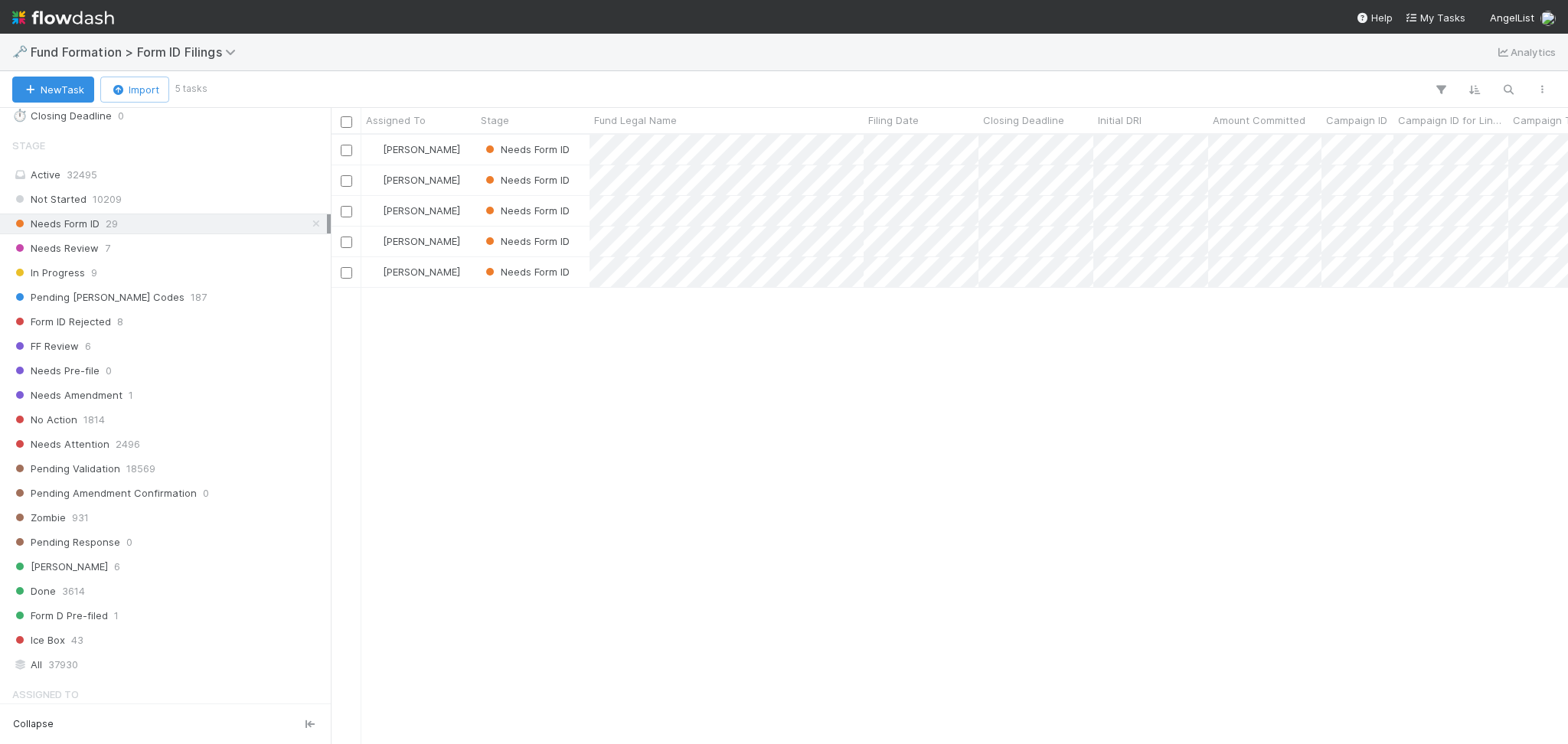
scroll to position [510, 0]
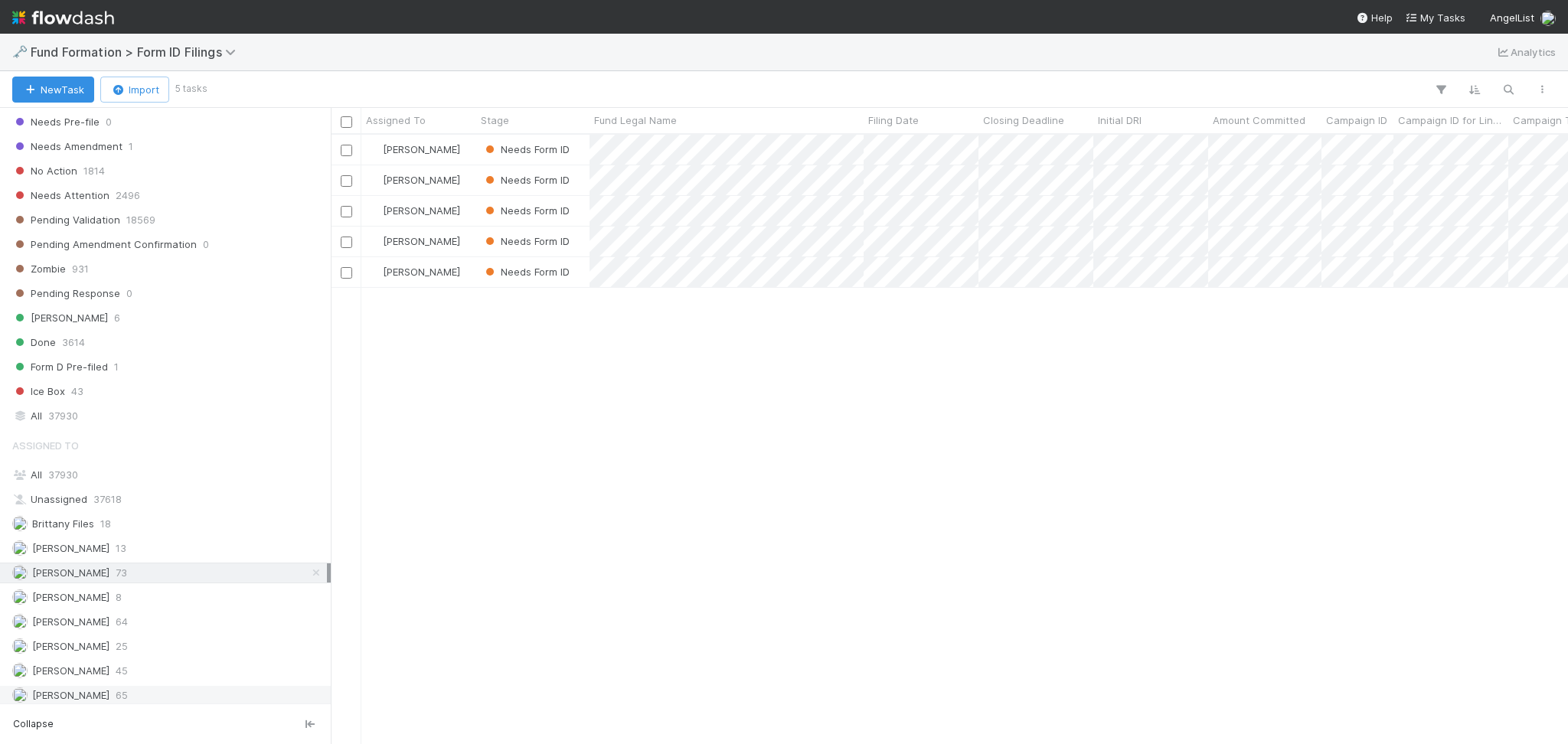
click at [120, 694] on span "65" at bounding box center [122, 696] width 12 height 19
click at [167, 590] on div "Karen Jane Salcedo 8" at bounding box center [166, 597] width 331 height 21
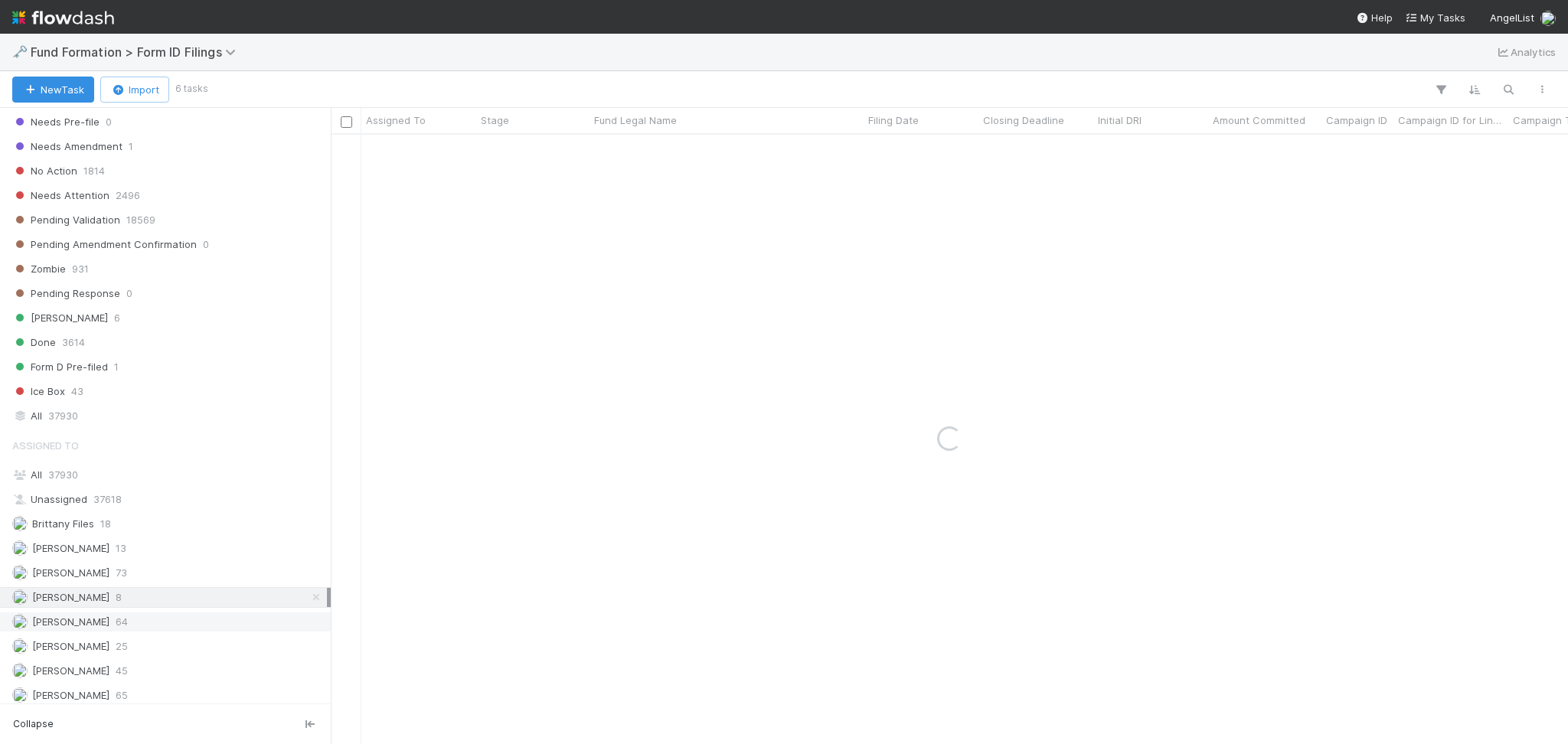
click at [134, 628] on div "Meg Castanare 64" at bounding box center [169, 622] width 315 height 19
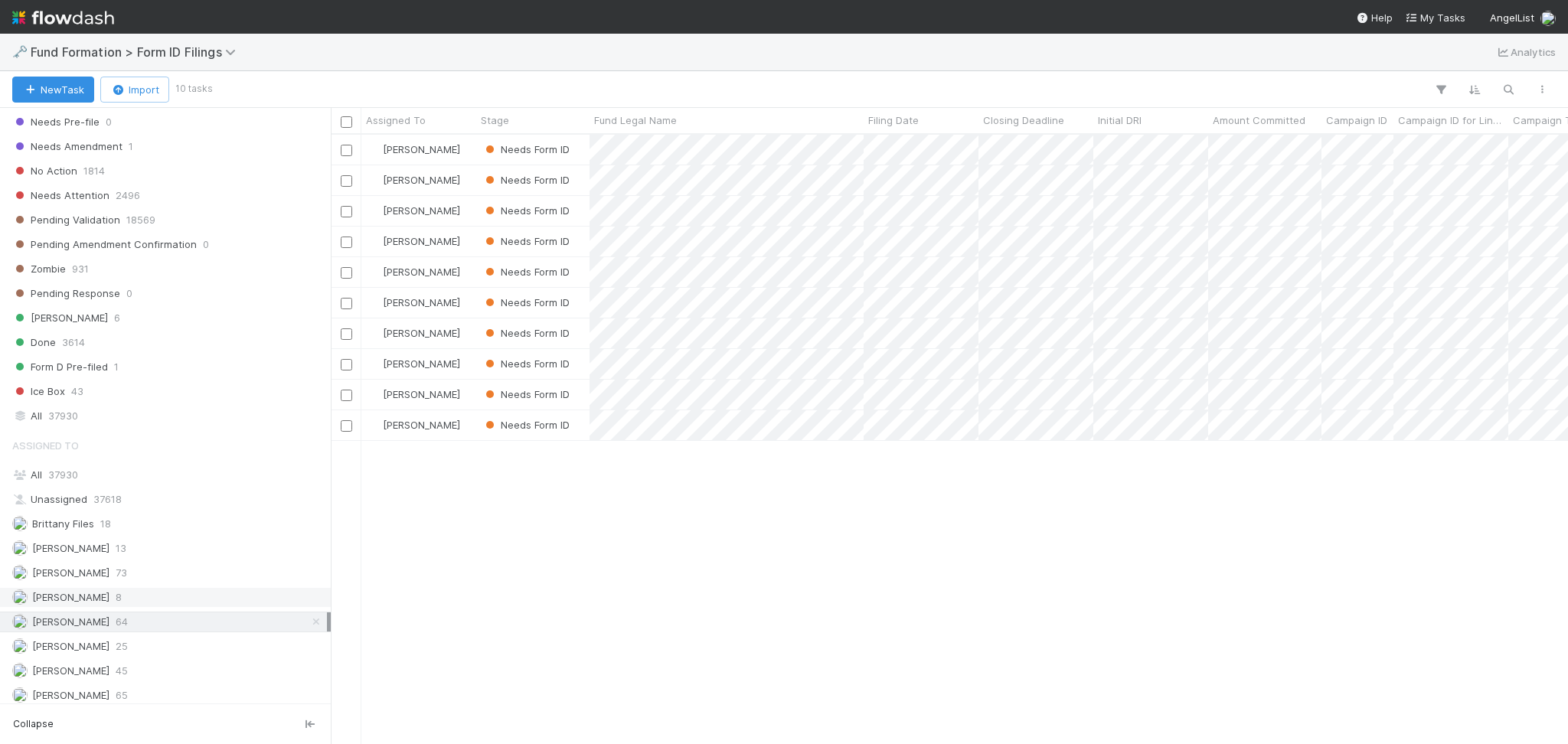
scroll to position [593, 1221]
click at [148, 594] on div "Karen Jane Salcedo 8" at bounding box center [169, 597] width 315 height 19
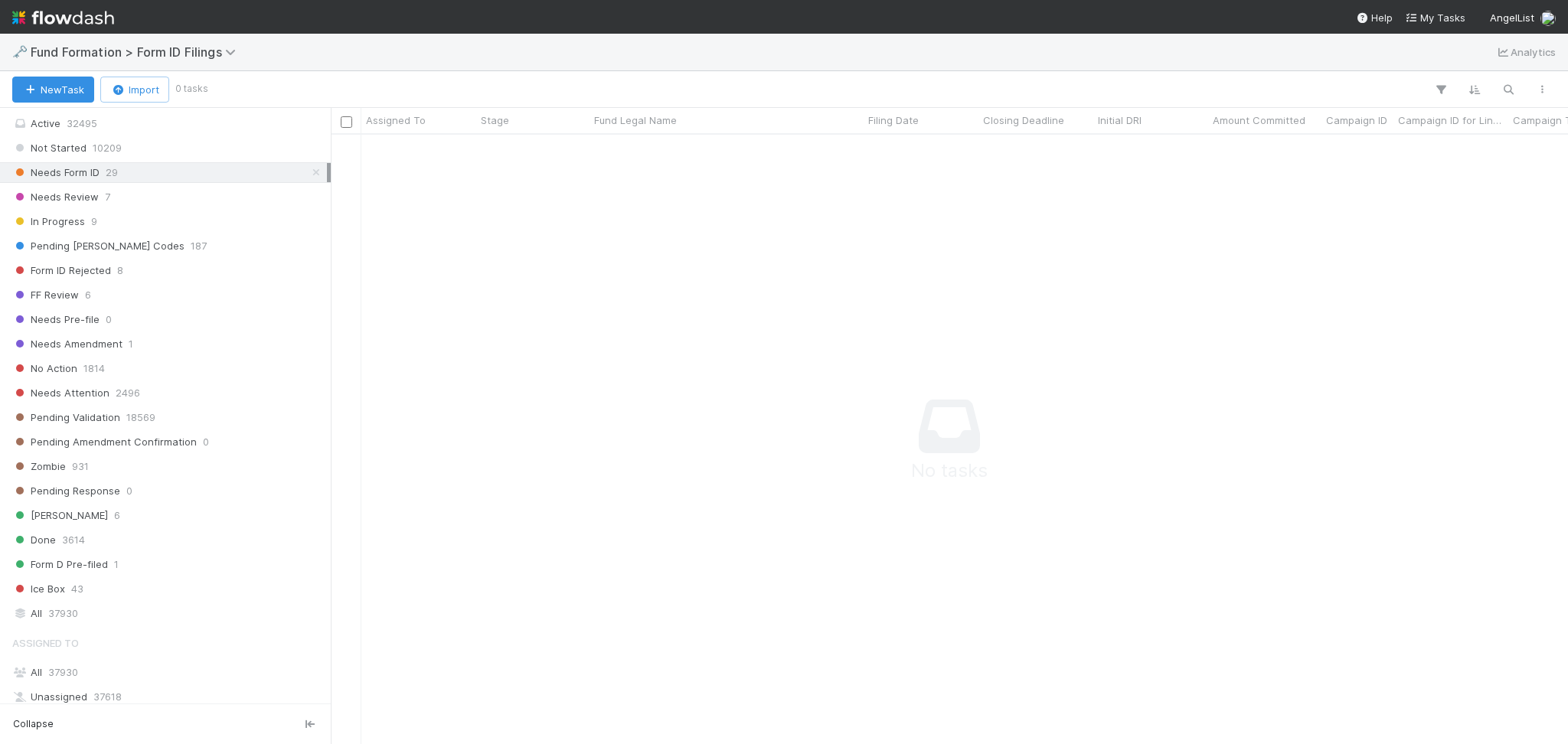
scroll to position [510, 0]
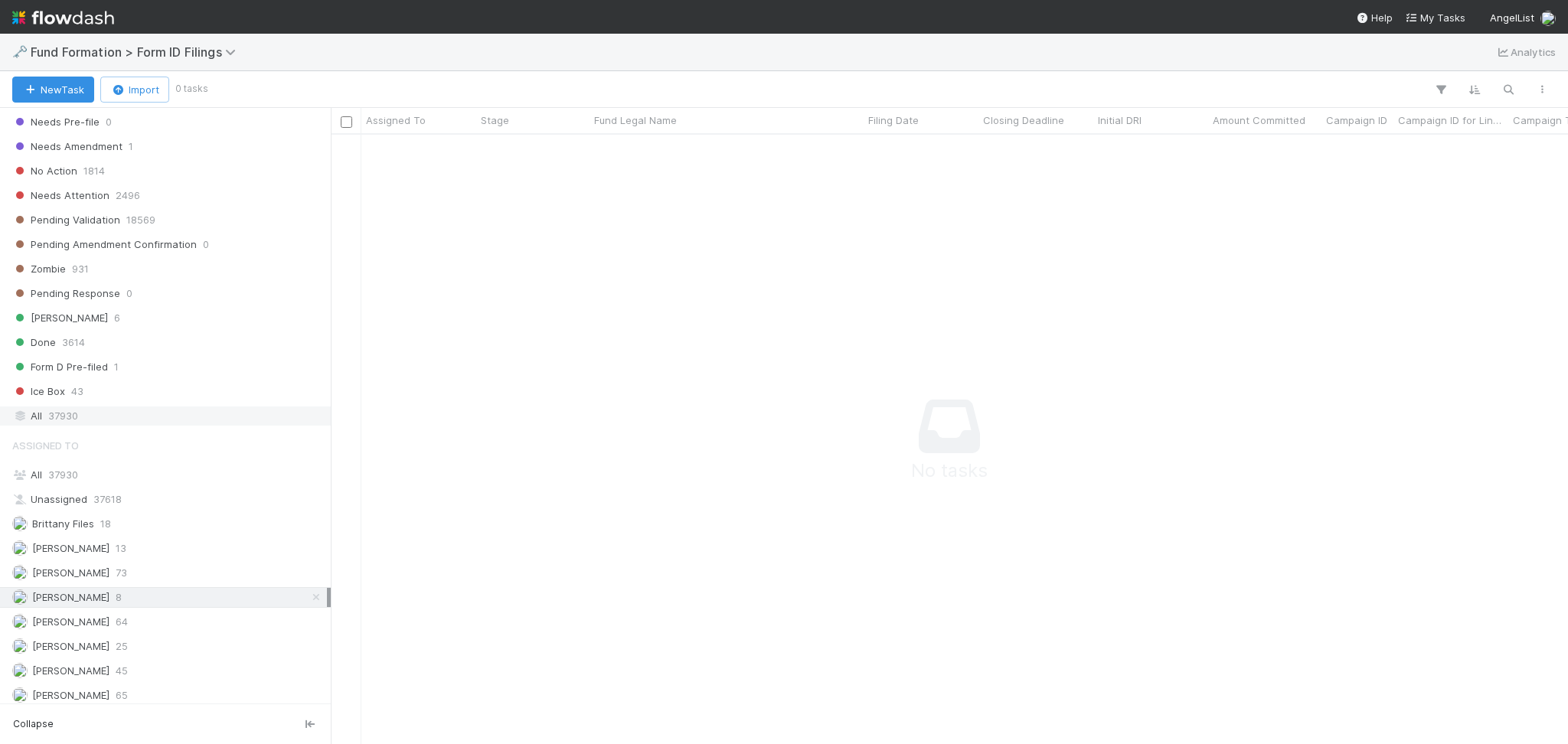
click at [107, 412] on div "All 37930" at bounding box center [169, 416] width 315 height 19
click at [99, 472] on div "All 37930" at bounding box center [169, 475] width 315 height 19
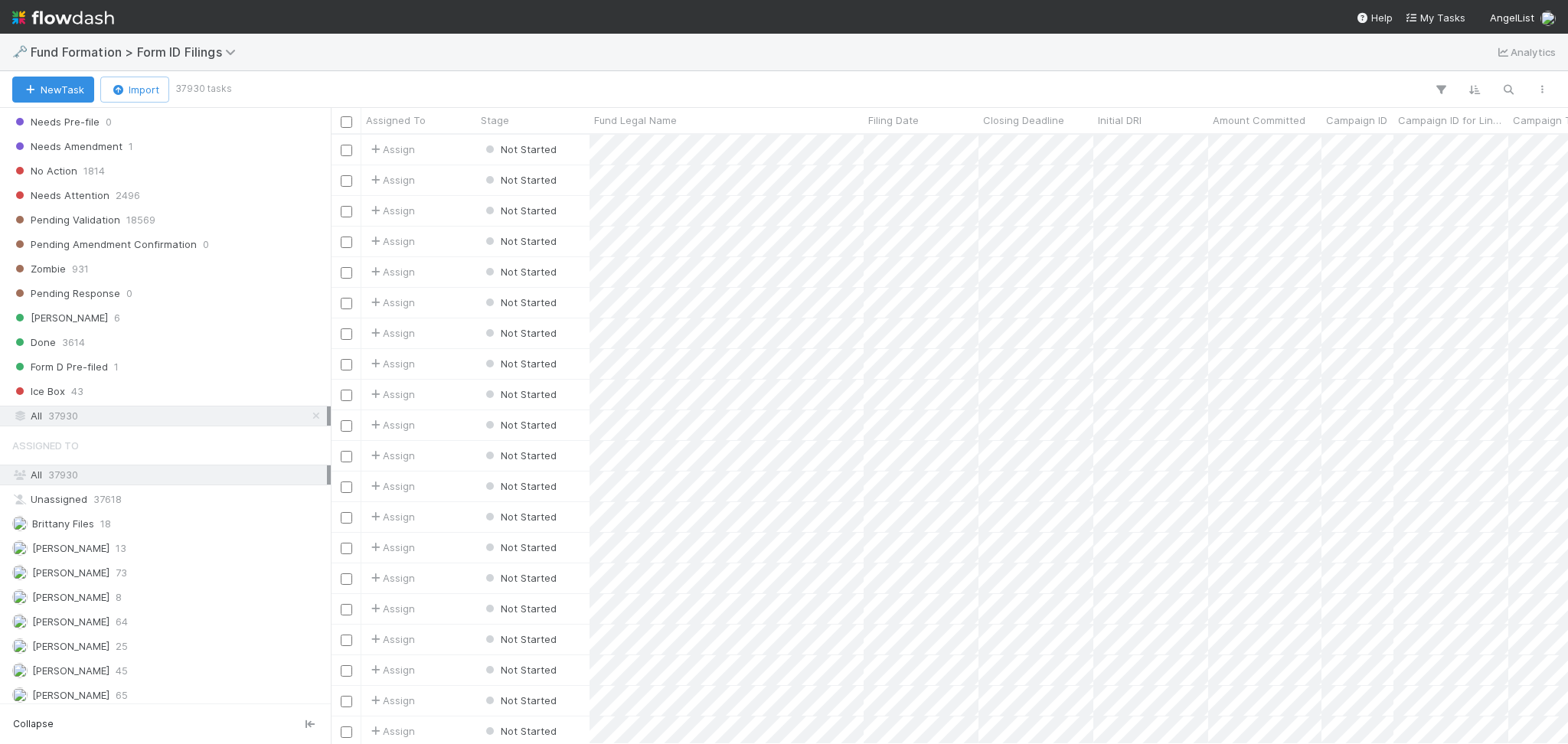
scroll to position [16, 16]
click at [1508, 96] on icon "button" at bounding box center [1509, 90] width 16 height 14
click at [1379, 60] on input at bounding box center [1428, 64] width 153 height 18
paste input "Also Capital III, LP"
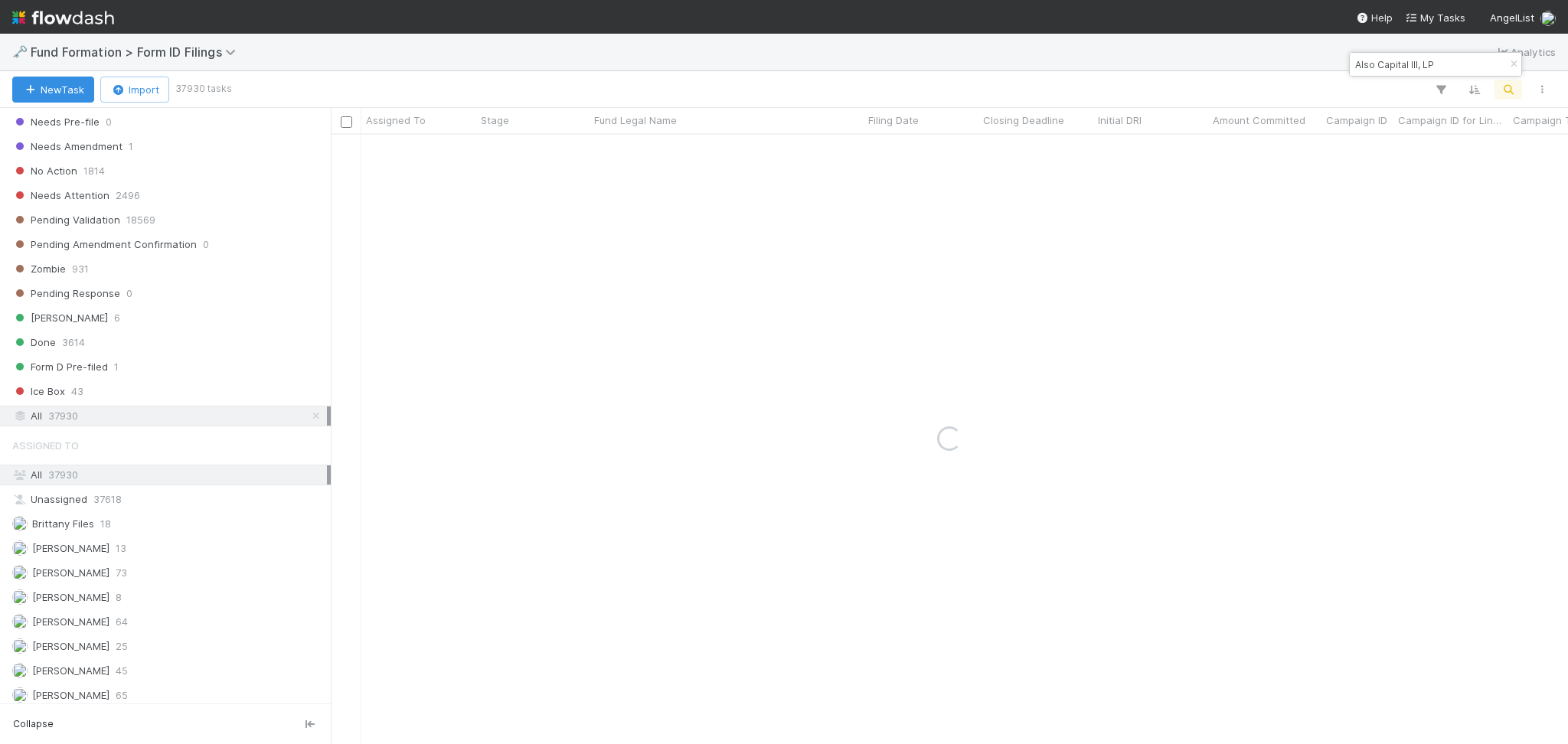
type input "Also Capital III, LP"
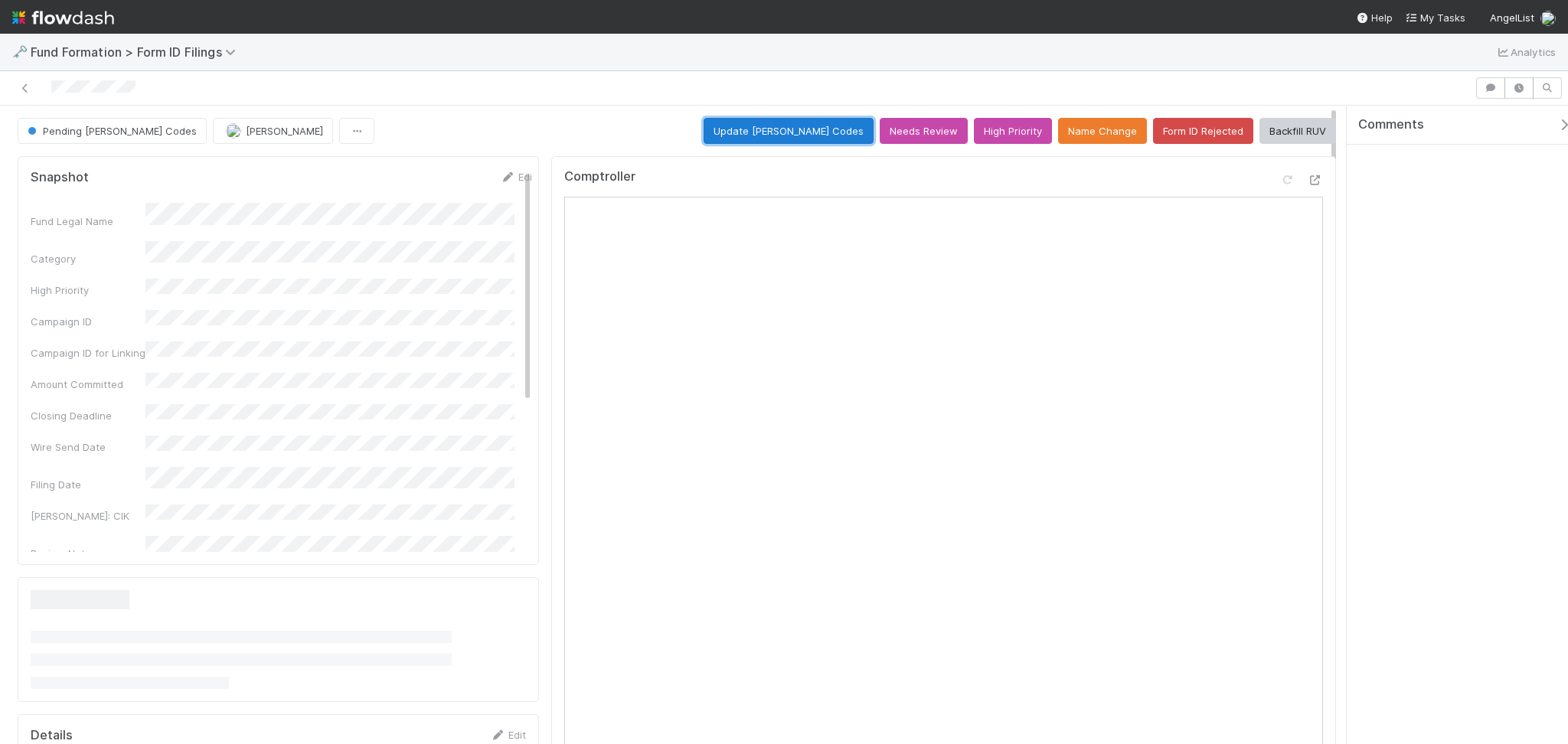
click at [790, 120] on button "Update EDGAR Codes" at bounding box center [788, 131] width 170 height 26
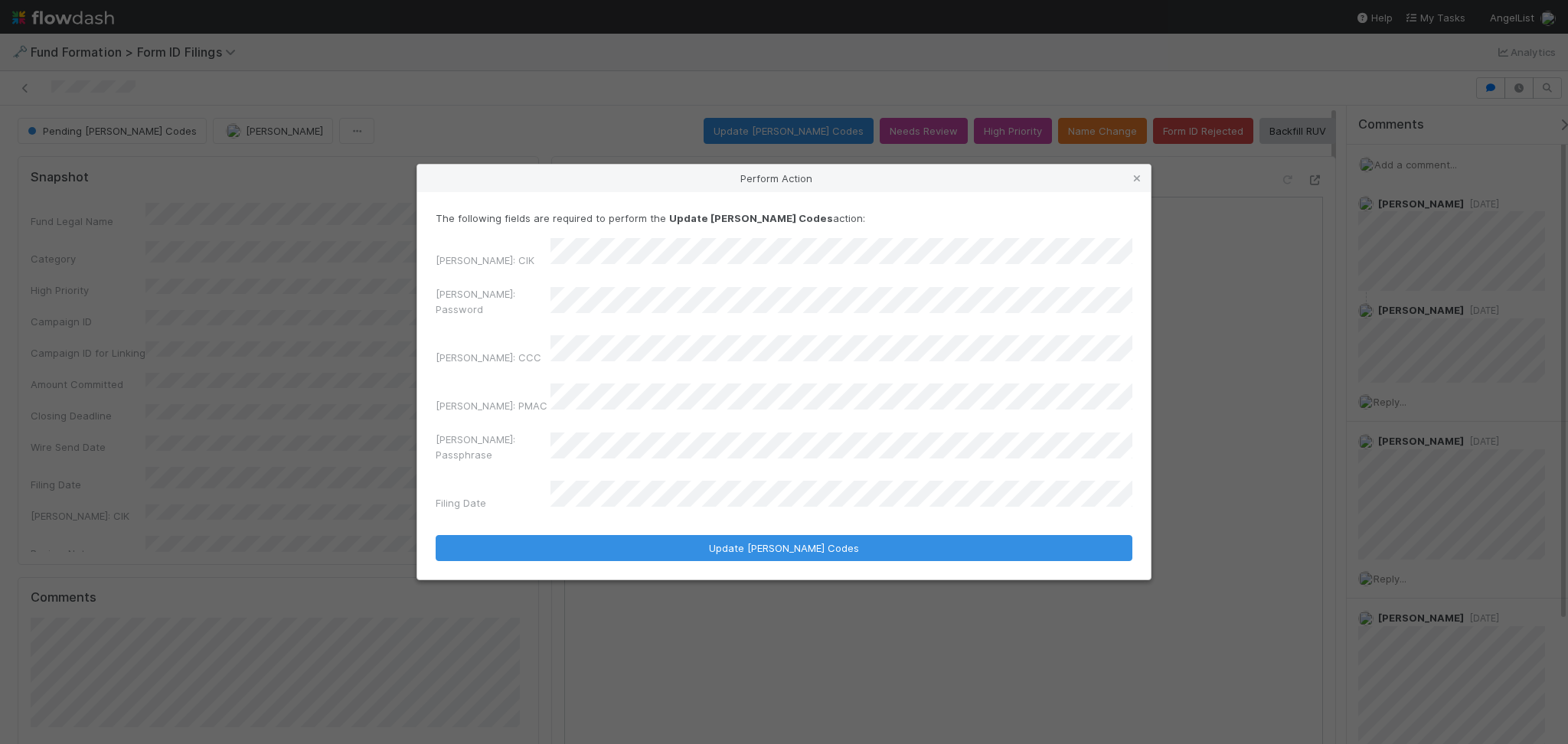
click at [568, 304] on div "EDGAR: Password" at bounding box center [784, 304] width 697 height 37
drag, startPoint x: 671, startPoint y: 331, endPoint x: 522, endPoint y: 297, distance: 152.8
click at [522, 297] on div "EDGAR: CIK EDGAR: Password EDGAR: CCC EDGAR: PMAC EDGAR: Passphrase Filing Date" at bounding box center [784, 377] width 697 height 278
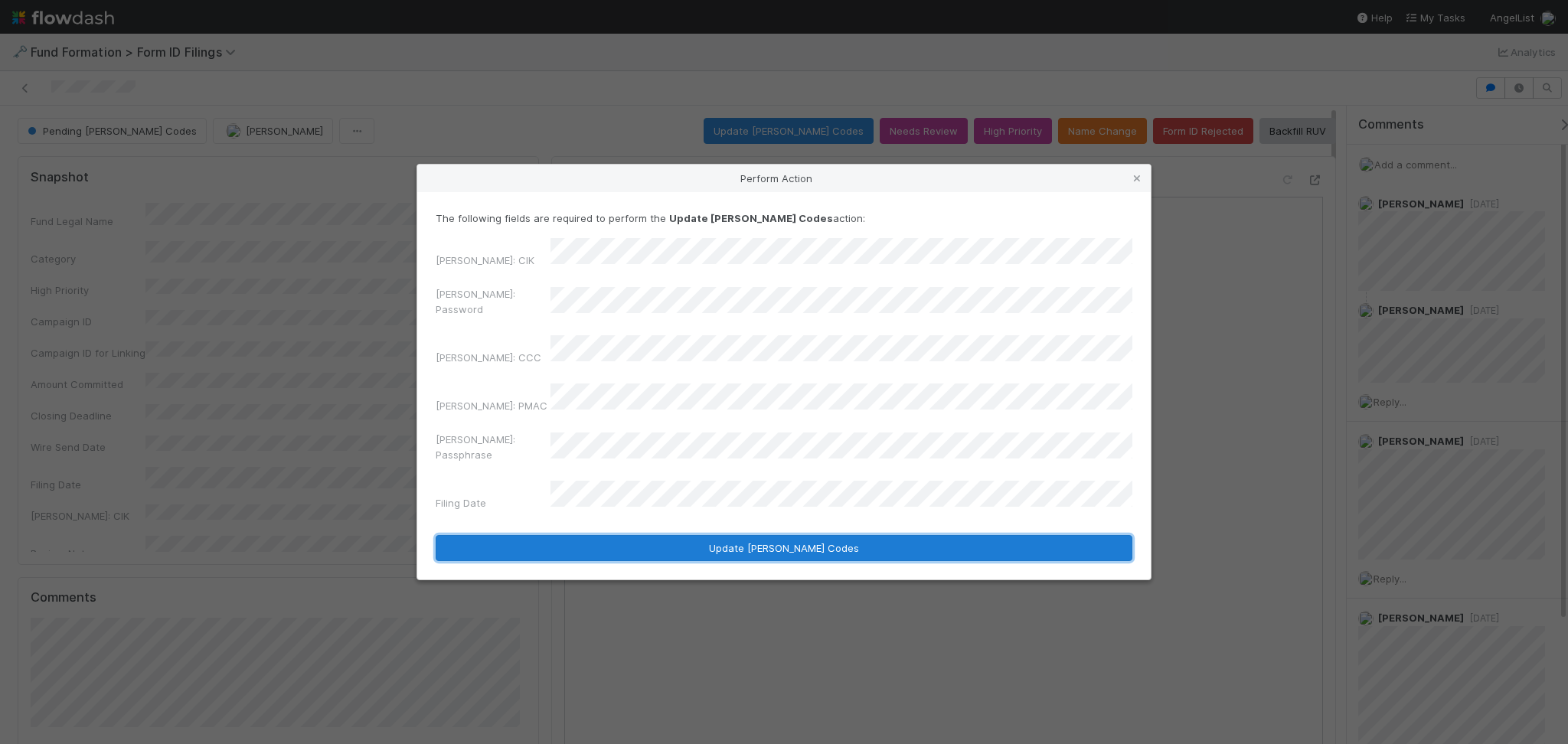
click at [684, 535] on button "Update EDGAR Codes" at bounding box center [784, 548] width 697 height 26
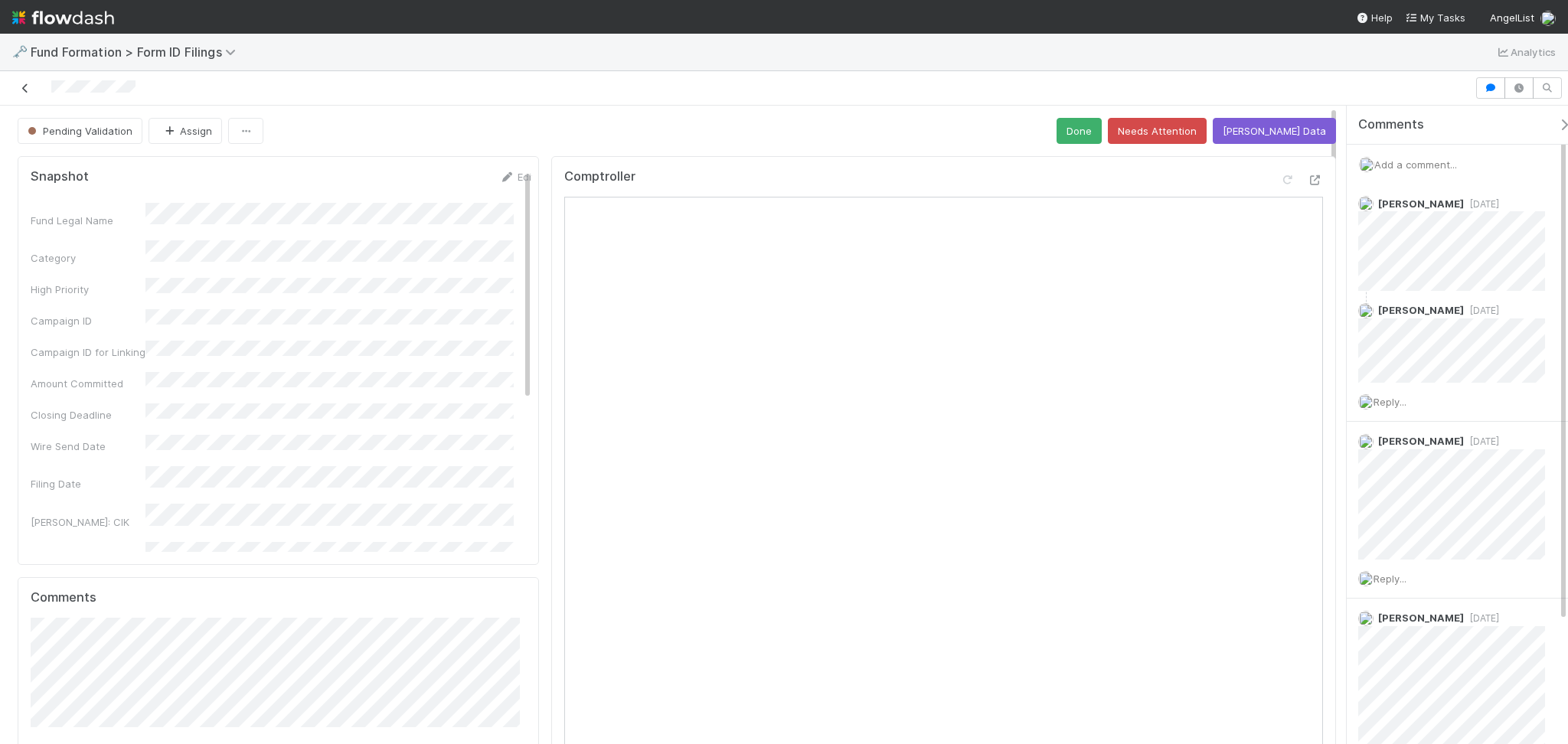
click at [27, 84] on icon at bounding box center [25, 89] width 16 height 10
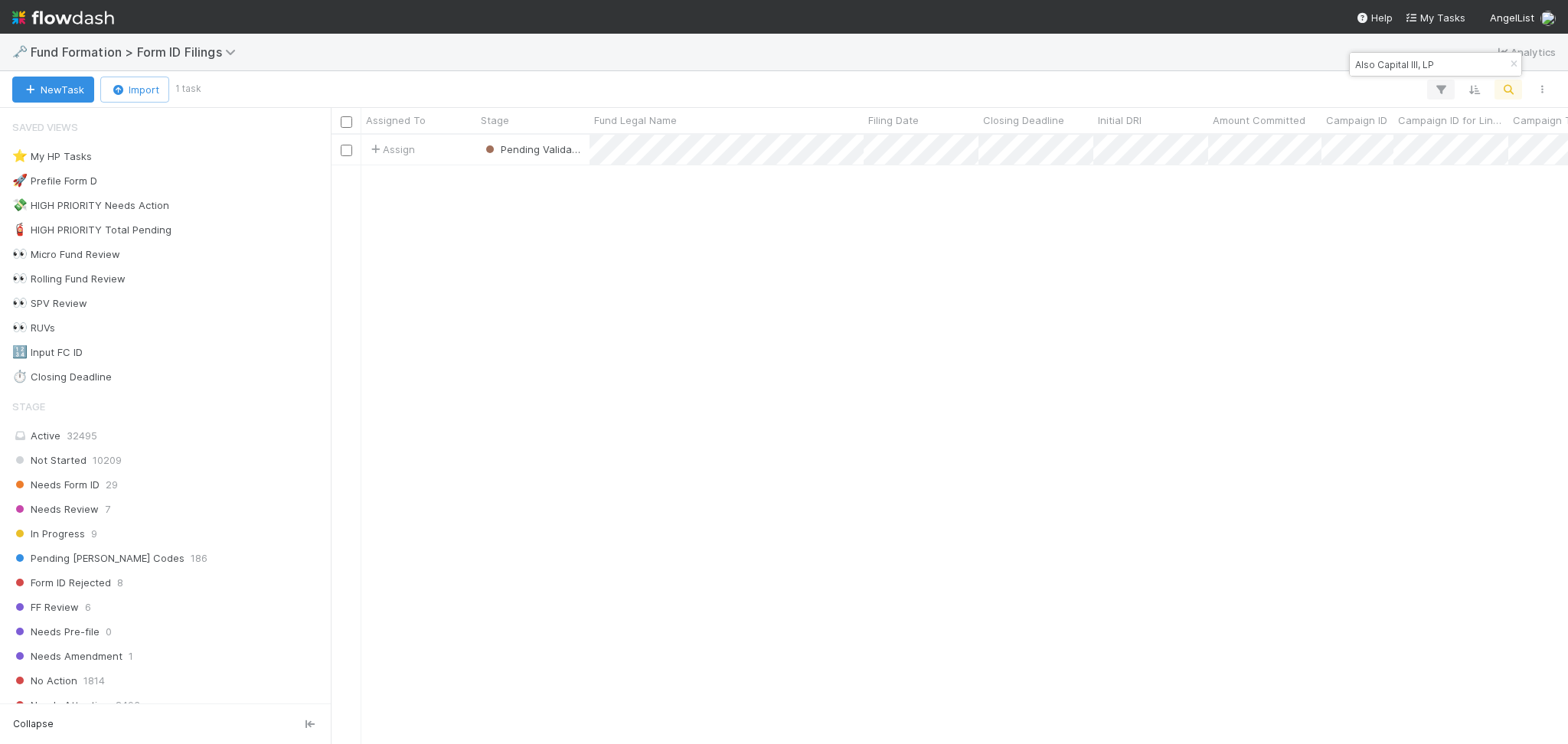
scroll to position [593, 1221]
click at [1432, 53] on div "Also Capital III, LP" at bounding box center [1435, 64] width 172 height 23
click at [1420, 67] on input "Also Capital III, LP" at bounding box center [1428, 64] width 153 height 18
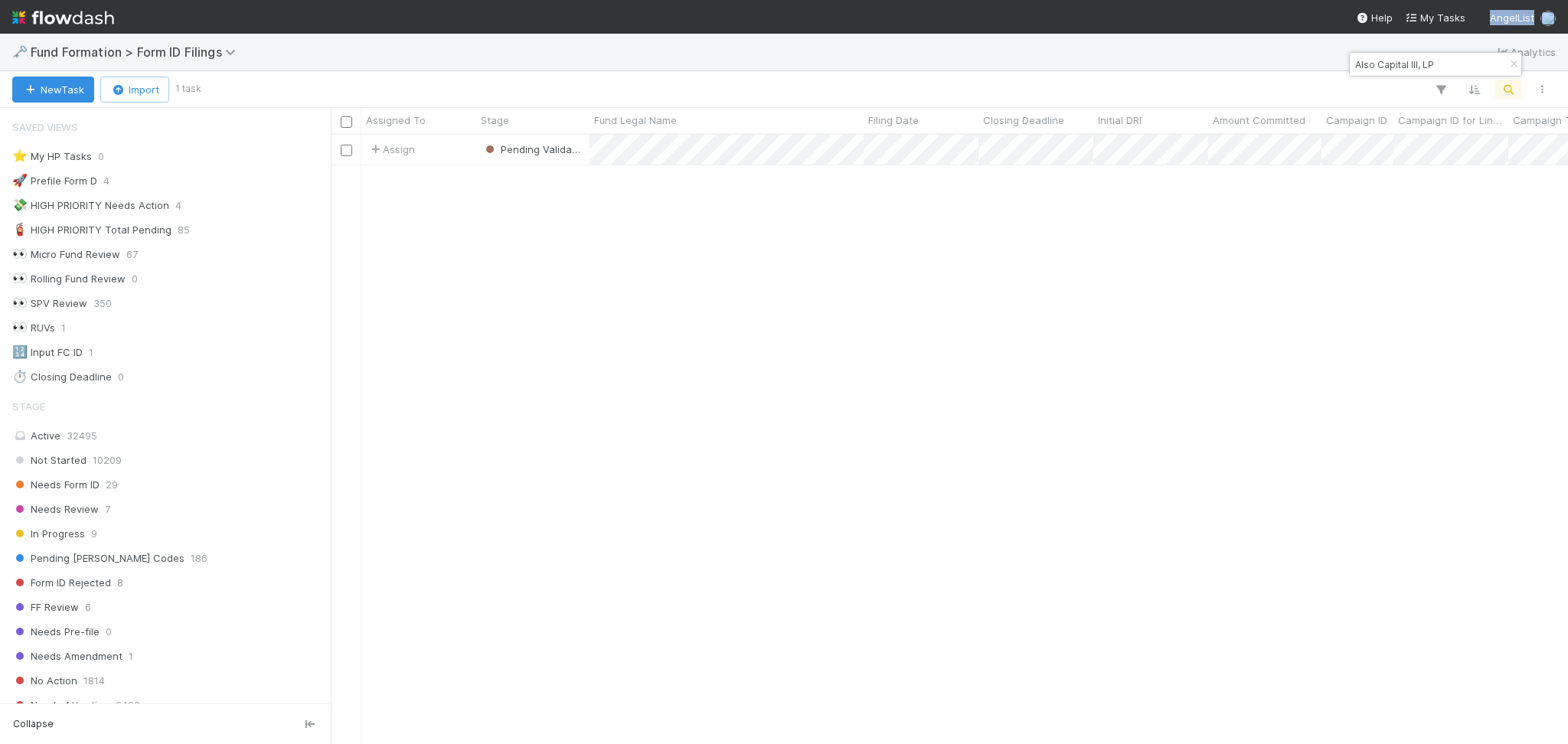
click at [1420, 66] on input "Also Capital III, LP" at bounding box center [1428, 64] width 153 height 18
paste input "PU-0219 Fund I, a series of Roll Up Vehicles"
type input "PU-0219 Fund I, a series of Roll Up Vehicles, LP"
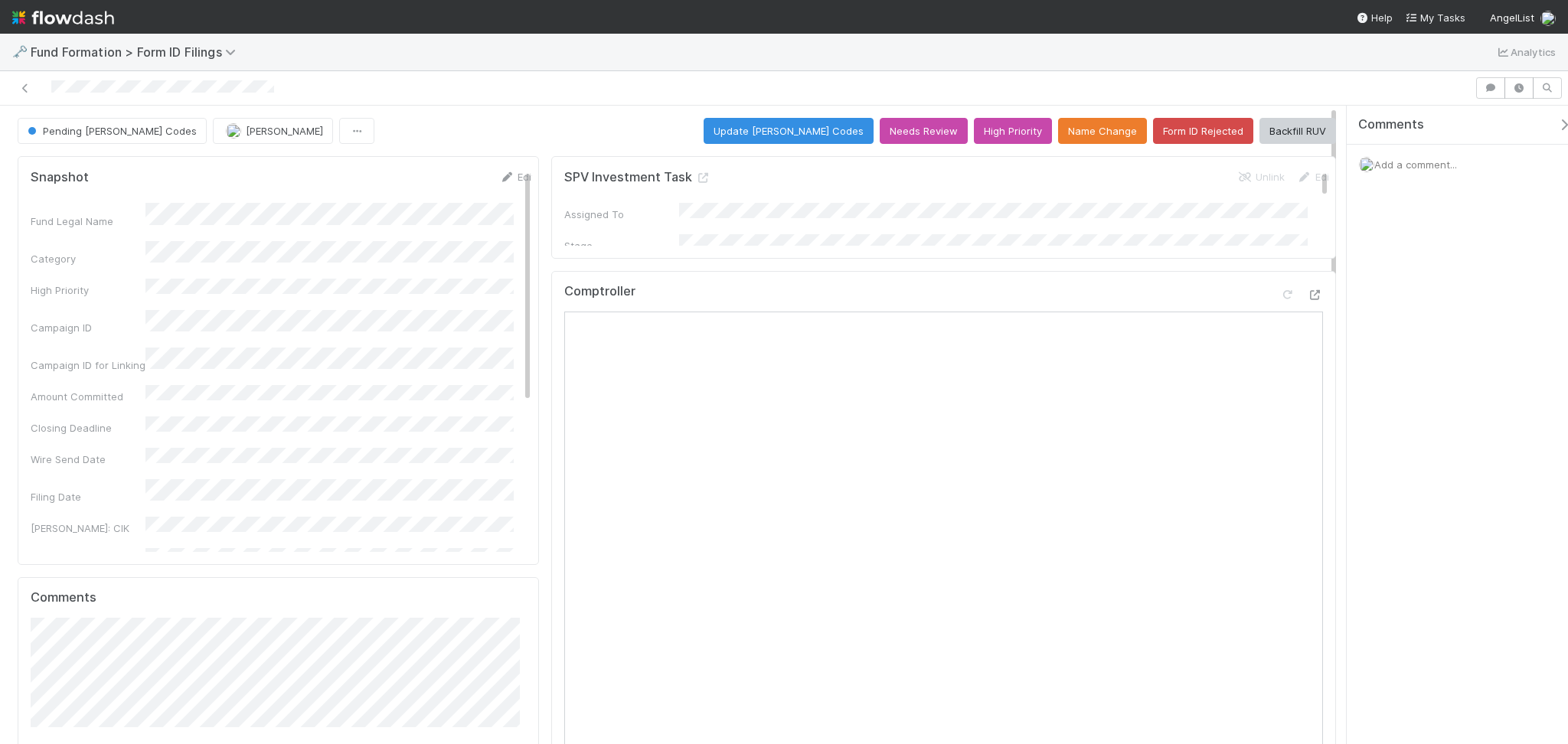
click at [1419, 159] on span "Add a comment..." at bounding box center [1415, 165] width 83 height 12
click at [1444, 380] on span "Roselyn de Villa" at bounding box center [1450, 379] width 78 height 12
click at [1414, 466] on button "Add Comment" at bounding box center [1415, 468] width 89 height 26
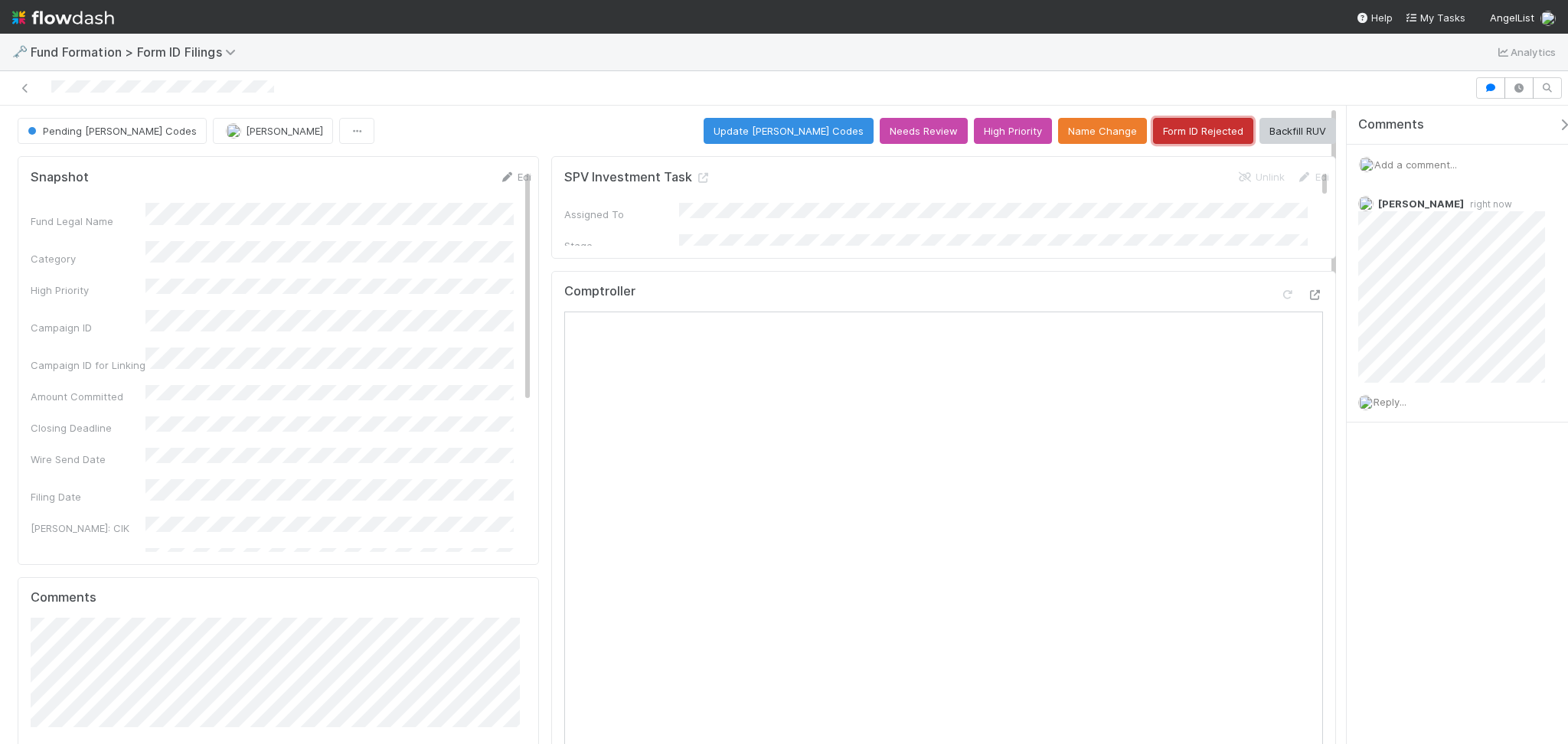
click at [1190, 134] on button "Form ID Rejected" at bounding box center [1203, 131] width 100 height 26
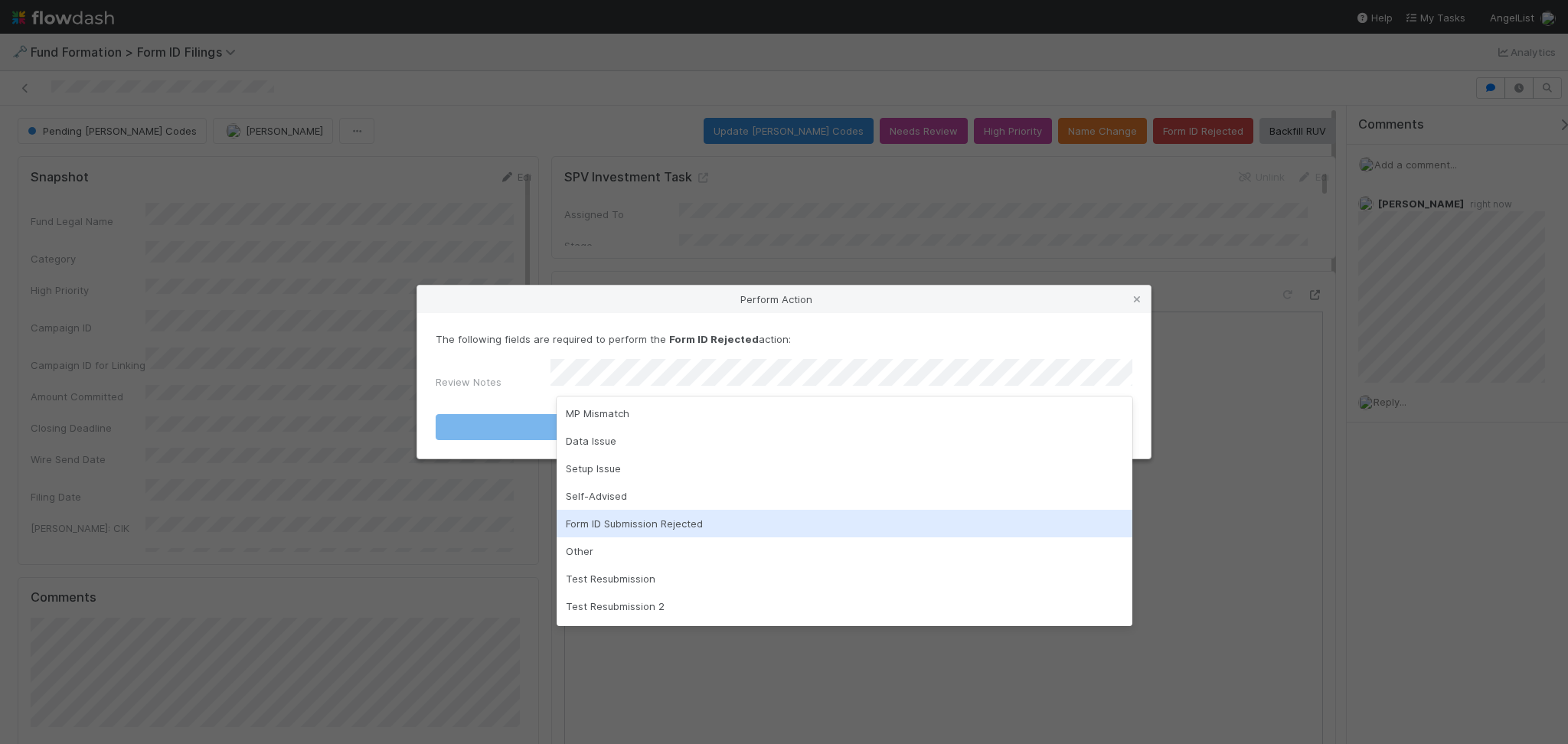
click at [630, 516] on div "Form ID Submission Rejected" at bounding box center [845, 523] width 576 height 28
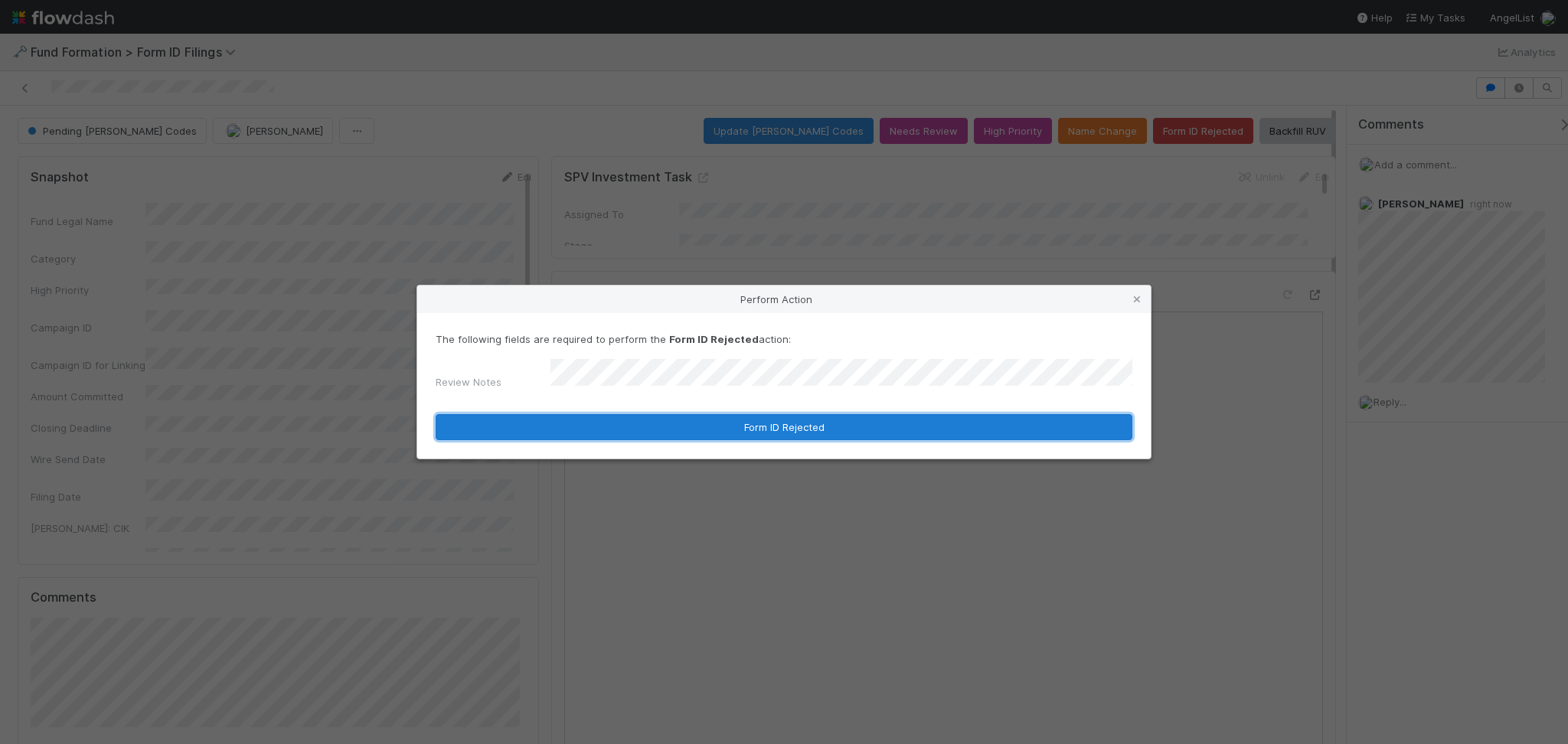
click at [778, 414] on button "Form ID Rejected" at bounding box center [784, 427] width 697 height 26
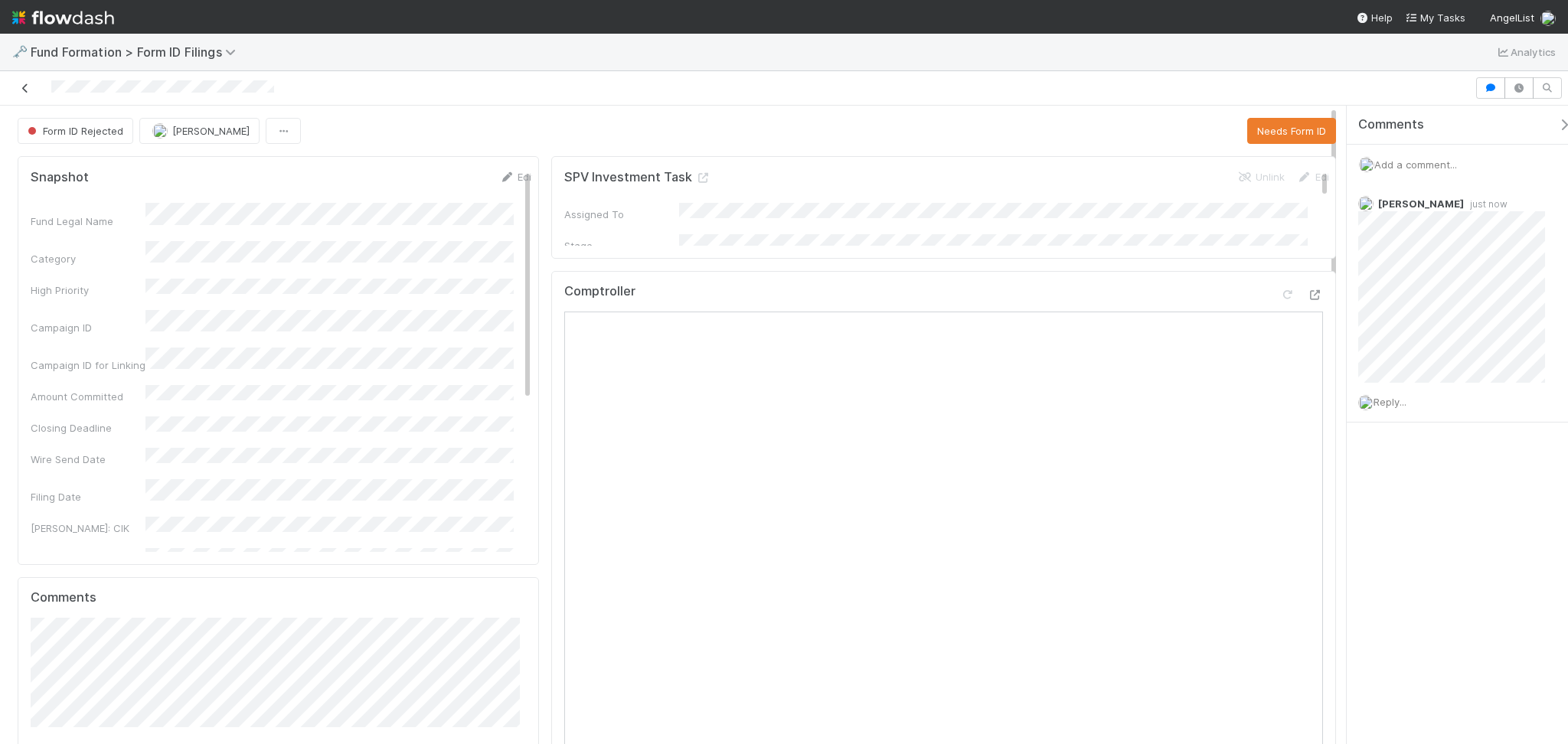
click at [20, 91] on icon at bounding box center [25, 89] width 16 height 10
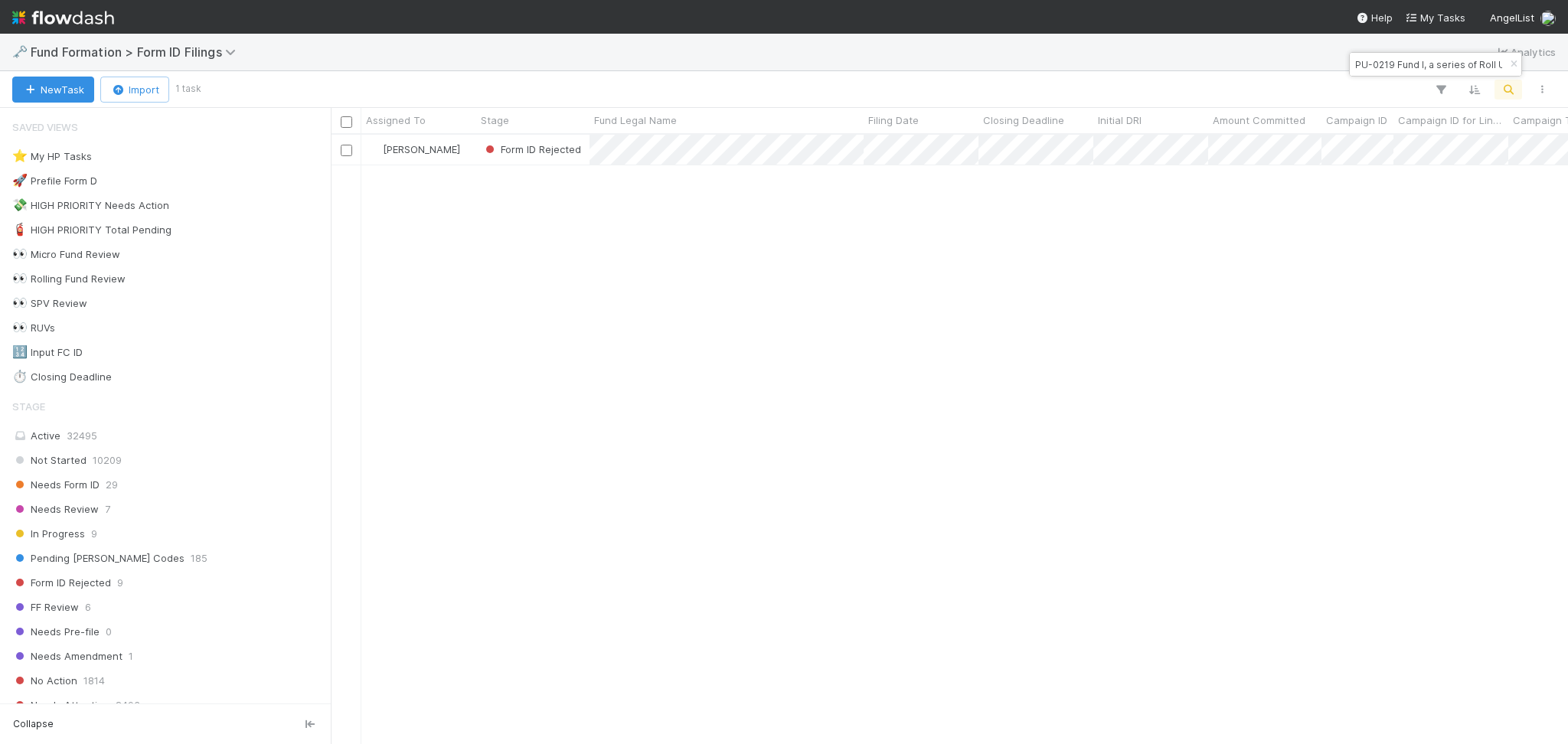
scroll to position [593, 1221]
click at [1386, 62] on input "PU-0219 Fund I, a series of Roll Up Vehicles, LP" at bounding box center [1428, 64] width 153 height 18
paste input "QU-0813 Fund III , a series of AX-RN-Fund"
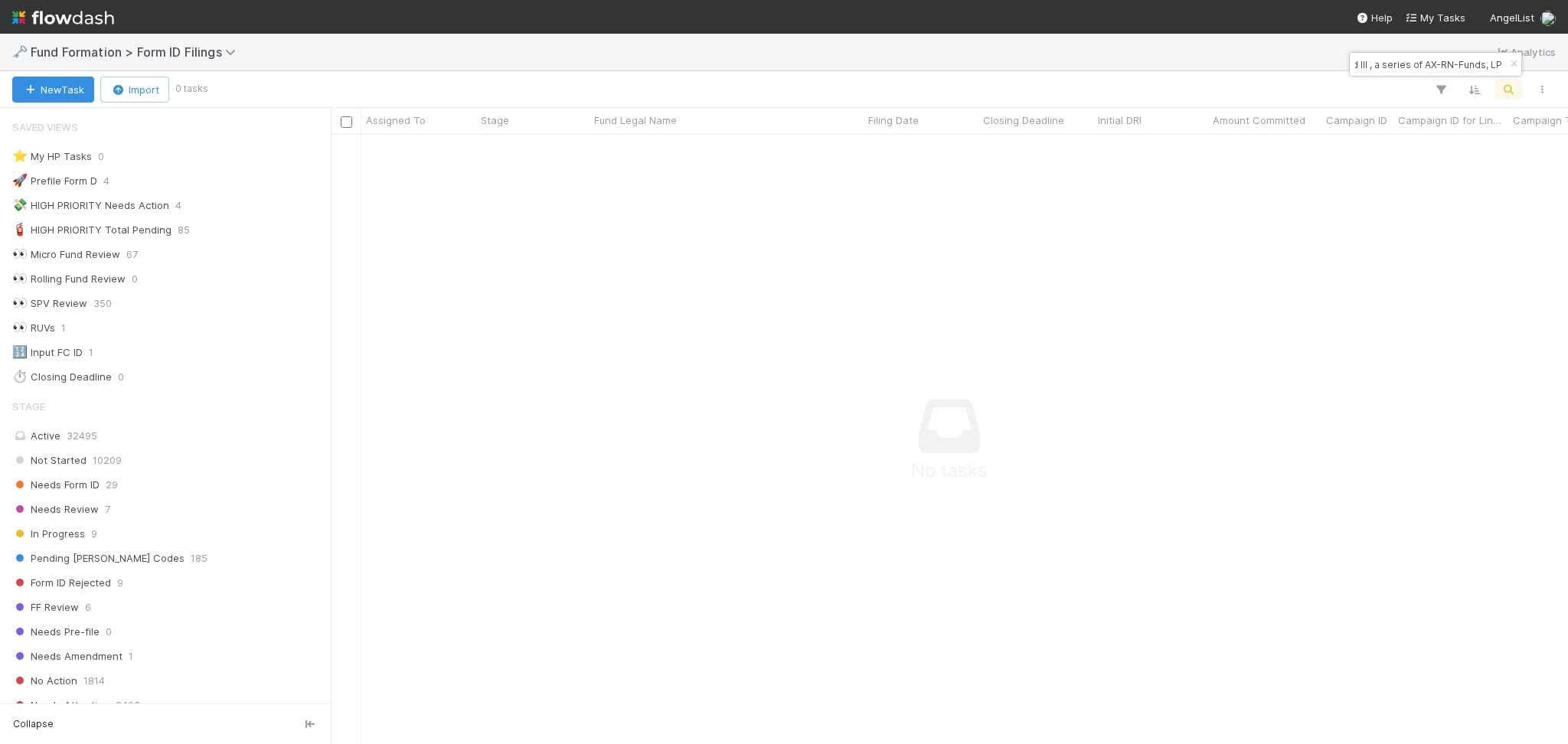
scroll to position [0, 0]
click at [1430, 68] on input "QU-0813 Fund III , a series of AX-RN-Funds, LP" at bounding box center [1428, 64] width 153 height 18
paste input
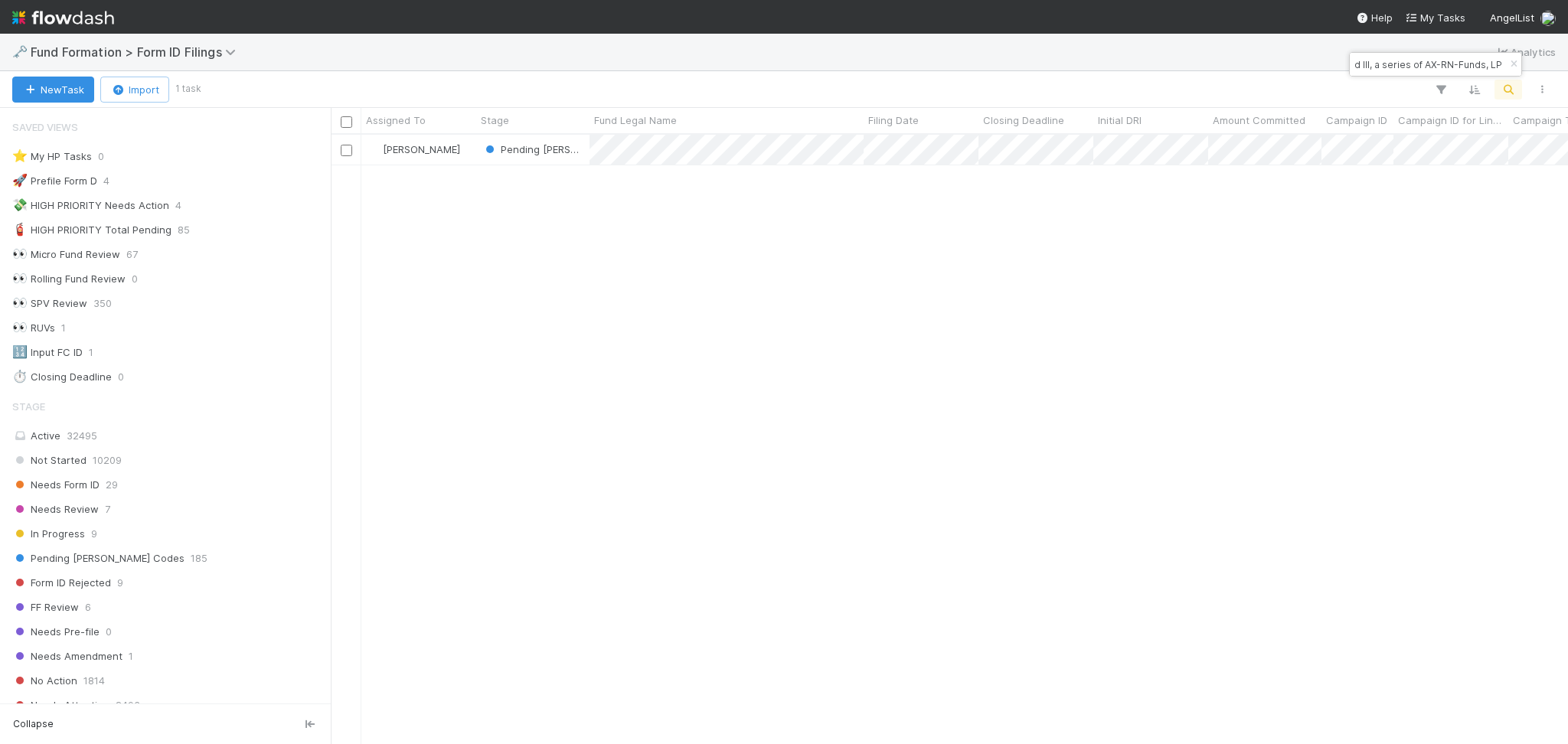
scroll to position [593, 1221]
type input "QU-0813 Fund III, a series of AX-RN-Funds, LP"
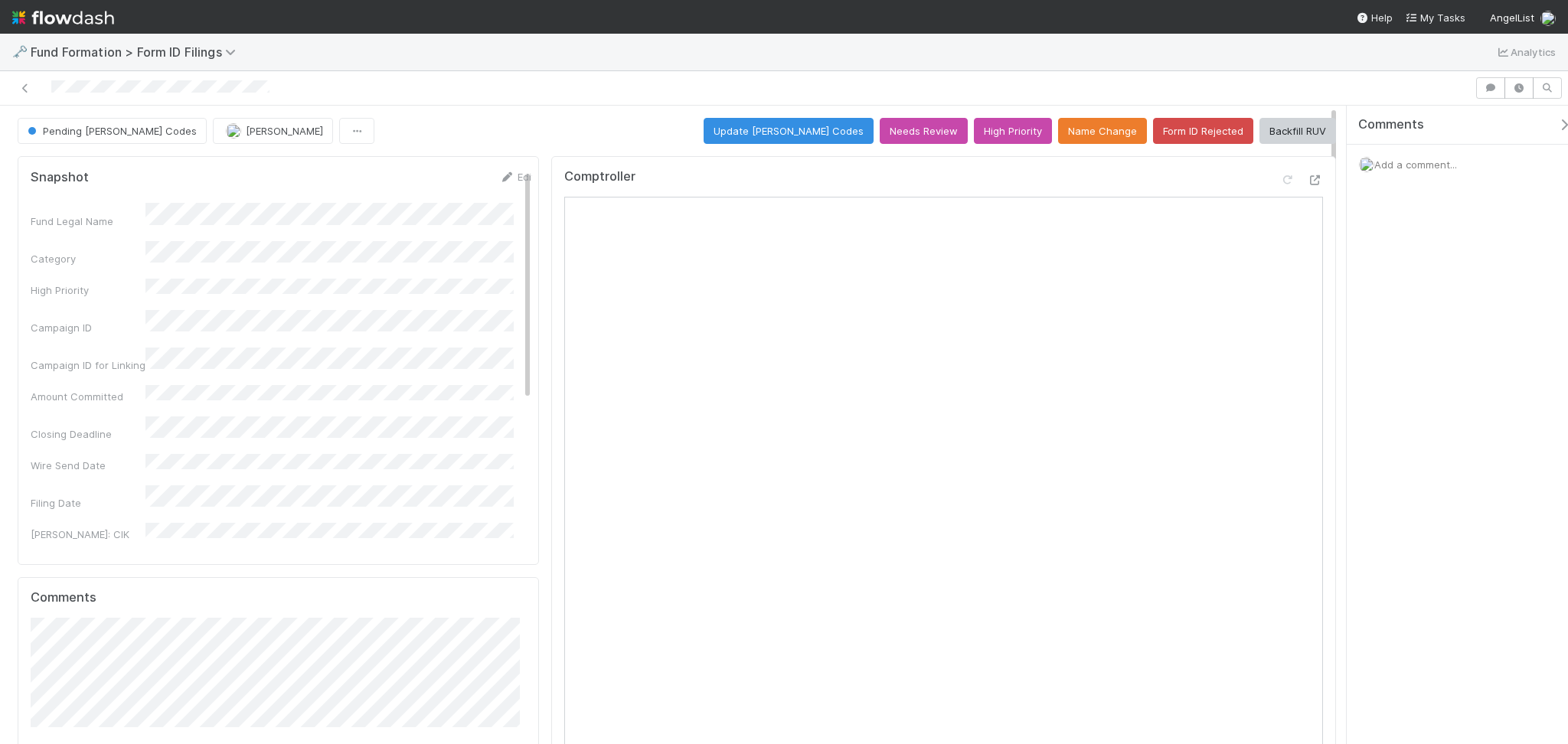
click at [1438, 159] on span "Add a comment..." at bounding box center [1415, 165] width 83 height 12
click at [1472, 378] on span "Raven Jacinto" at bounding box center [1450, 379] width 78 height 12
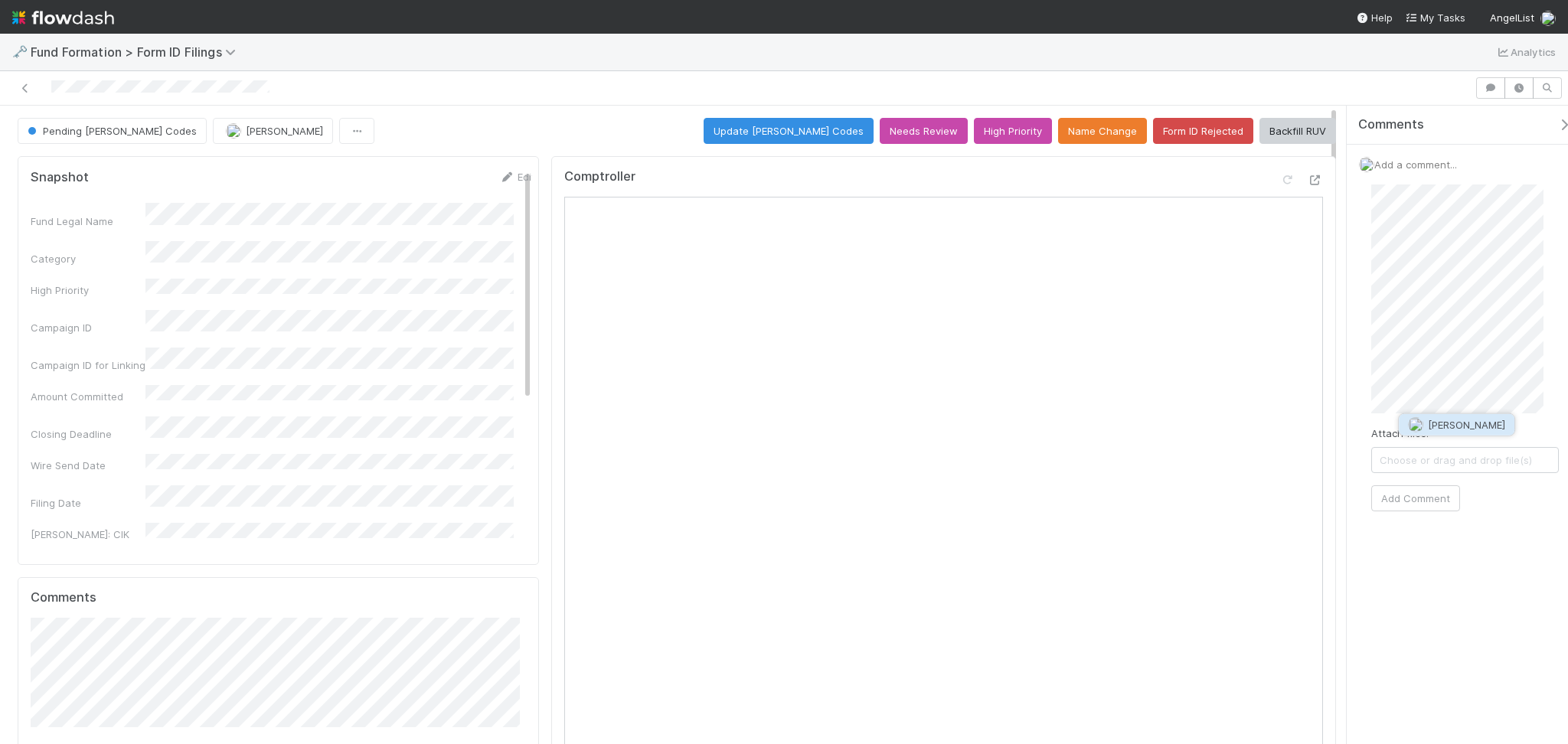
click at [1454, 428] on span "Catherine Lambright" at bounding box center [1466, 425] width 78 height 12
click at [1400, 475] on button "Add Comment" at bounding box center [1415, 483] width 89 height 26
click at [1170, 127] on button "Form ID Rejected" at bounding box center [1203, 131] width 100 height 26
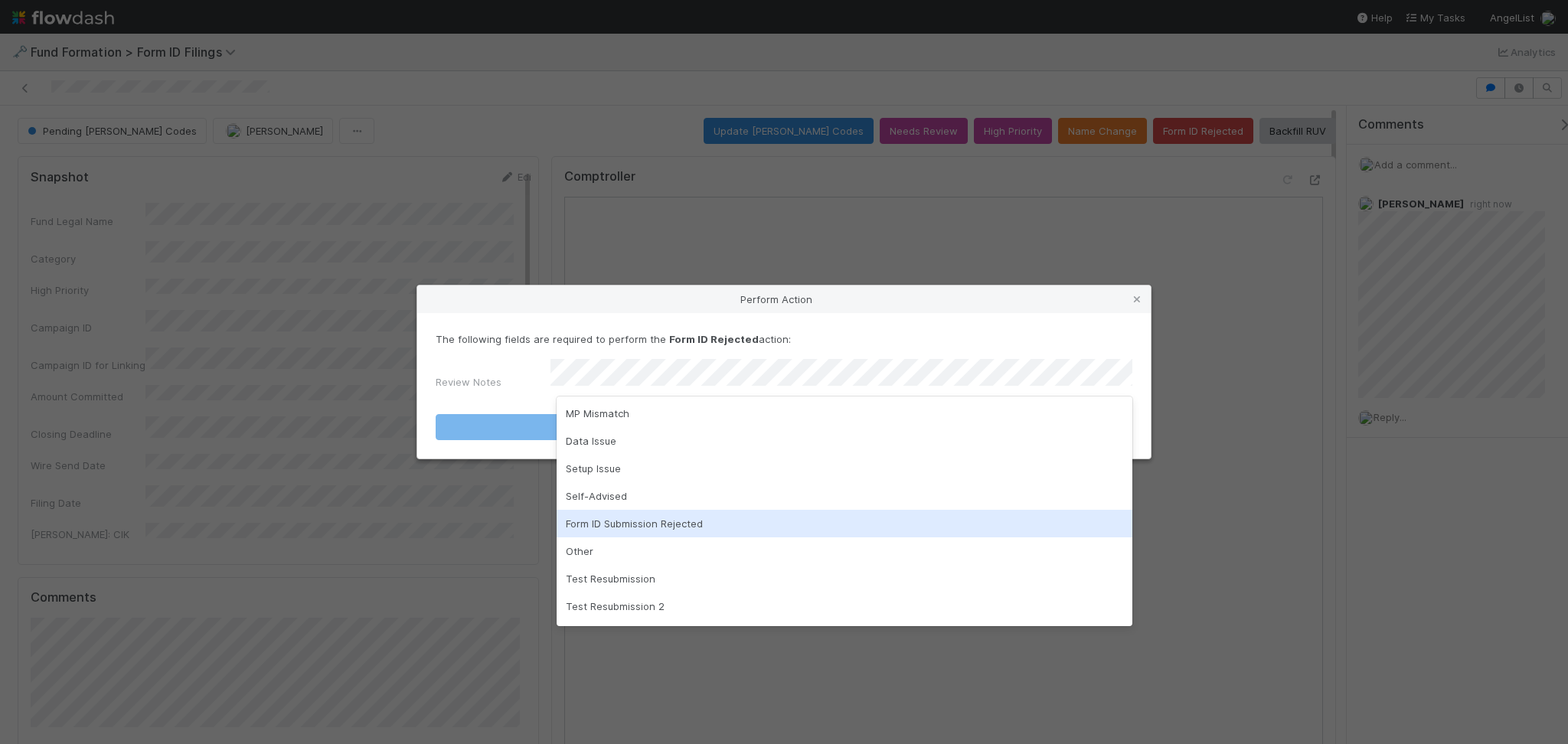
click at [637, 521] on div "Form ID Submission Rejected" at bounding box center [845, 523] width 576 height 28
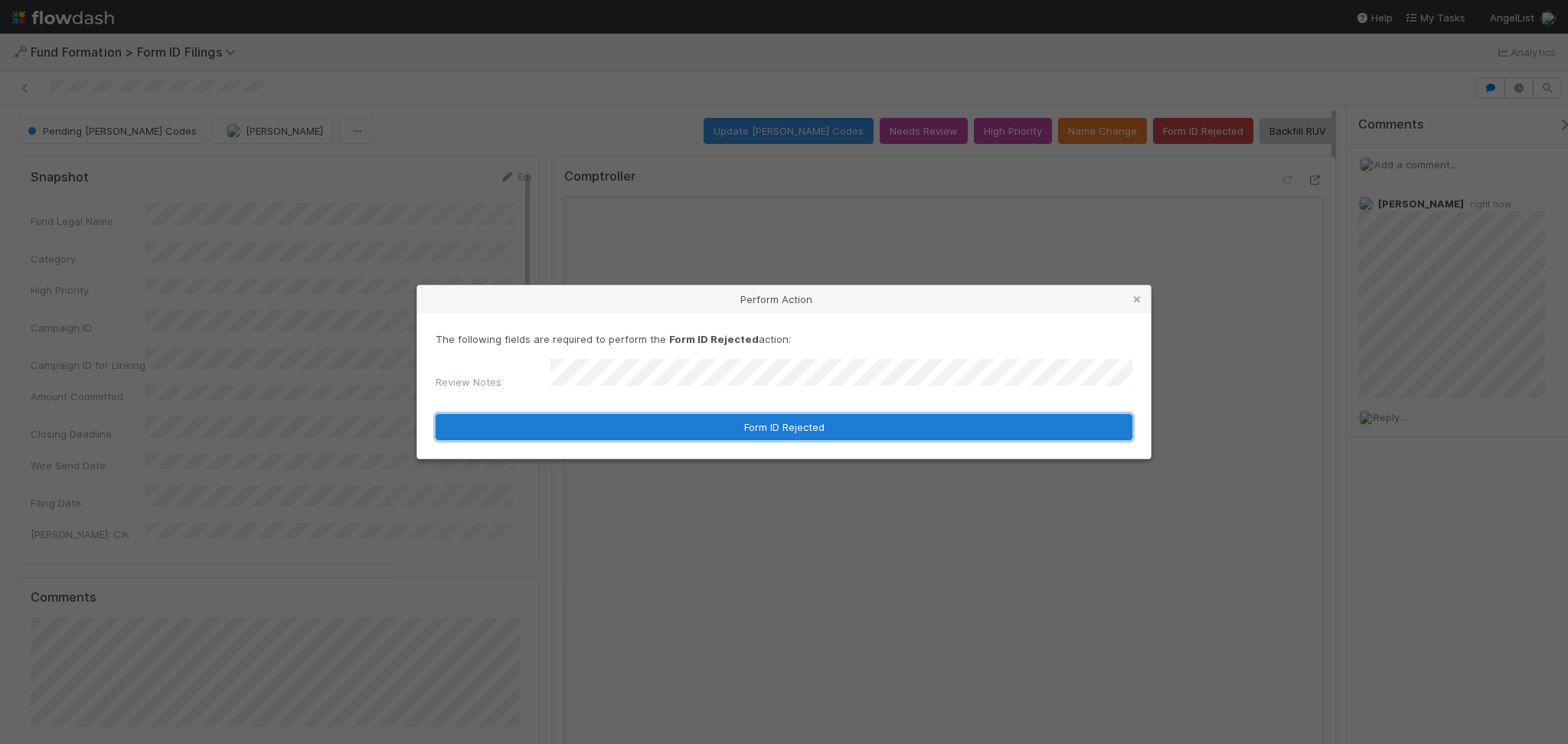
click at [746, 427] on button "Form ID Rejected" at bounding box center [784, 427] width 697 height 26
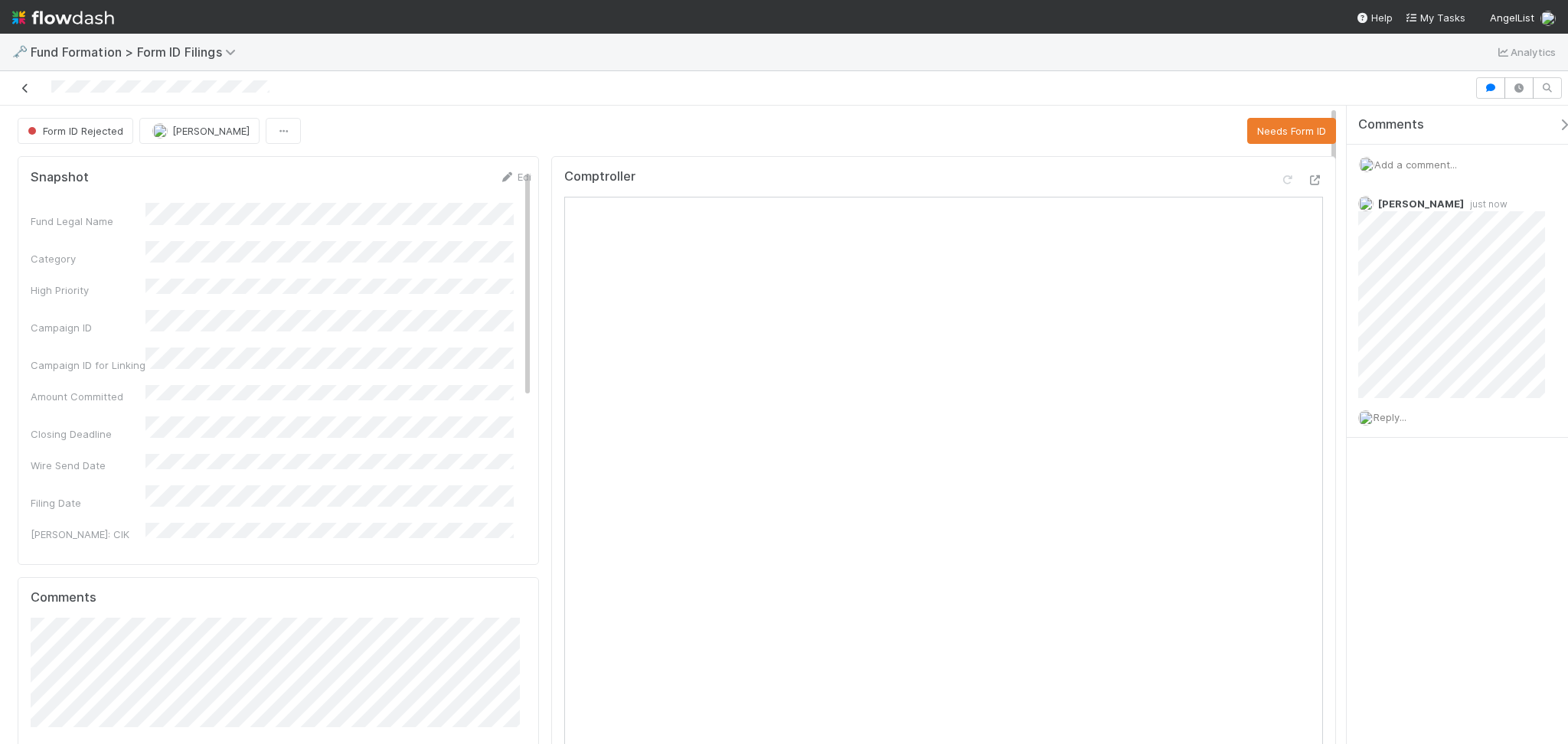
click at [23, 87] on icon at bounding box center [25, 89] width 16 height 10
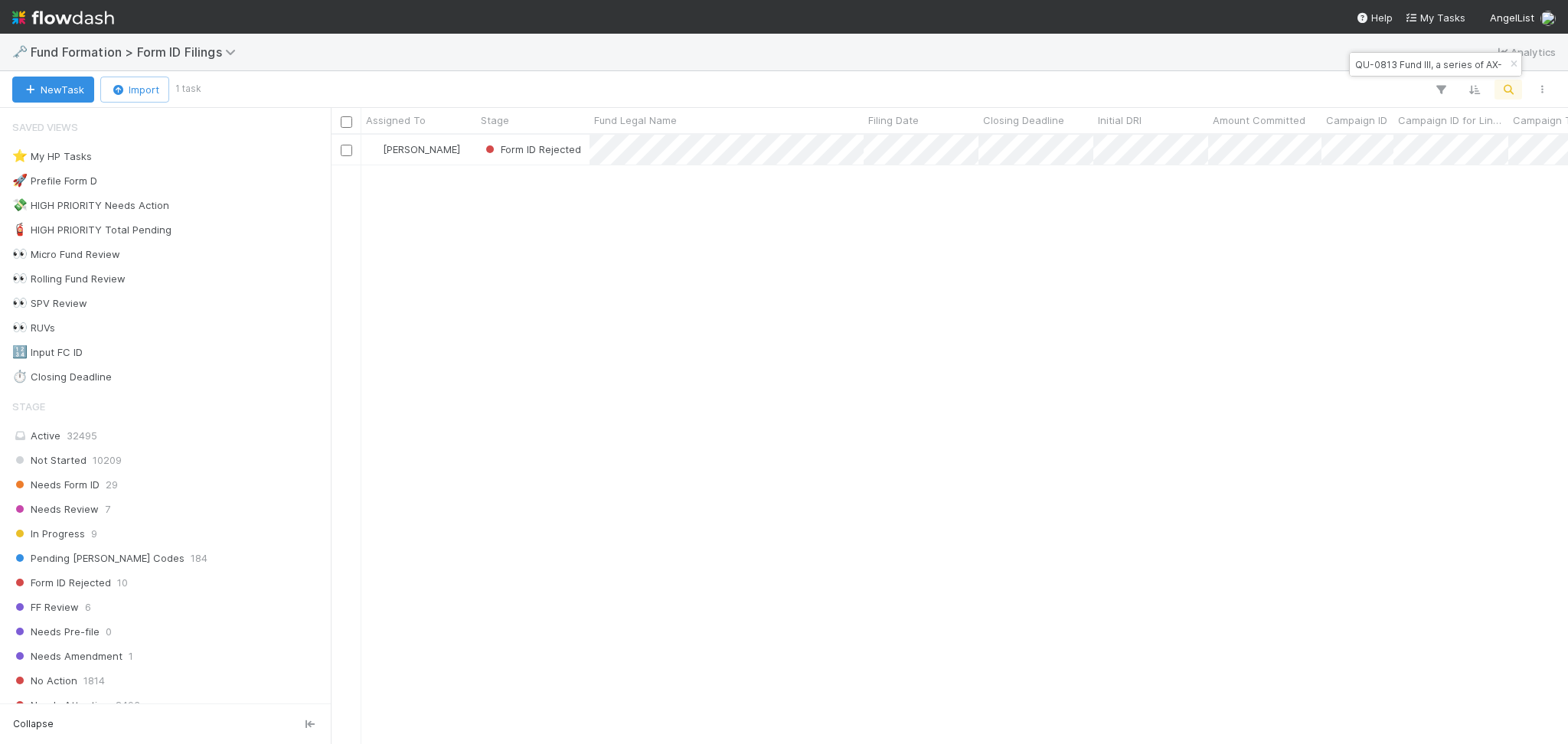
scroll to position [593, 1221]
click at [1402, 73] on input "QU-0813 Fund III, a series of AX-RN-Funds, LP" at bounding box center [1428, 64] width 153 height 18
paste input "RIP3 SPV, a series of Riverside Ventures Self-Advised"
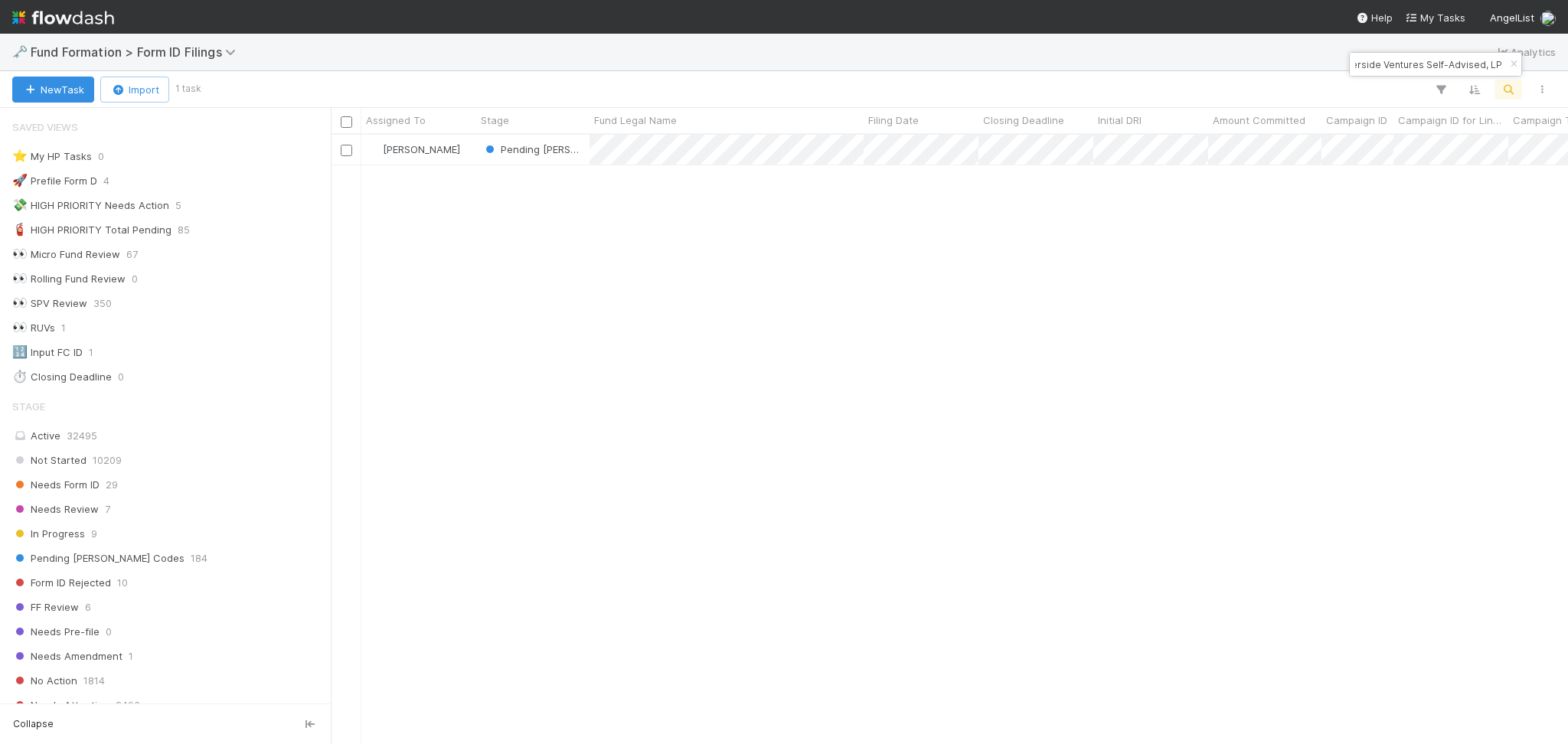
type input "RIP3 SPV, a series of Riverside Ventures Self-Advised, LP"
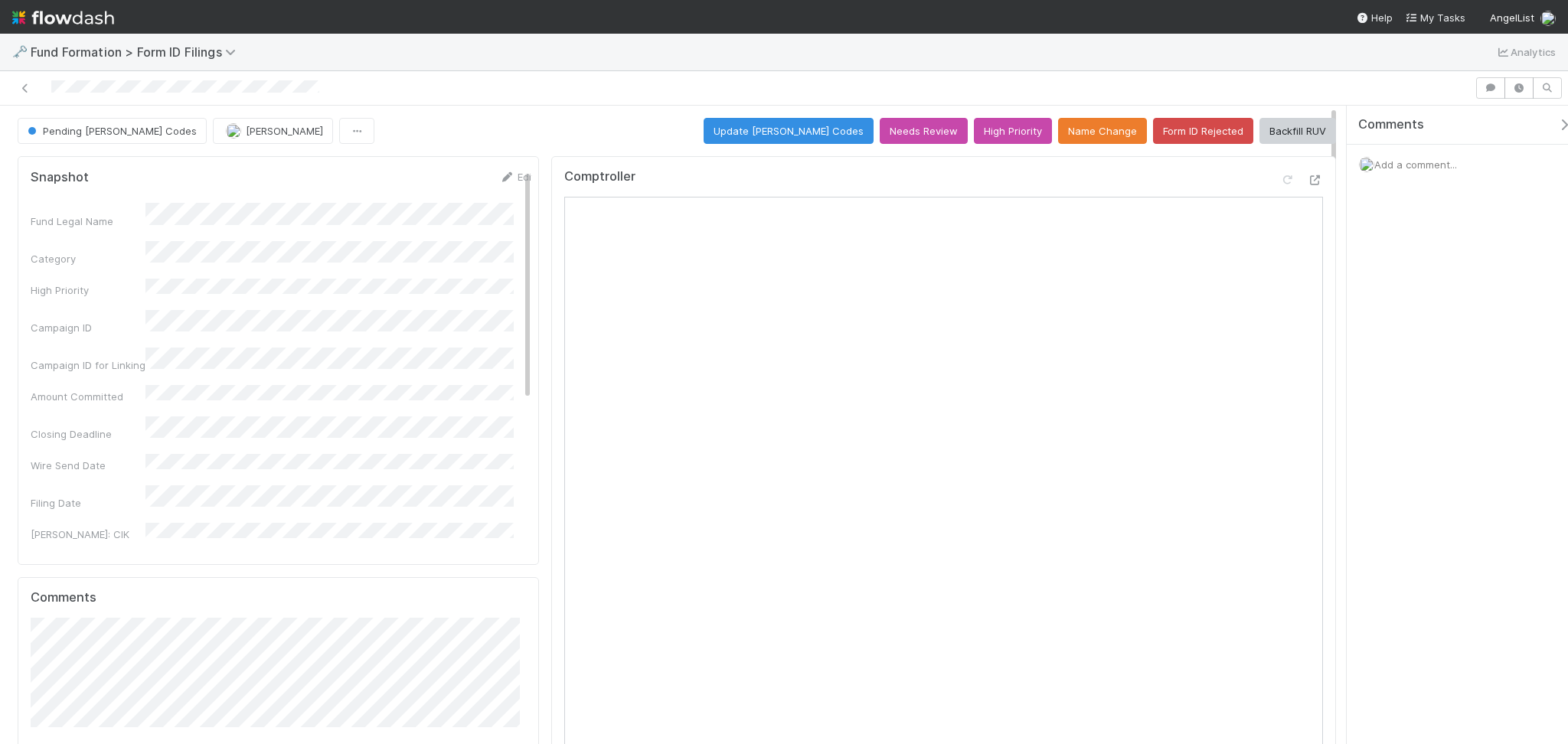
click at [1449, 172] on div "Add a comment..." at bounding box center [1465, 165] width 236 height 40
click at [1446, 164] on span "Add a comment..." at bounding box center [1415, 165] width 83 height 12
click at [1446, 381] on span "Raven Jacinto" at bounding box center [1450, 379] width 78 height 12
click at [1421, 466] on button "Add Comment" at bounding box center [1415, 468] width 89 height 26
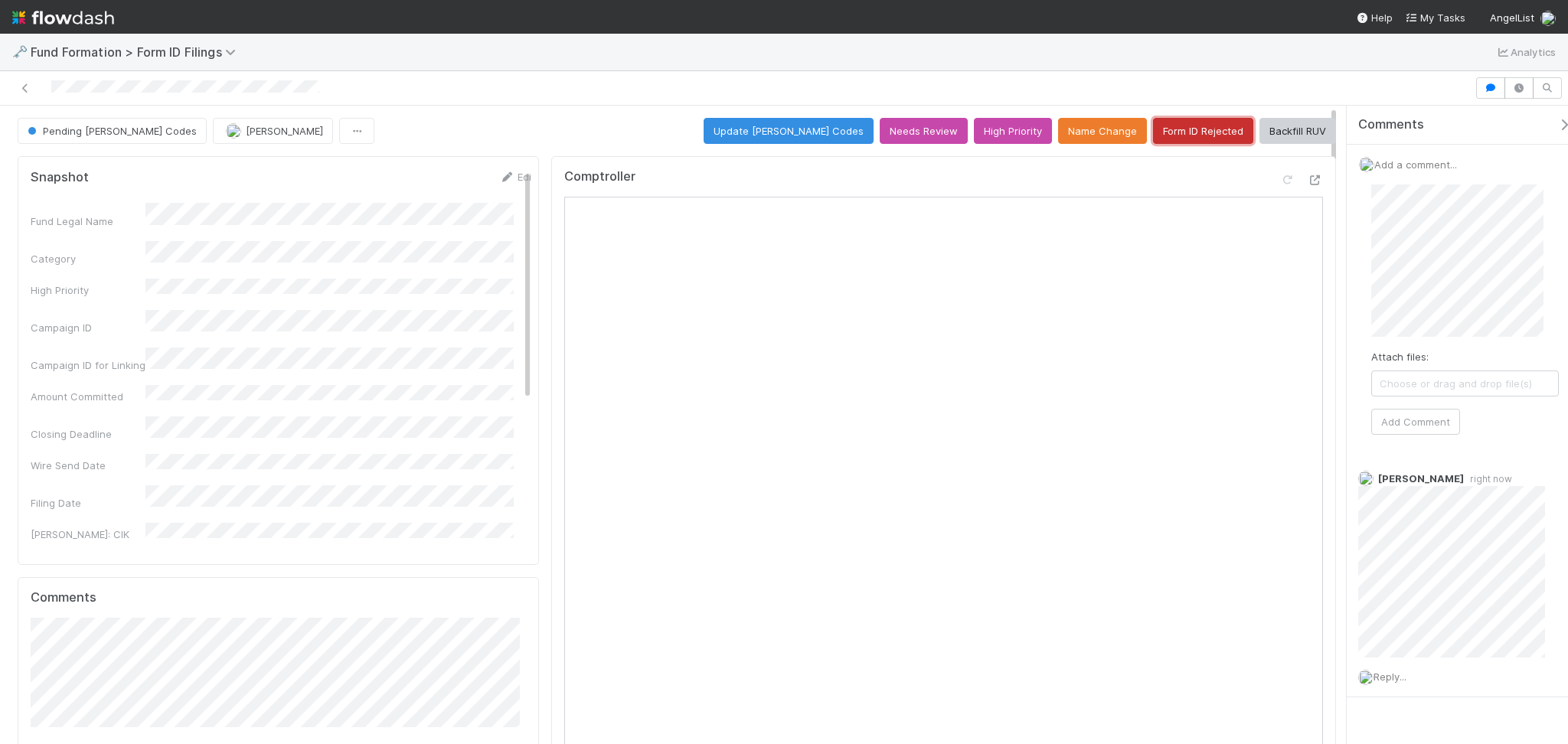
click at [1167, 127] on button "Form ID Rejected" at bounding box center [1203, 131] width 100 height 26
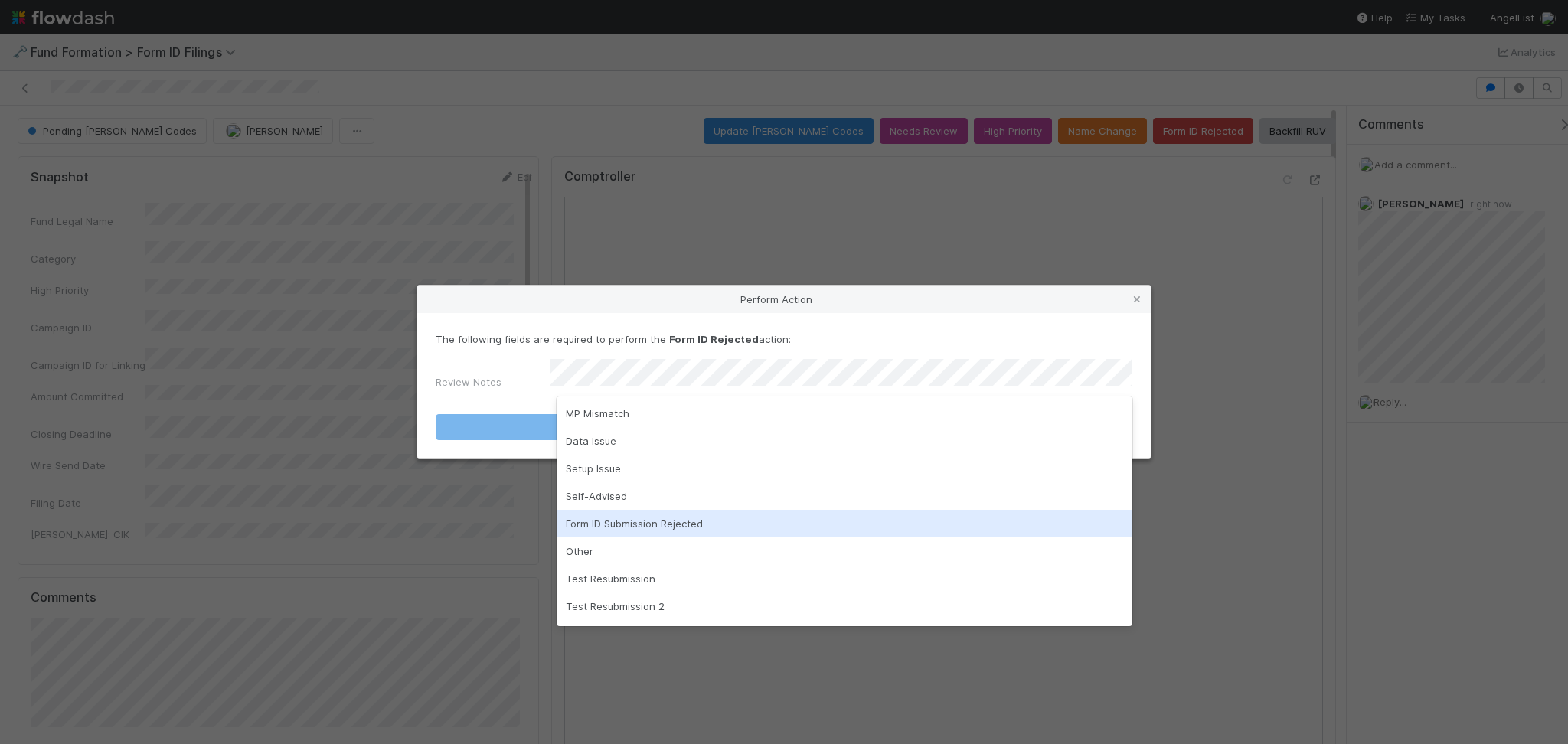
click at [688, 518] on div "Form ID Submission Rejected" at bounding box center [845, 523] width 576 height 28
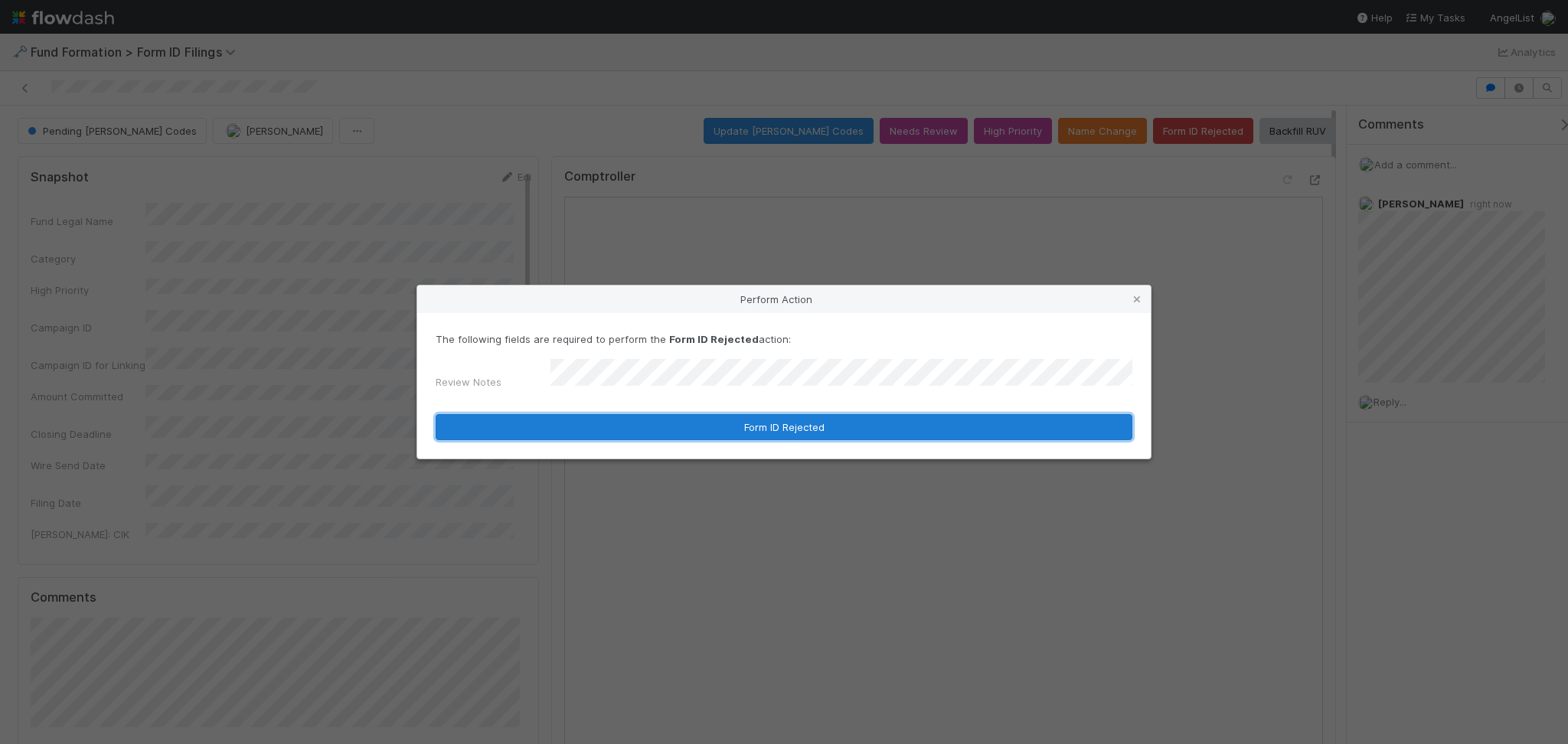
click at [819, 415] on button "Form ID Rejected" at bounding box center [784, 427] width 697 height 26
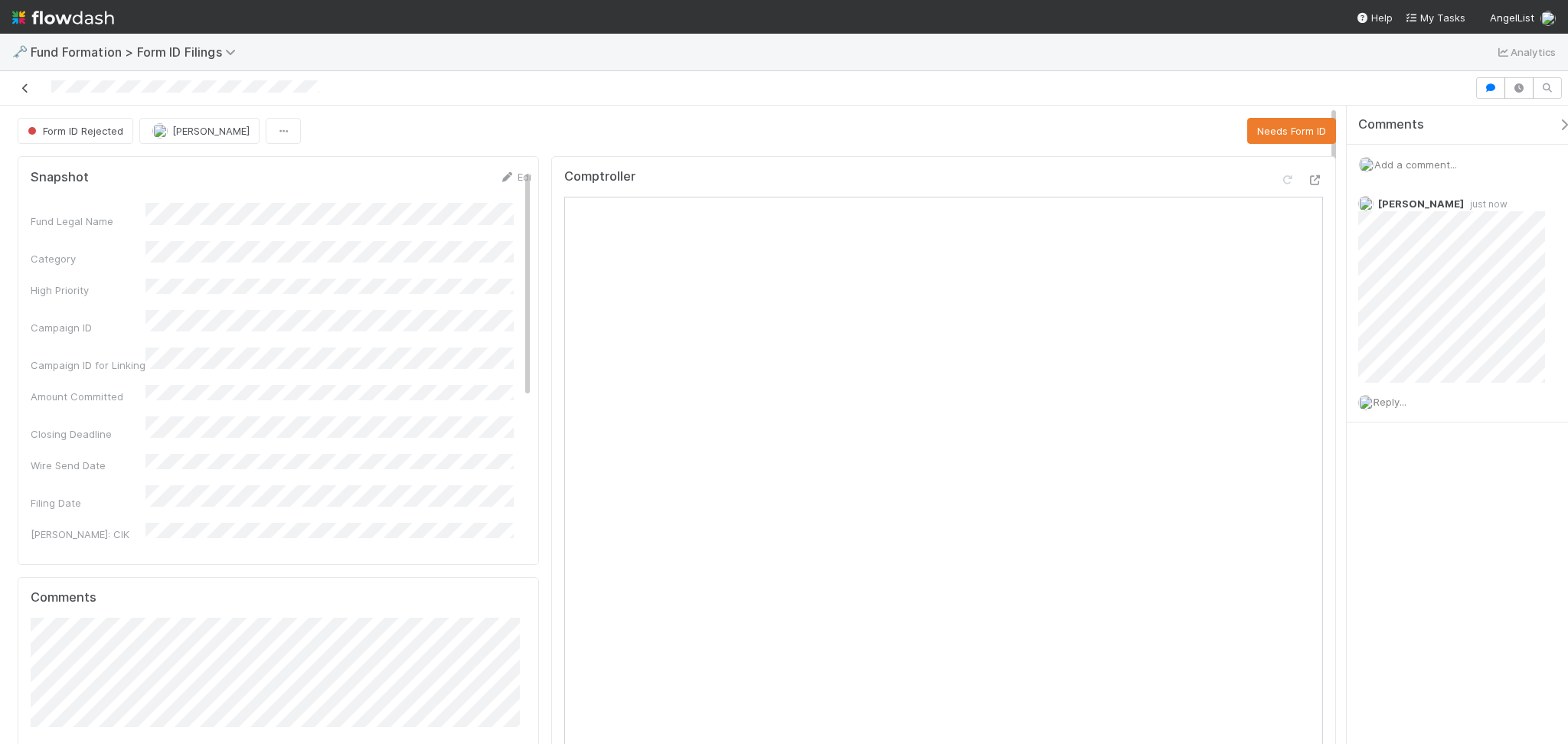
click at [17, 84] on icon at bounding box center [25, 89] width 16 height 10
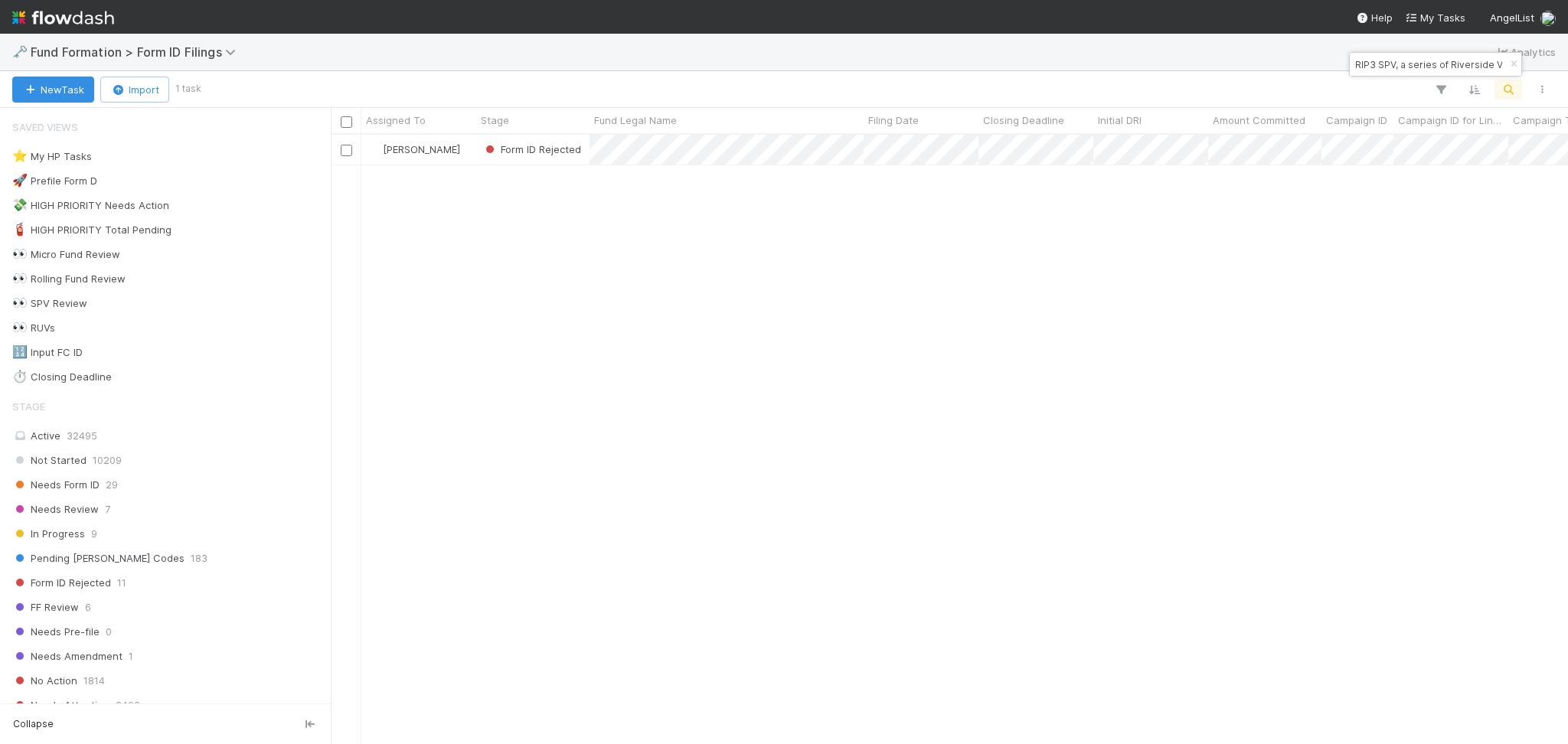
scroll to position [593, 1221]
click at [1365, 65] on input "RIP3 SPV, a series of Riverside Ventures Self-Advised, LP" at bounding box center [1428, 64] width 153 height 18
paste input "AL-0811 Fund II, a series of Footprint Coalition Syndicate"
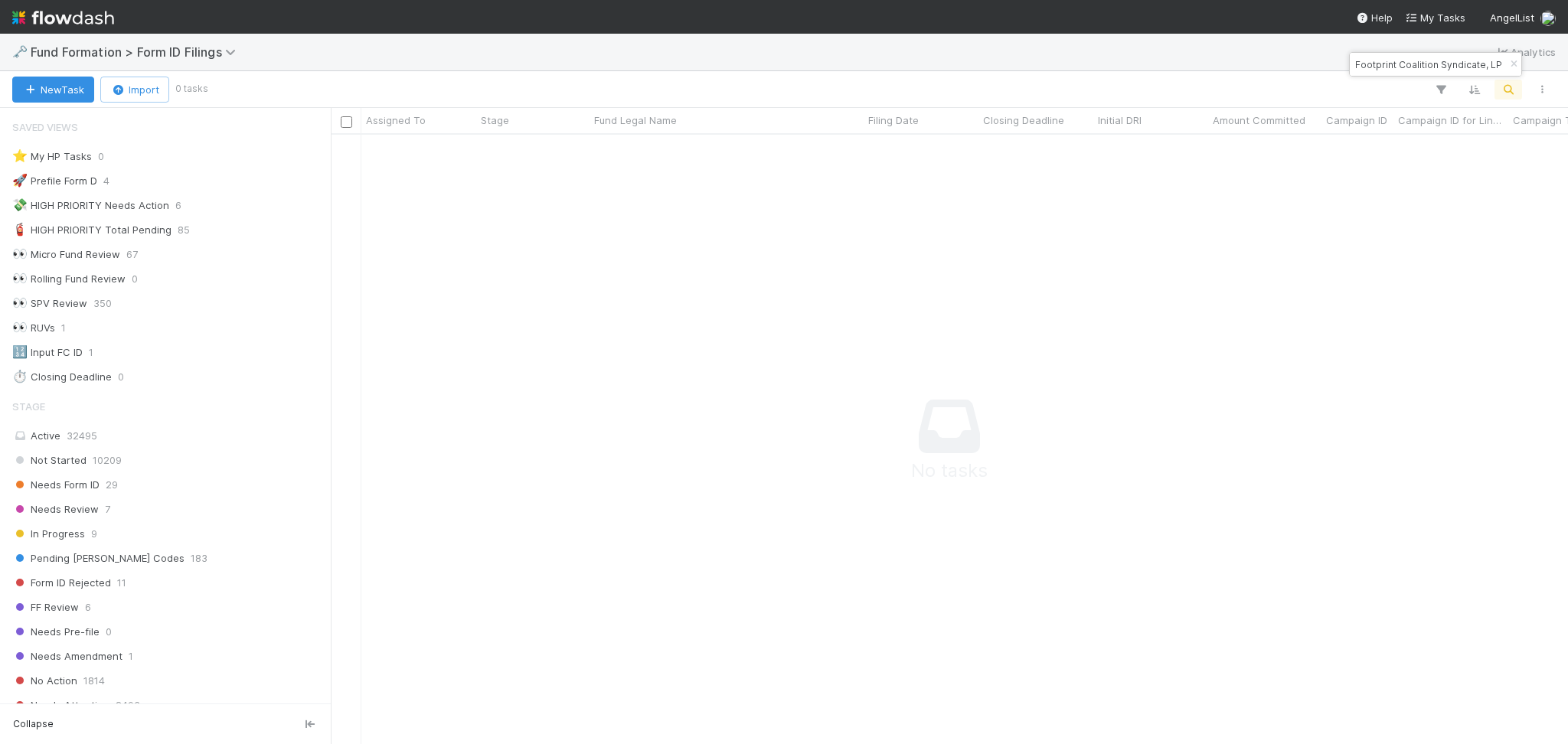
scroll to position [578, 1206]
click at [1389, 56] on input "AL-0811 Fund II, a series of Footprint Coalition Syndicate, LP" at bounding box center [1428, 64] width 153 height 18
type input "AL-0811 Fund II, a series of Footprint Coalition Syndicate, LP"
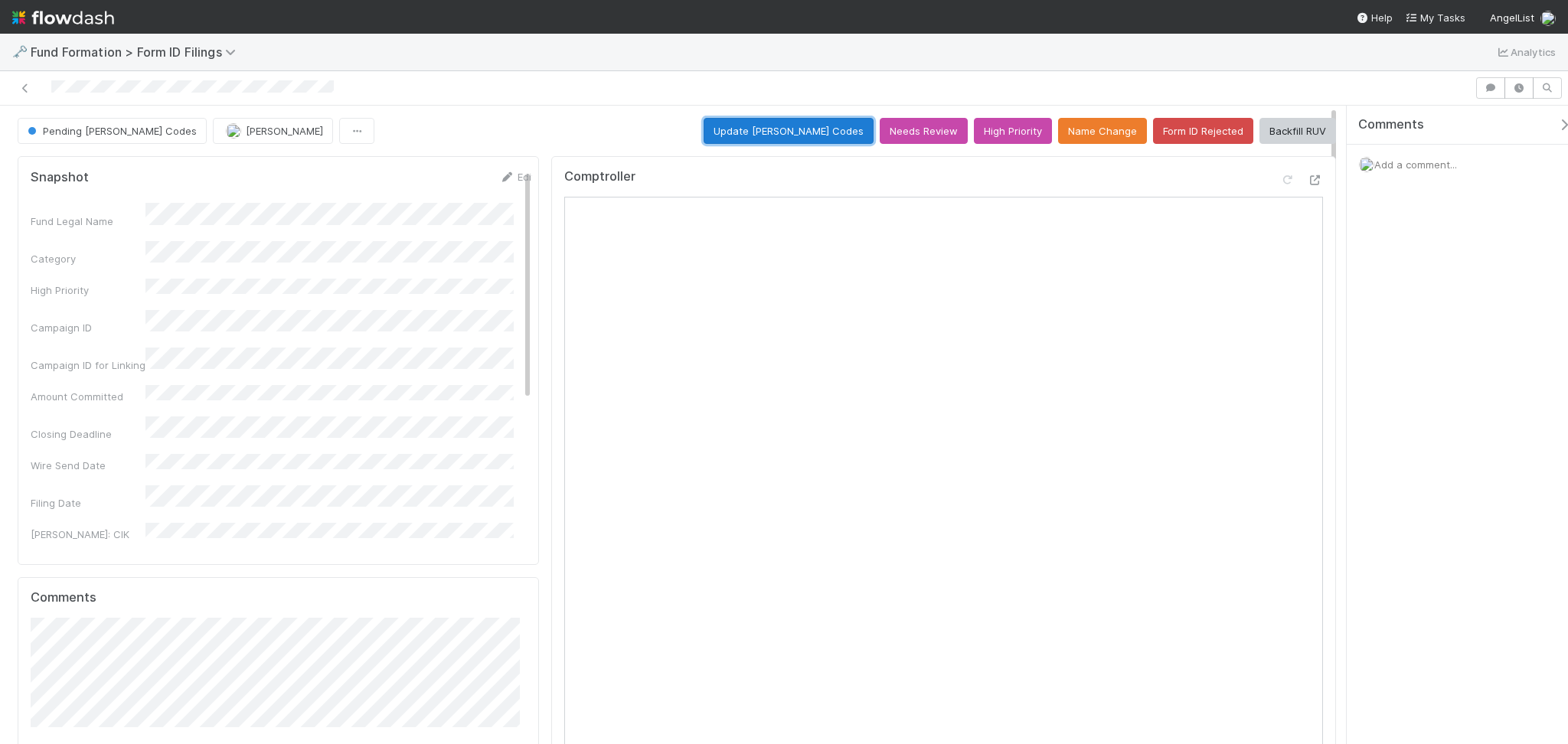
click at [790, 134] on button "Update EDGAR Codes" at bounding box center [788, 131] width 170 height 26
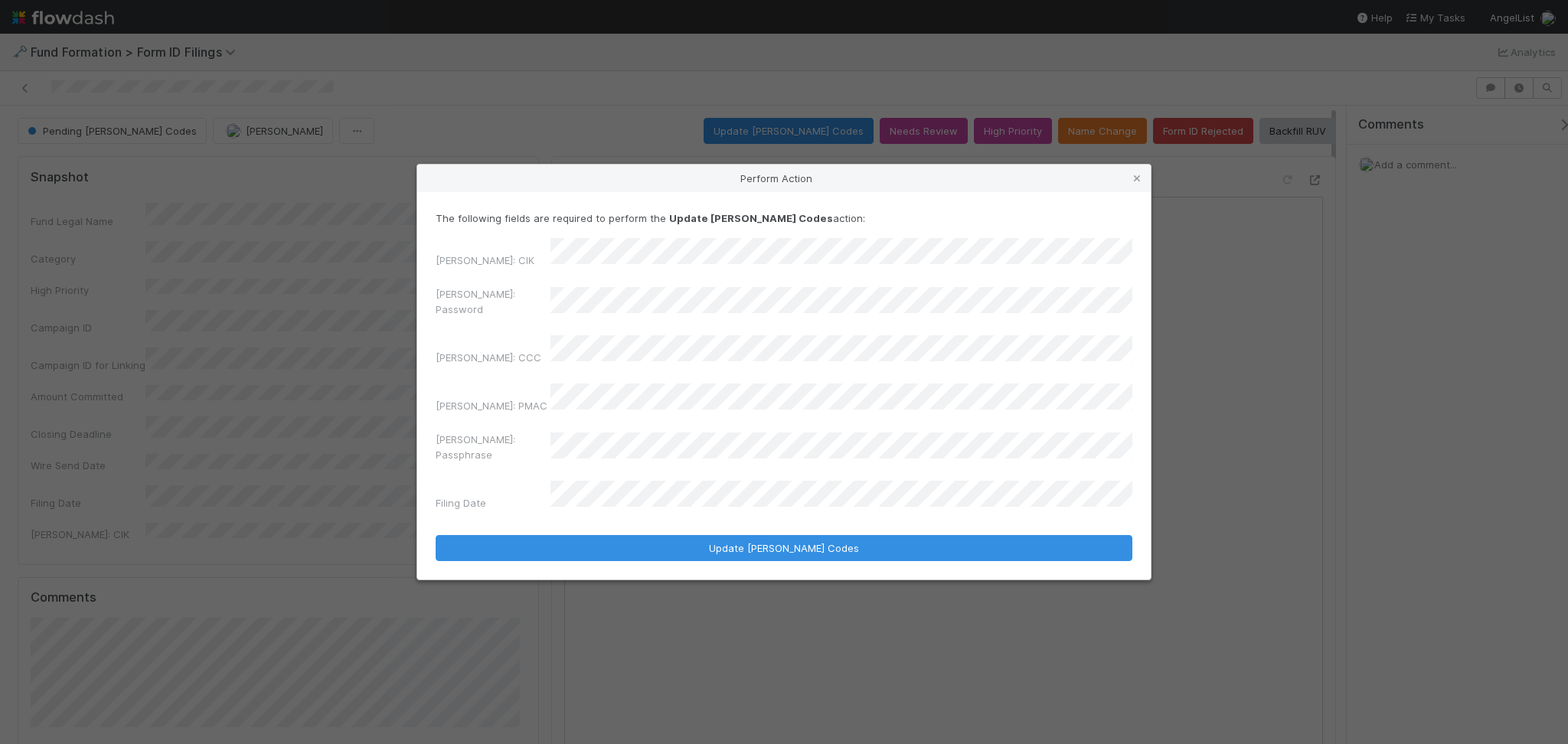
click at [534, 316] on div "EDGAR: Password" at bounding box center [784, 304] width 697 height 37
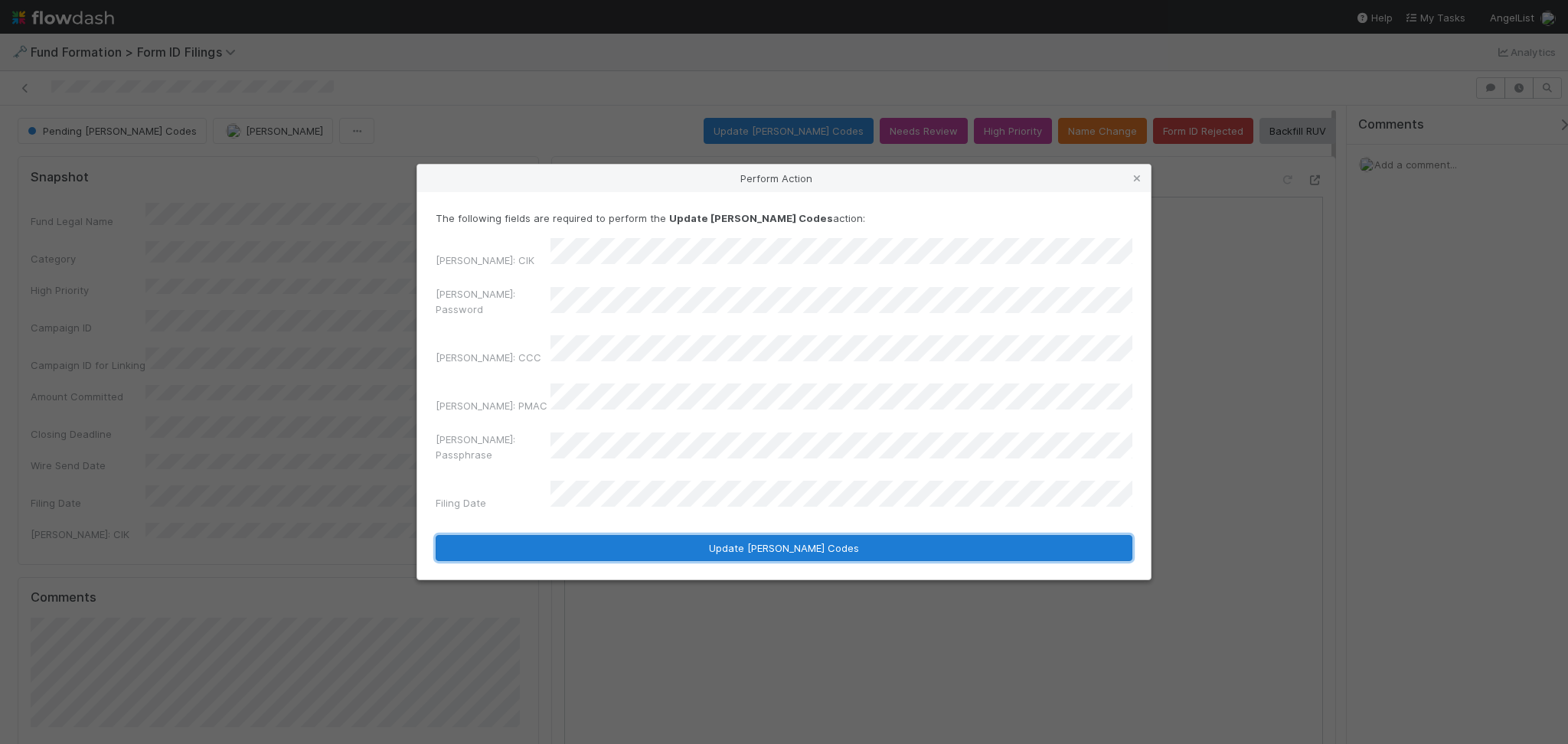
click at [738, 535] on button "Update EDGAR Codes" at bounding box center [784, 548] width 697 height 26
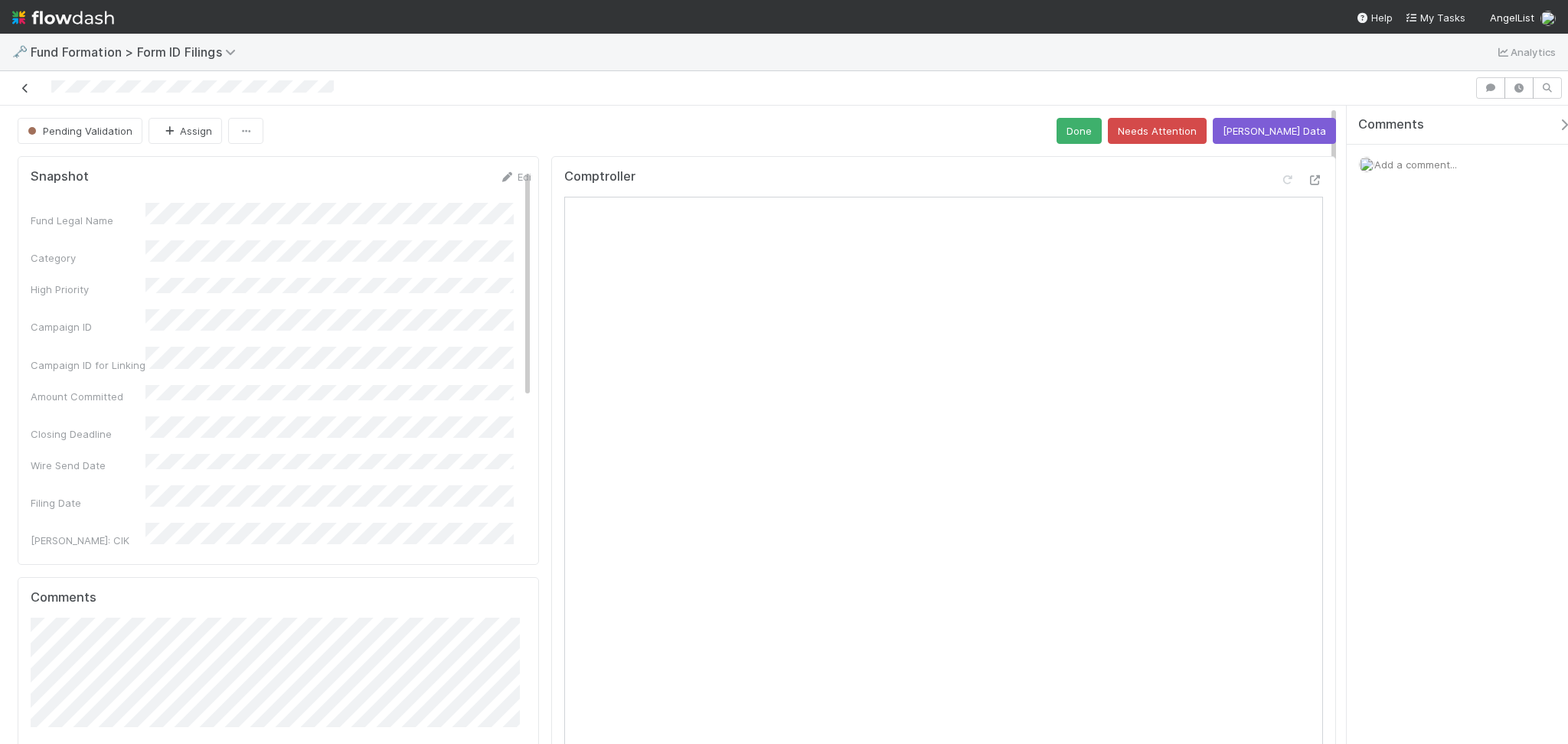
click at [18, 81] on link at bounding box center [25, 88] width 16 height 16
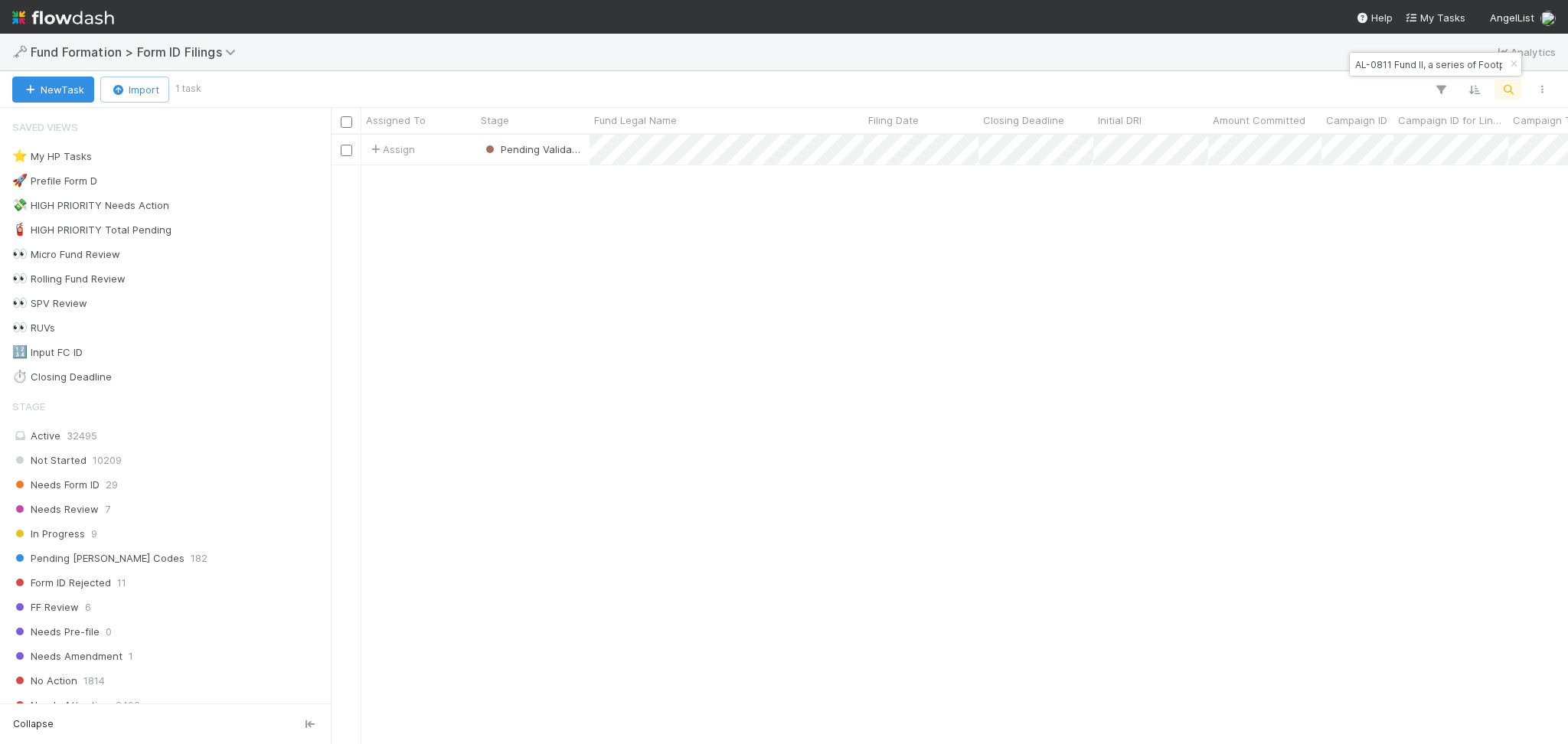
scroll to position [593, 1221]
click at [1385, 65] on input "AL-0811 Fund II, a series of Footprint Coalition Syndicate, LP" at bounding box center [1428, 64] width 153 height 18
paste input "HE-0714 Fund I, a series of Zachary Ginsburg Funds, L"
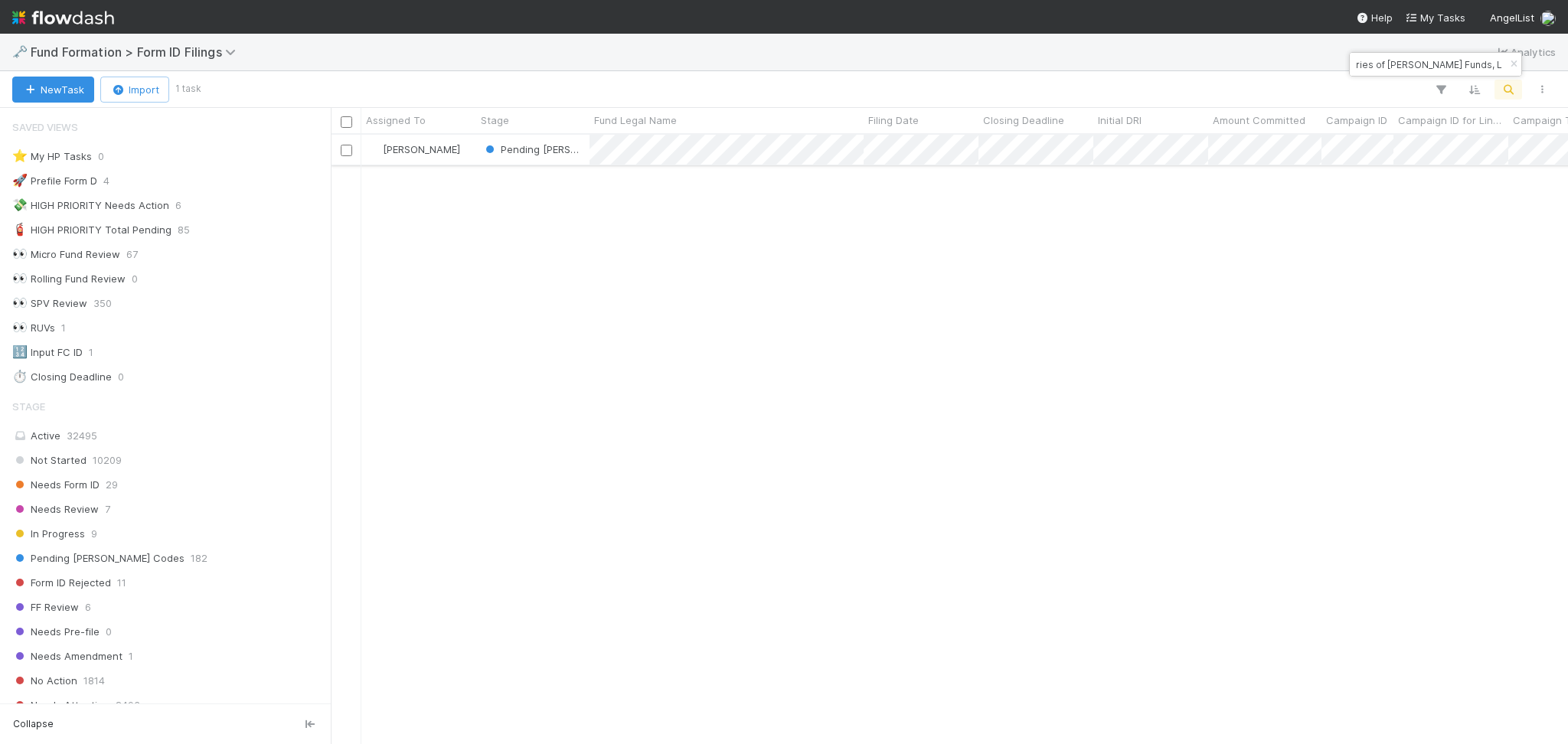
type input "HE-0714 Fund I, a series of Zachary Ginsburg Funds, L"
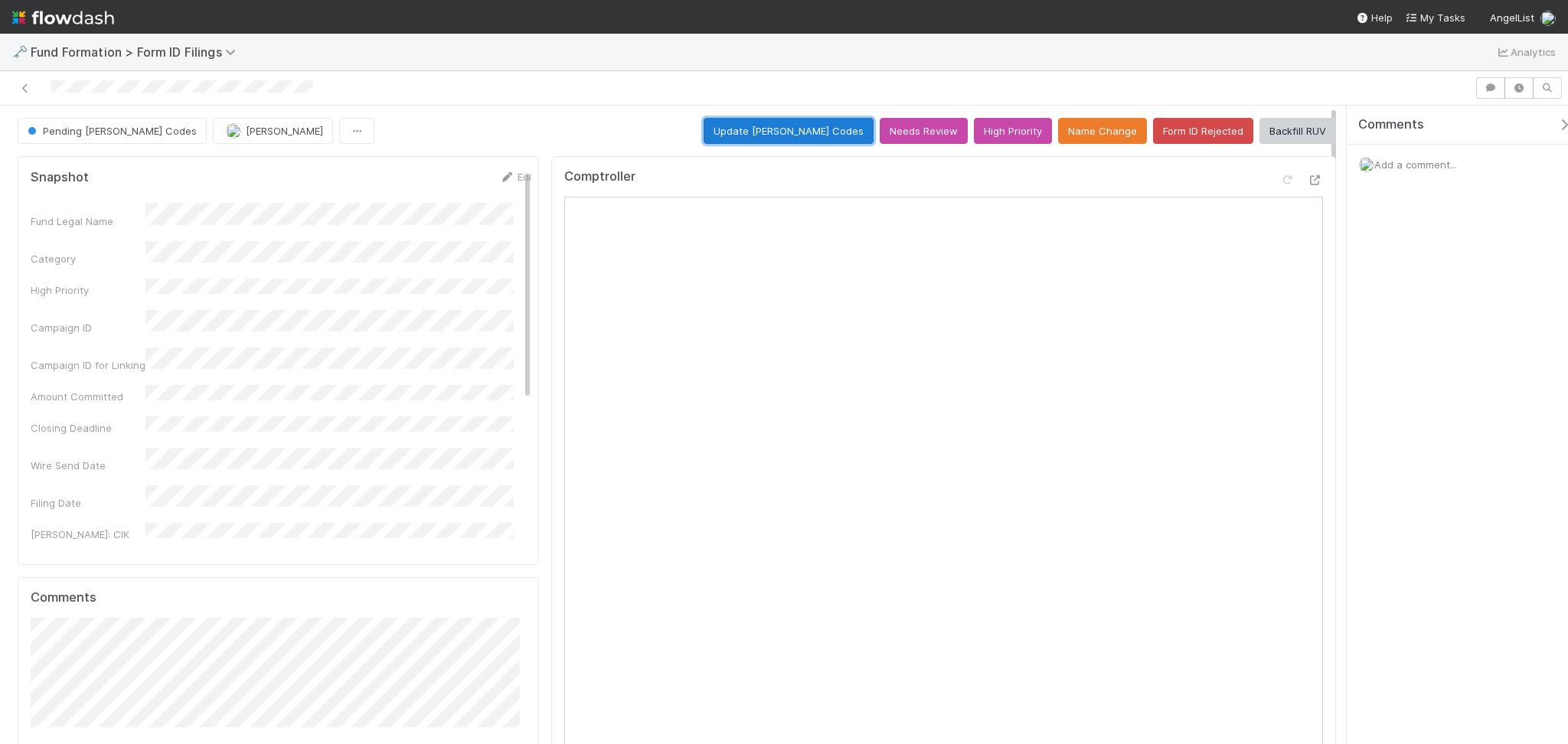
click at [777, 134] on button "Update EDGAR Codes" at bounding box center [788, 131] width 170 height 26
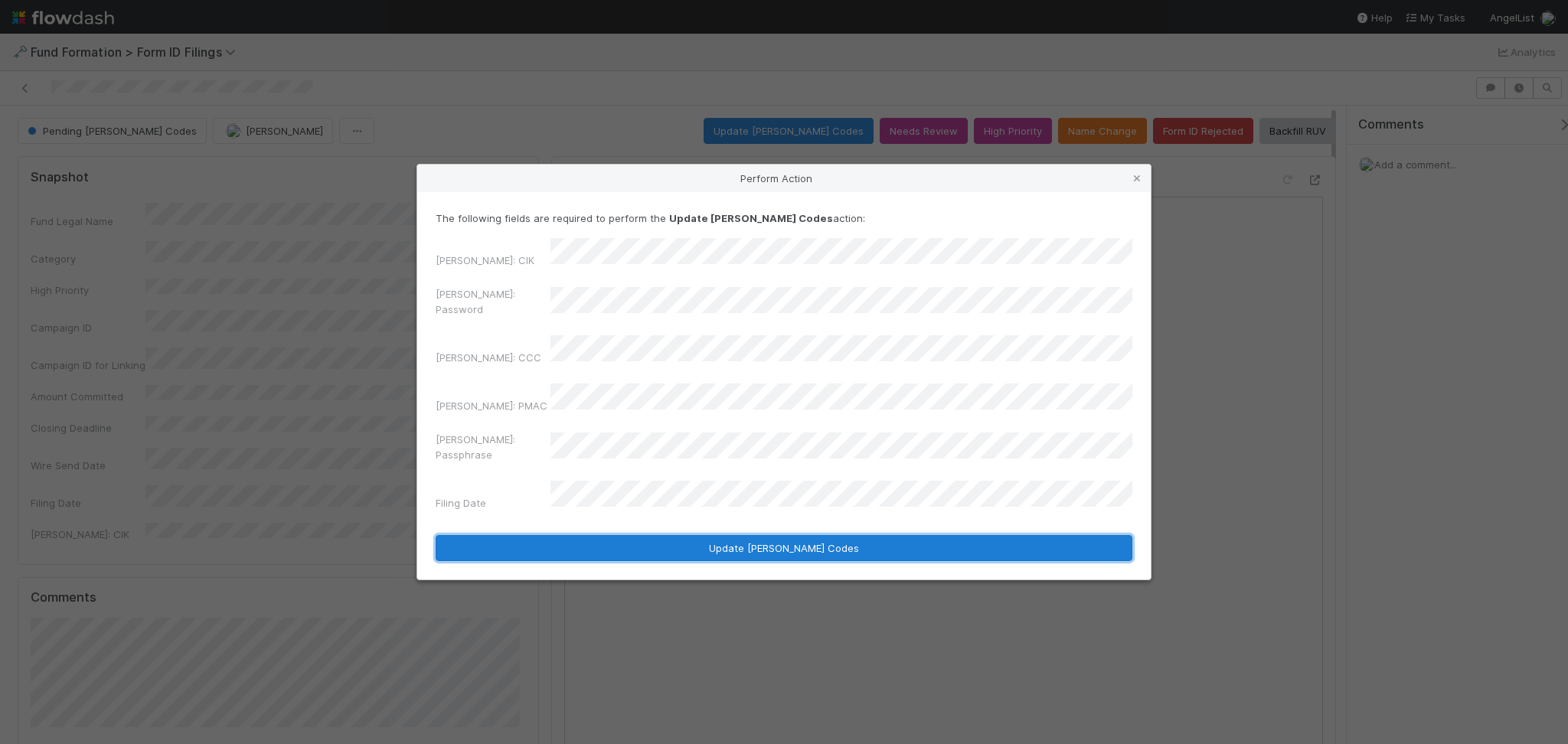
drag, startPoint x: 738, startPoint y: 518, endPoint x: 625, endPoint y: 451, distance: 131.4
click at [739, 535] on button "Update EDGAR Codes" at bounding box center [784, 548] width 697 height 26
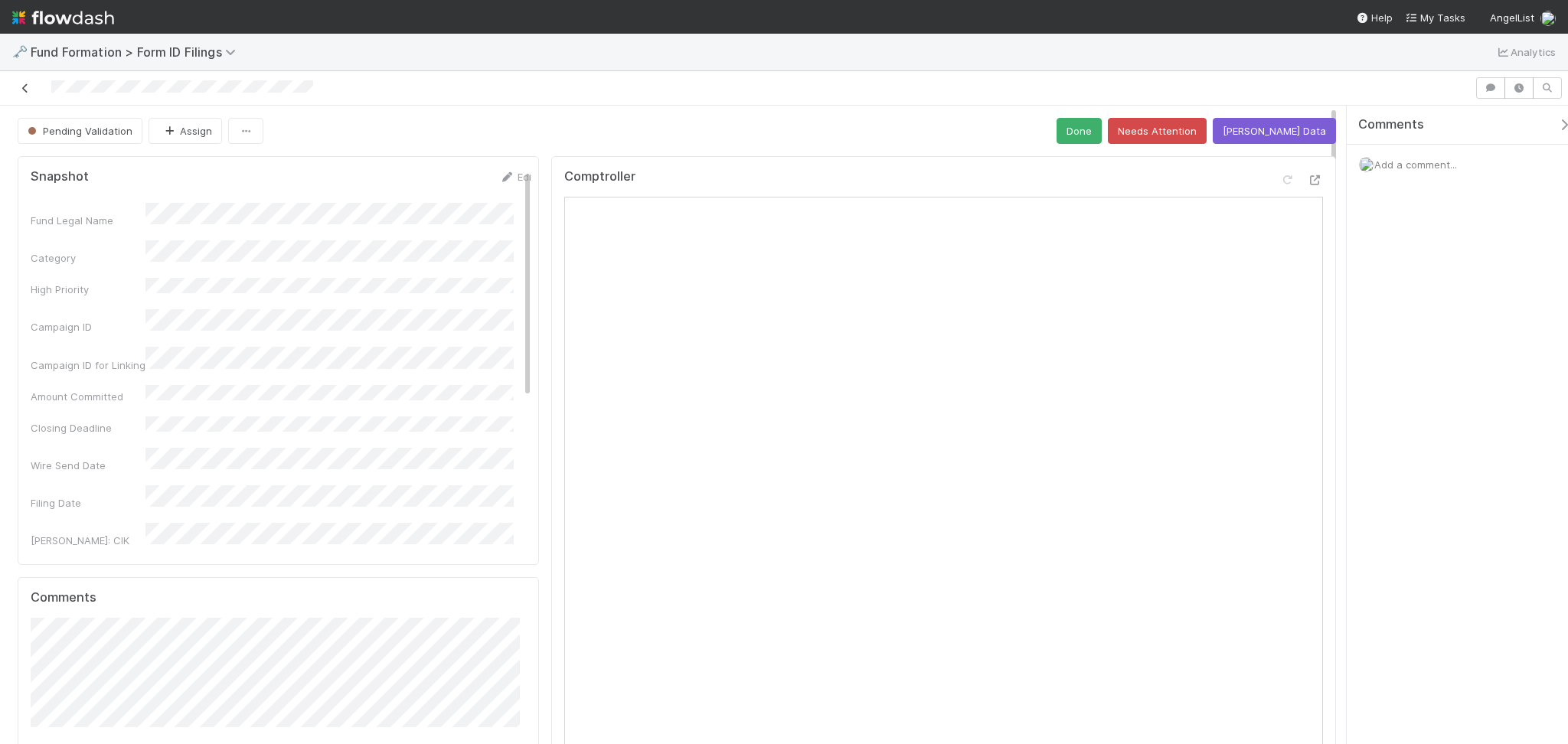
click at [31, 81] on link at bounding box center [25, 88] width 16 height 16
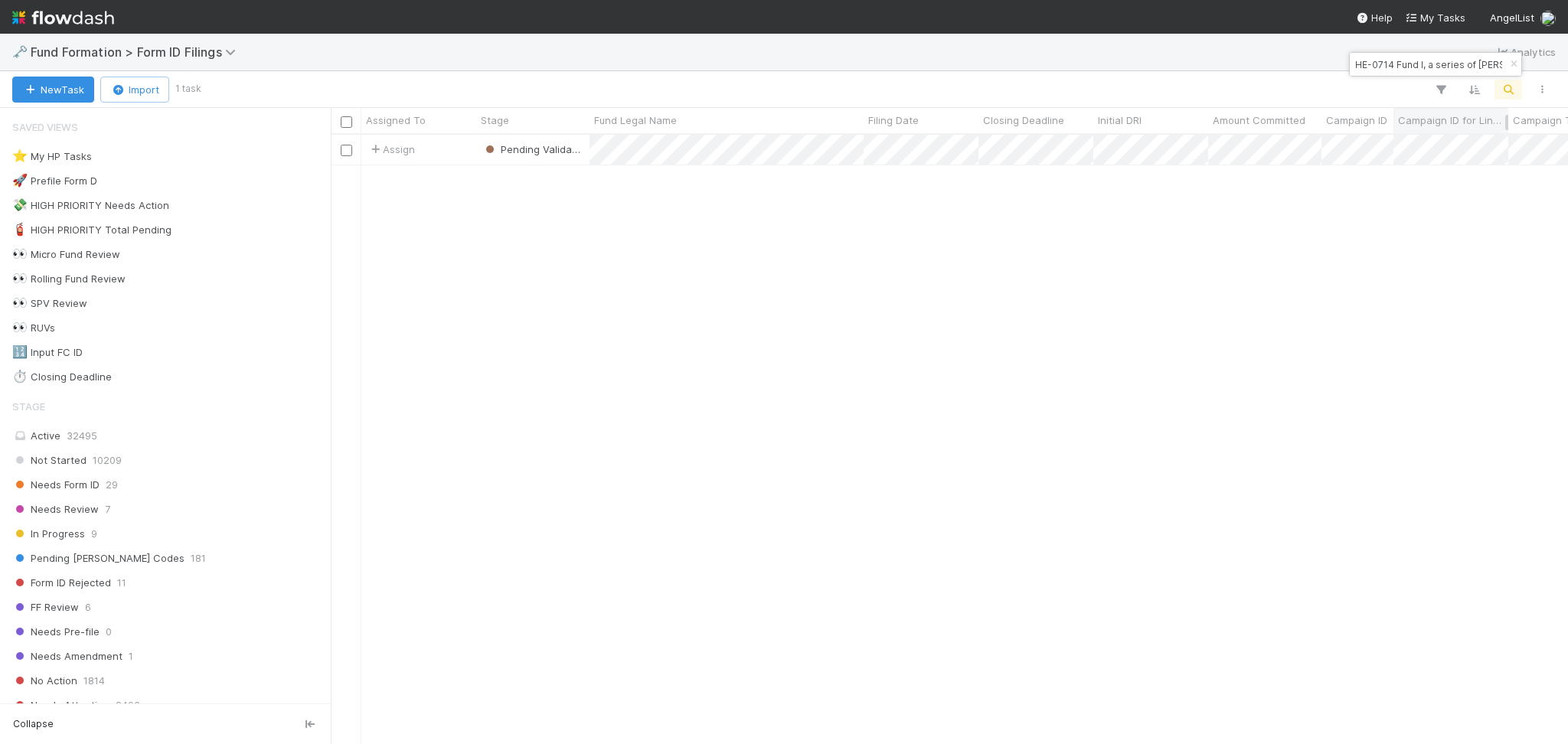
scroll to position [593, 1221]
click at [1405, 72] on input "HE-0714 Fund I, a series of Zachary Ginsburg Funds, L" at bounding box center [1428, 64] width 153 height 18
paste input "GL-0728 Fund IV, a series of Fundomo Syndicates, LP"
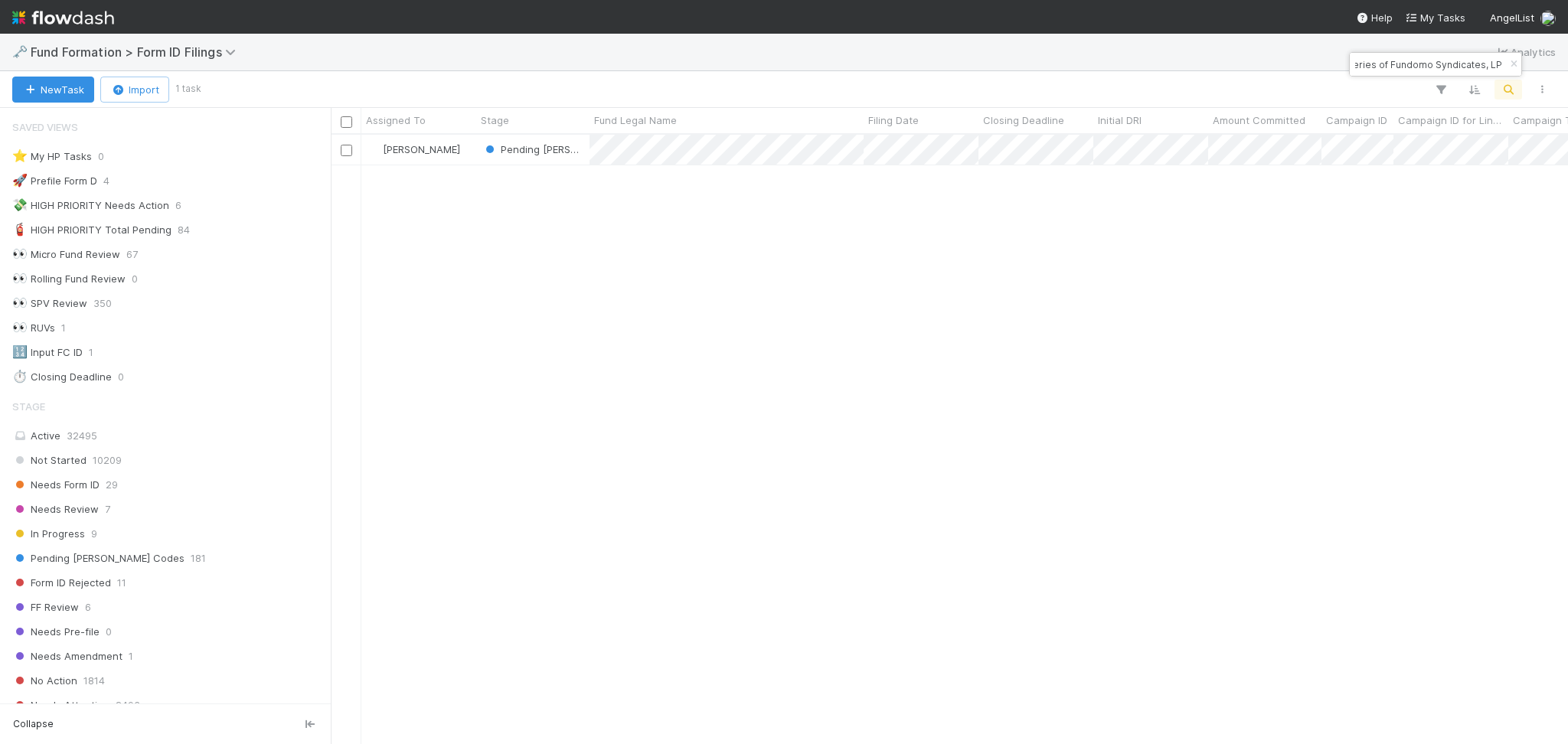
type input "GL-0728 Fund IV, a series of Fundomo Syndicates, LP"
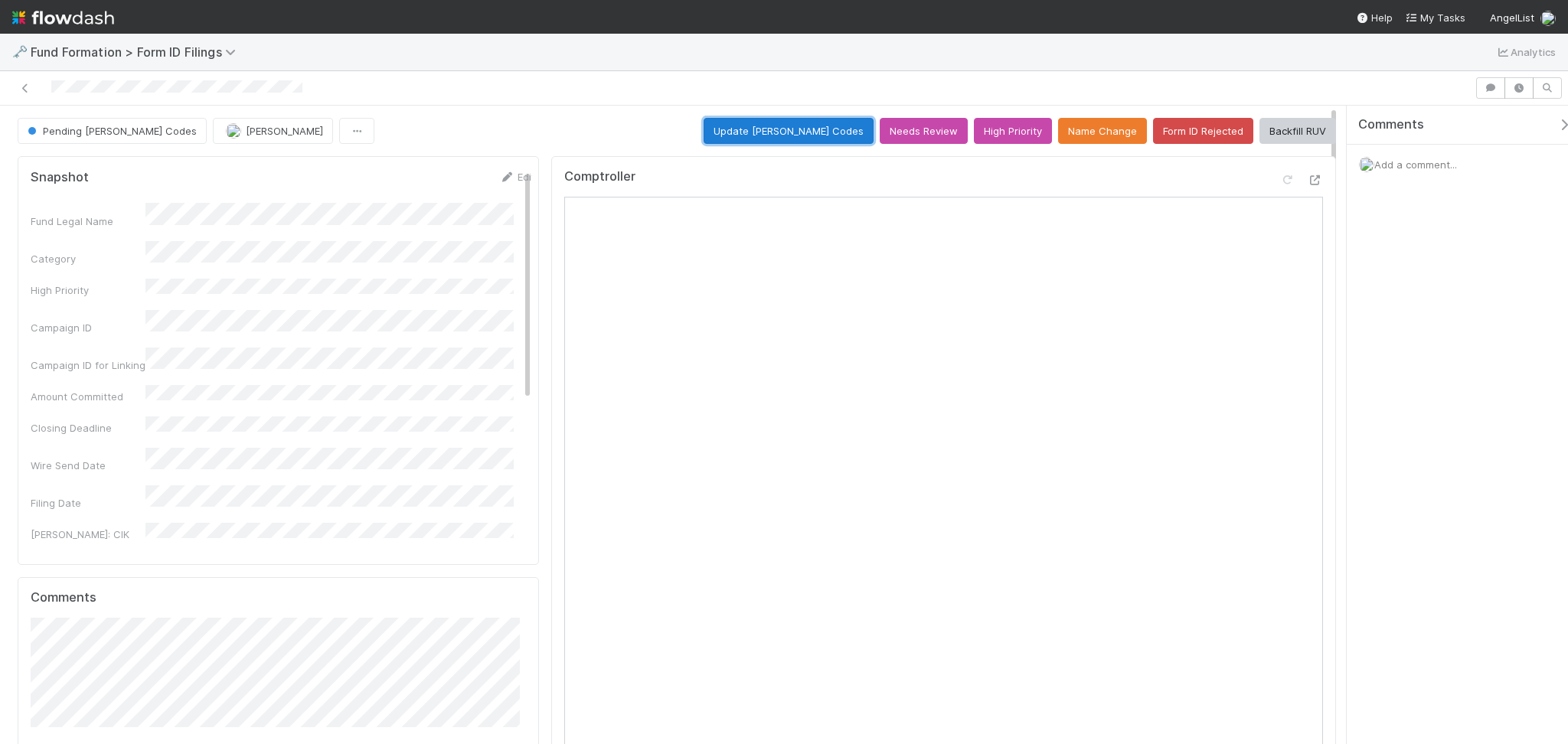
click at [812, 122] on button "Update EDGAR Codes" at bounding box center [788, 131] width 170 height 26
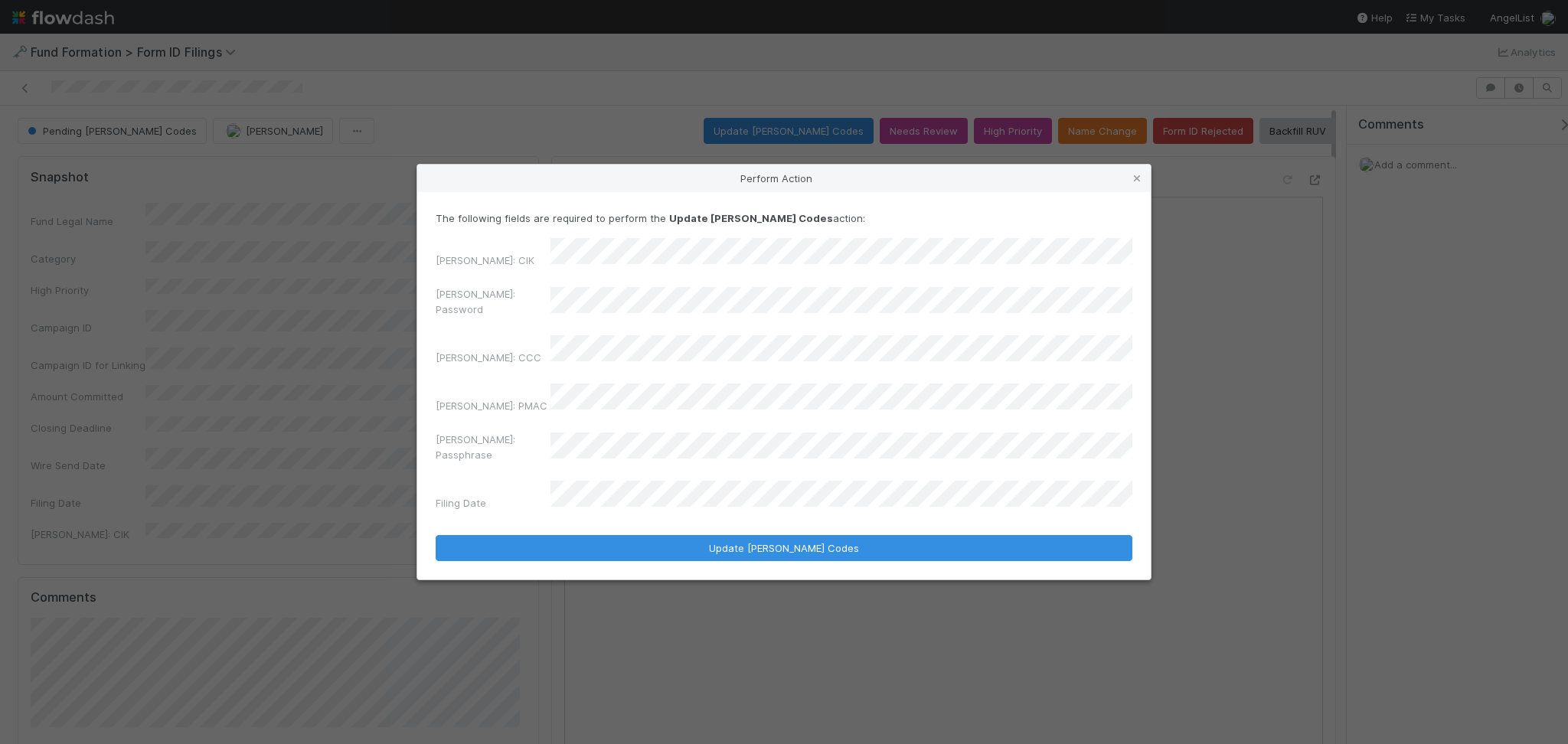
click at [680, 333] on div "EDGAR: CIK EDGAR: Password EDGAR: CCC EDGAR: PMAC EDGAR: Passphrase Filing Date" at bounding box center [784, 377] width 697 height 278
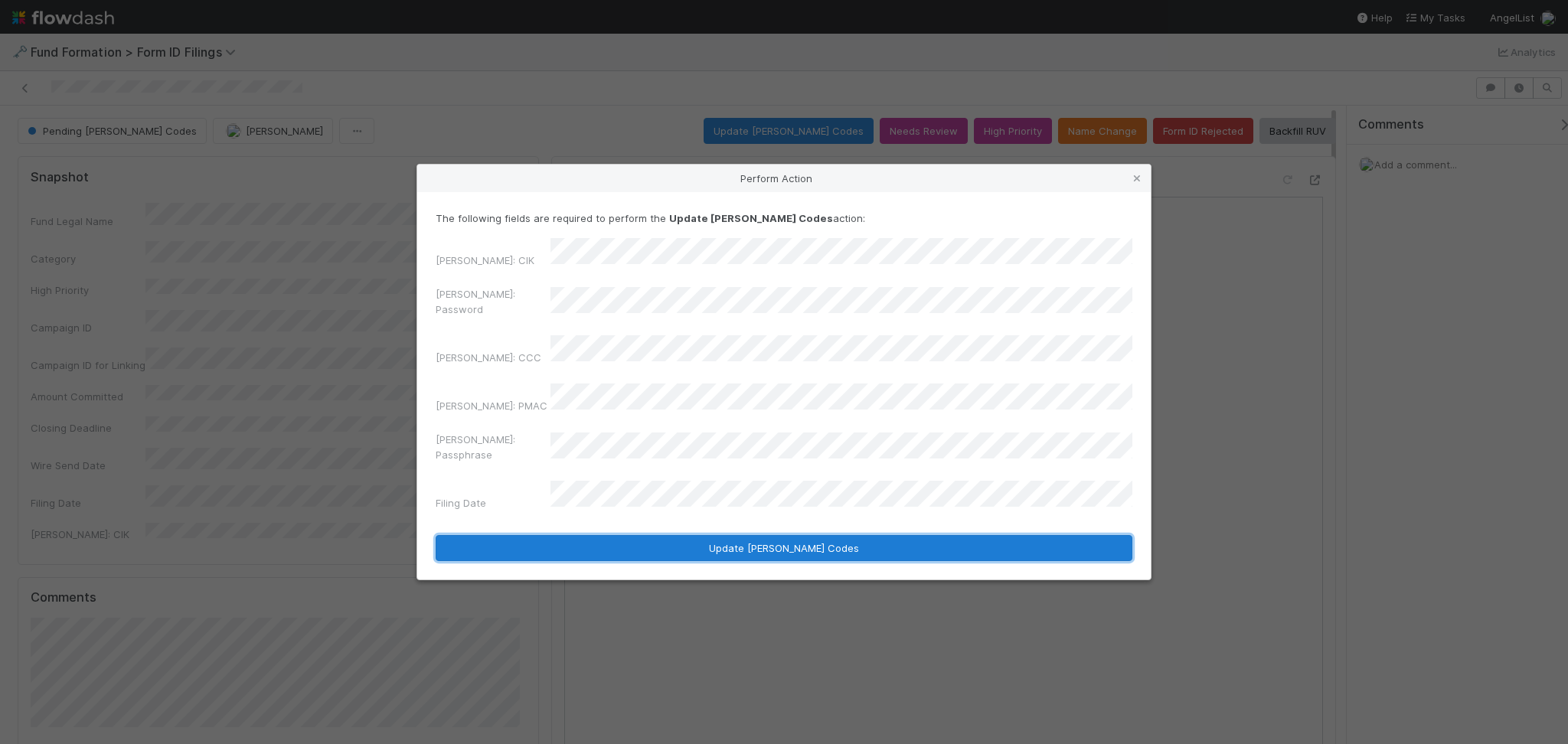
click at [772, 535] on button "Update EDGAR Codes" at bounding box center [784, 548] width 697 height 26
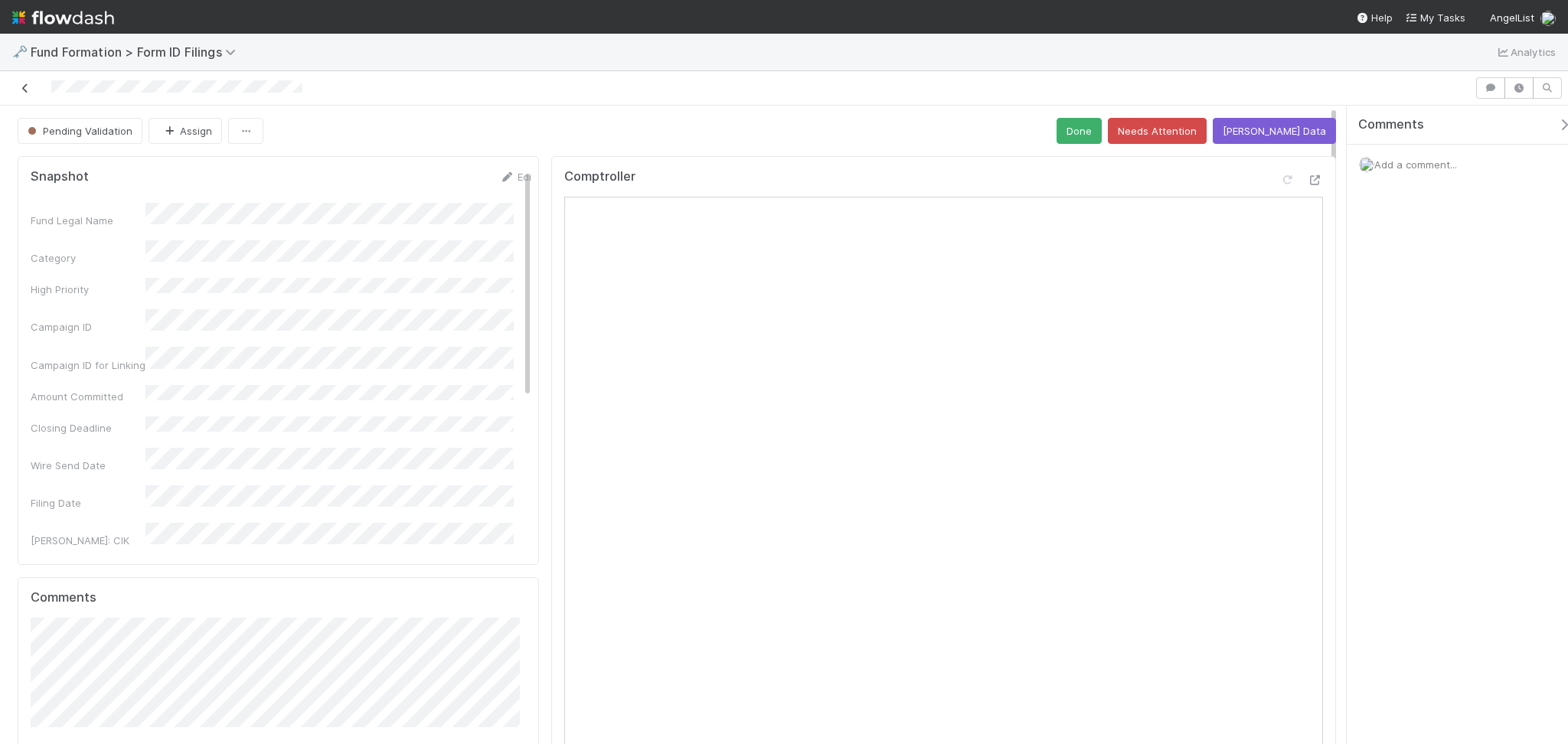
click at [24, 84] on icon at bounding box center [25, 89] width 16 height 10
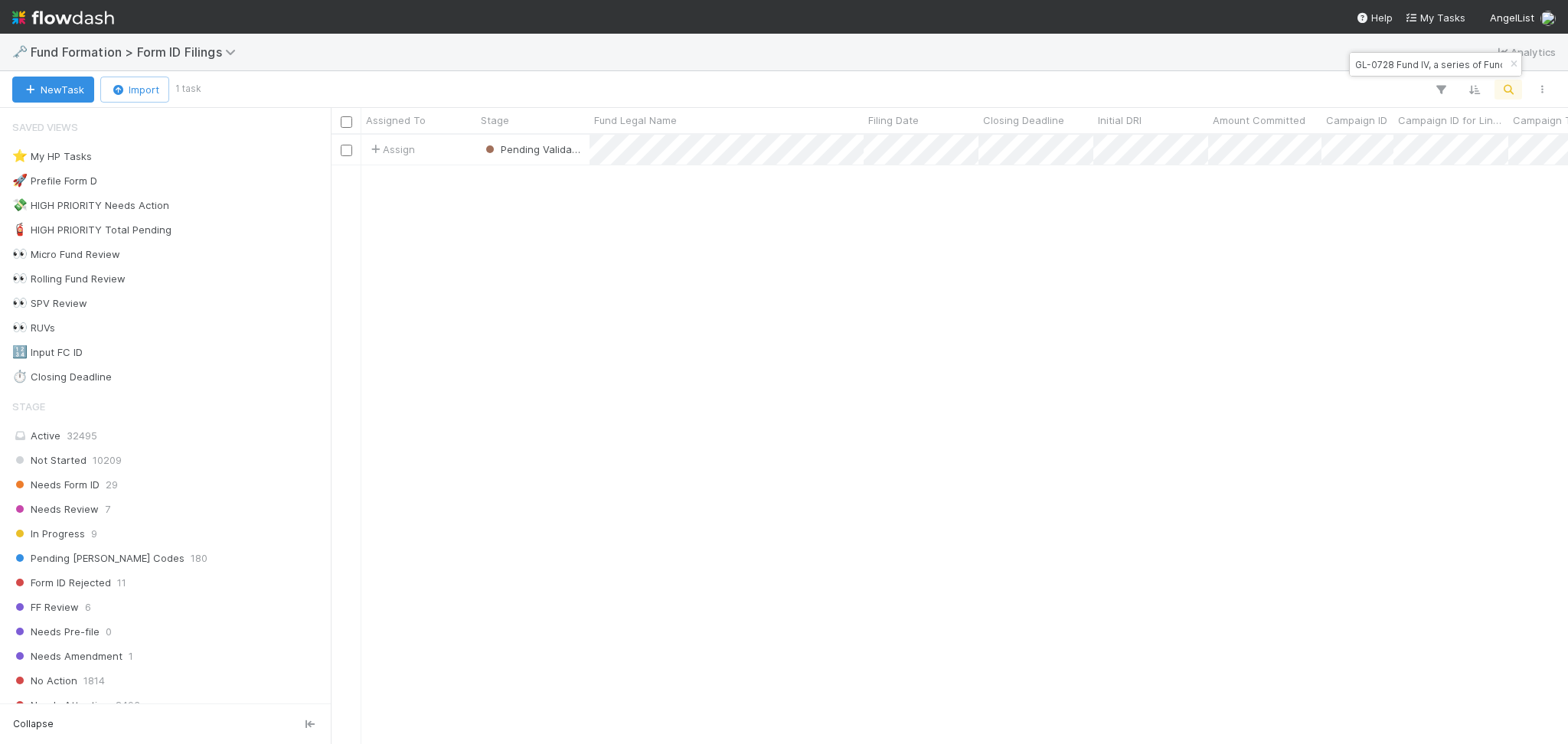
scroll to position [593, 1221]
click at [1385, 67] on input "GL-0728 Fund IV, a series of Fundomo Syndicates, LP" at bounding box center [1428, 64] width 153 height 18
paste input "ME-0820 Fund I, a series of Unpopular VC"
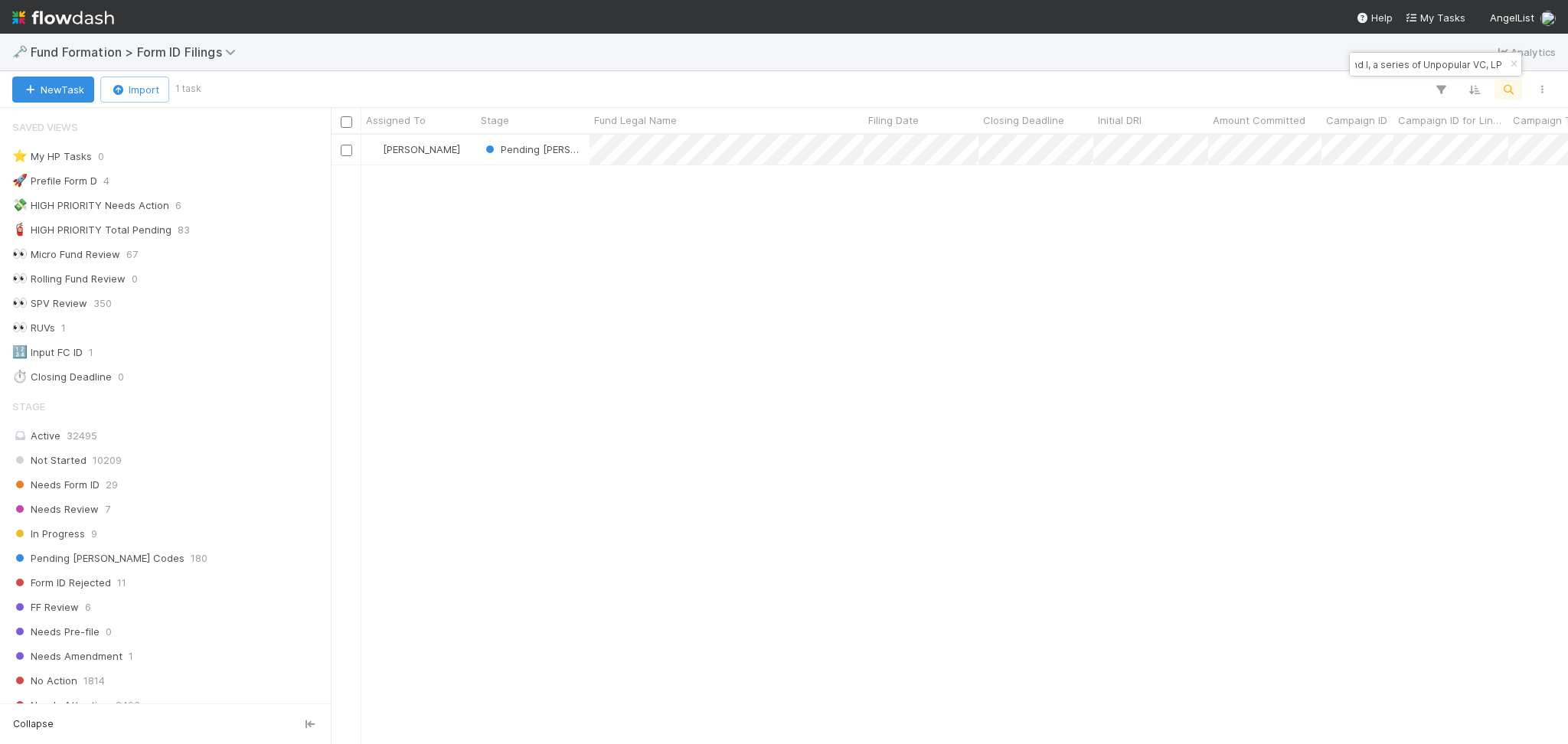
type input "ME-0820 Fund I, a series of Unpopular VC, LP"
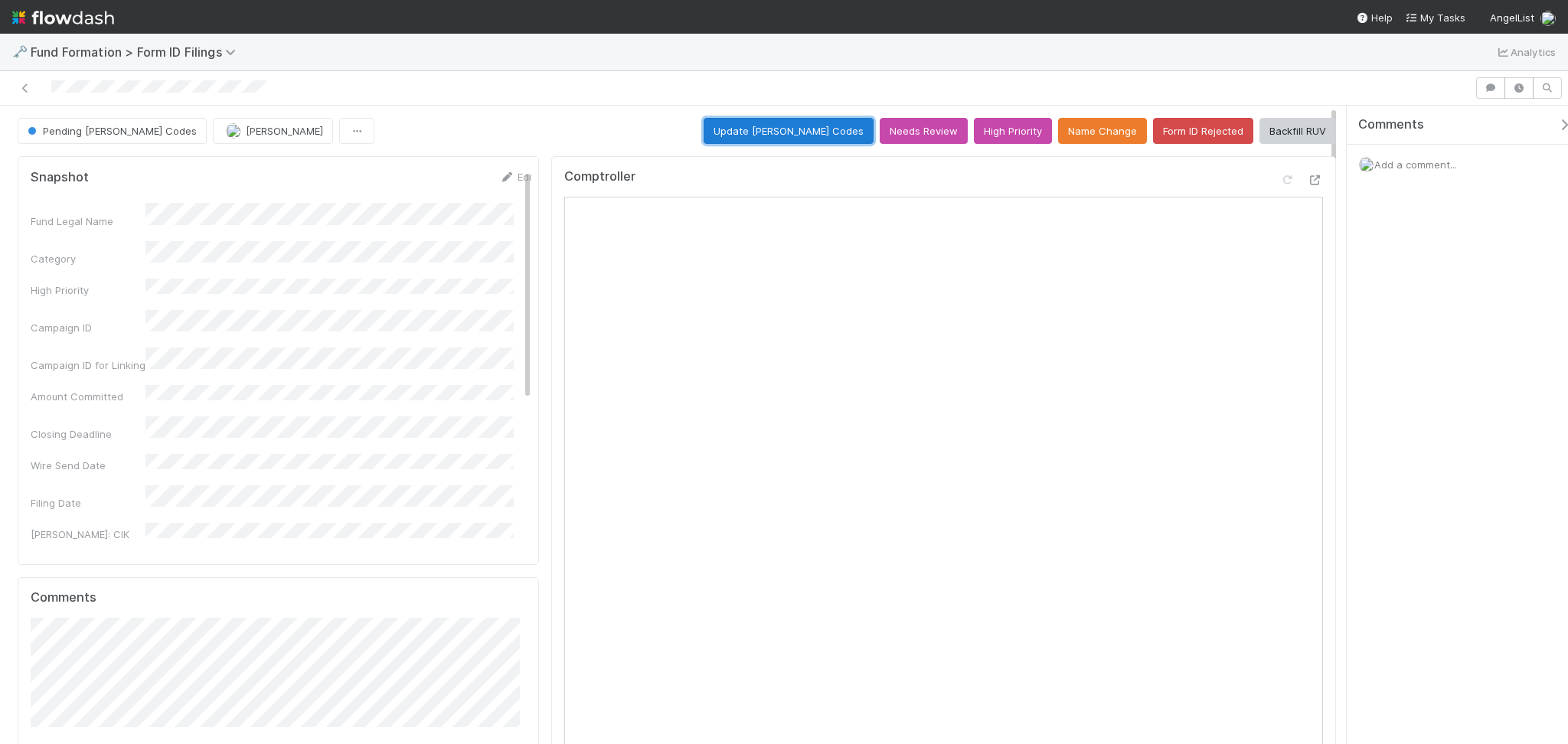
click at [797, 138] on button "Update EDGAR Codes" at bounding box center [788, 131] width 170 height 26
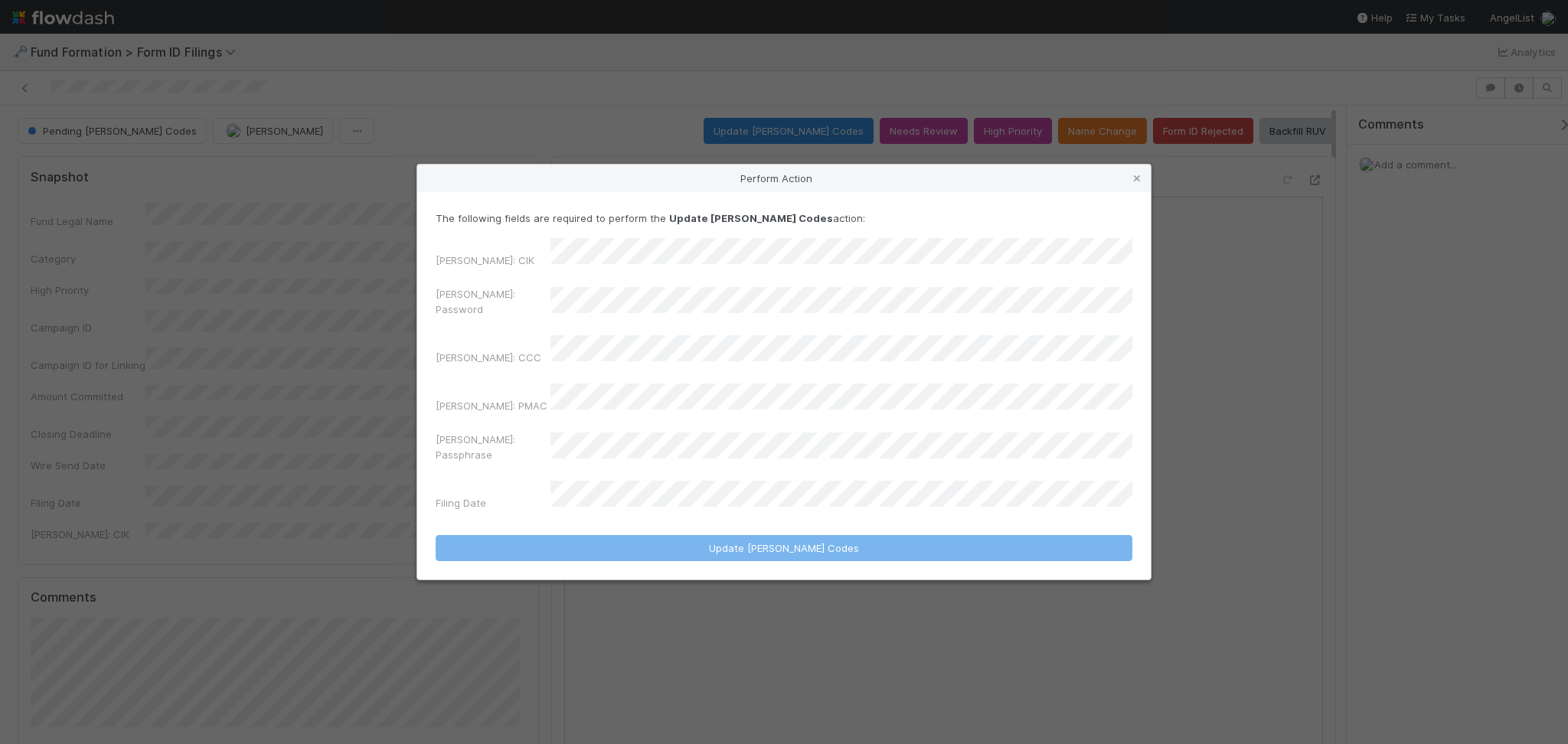
click at [638, 274] on div "EDGAR: CIK" at bounding box center [784, 256] width 697 height 36
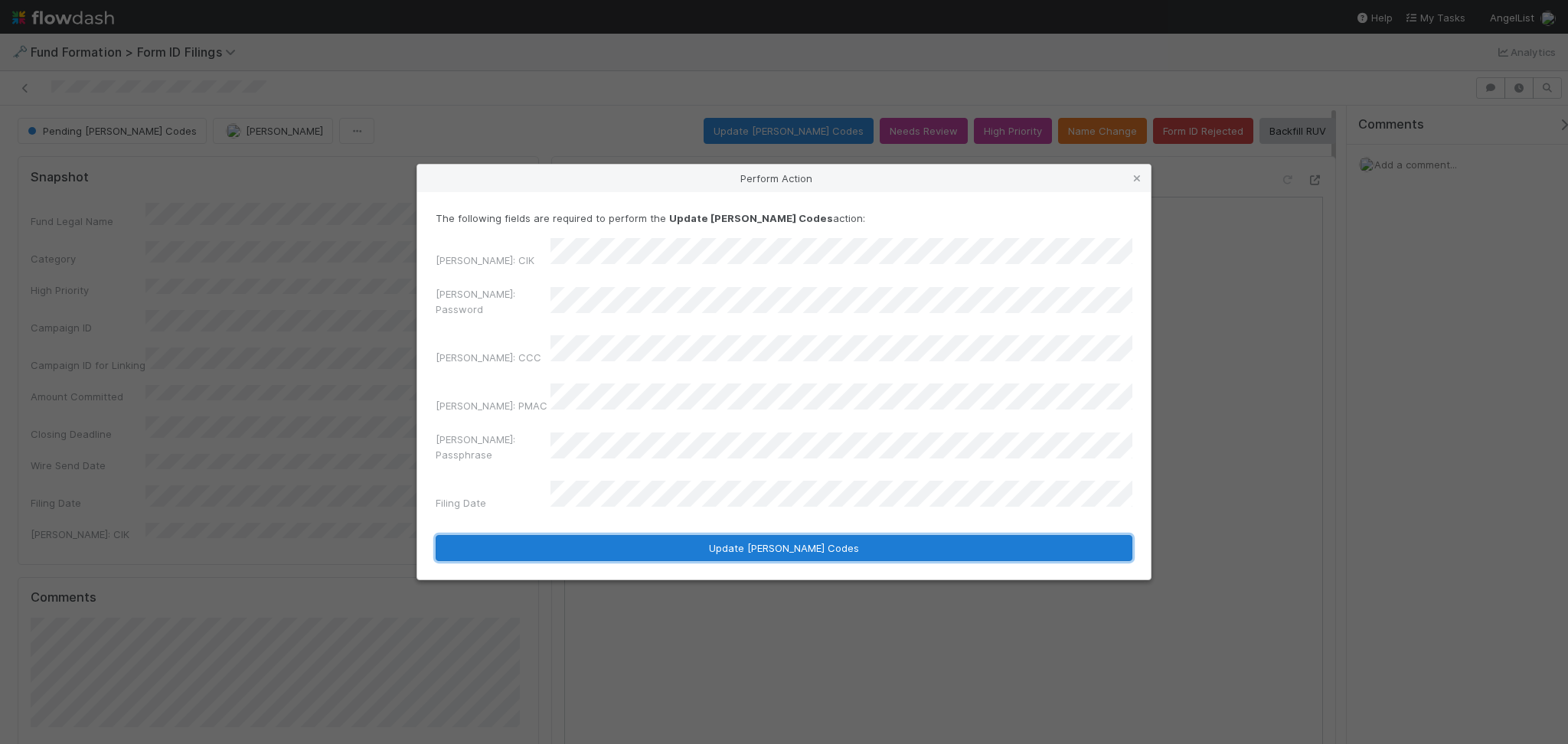
click at [741, 535] on button "Update EDGAR Codes" at bounding box center [784, 548] width 697 height 26
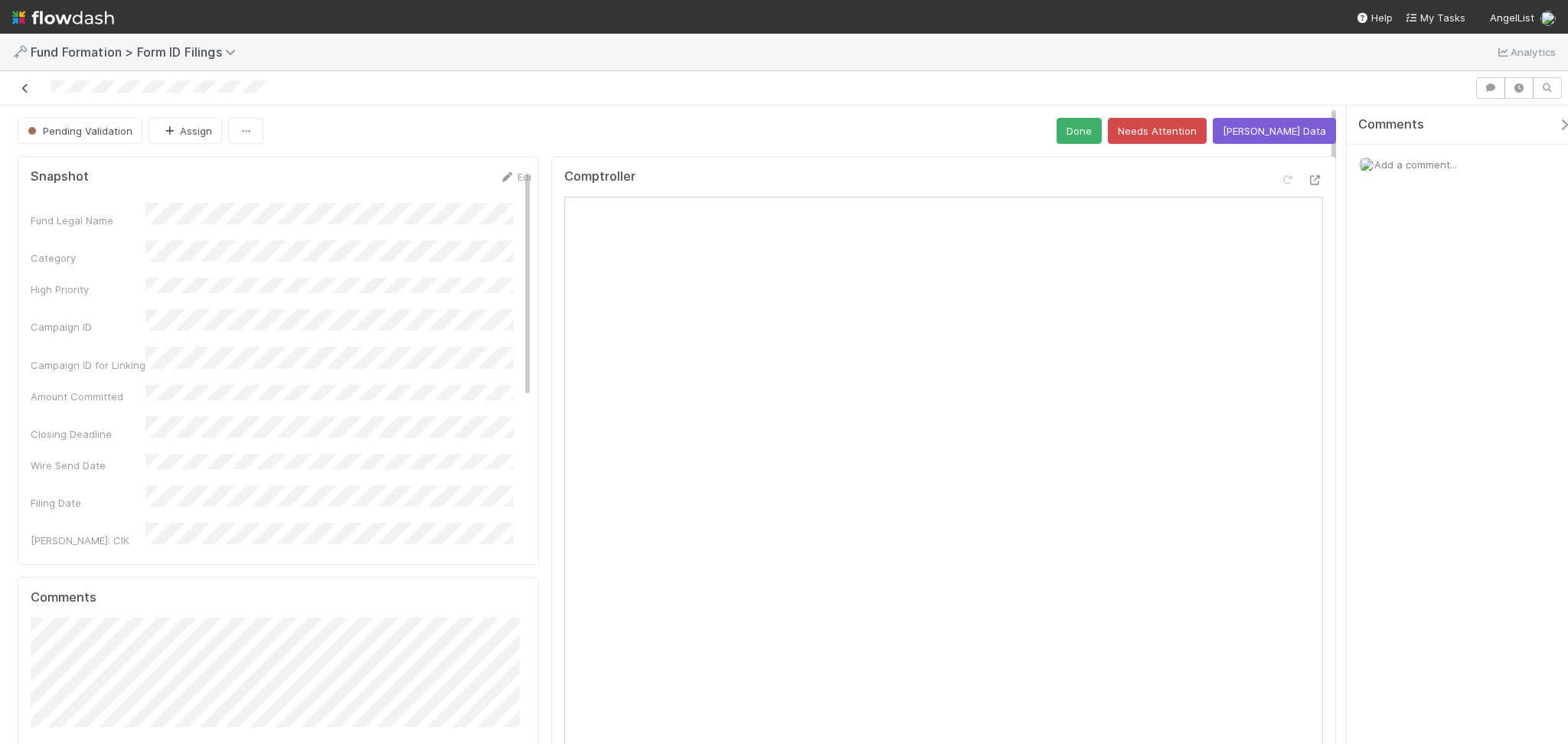
click at [30, 91] on icon at bounding box center [25, 89] width 16 height 10
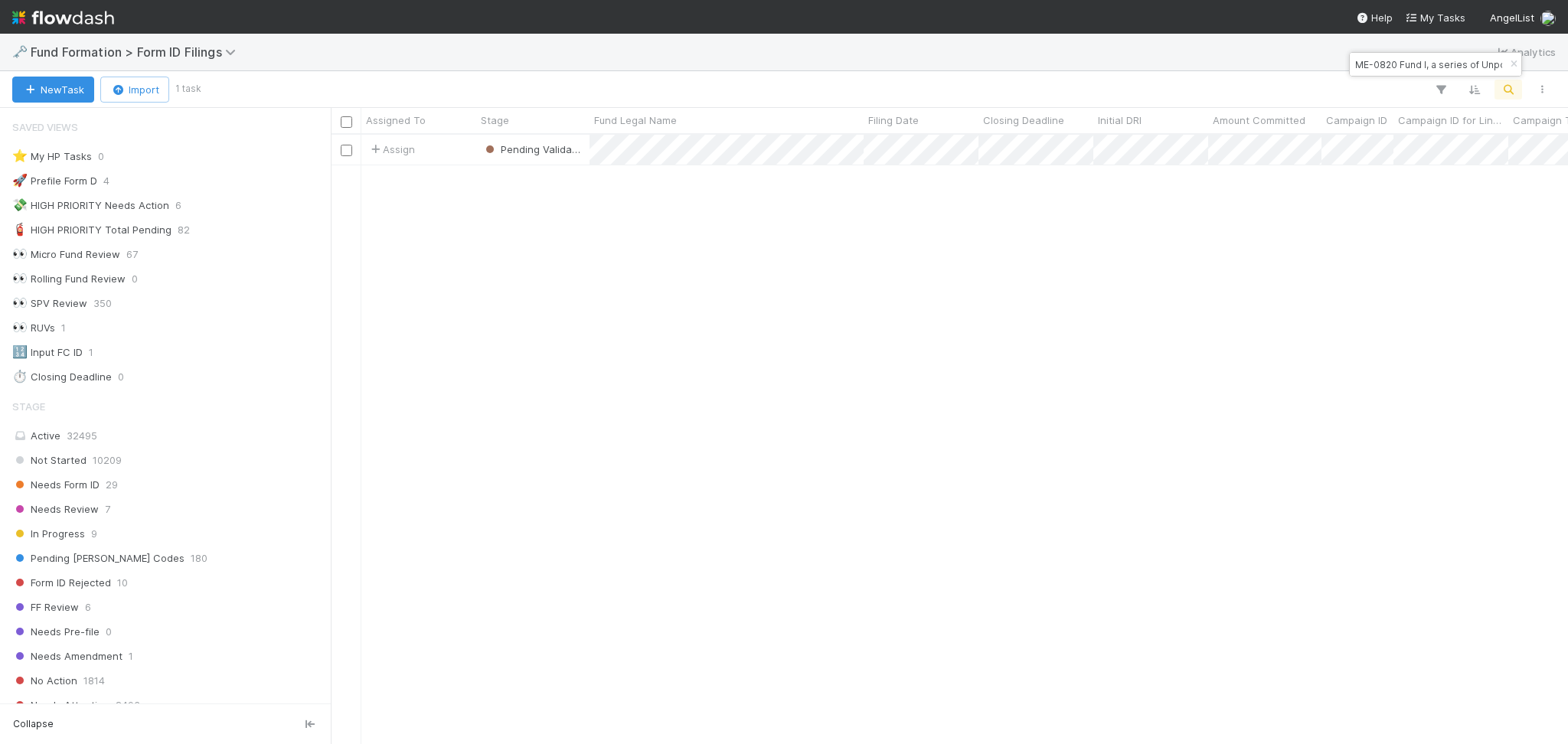
scroll to position [16, 16]
click at [1465, 65] on input "ME-0820 Fund I, a series of Unpopular VC, LP" at bounding box center [1428, 64] width 153 height 18
paste input "HE-0728 Fund I, a series of Max Ventures AL Syndicate"
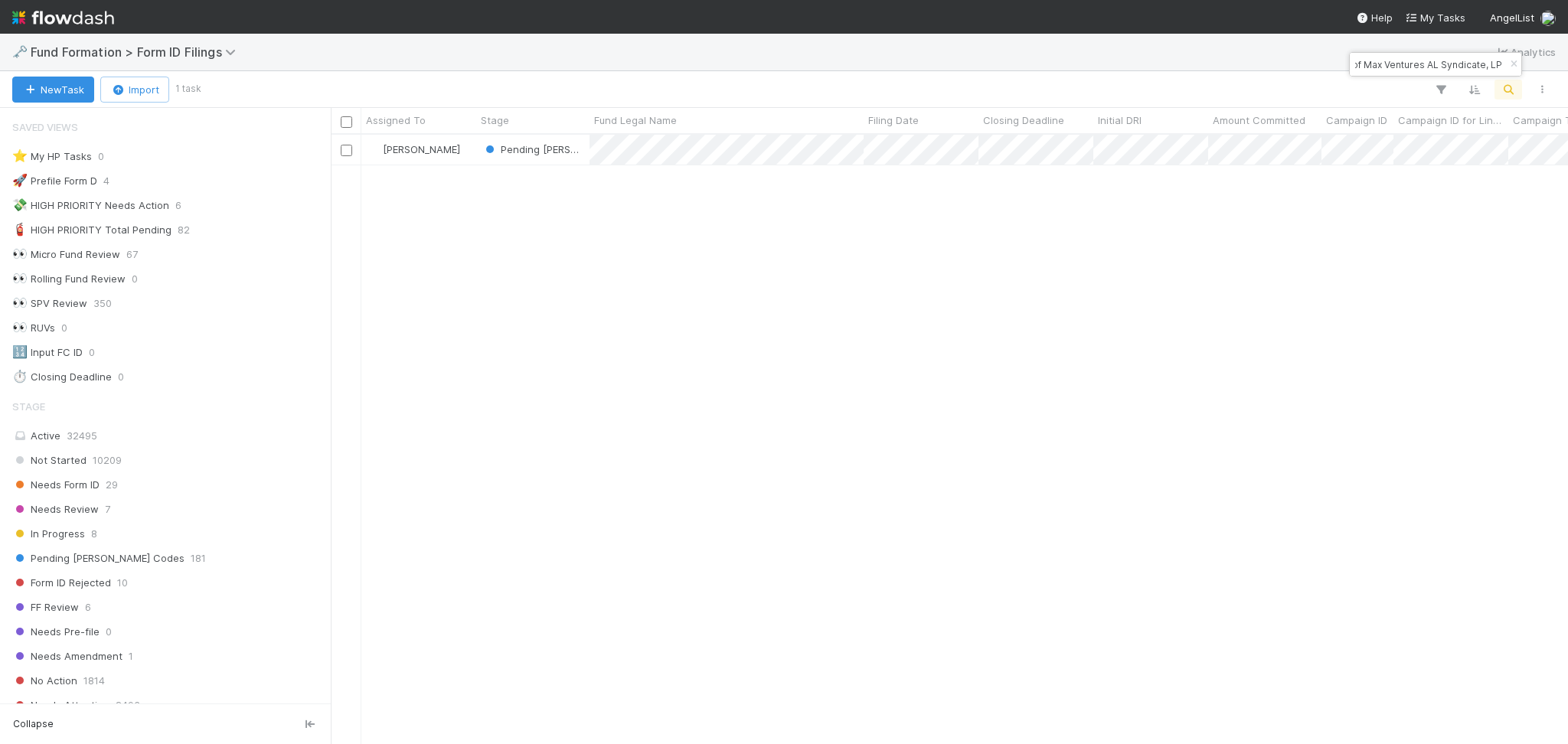
scroll to position [593, 1221]
type input "HE-0728 Fund I, a series of Max Ventures AL Syndicate, LP"
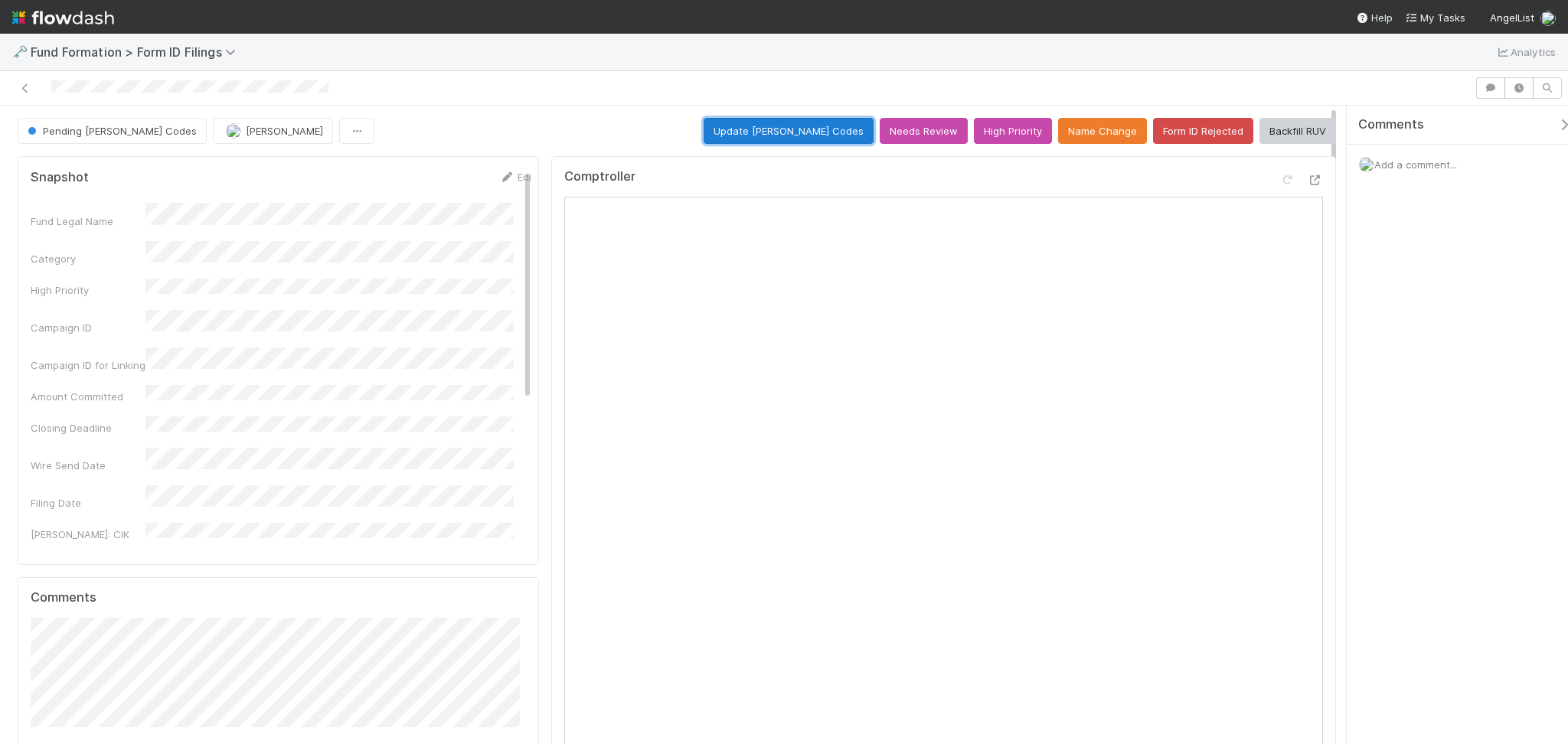
click at [801, 134] on button "Update EDGAR Codes" at bounding box center [788, 131] width 170 height 26
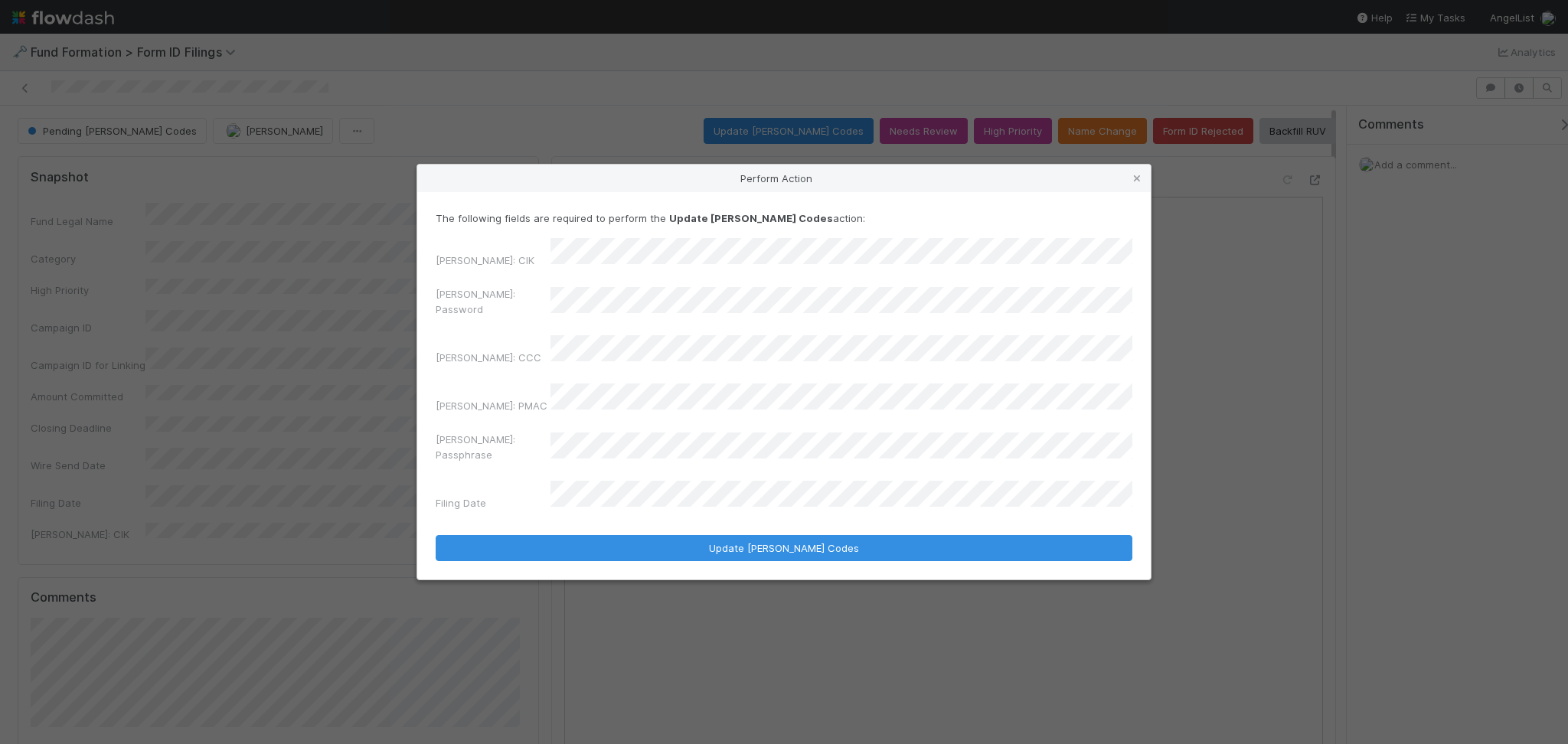
click at [510, 312] on div "EDGAR: Password" at bounding box center [784, 304] width 697 height 37
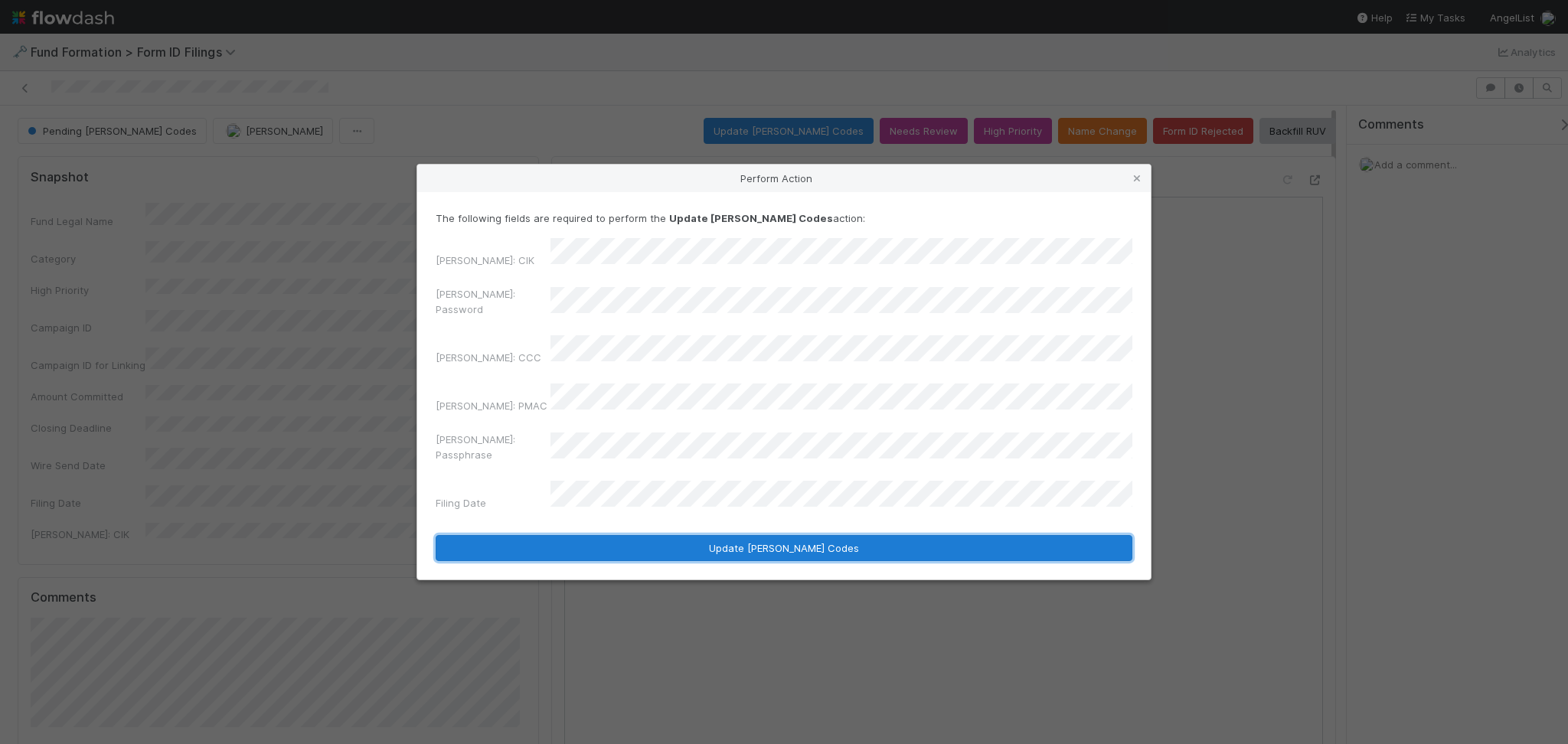
click at [756, 535] on button "Update EDGAR Codes" at bounding box center [784, 548] width 697 height 26
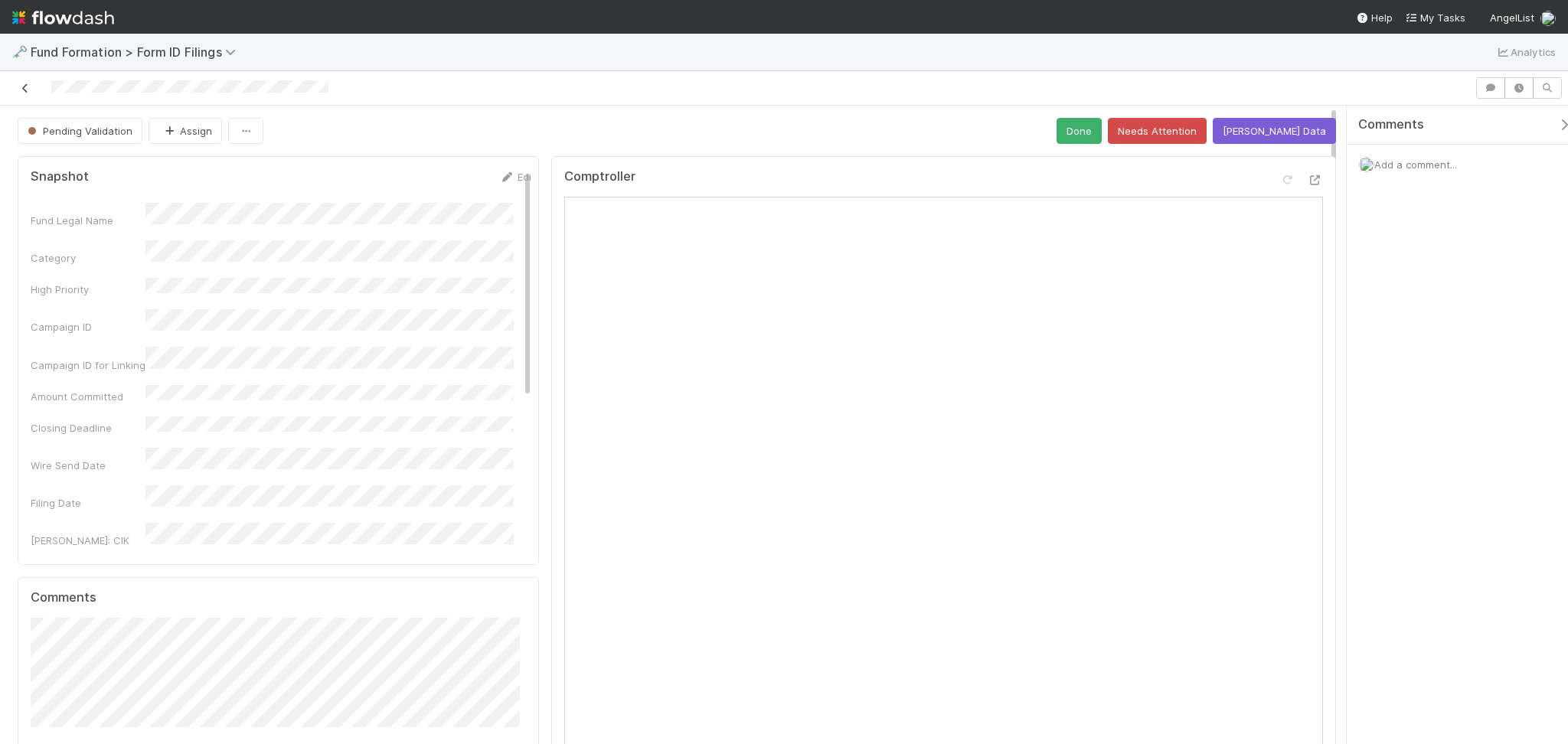
click at [25, 90] on icon at bounding box center [25, 89] width 16 height 10
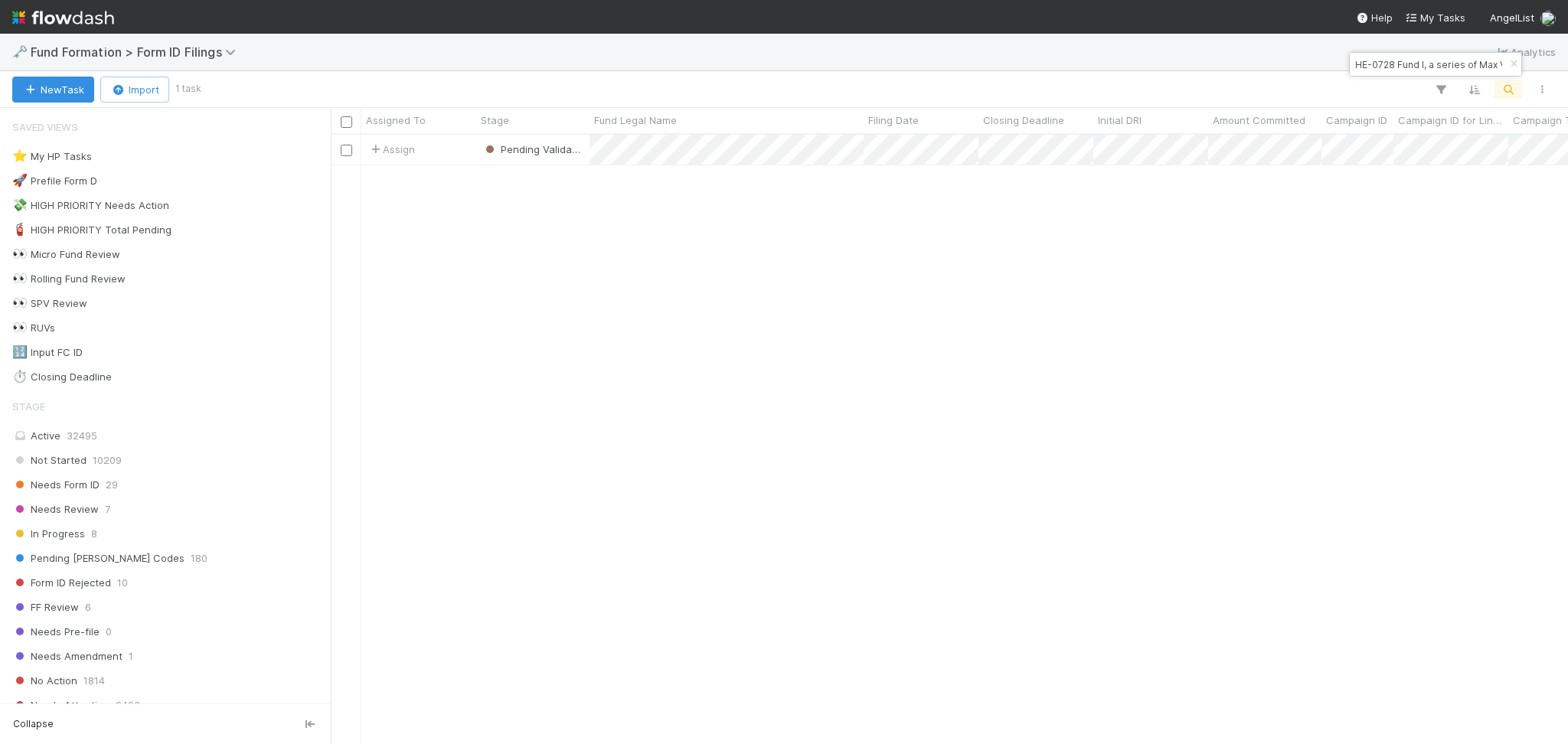
scroll to position [593, 1221]
click at [1392, 63] on input "HE-0728 Fund I, a series of Max Ventures AL Syndicate, LP" at bounding box center [1428, 64] width 153 height 18
paste input "GA-05081 Fund I, a series of Roll Up Vehicles"
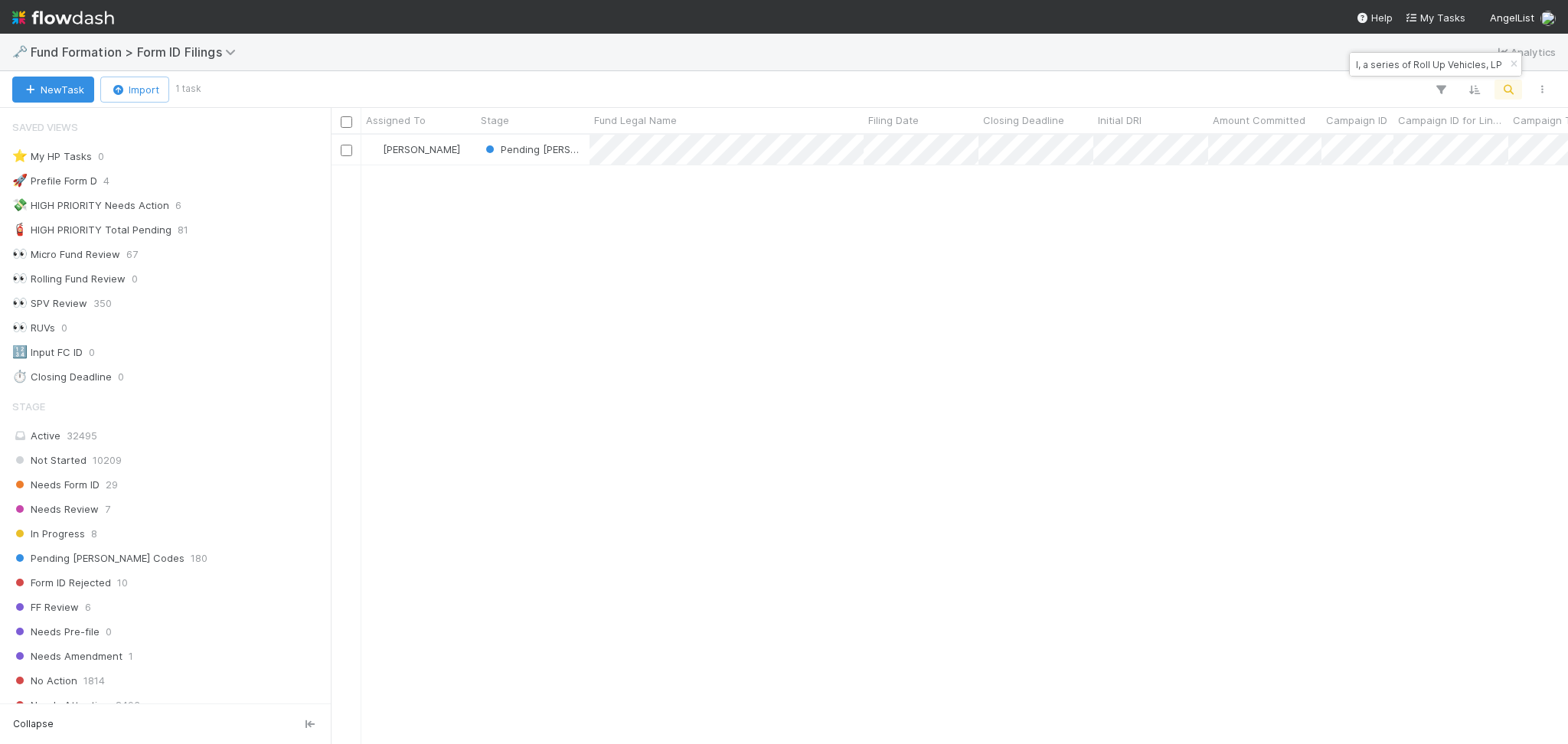
type input "GA-05081 Fund I, a series of Roll Up Vehicles, LP"
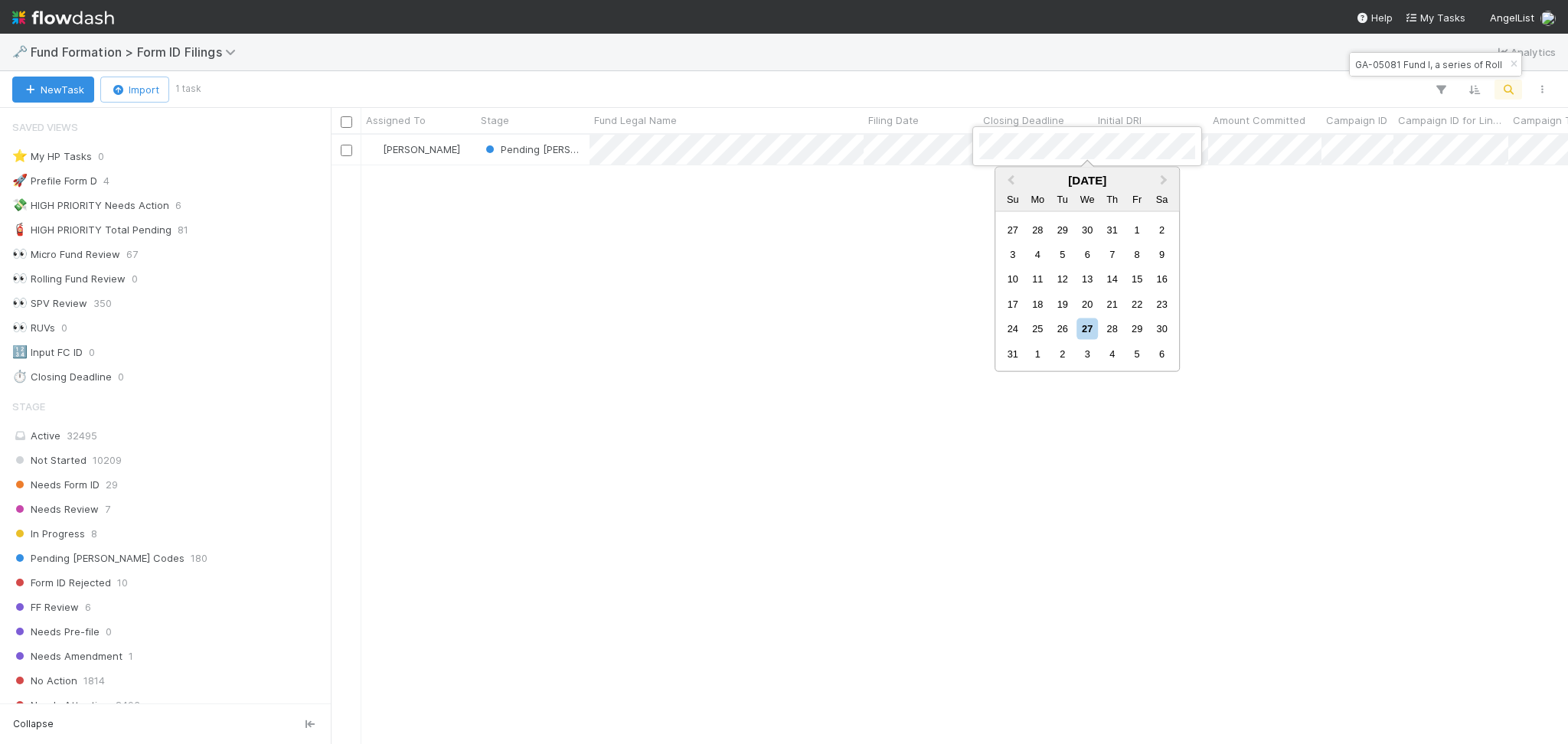
click at [948, 153] on div at bounding box center [784, 372] width 1568 height 744
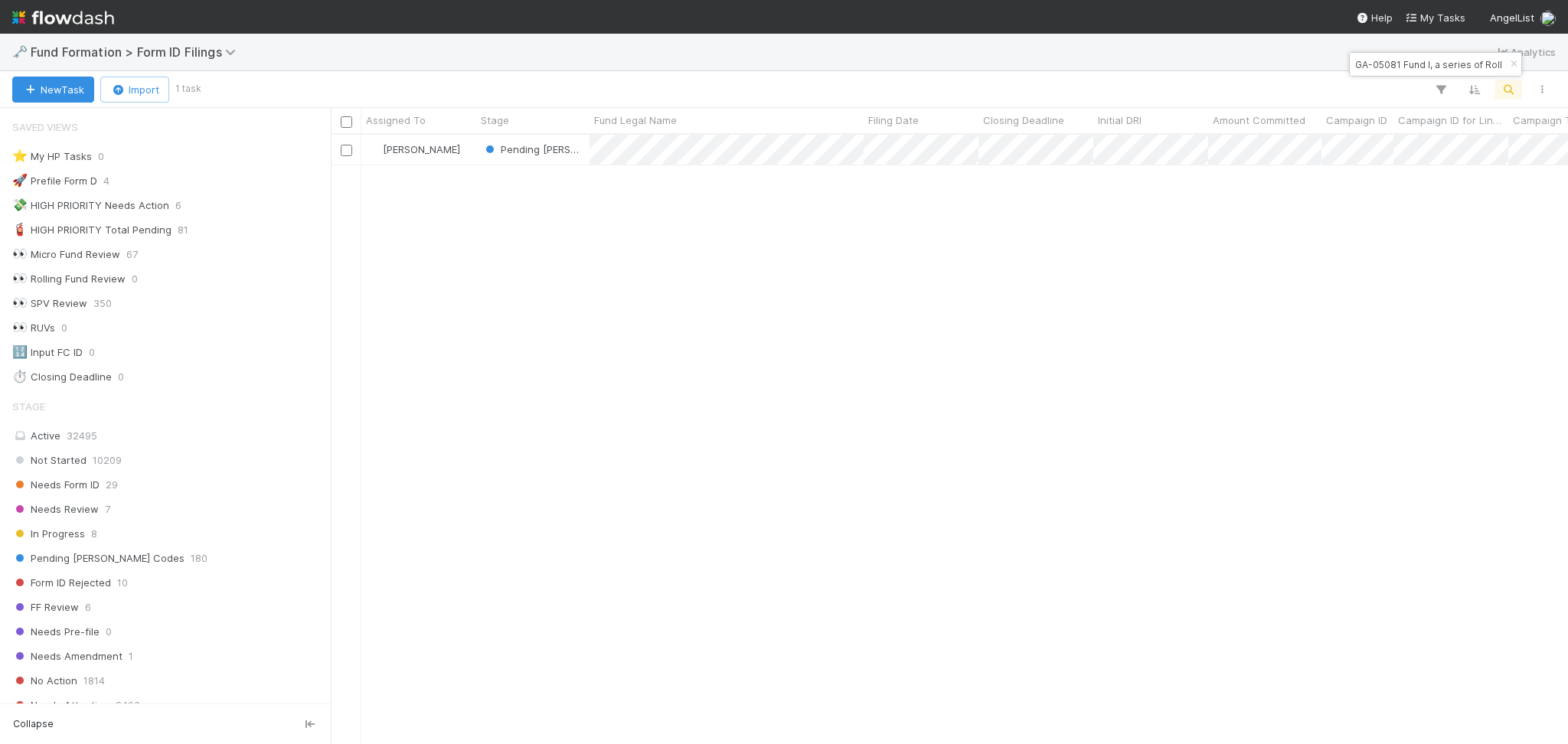
click at [852, 291] on div "Febbie Cervantes Pending EDGAR Codes 5/9/25, 5:15:14 AM 8/21/25, 5:16:46 PM 1" at bounding box center [949, 439] width 1237 height 609
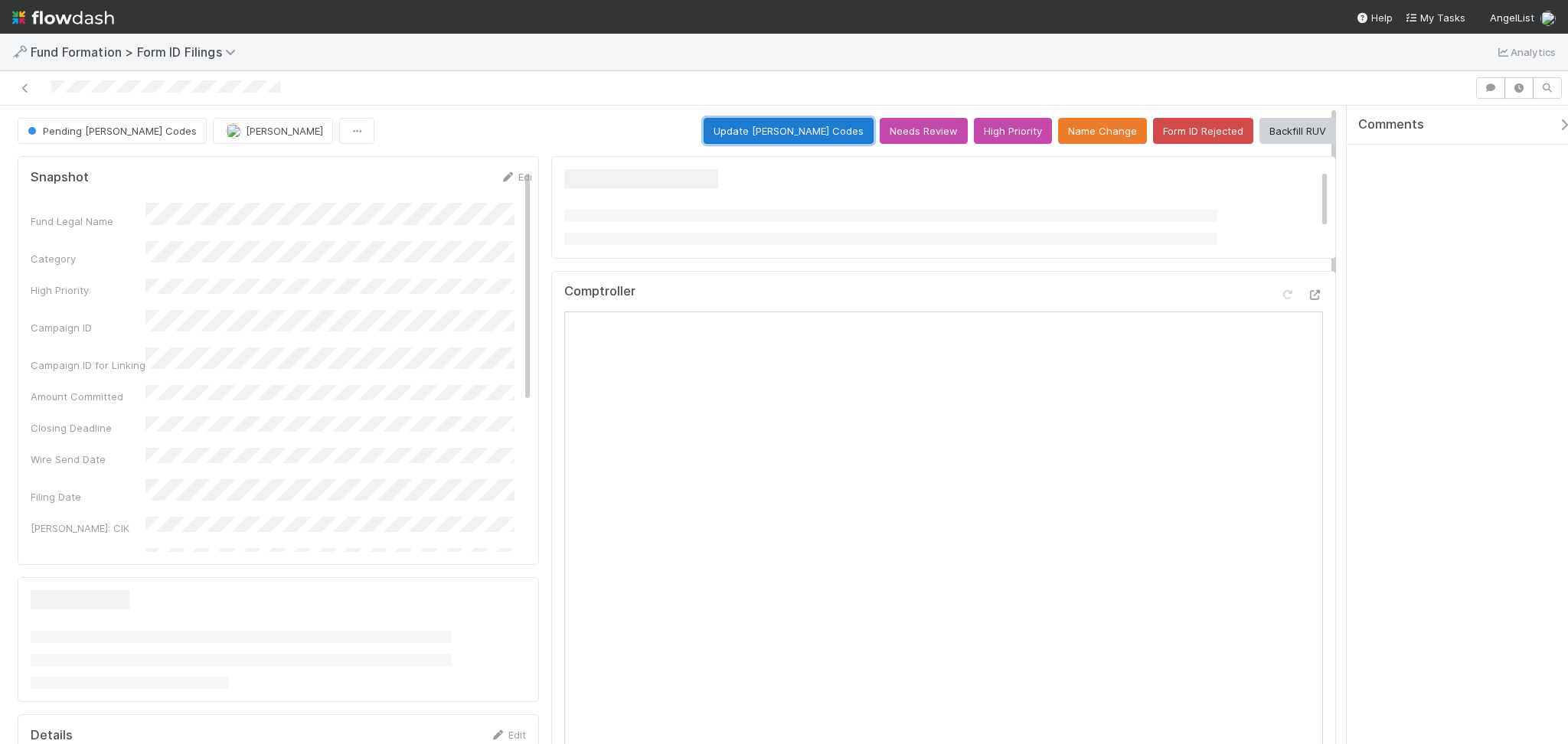
click at [803, 137] on button "Update EDGAR Codes" at bounding box center [788, 131] width 170 height 26
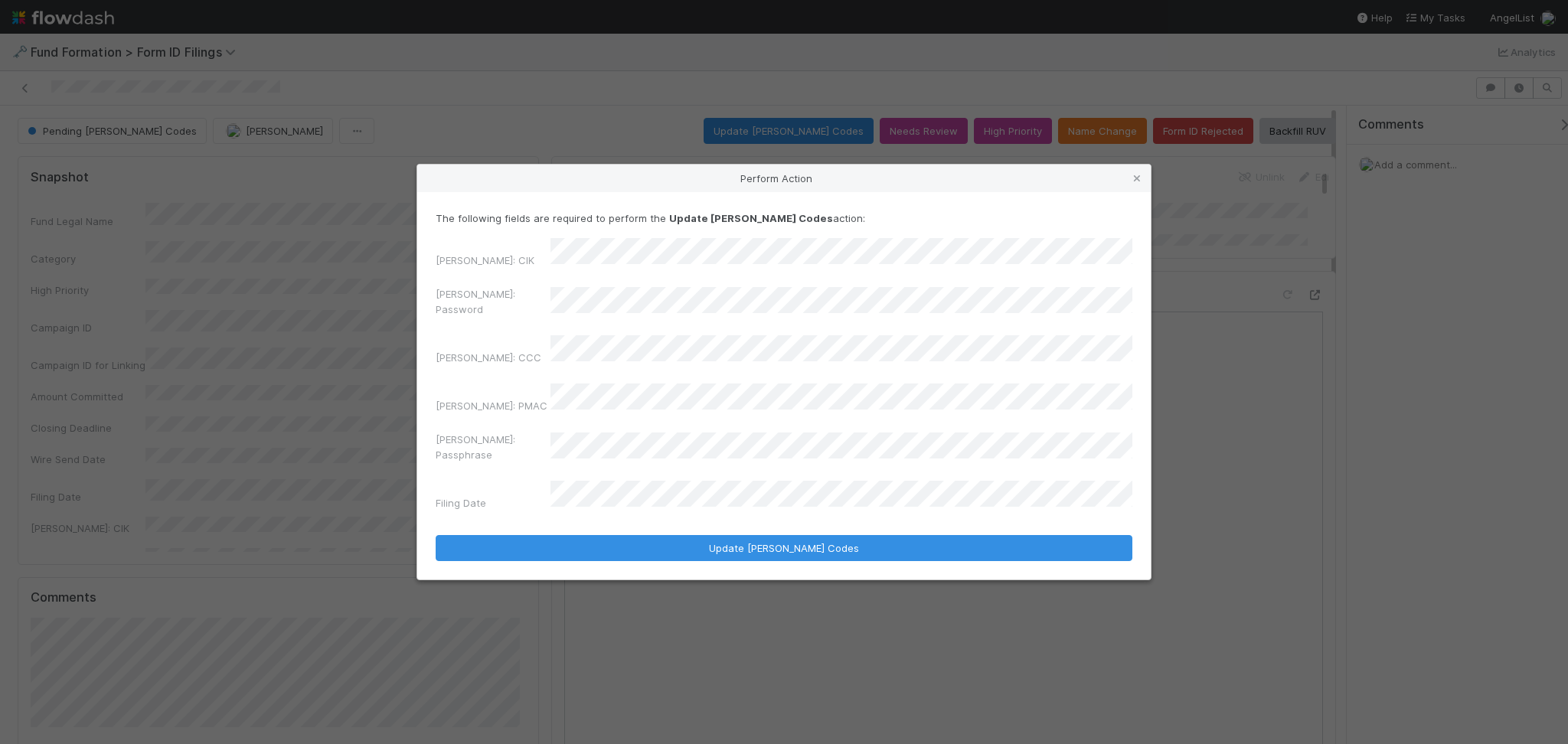
click at [513, 341] on div "EDGAR: CIK EDGAR: Password EDGAR: CCC EDGAR: PMAC EDGAR: Passphrase Filing Date" at bounding box center [784, 377] width 697 height 278
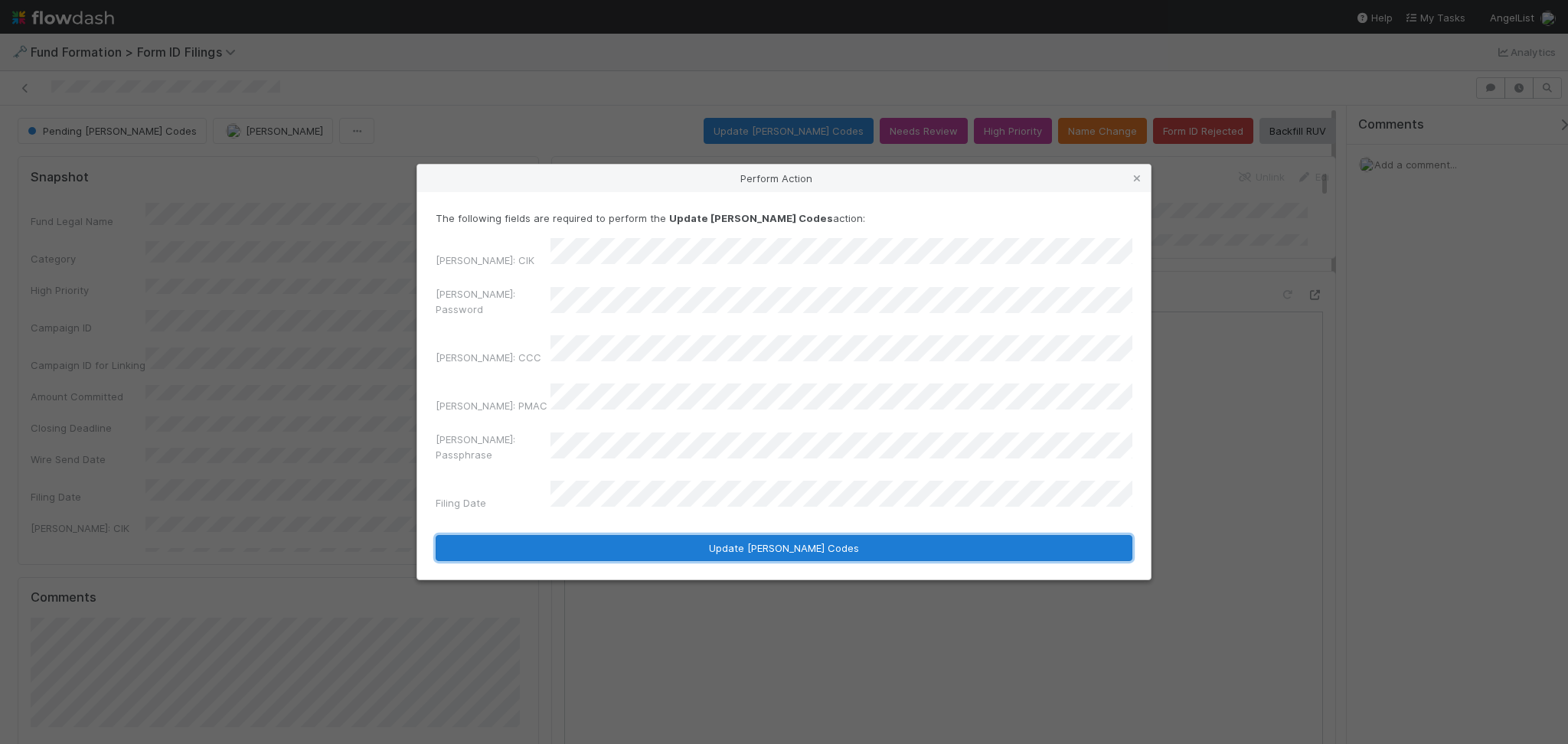
click at [716, 535] on button "Update EDGAR Codes" at bounding box center [784, 548] width 697 height 26
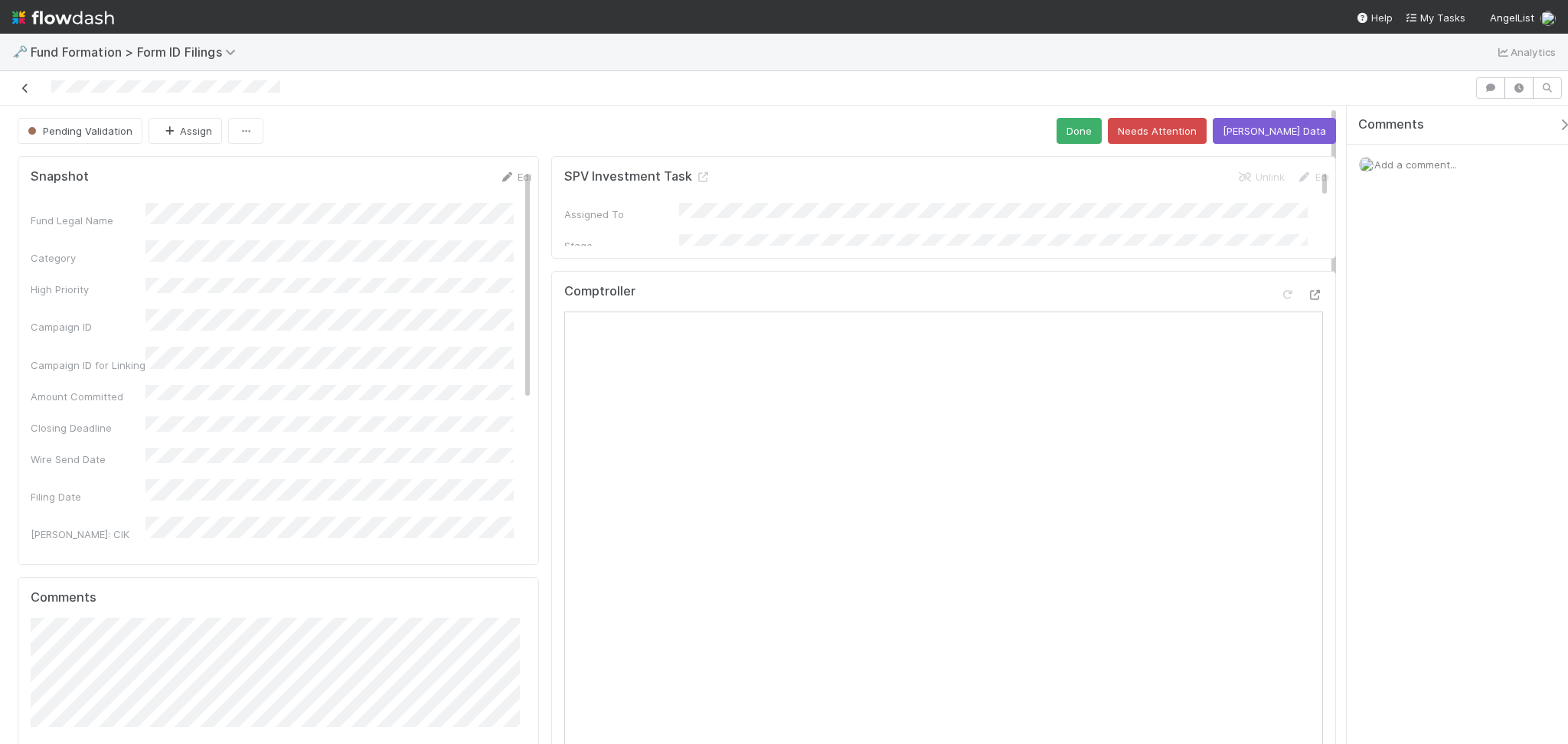
click at [24, 93] on link at bounding box center [25, 88] width 16 height 16
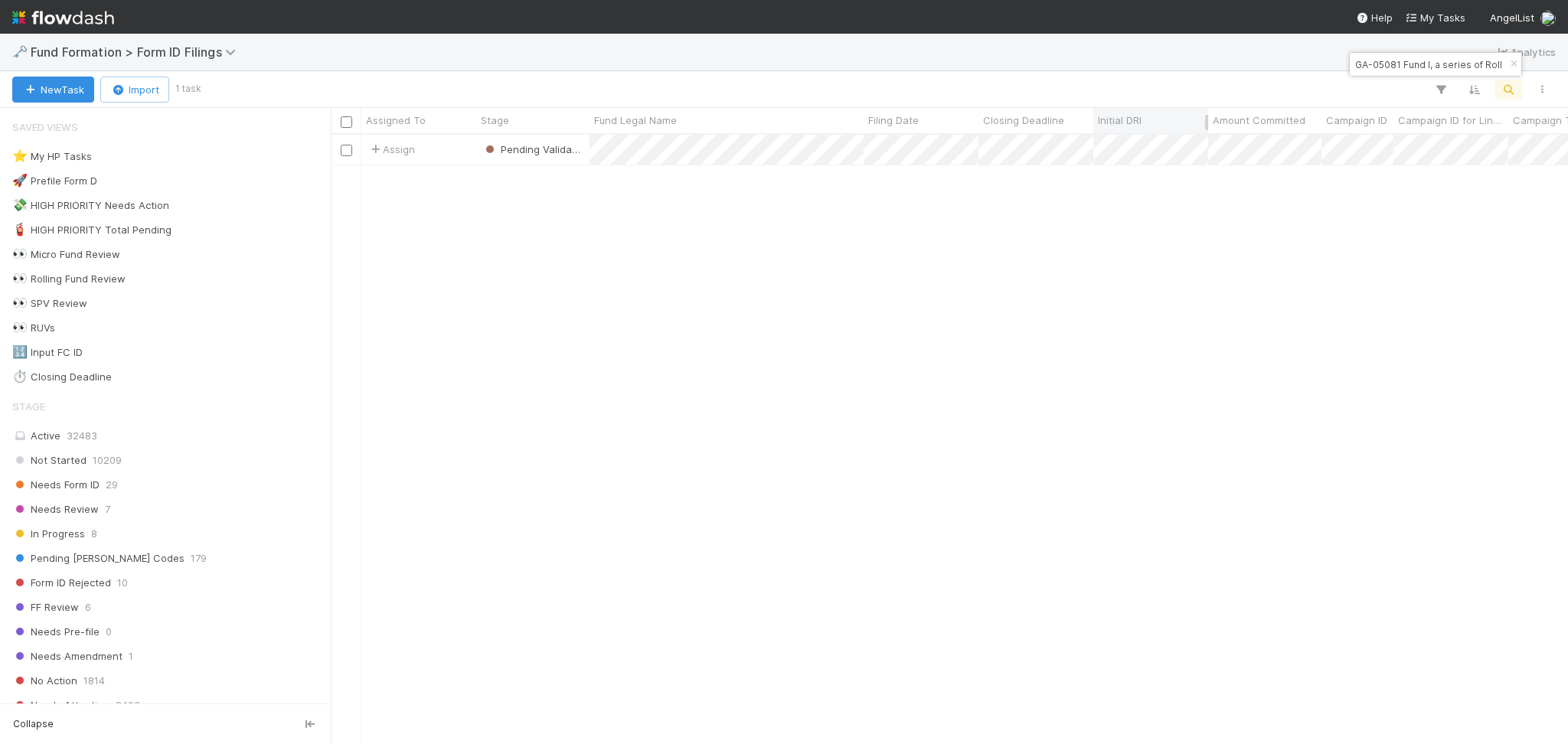
scroll to position [593, 1221]
click at [1372, 65] on input "GA-05081 Fund I, a series of Roll Up Vehicles, LP" at bounding box center [1428, 64] width 153 height 18
click at [1372, 64] on input "GA-05081 Fund I, a series of Roll Up Vehicles, LP" at bounding box center [1428, 64] width 153 height 18
paste input "CI-0523 Fund I, a series of Roll Up Vehicles, L"
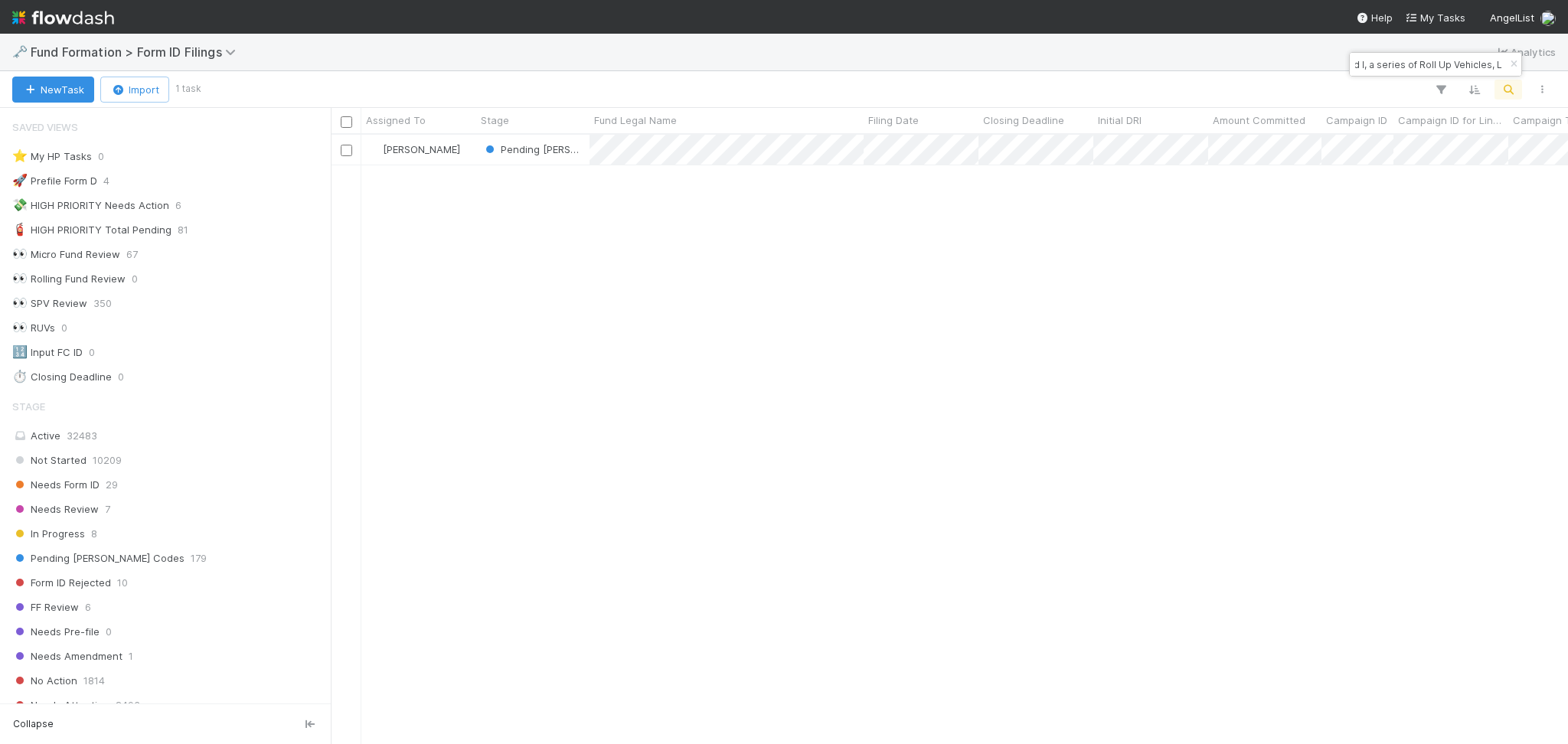
type input "CI-0523 Fund I, a series of Roll Up Vehicles, L"
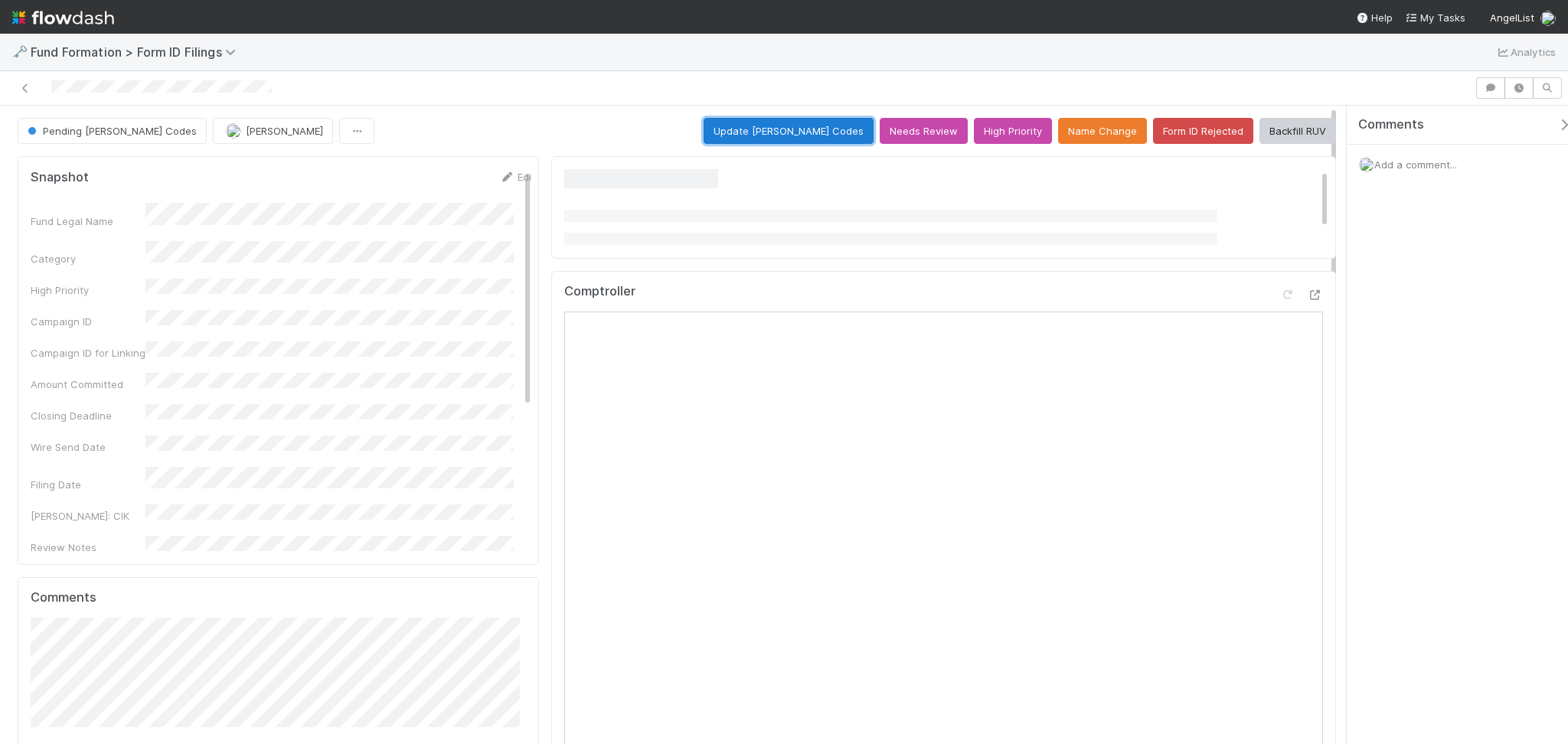
click at [773, 123] on button "Update EDGAR Codes" at bounding box center [788, 131] width 170 height 26
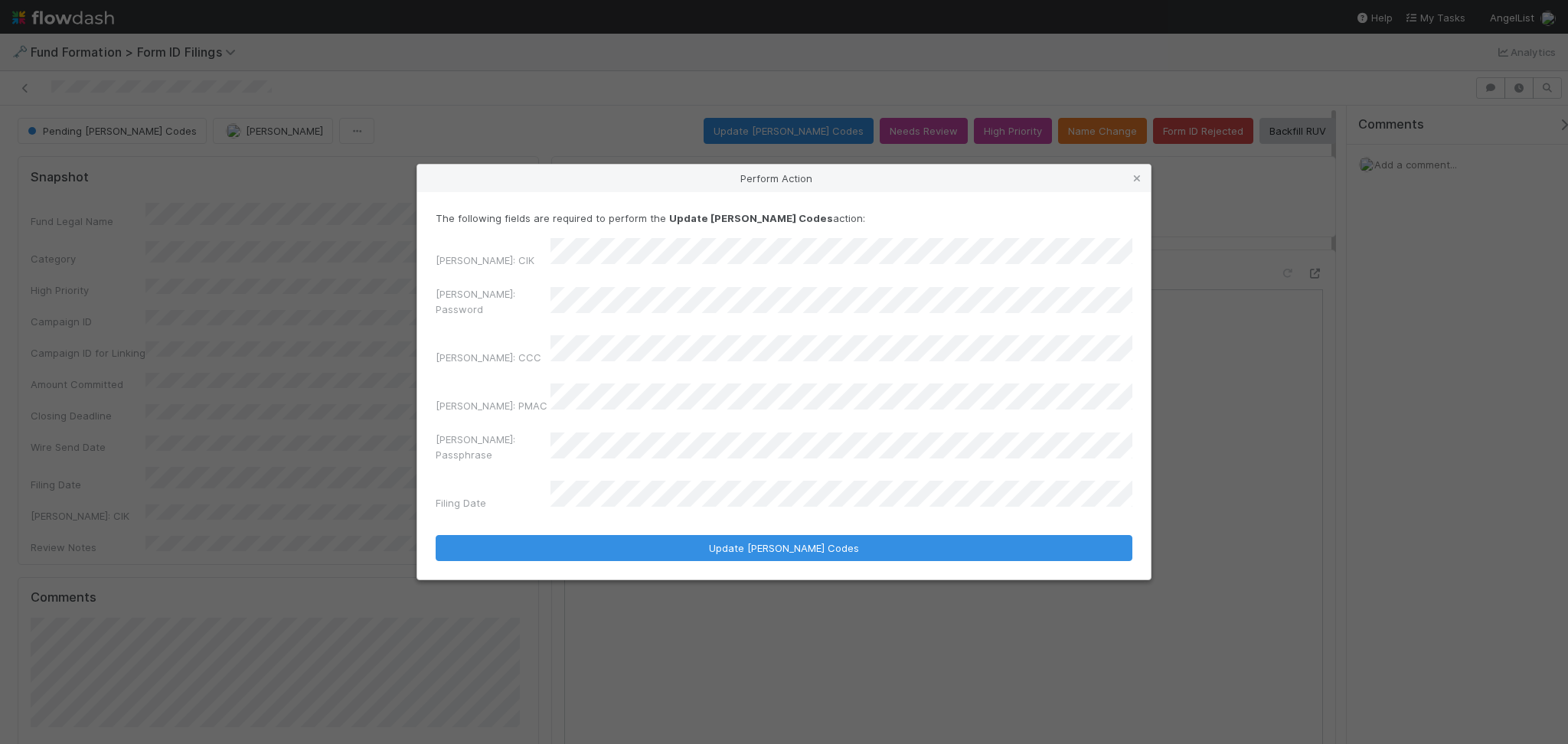
click at [546, 323] on div "EDGAR: Password" at bounding box center [784, 304] width 697 height 37
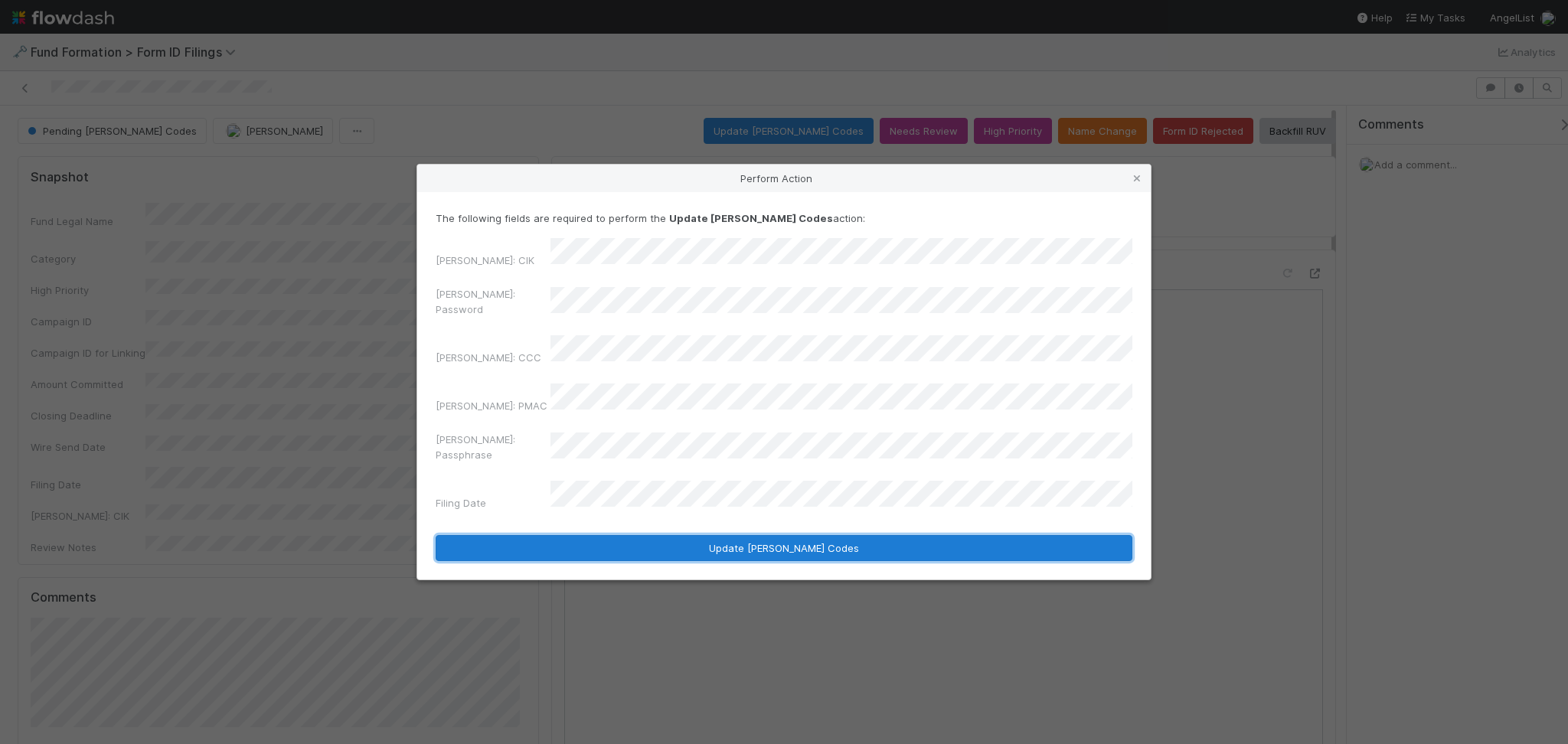
click at [715, 535] on button "Update EDGAR Codes" at bounding box center [784, 548] width 697 height 26
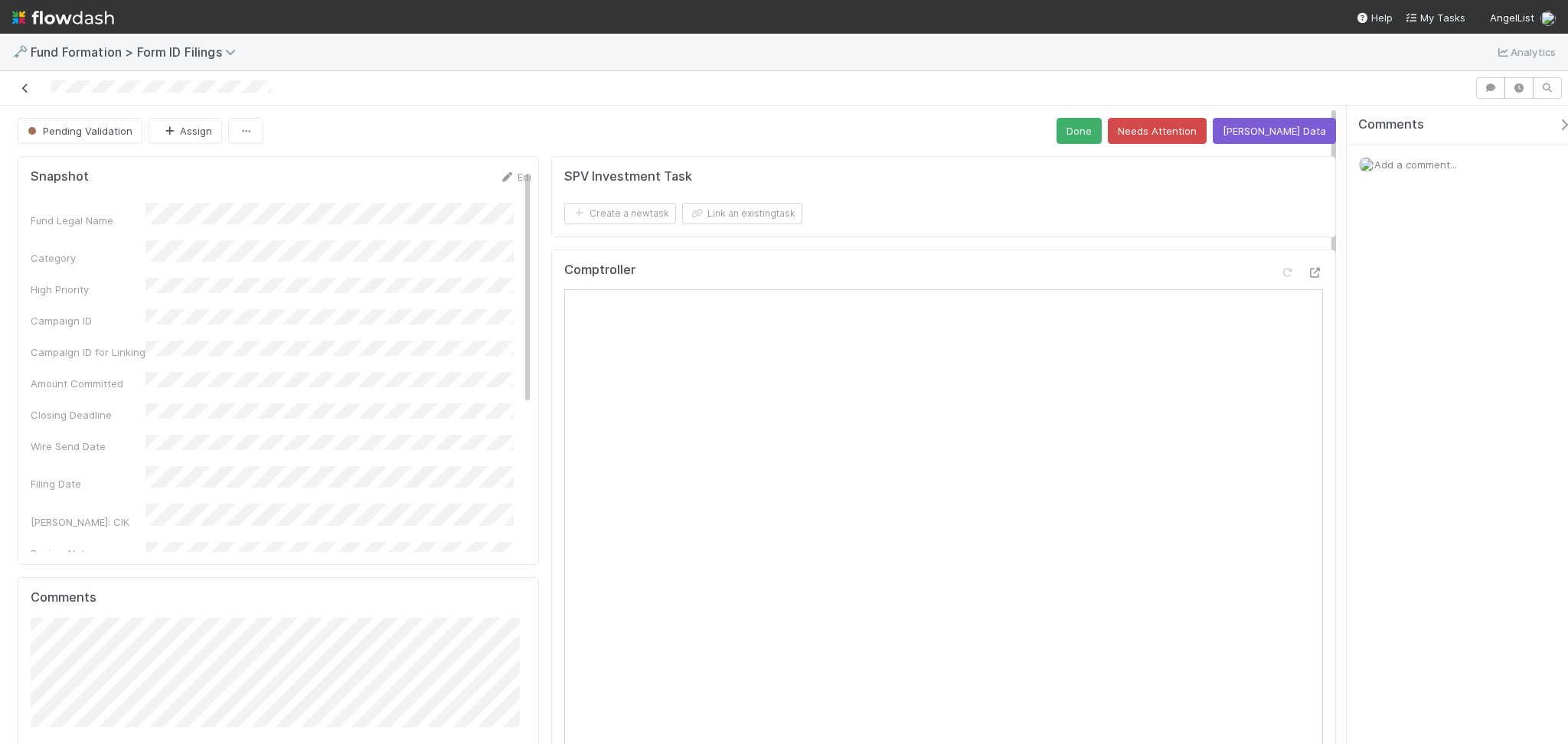
click at [20, 92] on icon at bounding box center [25, 89] width 16 height 10
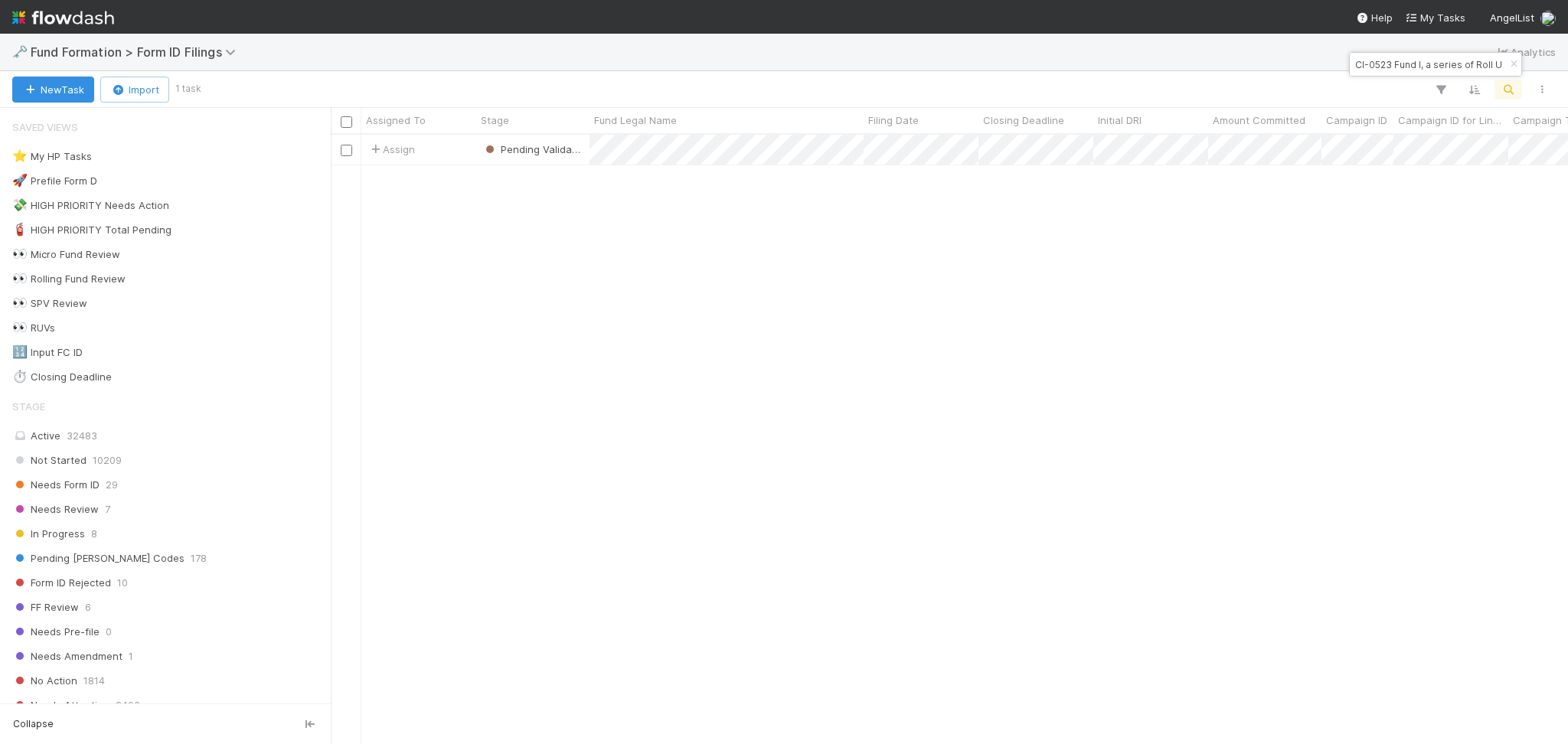
scroll to position [593, 1221]
click at [1390, 62] on input "CI-0523 Fund I, a series of Roll Up Vehicles, L" at bounding box center [1428, 64] width 153 height 18
paste input "GE-0618 Fund I, a series of AX-RN-Fund"
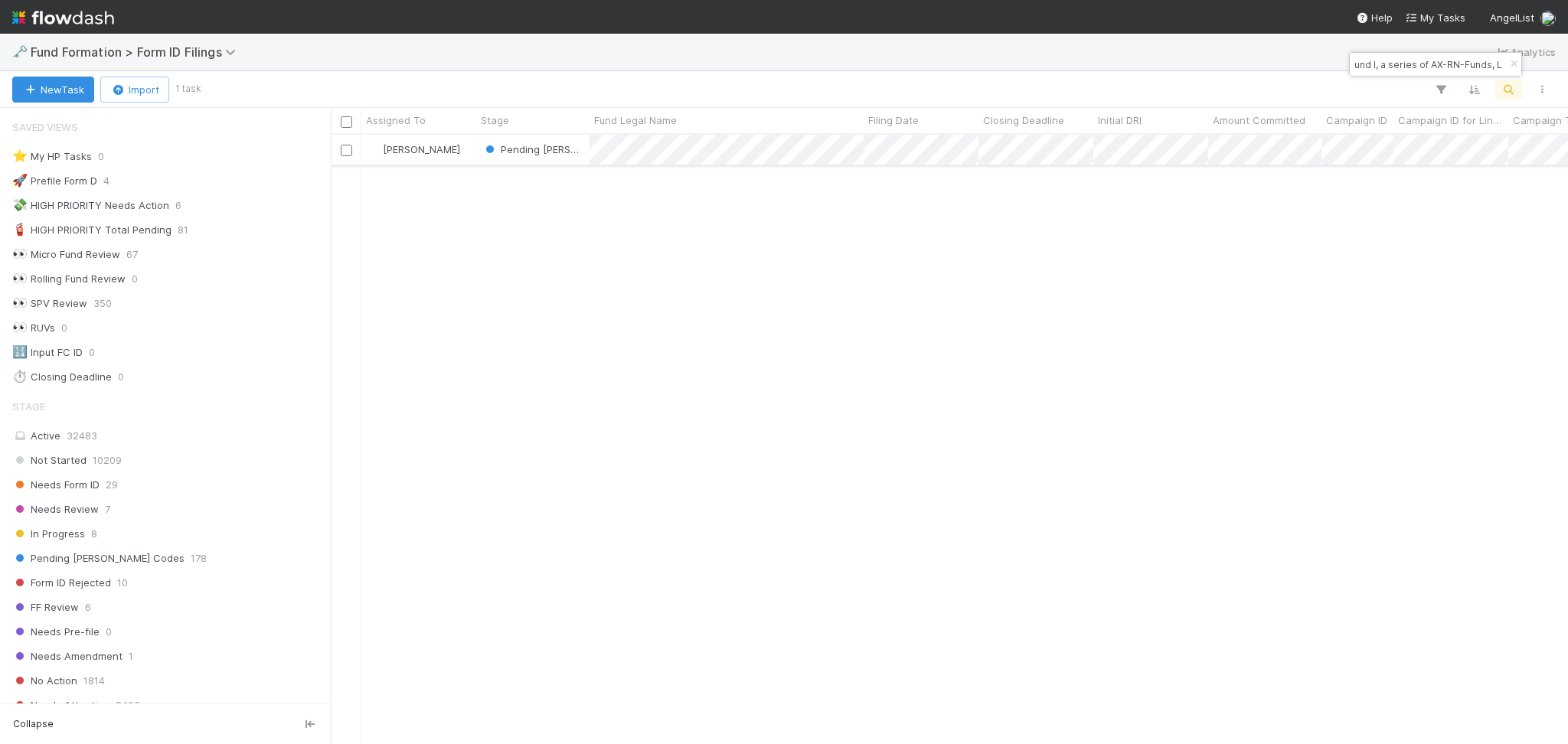
type input "GE-0618 Fund I, a series of AX-RN-Funds, L"
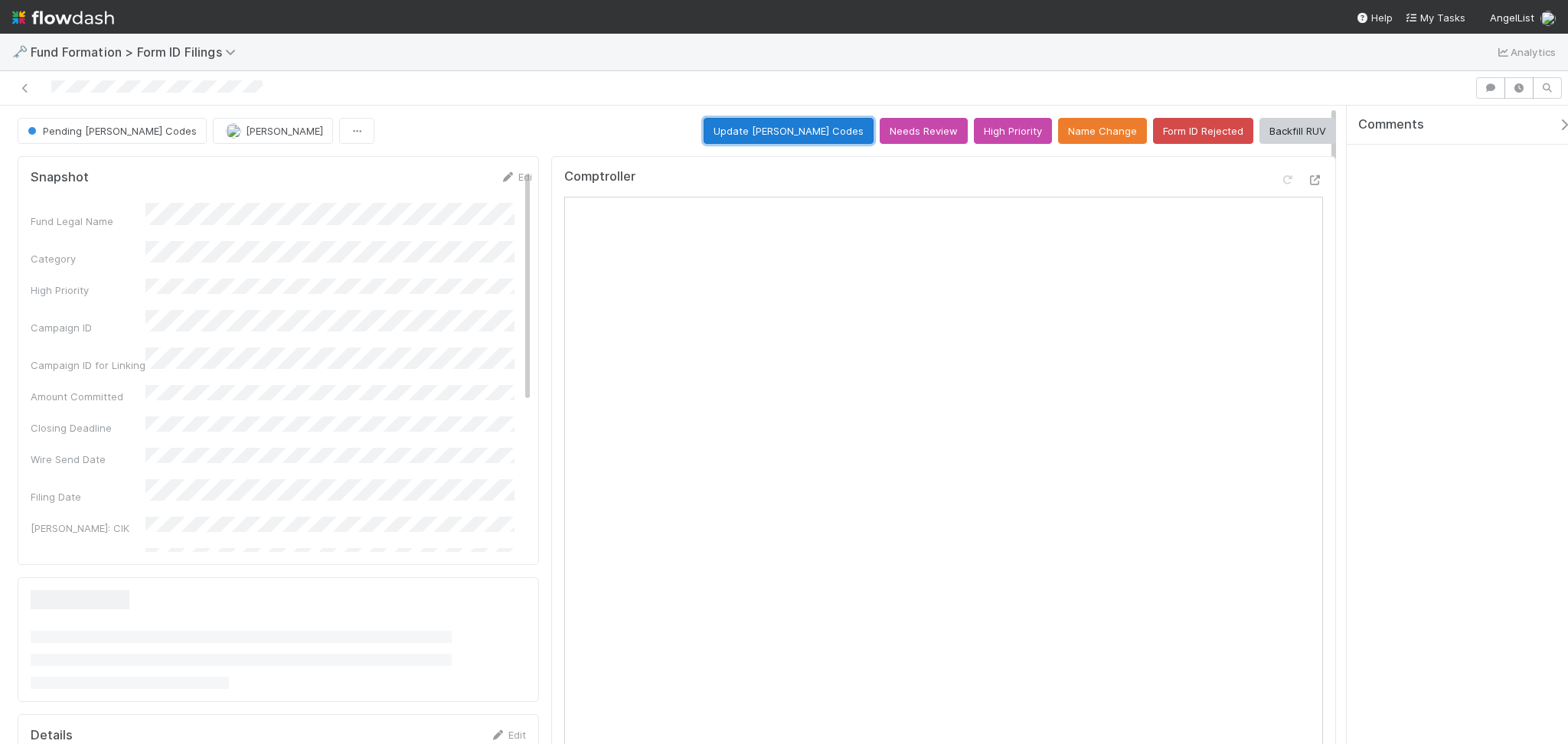
click at [828, 130] on button "Update EDGAR Codes" at bounding box center [788, 131] width 170 height 26
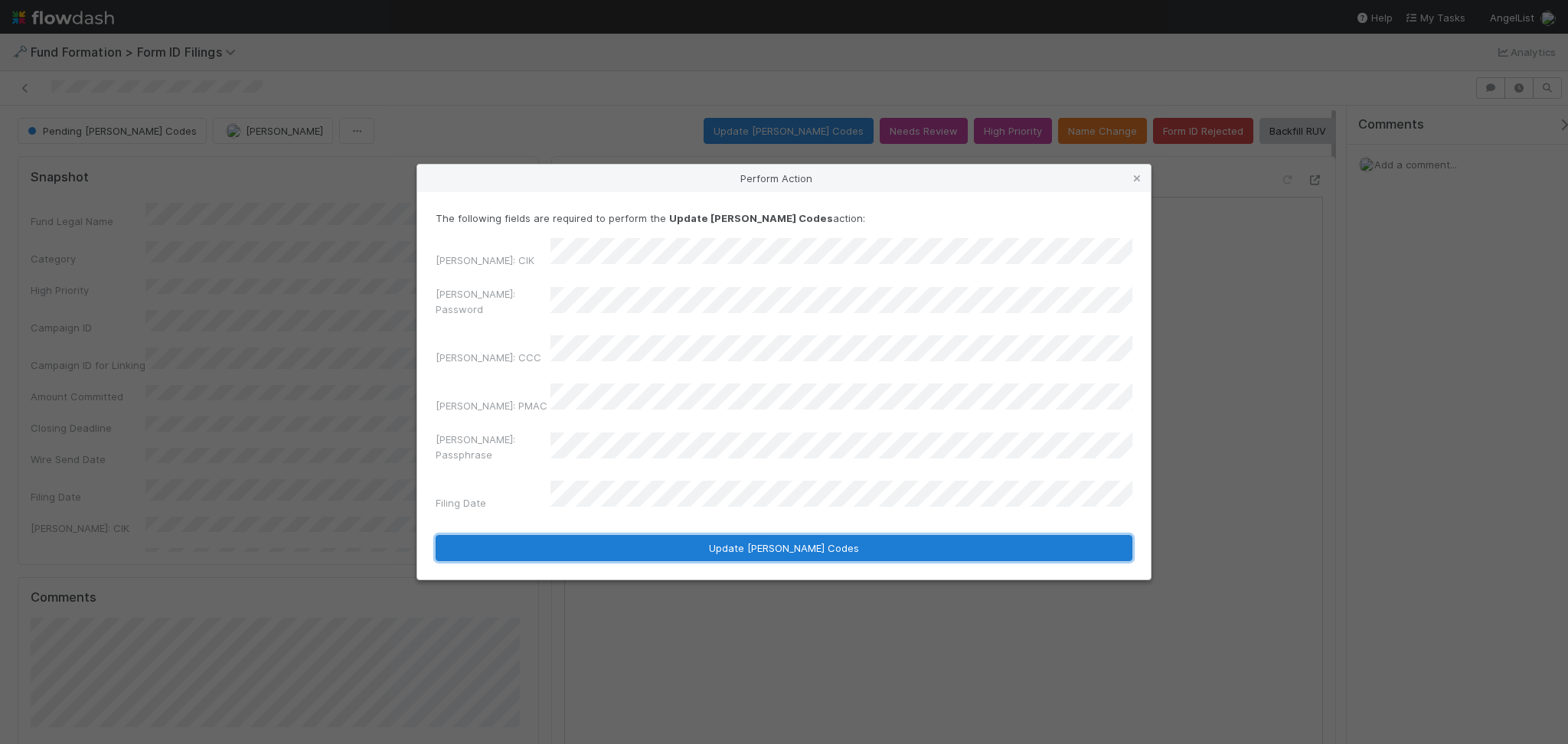
click at [787, 535] on button "Update EDGAR Codes" at bounding box center [784, 548] width 697 height 26
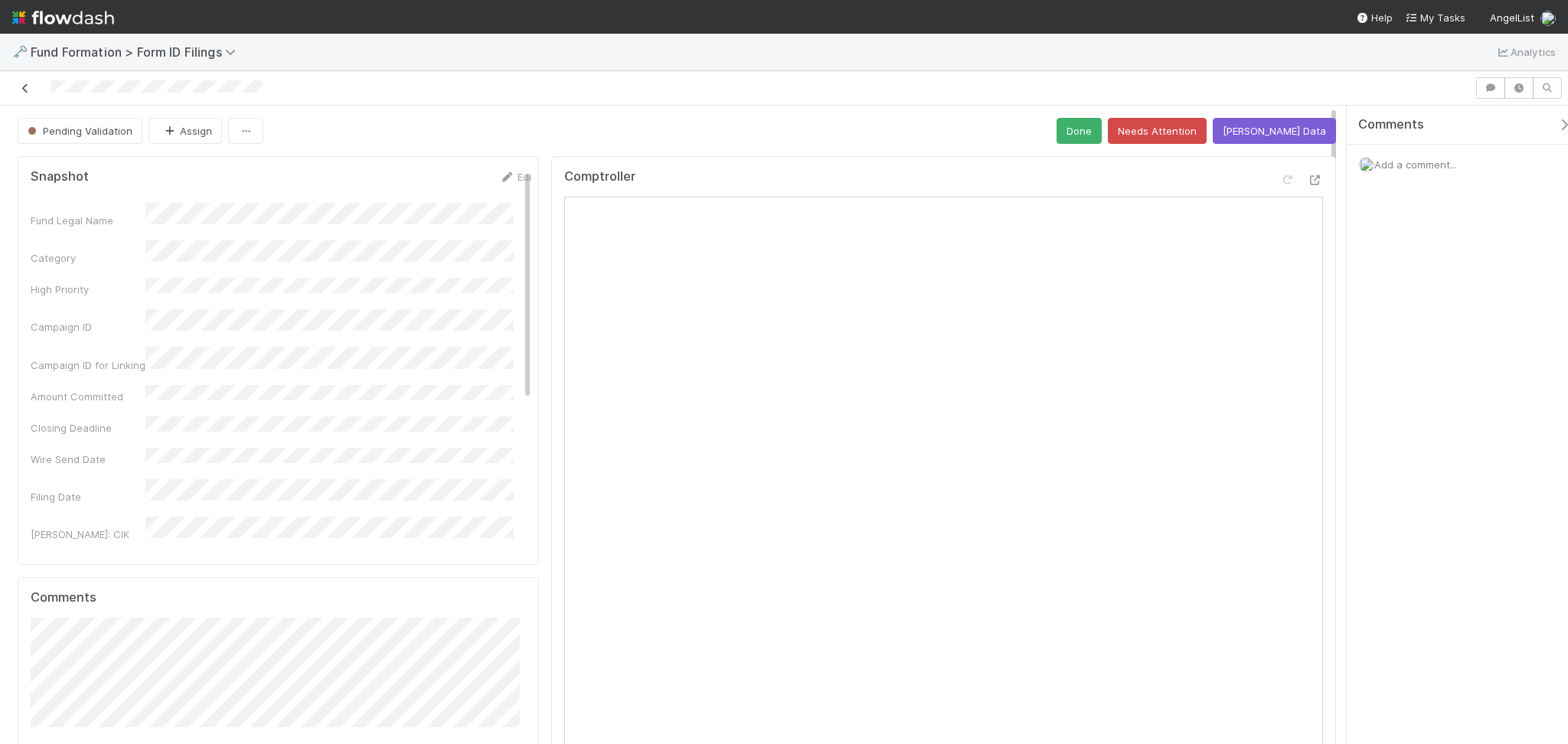
click at [31, 90] on icon at bounding box center [25, 89] width 16 height 10
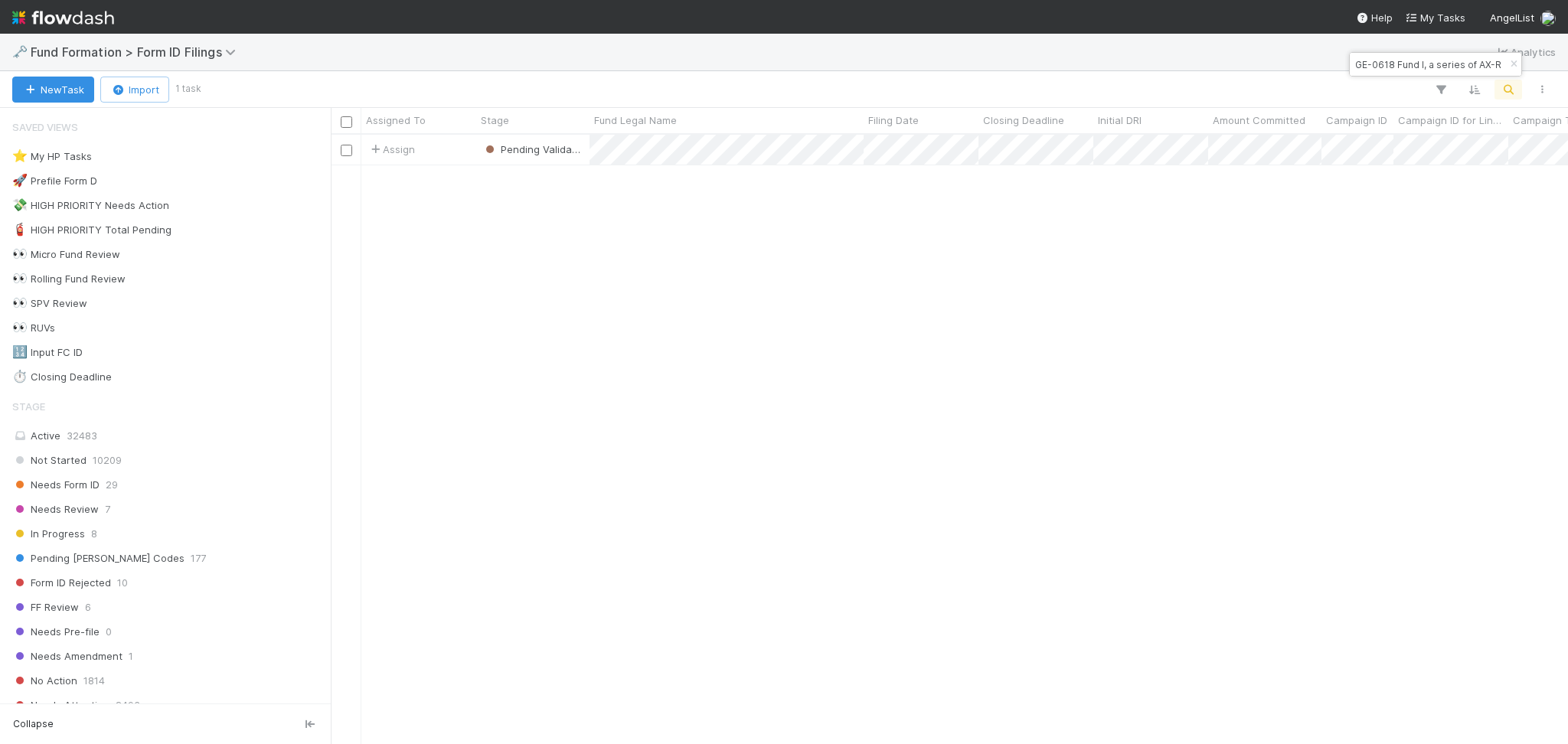
scroll to position [593, 1221]
click at [1519, 63] on icon "button" at bounding box center [1514, 64] width 16 height 9
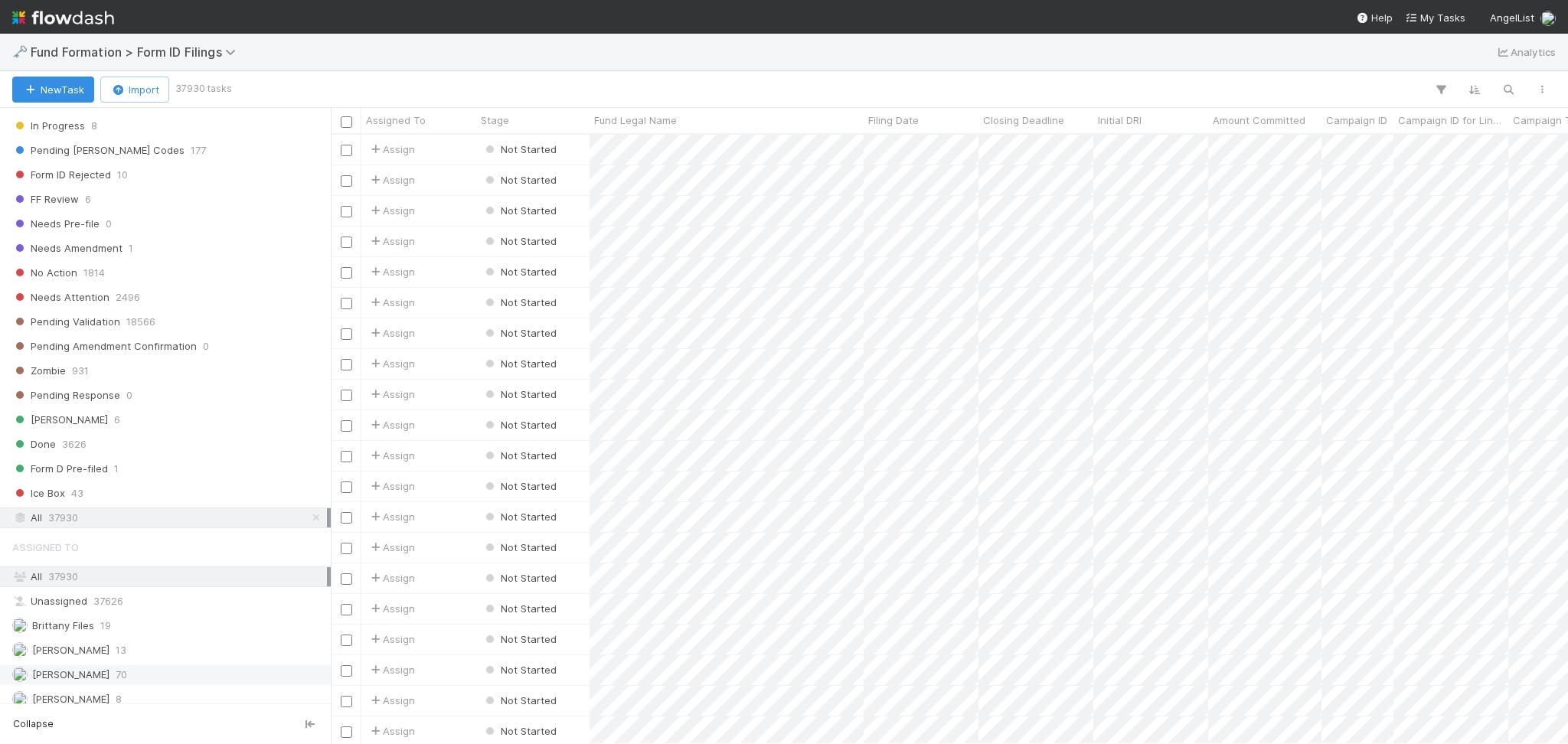
click at [167, 674] on div "Febbie Cervantes 70" at bounding box center [169, 675] width 315 height 19
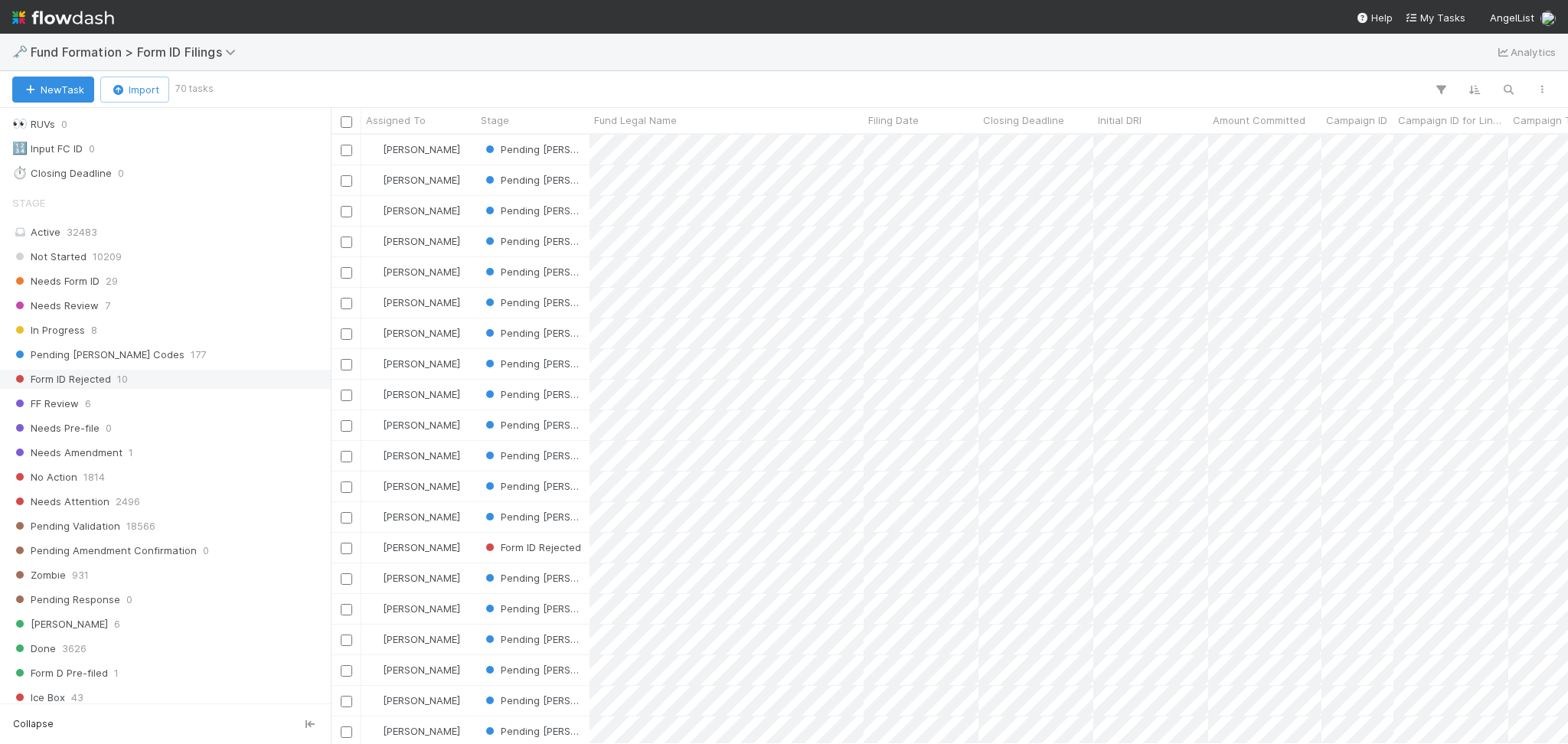
scroll to position [593, 1221]
click at [182, 279] on div "Needs Form ID 29" at bounding box center [169, 281] width 315 height 19
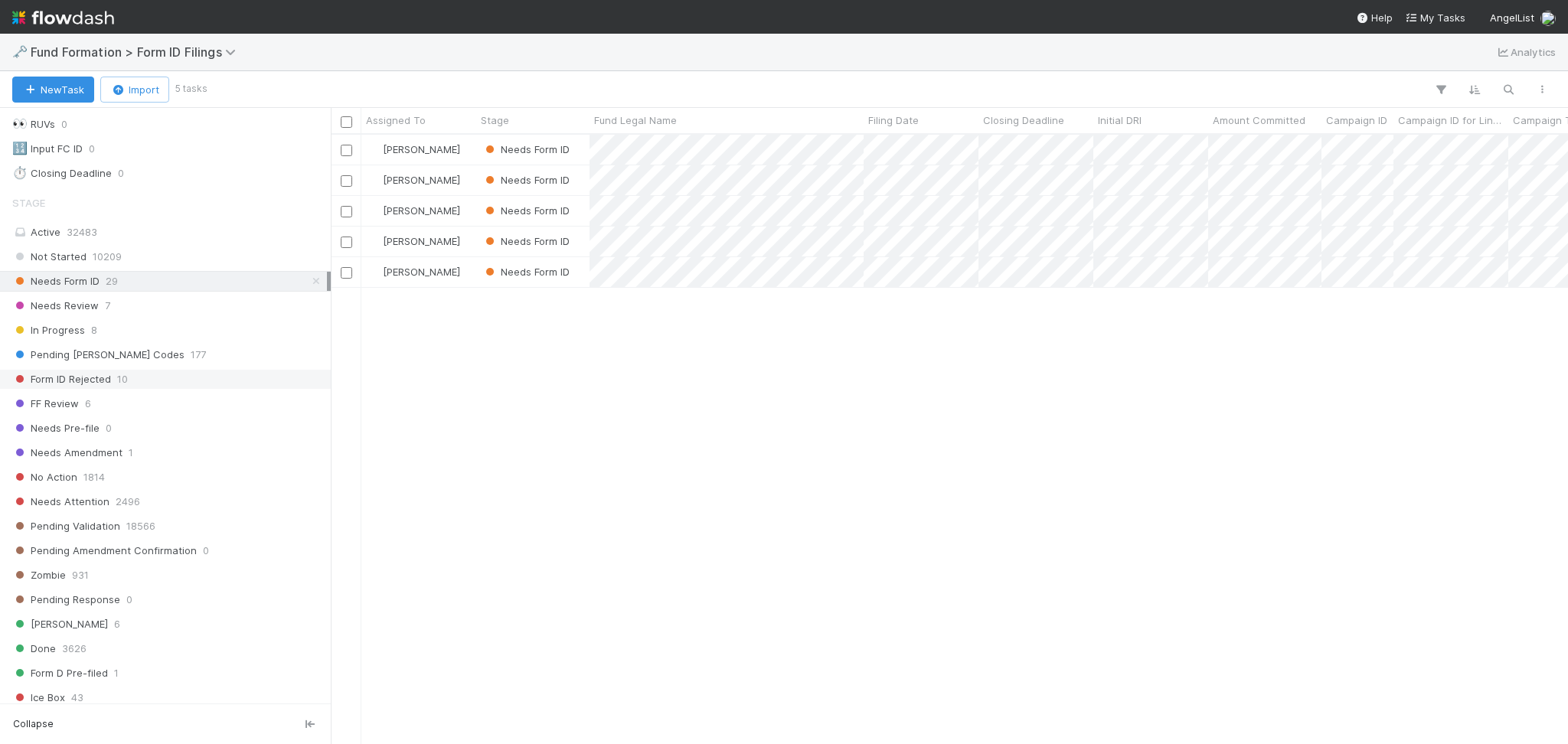
scroll to position [593, 1221]
click at [162, 378] on div "Form ID Rejected 10" at bounding box center [169, 379] width 315 height 19
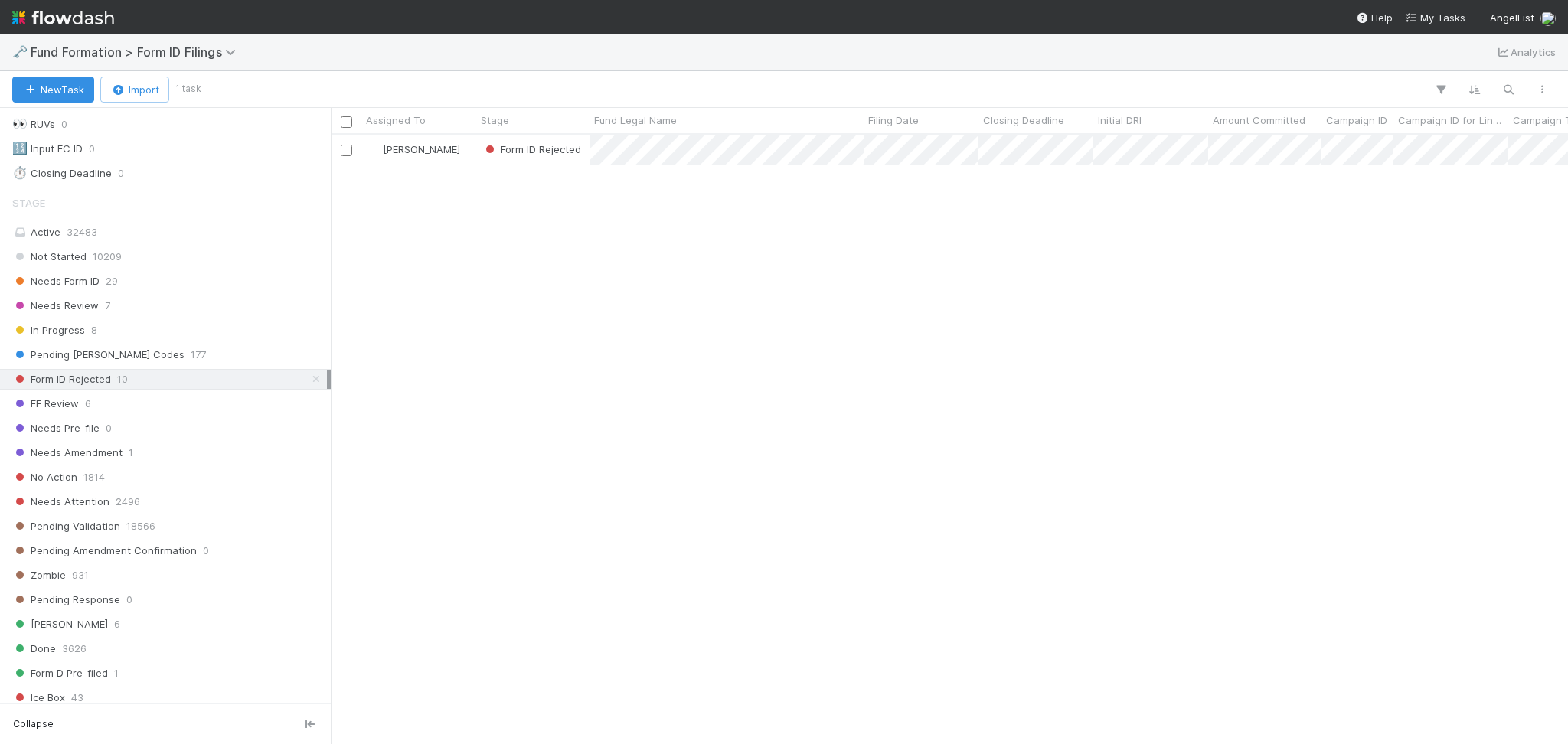
scroll to position [593, 1221]
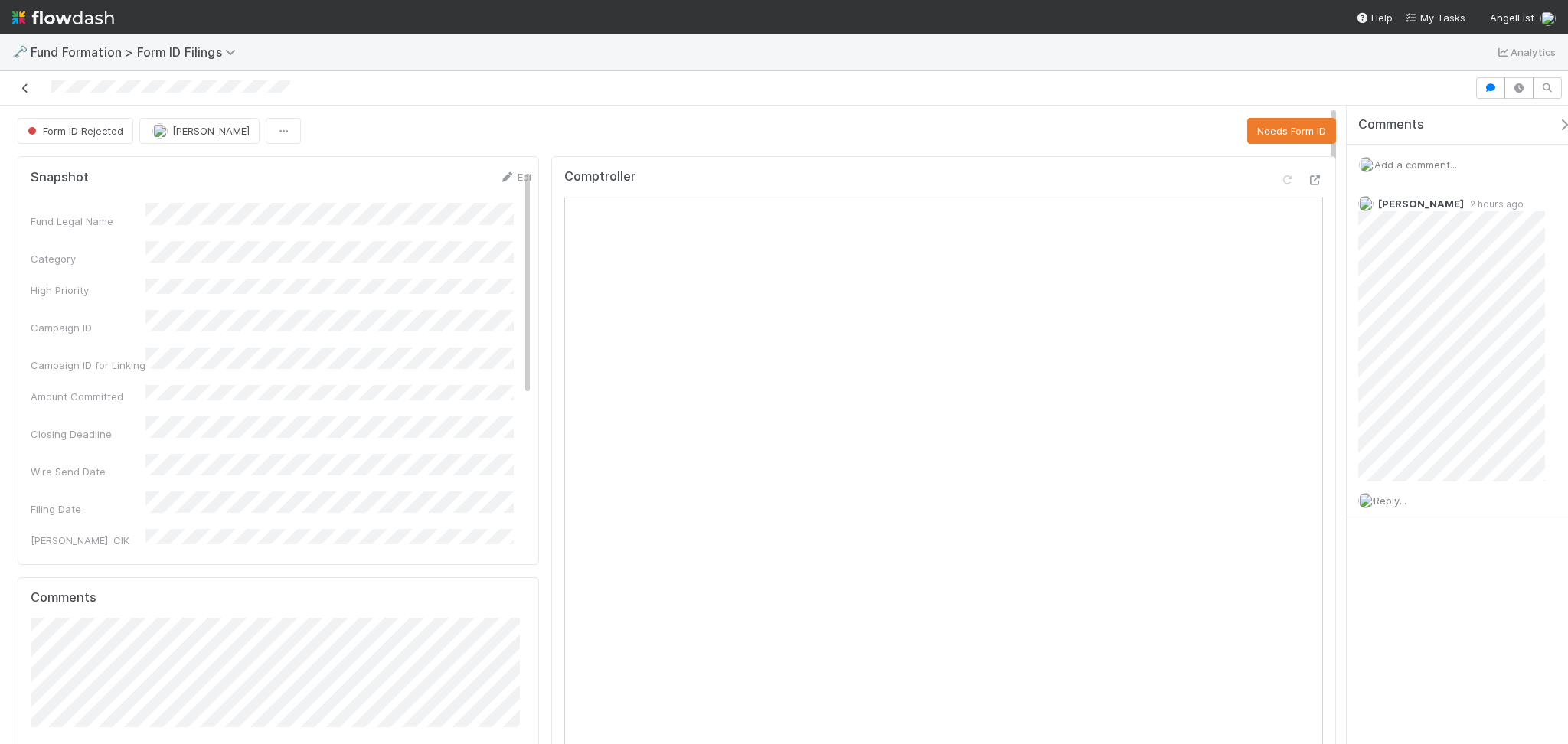
click at [18, 91] on icon at bounding box center [25, 89] width 16 height 10
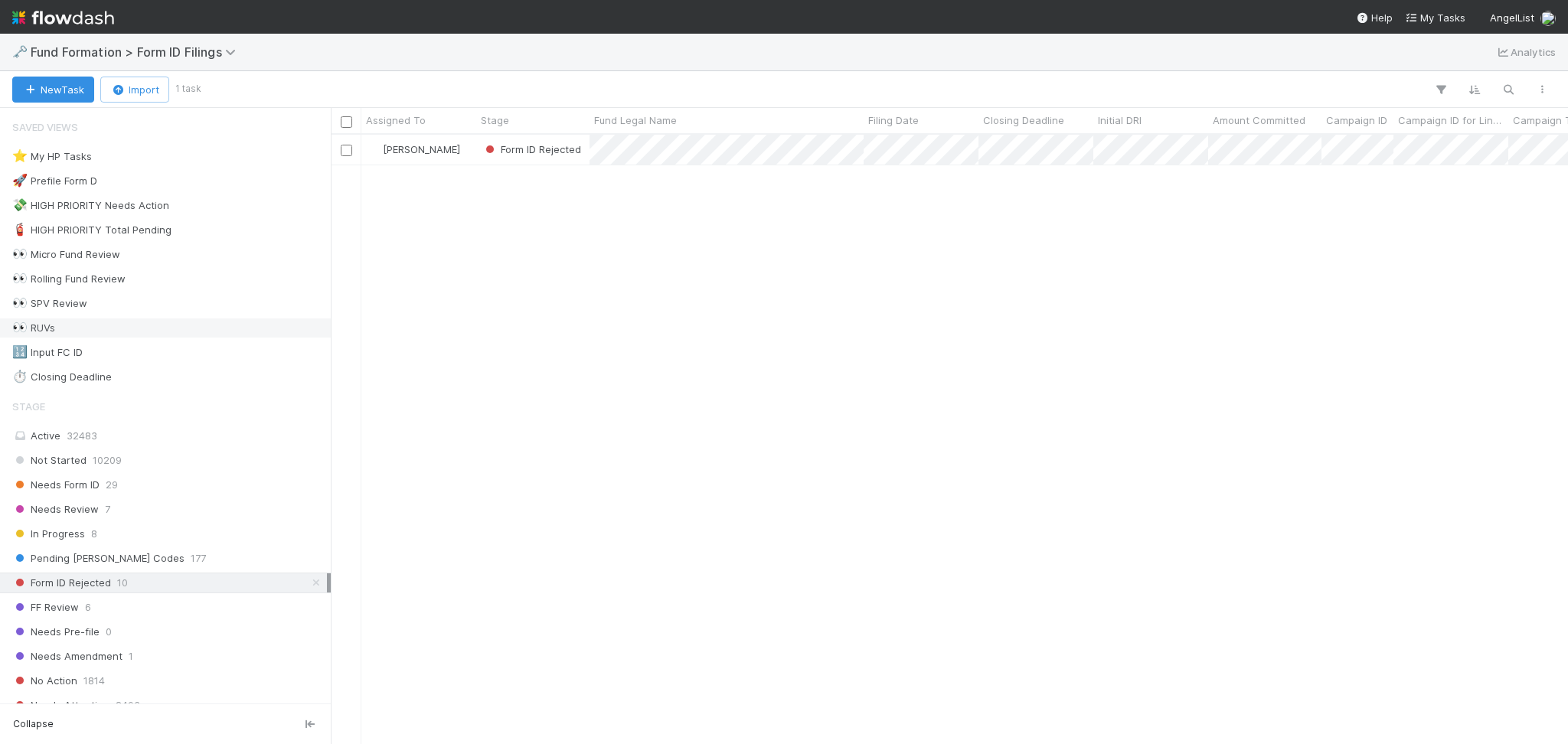
scroll to position [593, 1221]
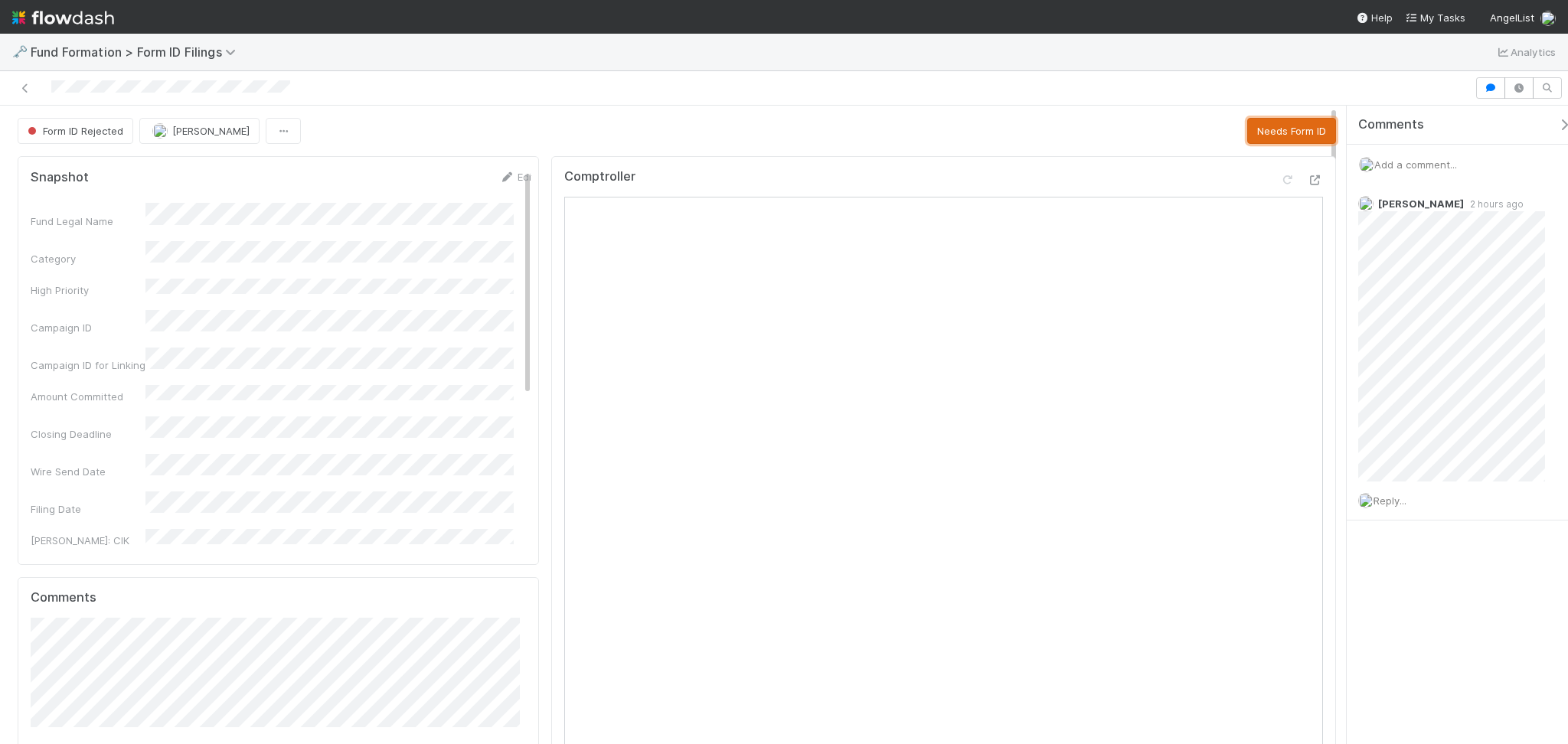
drag, startPoint x: 1299, startPoint y: 133, endPoint x: 1240, endPoint y: 164, distance: 66.6
click at [1299, 134] on button "Needs Form ID" at bounding box center [1291, 131] width 89 height 26
click at [1208, 136] on button "Start" at bounding box center [1229, 131] width 44 height 26
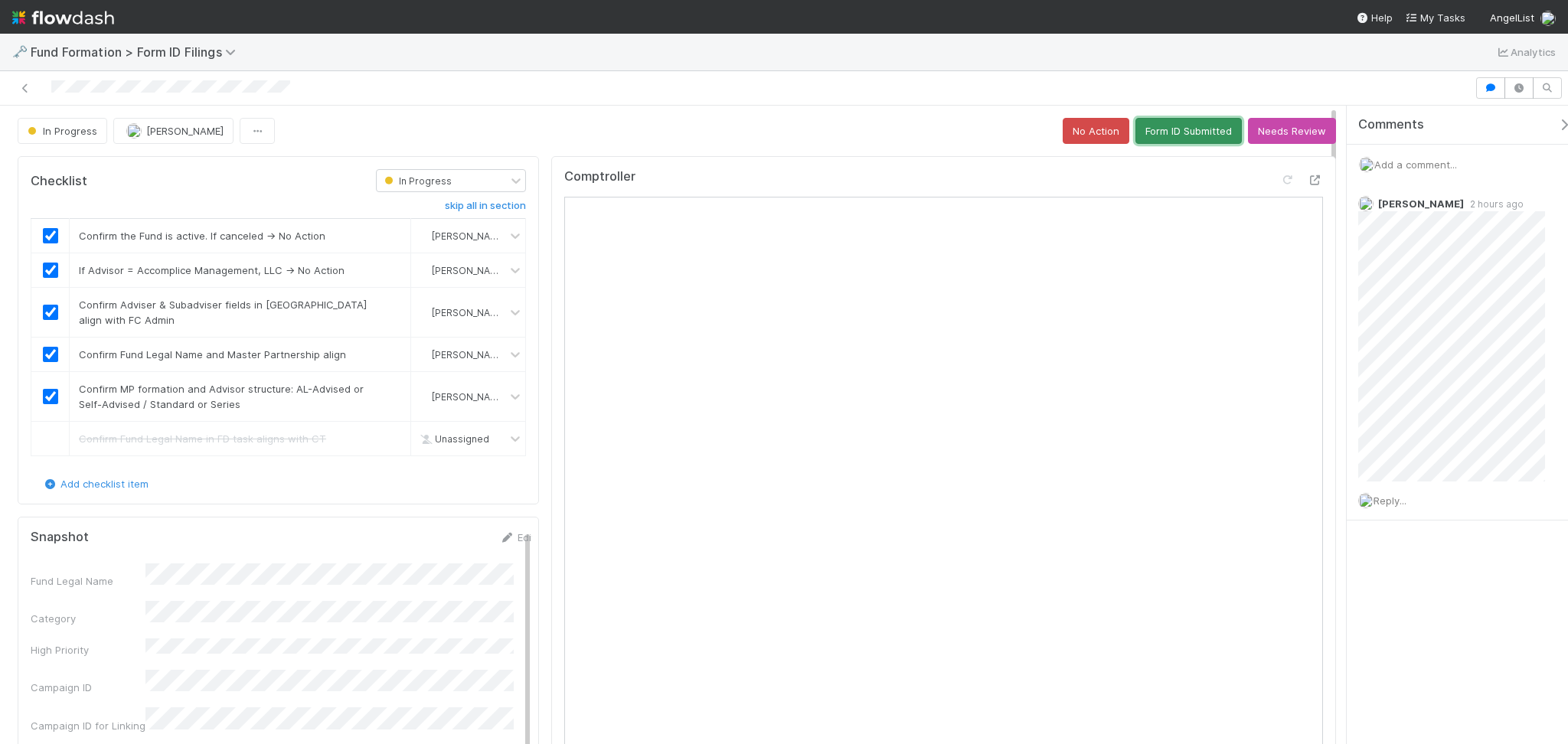
click at [1193, 134] on button "Form ID Submitted" at bounding box center [1188, 131] width 106 height 26
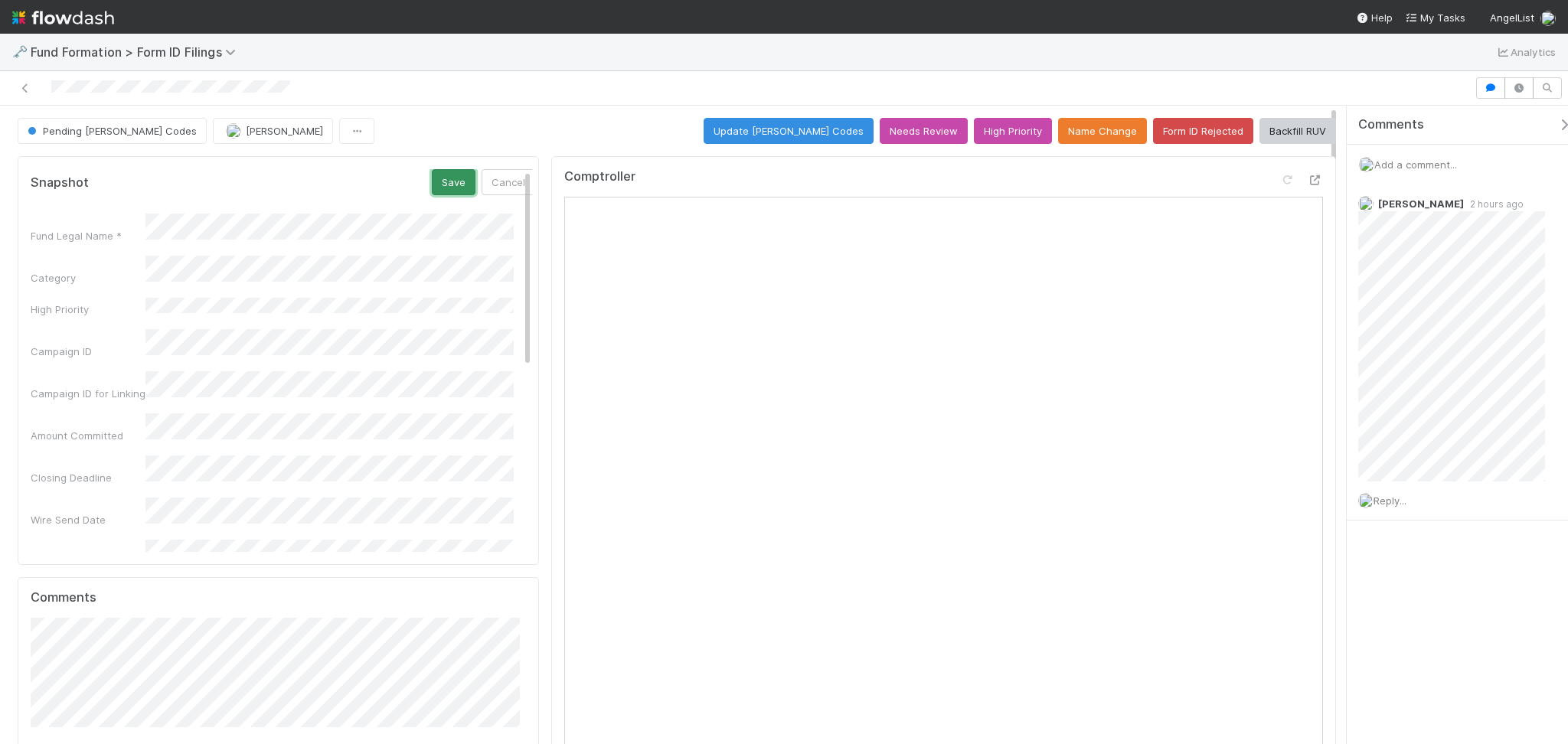
click at [439, 181] on button "Save" at bounding box center [453, 182] width 44 height 26
click at [1402, 166] on span "Add a comment..." at bounding box center [1415, 165] width 83 height 12
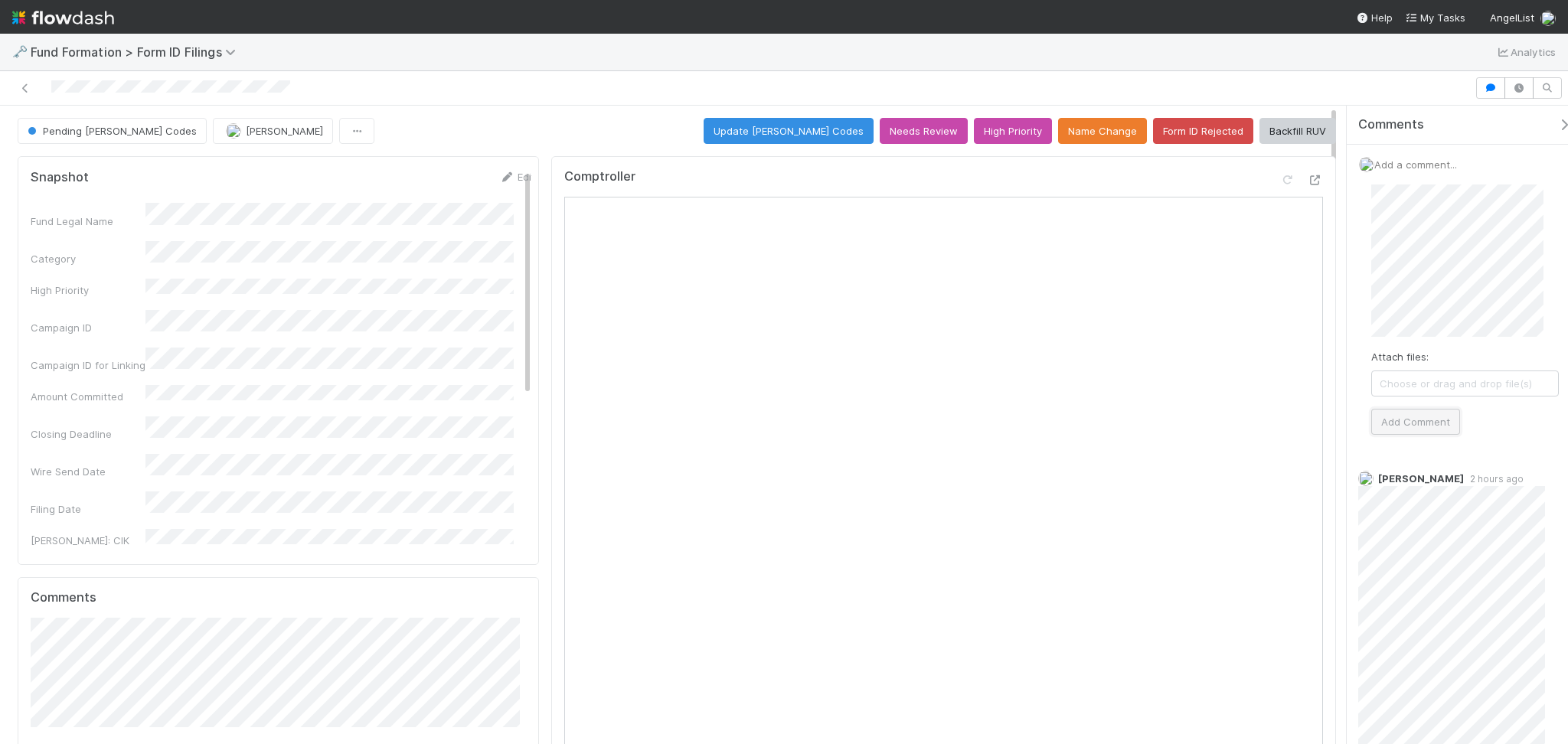
click at [1413, 422] on button "Add Comment" at bounding box center [1415, 422] width 89 height 26
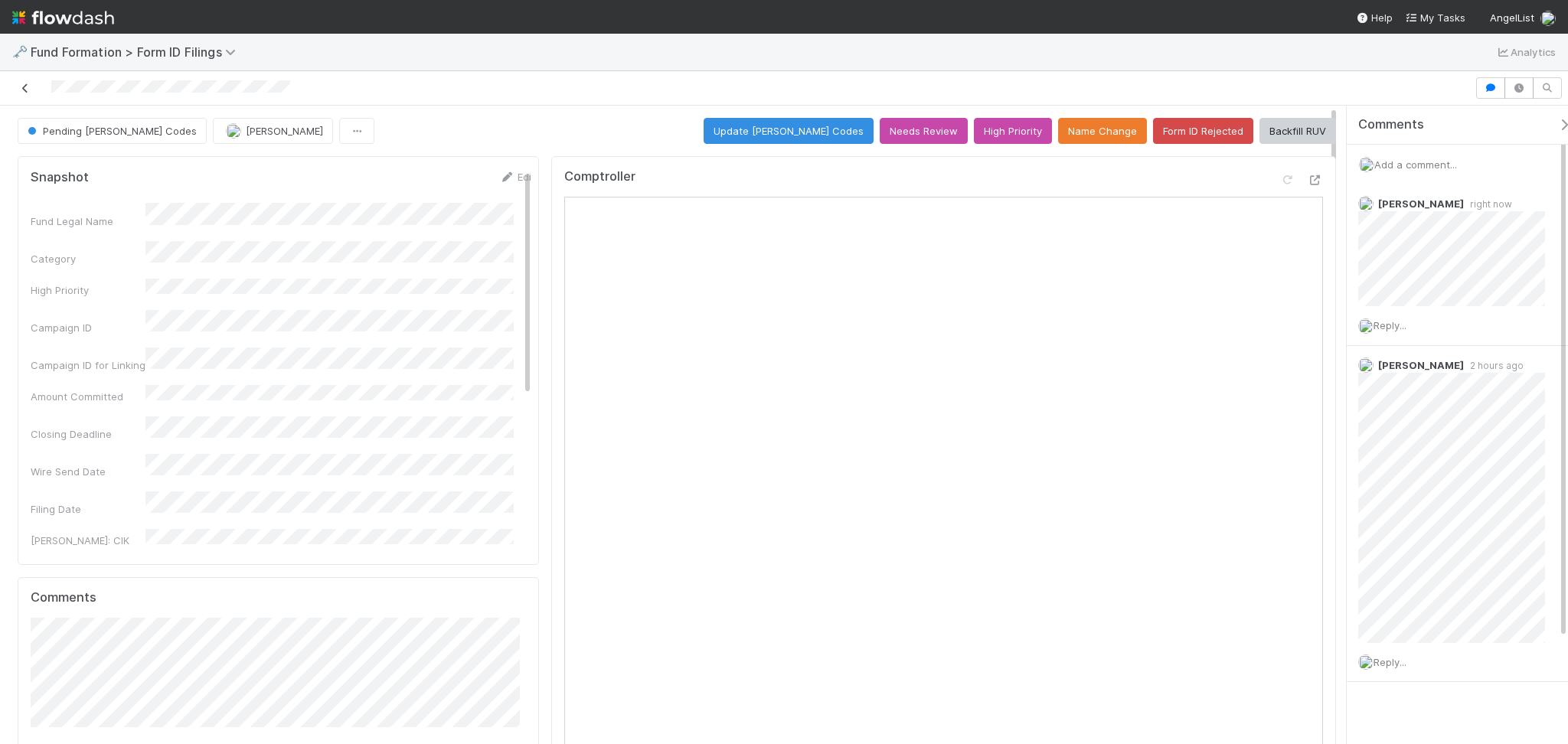
click at [22, 91] on icon at bounding box center [25, 89] width 16 height 10
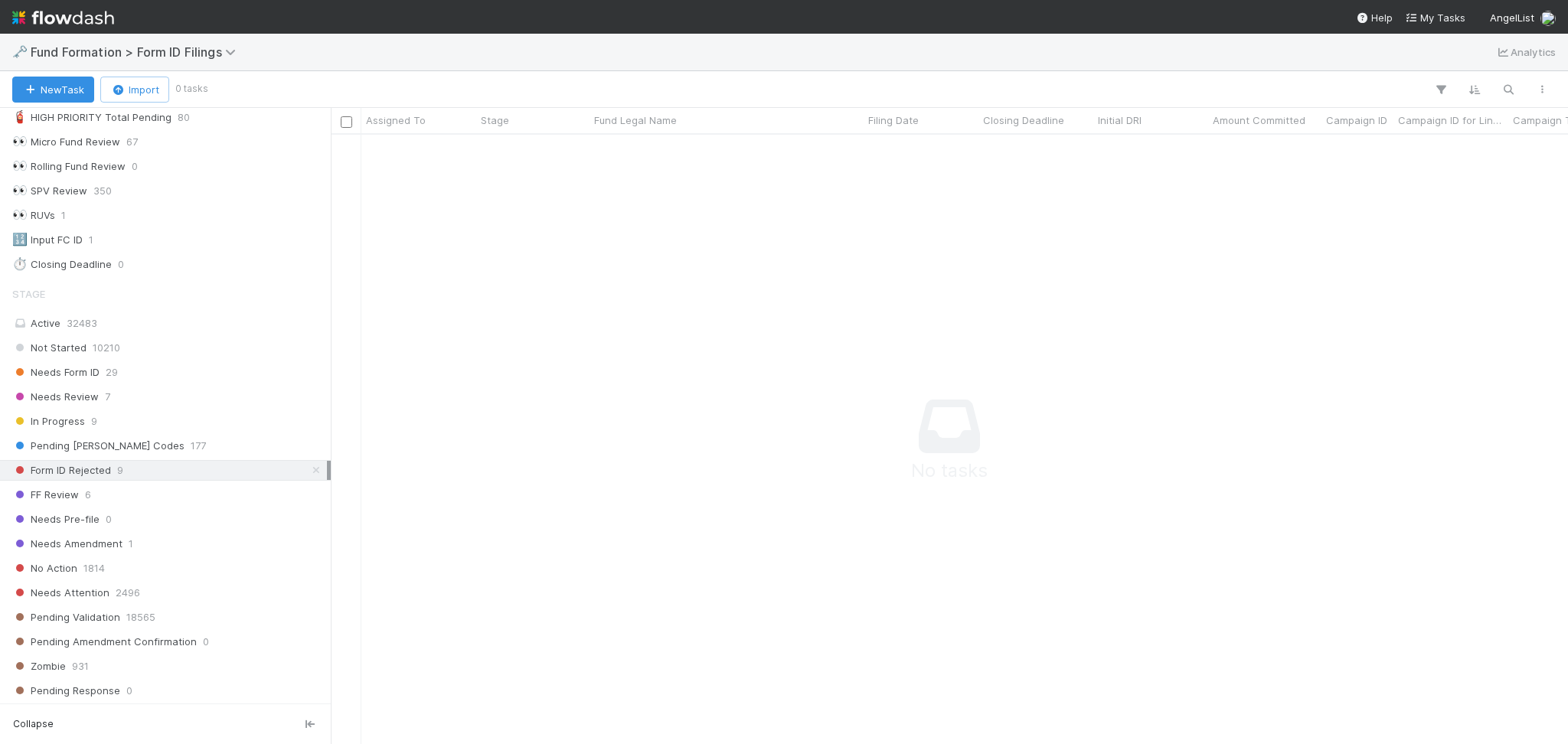
scroll to position [102, 0]
click at [153, 375] on div "Needs Form ID 29" at bounding box center [169, 383] width 315 height 19
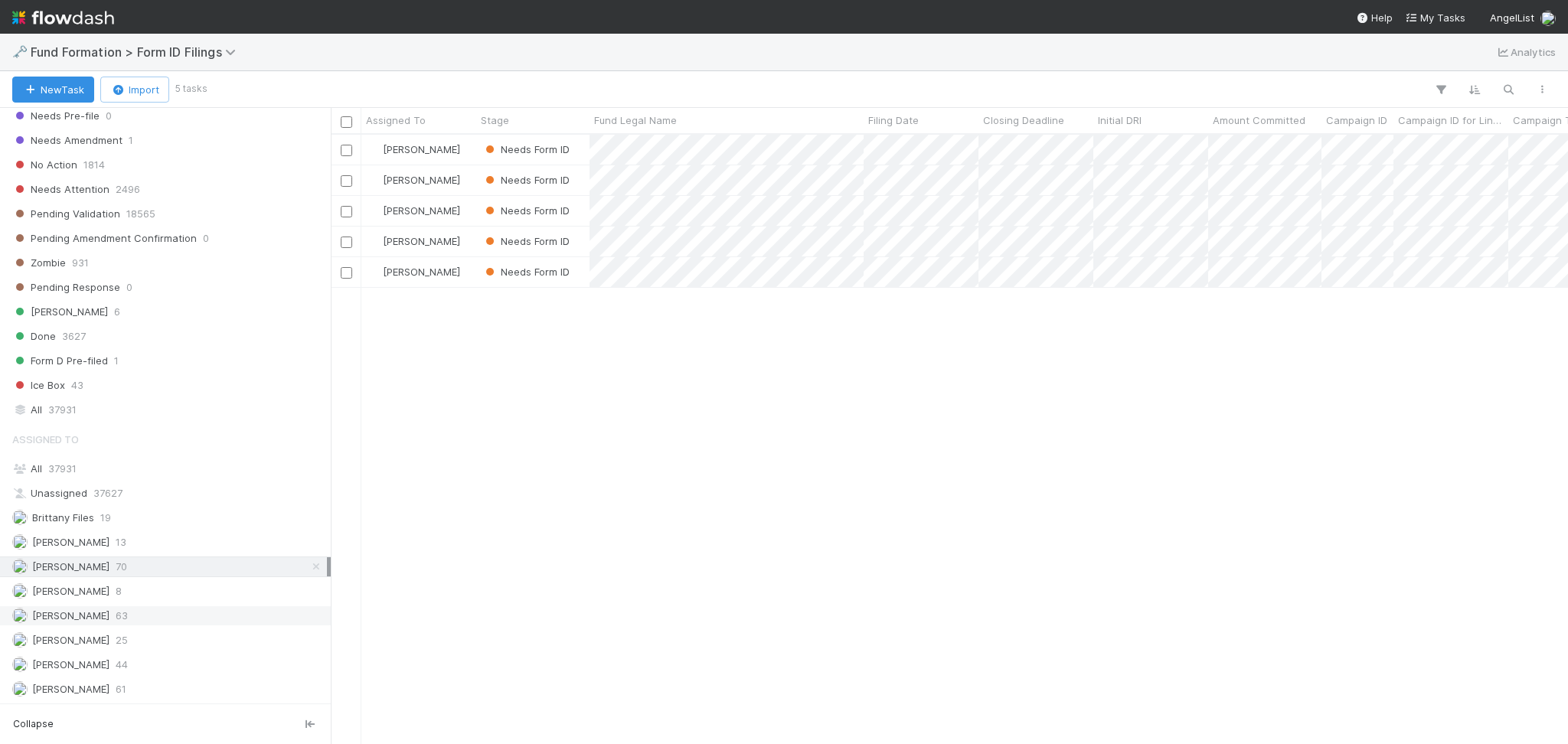
scroll to position [593, 1221]
click at [120, 694] on span "61" at bounding box center [121, 690] width 10 height 19
click at [149, 614] on div "Meg Castanare 63" at bounding box center [169, 616] width 315 height 19
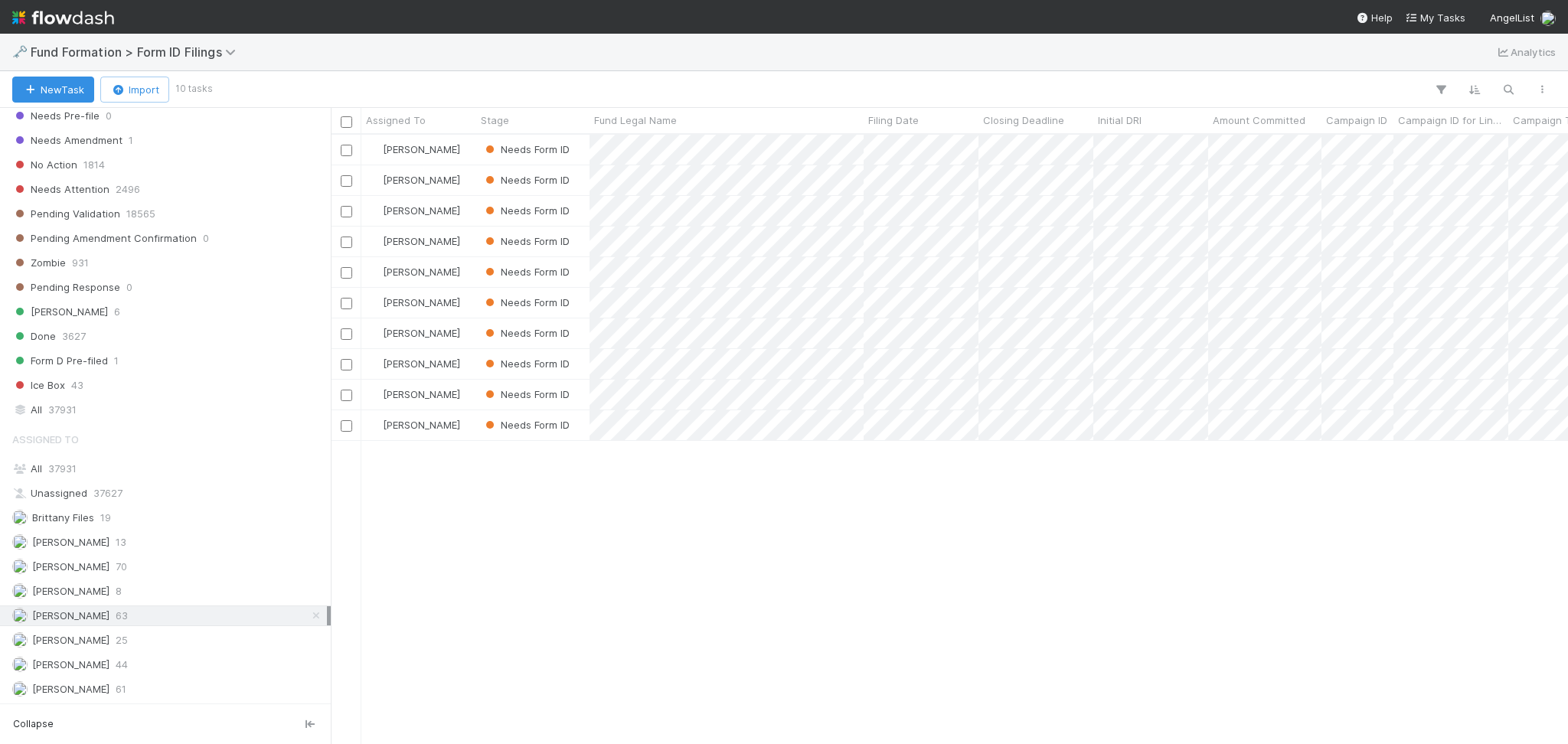
scroll to position [593, 1221]
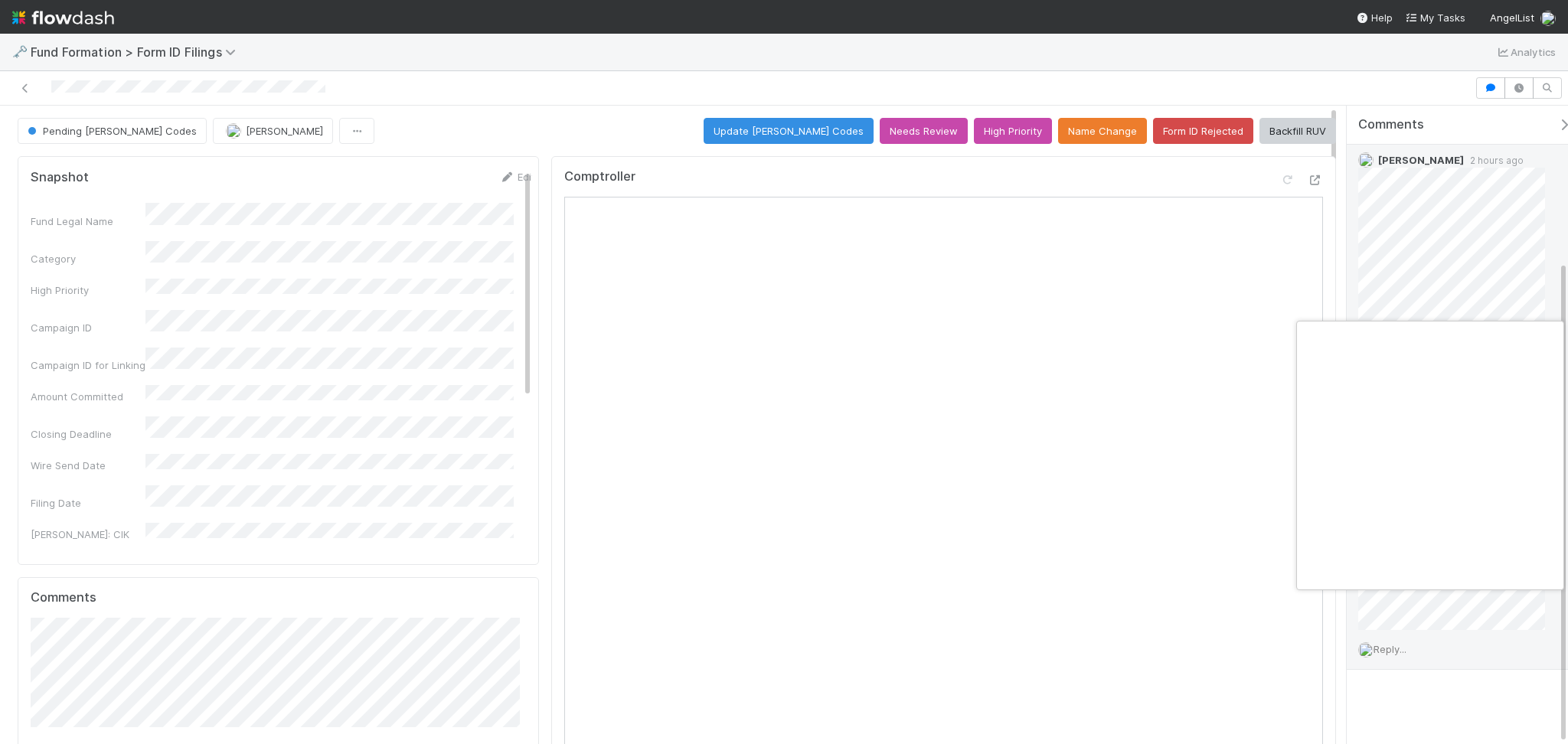
scroll to position [0, 9]
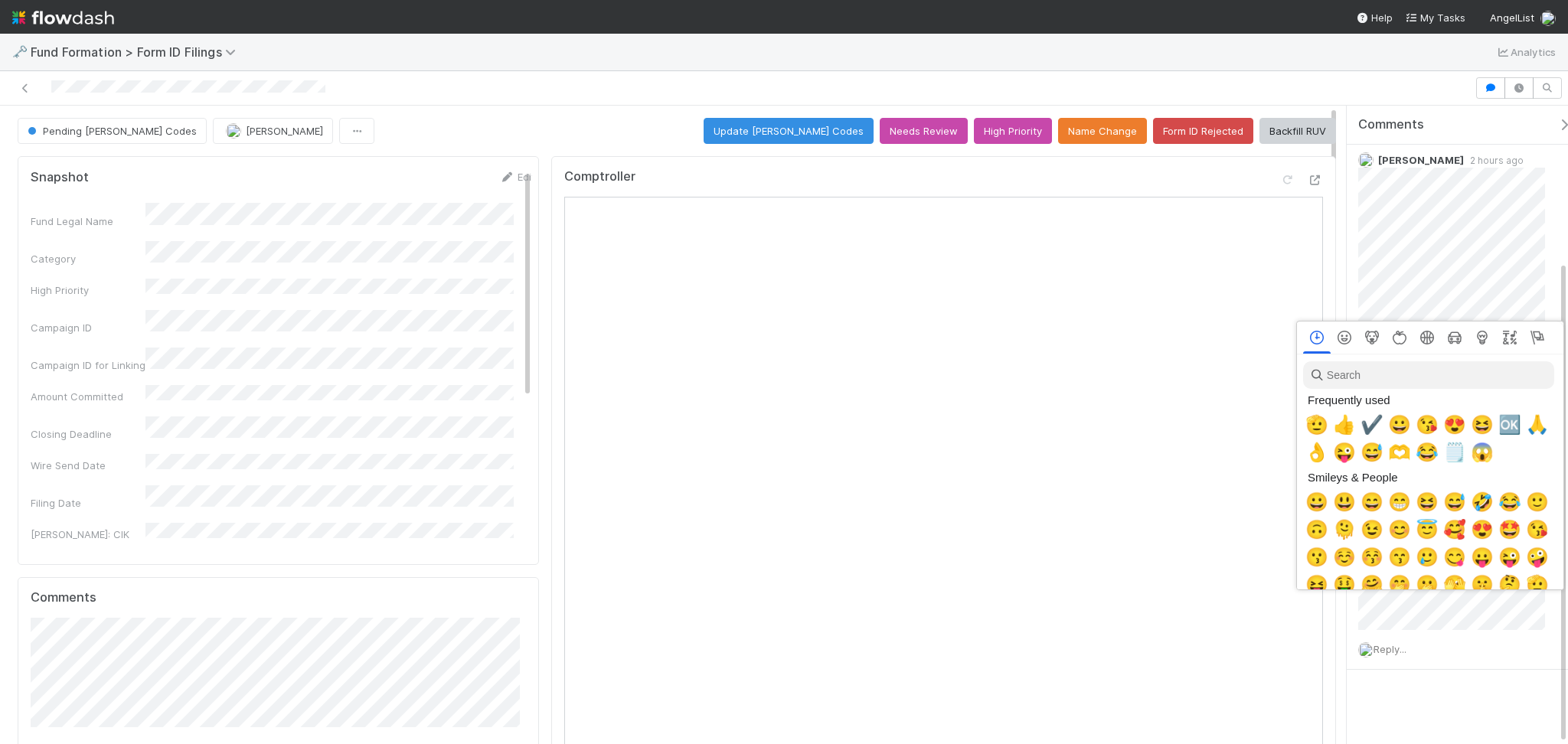
click at [1390, 372] on input "search" at bounding box center [1428, 375] width 251 height 28
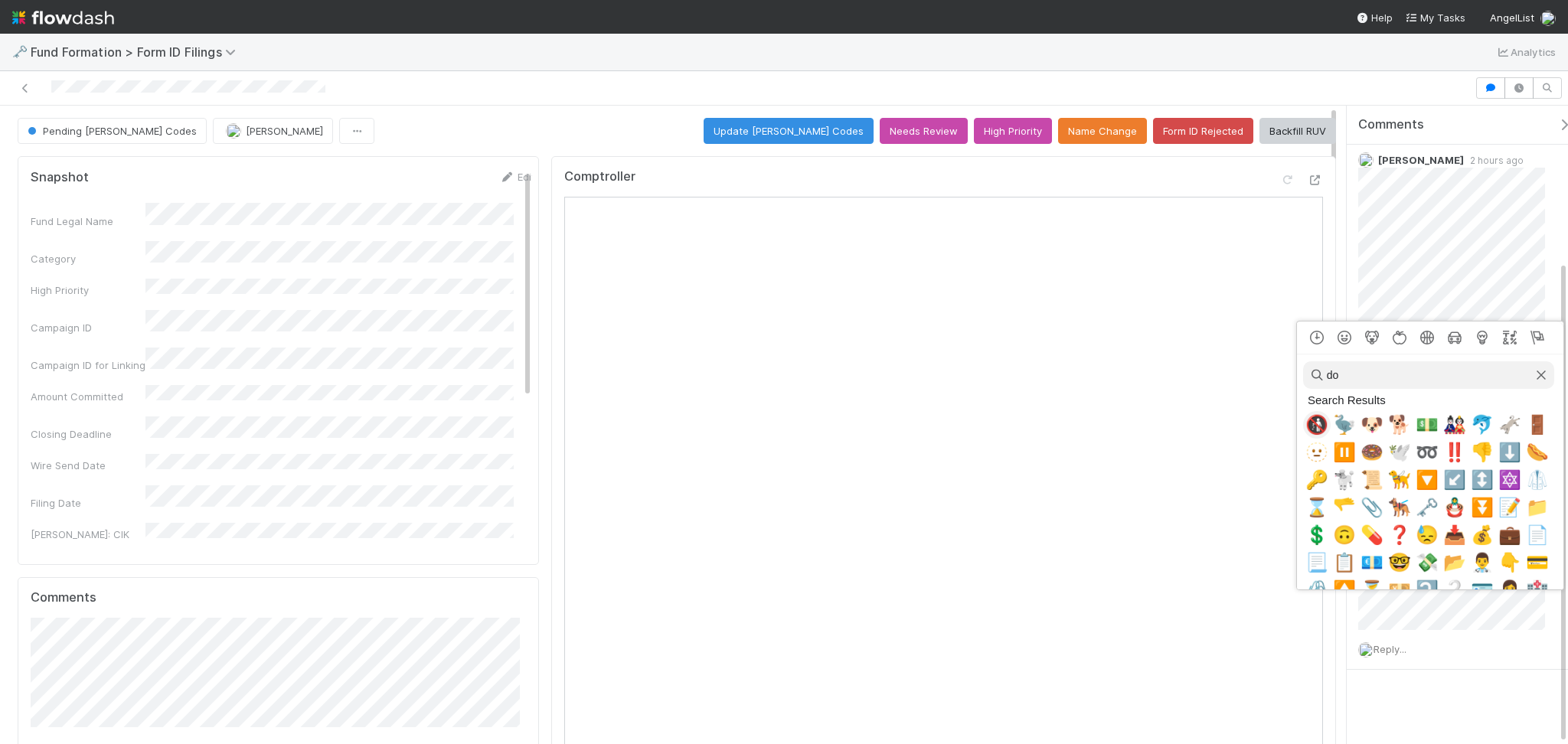
type input "d"
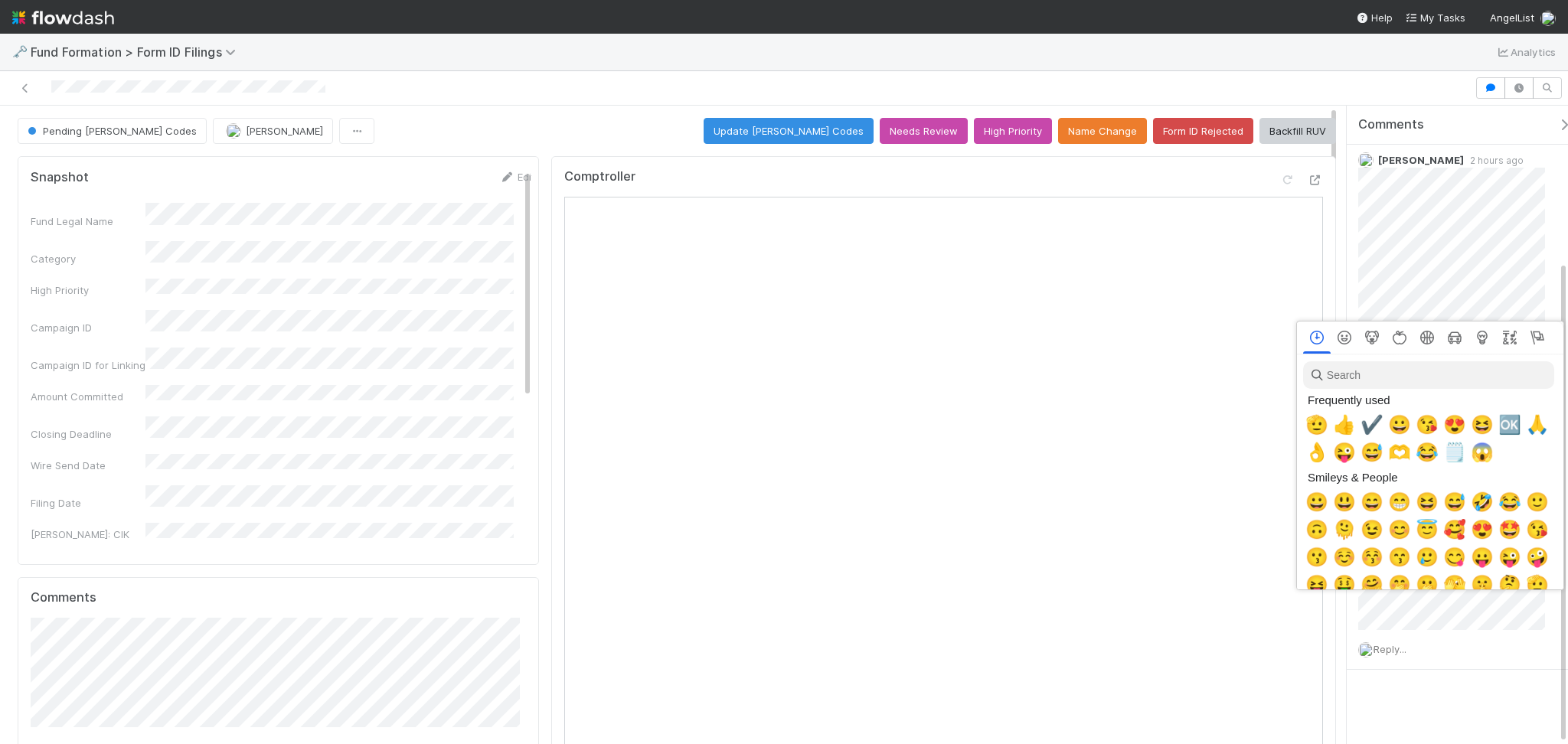
click at [1353, 710] on div at bounding box center [784, 372] width 1568 height 744
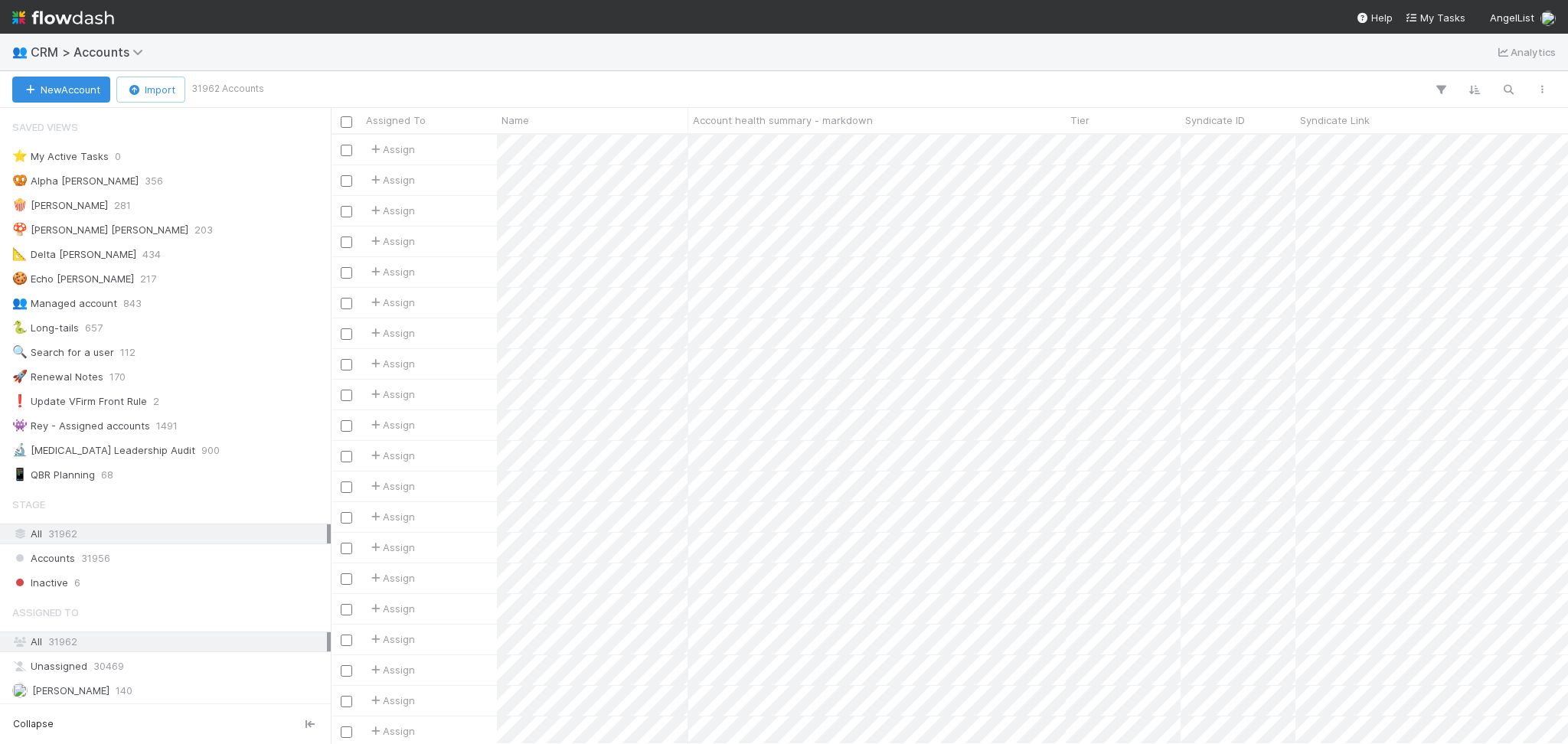
scroll to position [16, 16]
click at [1509, 85] on icon "button" at bounding box center [1509, 90] width 16 height 14
click at [1399, 65] on input at bounding box center [1428, 64] width 153 height 18
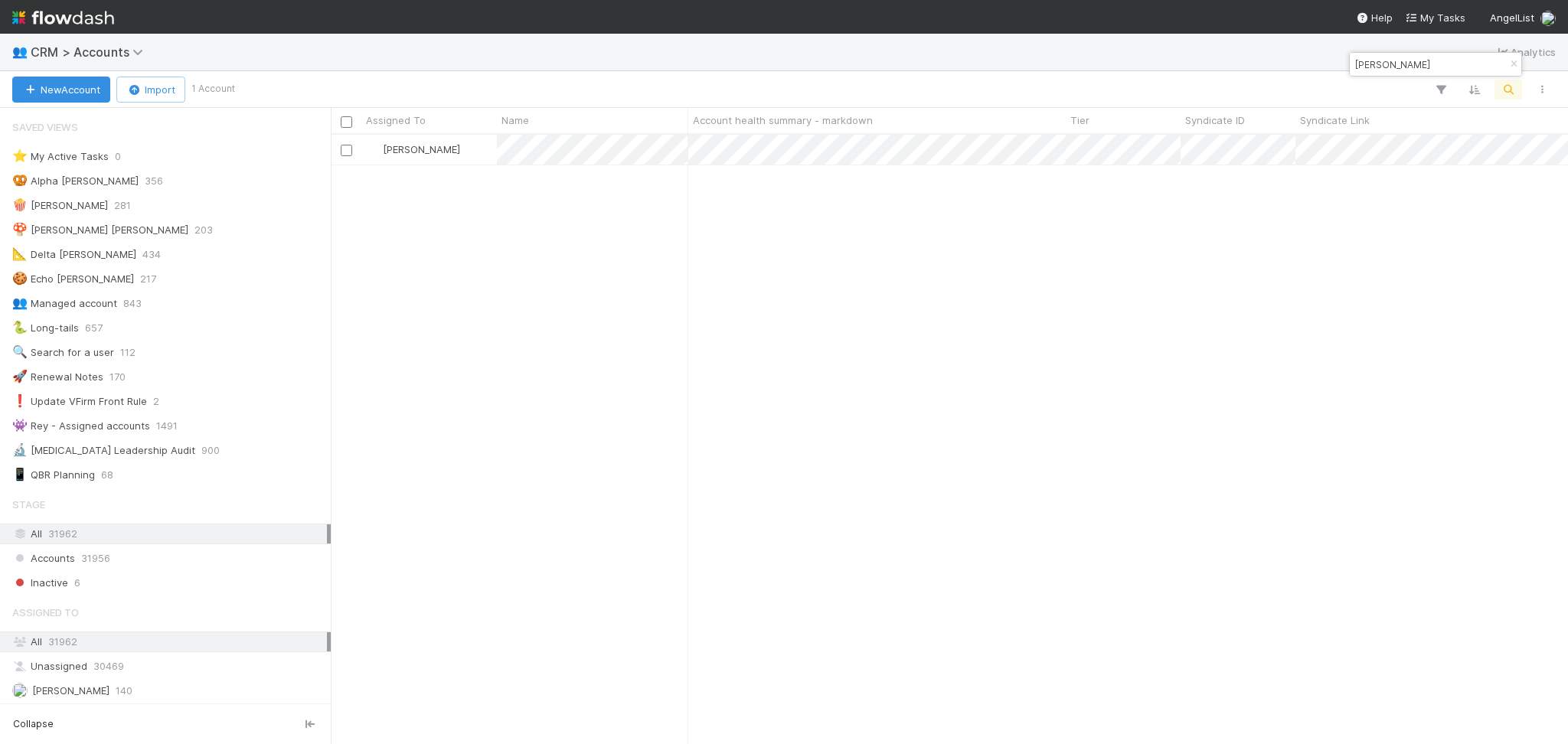
scroll to position [593, 1221]
type input "[PERSON_NAME]"
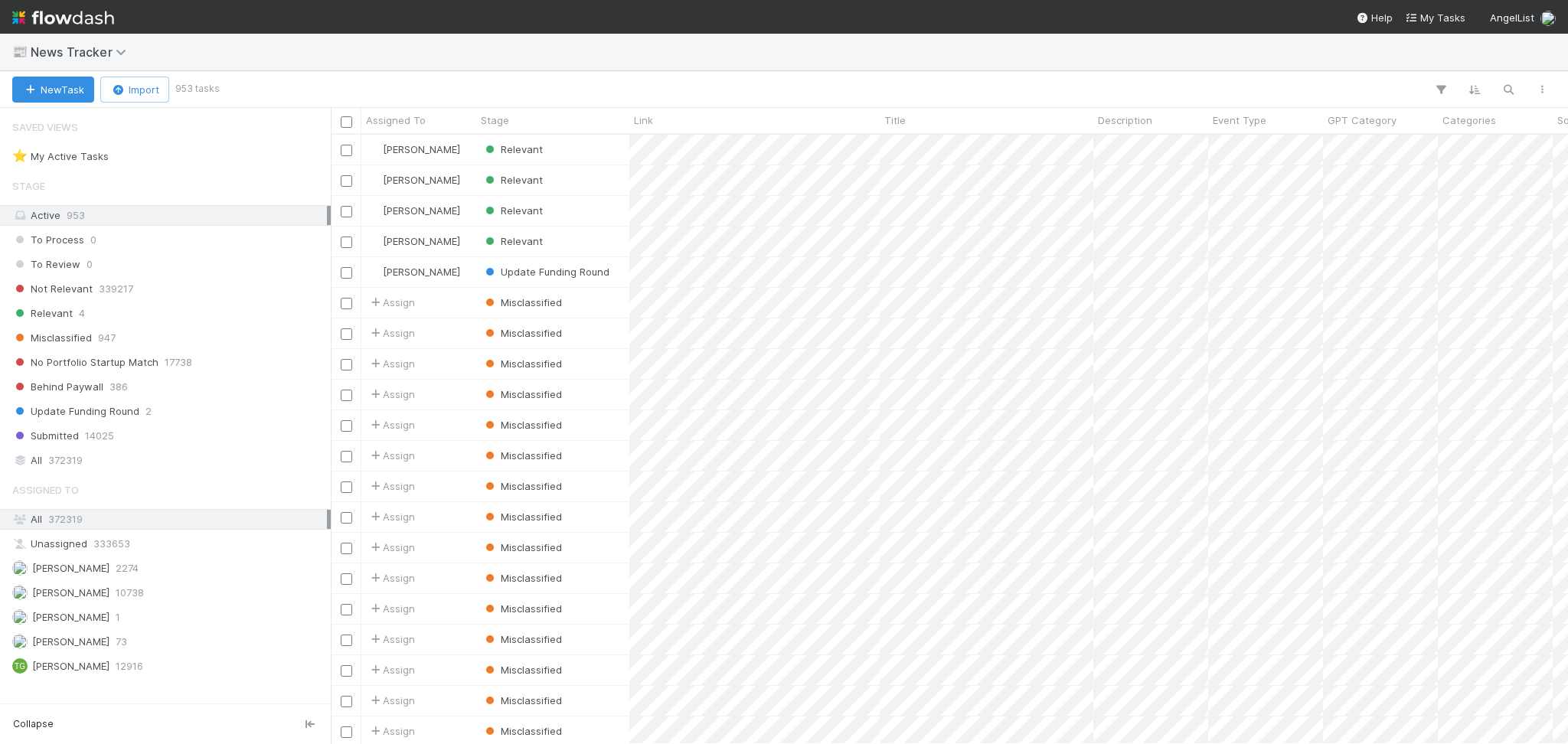
scroll to position [593, 1221]
click at [164, 322] on div "Relevant 4" at bounding box center [169, 314] width 315 height 19
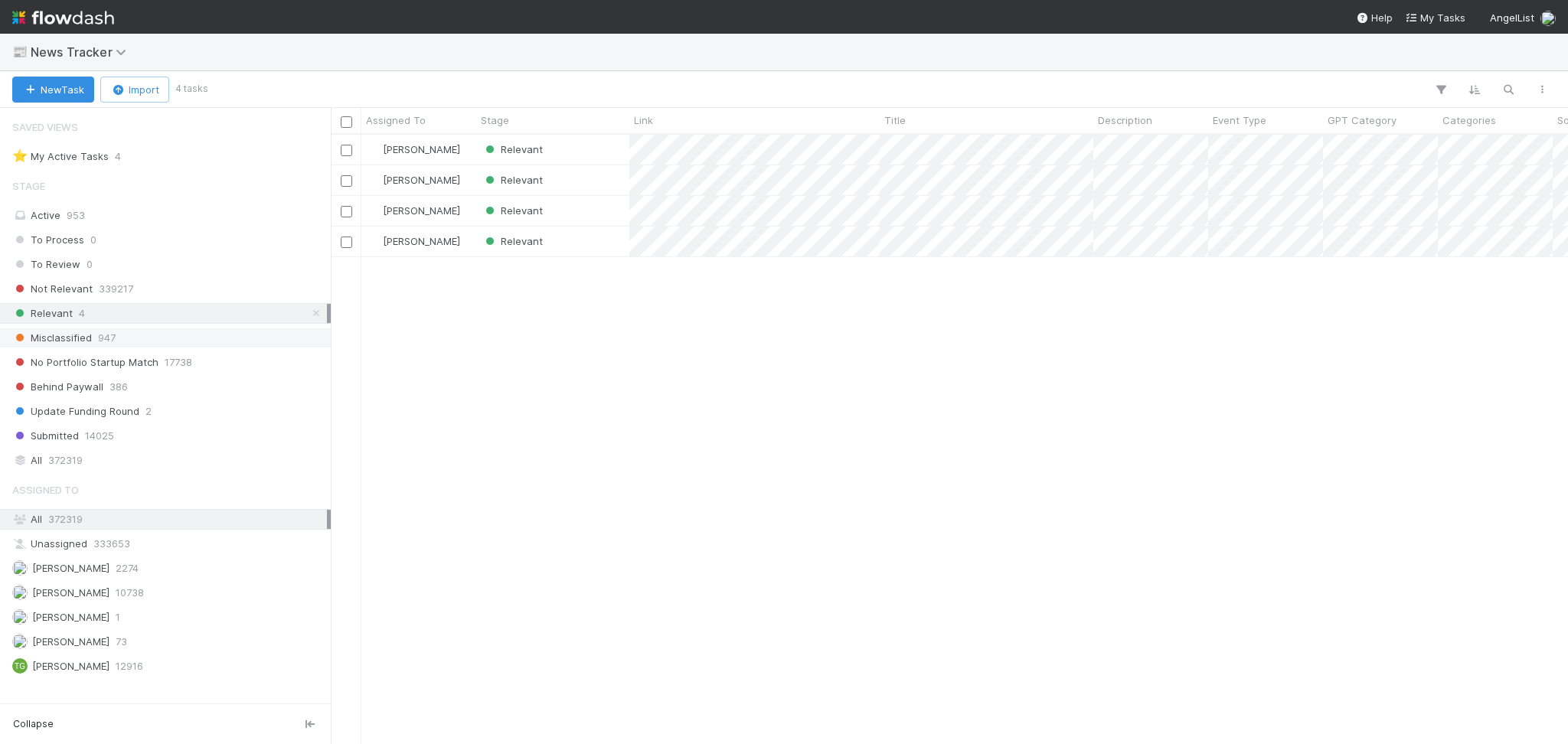
scroll to position [593, 1221]
click at [554, 153] on div "Relevant" at bounding box center [553, 149] width 153 height 30
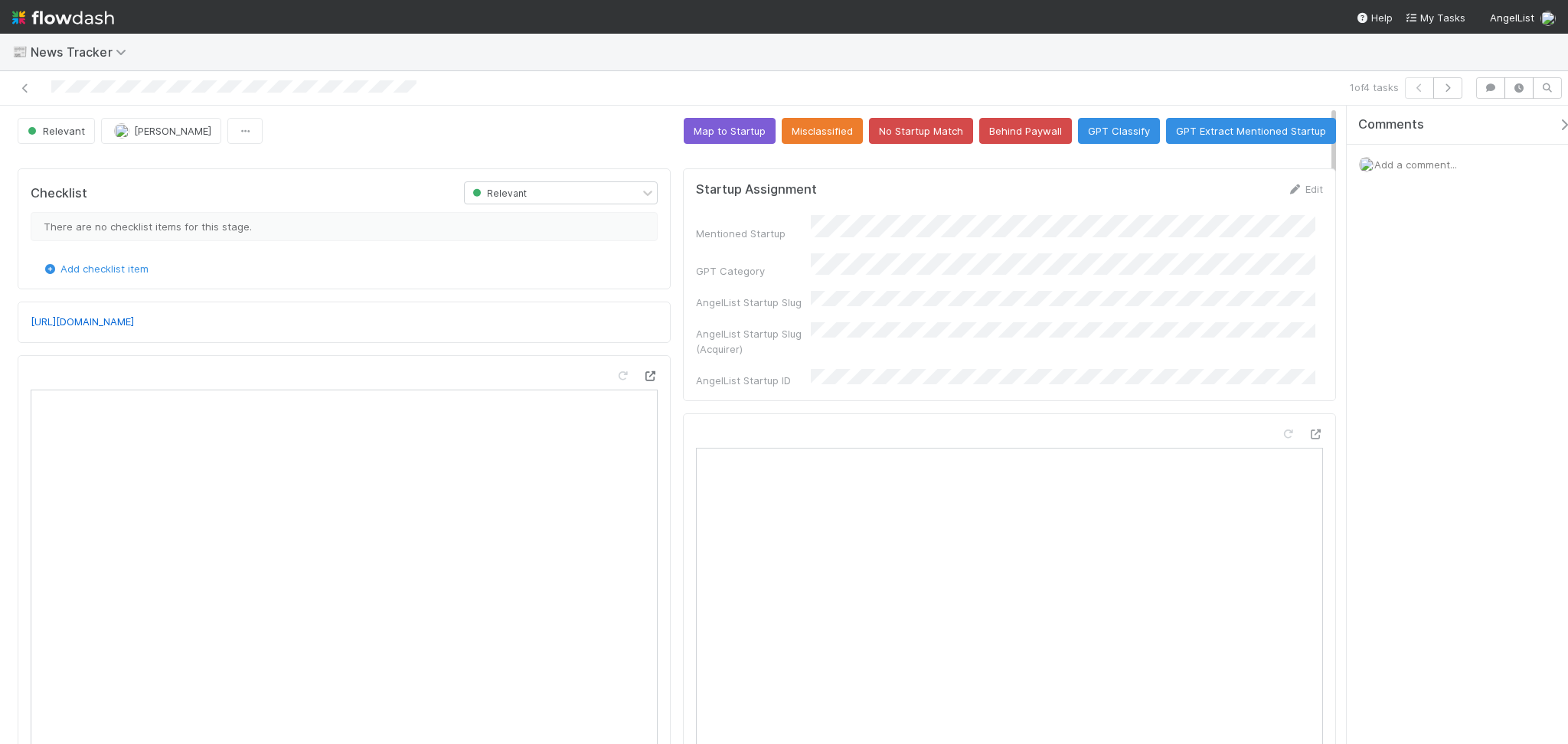
click at [642, 378] on icon at bounding box center [650, 377] width 16 height 10
click at [836, 300] on div "Mentioned Startup GPT Category AngelList Startup Slug AngelList Startup Slug (A…" at bounding box center [1009, 302] width 627 height 172
click at [831, 280] on div "Mentioned Startup GPT Category AngelList Startup Slug AngelList Startup Slug (A…" at bounding box center [1009, 302] width 627 height 172
drag, startPoint x: 1223, startPoint y: 190, endPoint x: 968, endPoint y: 332, distance: 291.9
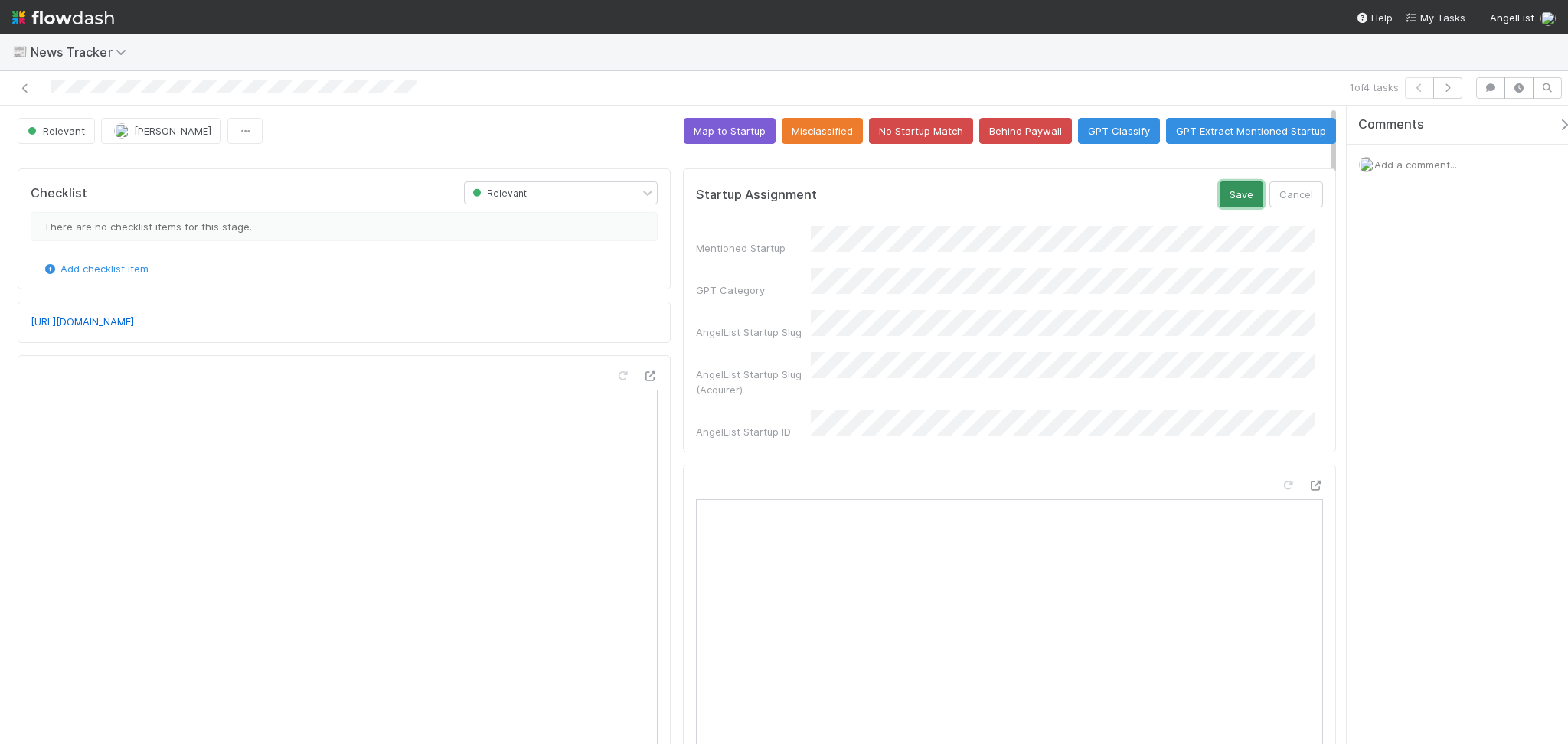
click at [1223, 191] on button "Save" at bounding box center [1241, 194] width 44 height 26
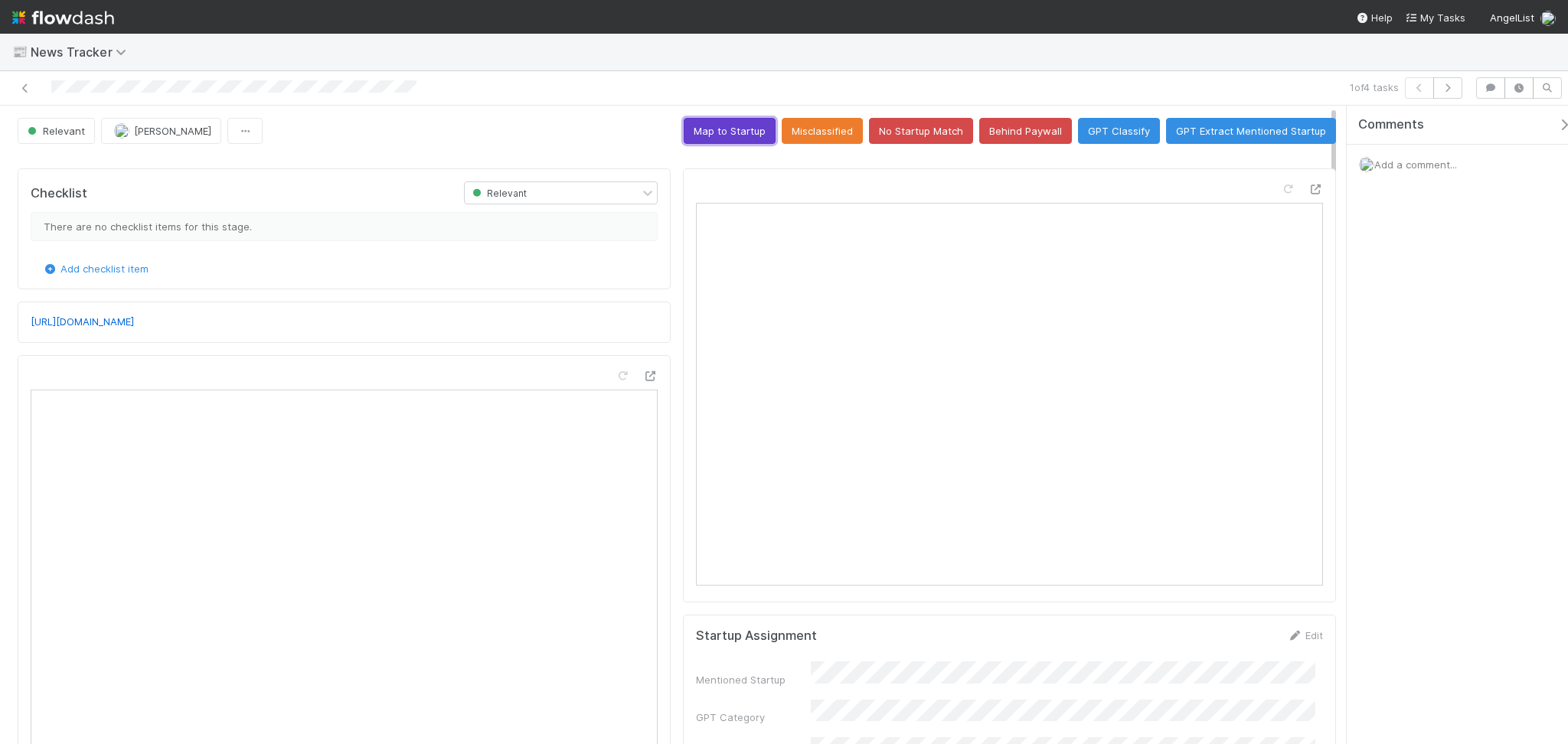
click at [704, 122] on button "Map to Startup" at bounding box center [729, 131] width 92 height 26
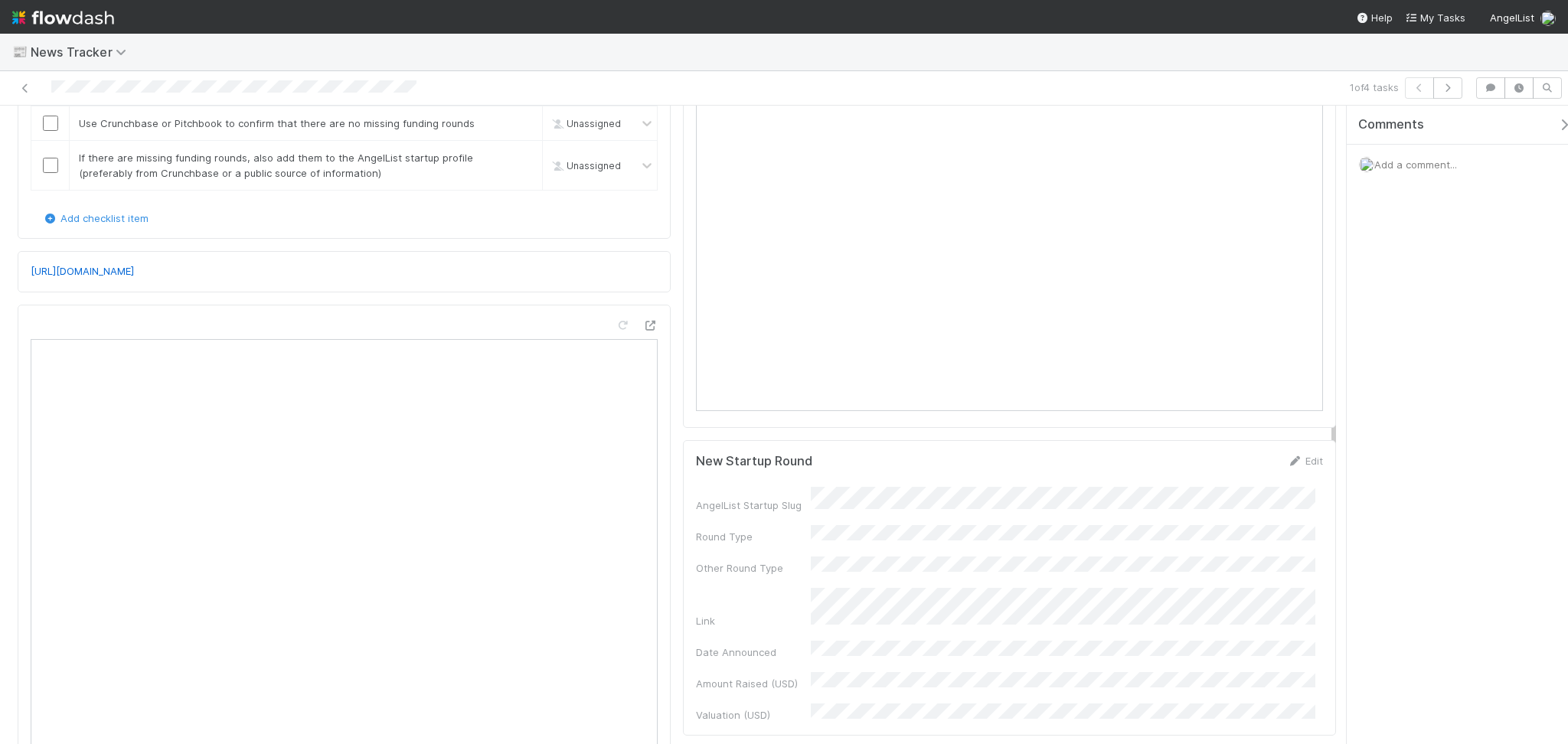
scroll to position [203, 0]
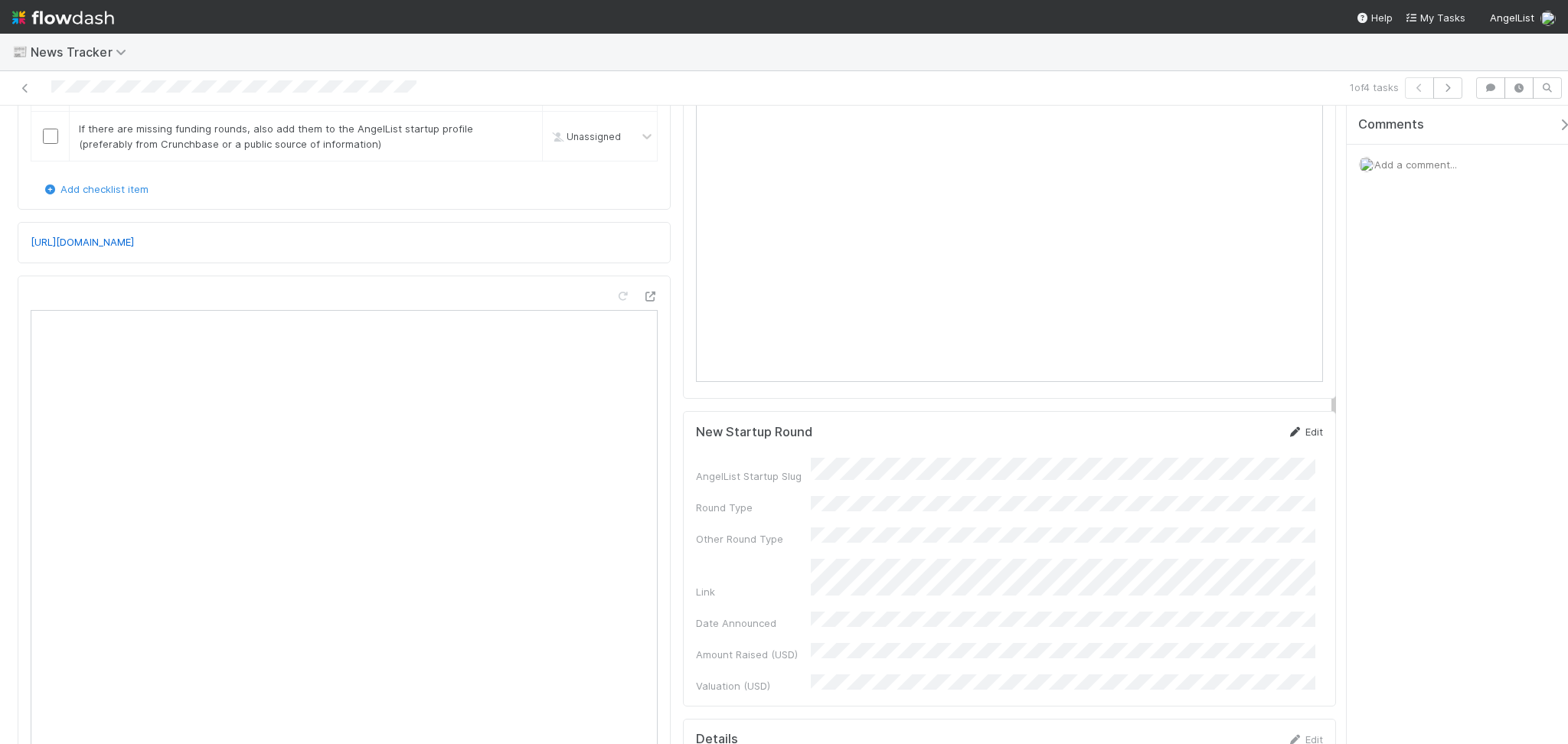
click at [1270, 435] on div "New Startup Round Edit" at bounding box center [1009, 432] width 627 height 16
click at [1287, 428] on icon at bounding box center [1295, 433] width 16 height 10
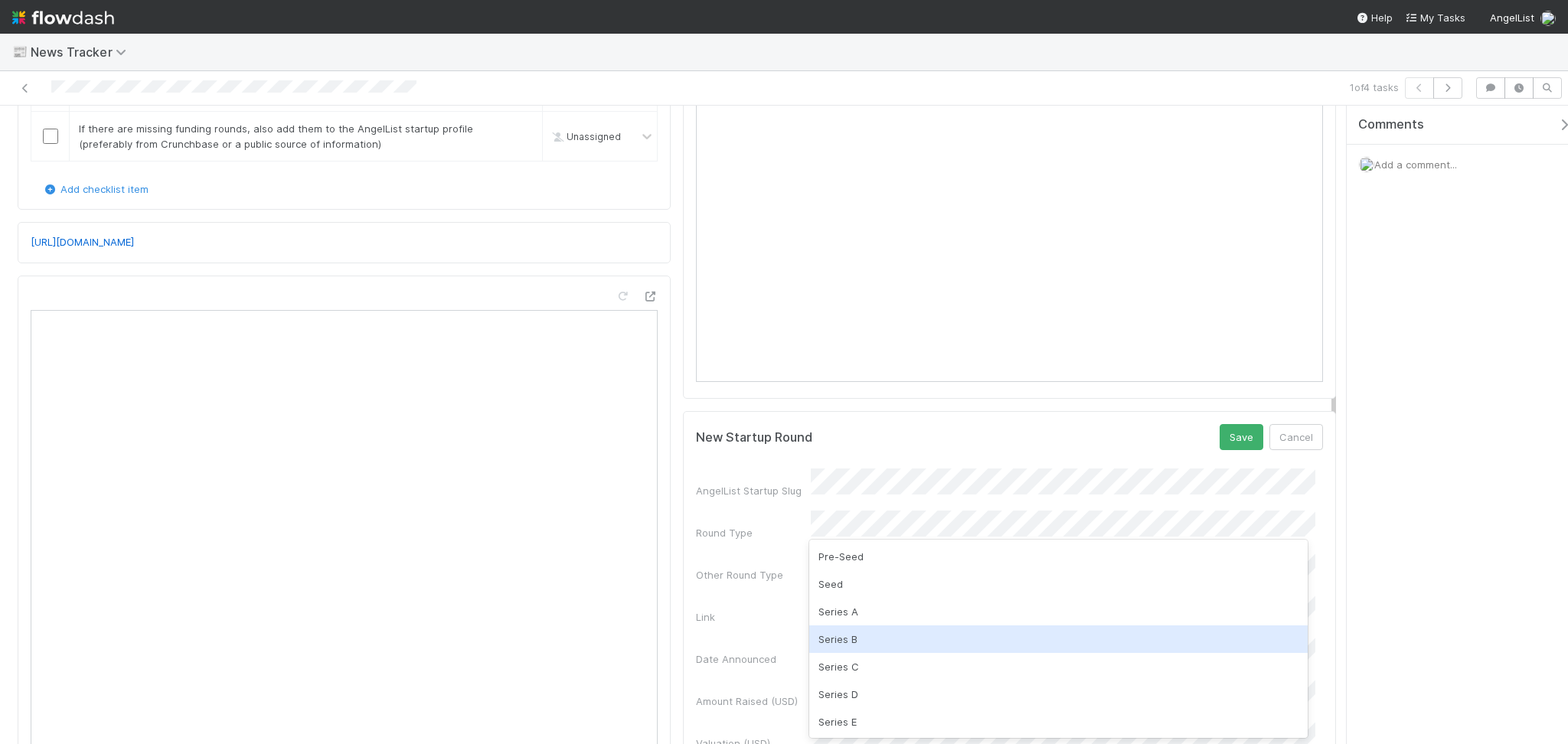
click at [836, 623] on div "Series A" at bounding box center [1059, 612] width 498 height 28
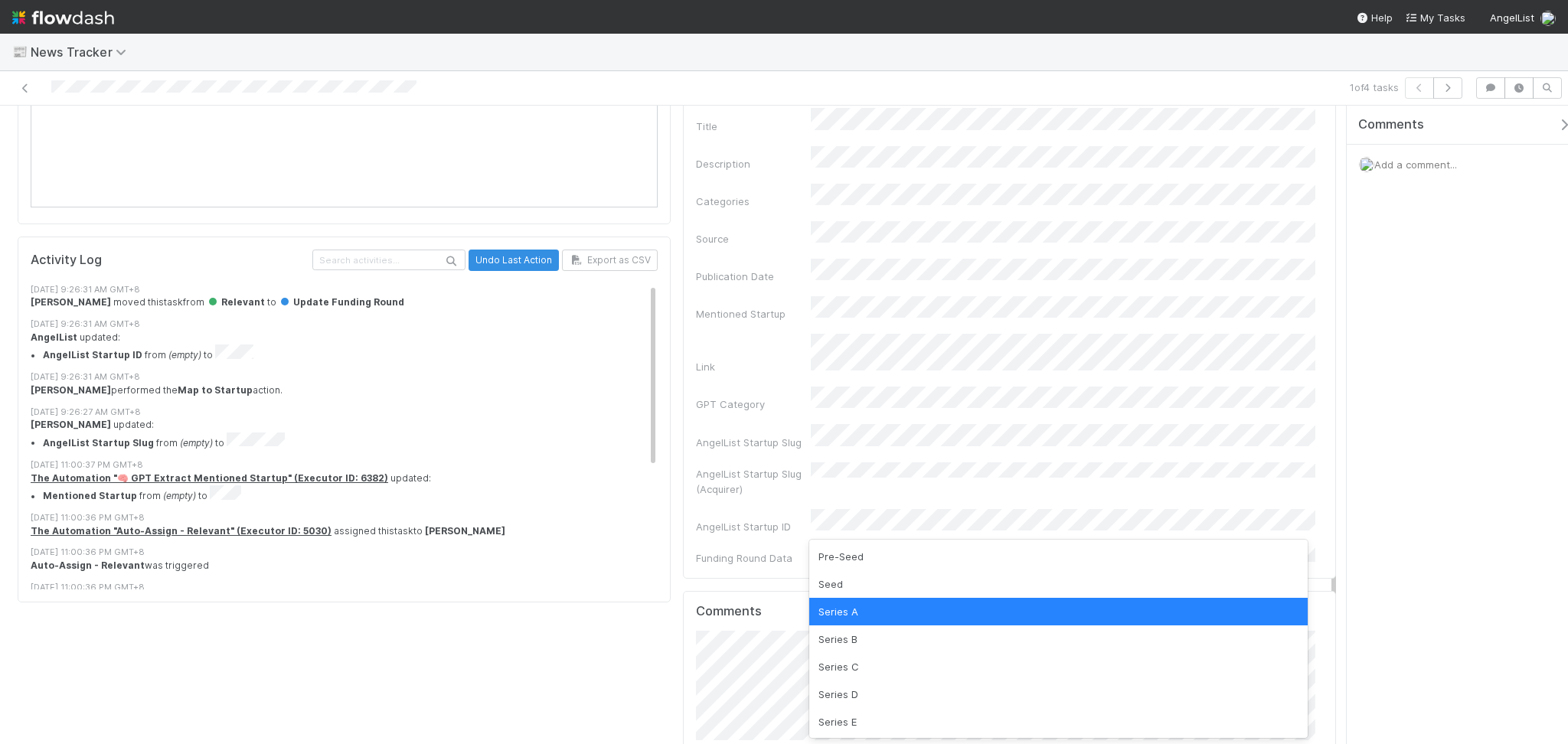
scroll to position [978, 0]
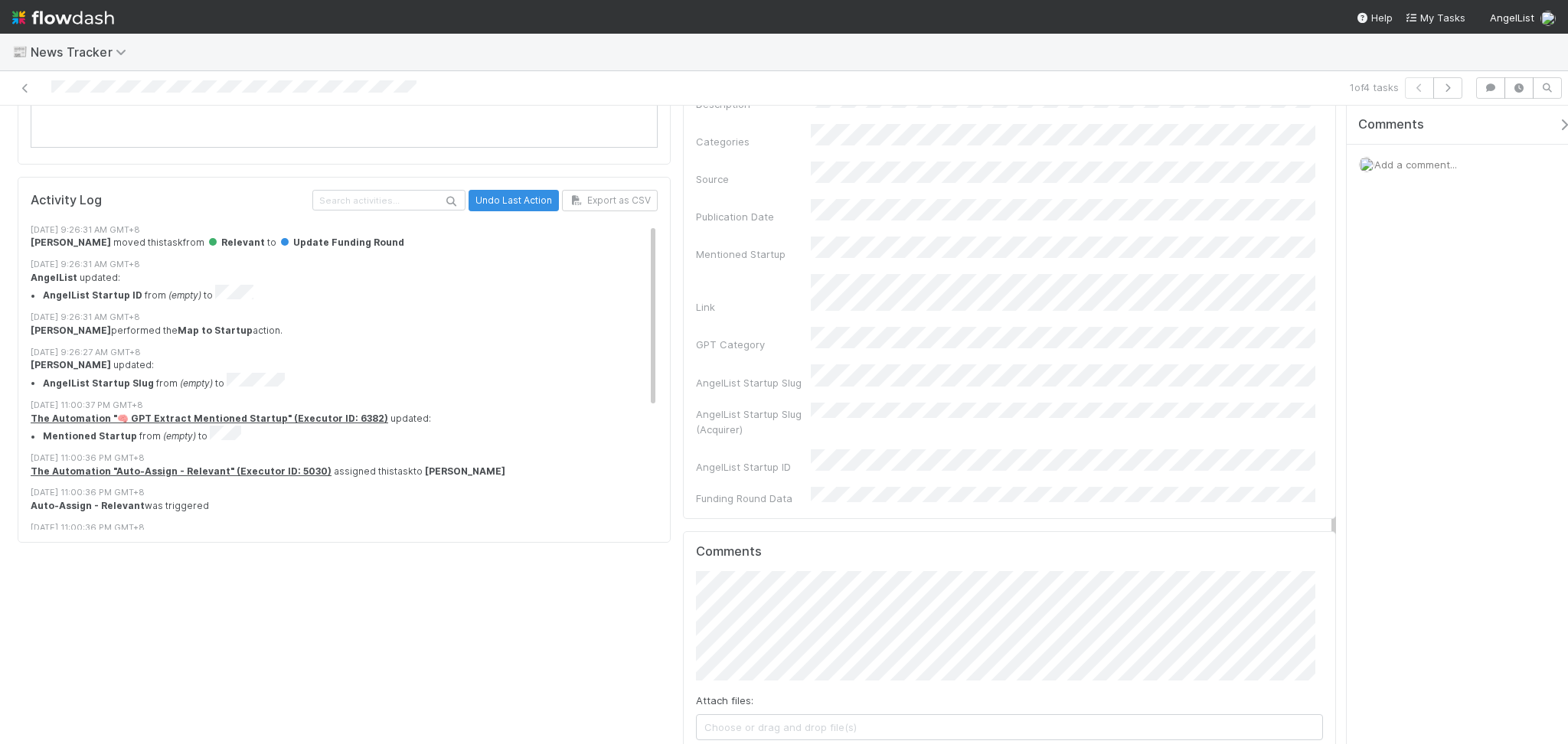
click at [899, 455] on div "New Startup Round Save Cancel AngelList Startup Slug Round Type Other Round Typ…" at bounding box center [1009, -1] width 665 height 1632
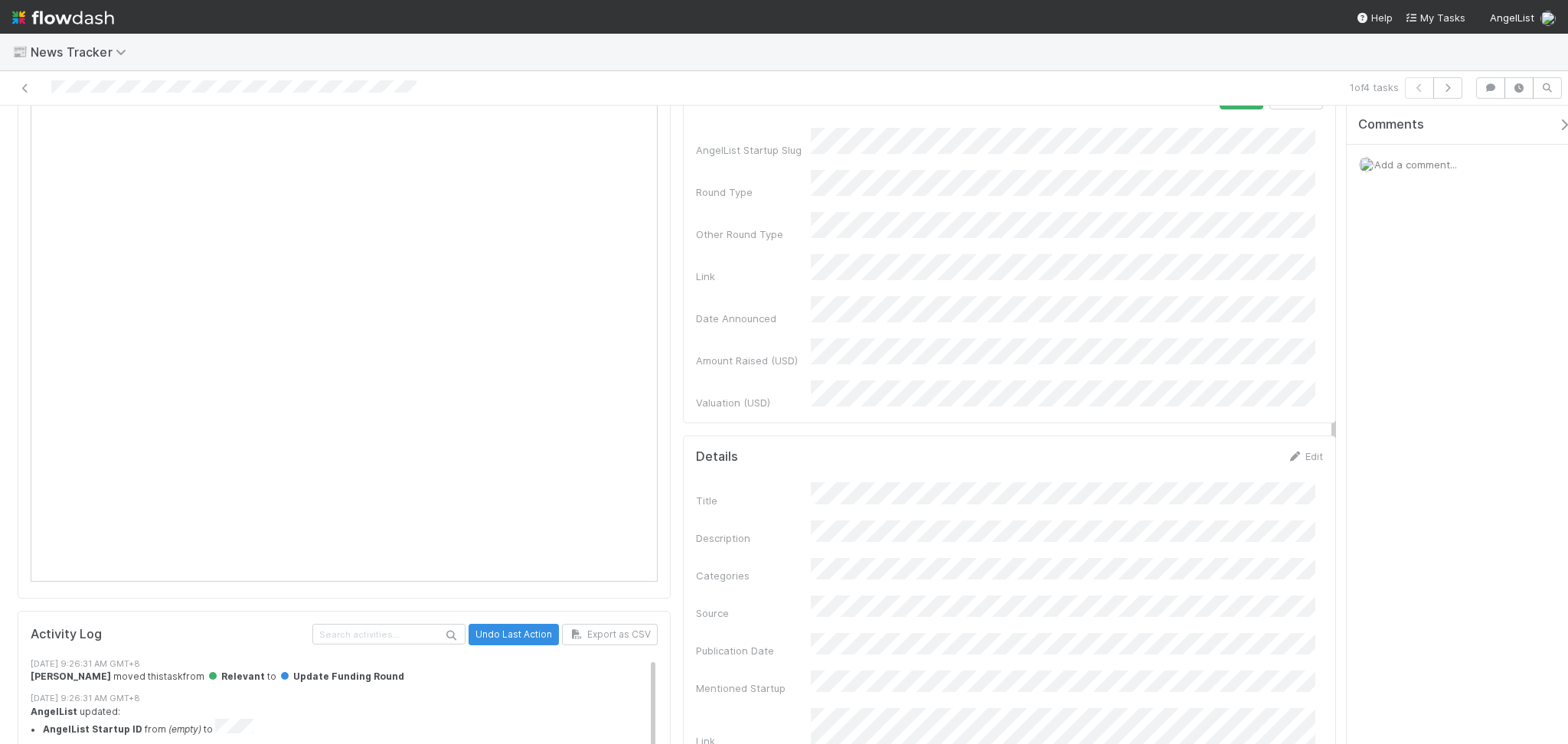
scroll to position [469, 0]
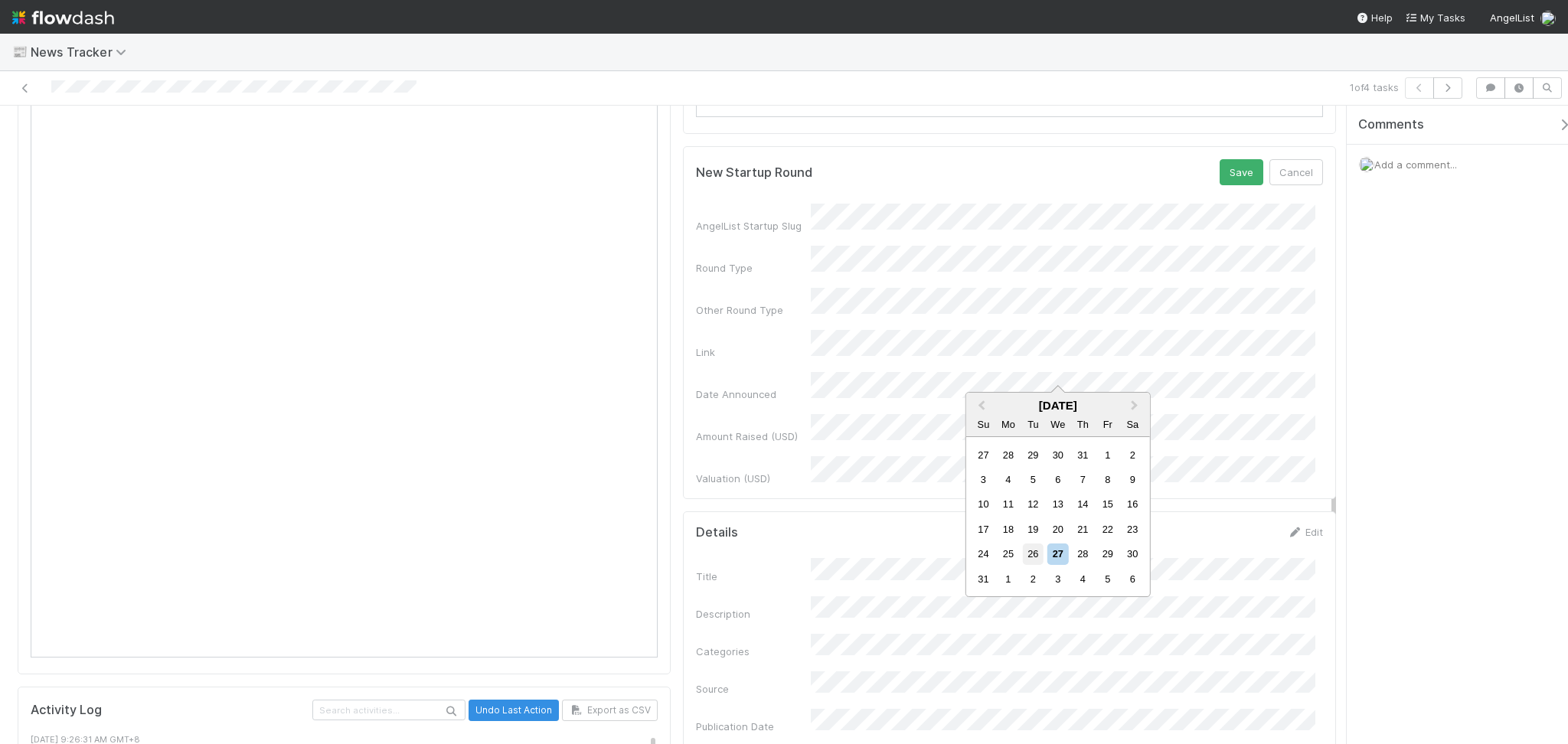
click at [1037, 556] on div "26" at bounding box center [1034, 554] width 21 height 21
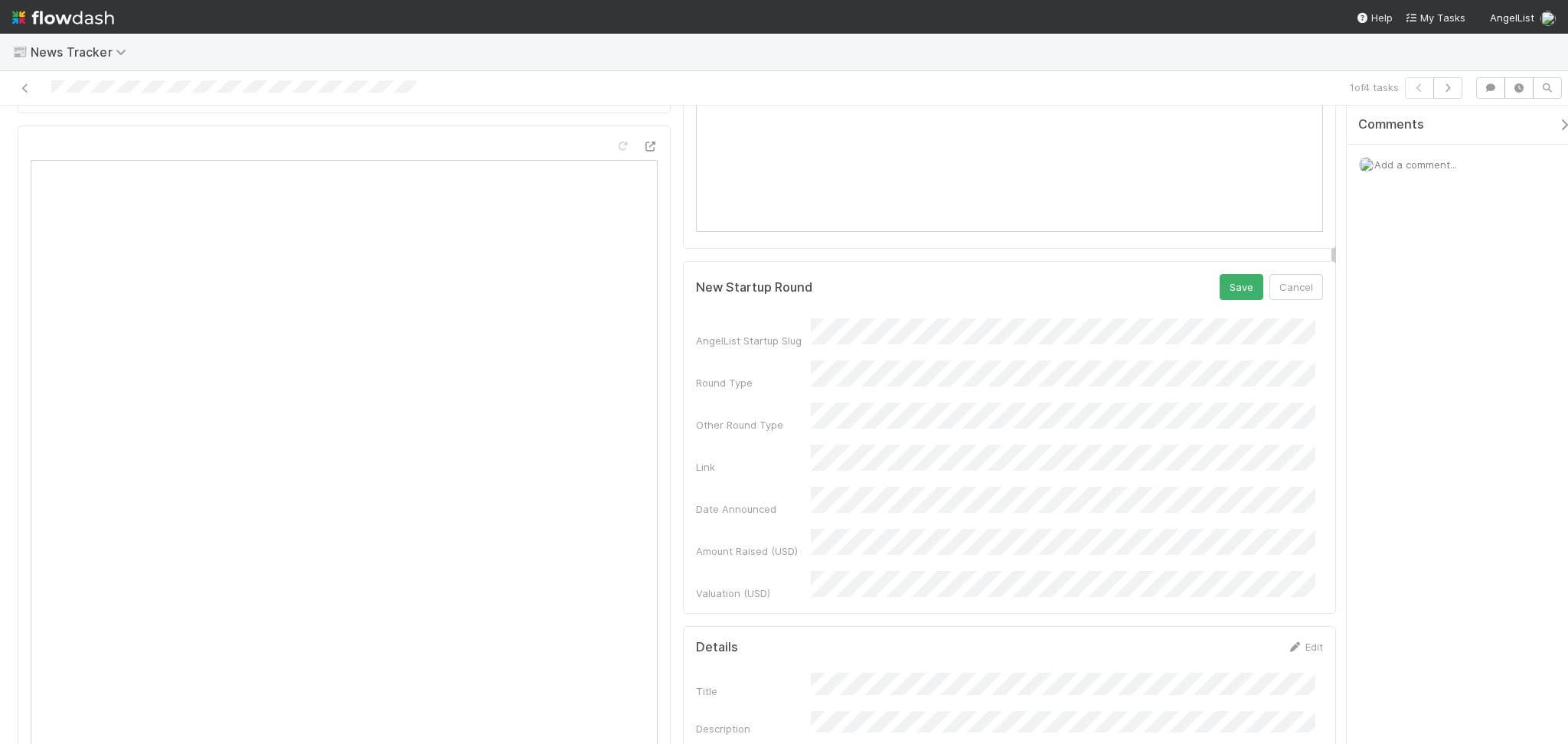
scroll to position [265, 0]
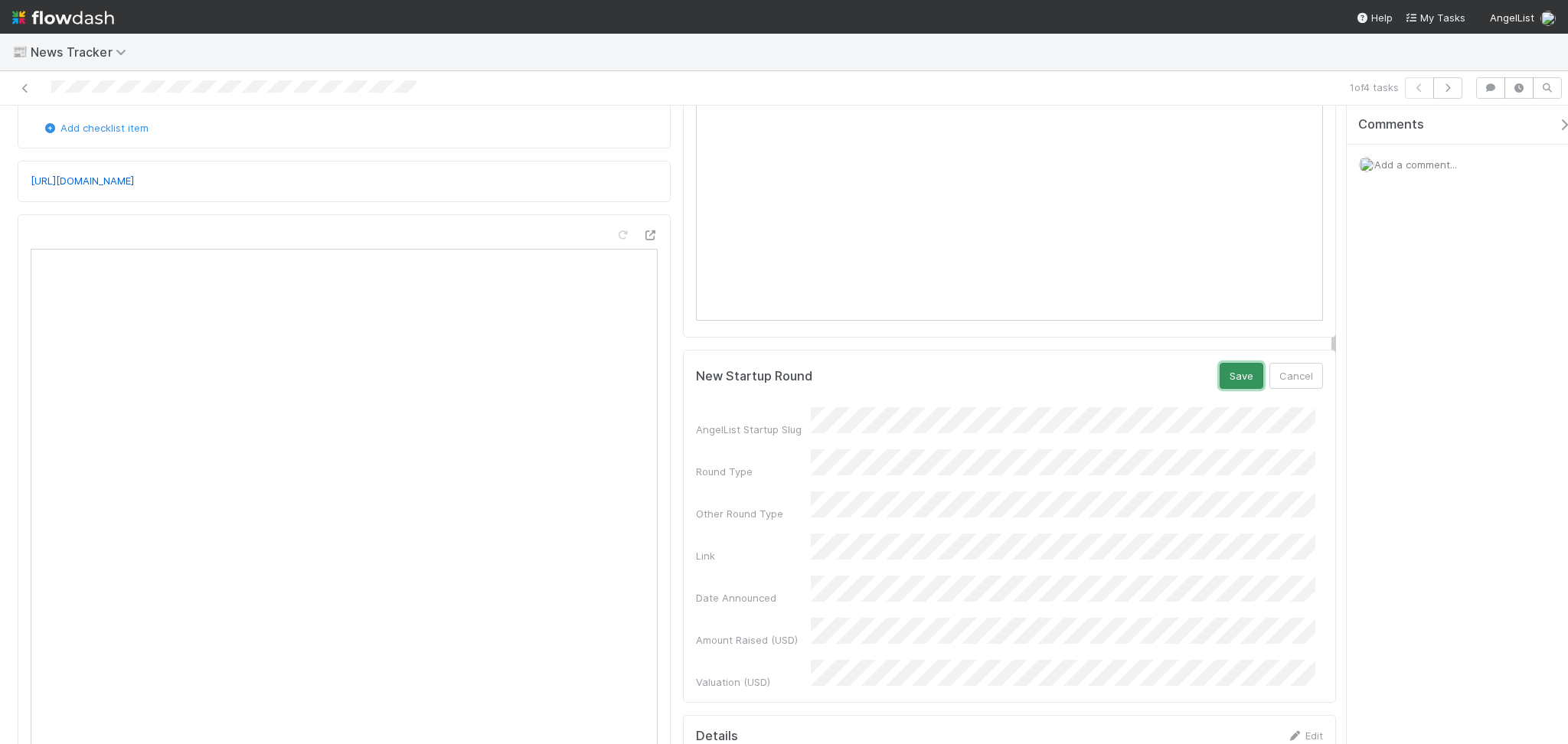
click at [1220, 379] on button "Save" at bounding box center [1241, 376] width 44 height 26
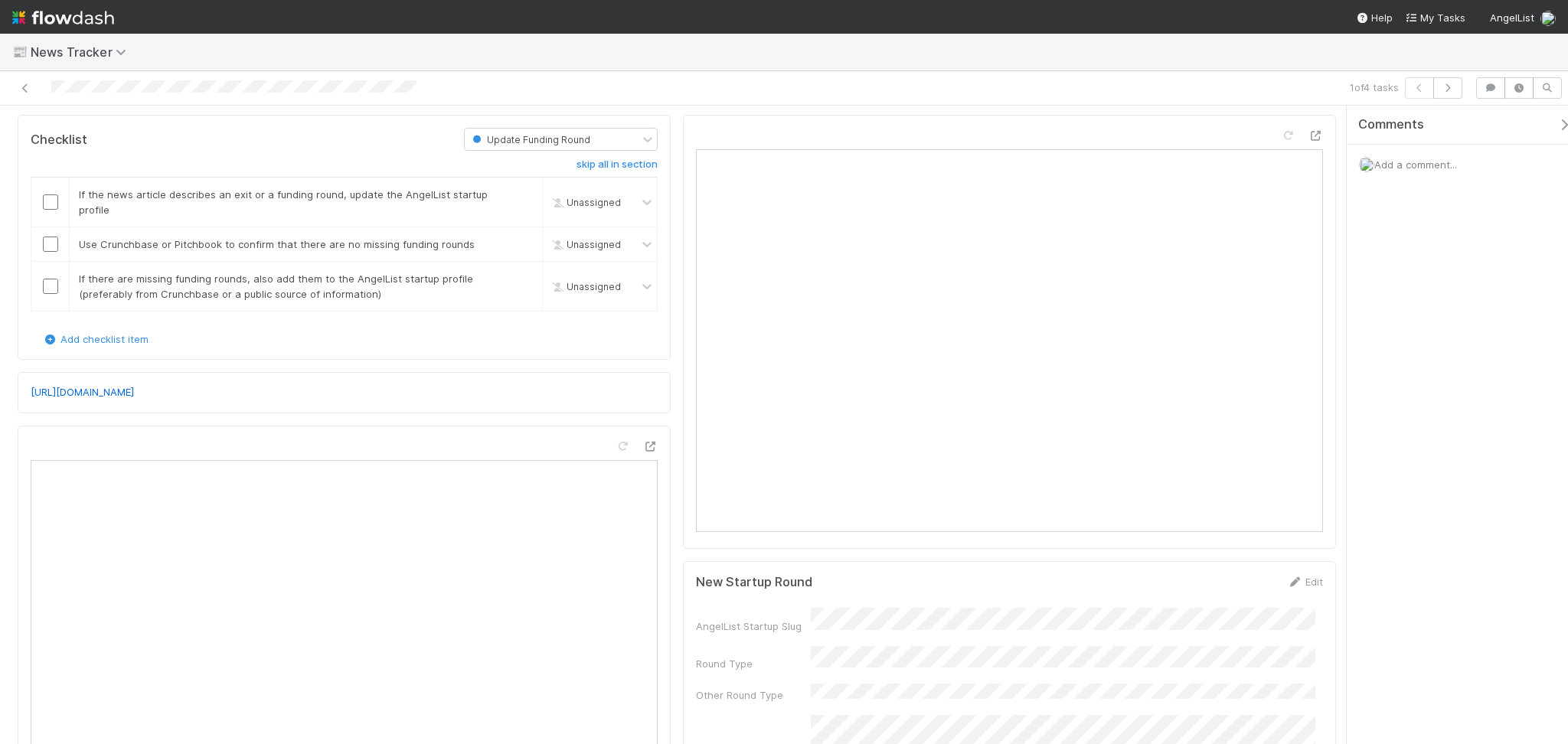
scroll to position [0, 0]
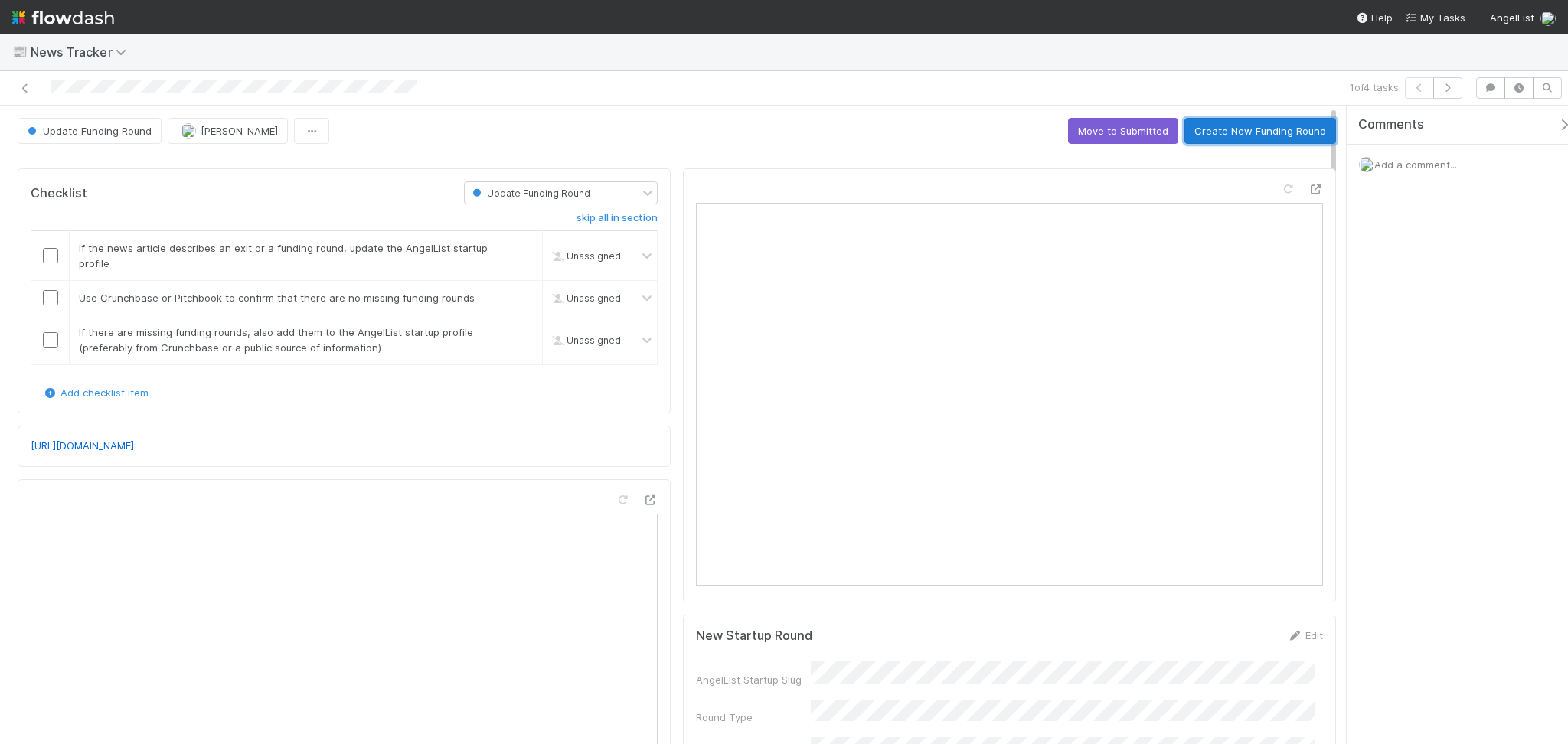
click at [1222, 123] on button "Create New Funding Round" at bounding box center [1260, 131] width 152 height 26
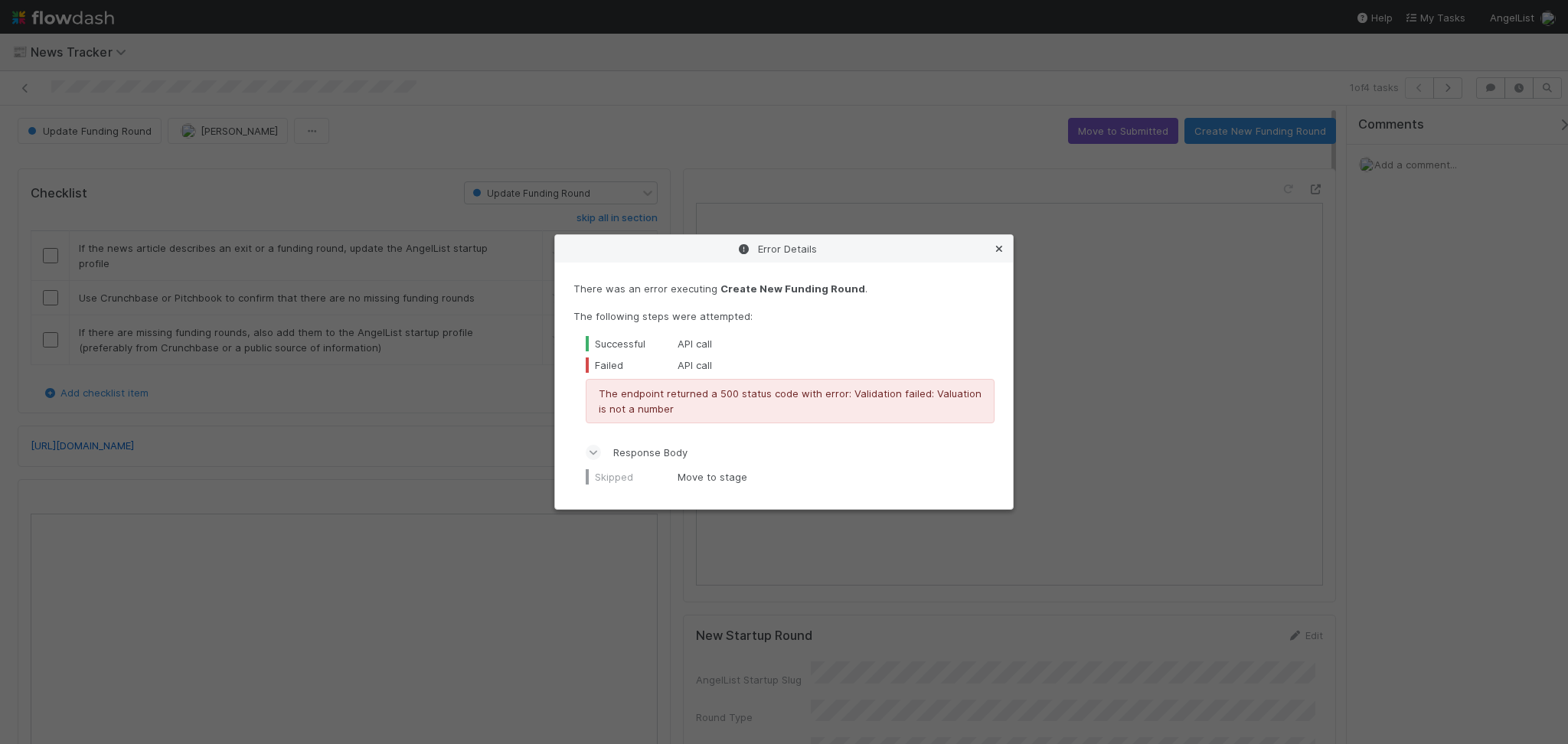
click at [1000, 254] on link at bounding box center [999, 249] width 16 height 16
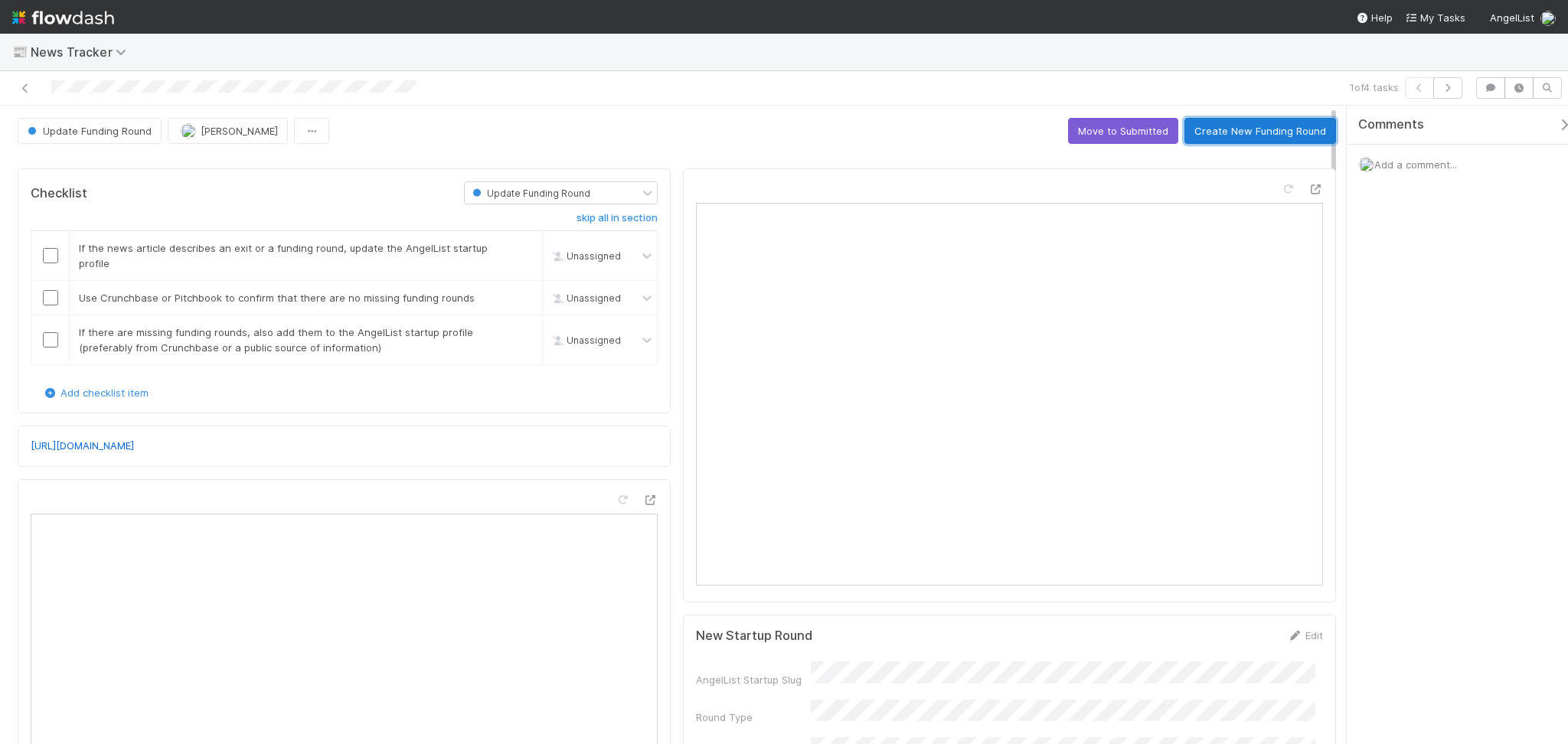
click at [1203, 138] on button "Create New Funding Round" at bounding box center [1260, 131] width 152 height 26
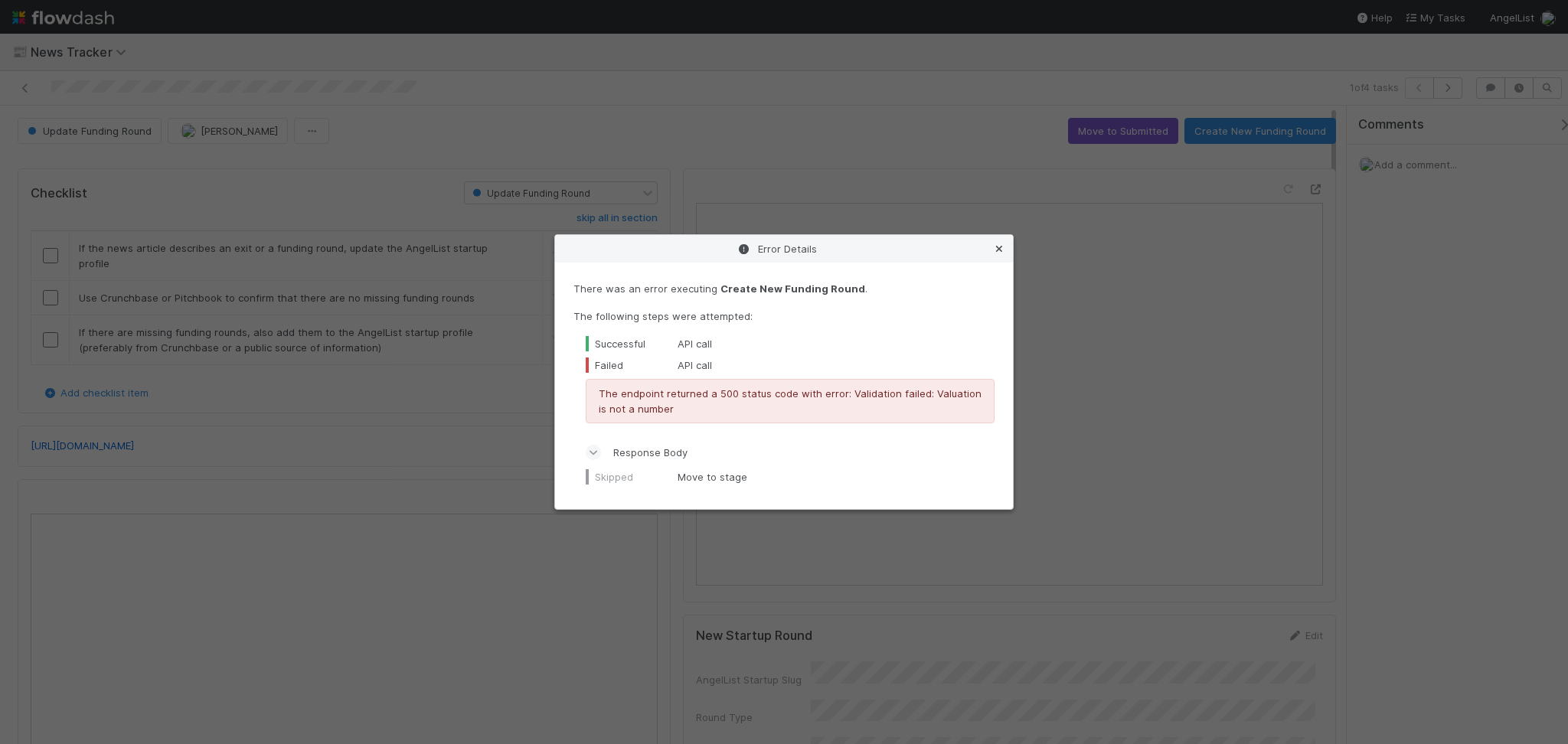
click at [999, 254] on link at bounding box center [999, 249] width 16 height 16
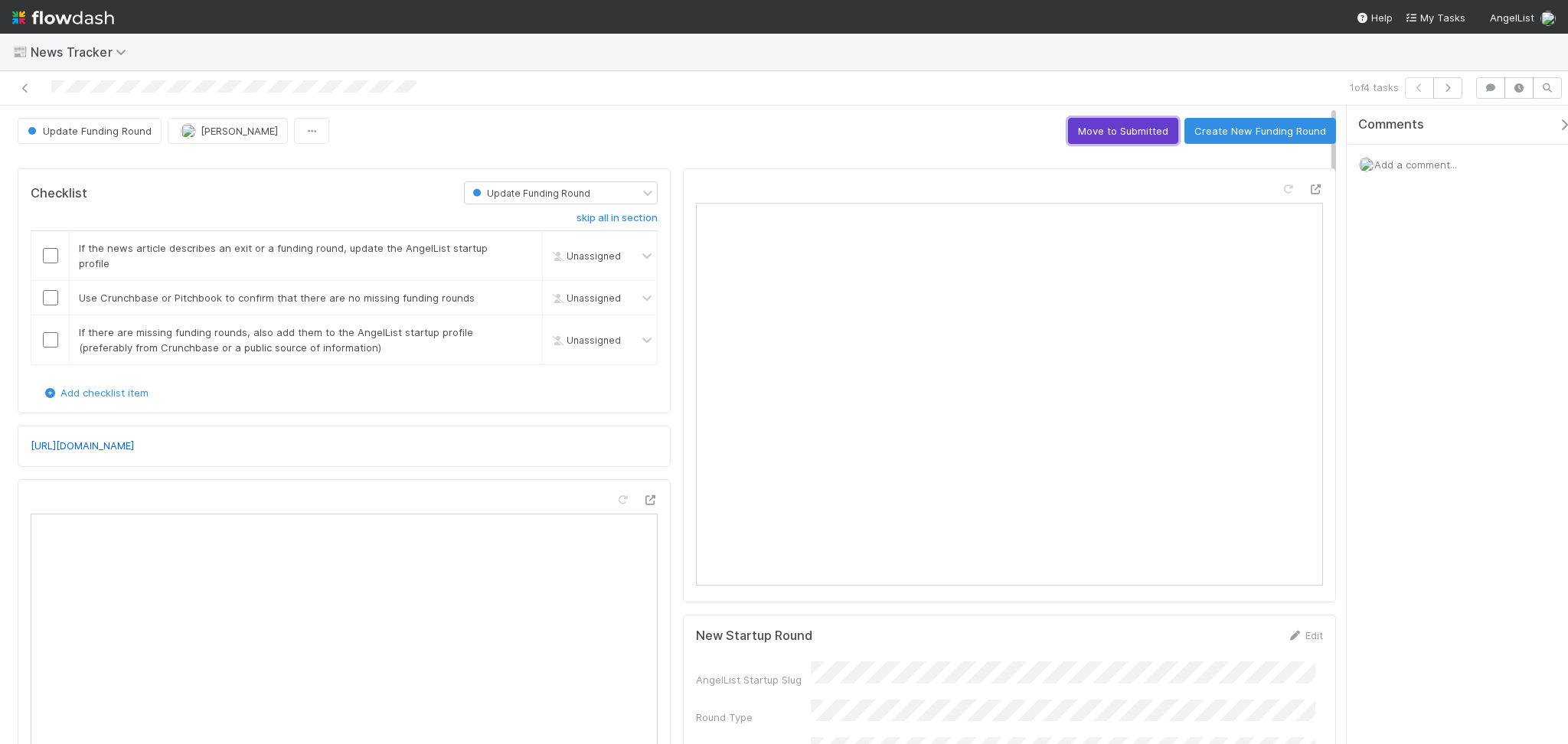
click at [1134, 130] on button "Move to Submitted" at bounding box center [1123, 131] width 110 height 26
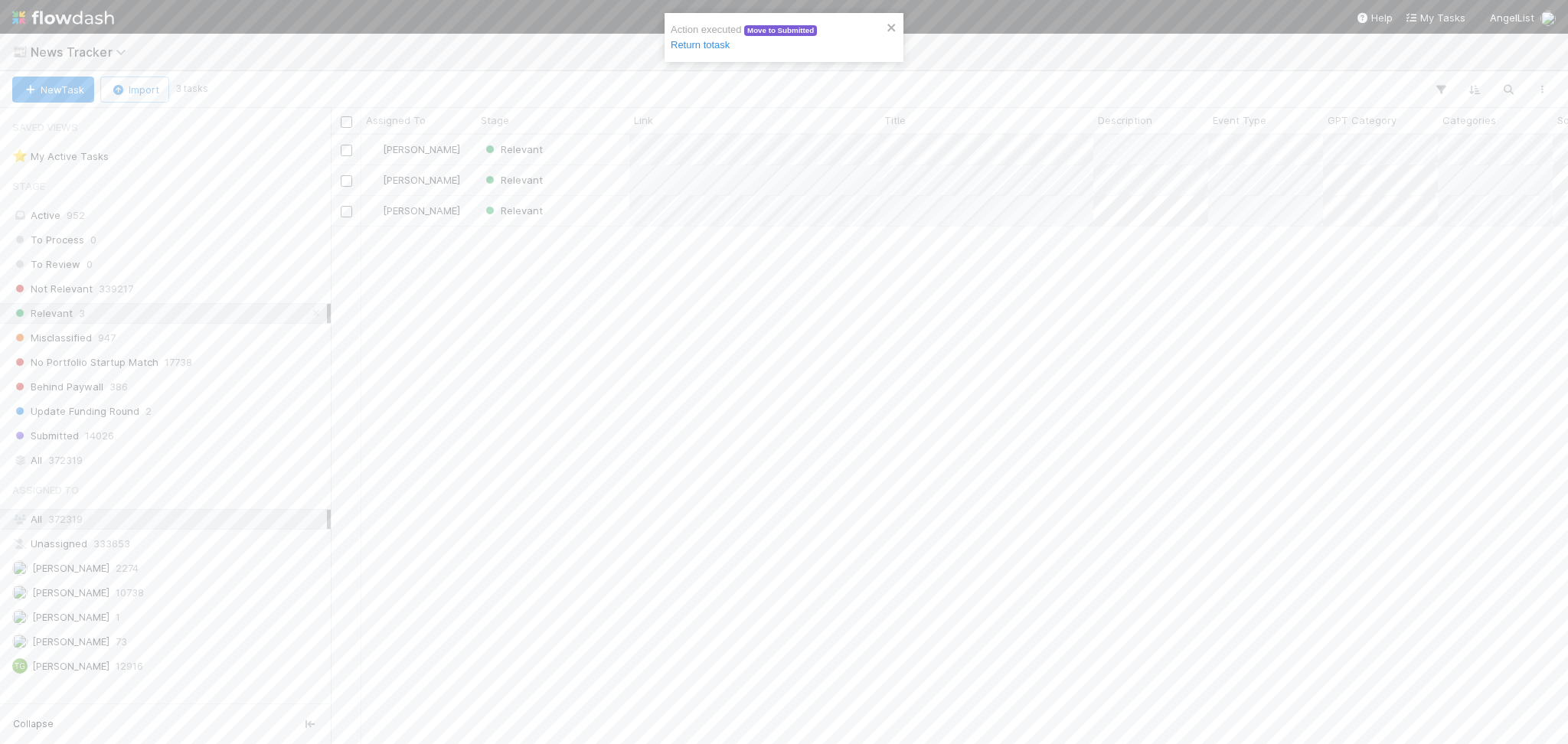
scroll to position [593, 1221]
click at [562, 154] on div "Relevant" at bounding box center [553, 149] width 153 height 30
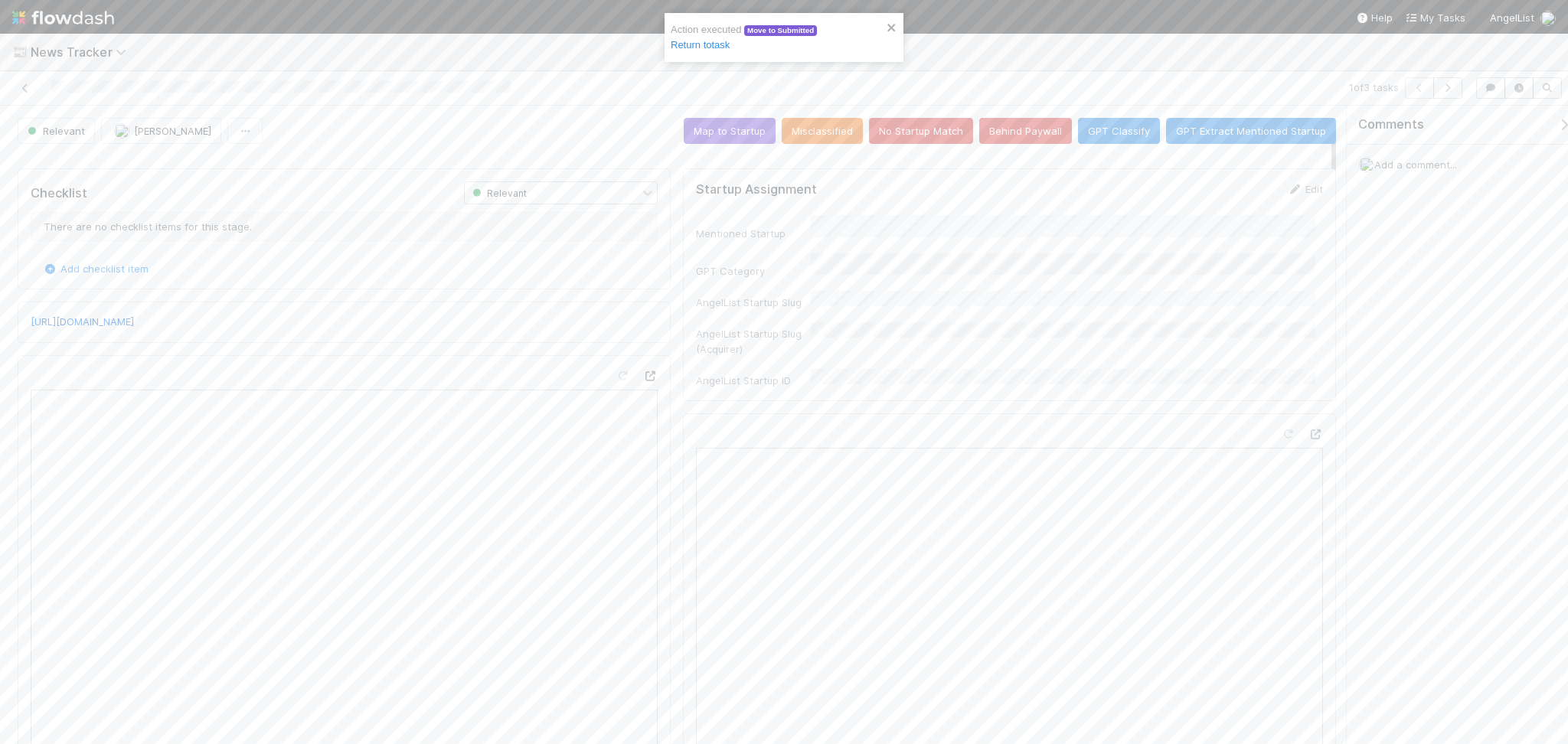
scroll to position [28, 0]
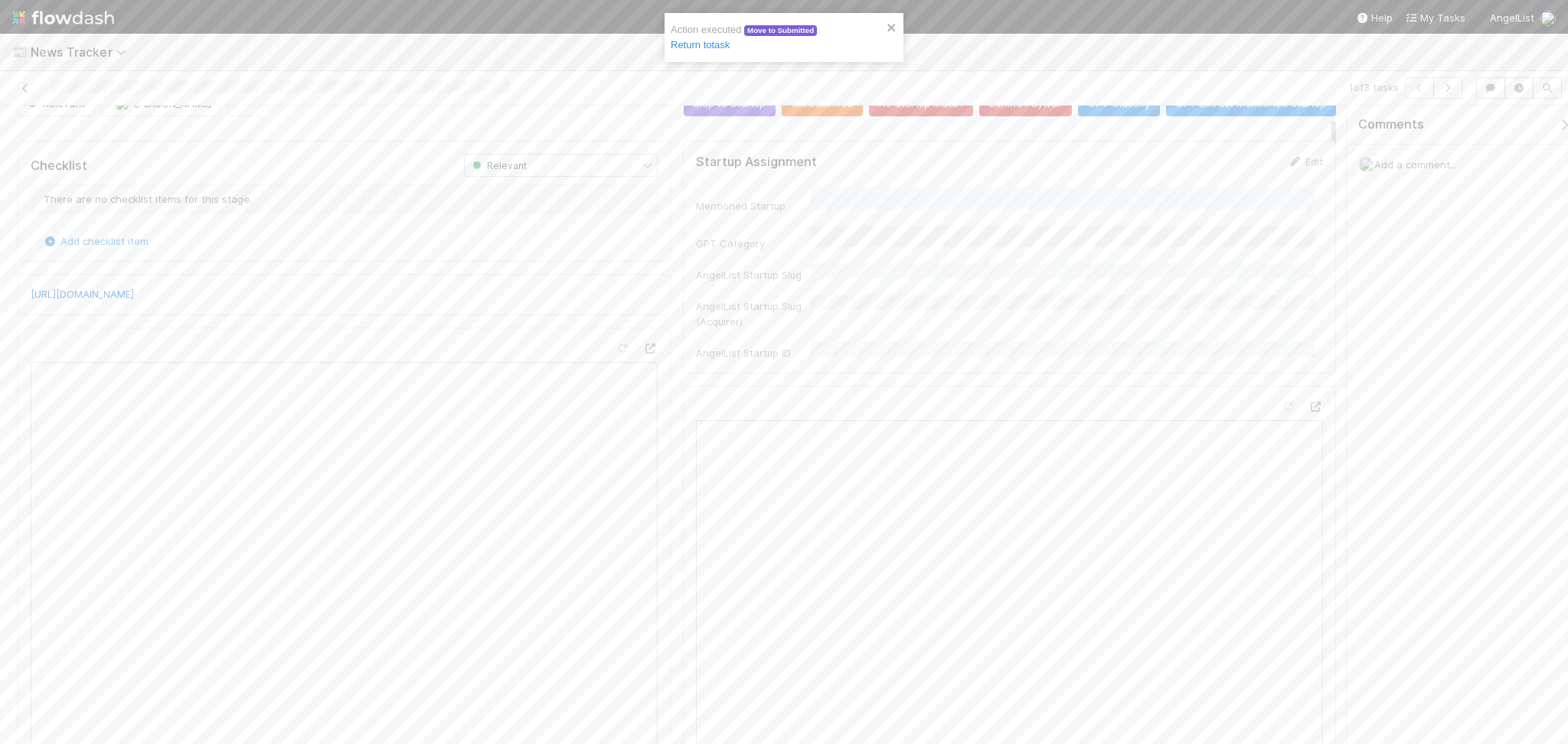
click at [646, 362] on iframe at bounding box center [344, 668] width 627 height 612
click at [642, 353] on div at bounding box center [650, 348] width 16 height 16
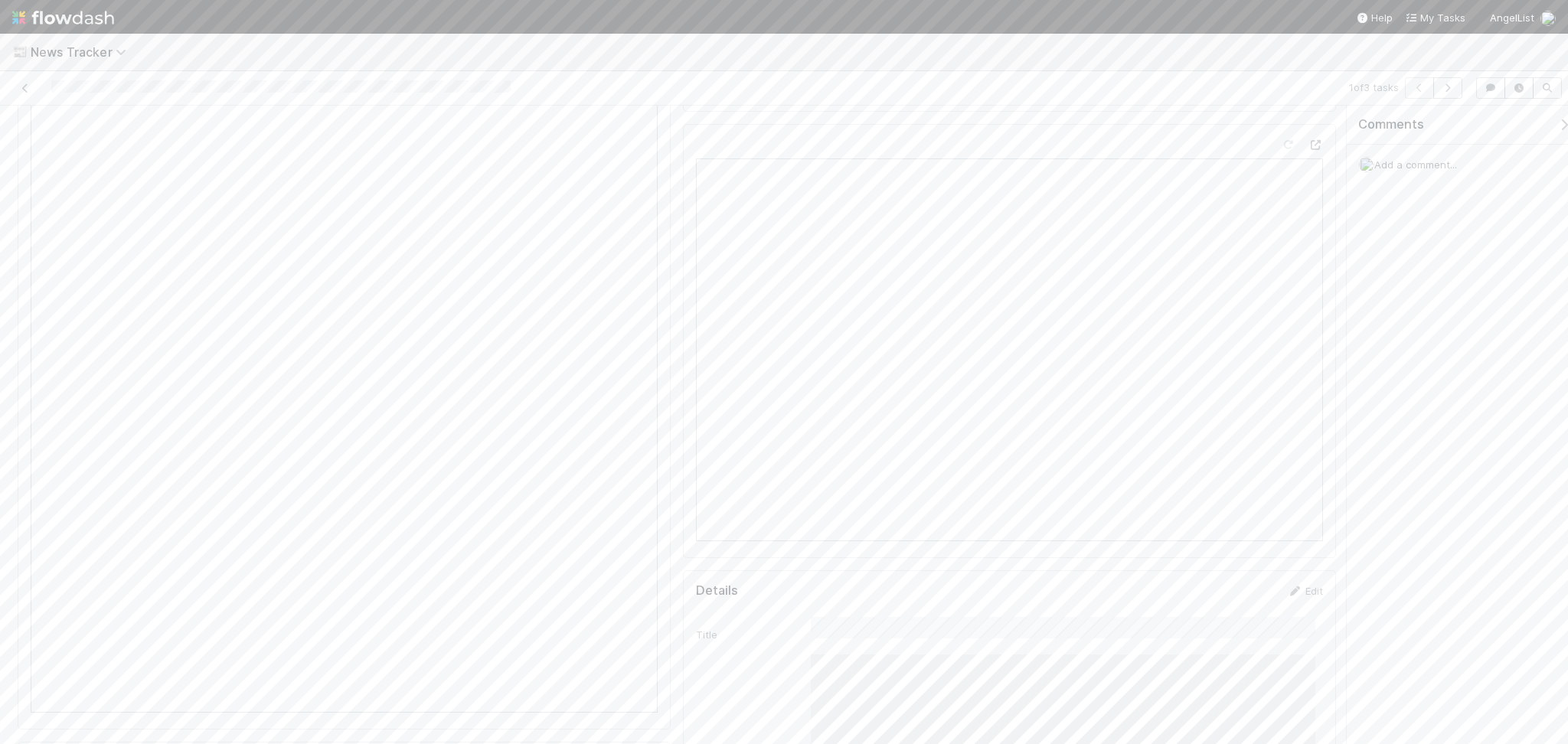
scroll to position [0, 0]
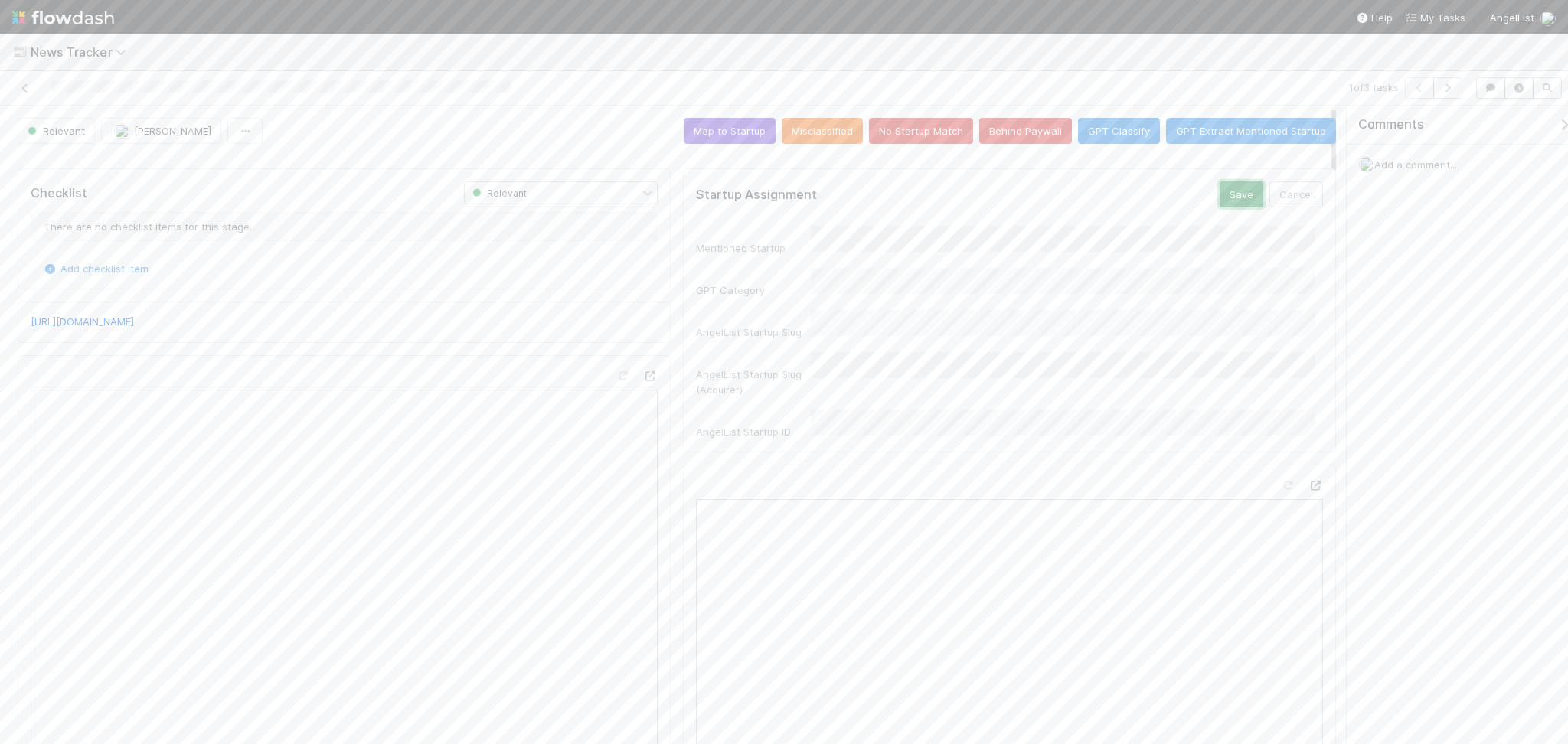
click at [1220, 197] on button "Save" at bounding box center [1241, 194] width 44 height 26
click at [719, 137] on button "Map to Startup" at bounding box center [729, 131] width 92 height 26
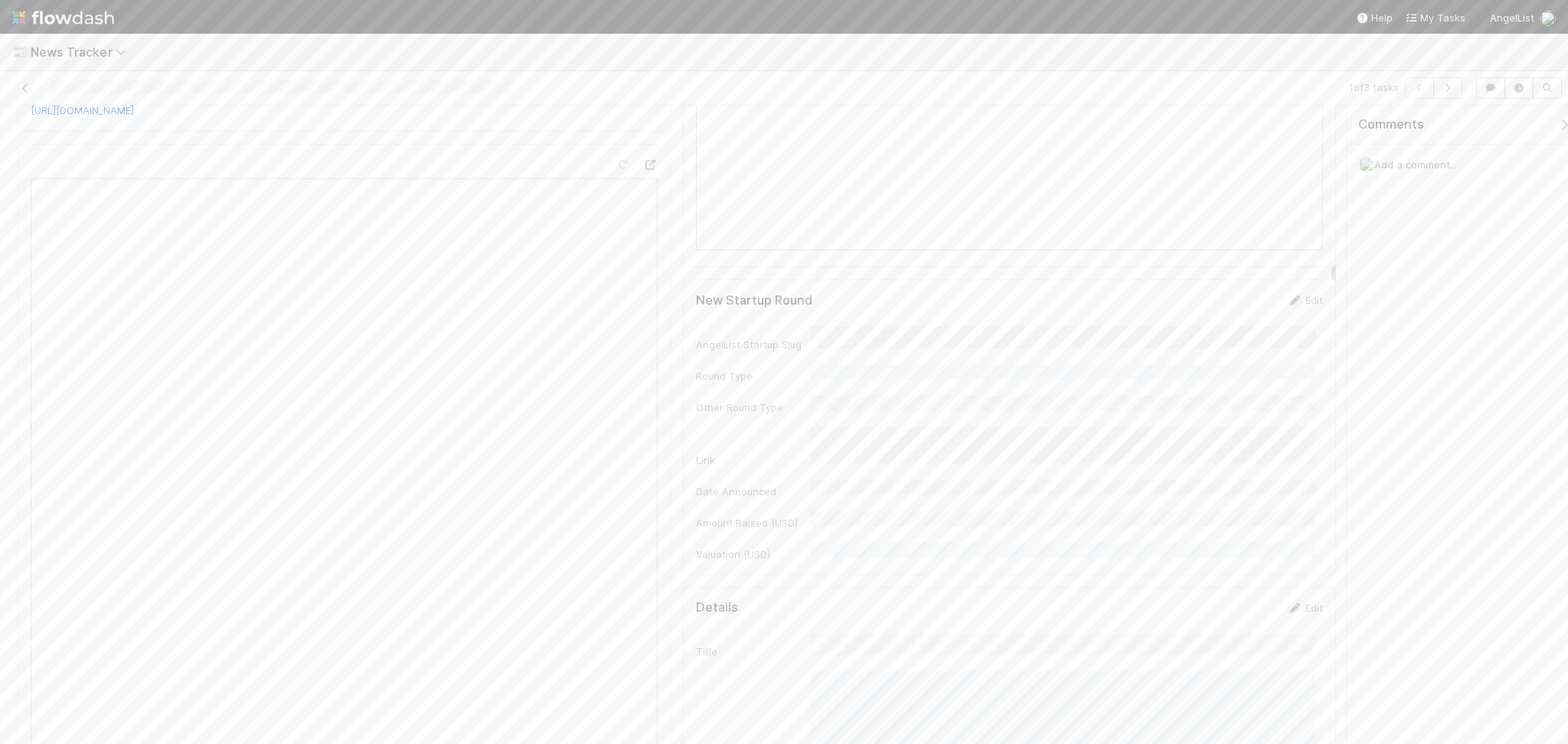
scroll to position [306, 0]
click at [1296, 328] on link "Edit" at bounding box center [1305, 329] width 36 height 12
click at [846, 505] on div "Series A" at bounding box center [1059, 510] width 498 height 28
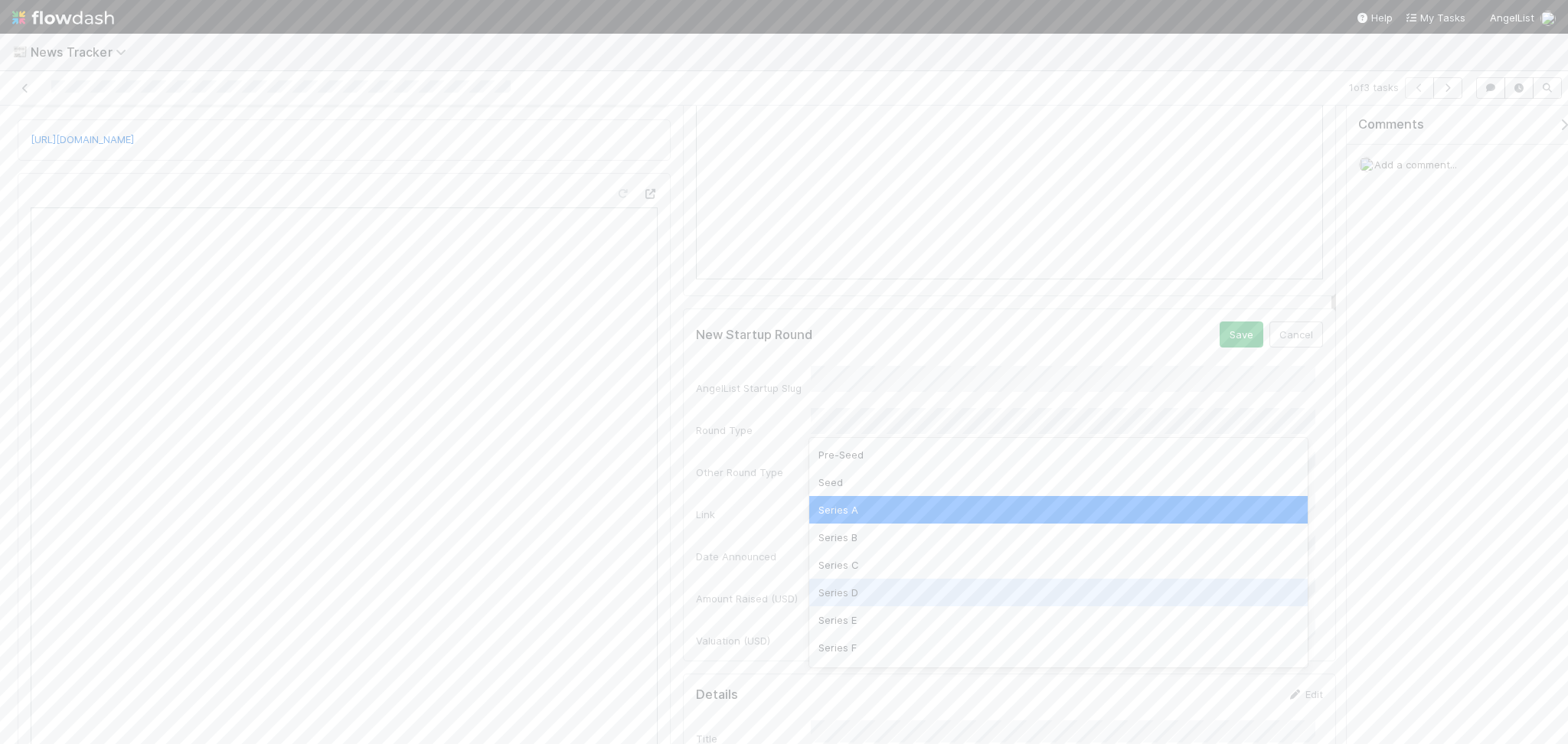
click at [770, 549] on div "Date Announced" at bounding box center [753, 557] width 115 height 16
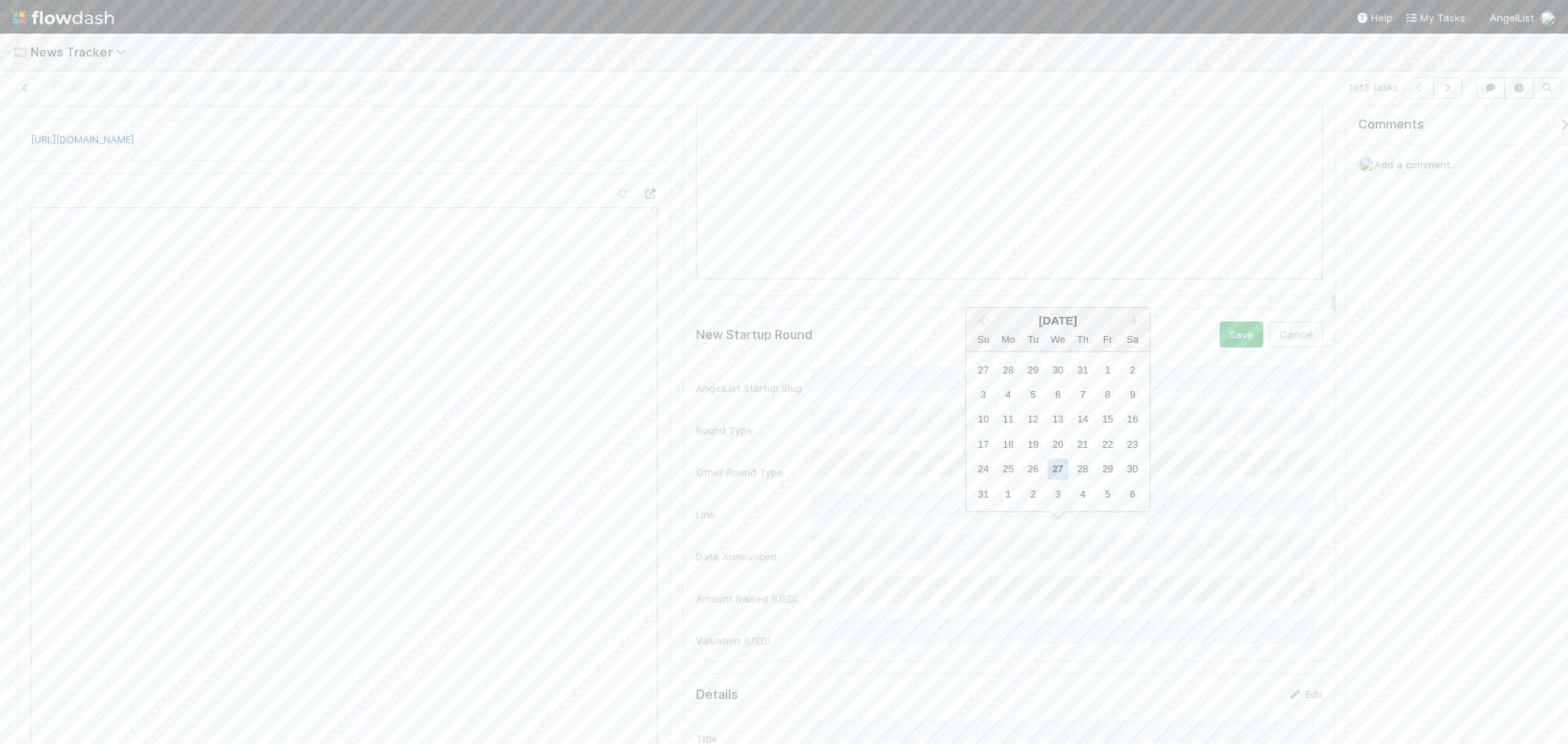
drag, startPoint x: 1041, startPoint y: 468, endPoint x: 926, endPoint y: 558, distance: 146.0
click at [1040, 469] on div "26" at bounding box center [1034, 470] width 21 height 21
click at [877, 587] on div "AngelList Startup Slug Round Type Other Round Type Link Date Announced Amount R…" at bounding box center [1009, 508] width 627 height 283
click at [1235, 332] on button "Save" at bounding box center [1241, 334] width 44 height 26
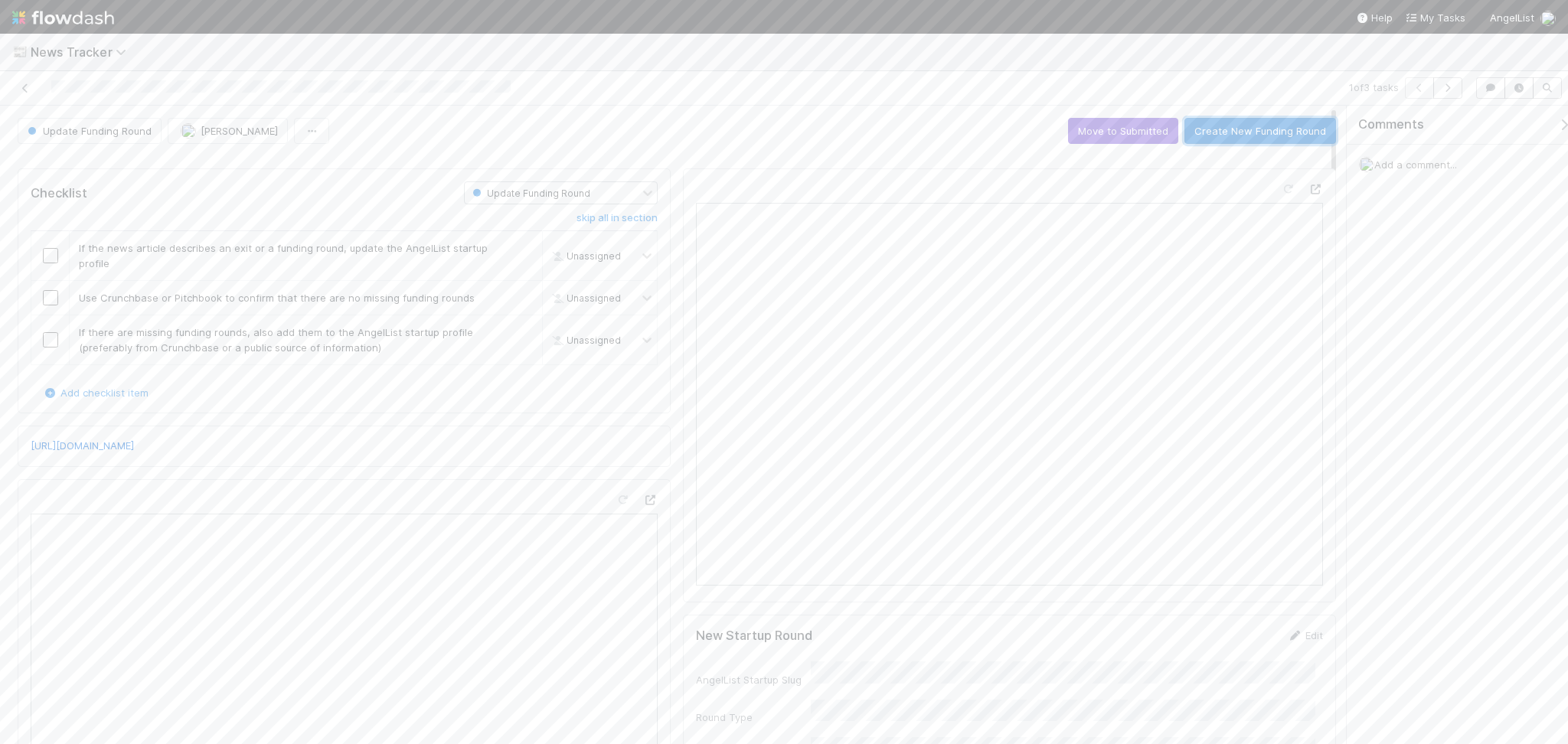
click at [1259, 134] on button "Create New Funding Round" at bounding box center [1260, 131] width 152 height 26
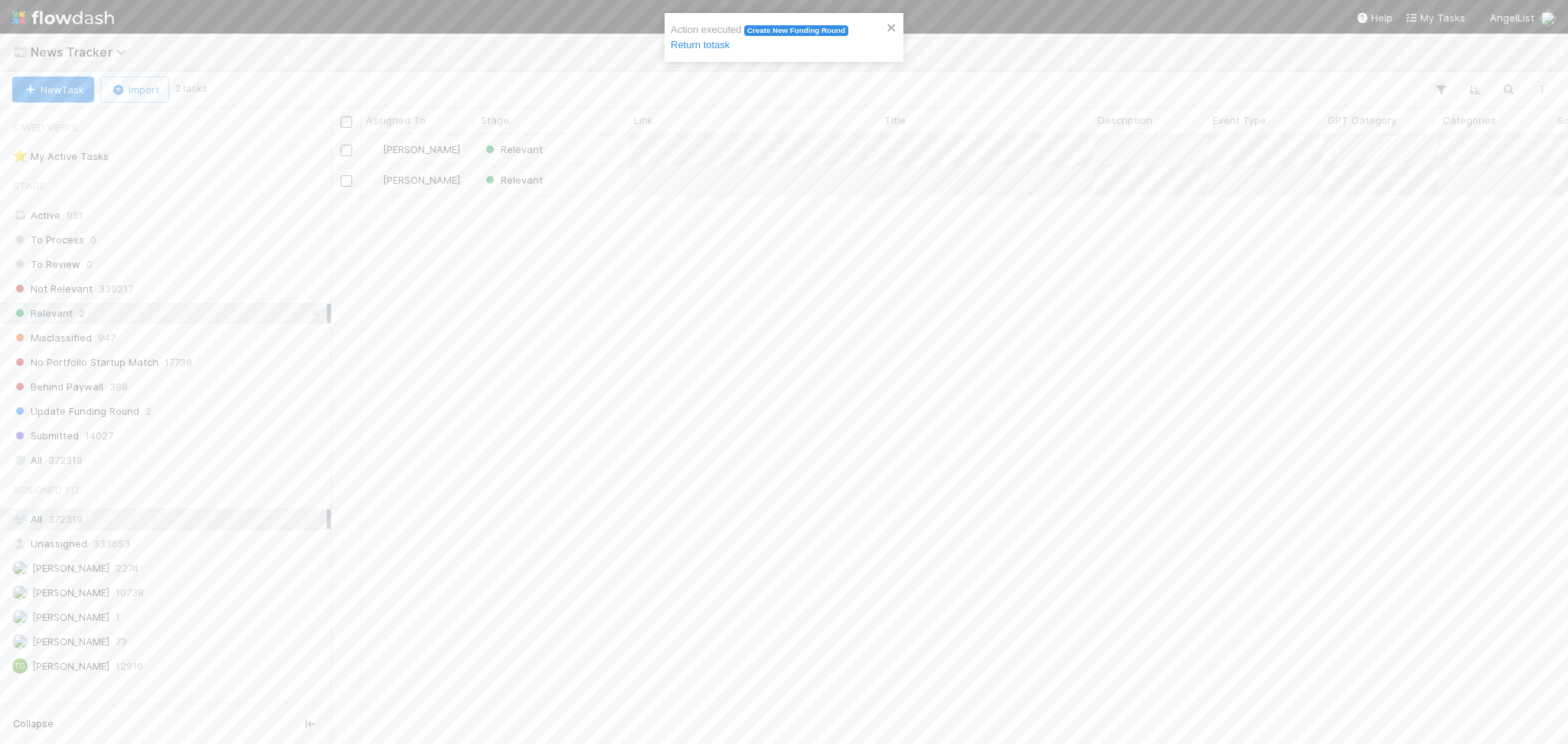
scroll to position [593, 1221]
click at [607, 151] on div "Relevant" at bounding box center [553, 149] width 153 height 30
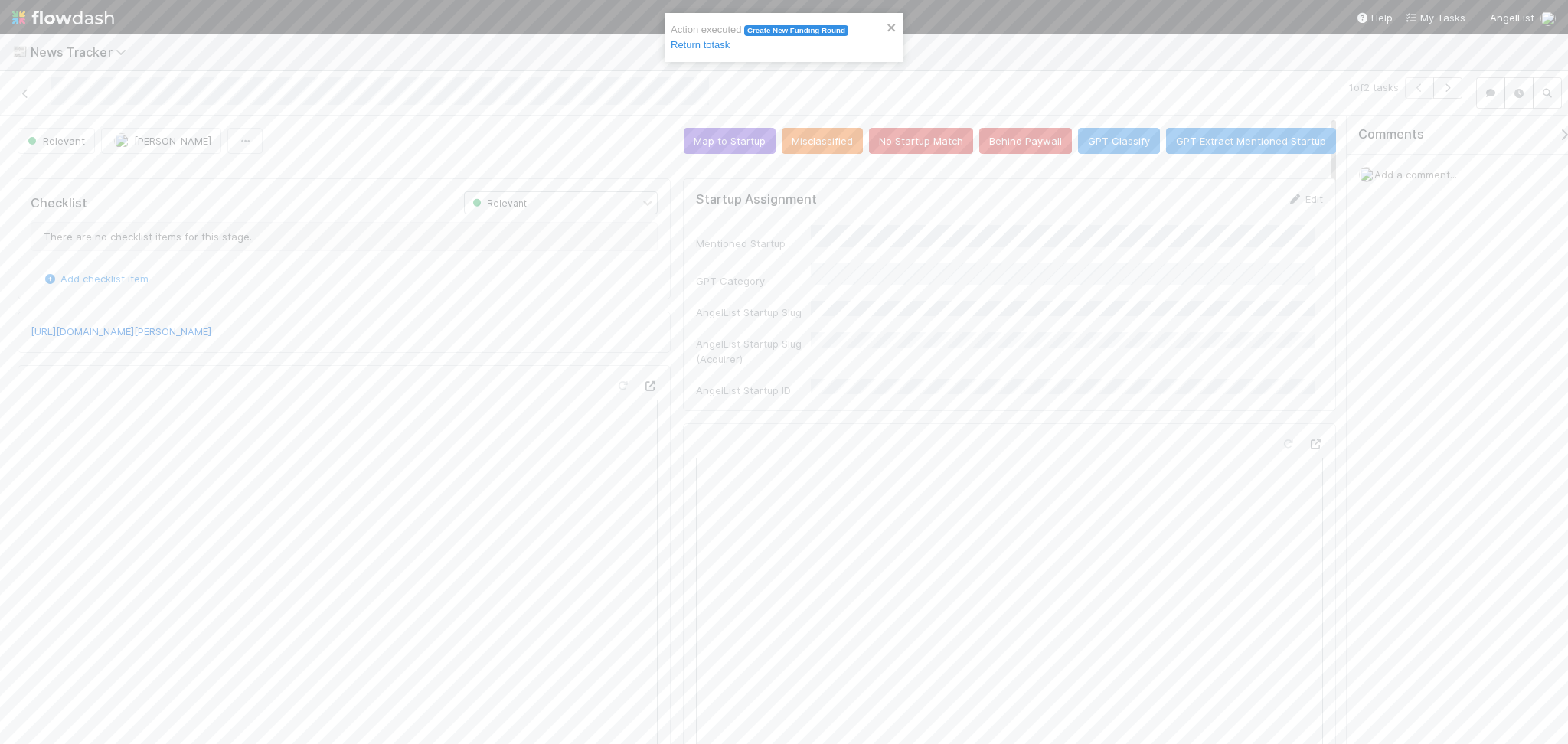
click at [642, 386] on icon at bounding box center [650, 386] width 16 height 10
click at [936, 141] on button "No Startup Match" at bounding box center [921, 141] width 104 height 26
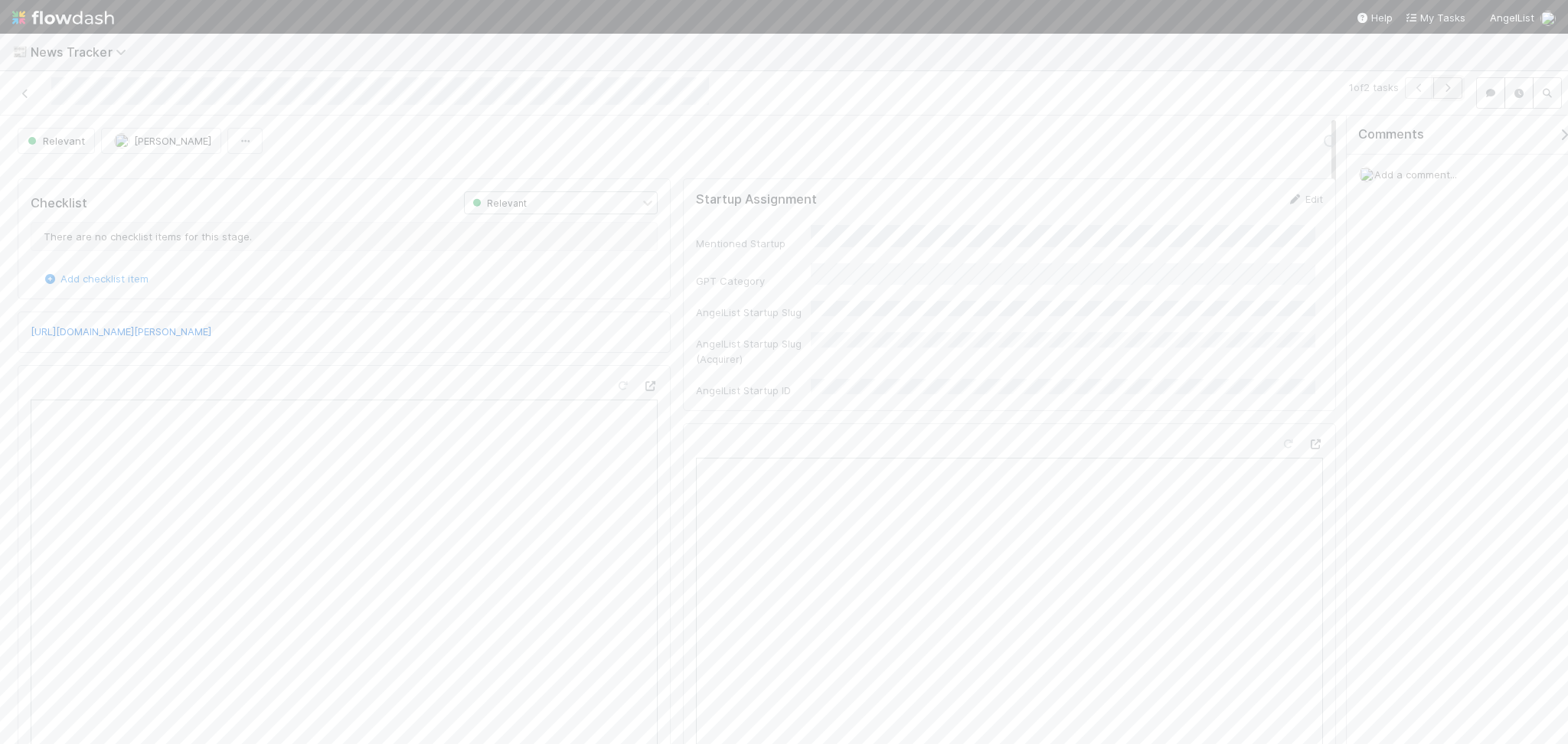
click at [1454, 86] on button "button" at bounding box center [1448, 88] width 29 height 22
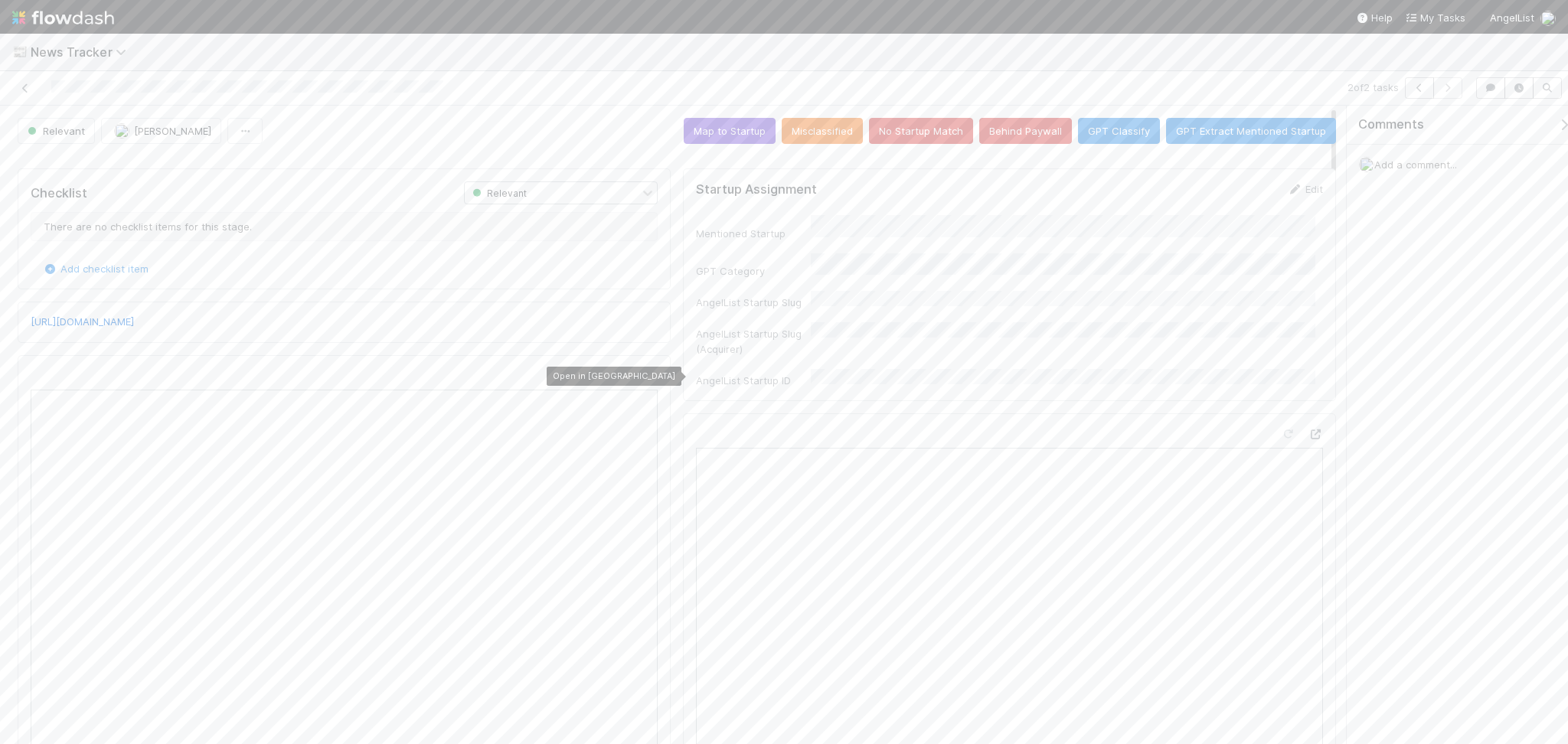
click at [642, 379] on icon at bounding box center [650, 377] width 16 height 10
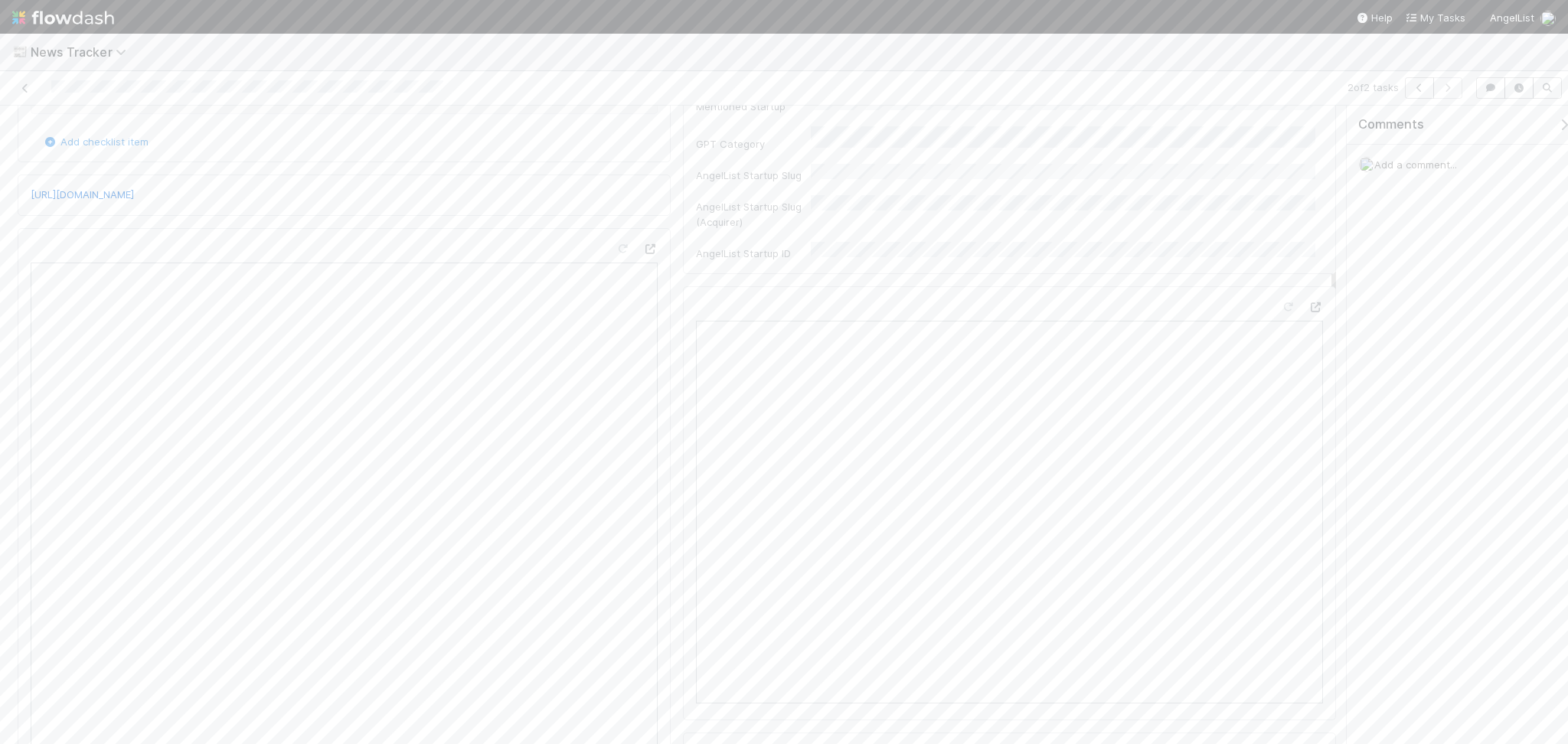
scroll to position [203, 0]
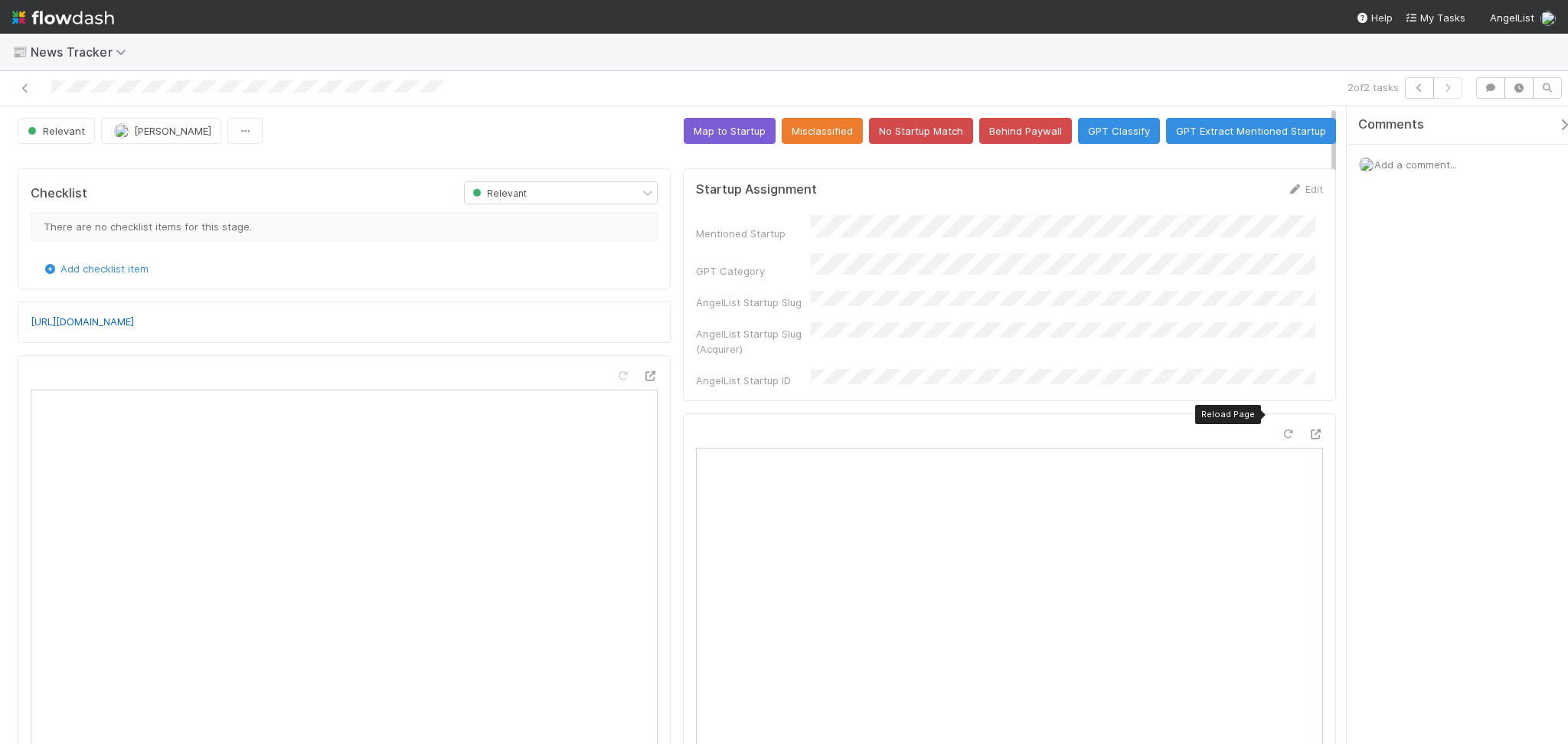
click at [1280, 429] on icon at bounding box center [1288, 435] width 16 height 10
click at [915, 126] on button "No Startup Match" at bounding box center [921, 131] width 104 height 26
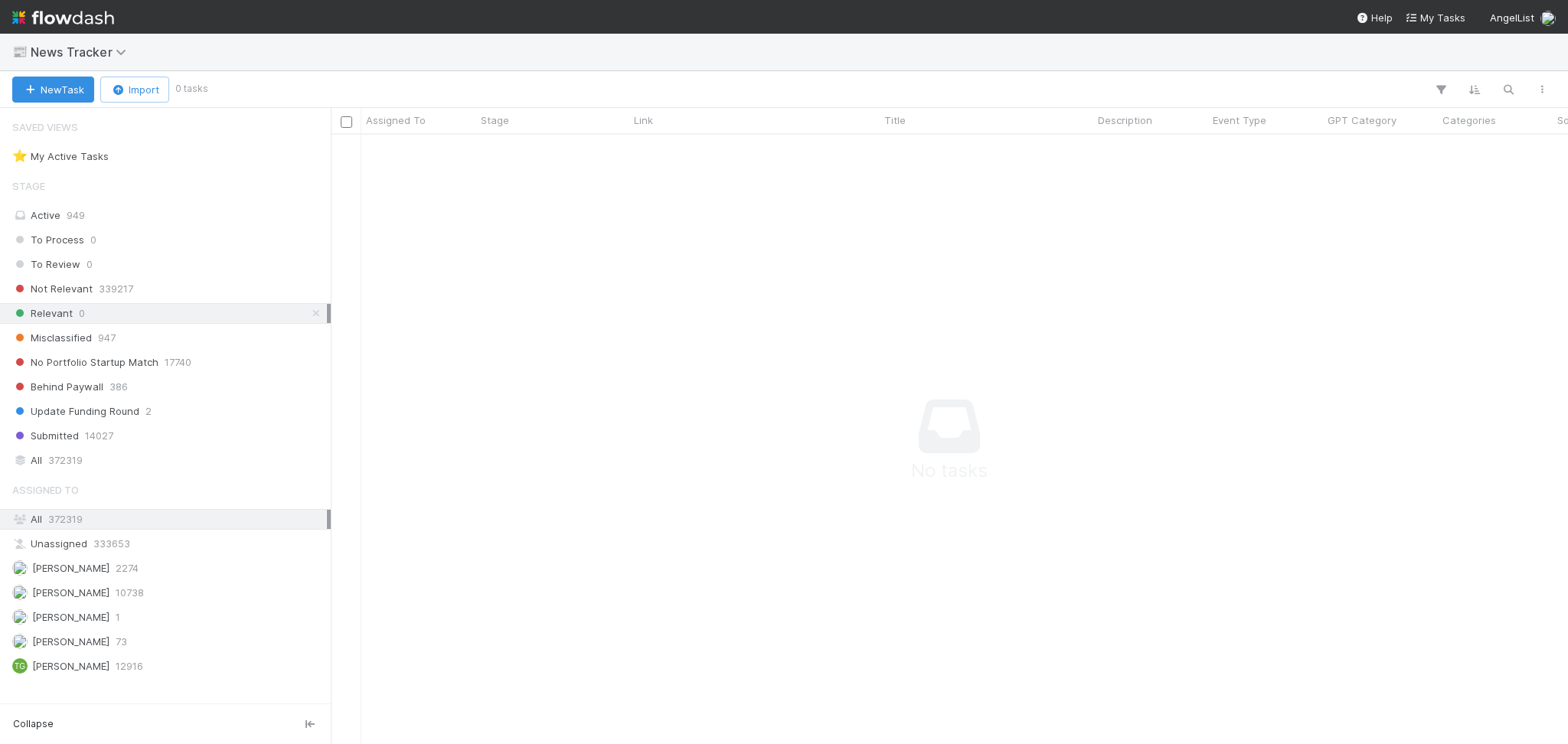
scroll to position [16, 16]
